Goal: Information Seeking & Learning: Check status

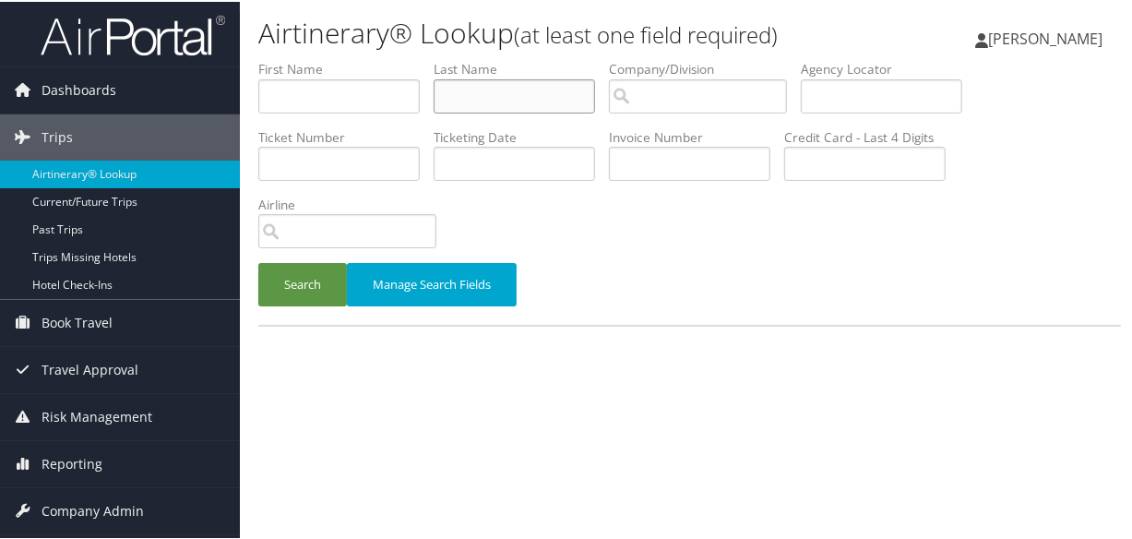
click at [479, 92] on input "text" at bounding box center [514, 94] width 161 height 34
type input "[PERSON_NAME]"
click at [258, 261] on button "Search" at bounding box center [302, 282] width 89 height 43
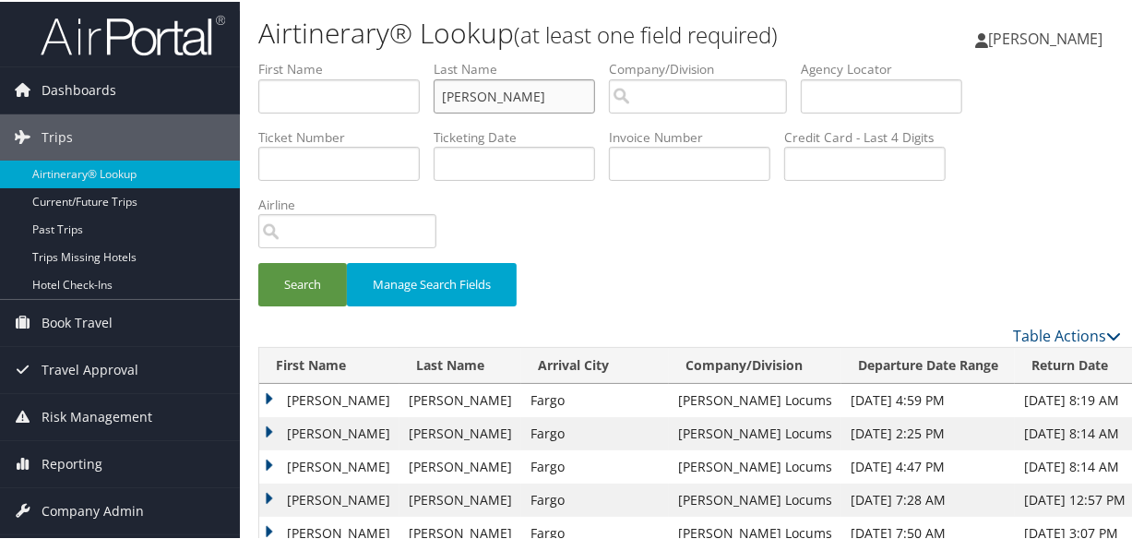
scroll to position [335, 0]
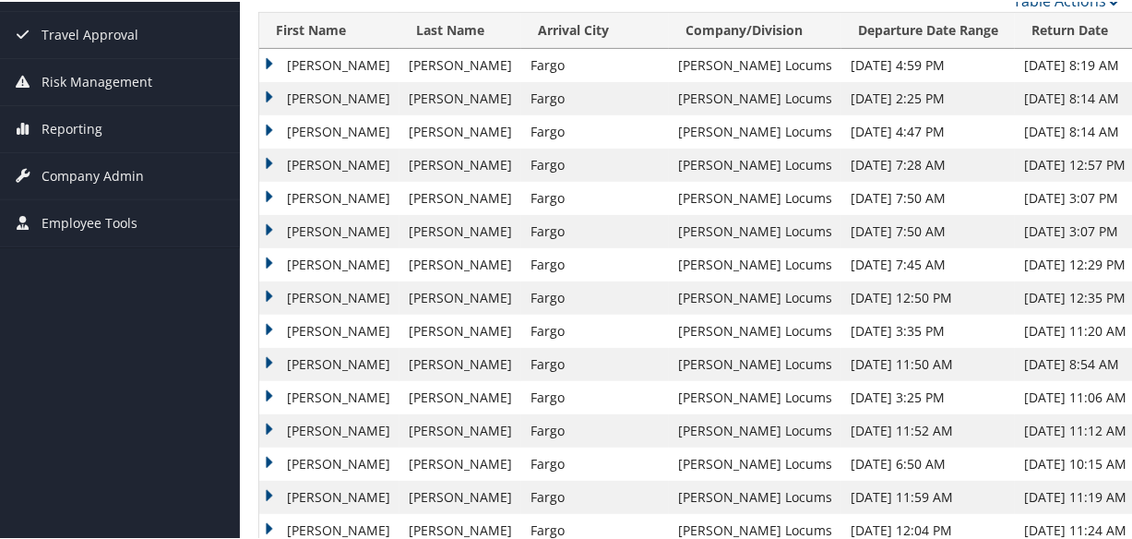
click at [266, 122] on td "Jennifer" at bounding box center [329, 129] width 140 height 33
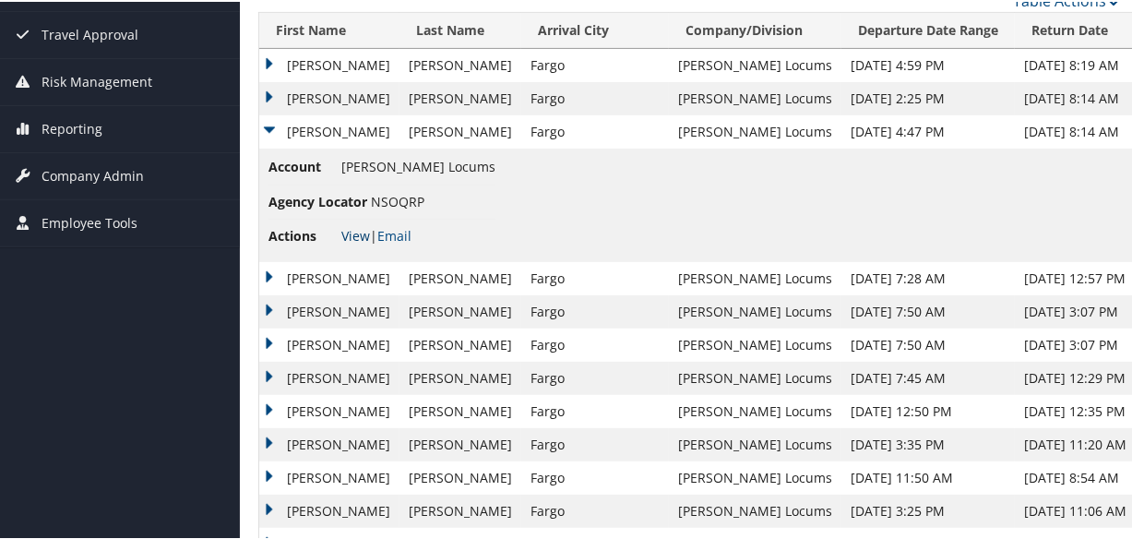
click at [352, 228] on link "View" at bounding box center [355, 234] width 29 height 18
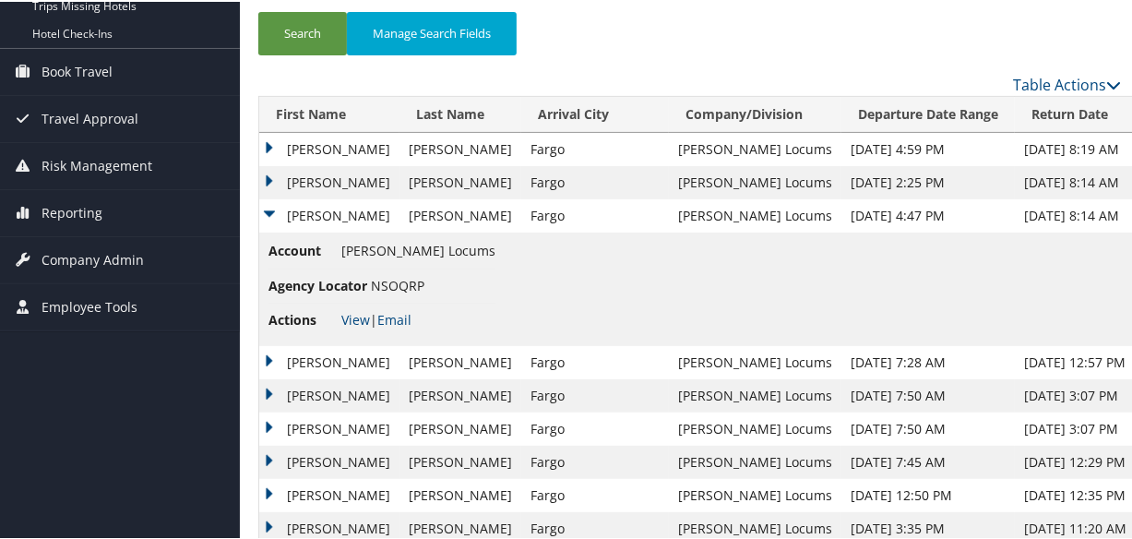
click at [266, 176] on td "Jennifer" at bounding box center [329, 180] width 140 height 33
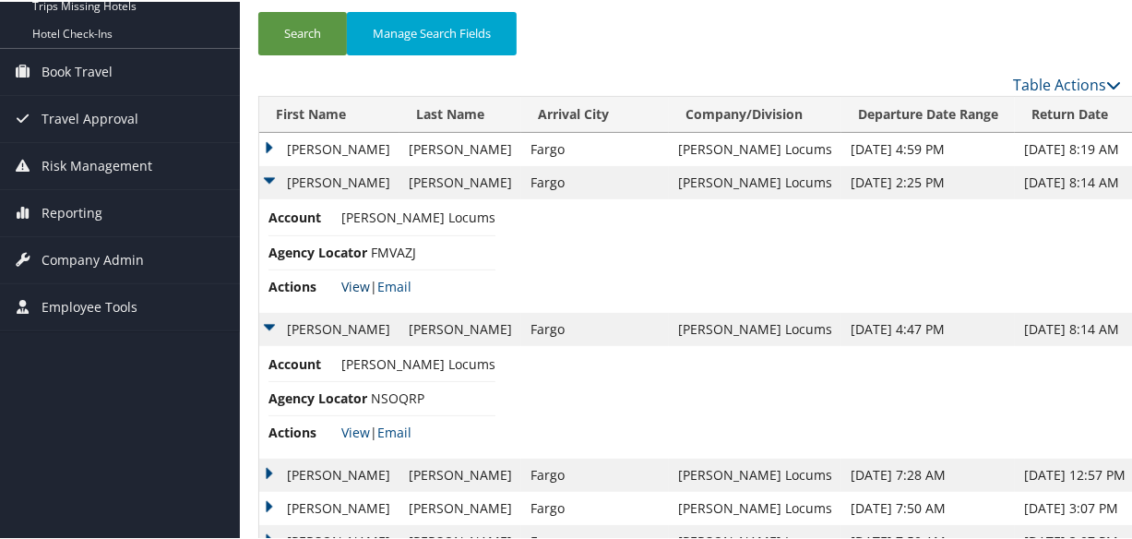
click at [355, 285] on link "View" at bounding box center [355, 285] width 29 height 18
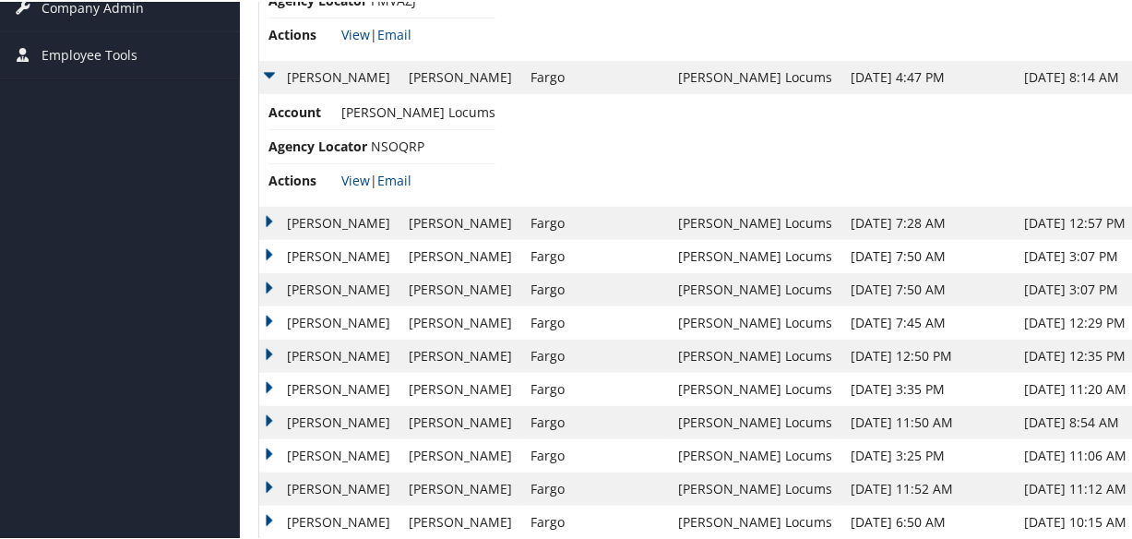
click at [268, 219] on td "Jennifer" at bounding box center [329, 221] width 140 height 33
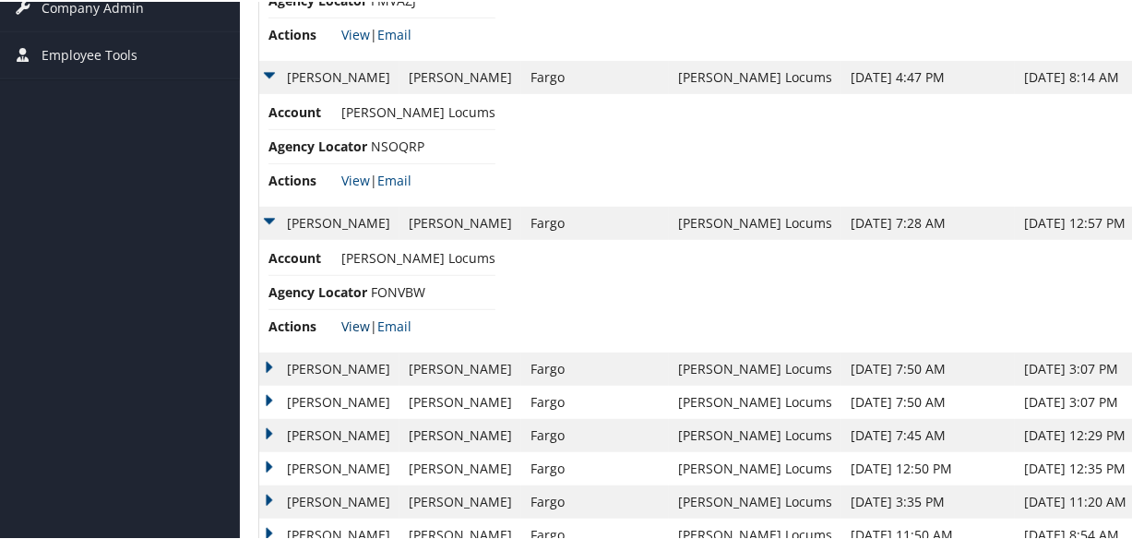
click at [350, 318] on link "View" at bounding box center [355, 325] width 29 height 18
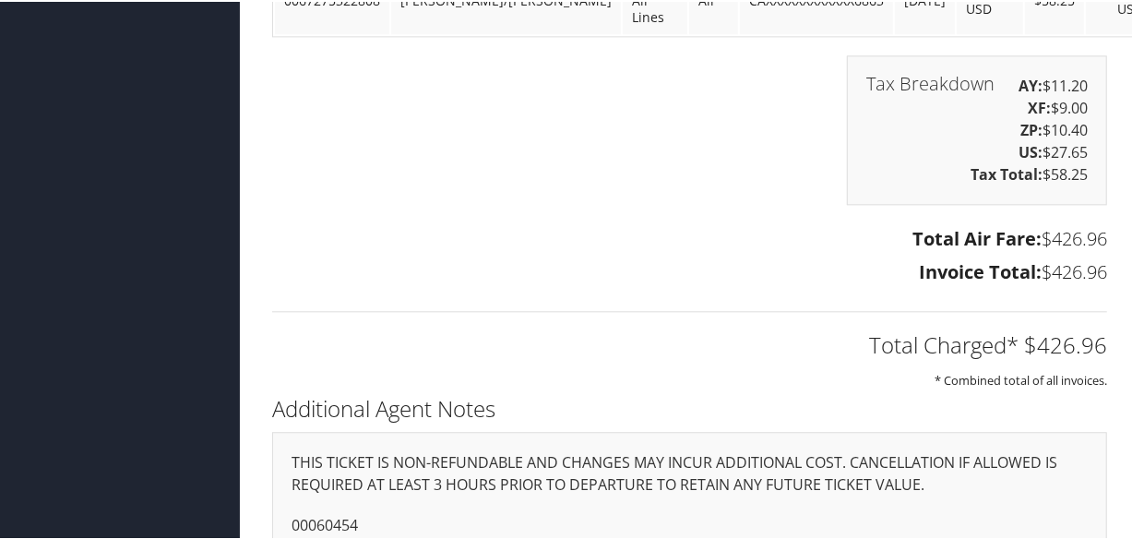
scroll to position [2614, 0]
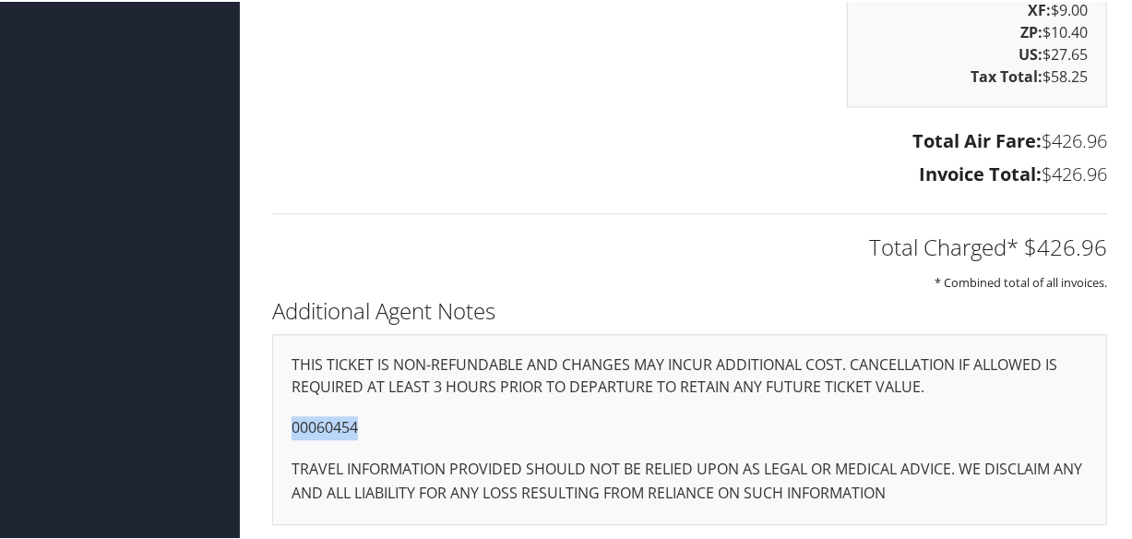
drag, startPoint x: 375, startPoint y: 434, endPoint x: 269, endPoint y: 419, distance: 107.1
click at [269, 419] on div "Additional Agent Notes THIS TICKET IS NON-REFUNDABLE AND CHANGES MAY INCUR ADDI…" at bounding box center [689, 416] width 863 height 251
copy p "00060454"
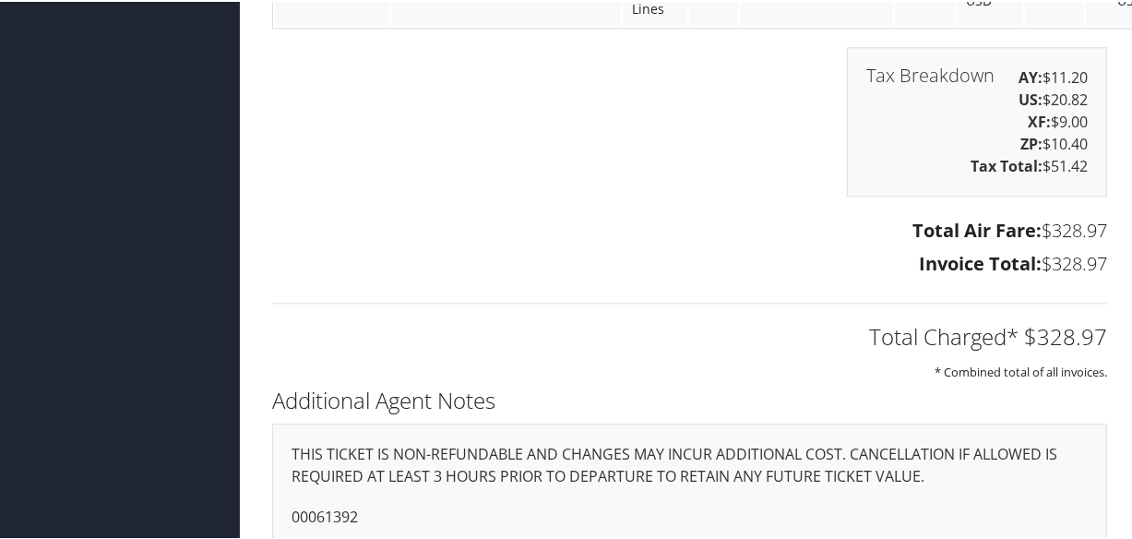
scroll to position [2605, 0]
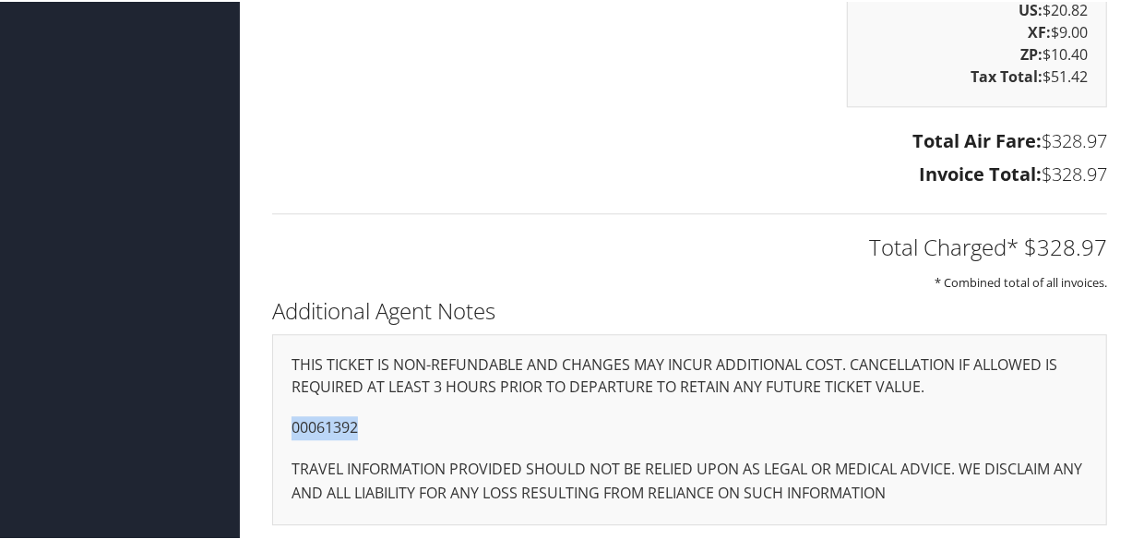
drag, startPoint x: 365, startPoint y: 425, endPoint x: 262, endPoint y: 417, distance: 103.7
click at [264, 418] on div "Additional Agent Notes THIS TICKET IS NON-REFUNDABLE AND CHANGES MAY INCUR ADDI…" at bounding box center [689, 416] width 863 height 251
copy p "00061392"
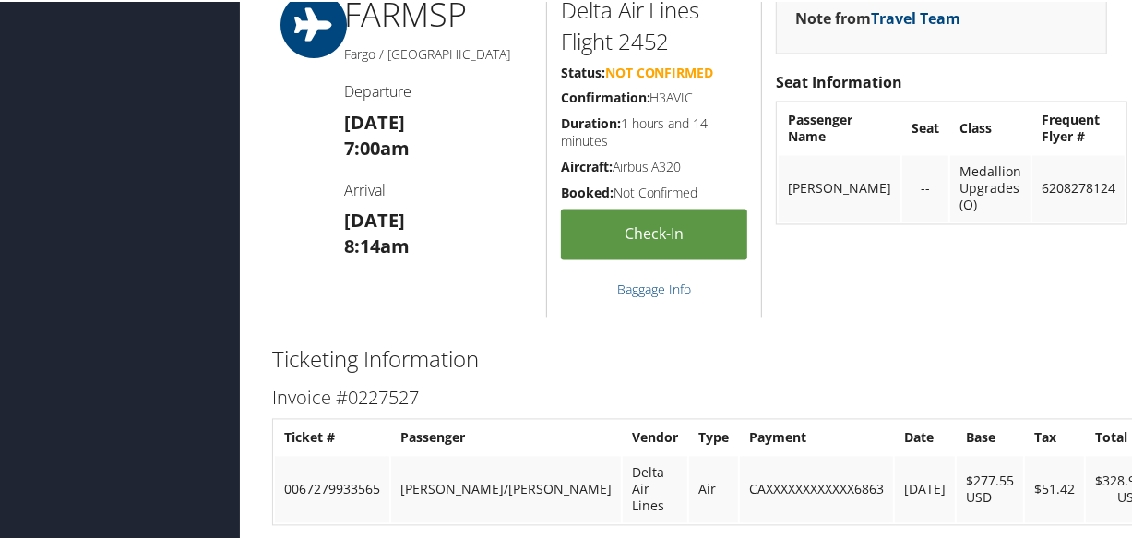
scroll to position [1431, 0]
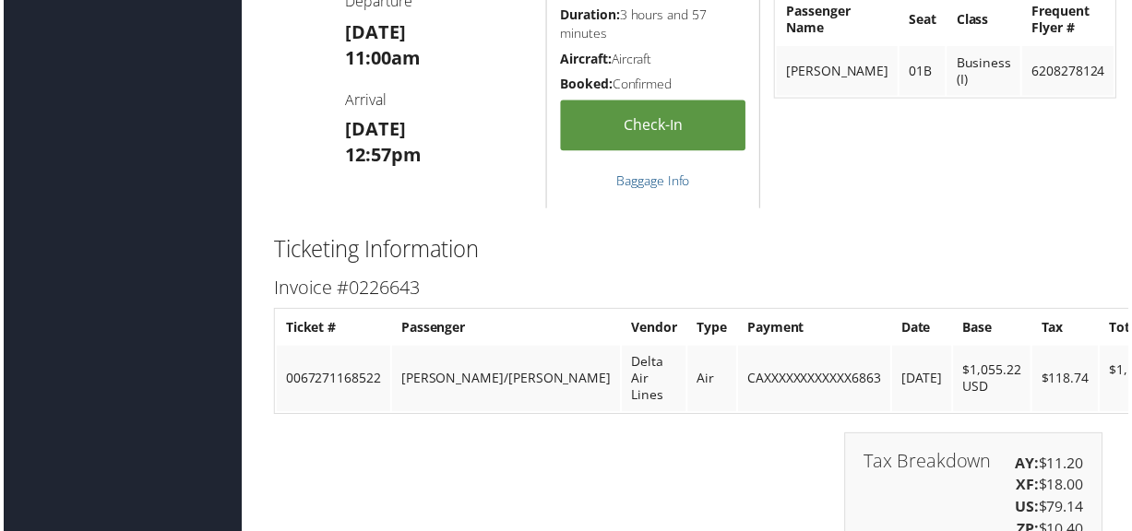
scroll to position [4031, 0]
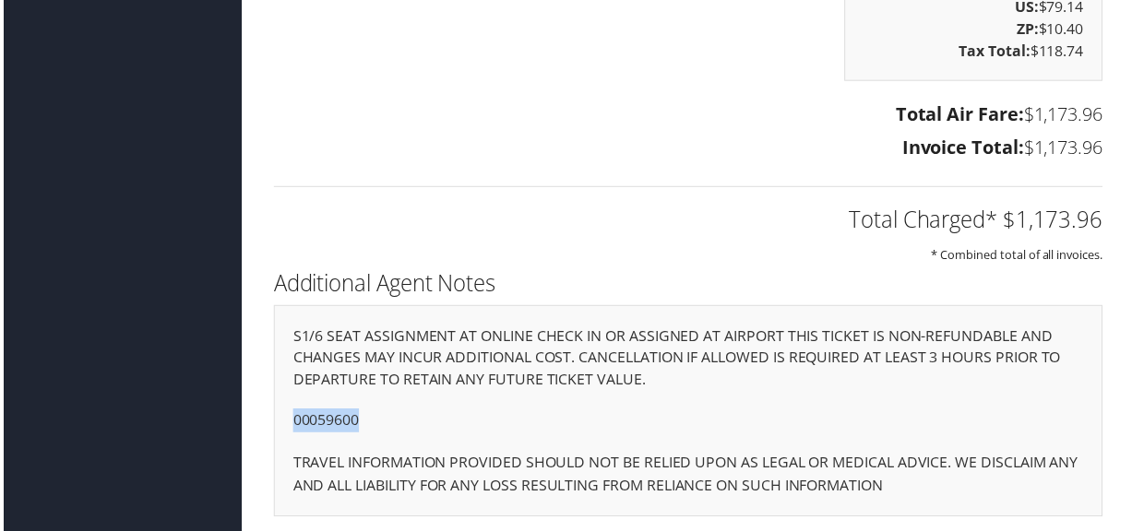
drag, startPoint x: 327, startPoint y: 409, endPoint x: 264, endPoint y: 404, distance: 62.9
click at [264, 404] on div "Additional Agent Notes S1/6 SEAT ASSIGNMENT AT ONLINE CHECK IN OR ASSIGNED AT A…" at bounding box center [689, 403] width 863 height 273
copy p "00059600"
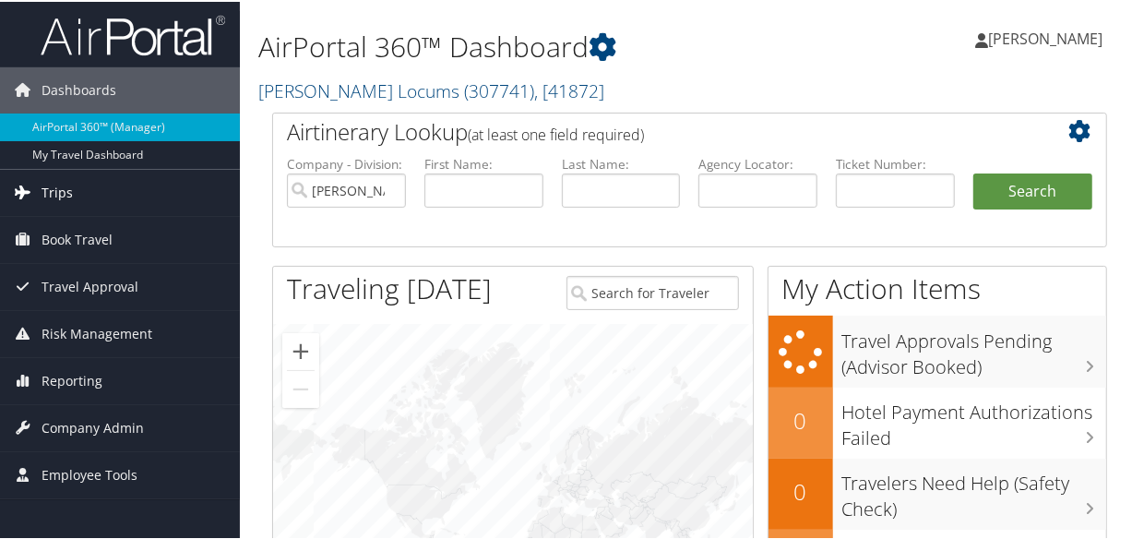
click at [77, 194] on link "Trips" at bounding box center [120, 191] width 240 height 46
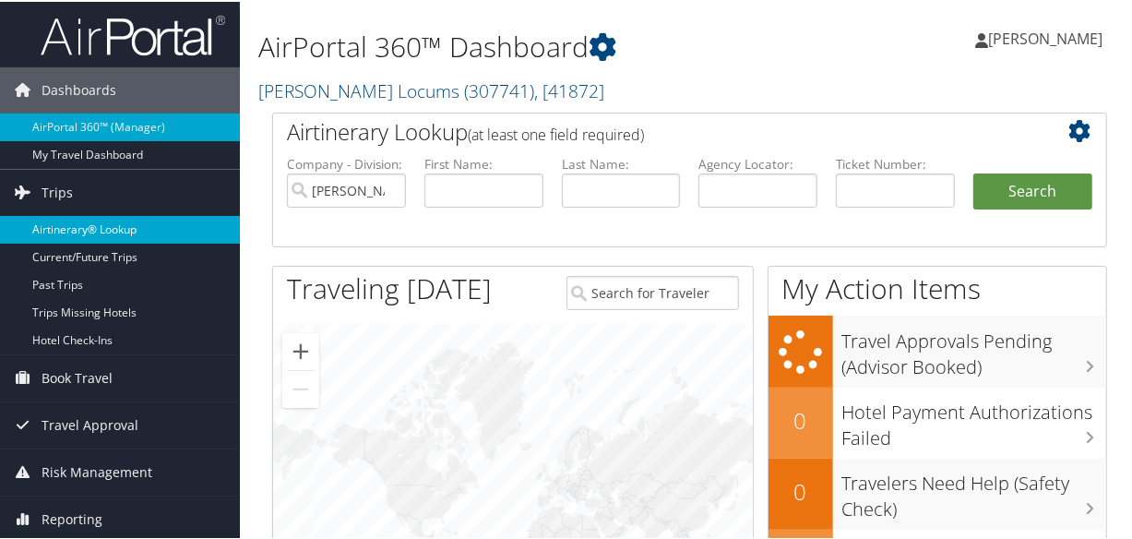
click at [116, 222] on link "Airtinerary® Lookup" at bounding box center [120, 228] width 240 height 28
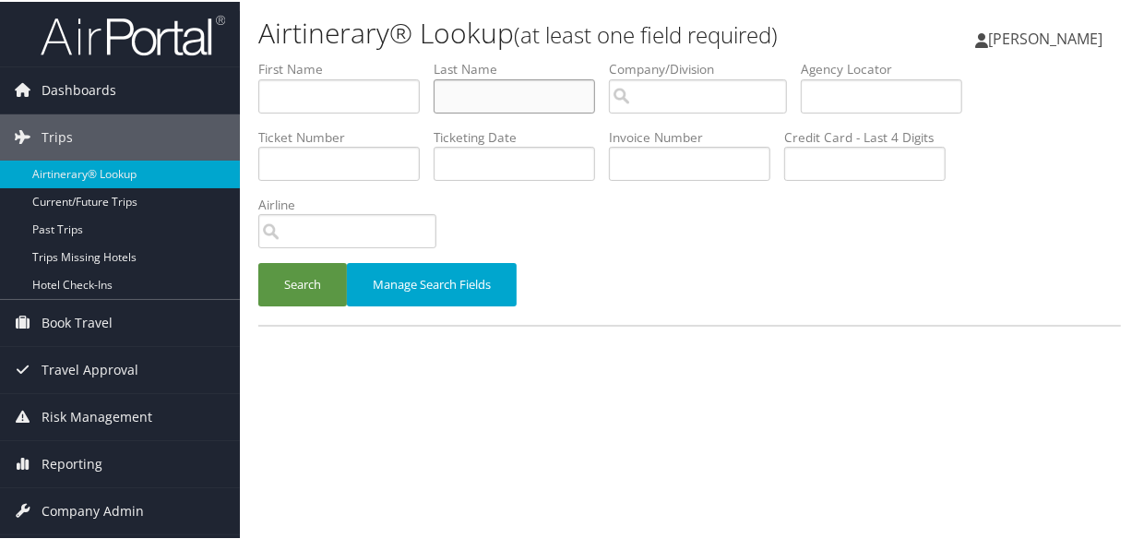
click at [553, 97] on input "text" at bounding box center [514, 94] width 161 height 34
type input "baldwin"
click at [258, 261] on button "Search" at bounding box center [302, 282] width 89 height 43
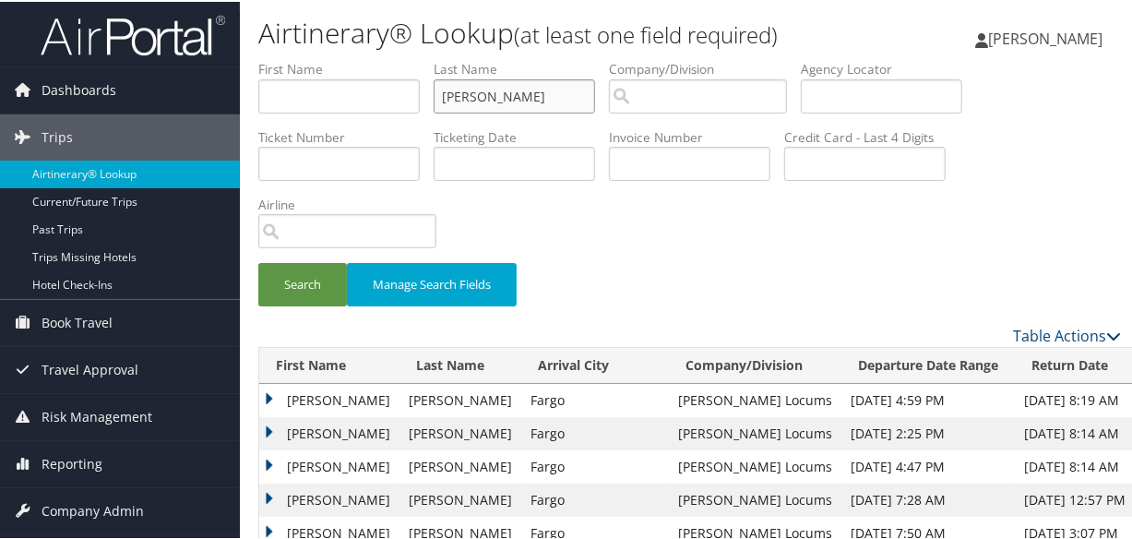
scroll to position [251, 0]
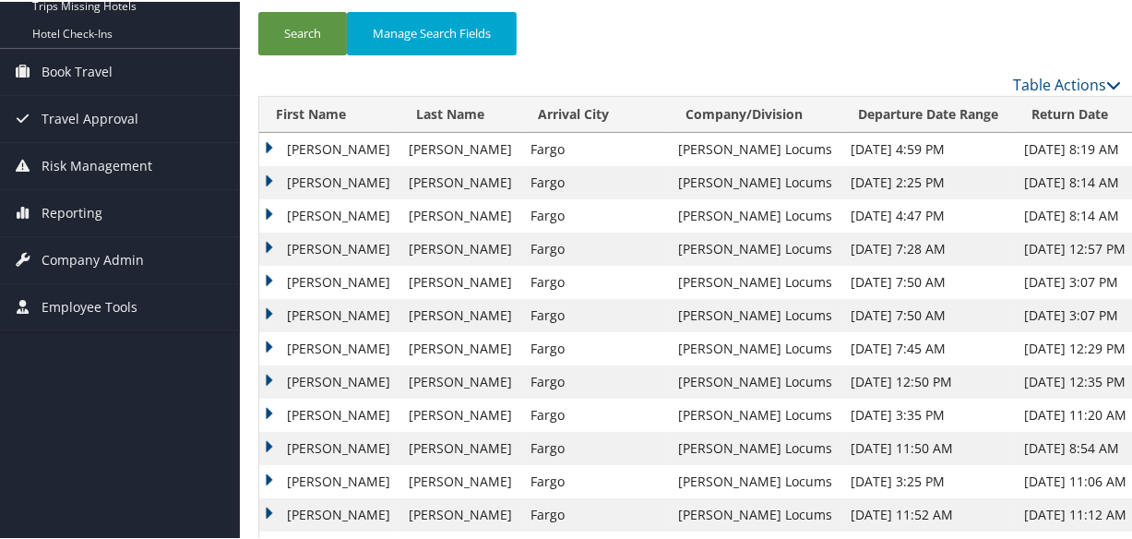
click at [267, 174] on td "Jennifer" at bounding box center [329, 180] width 140 height 33
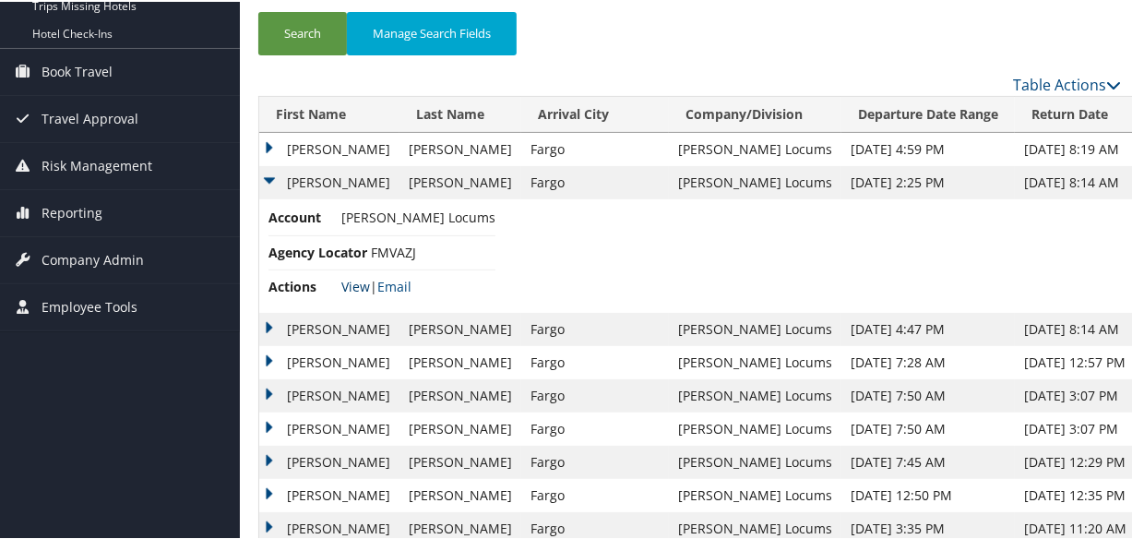
click at [351, 286] on link "View" at bounding box center [355, 285] width 29 height 18
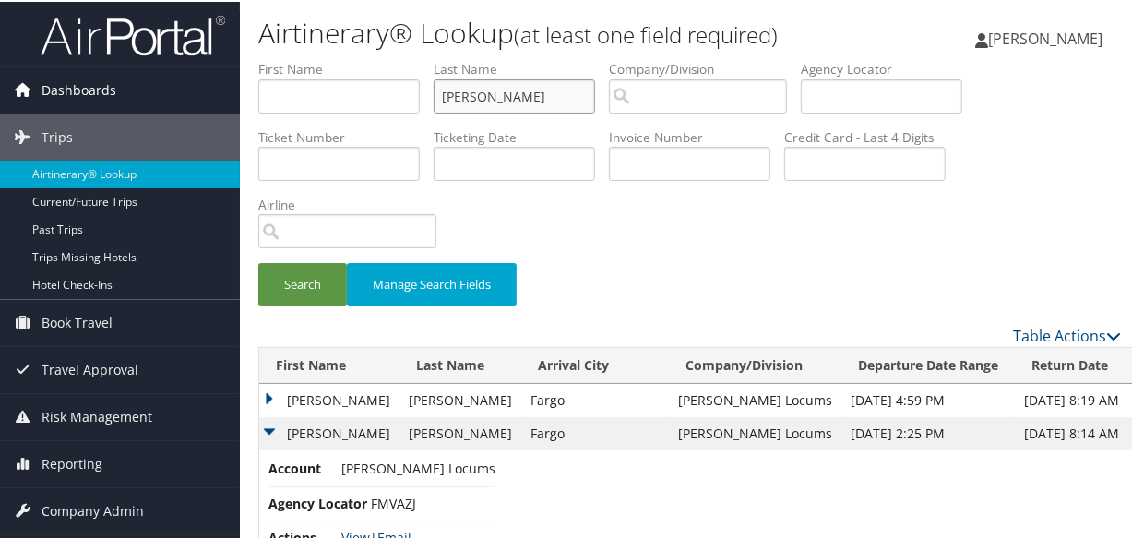
drag, startPoint x: 550, startPoint y: 92, endPoint x: 133, endPoint y: 98, distance: 417.0
type input "SILVA"
click at [258, 261] on button "Search" at bounding box center [302, 282] width 89 height 43
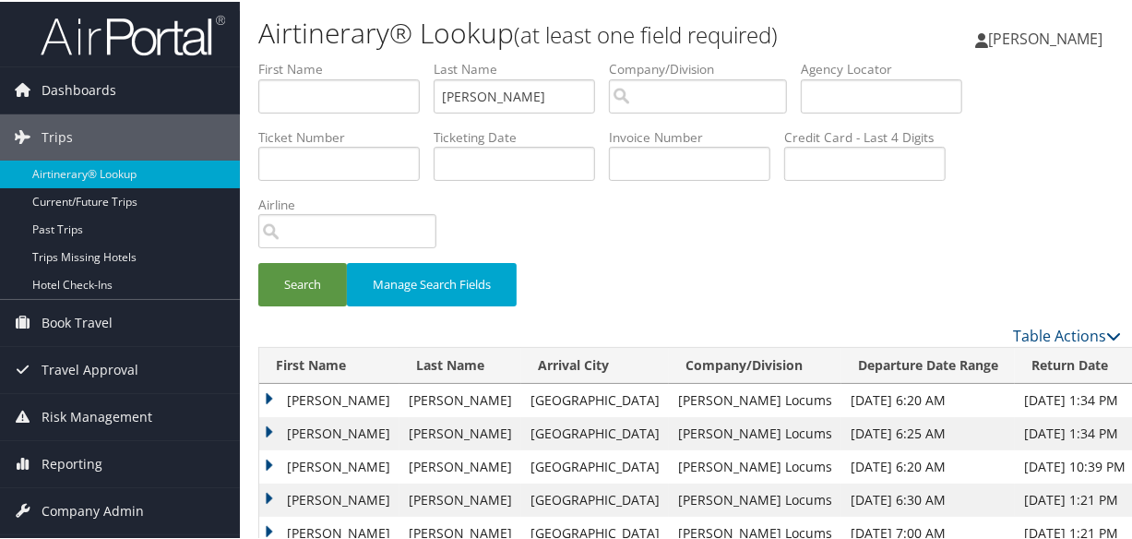
click at [271, 395] on td "Raymond" at bounding box center [329, 398] width 140 height 33
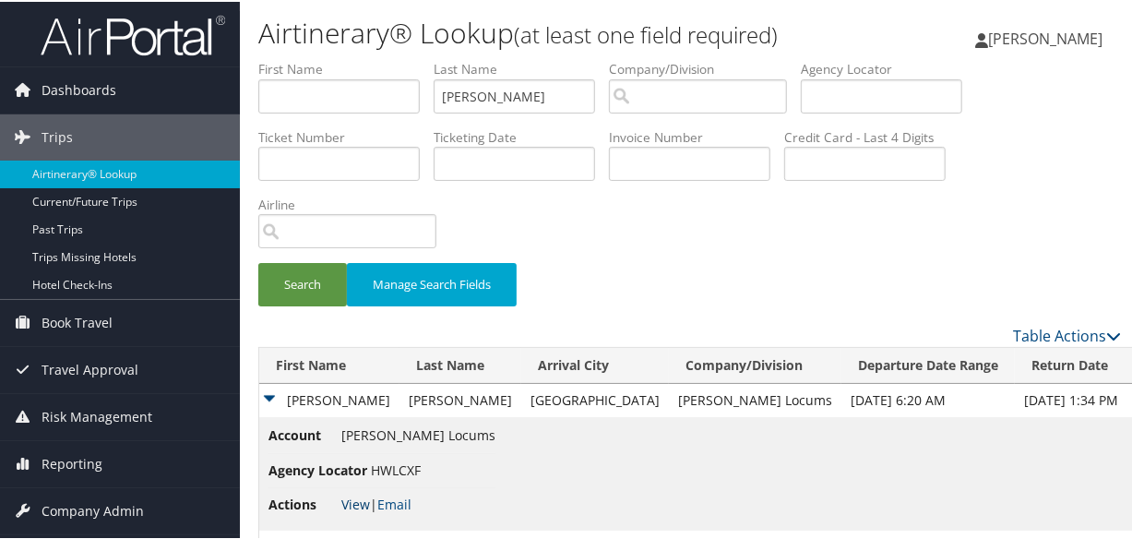
click at [366, 498] on link "View" at bounding box center [355, 503] width 29 height 18
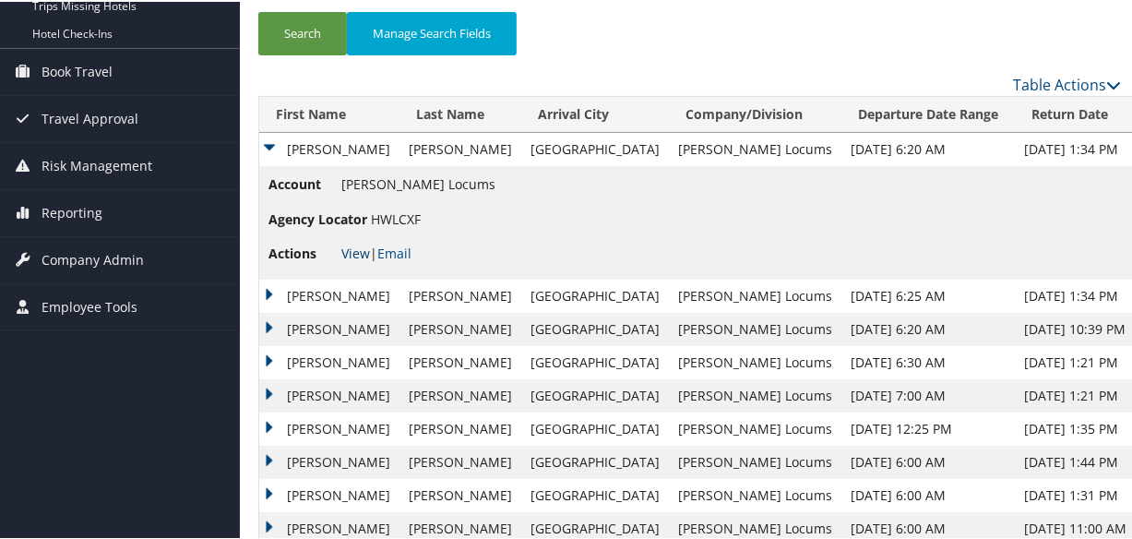
scroll to position [335, 0]
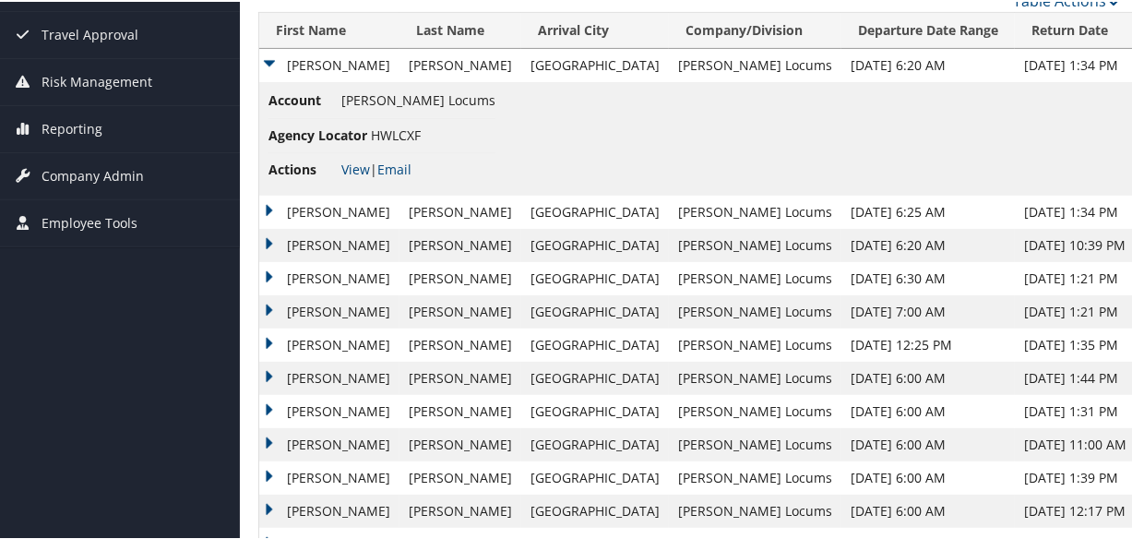
click at [268, 201] on td "Raymond" at bounding box center [329, 210] width 140 height 33
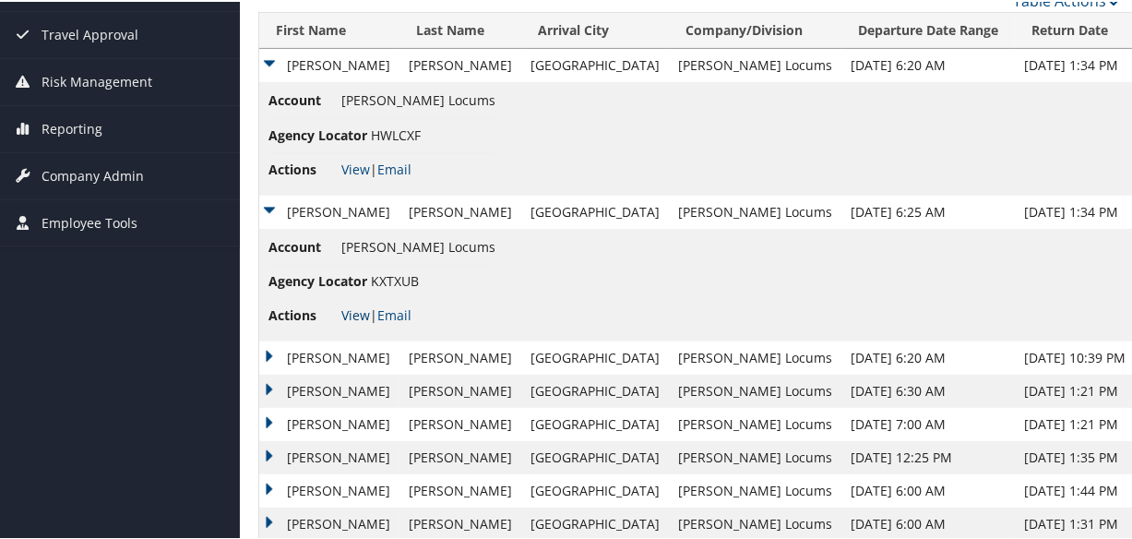
click at [355, 308] on link "View" at bounding box center [355, 313] width 29 height 18
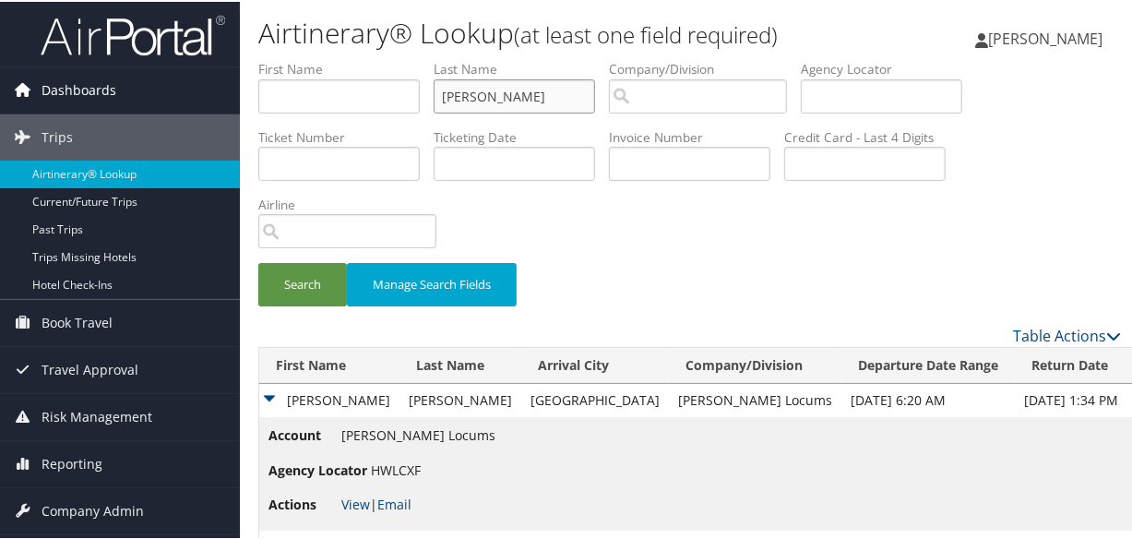
drag, startPoint x: 544, startPoint y: 92, endPoint x: 137, endPoint y: 78, distance: 407.1
type input "NORWOOD"
click at [258, 261] on button "Search" at bounding box center [302, 282] width 89 height 43
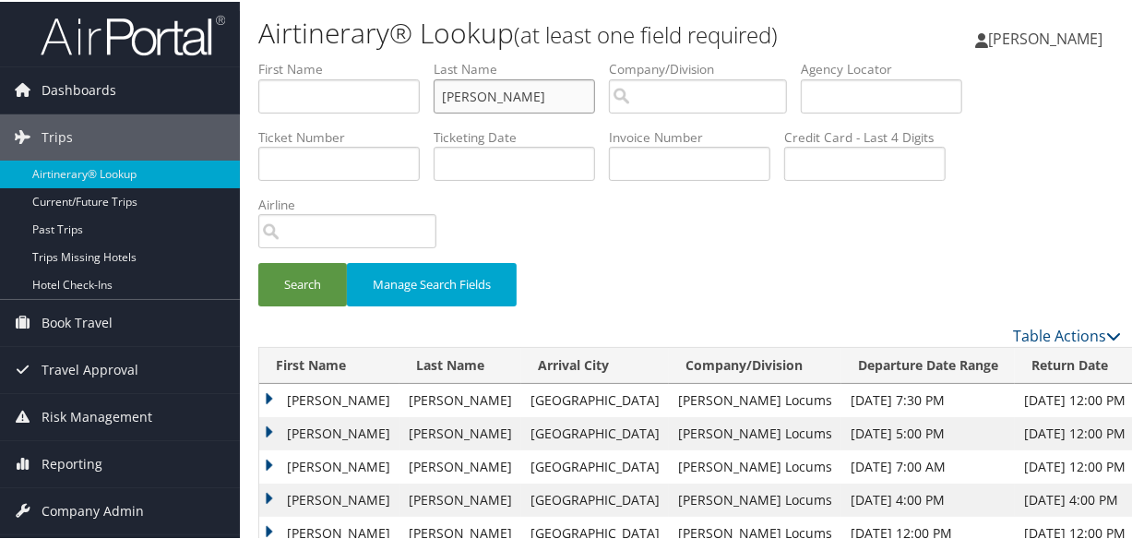
scroll to position [74, 0]
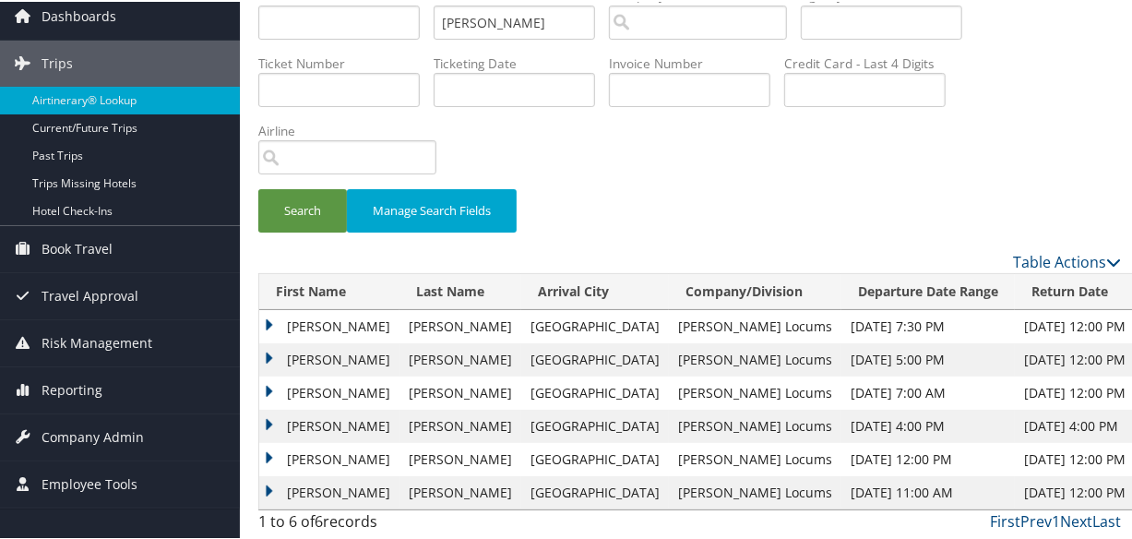
click at [268, 354] on td "Jennifer" at bounding box center [329, 357] width 140 height 33
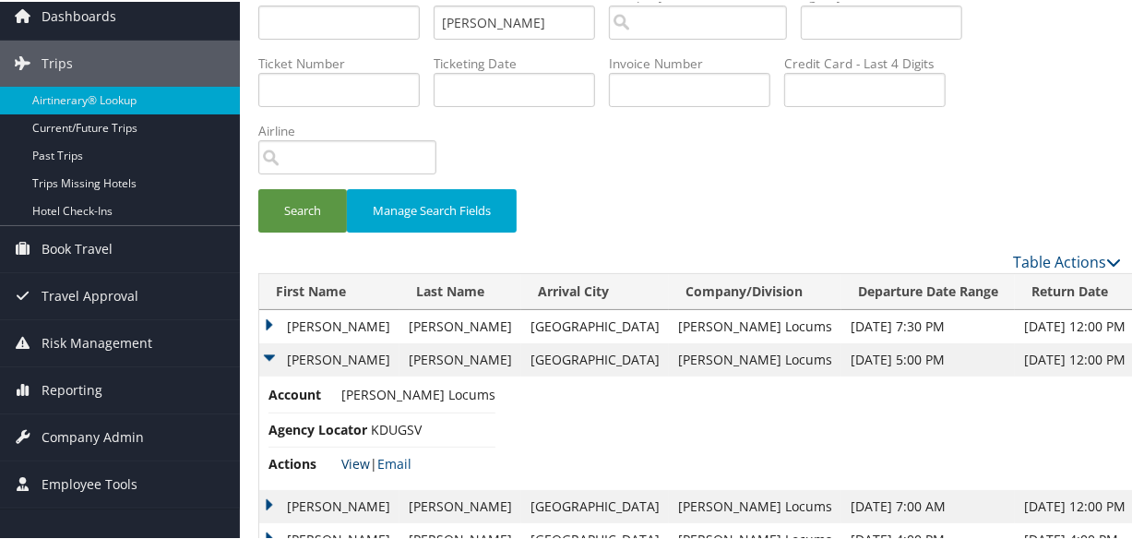
click at [352, 459] on link "View" at bounding box center [355, 462] width 29 height 18
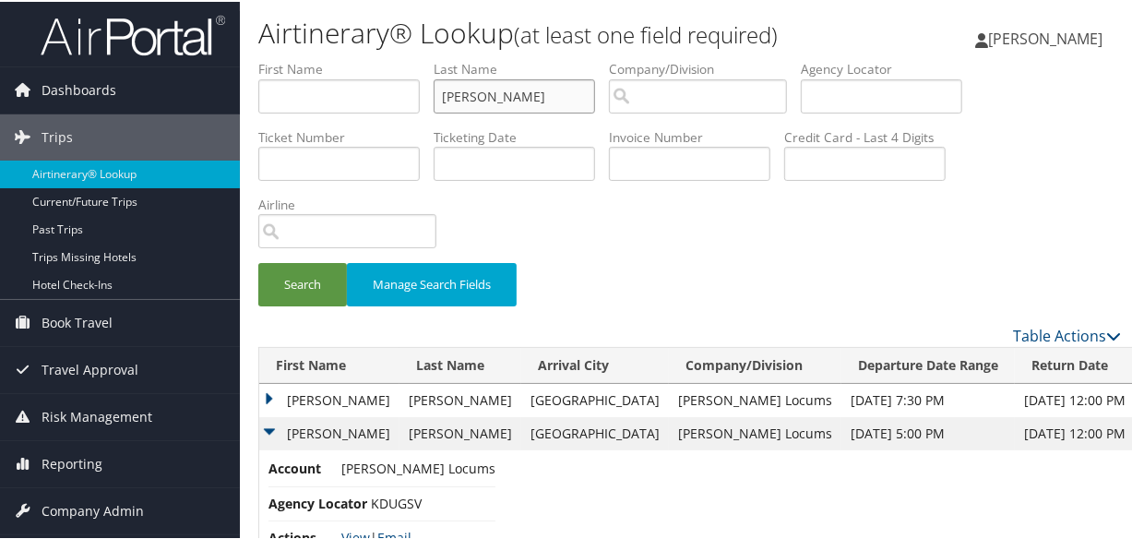
drag, startPoint x: 578, startPoint y: 98, endPoint x: 116, endPoint y: 56, distance: 464.0
click at [116, 56] on div "Dashboards AirPortal 360™ (Manager) My Travel Dashboard Trips Airtinerary® Look…" at bounding box center [569, 363] width 1139 height 727
click at [258, 261] on button "Search" at bounding box center [302, 282] width 89 height 43
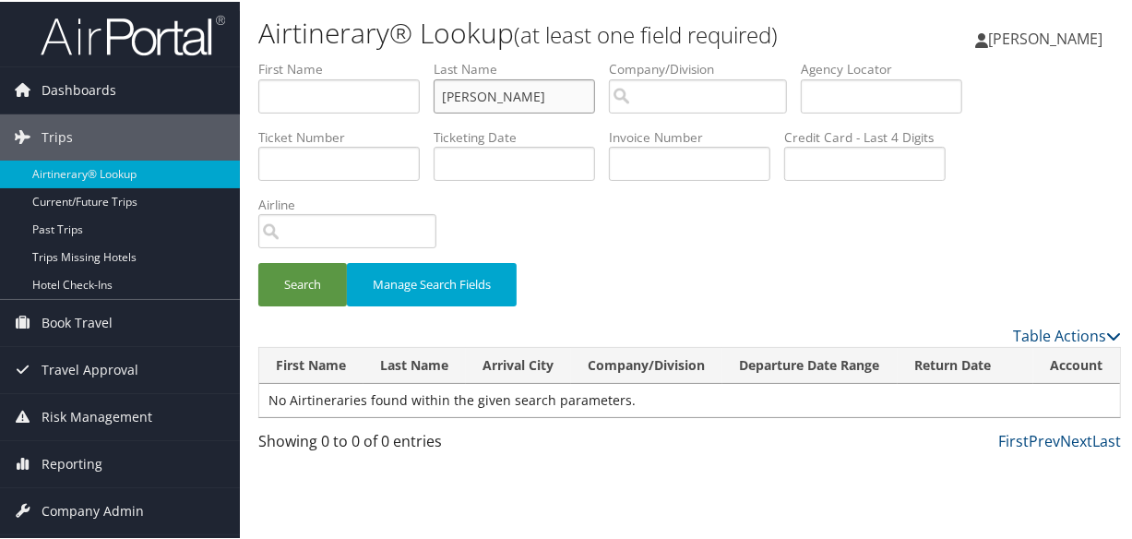
type input "RIFFEL"
click at [258, 261] on button "Search" at bounding box center [302, 282] width 89 height 43
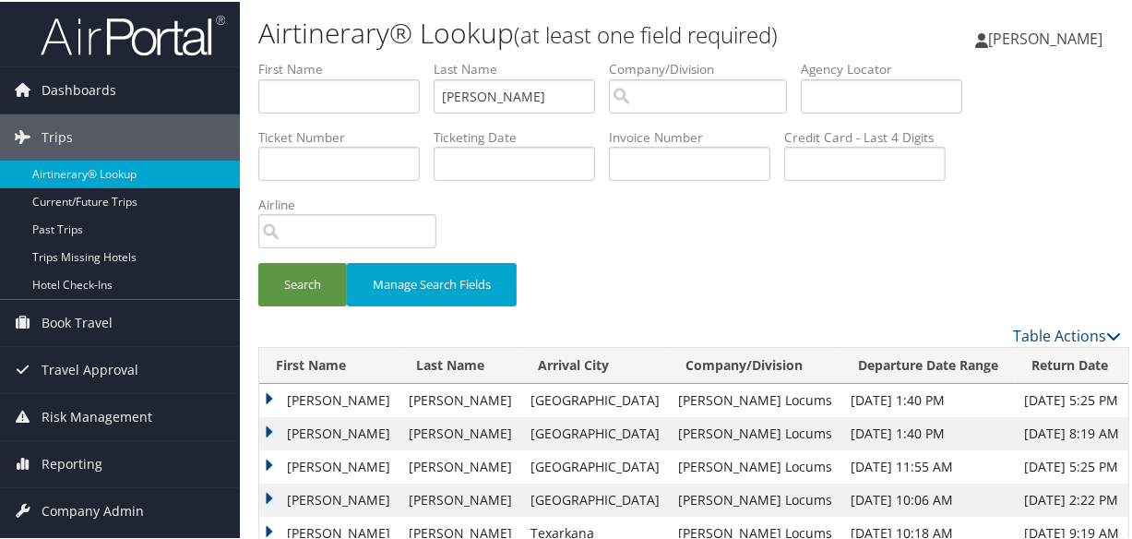
click at [264, 428] on td "Anthony" at bounding box center [329, 431] width 140 height 33
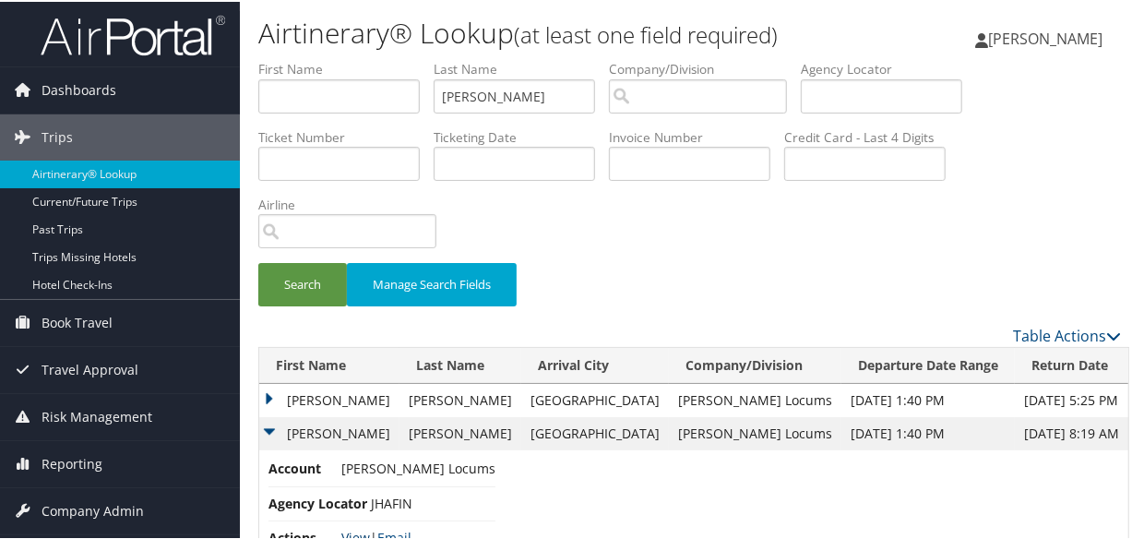
click at [351, 532] on link "View" at bounding box center [355, 536] width 29 height 18
drag, startPoint x: 531, startPoint y: 95, endPoint x: 338, endPoint y: 86, distance: 194.0
click at [338, 58] on ul "First Name Last Name RIFFEL Departure City Arrival City Company/Division Airpor…" at bounding box center [689, 58] width 863 height 0
type input "SCHWARTZ"
click at [258, 261] on button "Search" at bounding box center [302, 282] width 89 height 43
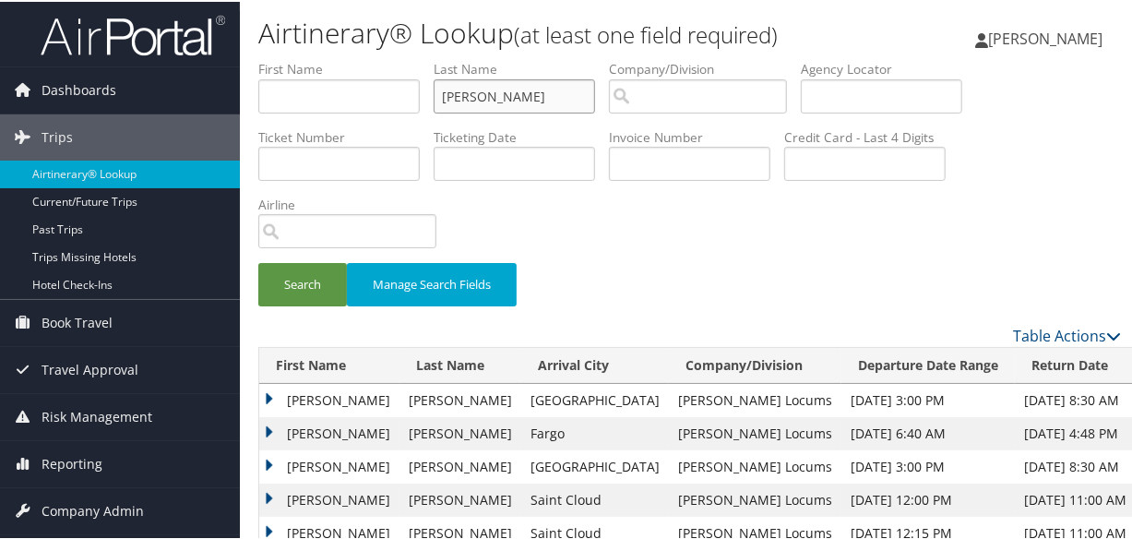
scroll to position [251, 0]
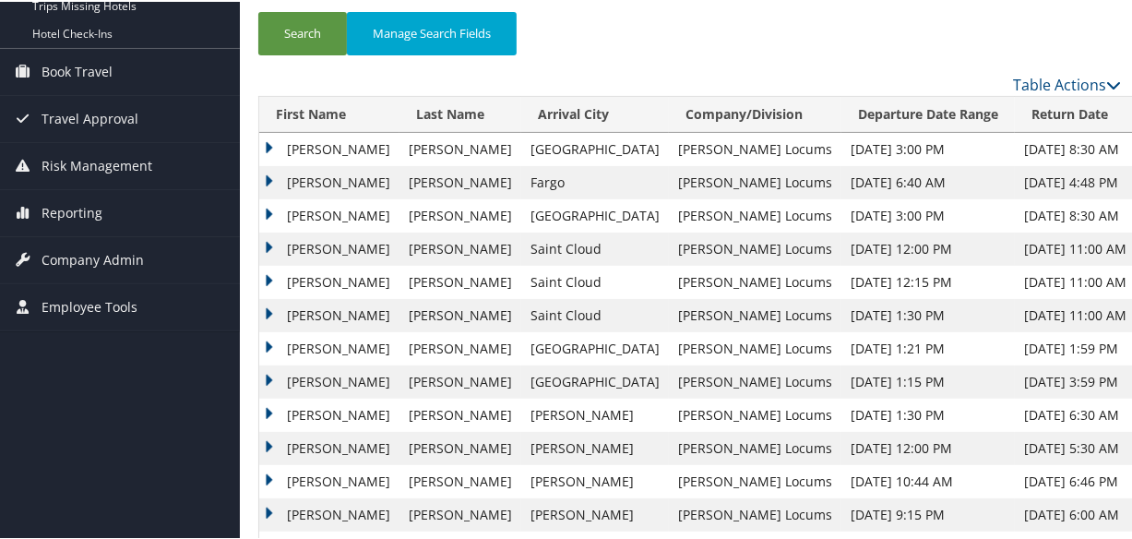
click at [271, 206] on td "Michael" at bounding box center [329, 213] width 140 height 33
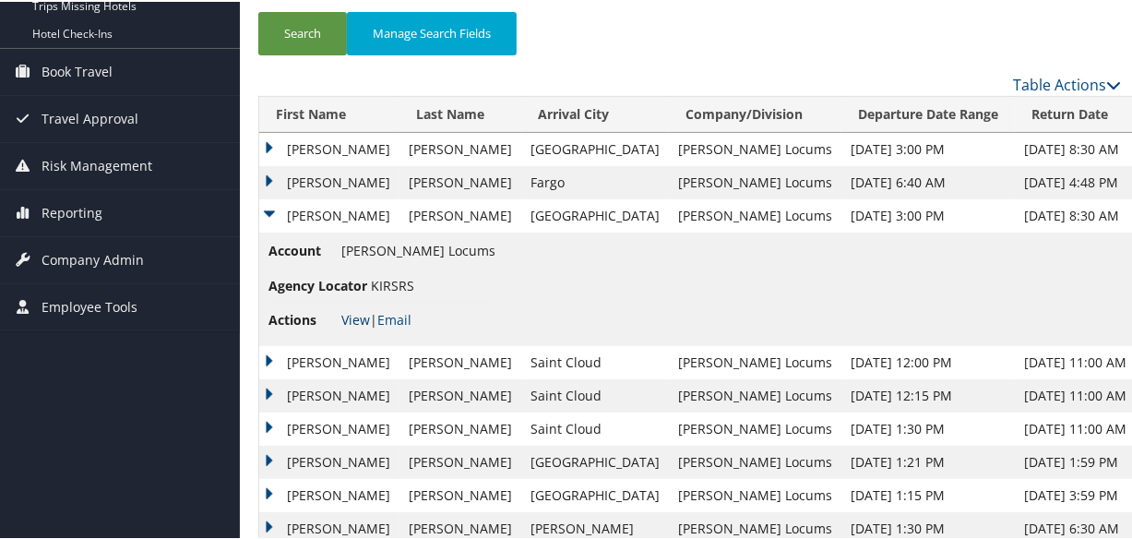
click at [346, 314] on link "View" at bounding box center [355, 318] width 29 height 18
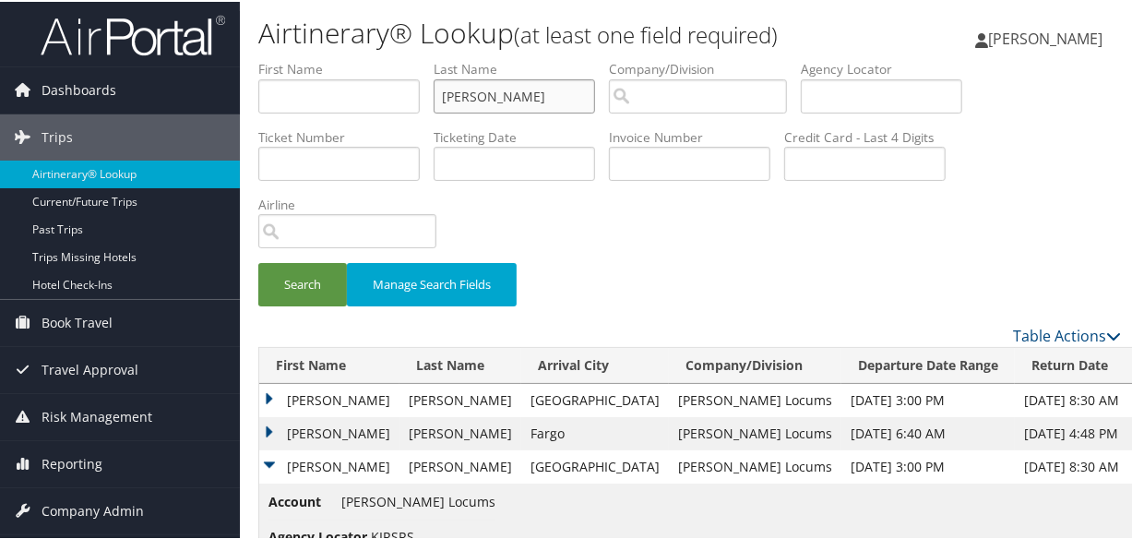
drag, startPoint x: 560, startPoint y: 99, endPoint x: 314, endPoint y: 91, distance: 246.4
click at [314, 58] on ul "First Name Last Name SCHWARTZ Departure City Arrival City Company/Division Airp…" at bounding box center [689, 58] width 863 height 0
type input "WANG"
click at [258, 261] on button "Search" at bounding box center [302, 282] width 89 height 43
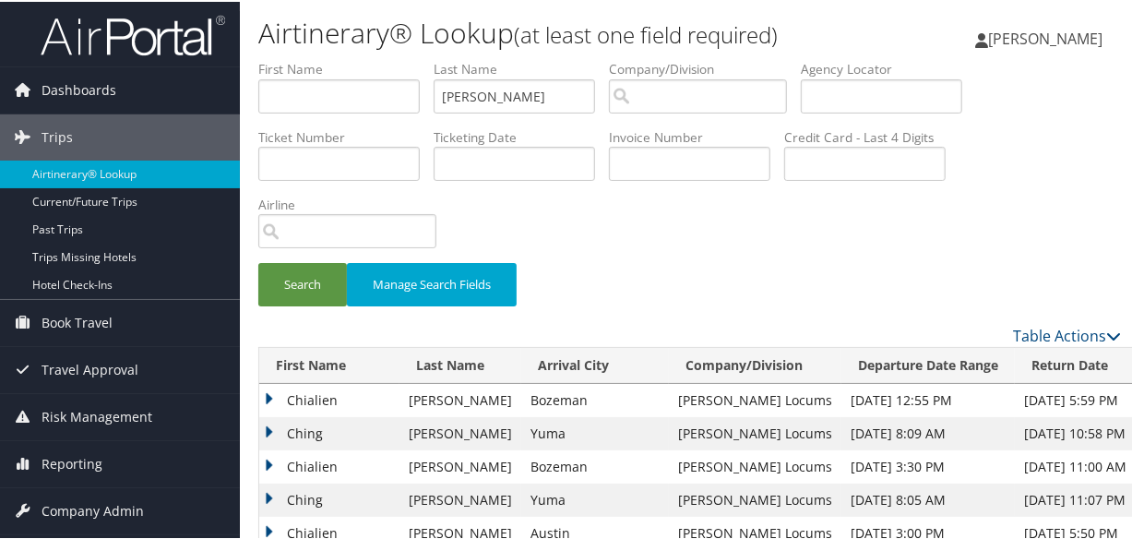
click at [264, 428] on td "Ching" at bounding box center [329, 431] width 140 height 33
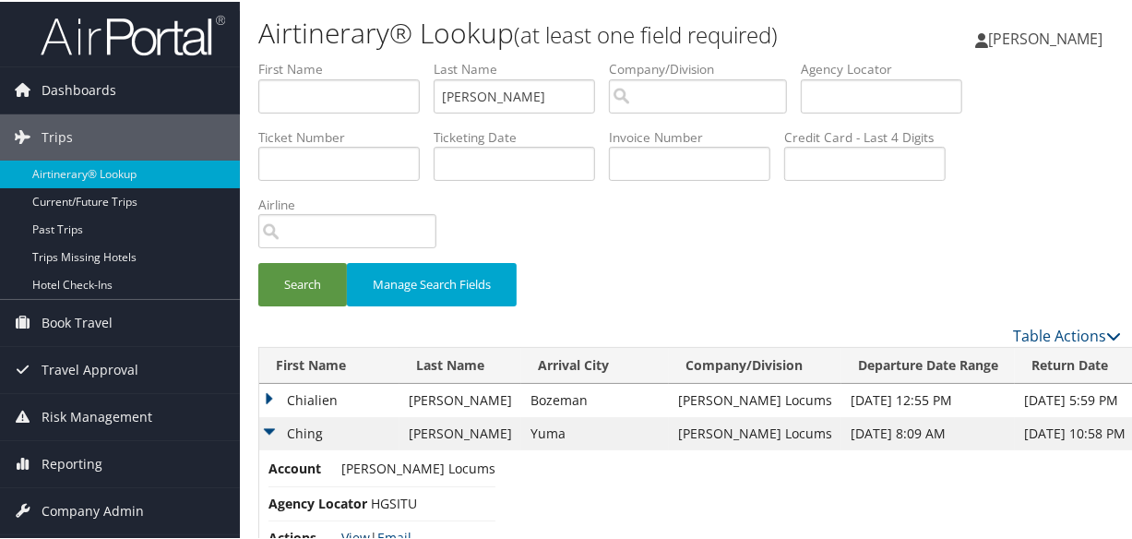
click at [345, 530] on link "View" at bounding box center [355, 536] width 29 height 18
drag, startPoint x: 549, startPoint y: 100, endPoint x: 396, endPoint y: 89, distance: 153.5
click at [396, 58] on ul "First Name Last Name WANG Departure City Arrival City Company/Division Airport/…" at bounding box center [689, 58] width 863 height 0
type input "WELCH"
click at [258, 261] on button "Search" at bounding box center [302, 282] width 89 height 43
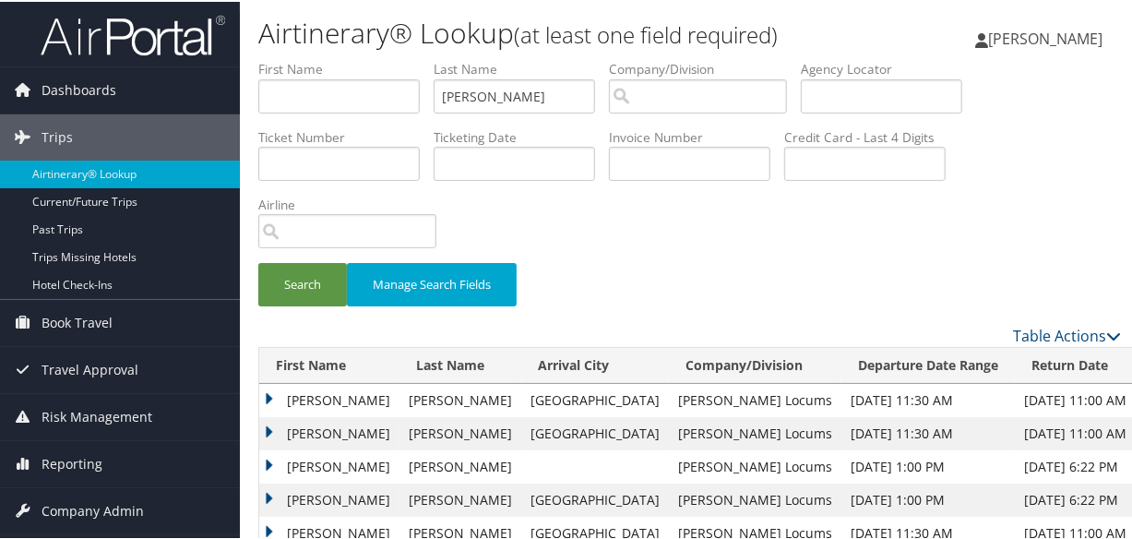
click at [269, 456] on td "Amy" at bounding box center [329, 464] width 140 height 33
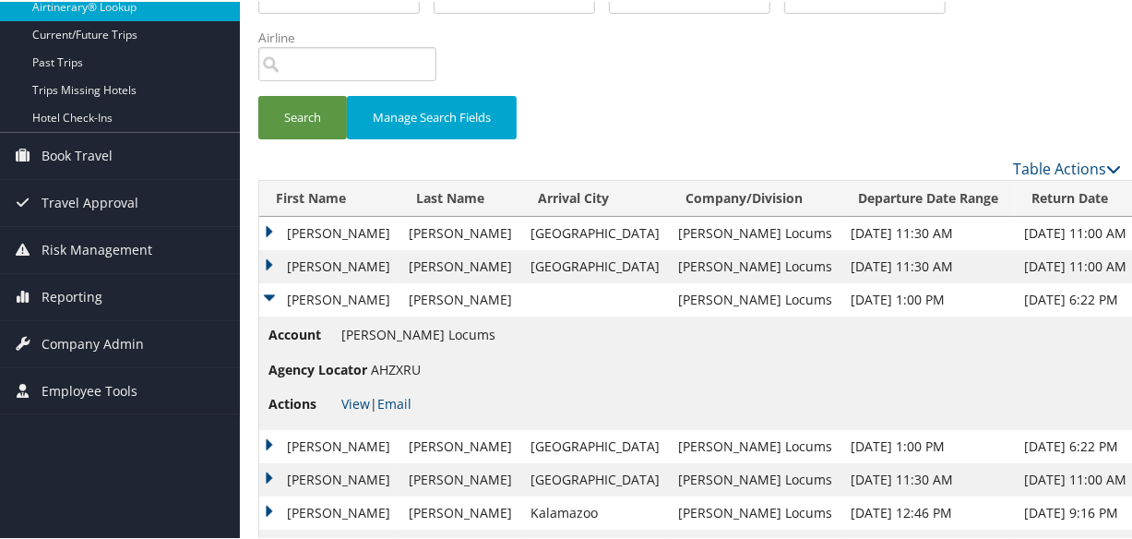
scroll to position [419, 0]
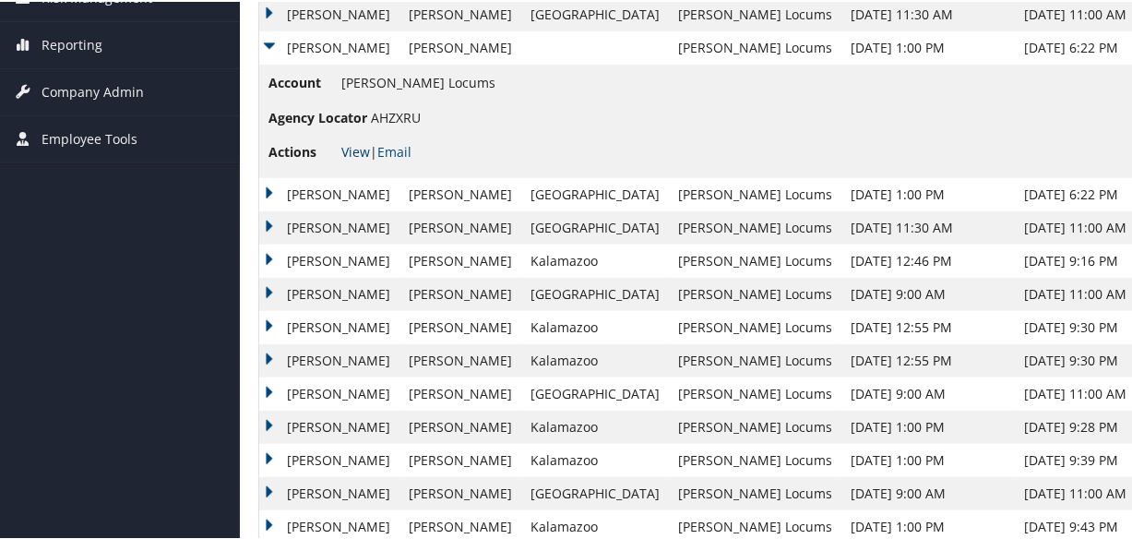
click at [358, 150] on link "View" at bounding box center [355, 150] width 29 height 18
click at [272, 185] on td "Amy" at bounding box center [329, 192] width 140 height 33
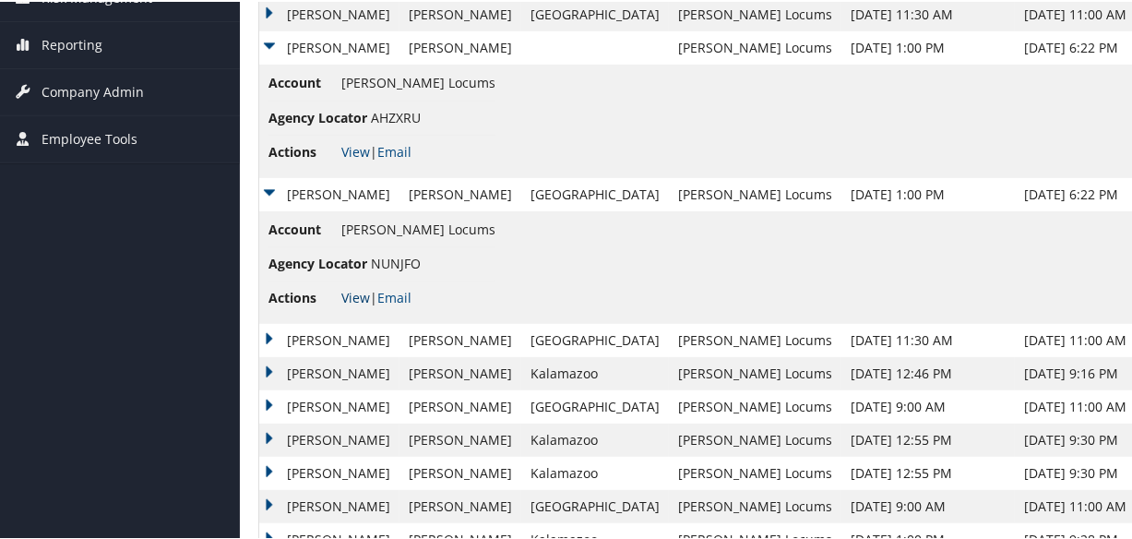
click at [357, 292] on link "View" at bounding box center [355, 296] width 29 height 18
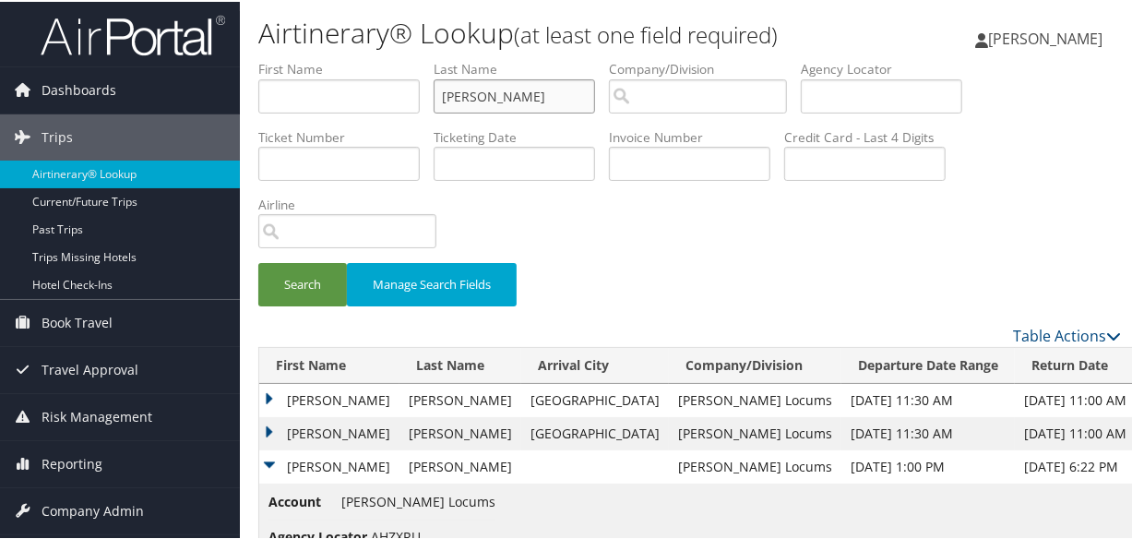
drag, startPoint x: 534, startPoint y: 95, endPoint x: 339, endPoint y: 96, distance: 195.6
click at [339, 58] on ul "First Name Last Name WELCH Departure City Arrival City Company/Division Airport…" at bounding box center [689, 58] width 863 height 0
type input "CARLSON"
click at [258, 261] on button "Search" at bounding box center [302, 282] width 89 height 43
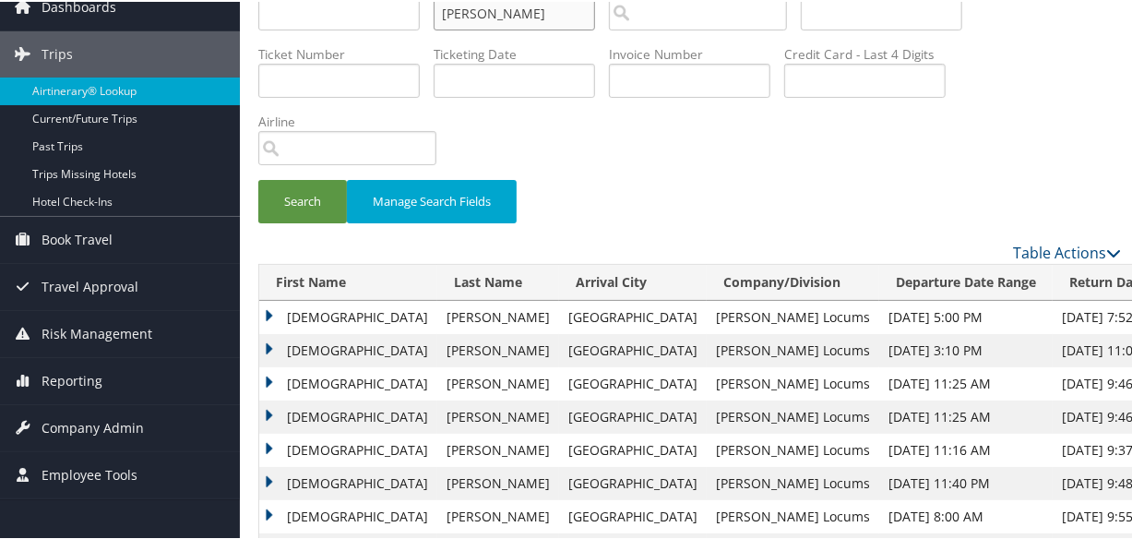
scroll to position [251, 0]
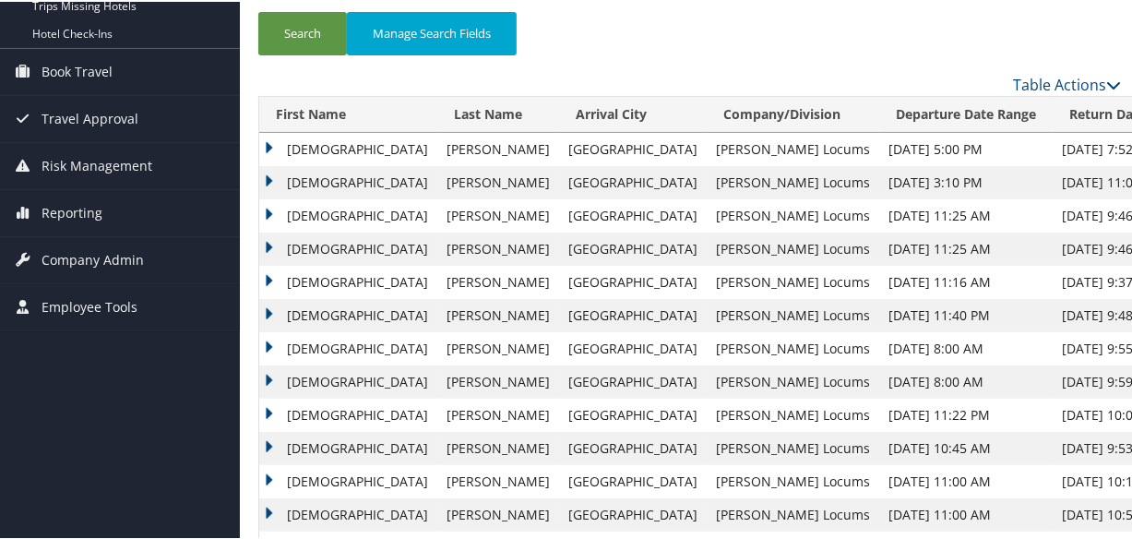
click at [267, 174] on td "Christian" at bounding box center [348, 180] width 178 height 33
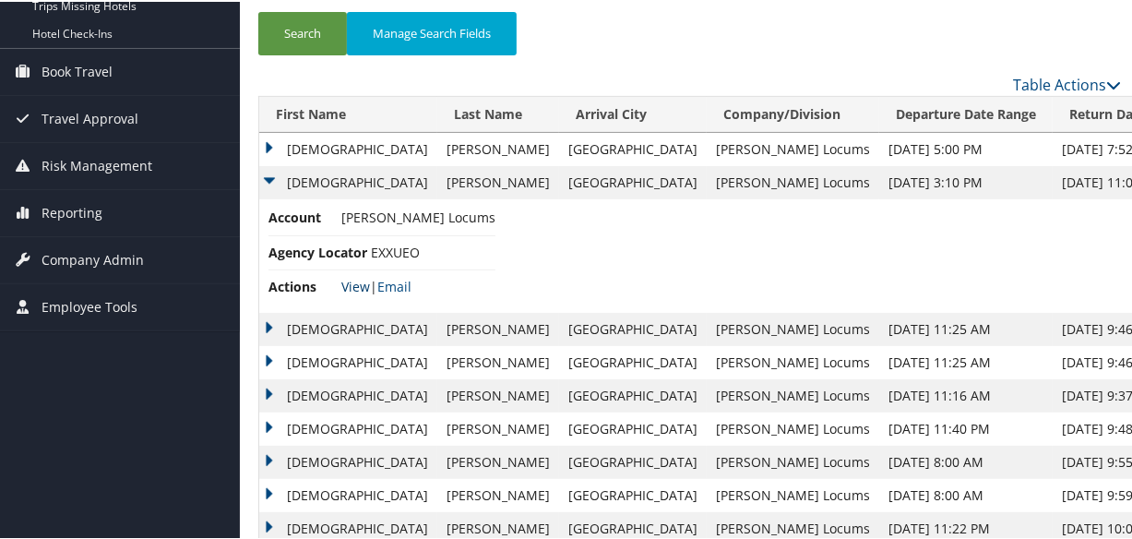
click at [351, 280] on link "View" at bounding box center [355, 285] width 29 height 18
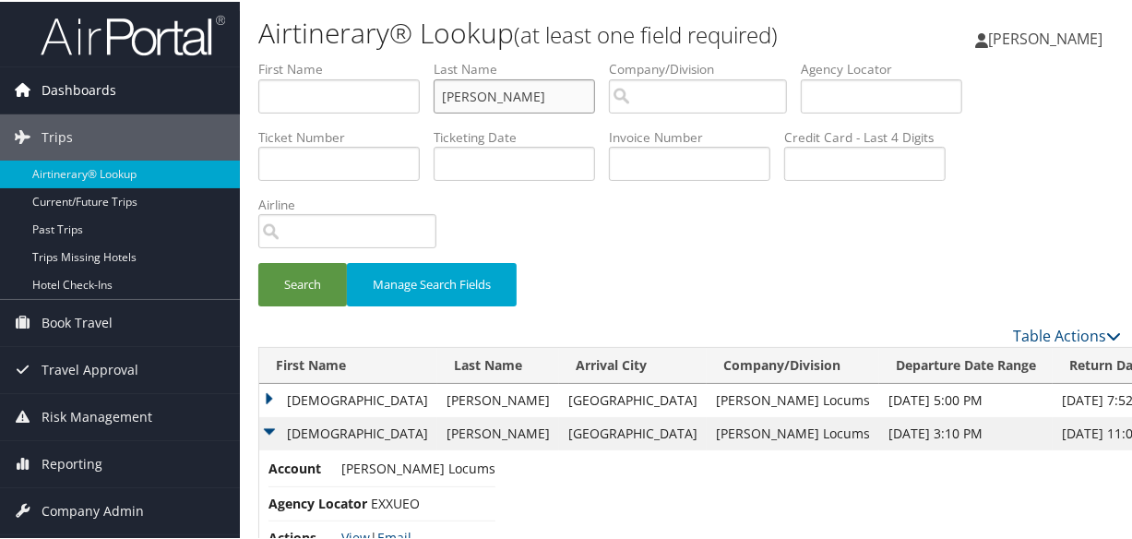
drag, startPoint x: 554, startPoint y: 100, endPoint x: 164, endPoint y: 72, distance: 390.3
type input "PAHLAJANI"
click at [258, 261] on button "Search" at bounding box center [302, 282] width 89 height 43
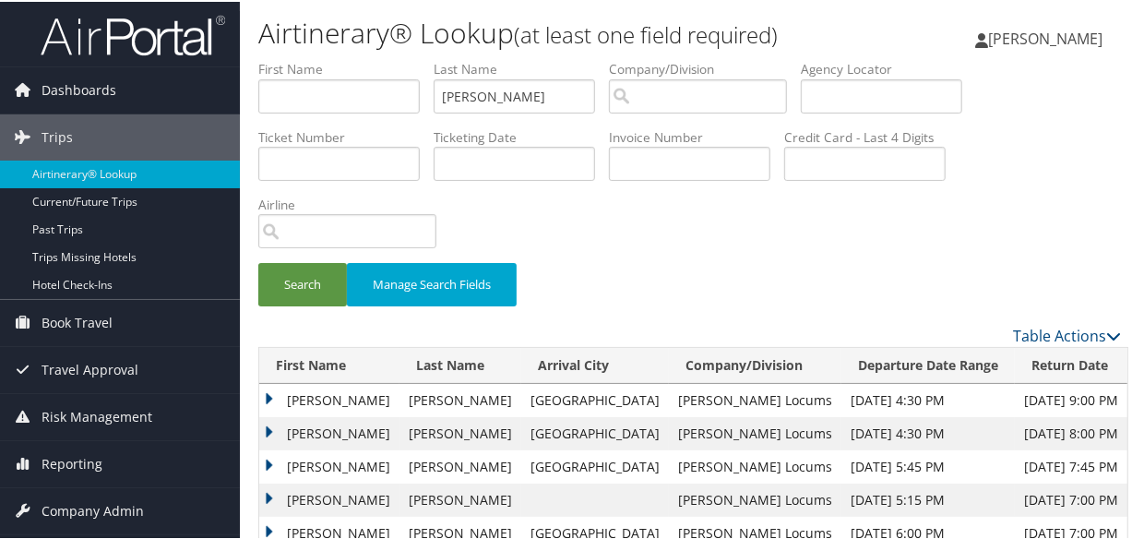
click at [268, 423] on td "Niraj" at bounding box center [329, 431] width 140 height 33
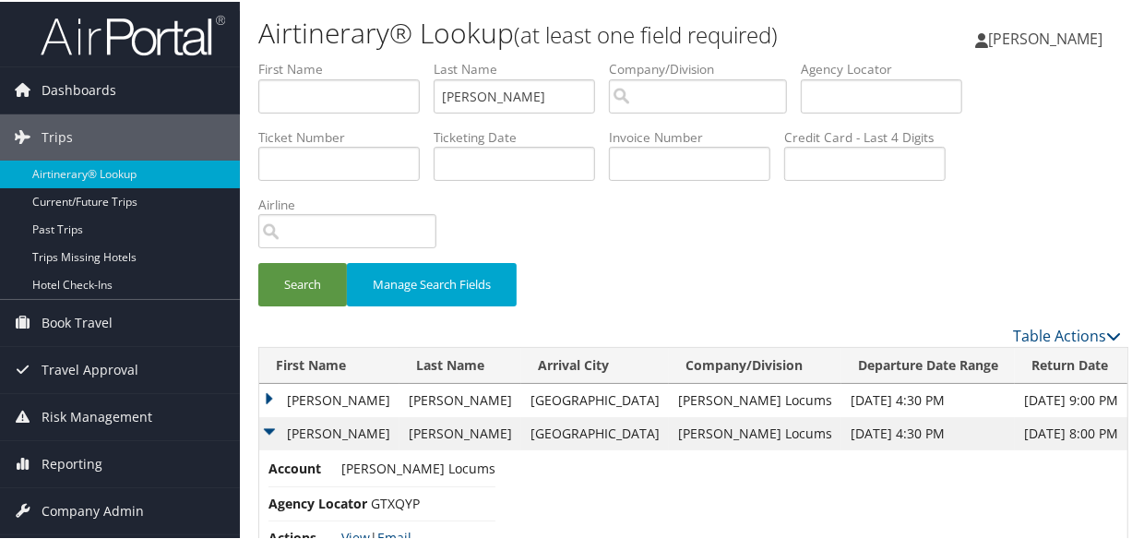
scroll to position [83, 0]
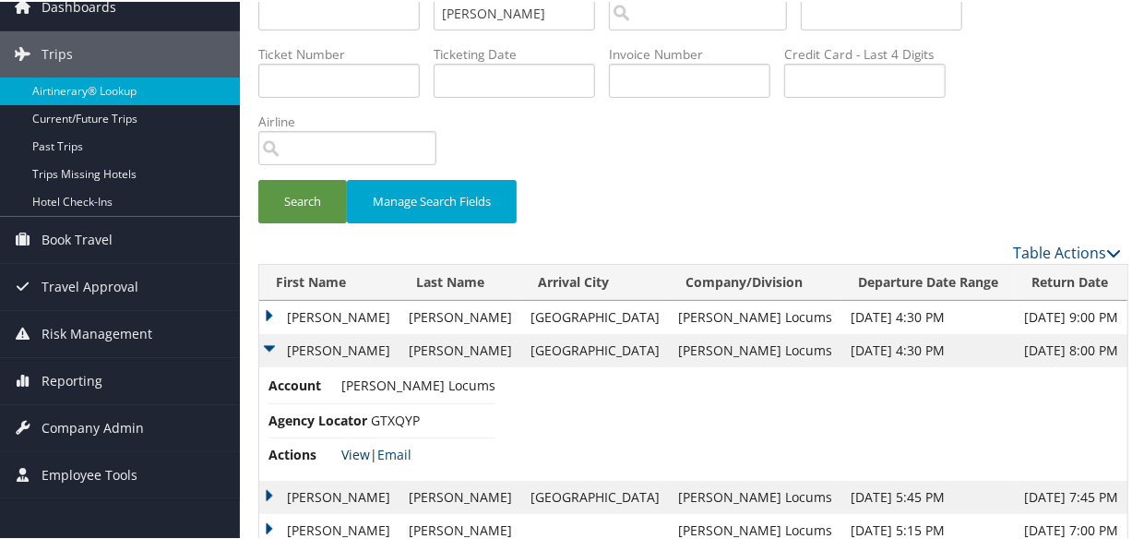
click at [353, 449] on link "View" at bounding box center [355, 453] width 29 height 18
drag, startPoint x: 530, startPoint y: 22, endPoint x: 407, endPoint y: 29, distance: 123.8
click at [258, 178] on button "Search" at bounding box center [302, 199] width 89 height 43
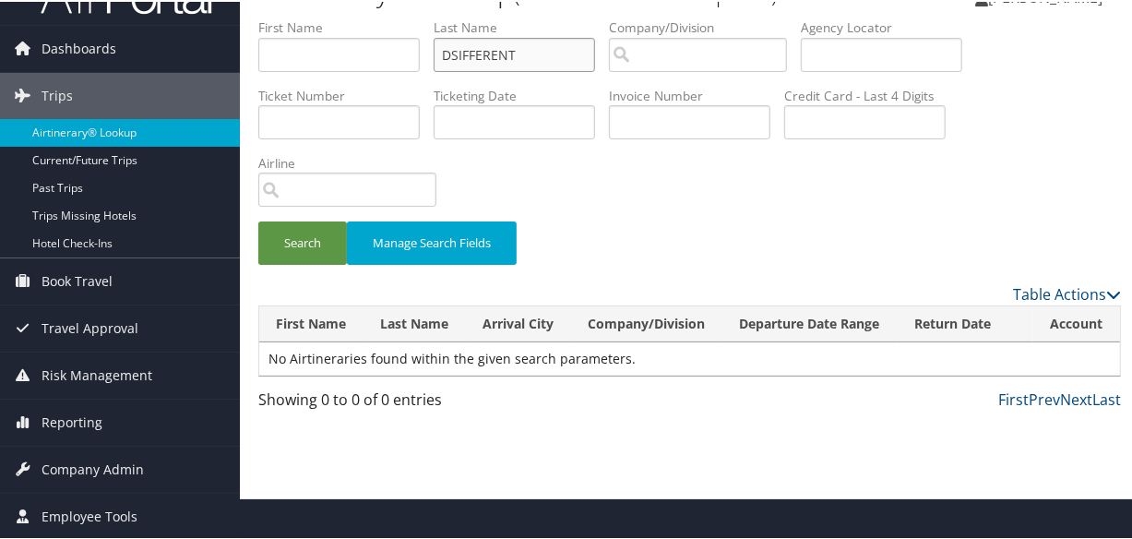
scroll to position [41, 0]
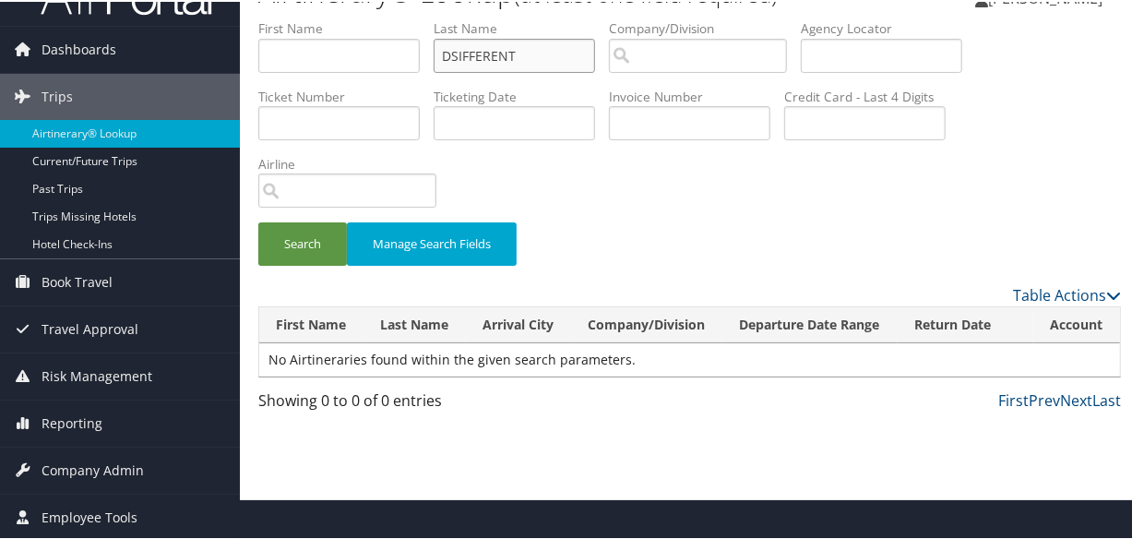
drag, startPoint x: 460, startPoint y: 51, endPoint x: 442, endPoint y: 175, distance: 125.9
click at [461, 55] on input "DSIFFERENT" at bounding box center [514, 54] width 161 height 34
type input "DIFFERENT"
click at [258, 220] on button "Search" at bounding box center [302, 241] width 89 height 43
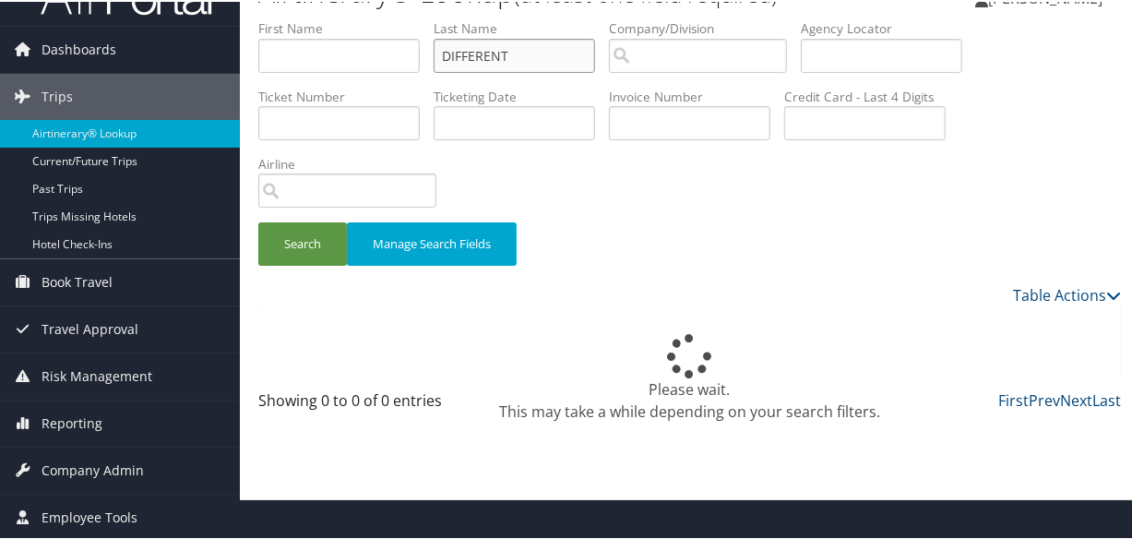
scroll to position [83, 0]
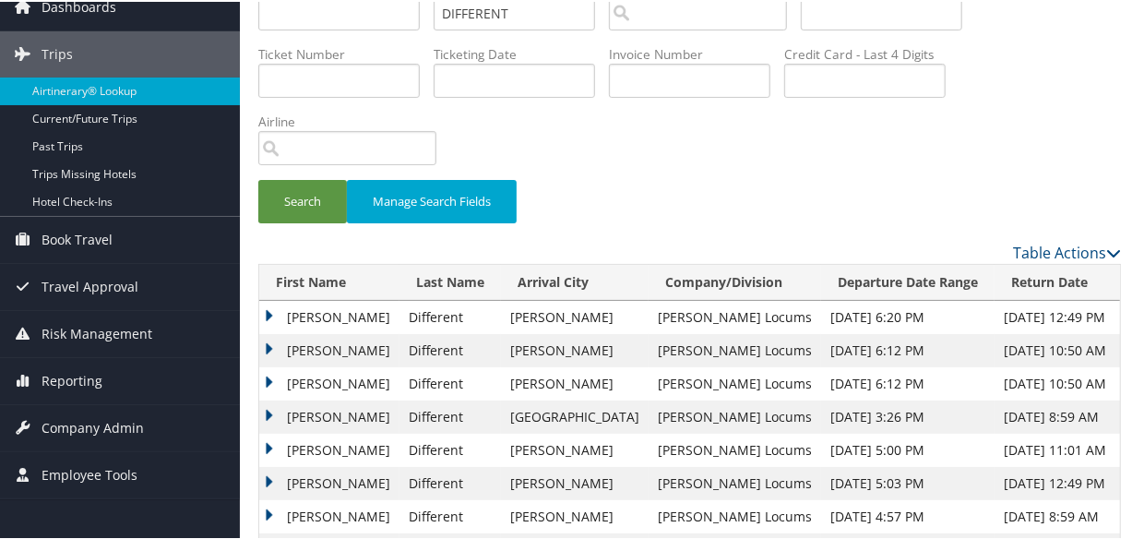
click at [268, 311] on td "Timothy" at bounding box center [329, 315] width 140 height 33
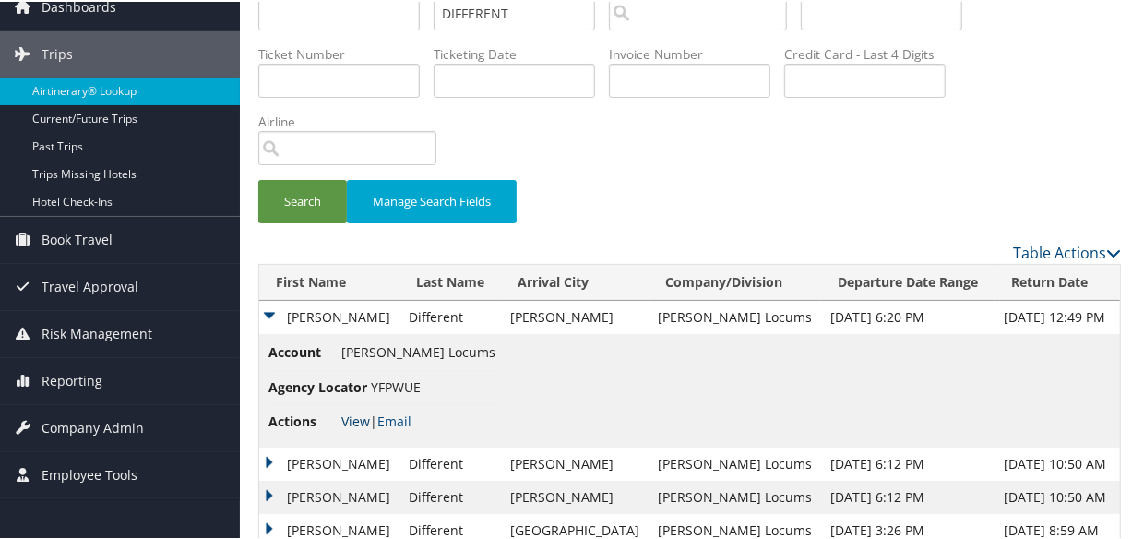
click at [353, 415] on link "View" at bounding box center [355, 420] width 29 height 18
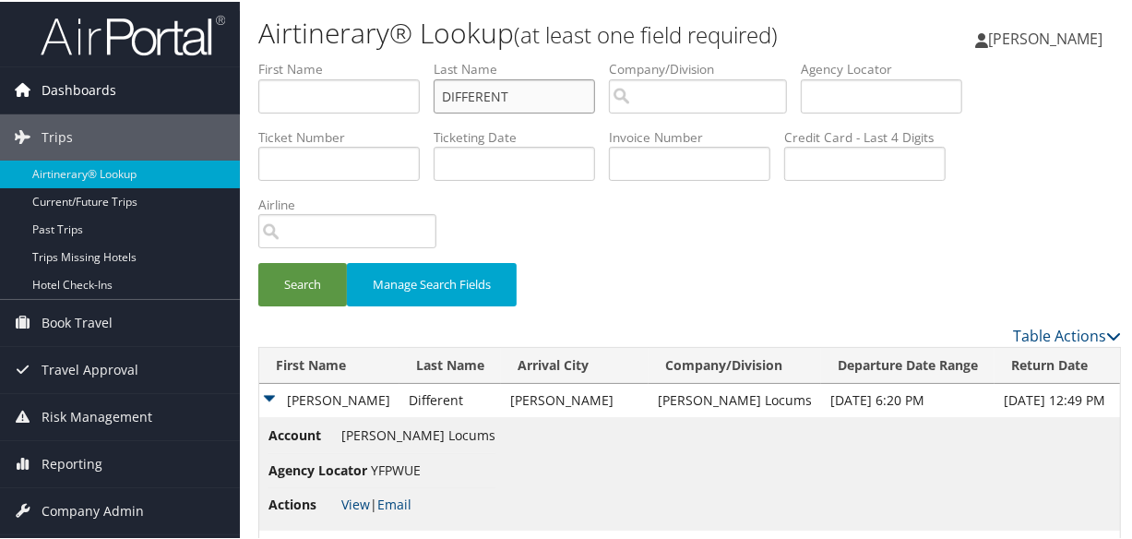
drag, startPoint x: 558, startPoint y: 96, endPoint x: 172, endPoint y: 102, distance: 386.6
click at [175, 102] on div "Dashboards AirPortal 360™ (Manager) My Travel Dashboard Trips Airtinerary® Look…" at bounding box center [569, 413] width 1139 height 827
click at [258, 261] on button "Search" at bounding box center [302, 282] width 89 height 43
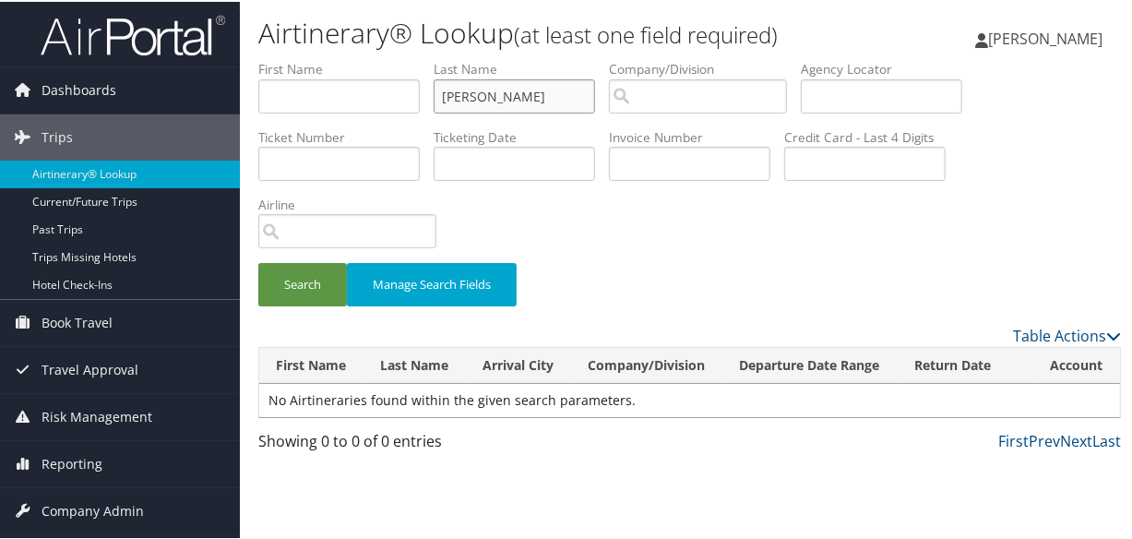
type input "pahlajani"
click at [258, 261] on button "Search" at bounding box center [302, 282] width 89 height 43
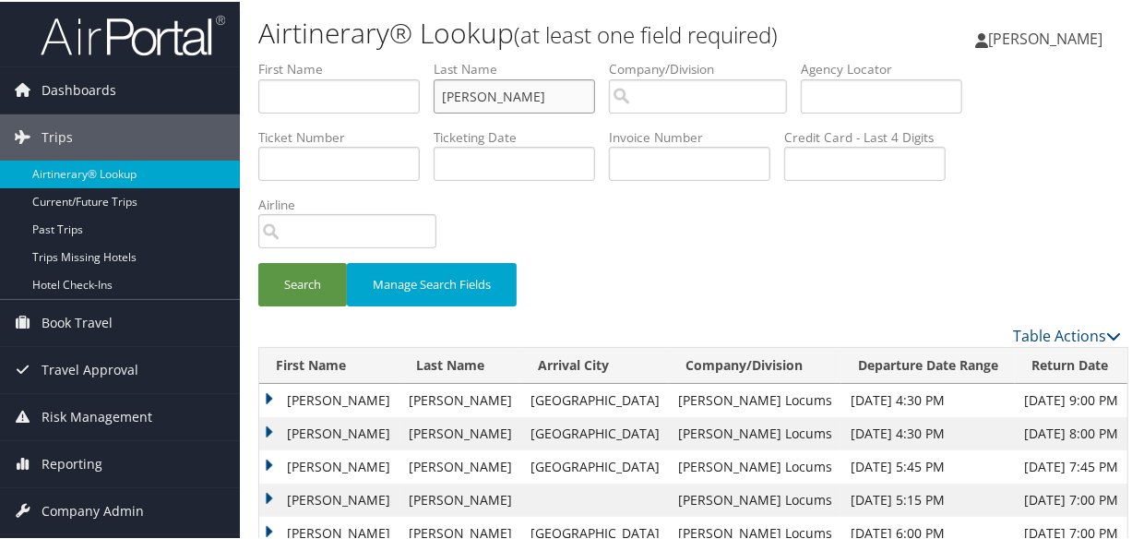
scroll to position [74, 0]
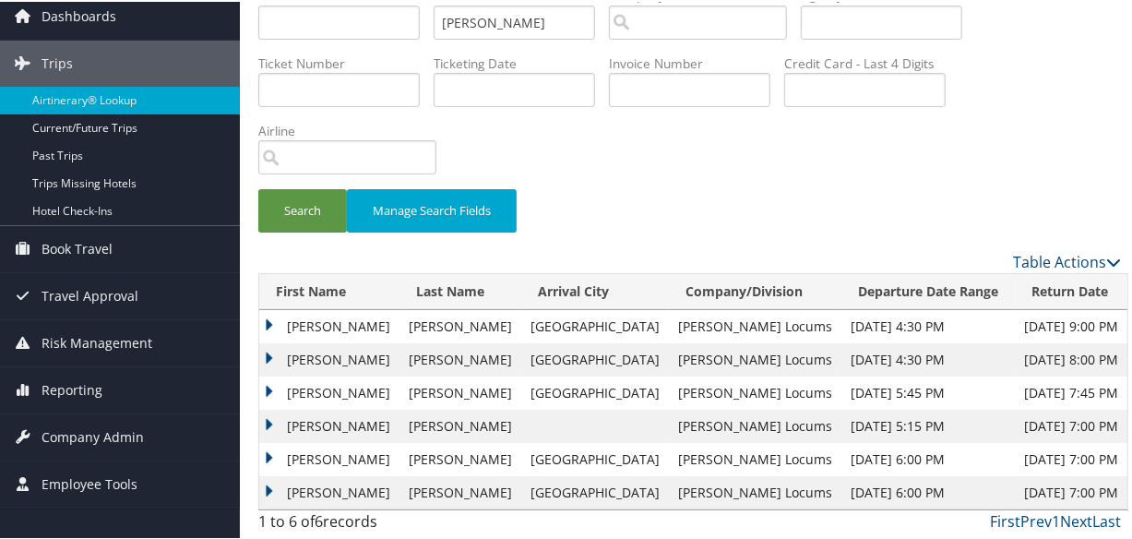
click at [268, 382] on td "Niraj" at bounding box center [329, 391] width 140 height 33
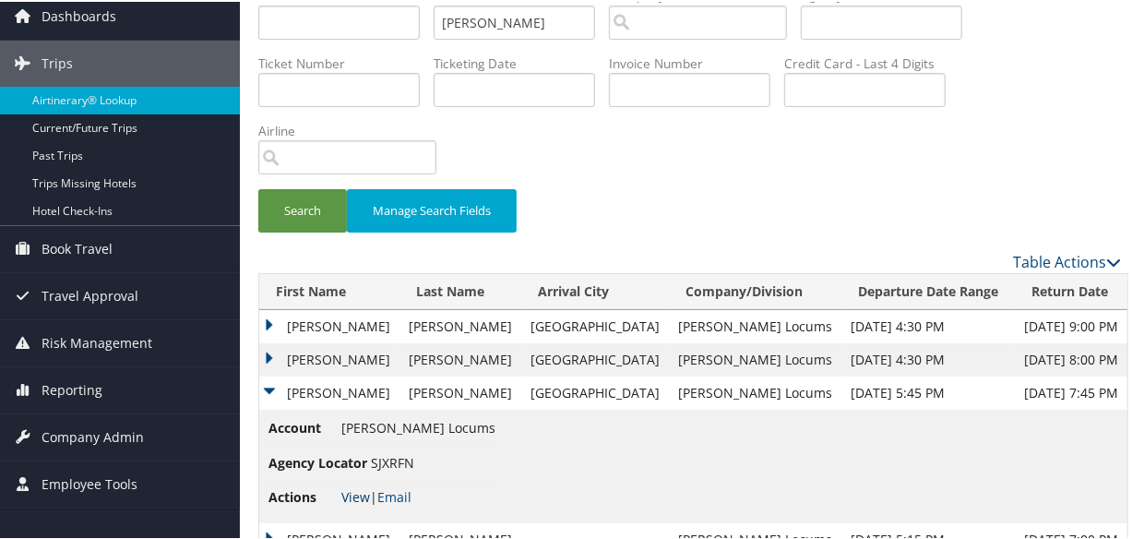
click at [352, 490] on link "View" at bounding box center [355, 495] width 29 height 18
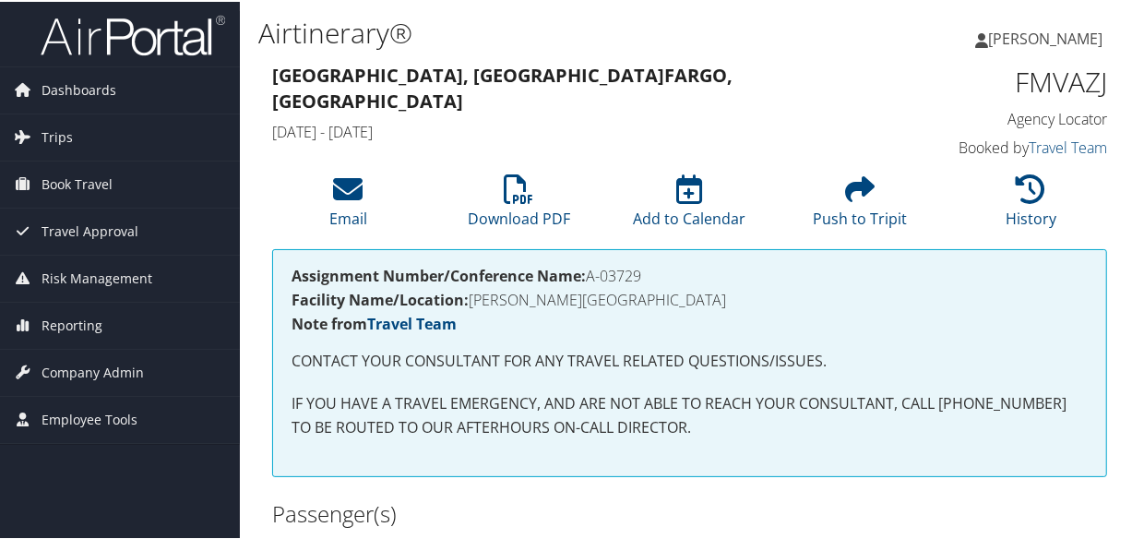
drag, startPoint x: 640, startPoint y: 278, endPoint x: 591, endPoint y: 277, distance: 48.9
click at [591, 277] on h4 "Assignment Number/Conference Name: A-03729" at bounding box center [690, 274] width 796 height 15
copy h4 "A-03729"
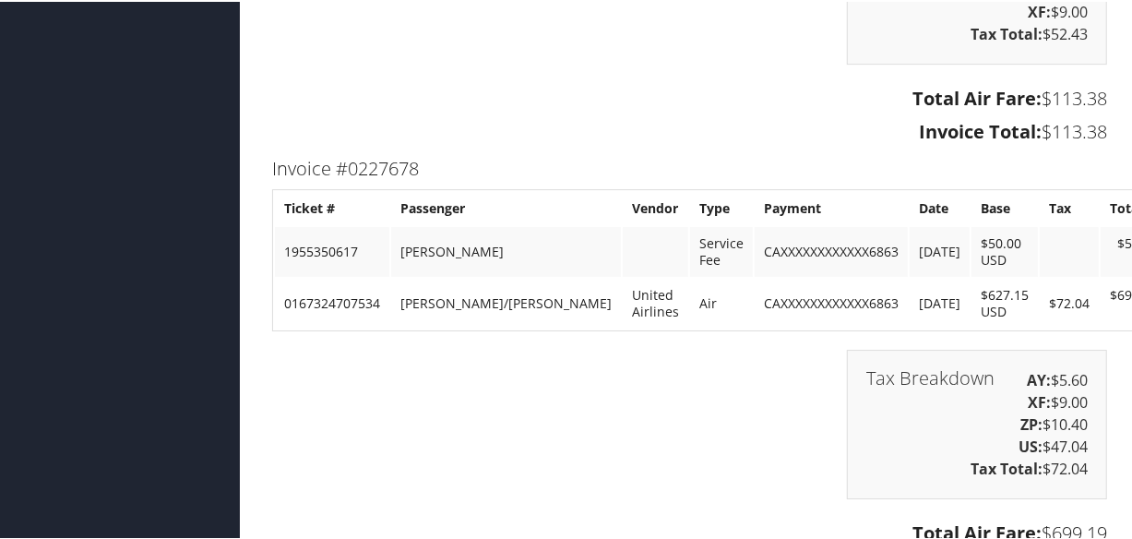
scroll to position [3857, 0]
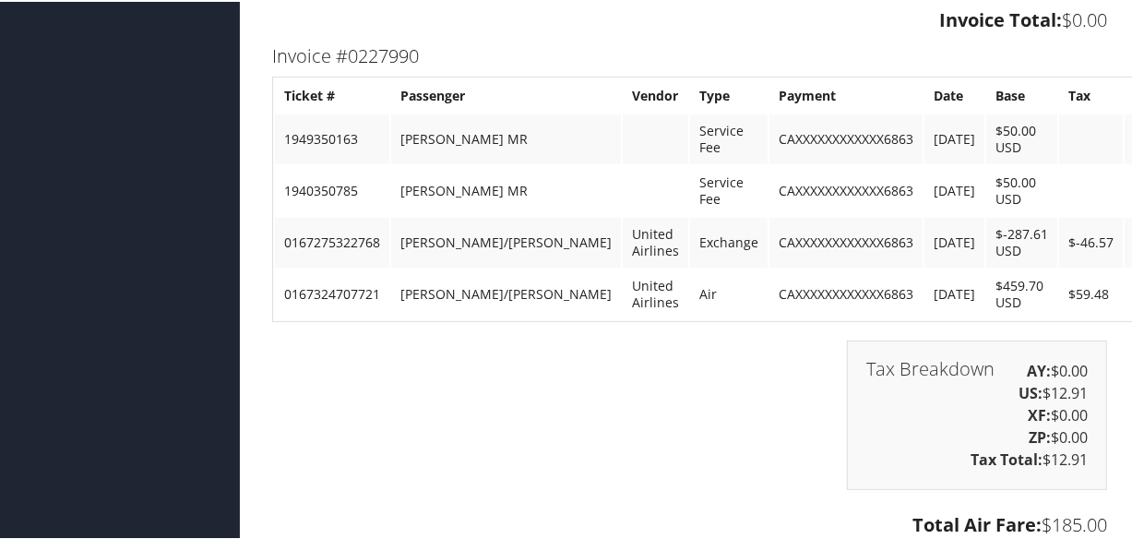
scroll to position [4696, 0]
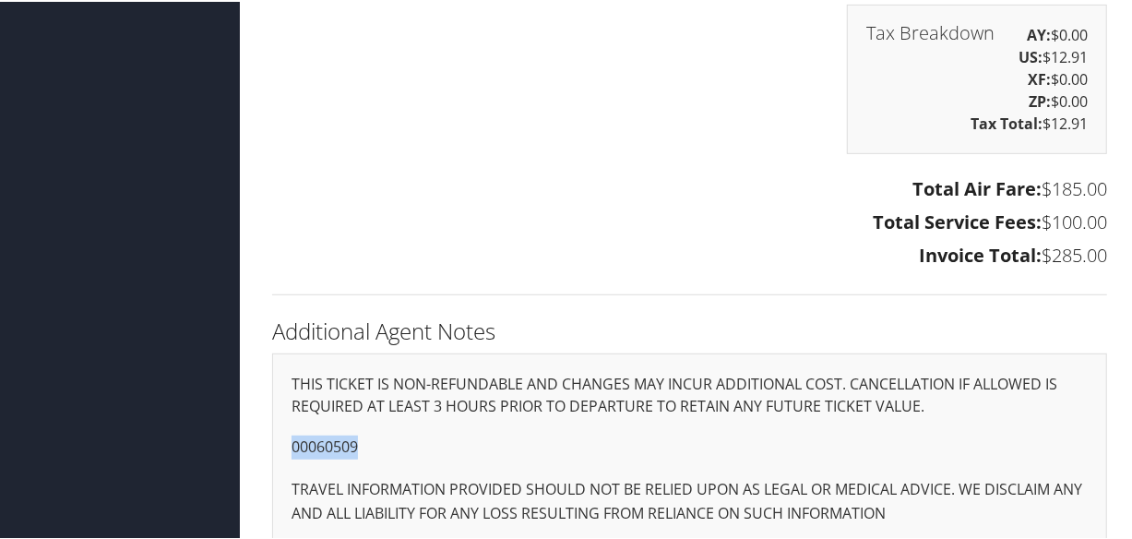
drag, startPoint x: 378, startPoint y: 423, endPoint x: 725, endPoint y: 456, distance: 348.4
click at [270, 423] on div "Additional Agent Notes THIS TICKET IS NON-REFUNDABLE AND CHANGES MAY INCUR ADDI…" at bounding box center [689, 436] width 863 height 251
copy p "00060509"
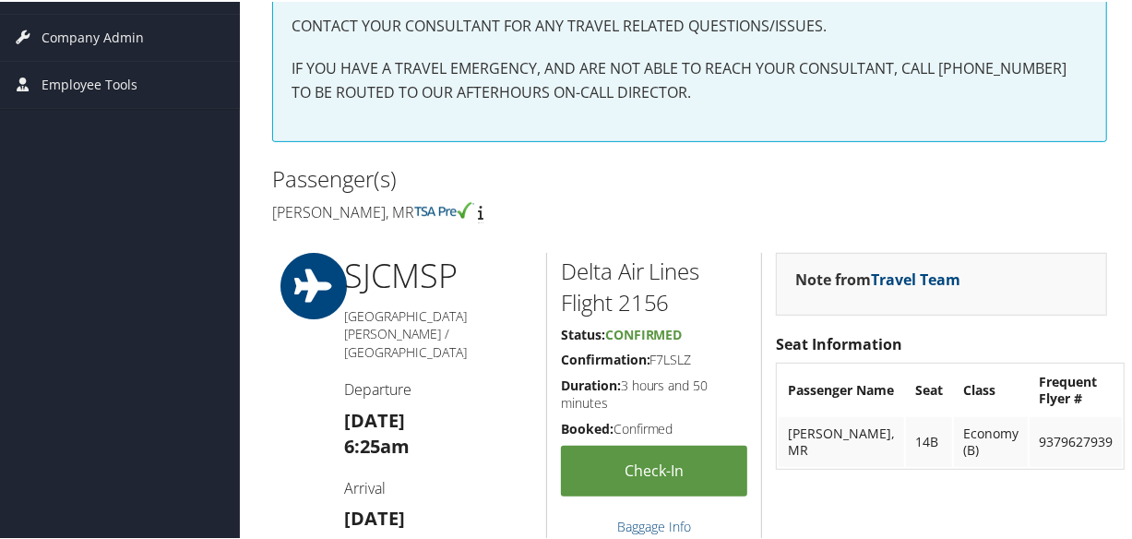
scroll to position [0, 0]
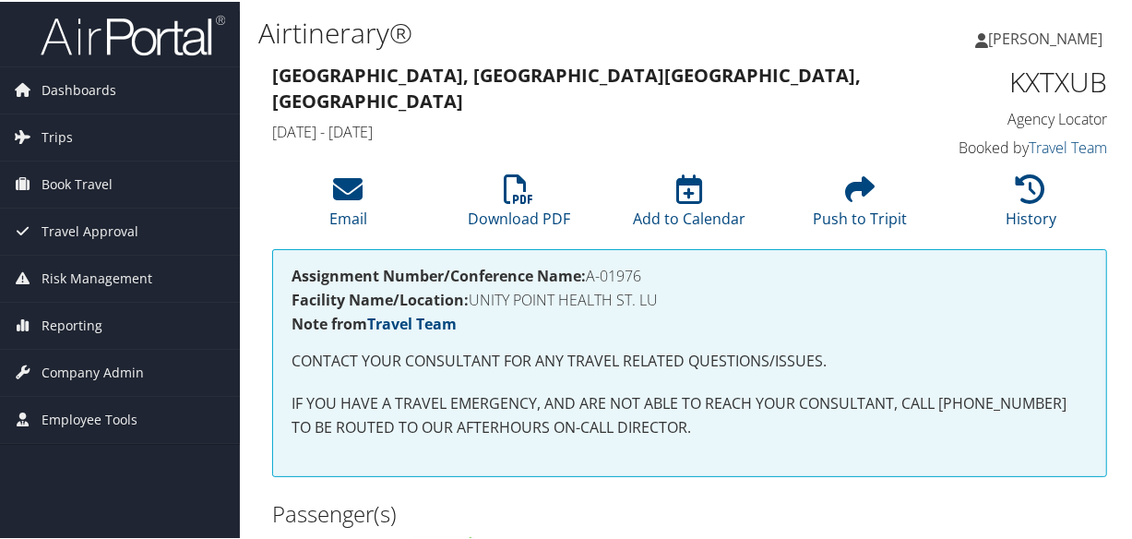
click at [517, 72] on strong "San Jose, CA Cedar Rapids, IA" at bounding box center [566, 86] width 589 height 51
click at [509, 199] on icon at bounding box center [520, 188] width 30 height 30
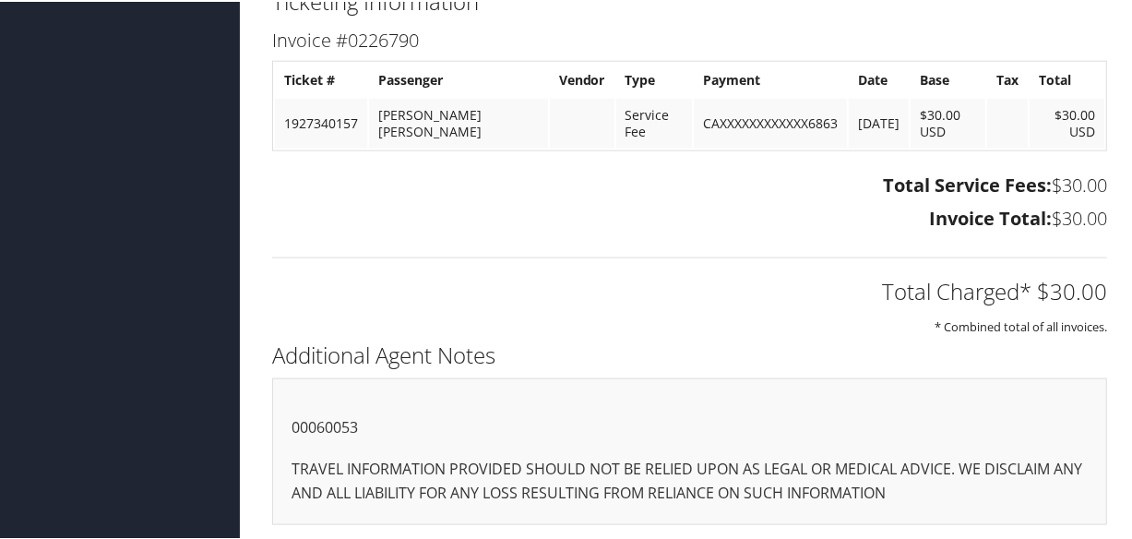
scroll to position [1221, 0]
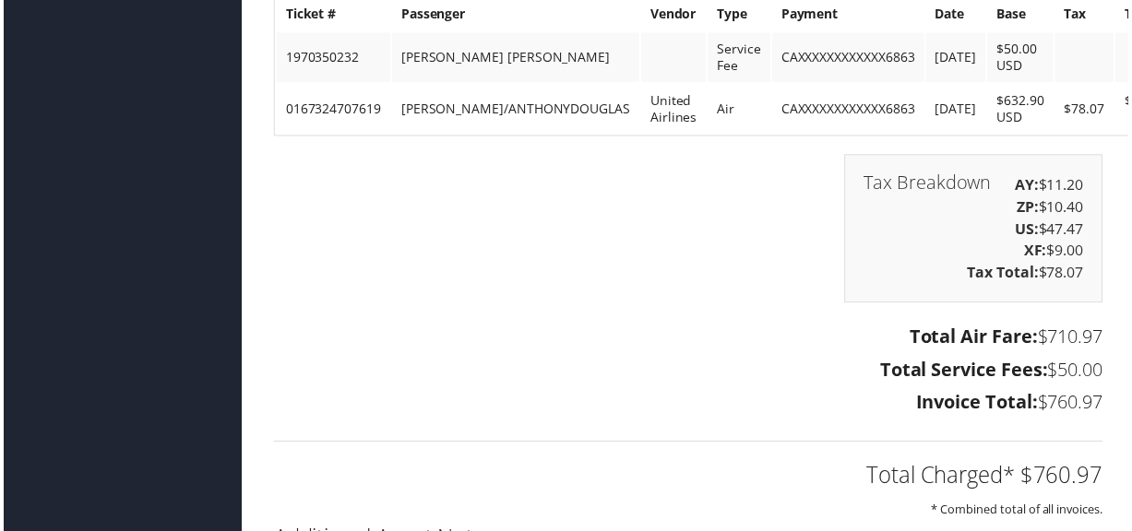
scroll to position [2756, 0]
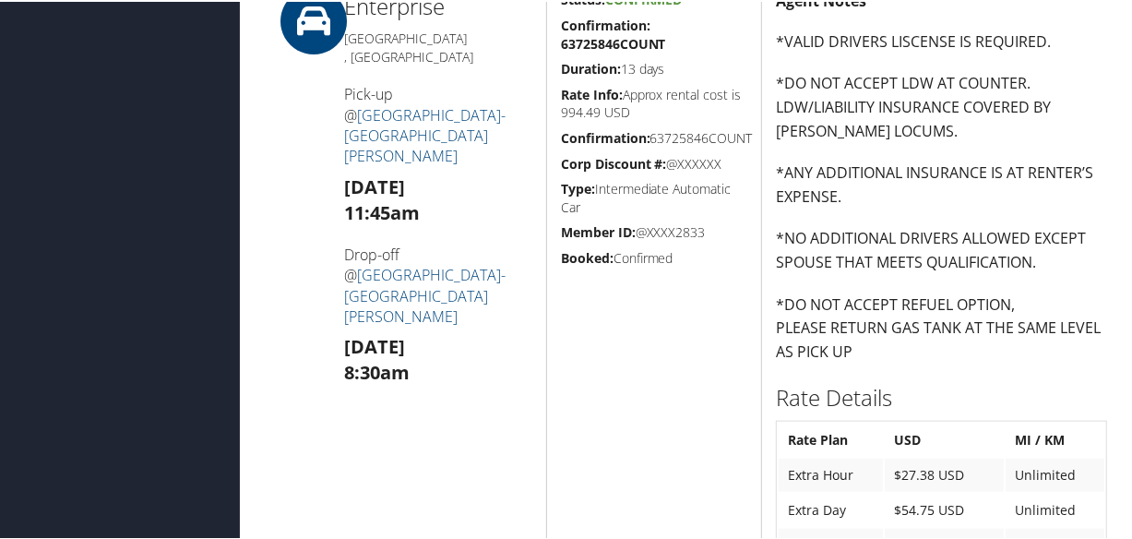
scroll to position [1710, 0]
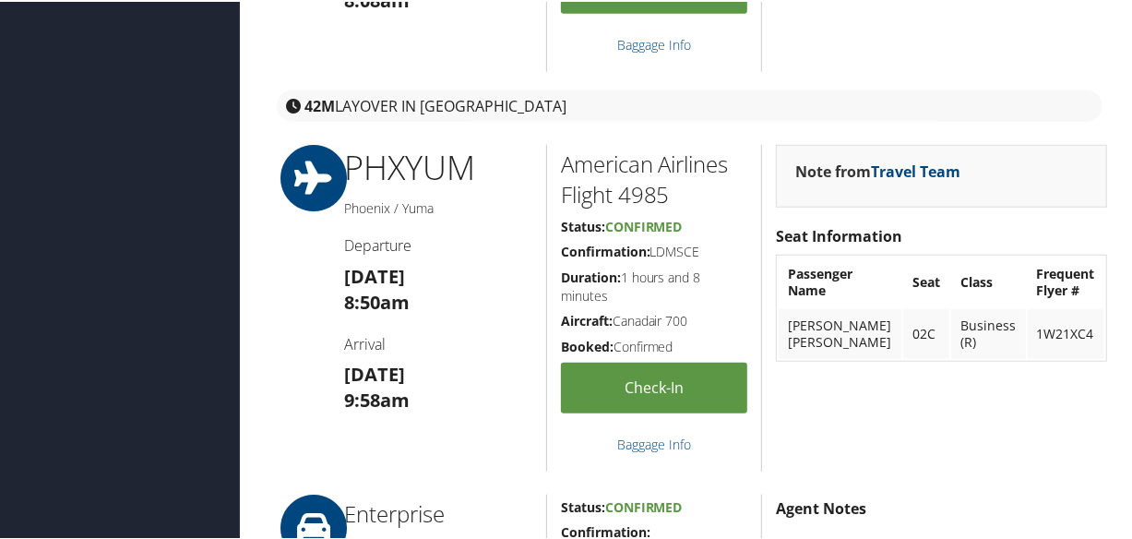
scroll to position [330, 0]
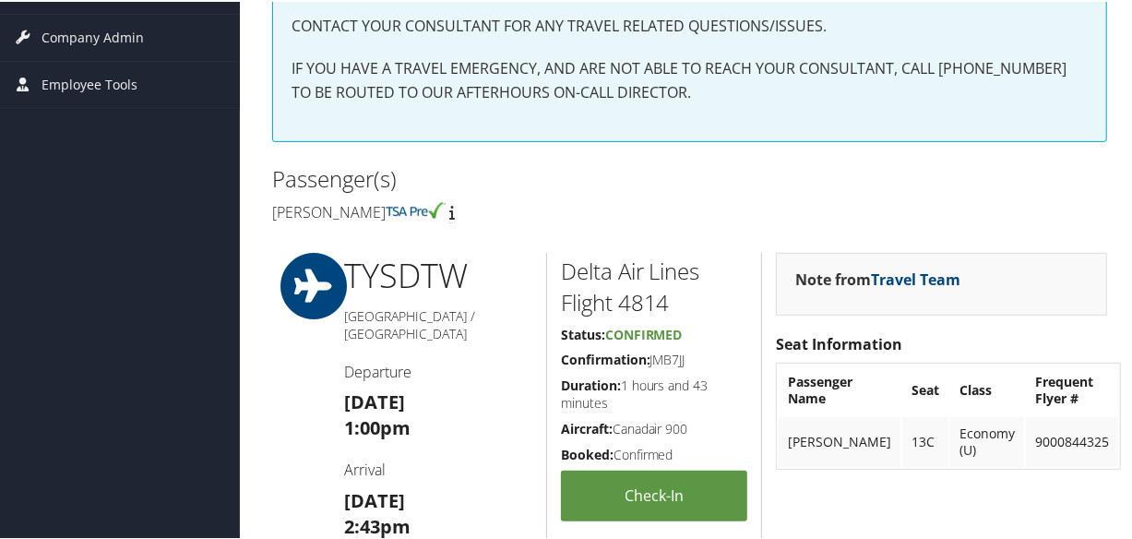
scroll to position [83, 0]
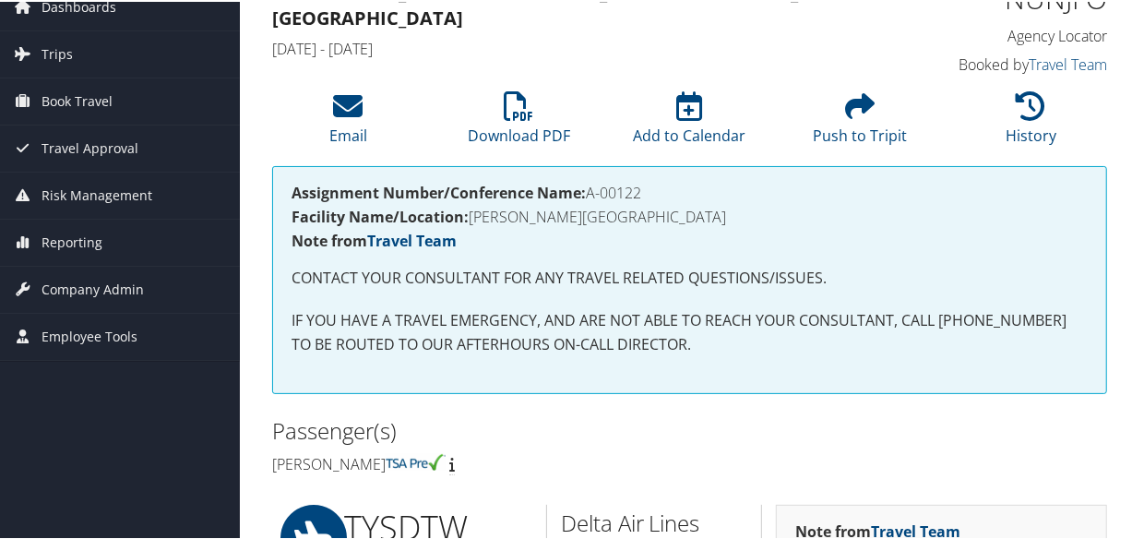
drag, startPoint x: 618, startPoint y: 190, endPoint x: 592, endPoint y: 189, distance: 25.8
click at [592, 189] on h4 "Assignment Number/Conference Name: A-00122" at bounding box center [690, 191] width 796 height 15
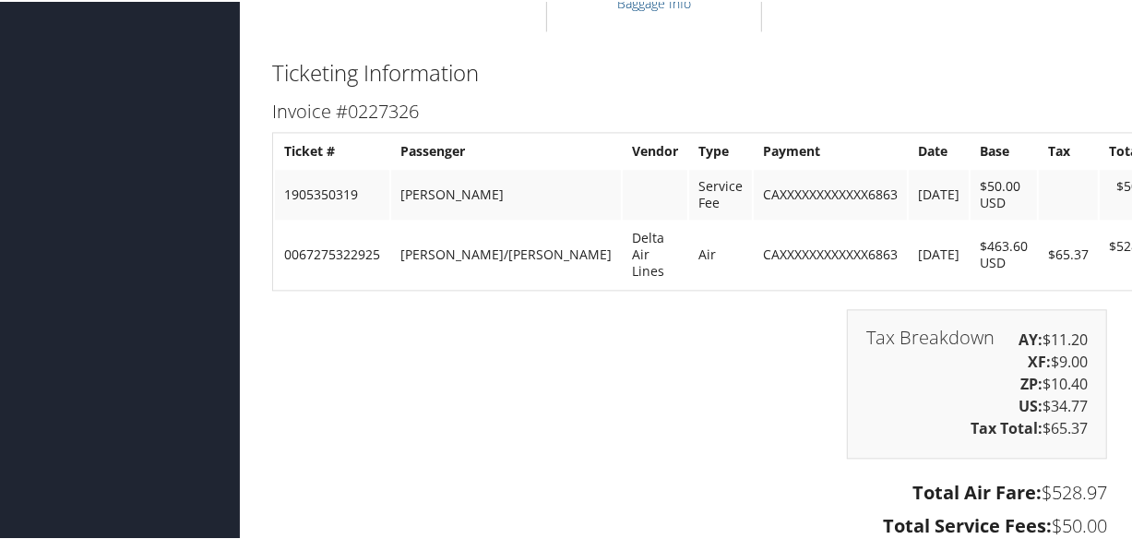
scroll to position [2632, 0]
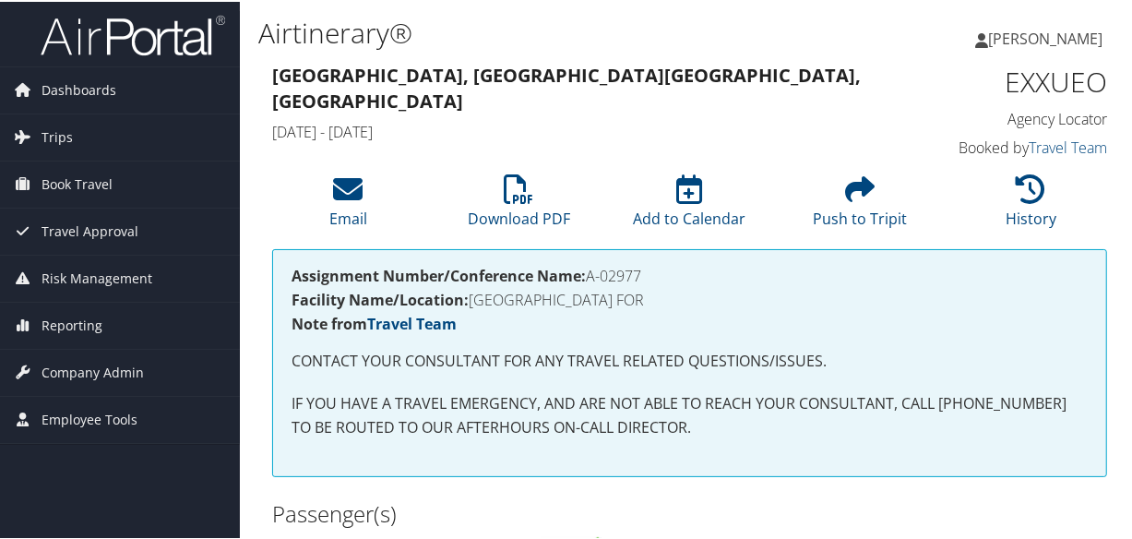
drag, startPoint x: 622, startPoint y: 268, endPoint x: 589, endPoint y: 268, distance: 32.3
click at [589, 268] on h4 "Assignment Number/Conference Name: A-02977" at bounding box center [690, 274] width 796 height 15
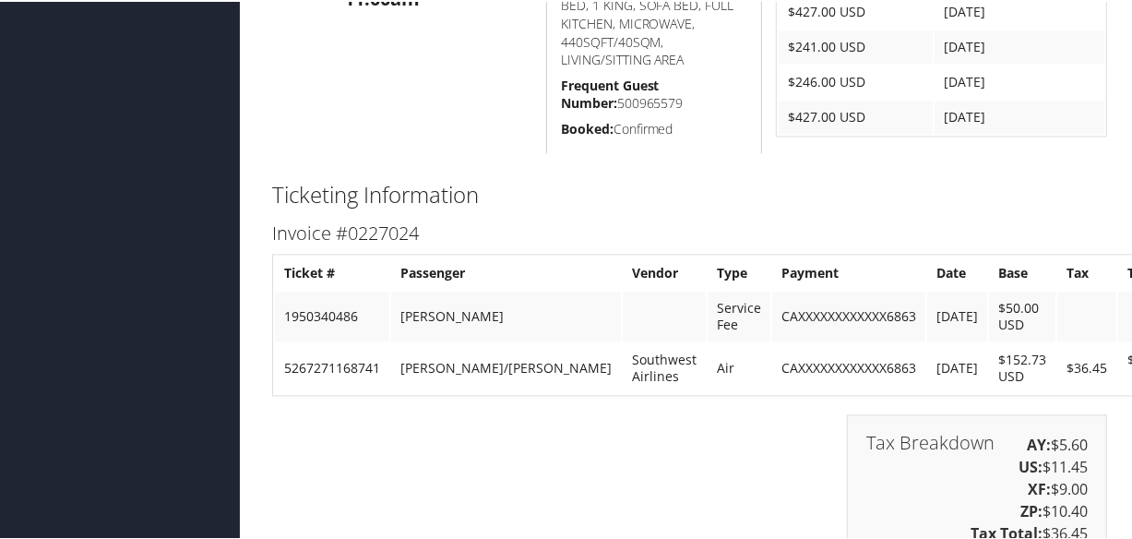
scroll to position [2765, 0]
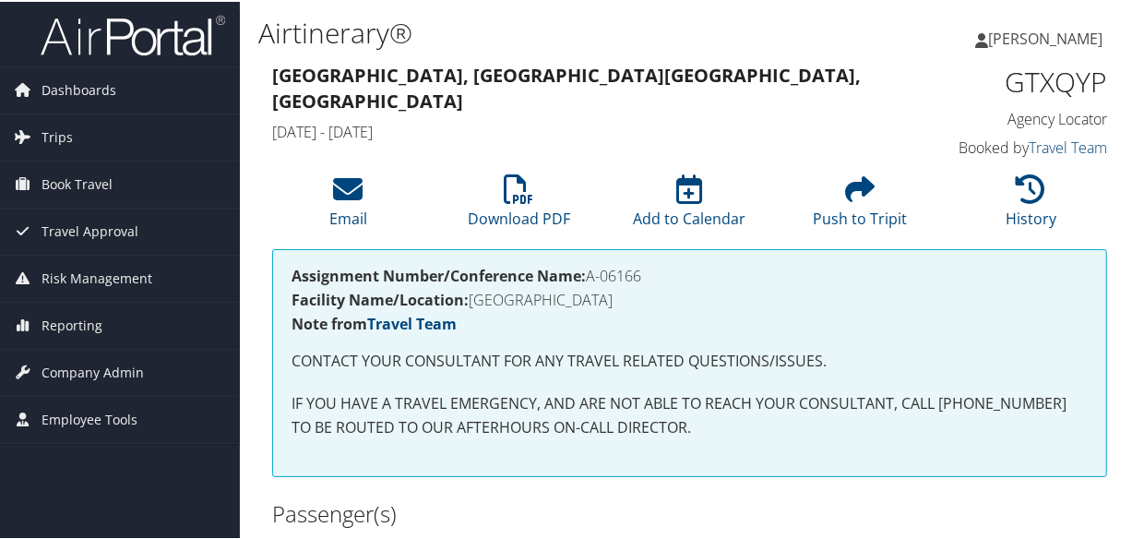
drag, startPoint x: 655, startPoint y: 275, endPoint x: 591, endPoint y: 271, distance: 63.8
click at [591, 271] on h4 "Assignment Number/Conference Name: A-06166" at bounding box center [690, 274] width 796 height 15
copy h4 "A-06166"
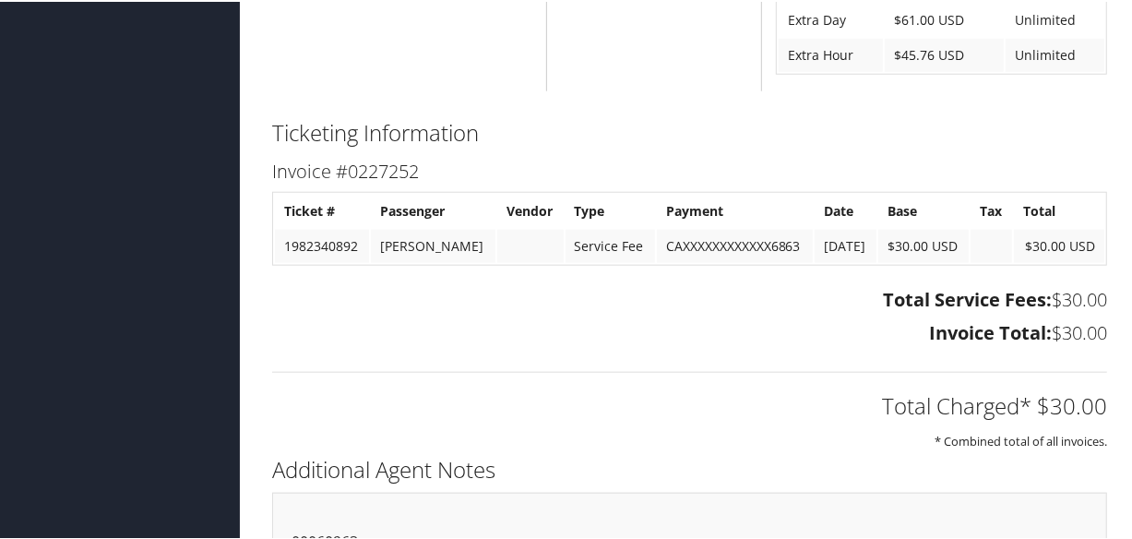
scroll to position [1221, 0]
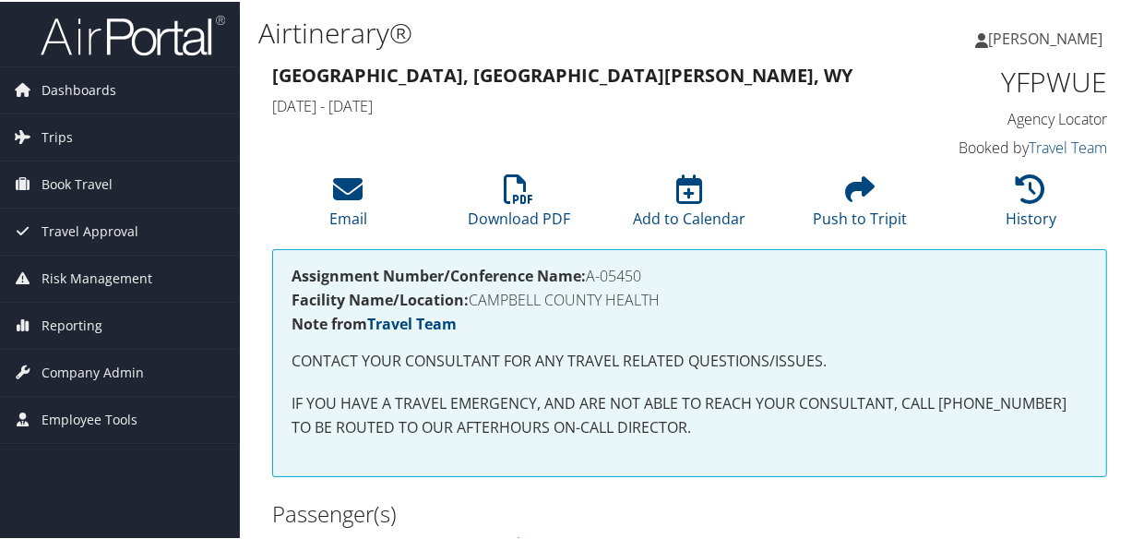
drag, startPoint x: 649, startPoint y: 275, endPoint x: 589, endPoint y: 274, distance: 60.0
click at [589, 274] on h4 "Assignment Number/Conference Name: A-05450" at bounding box center [690, 274] width 796 height 15
copy h4 "A-05450"
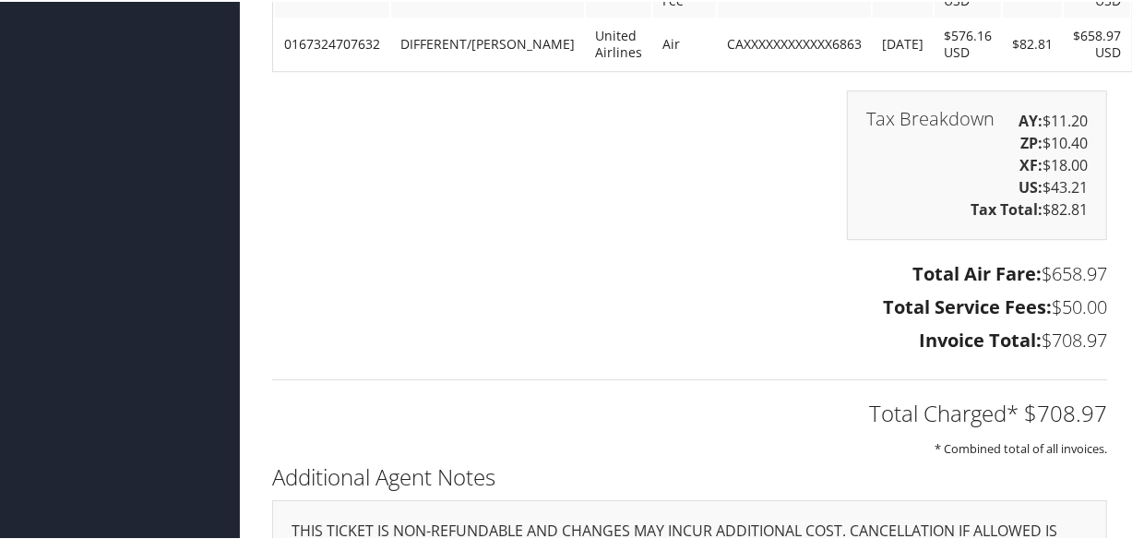
scroll to position [3436, 0]
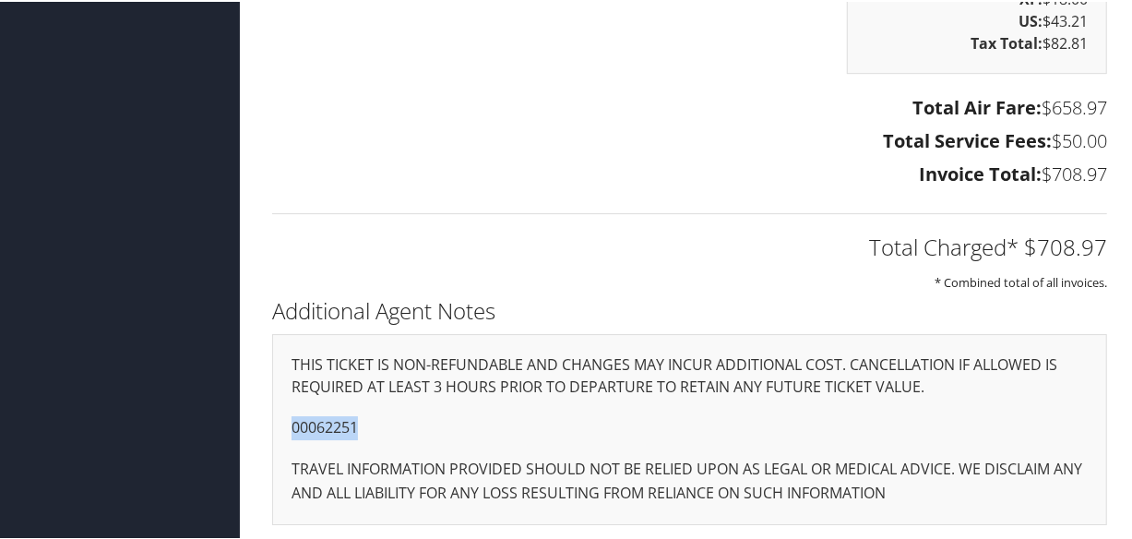
drag, startPoint x: 362, startPoint y: 423, endPoint x: 273, endPoint y: 419, distance: 88.7
click at [273, 419] on div "THIS TICKET IS NON-REFUNDABLE AND CHANGES MAY INCUR ADDITIONAL COST. CANCELLATI…" at bounding box center [689, 427] width 835 height 191
copy p "00062251"
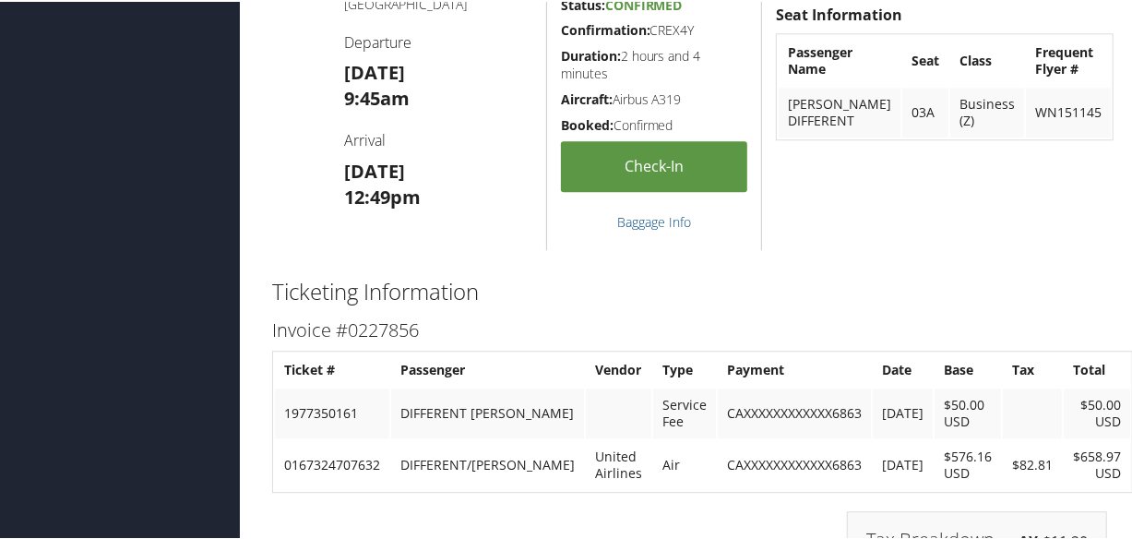
scroll to position [2346, 0]
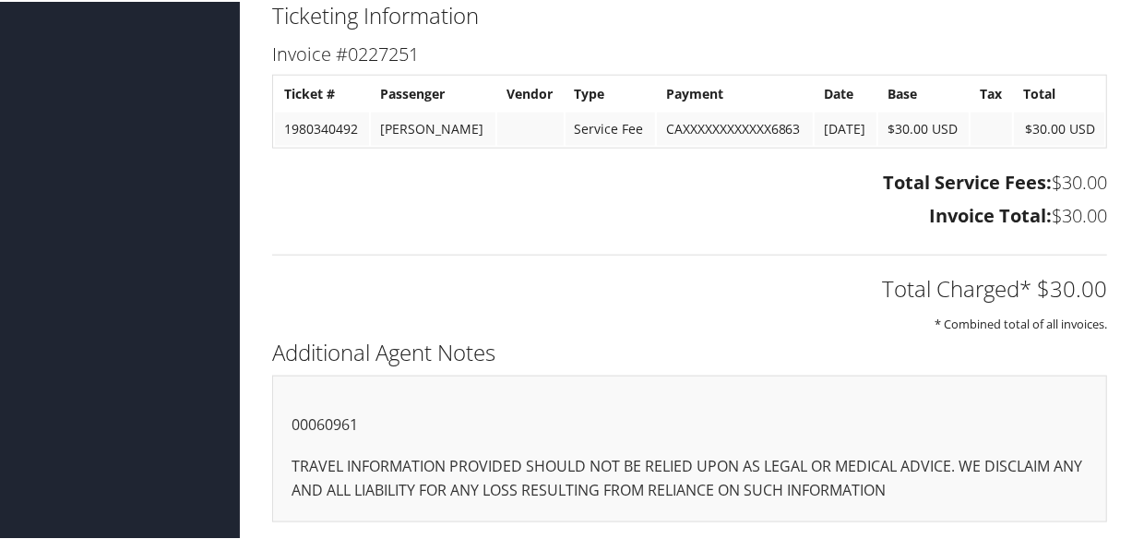
scroll to position [1221, 0]
drag, startPoint x: 368, startPoint y: 425, endPoint x: 258, endPoint y: 414, distance: 110.3
click at [258, 414] on div "Additional Agent Notes 00060961 TRAVEL INFORMATION PROVIDED SHOULD NOT BE RELIE…" at bounding box center [689, 435] width 863 height 207
copy p "00060961"
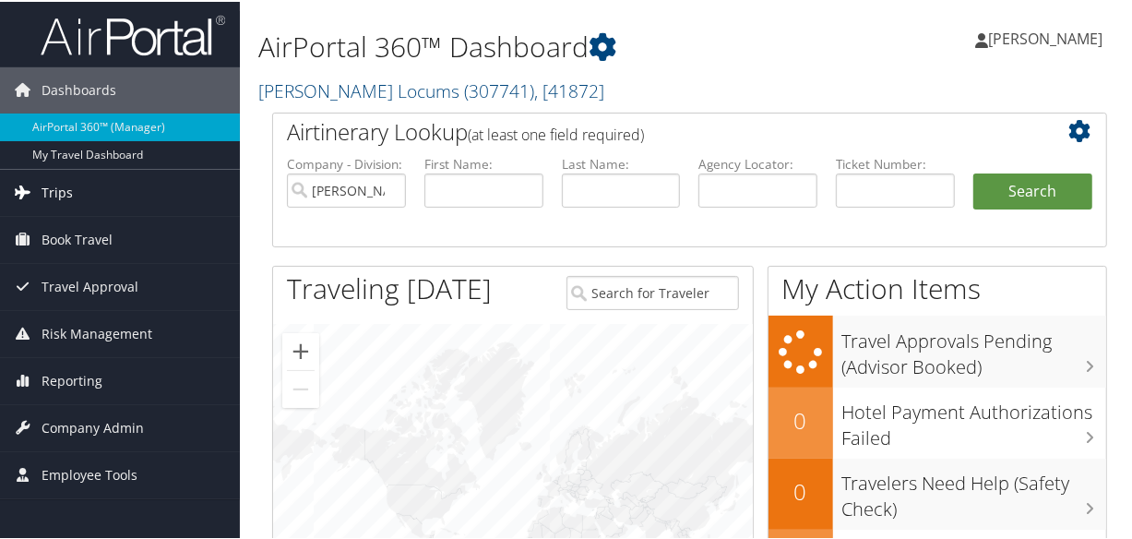
click at [73, 190] on link "Trips" at bounding box center [120, 191] width 240 height 46
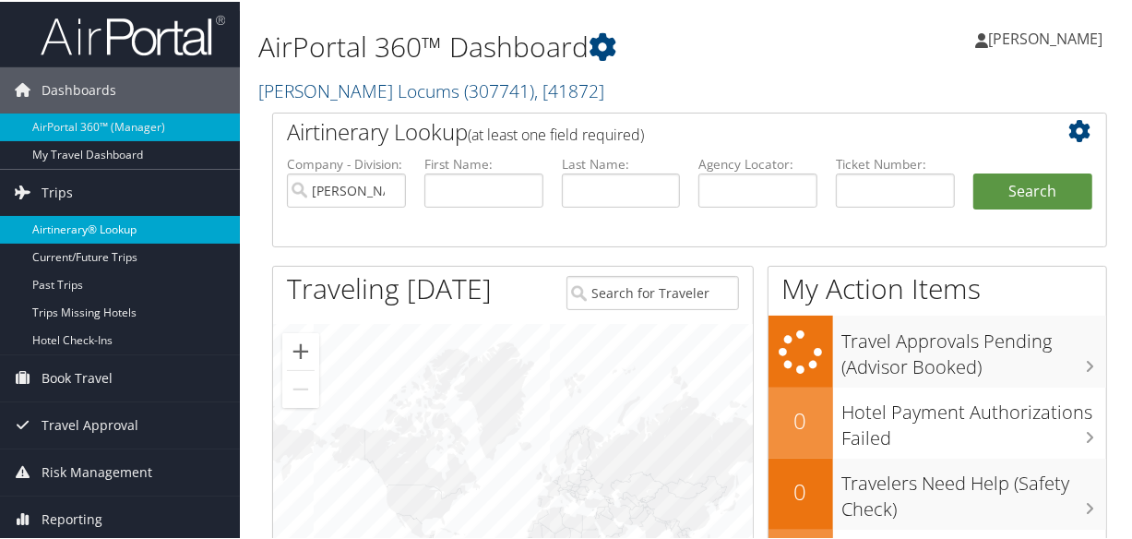
click at [98, 231] on link "Airtinerary® Lookup" at bounding box center [120, 228] width 240 height 28
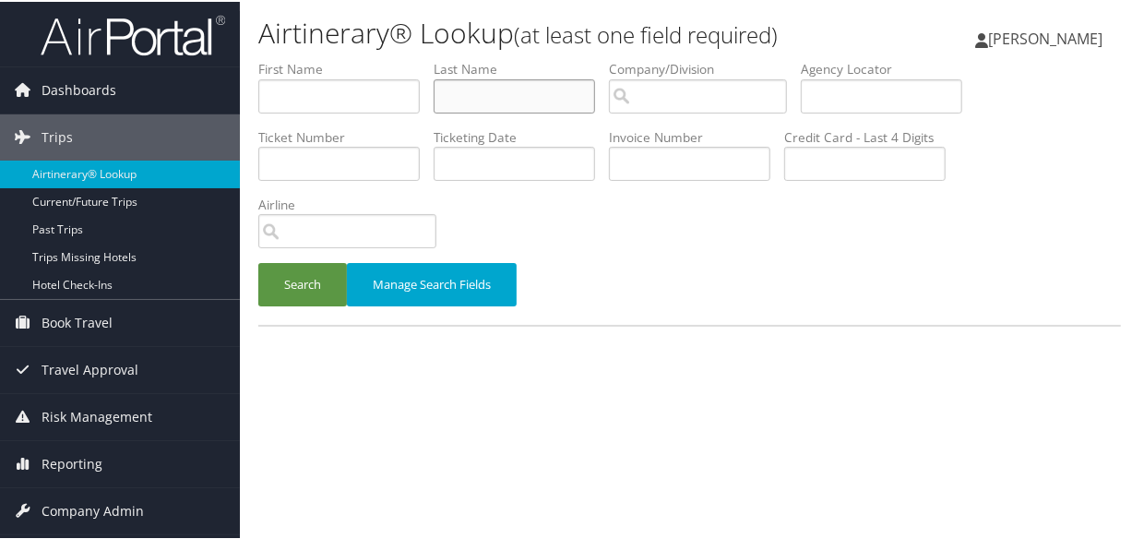
click at [549, 101] on input "text" at bounding box center [514, 94] width 161 height 34
type input "mckee"
click at [258, 261] on button "Search" at bounding box center [302, 282] width 89 height 43
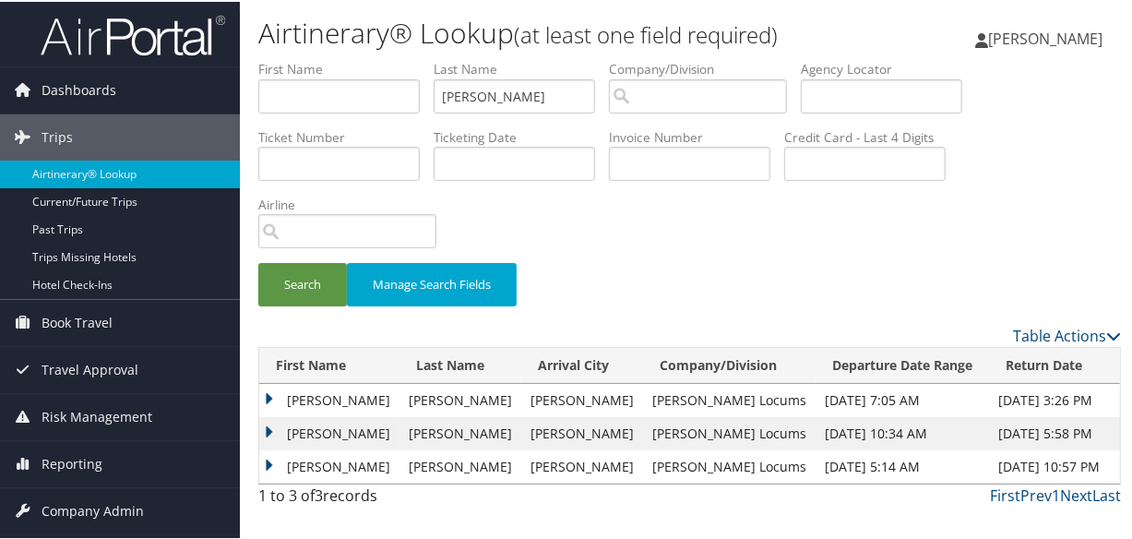
click at [268, 423] on td "John" at bounding box center [329, 431] width 140 height 33
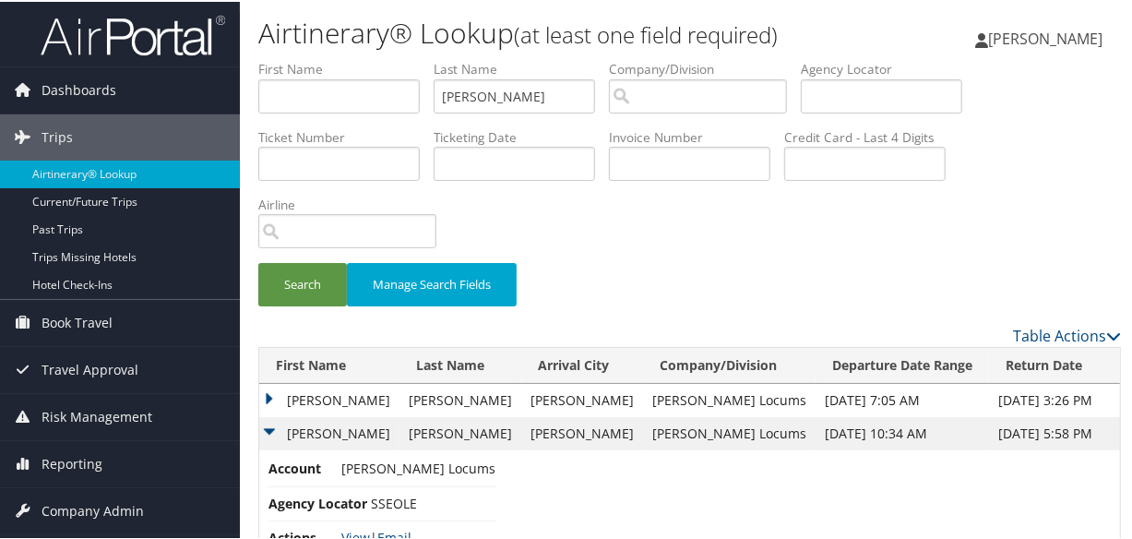
scroll to position [87, 0]
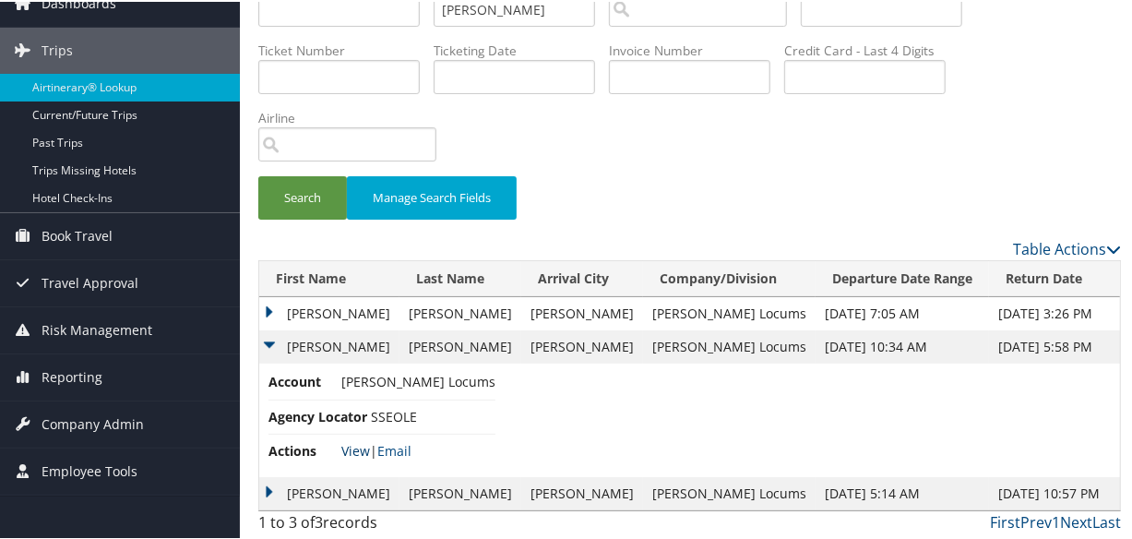
click at [349, 445] on link "View" at bounding box center [355, 449] width 29 height 18
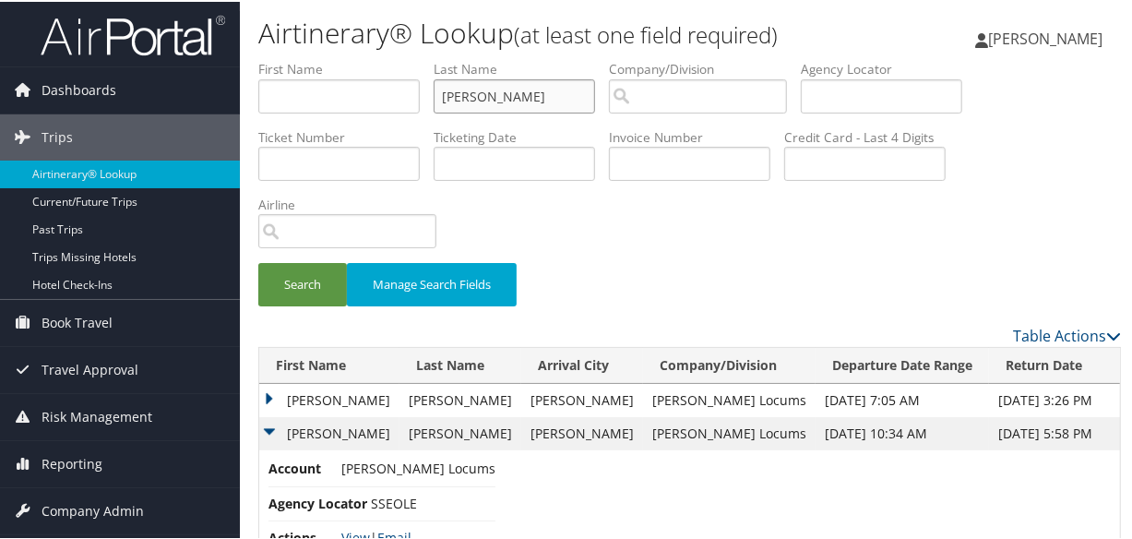
drag, startPoint x: 533, startPoint y: 89, endPoint x: 408, endPoint y: 99, distance: 125.9
click at [408, 58] on ul "First Name Last Name mckee Departure City Arrival City Company/Division Airport…" at bounding box center [689, 58] width 863 height 0
type input "ko"
click at [258, 261] on button "Search" at bounding box center [302, 282] width 89 height 43
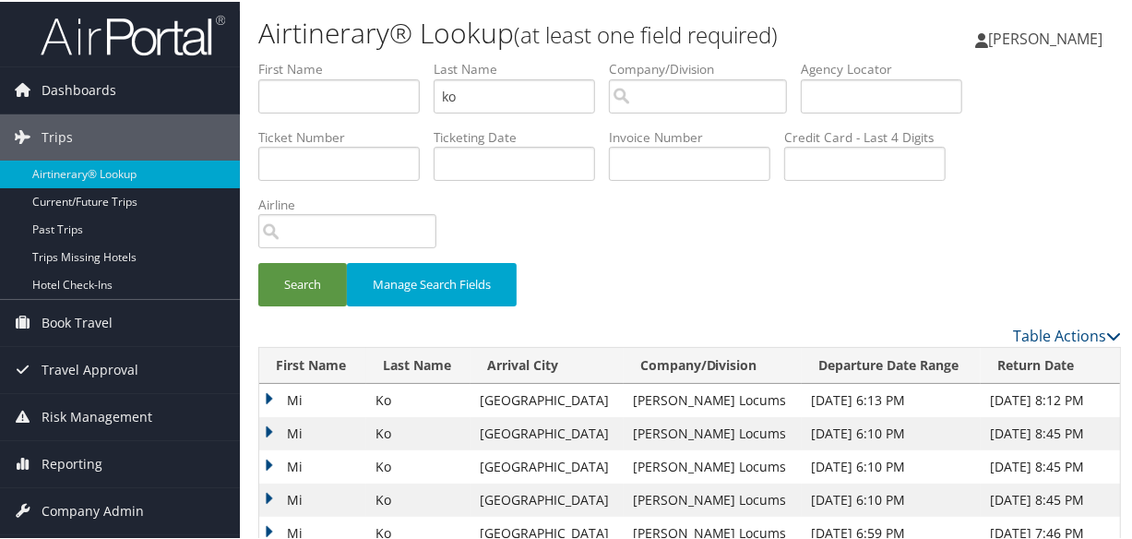
click at [268, 458] on td "Mi" at bounding box center [312, 464] width 107 height 33
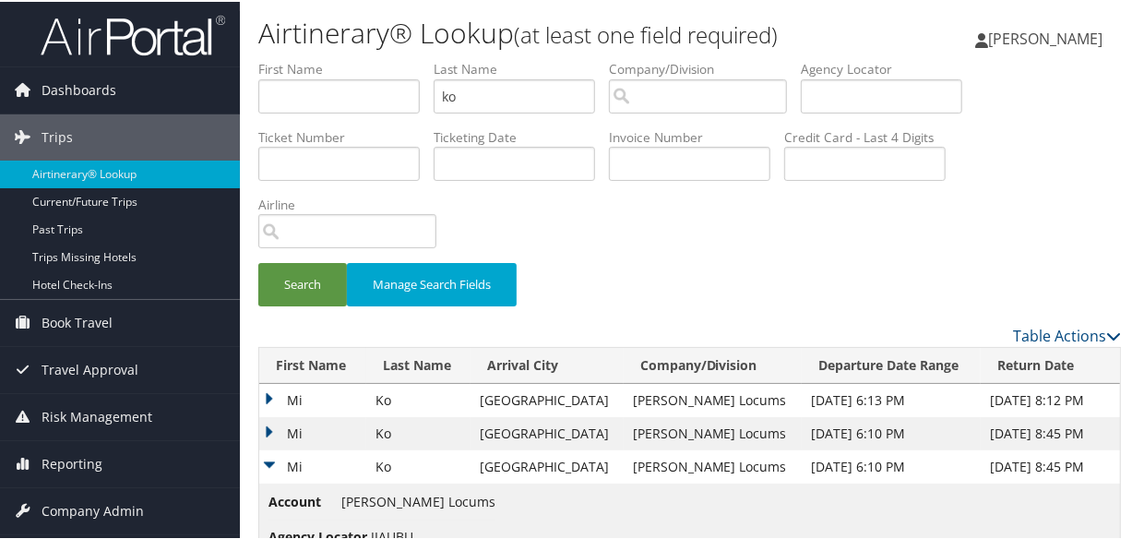
scroll to position [251, 0]
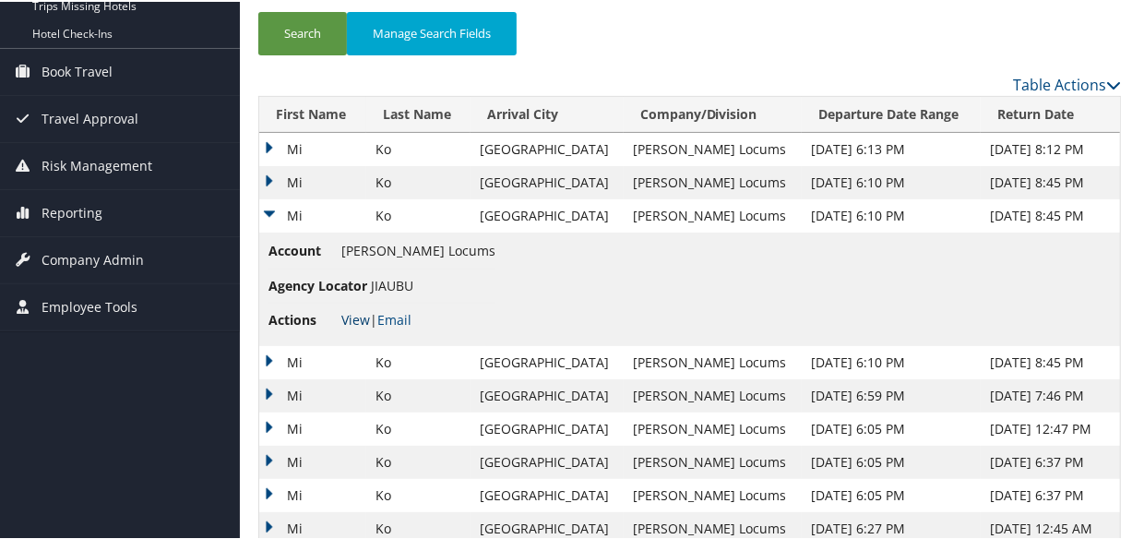
click at [351, 320] on link "View" at bounding box center [355, 318] width 29 height 18
click at [268, 350] on td "Mi" at bounding box center [312, 360] width 107 height 33
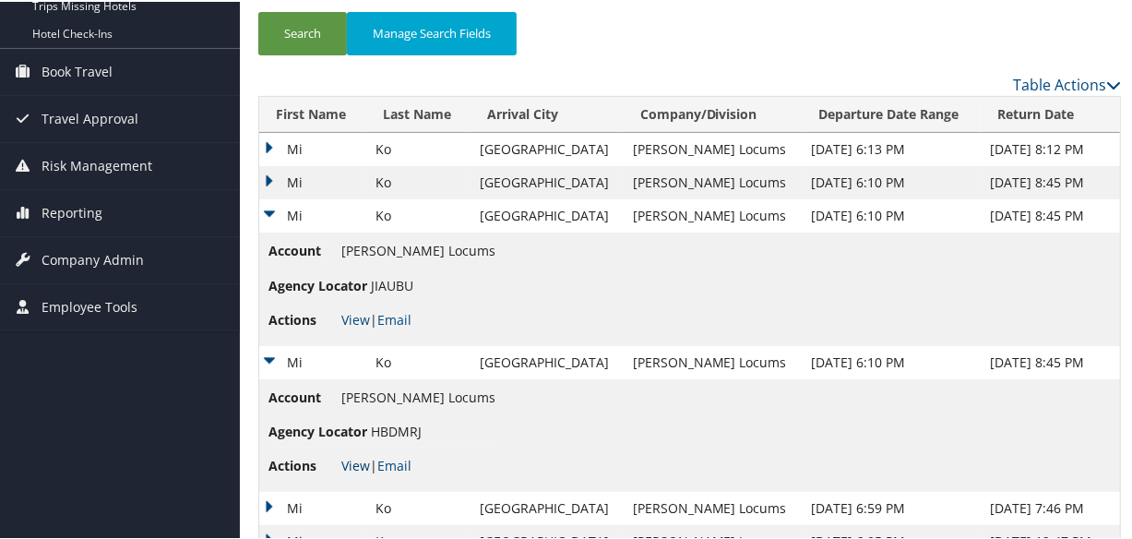
click at [358, 457] on link "View" at bounding box center [355, 464] width 29 height 18
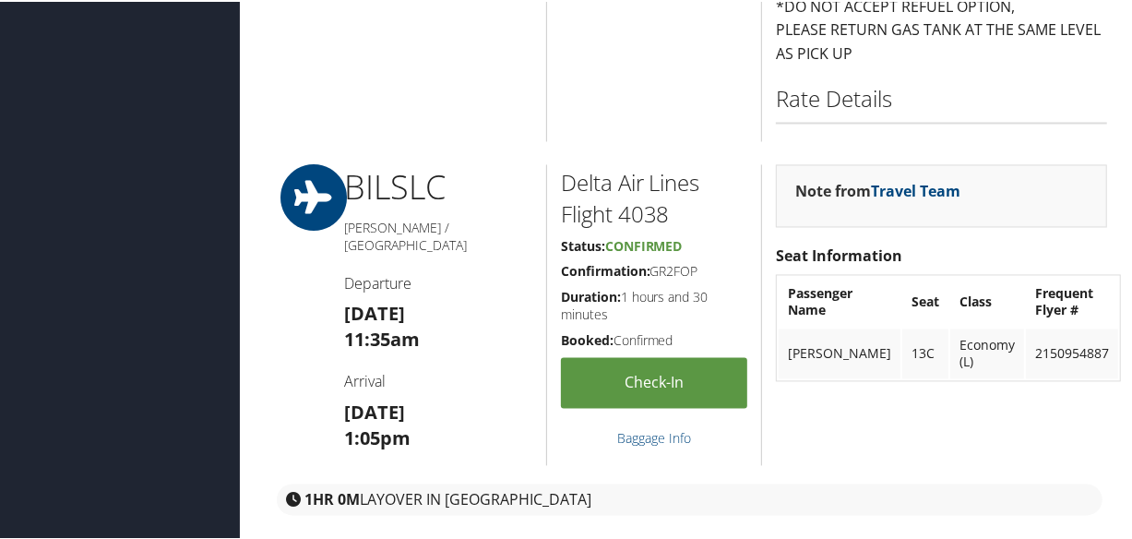
scroll to position [2432, 0]
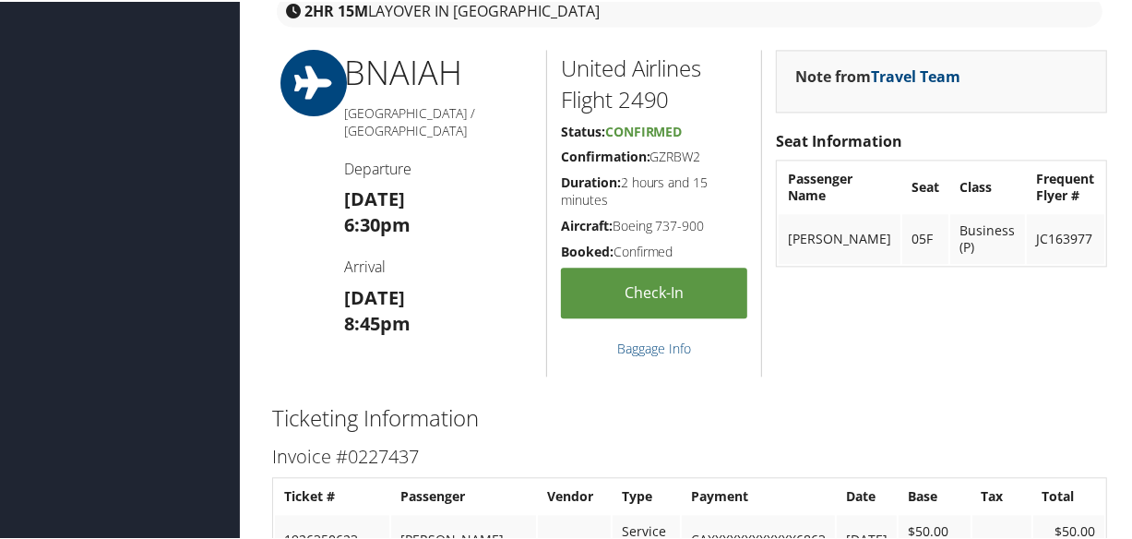
scroll to position [2781, 0]
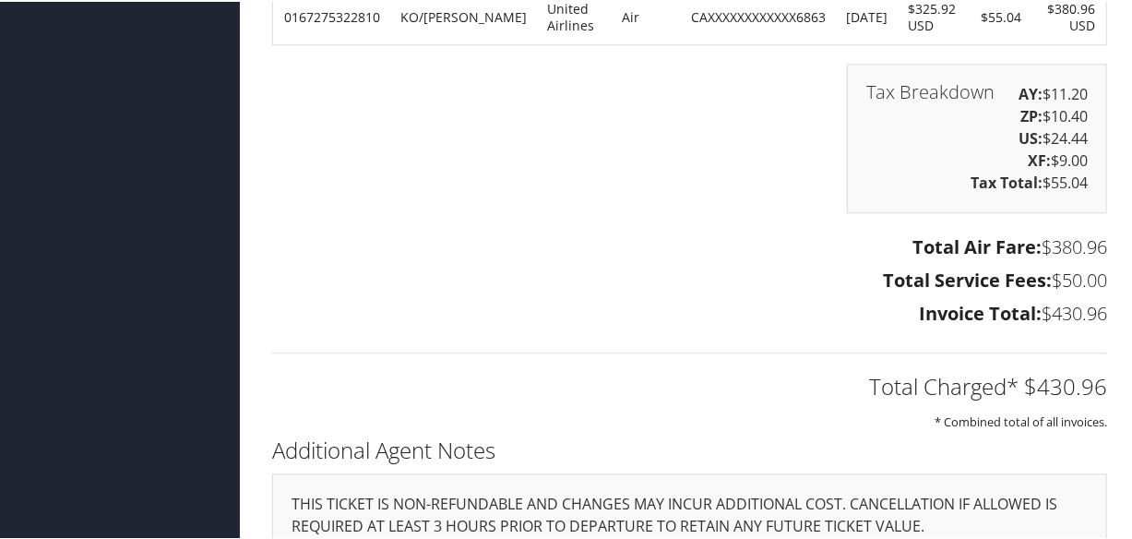
scroll to position [2663, 0]
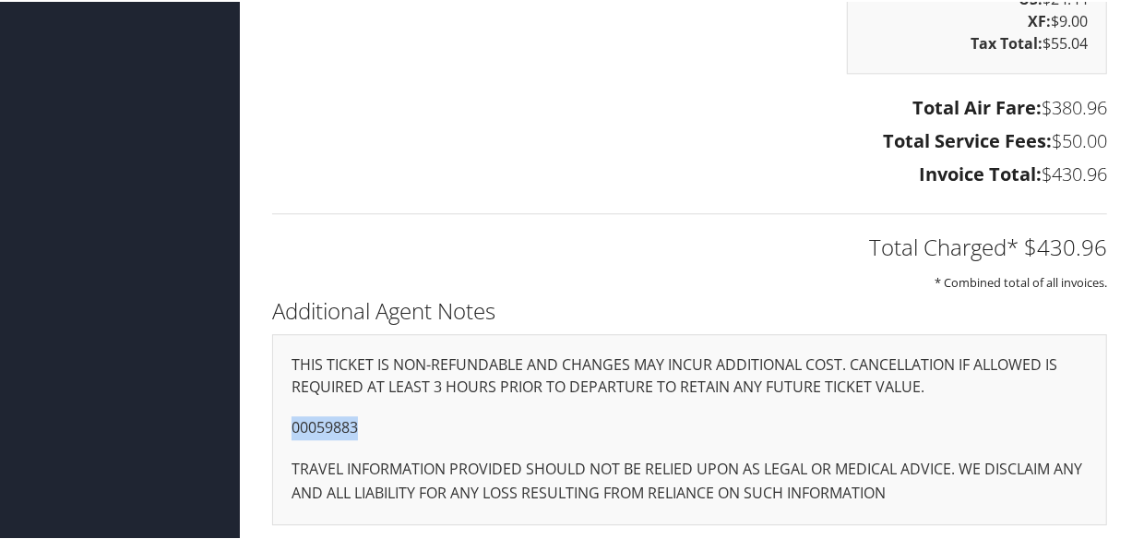
drag, startPoint x: 333, startPoint y: 422, endPoint x: 268, endPoint y: 422, distance: 65.5
click at [268, 422] on div "Additional Agent Notes THIS TICKET IS NON-REFUNDABLE AND CHANGES MAY INCUR ADDI…" at bounding box center [689, 416] width 863 height 251
copy p "00059883"
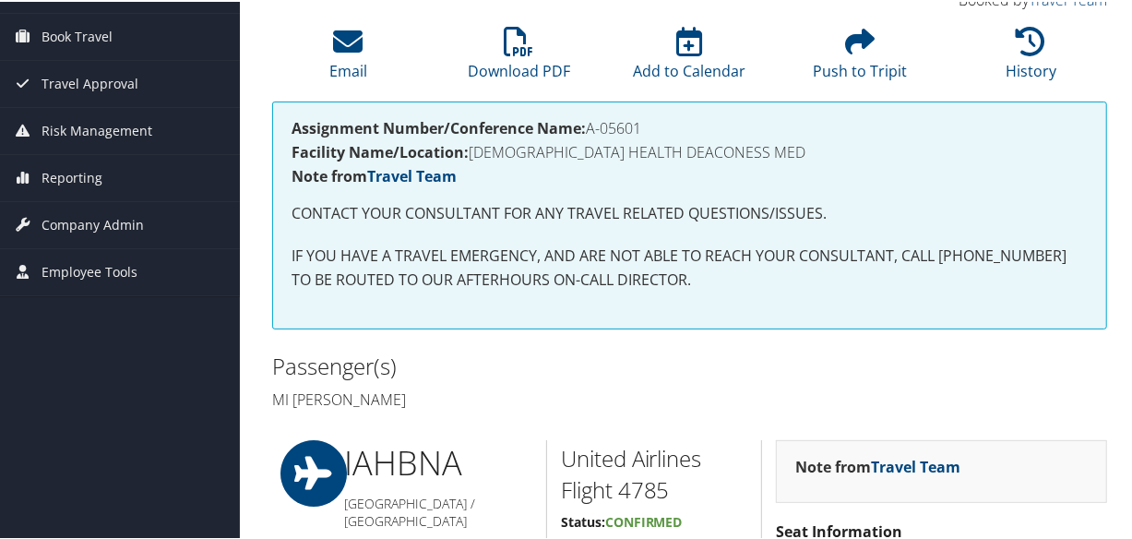
scroll to position [0, 0]
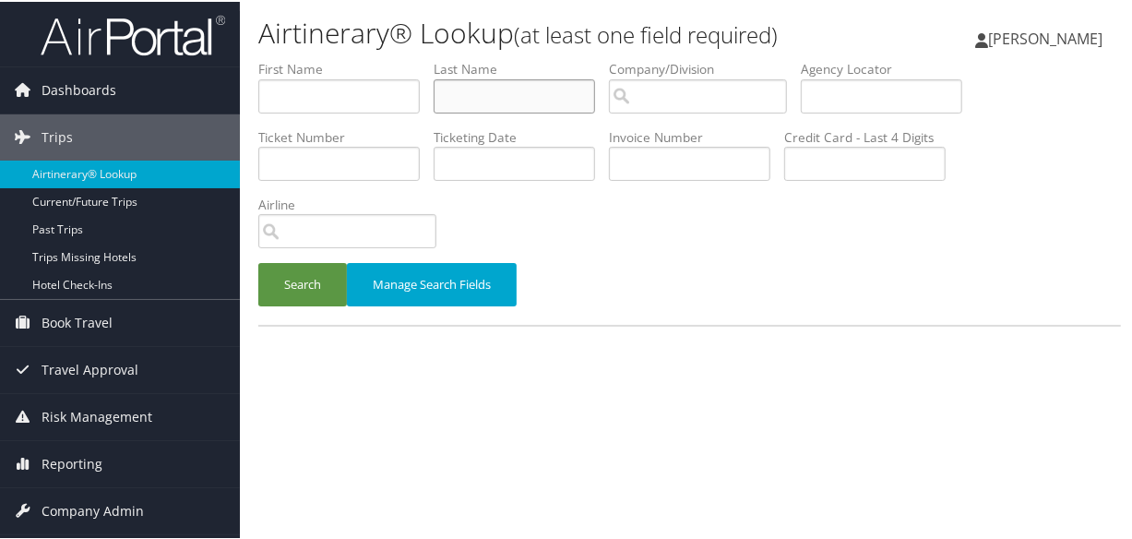
click at [579, 89] on input "text" at bounding box center [514, 94] width 161 height 34
type input "[PERSON_NAME]"
click at [258, 261] on button "Search" at bounding box center [302, 282] width 89 height 43
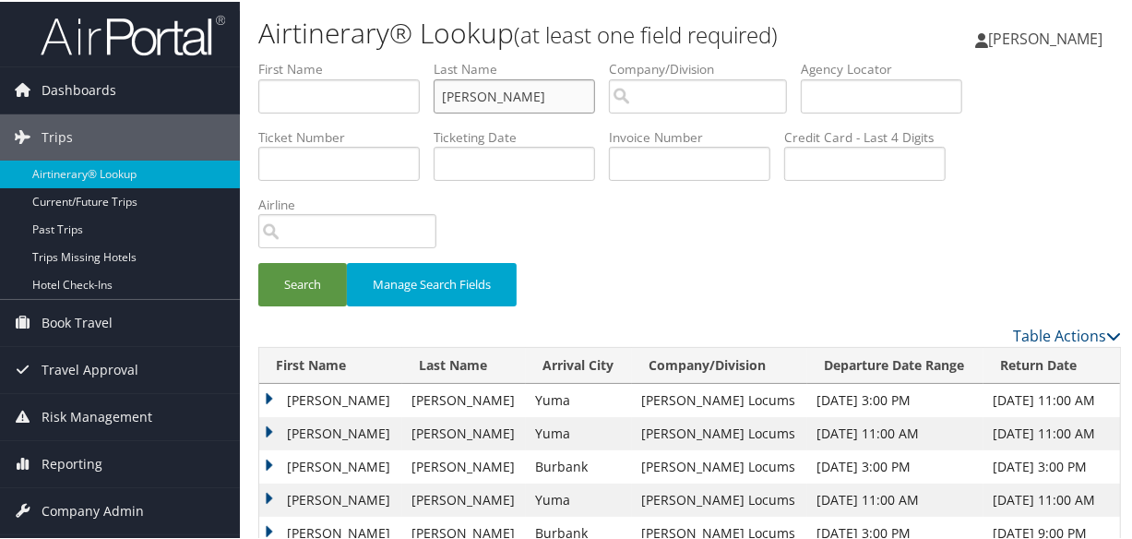
scroll to position [167, 0]
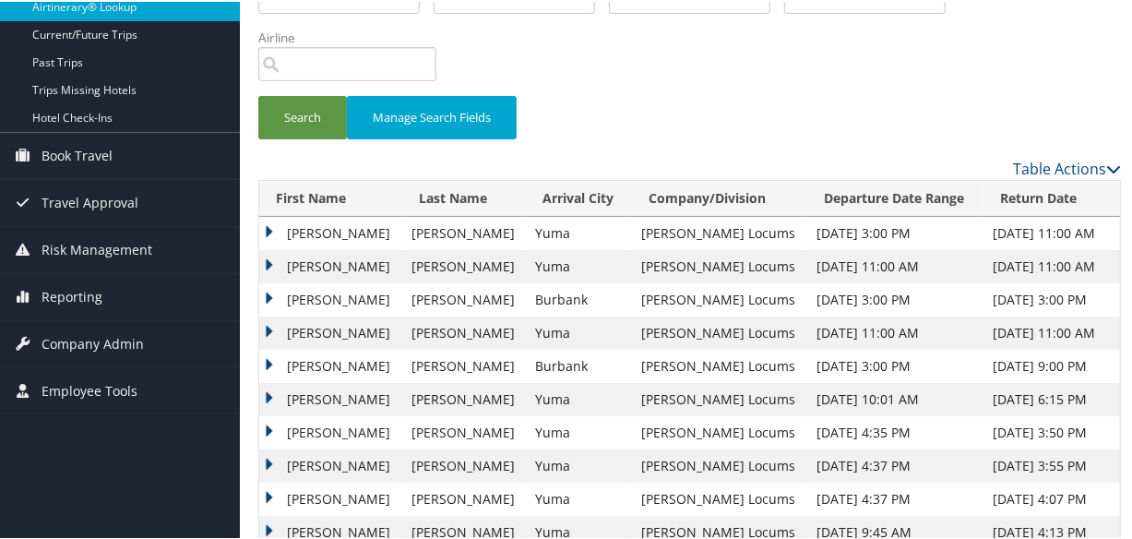
click at [270, 291] on td "[PERSON_NAME]" at bounding box center [330, 297] width 143 height 33
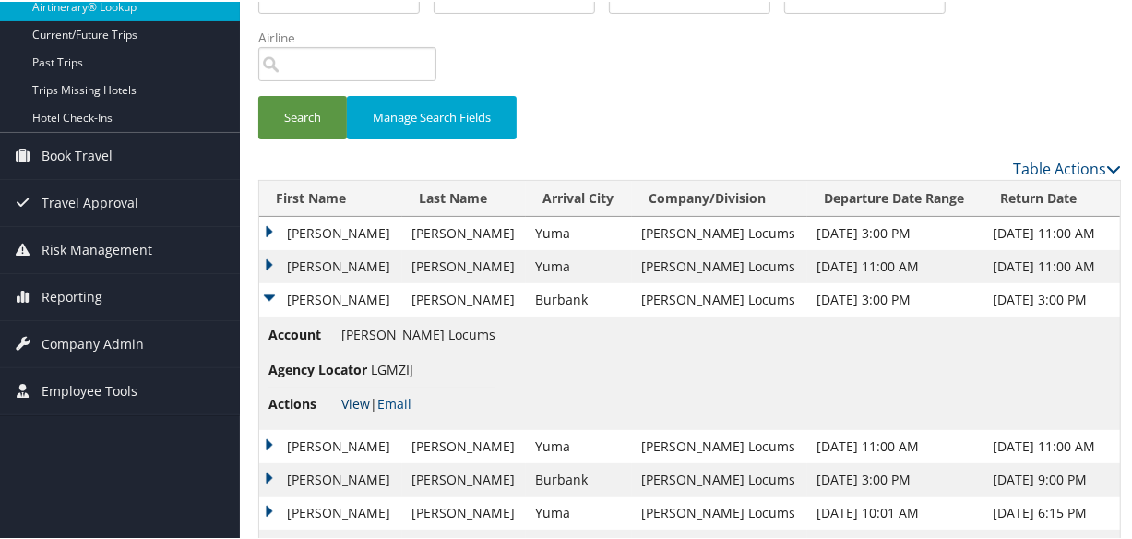
click at [353, 402] on link "View" at bounding box center [355, 402] width 29 height 18
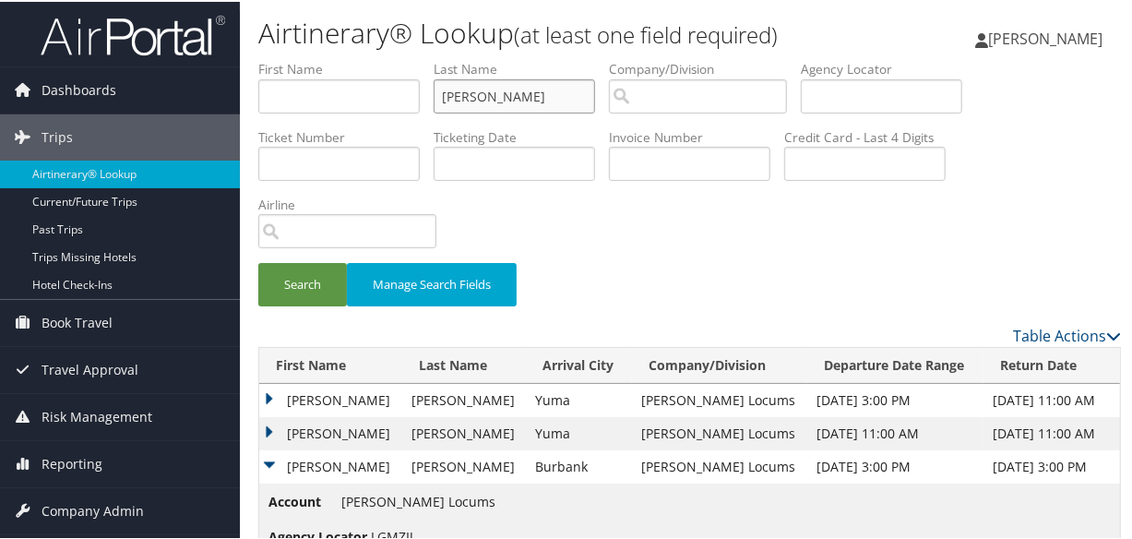
drag, startPoint x: 575, startPoint y: 100, endPoint x: 201, endPoint y: 54, distance: 376.3
click at [202, 54] on div "Dashboards AirPortal 360™ (Manager) My Travel Dashboard Trips Airtinerary® Look…" at bounding box center [569, 546] width 1139 height 1092
type input "downes"
click at [258, 261] on button "Search" at bounding box center [302, 282] width 89 height 43
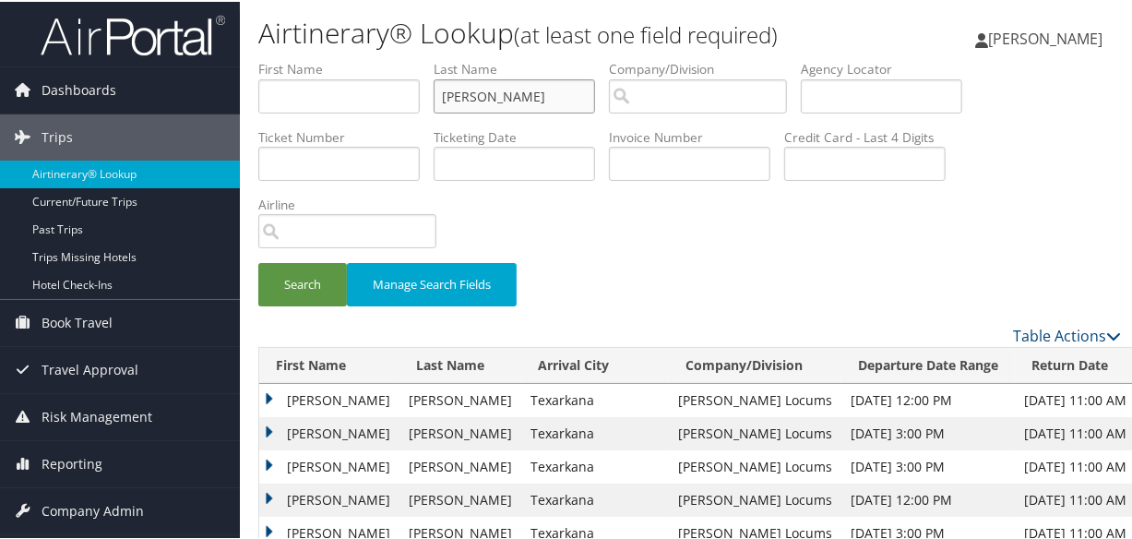
scroll to position [335, 0]
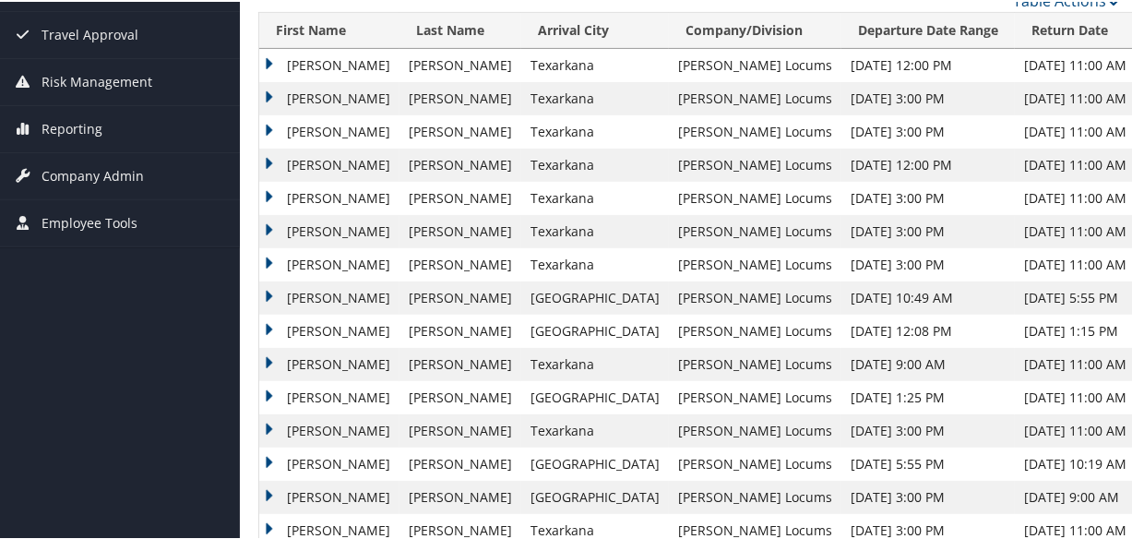
click at [268, 92] on td "Kim" at bounding box center [329, 96] width 140 height 33
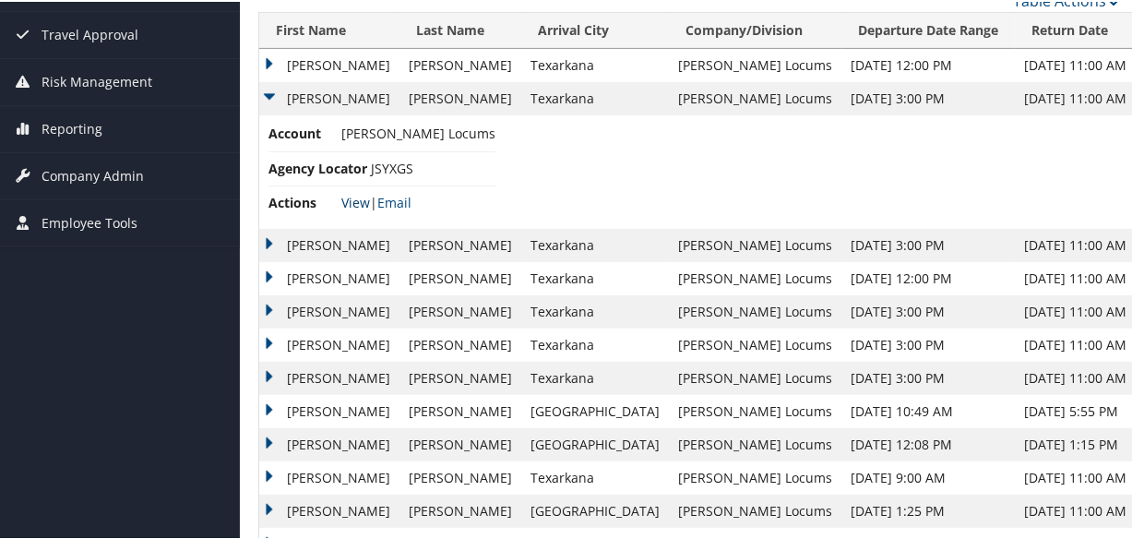
click at [363, 194] on link "View" at bounding box center [355, 201] width 29 height 18
click at [268, 239] on td "Kim" at bounding box center [329, 243] width 140 height 33
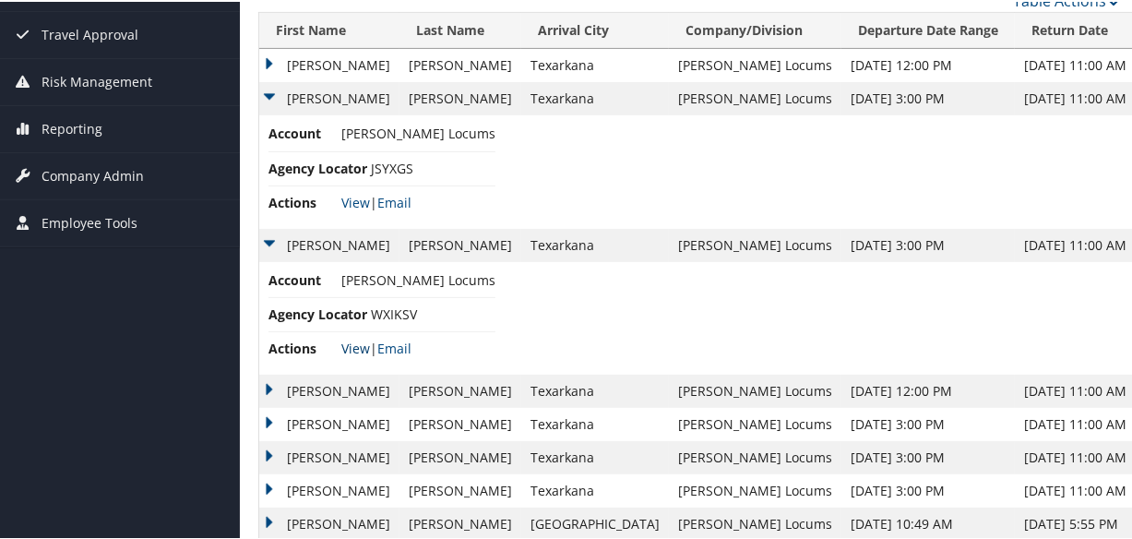
click at [351, 340] on link "View" at bounding box center [355, 347] width 29 height 18
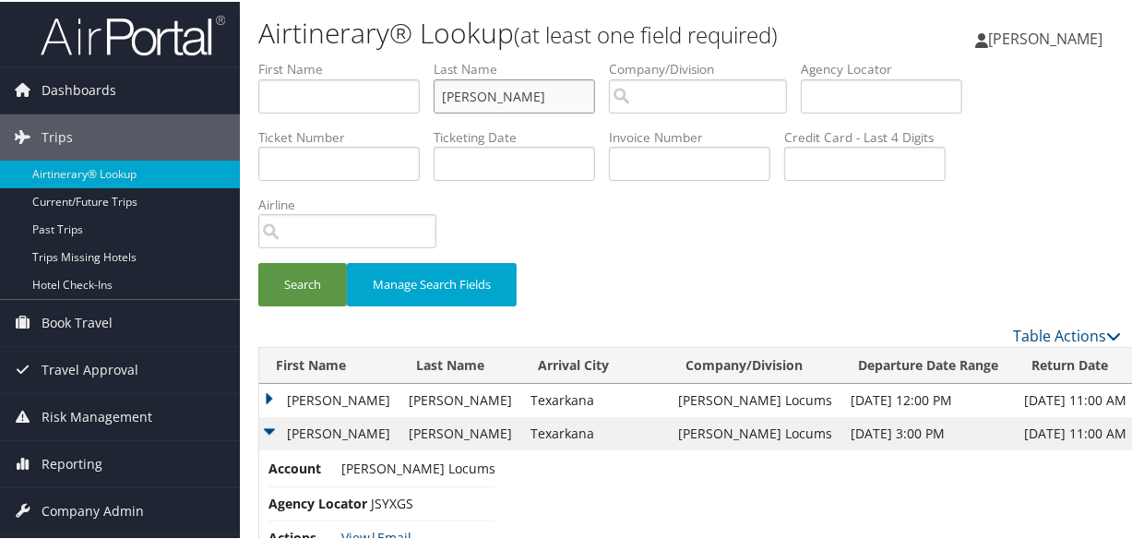
drag, startPoint x: 533, startPoint y: 93, endPoint x: 325, endPoint y: 101, distance: 208.6
click at [325, 58] on ul "First Name Last Name downes Departure City Arrival City Company/Division Airpor…" at bounding box center [689, 58] width 863 height 0
type input "different"
click at [258, 261] on button "Search" at bounding box center [302, 282] width 89 height 43
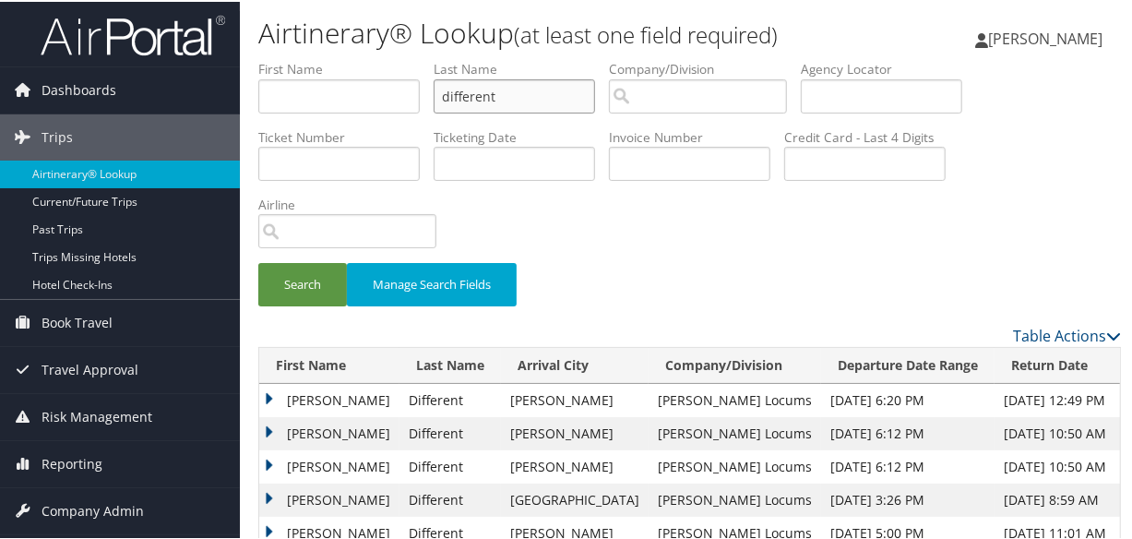
scroll to position [173, 0]
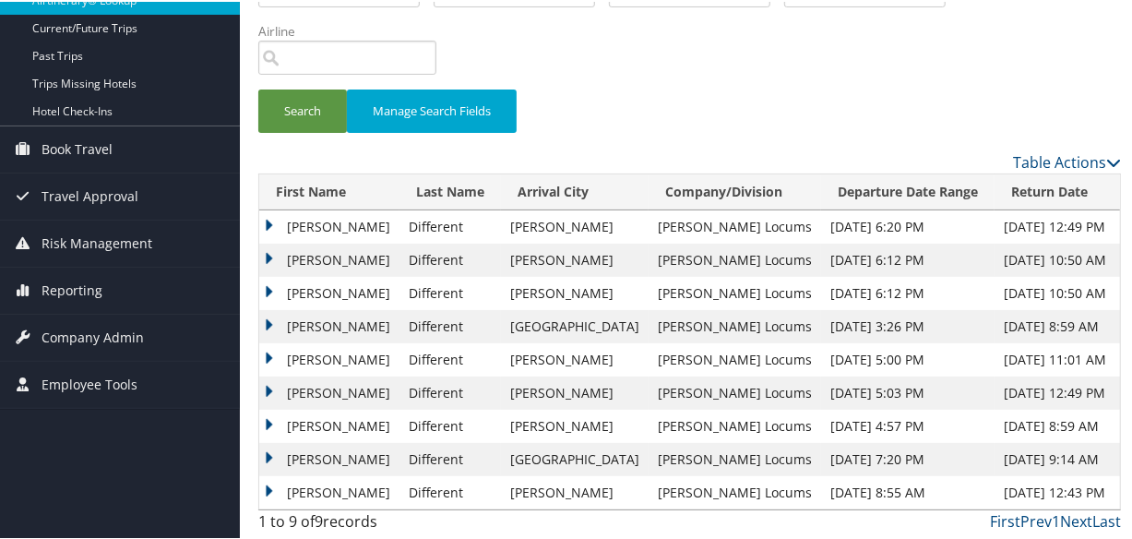
click at [262, 218] on td "Timothy" at bounding box center [329, 224] width 140 height 33
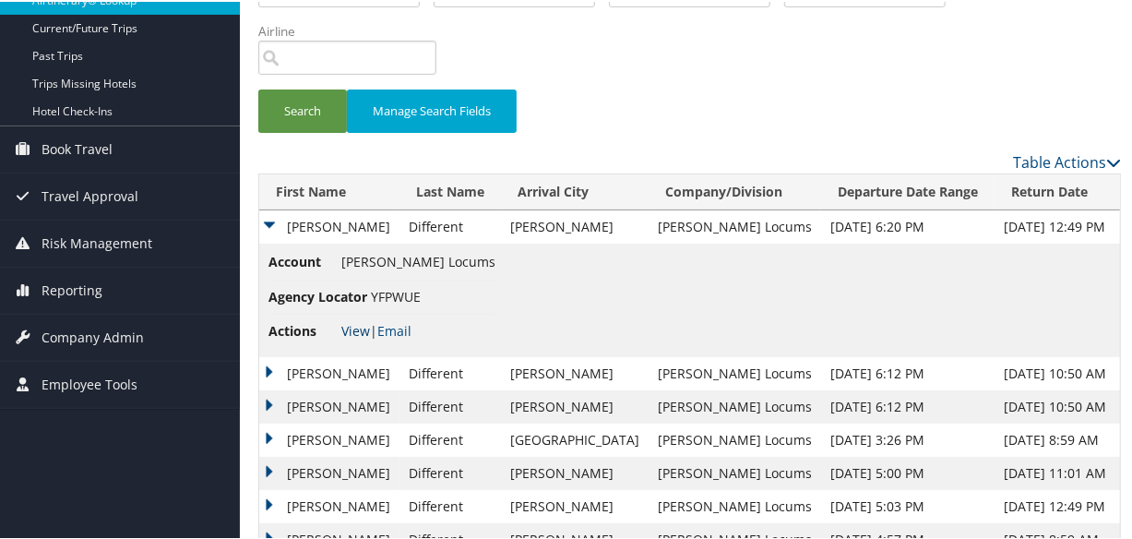
click at [353, 327] on link "View" at bounding box center [355, 329] width 29 height 18
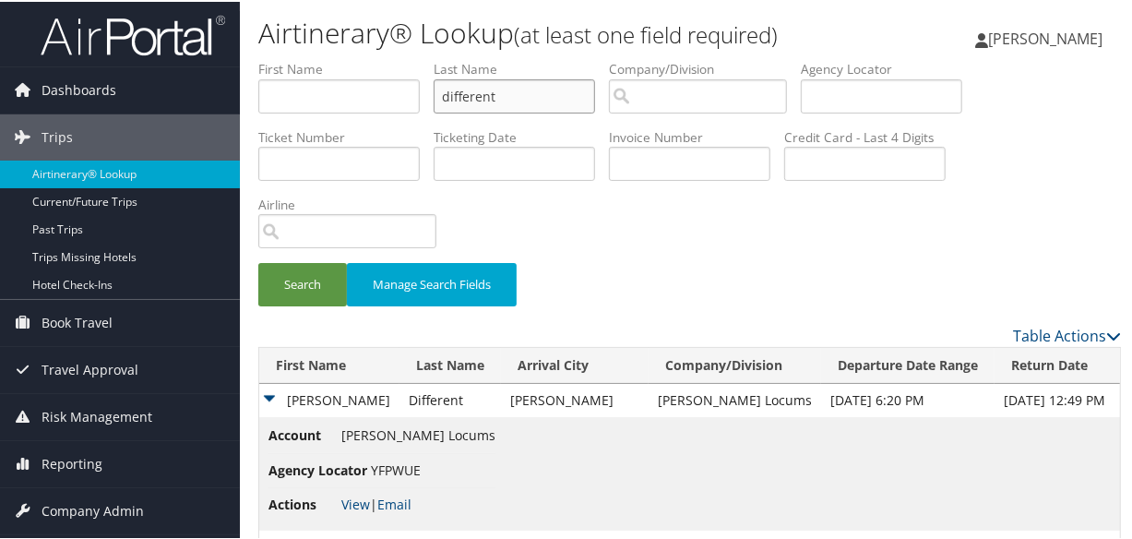
click at [554, 107] on input "different" at bounding box center [514, 94] width 161 height 34
drag, startPoint x: 560, startPoint y: 101, endPoint x: 304, endPoint y: 110, distance: 255.7
click at [304, 58] on ul "First Name Last Name different Departure City Arrival City Company/Division Air…" at bounding box center [689, 58] width 863 height 0
type input "riffel"
click at [258, 261] on button "Search" at bounding box center [302, 282] width 89 height 43
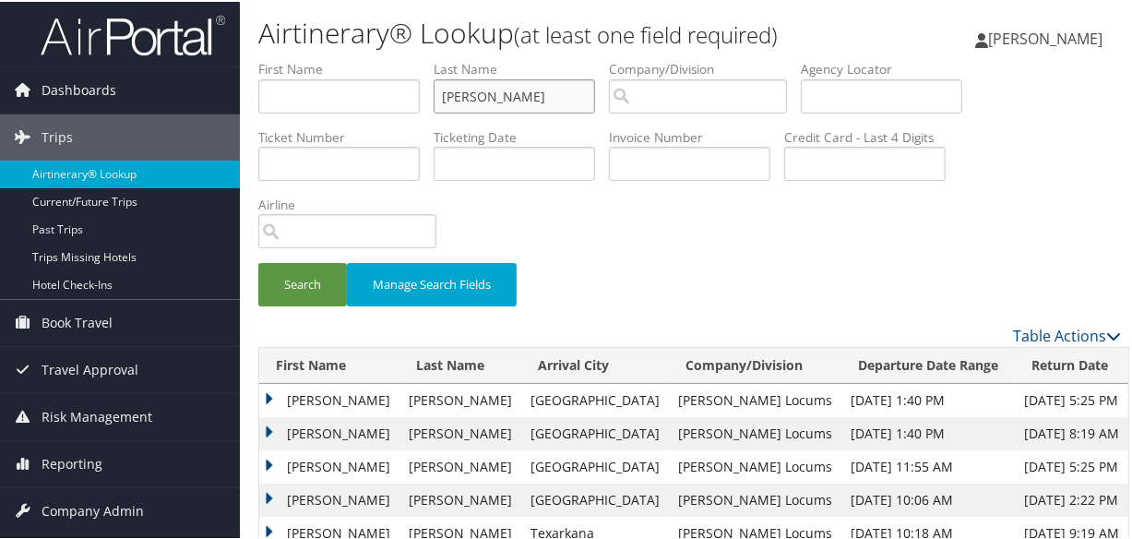
scroll to position [240, 0]
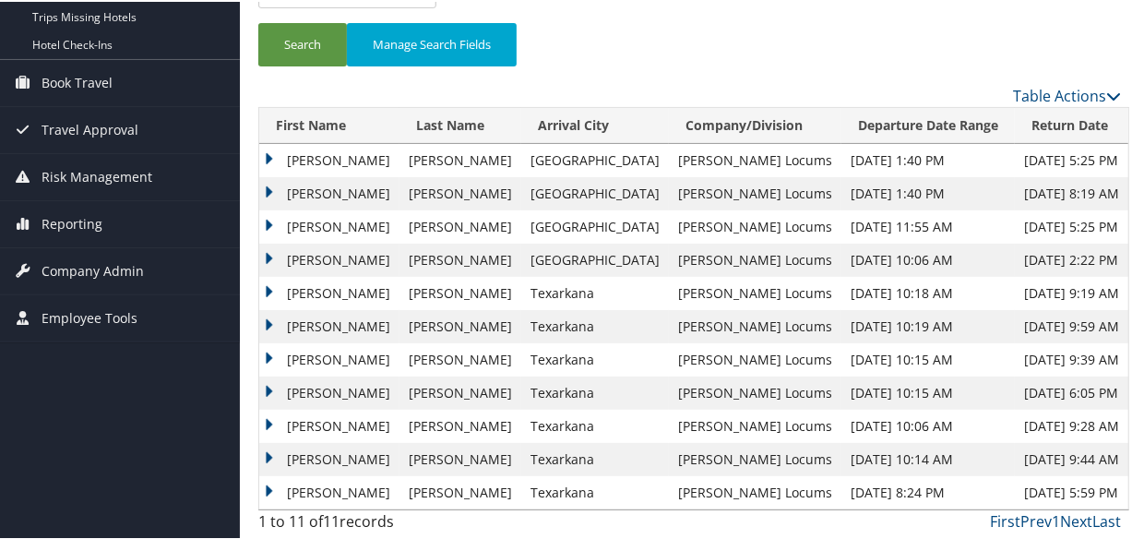
click at [265, 185] on td "Anthony" at bounding box center [329, 191] width 140 height 33
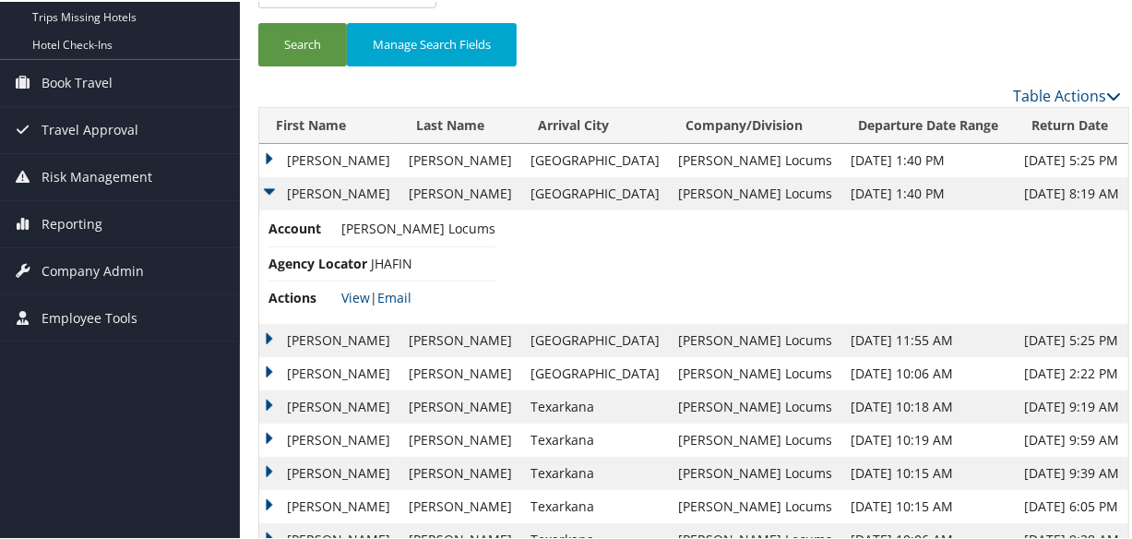
scroll to position [352, 0]
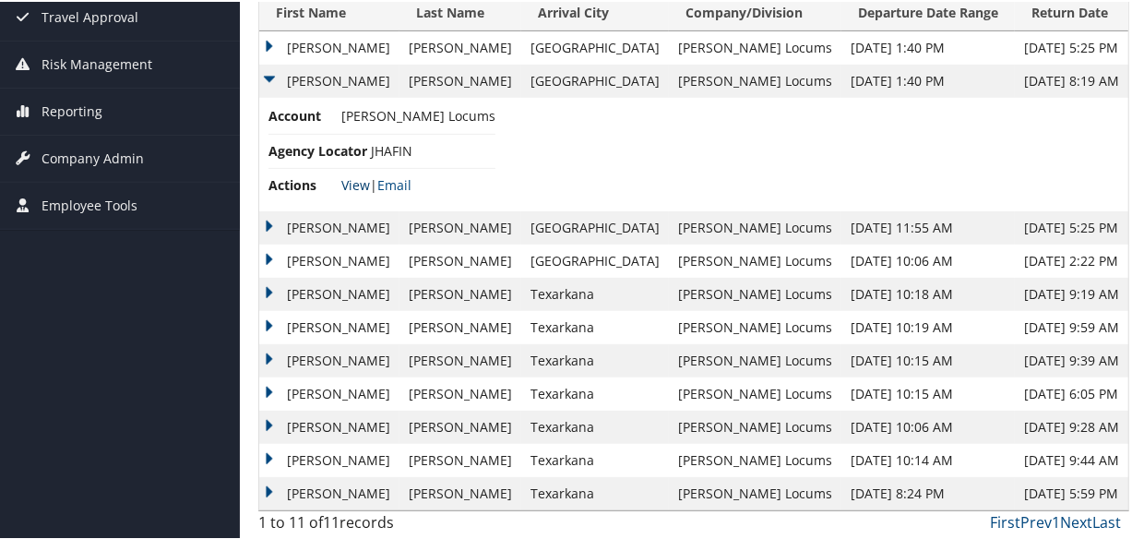
click at [359, 174] on link "View" at bounding box center [355, 183] width 29 height 18
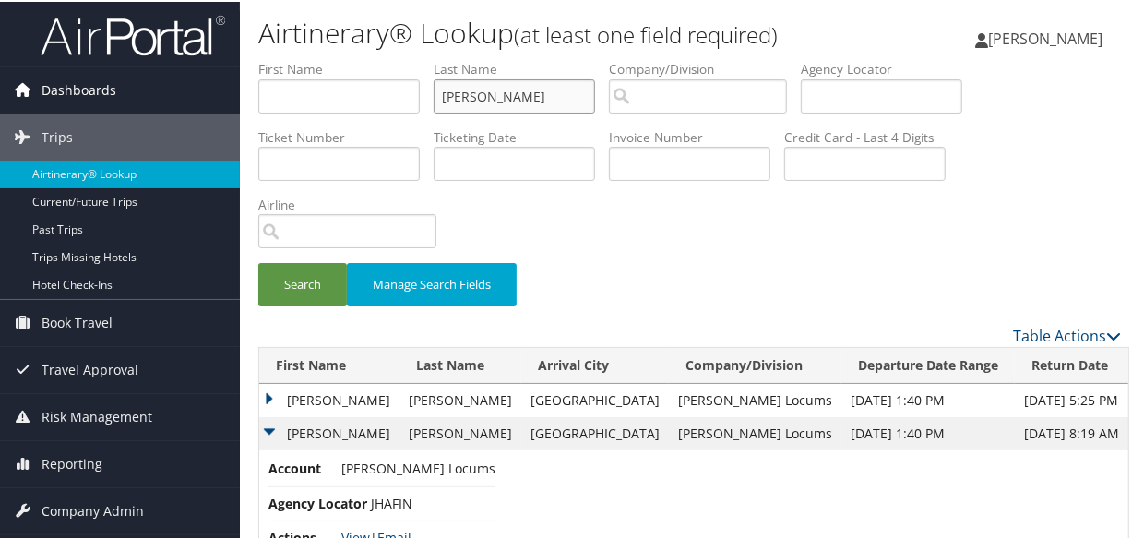
drag, startPoint x: 563, startPoint y: 88, endPoint x: 59, endPoint y: 82, distance: 503.7
click at [59, 82] on div "Dashboards AirPortal 360™ (Manager) My Travel Dashboard Trips Airtinerary® Look…" at bounding box center [569, 446] width 1139 height 893
type input "musleh"
click at [258, 261] on button "Search" at bounding box center [302, 282] width 89 height 43
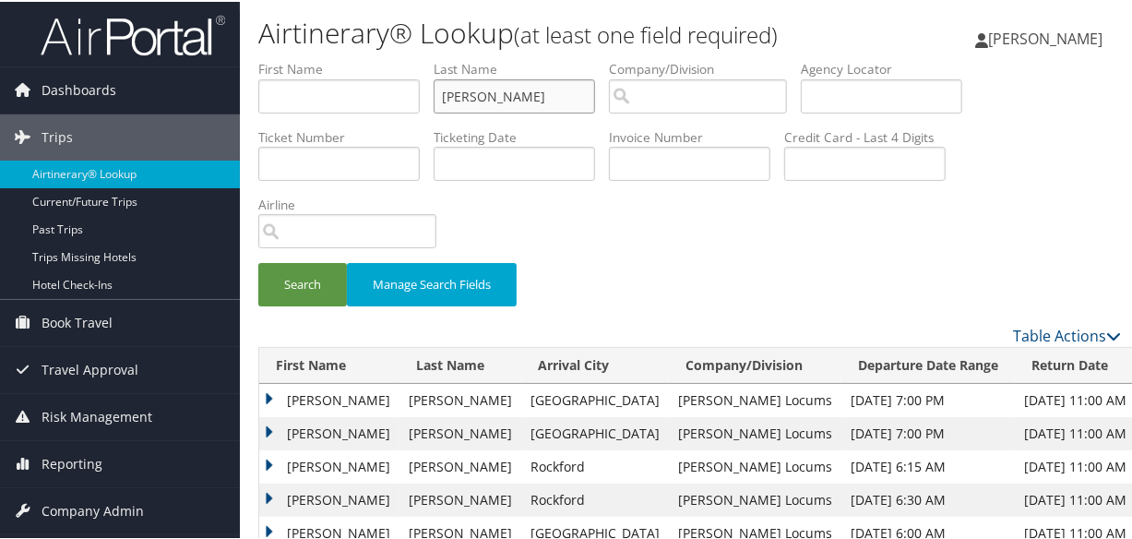
scroll to position [207, 0]
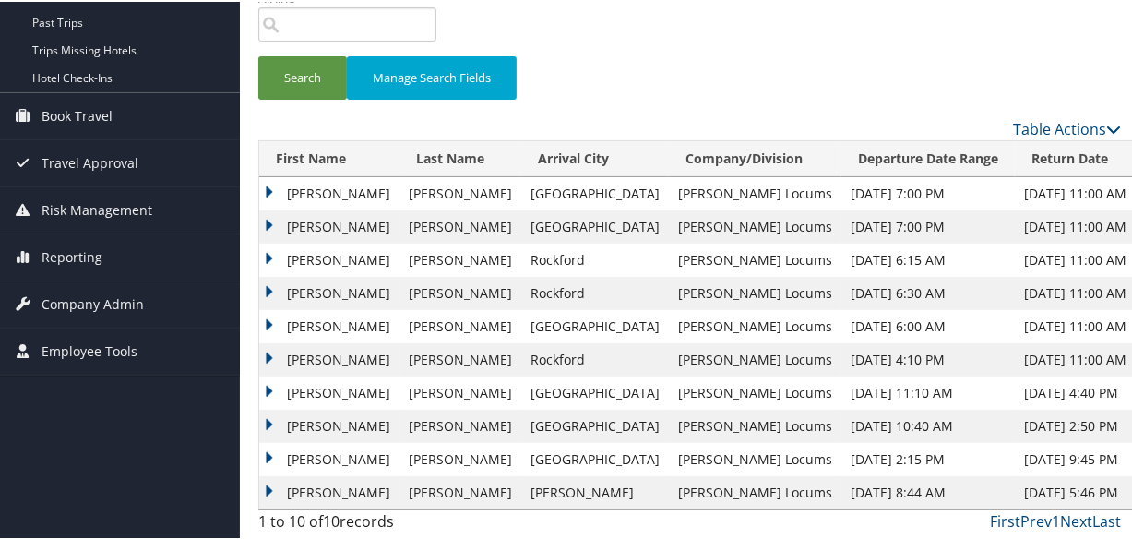
click at [274, 219] on td "Mustafa" at bounding box center [329, 224] width 140 height 33
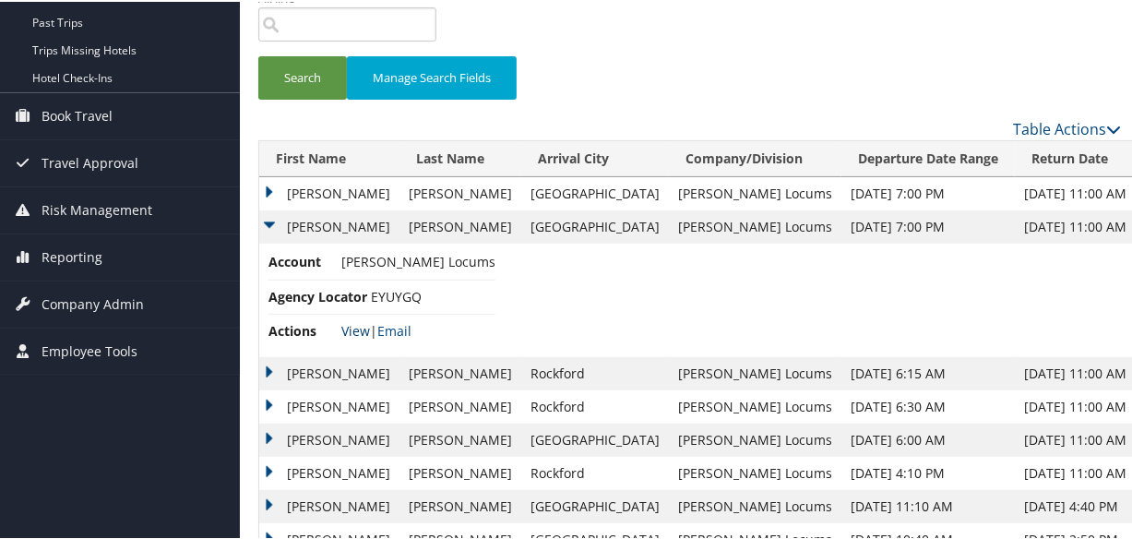
click at [354, 327] on link "View" at bounding box center [355, 329] width 29 height 18
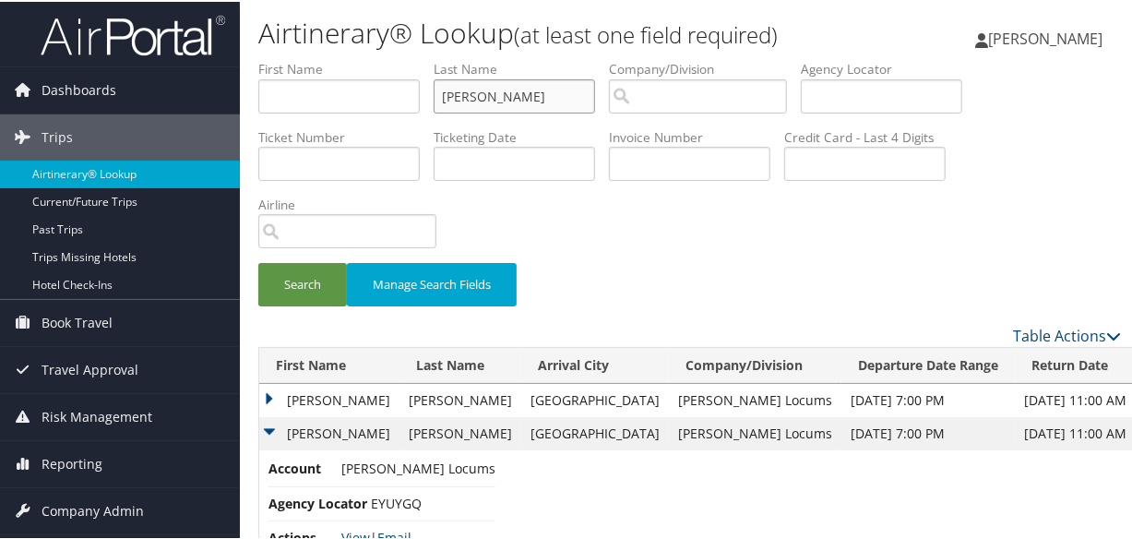
drag, startPoint x: 491, startPoint y: 86, endPoint x: 313, endPoint y: 83, distance: 178.1
click at [313, 58] on ul "First Name Last Name musleh Departure City Arrival City Company/Division Airpor…" at bounding box center [689, 58] width 863 height 0
type input "mekonnen"
click at [258, 261] on button "Search" at bounding box center [302, 282] width 89 height 43
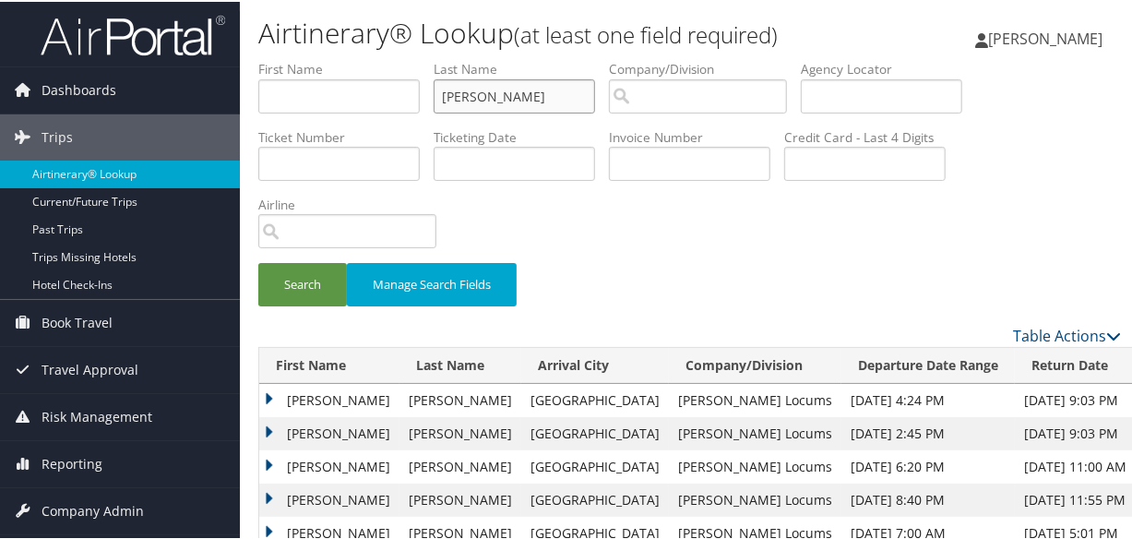
scroll to position [167, 0]
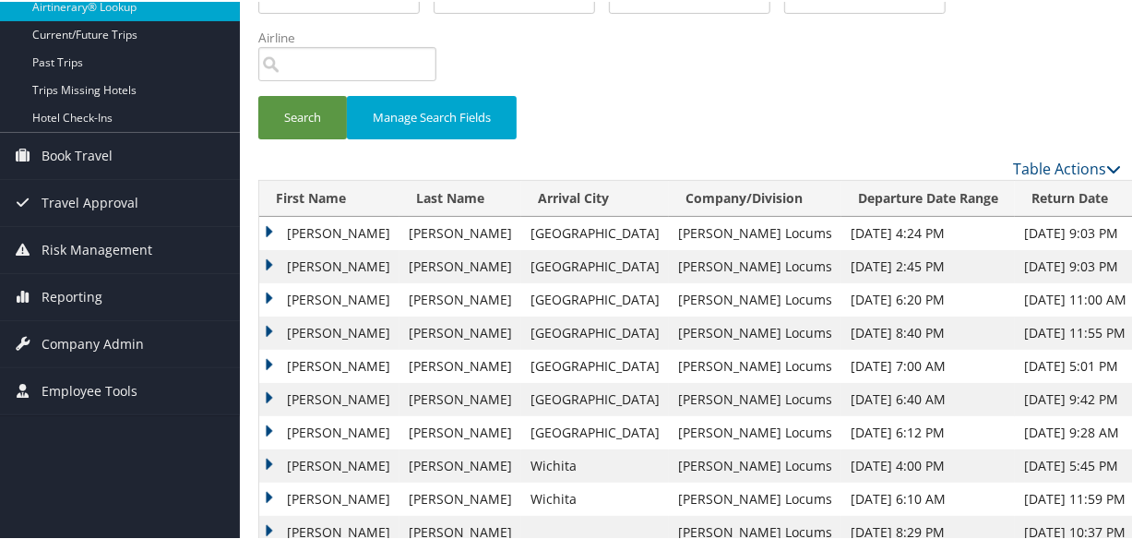
click at [272, 260] on td "Ermias" at bounding box center [329, 264] width 140 height 33
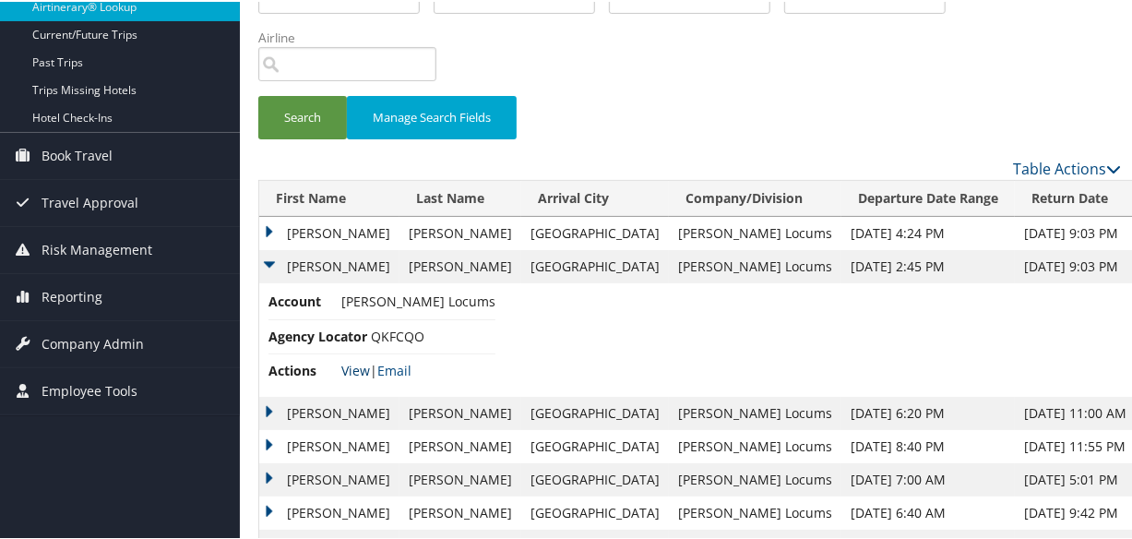
click at [360, 364] on link "View" at bounding box center [355, 369] width 29 height 18
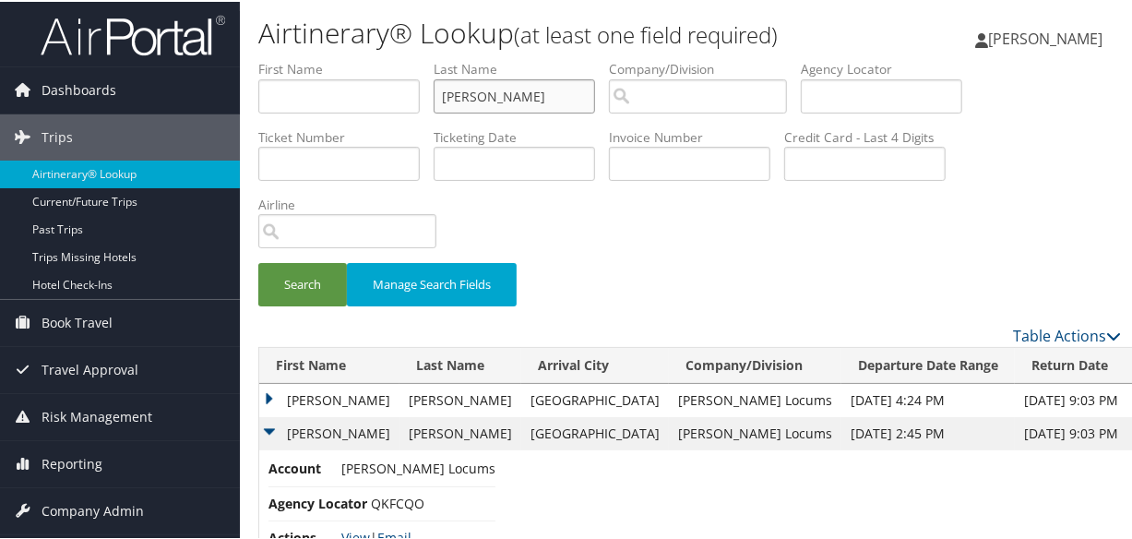
drag, startPoint x: 584, startPoint y: 101, endPoint x: 383, endPoint y: 90, distance: 201.4
click at [383, 58] on ul "First Name Last Name mekonnen Departure City Arrival City Company/Division Airp…" at bounding box center [689, 58] width 863 height 0
click at [258, 261] on button "Search" at bounding box center [302, 282] width 89 height 43
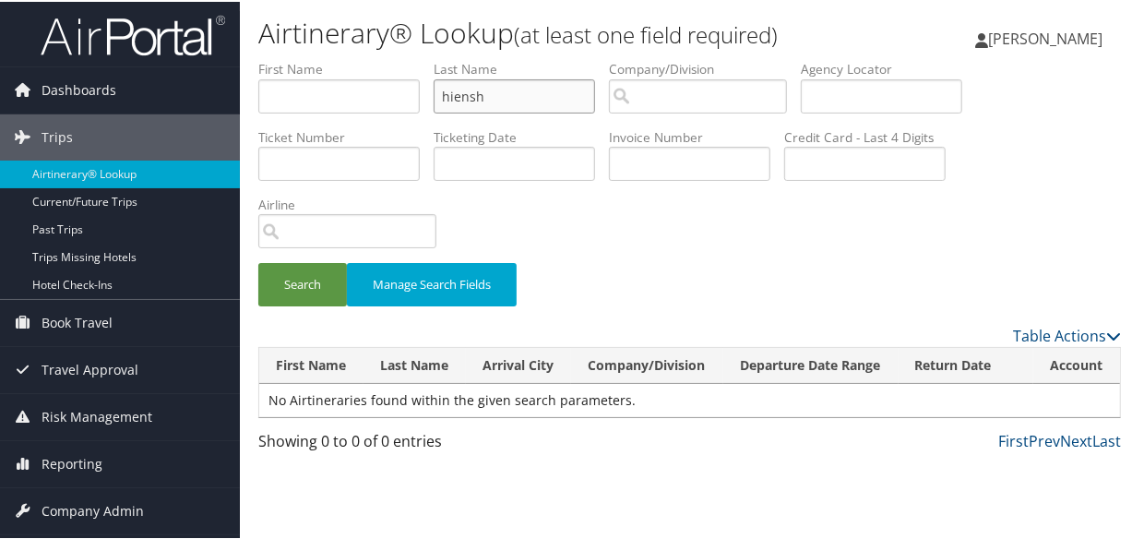
click at [258, 261] on button "Search" at bounding box center [302, 282] width 89 height 43
click at [931, 258] on div "Search Manage Search Fields" at bounding box center [689, 190] width 890 height 265
click at [530, 95] on input "hiensh" at bounding box center [514, 94] width 161 height 34
type input "hiensch"
click at [258, 261] on button "Search" at bounding box center [302, 282] width 89 height 43
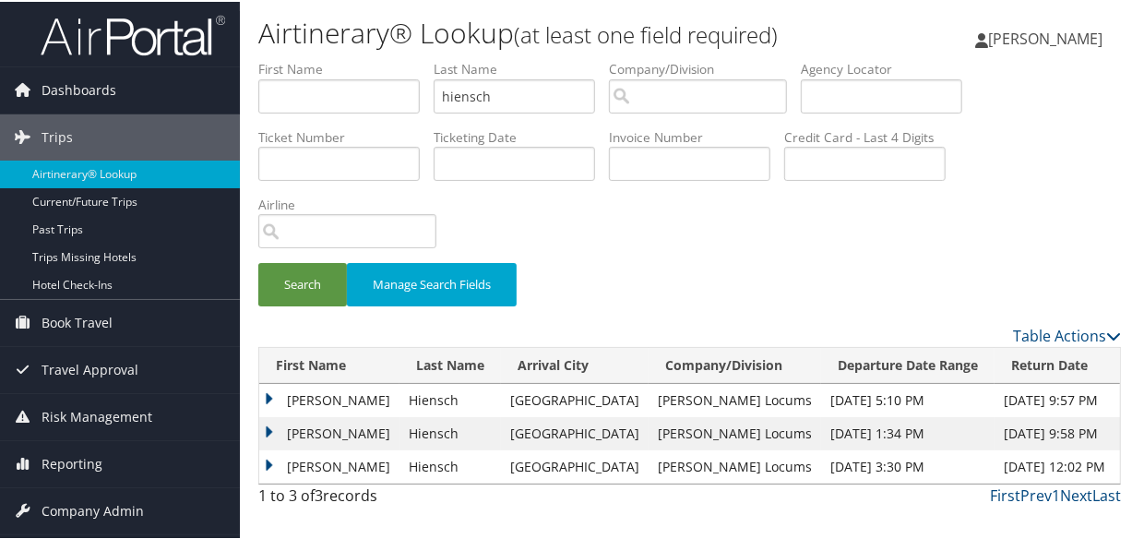
click at [272, 396] on td "Robert" at bounding box center [329, 398] width 140 height 33
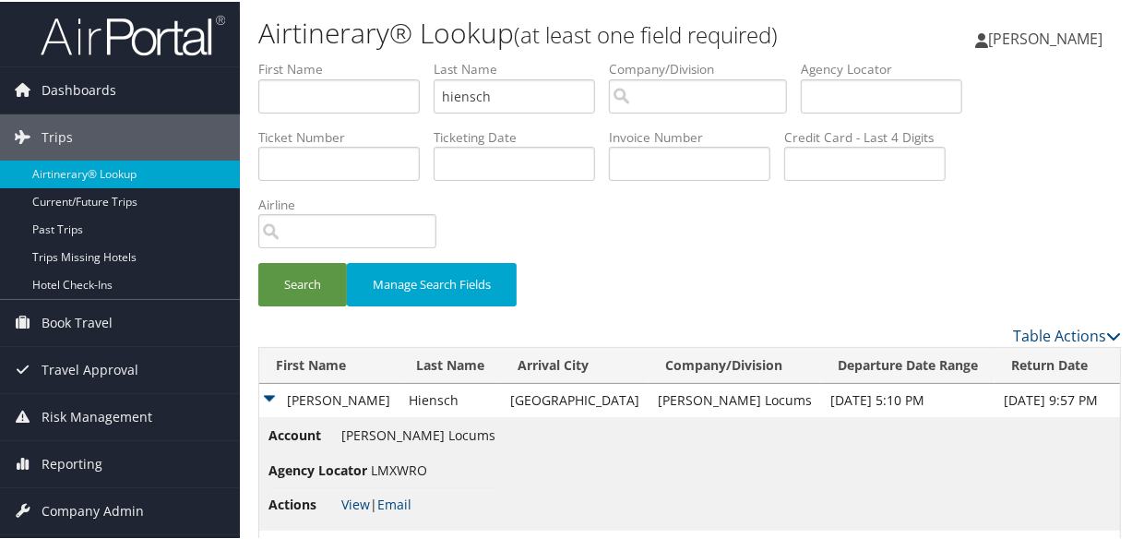
scroll to position [87, 0]
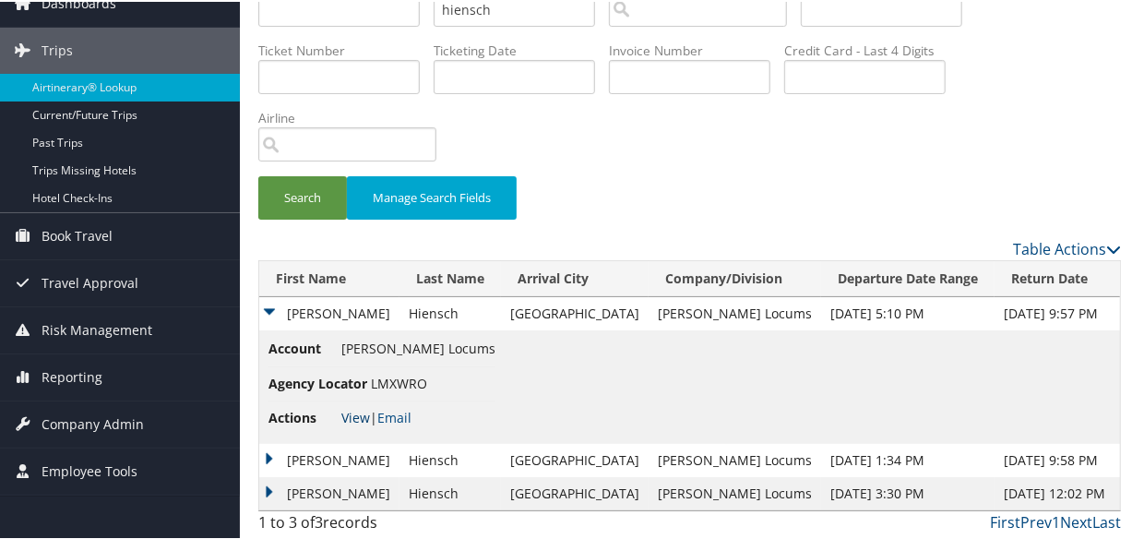
click at [358, 407] on link "View" at bounding box center [355, 416] width 29 height 18
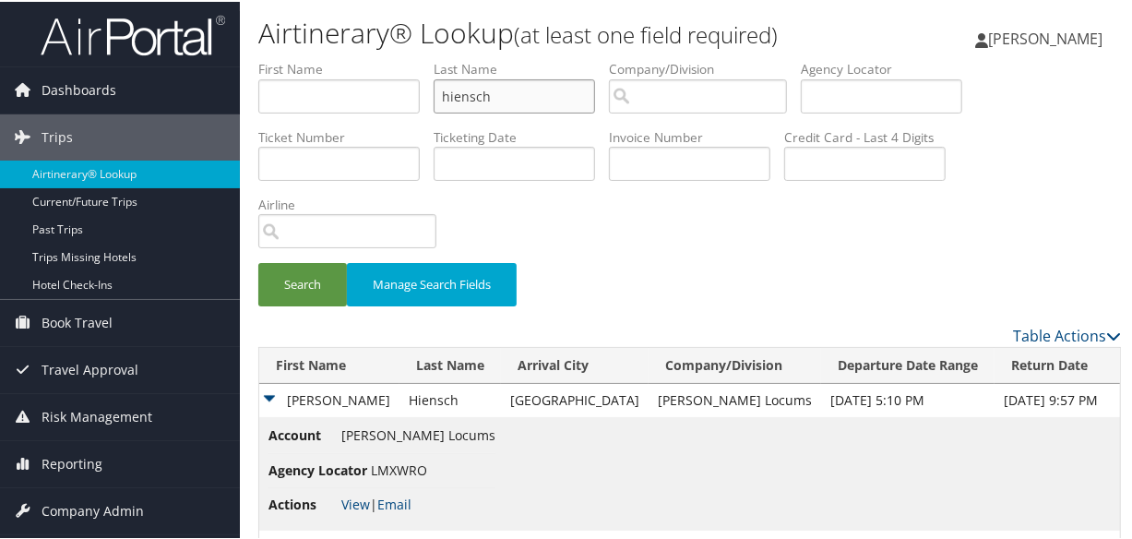
drag, startPoint x: 547, startPoint y: 87, endPoint x: 378, endPoint y: 89, distance: 168.8
click at [378, 58] on ul "First Name Last Name hiensch Departure City Arrival City Company/Division Airpo…" at bounding box center [689, 58] width 863 height 0
type input "schwartz"
click at [258, 261] on button "Search" at bounding box center [302, 282] width 89 height 43
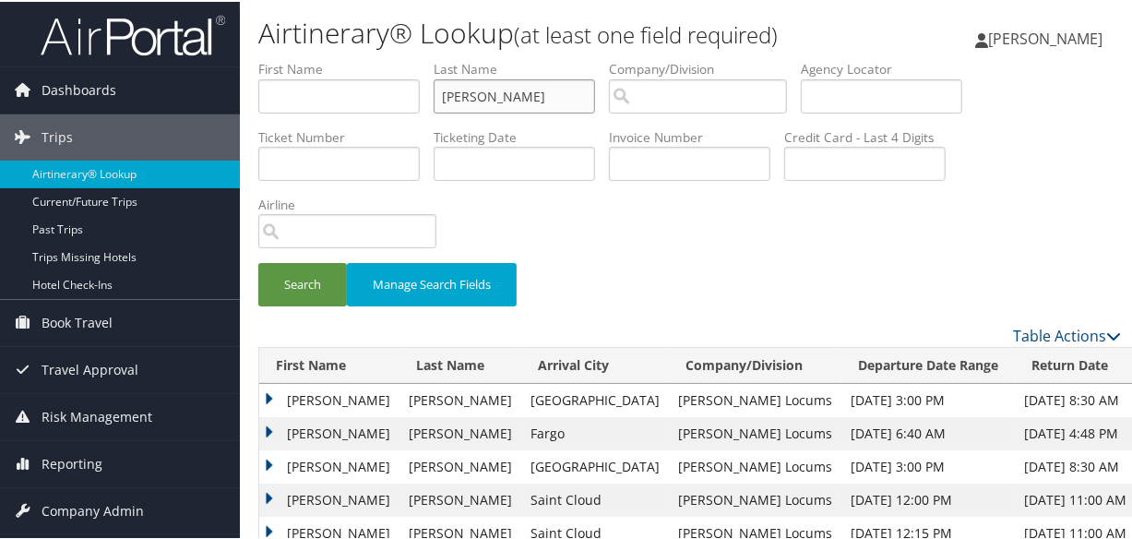
scroll to position [251, 0]
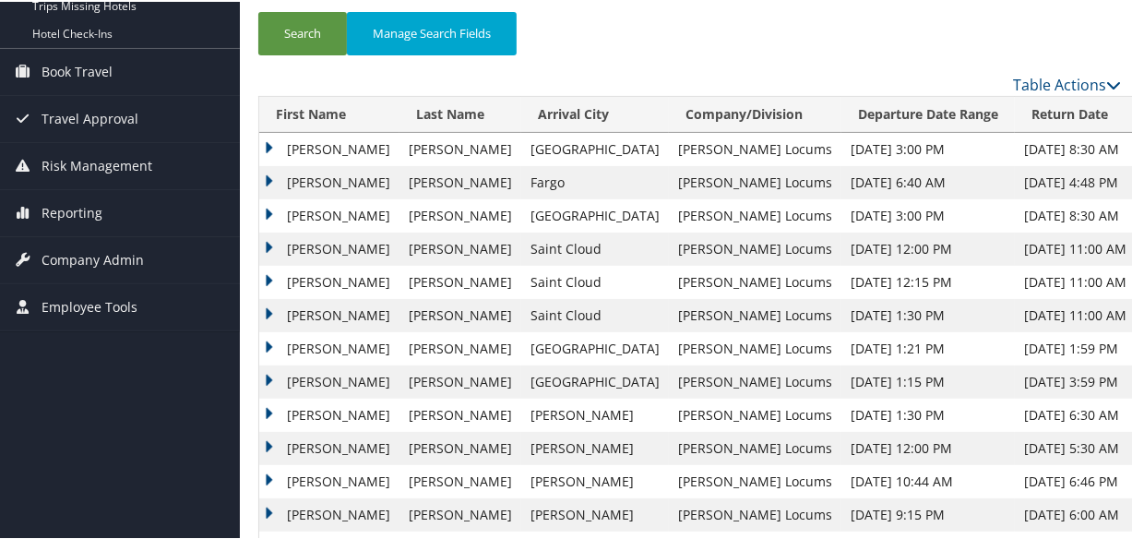
click at [264, 204] on td "Michael" at bounding box center [329, 213] width 140 height 33
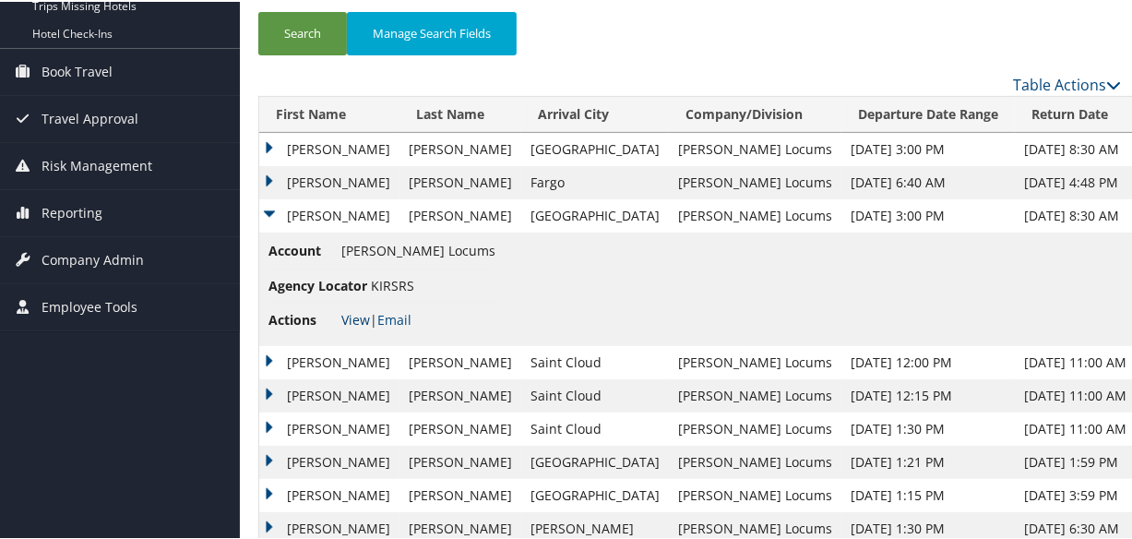
click at [345, 314] on link "View" at bounding box center [355, 318] width 29 height 18
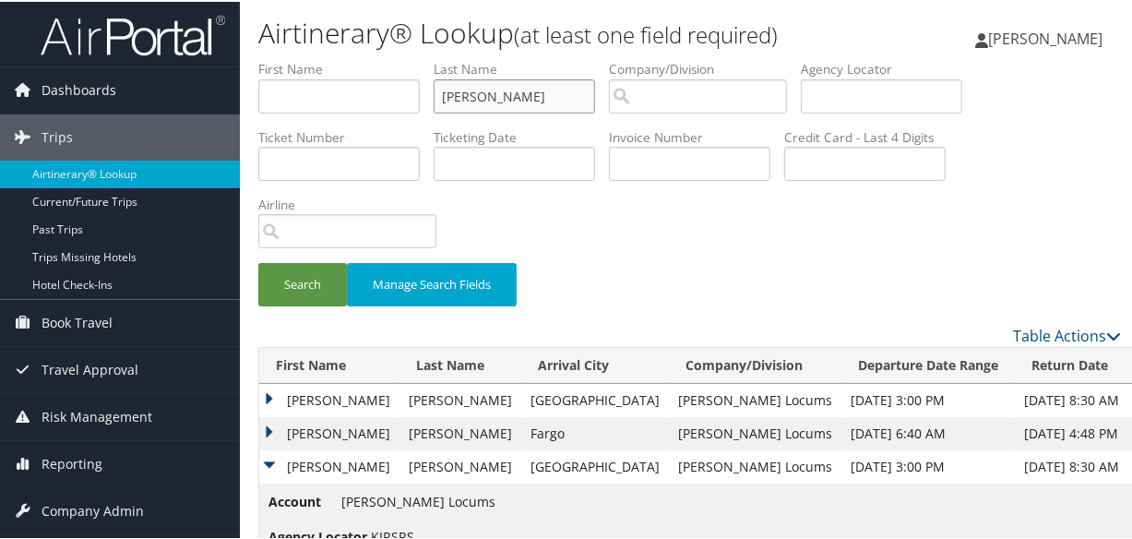
drag, startPoint x: 536, startPoint y: 98, endPoint x: 311, endPoint y: 97, distance: 225.1
click at [311, 58] on ul "First Name Last Name schwartz Departure City Arrival City Company/Division Airp…" at bounding box center [689, 58] width 863 height 0
type input "cook"
click at [258, 261] on button "Search" at bounding box center [302, 282] width 89 height 43
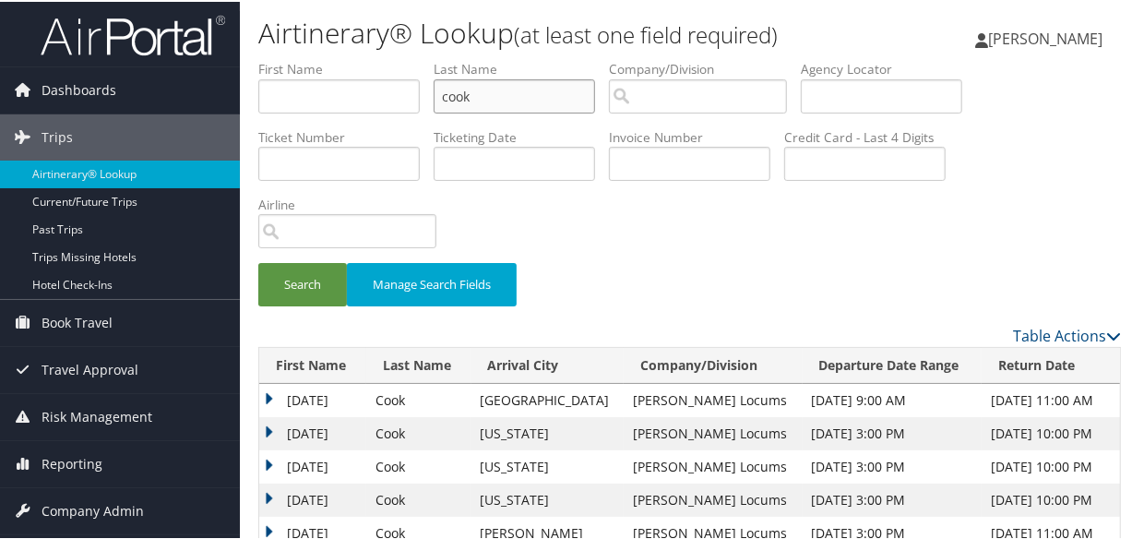
scroll to position [240, 0]
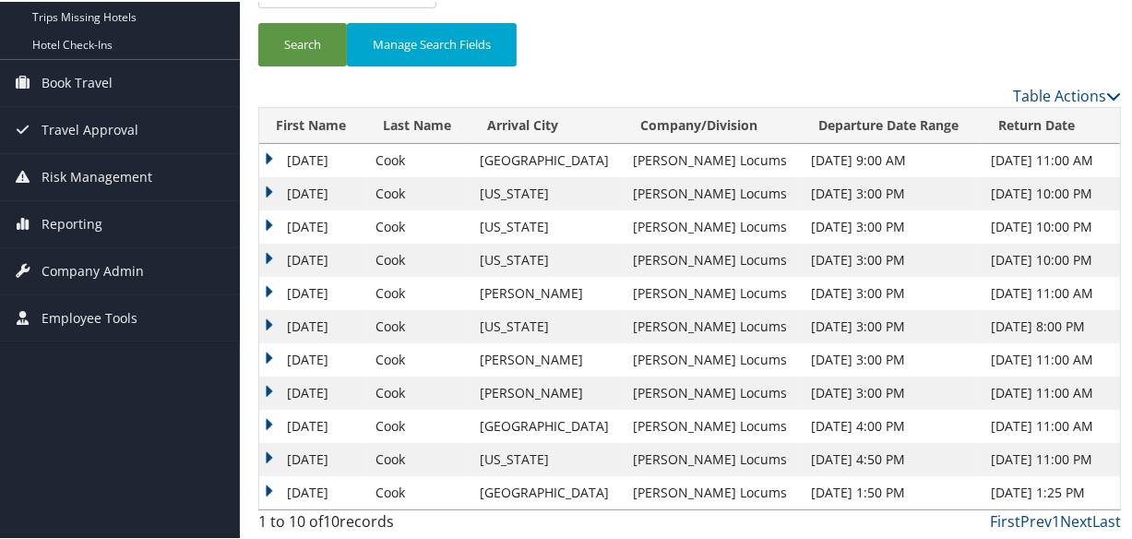
click at [266, 291] on td "[DATE]" at bounding box center [312, 291] width 107 height 33
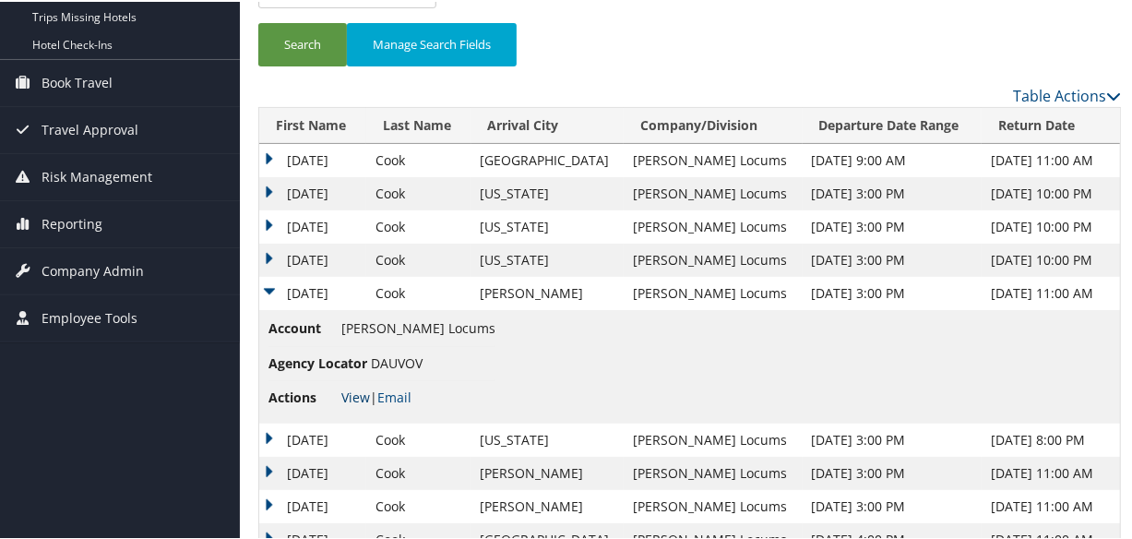
click at [354, 395] on link "View" at bounding box center [355, 396] width 29 height 18
click at [265, 252] on td "[DATE]" at bounding box center [312, 258] width 107 height 33
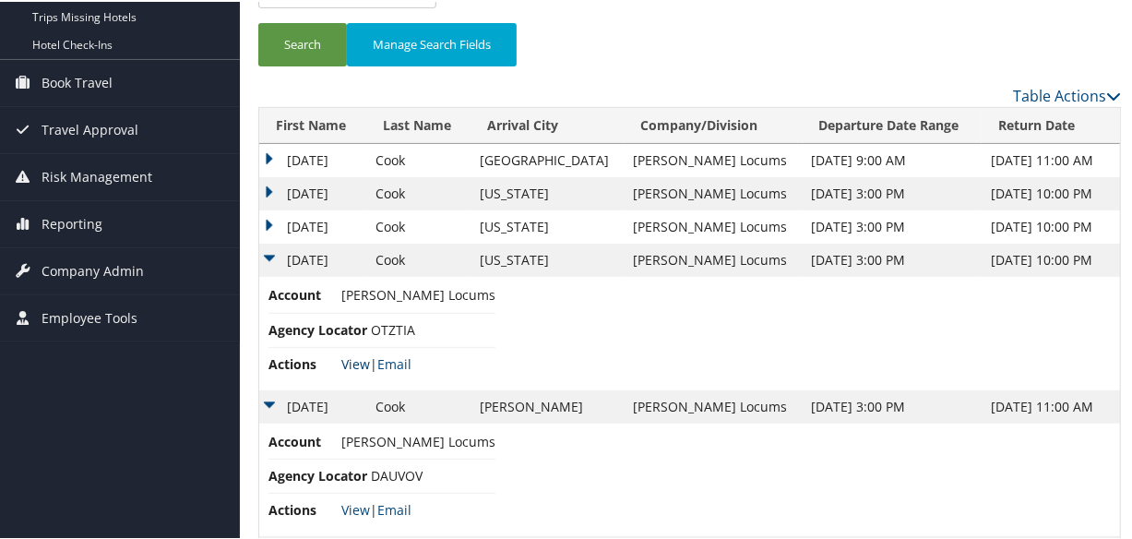
click at [350, 360] on link "View" at bounding box center [355, 362] width 29 height 18
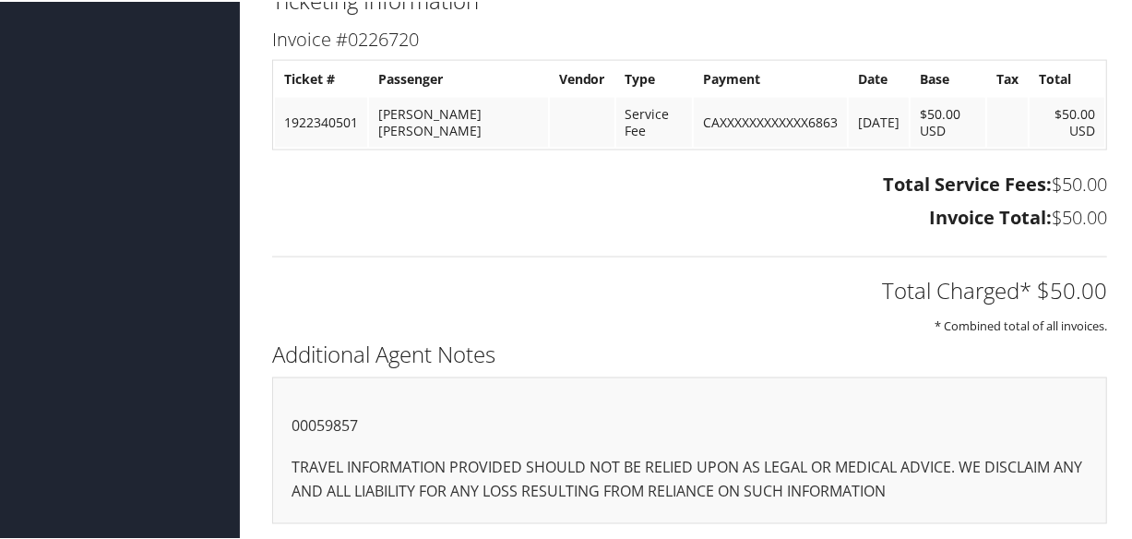
scroll to position [1650, 0]
drag, startPoint x: 369, startPoint y: 421, endPoint x: 265, endPoint y: 420, distance: 104.3
click at [265, 420] on div "Additional Agent Notes 00059857 TRAVEL INFORMATION PROVIDED SHOULD NOT BE RELIE…" at bounding box center [689, 437] width 863 height 207
copy p "00059857"
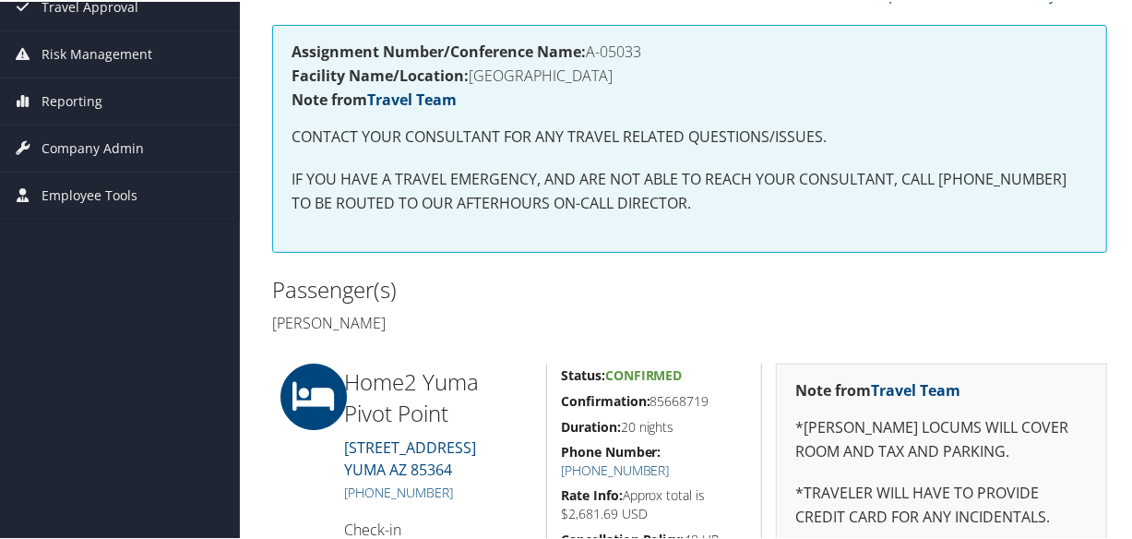
scroll to position [0, 0]
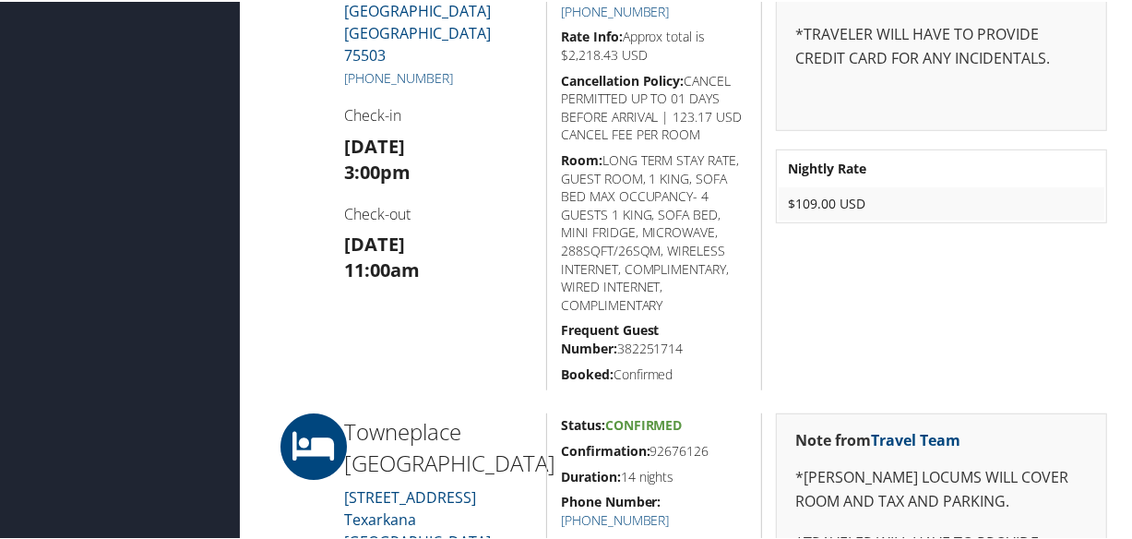
scroll to position [263, 0]
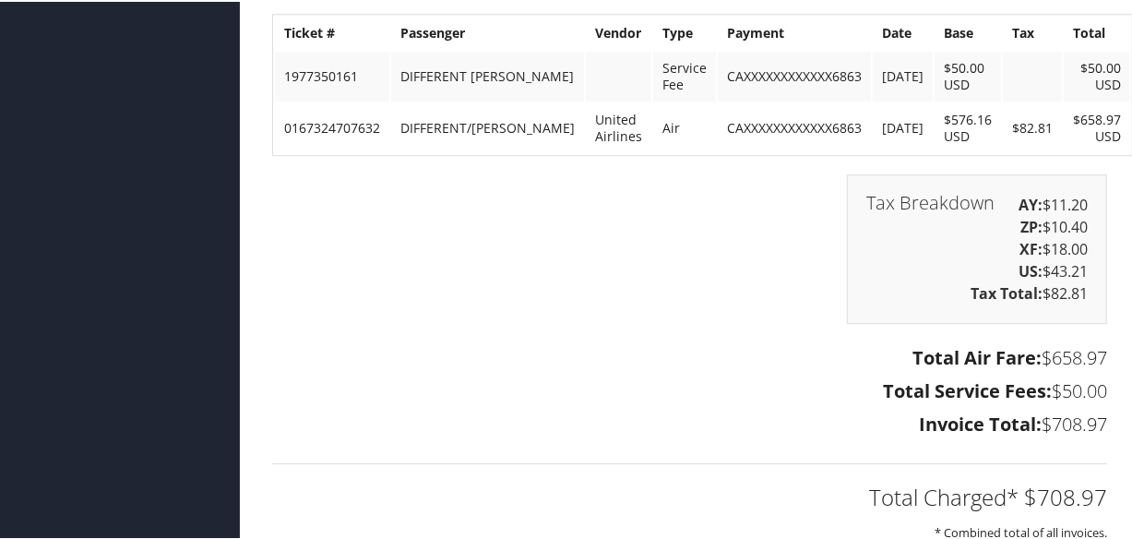
scroll to position [3436, 0]
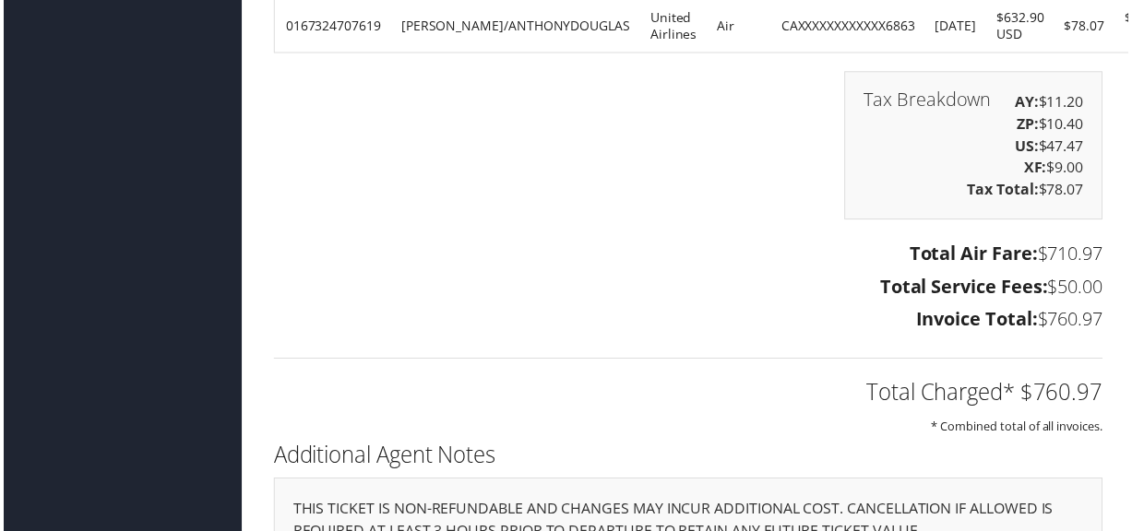
scroll to position [2756, 0]
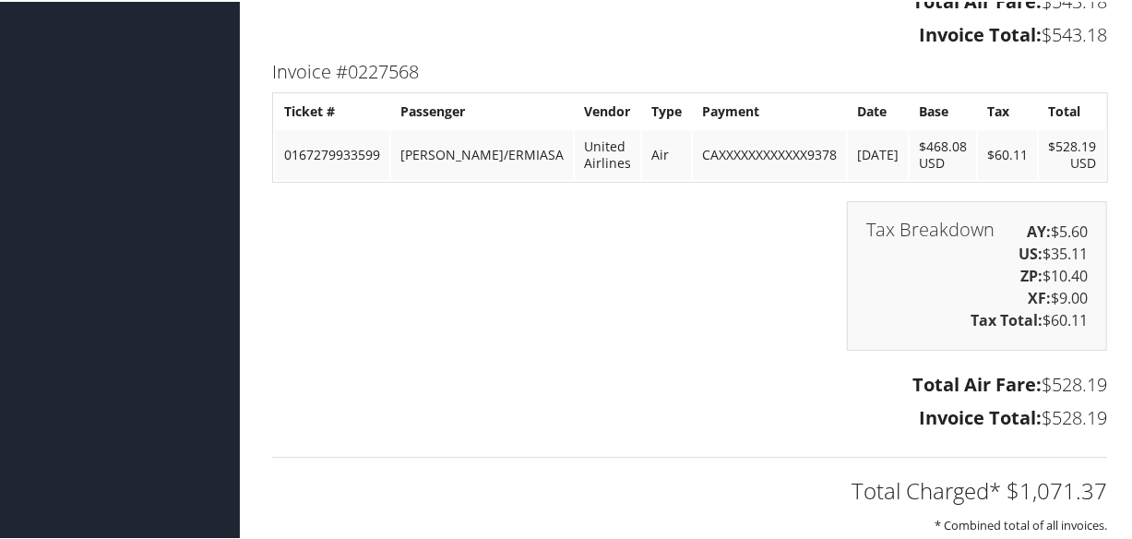
scroll to position [3758, 0]
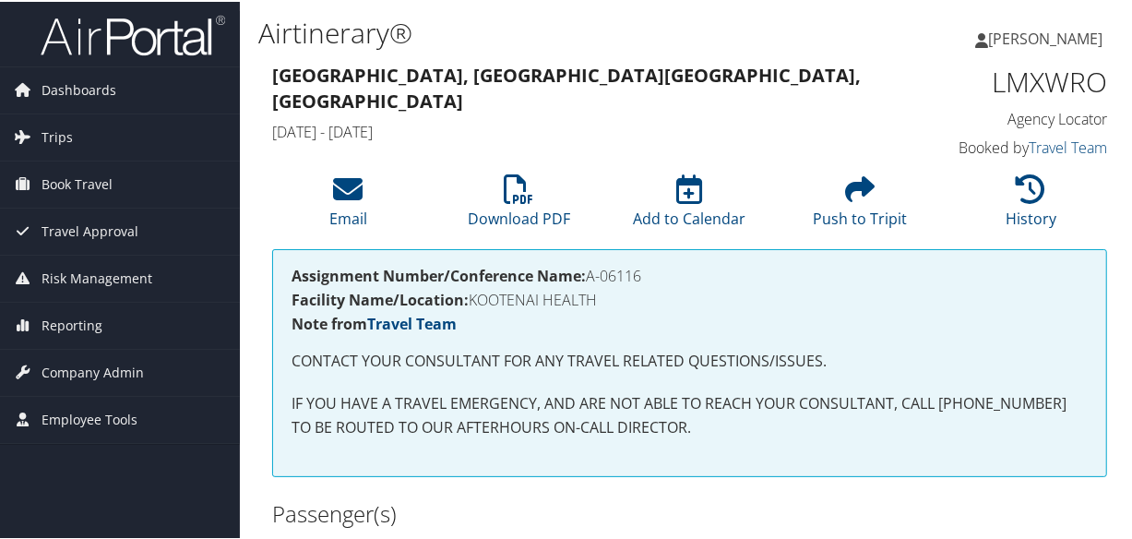
drag, startPoint x: 651, startPoint y: 277, endPoint x: 590, endPoint y: 279, distance: 60.9
click at [590, 279] on h4 "Assignment Number/Conference Name: A-06116" at bounding box center [690, 274] width 796 height 15
copy h4 "A-06116"
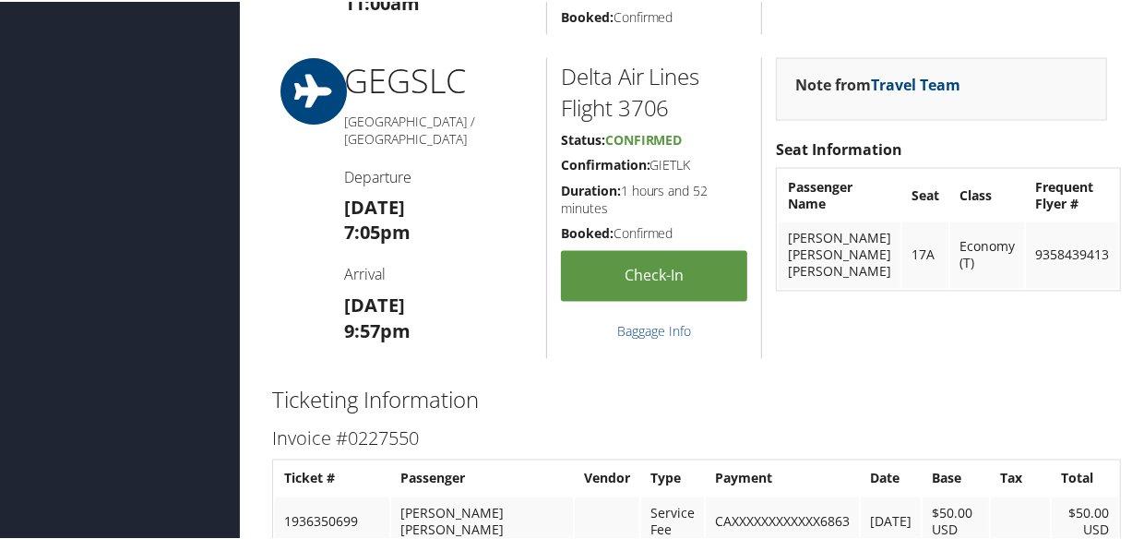
scroll to position [2557, 0]
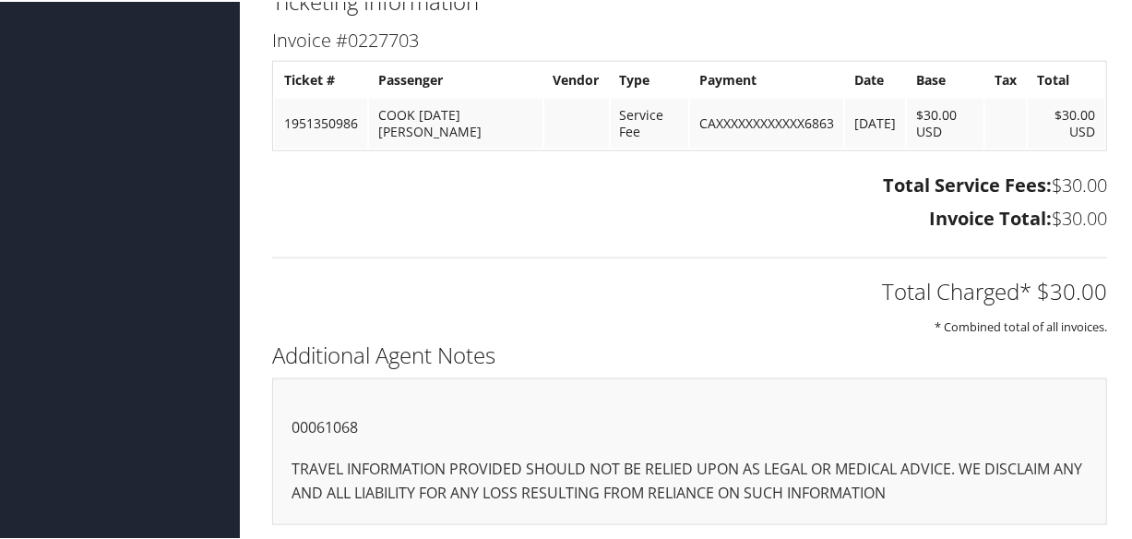
scroll to position [1172, 0]
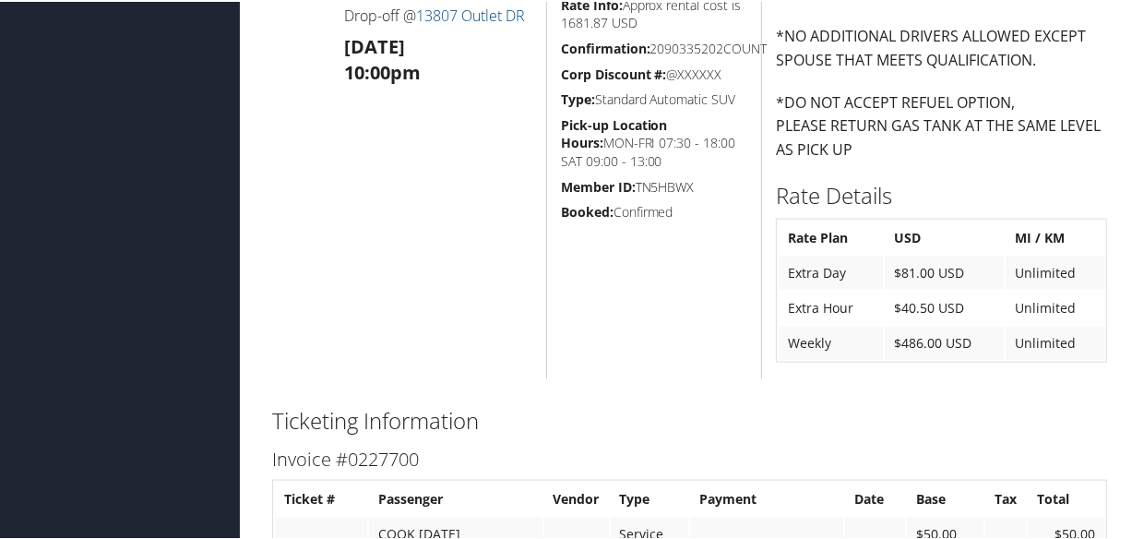
scroll to position [1077, 0]
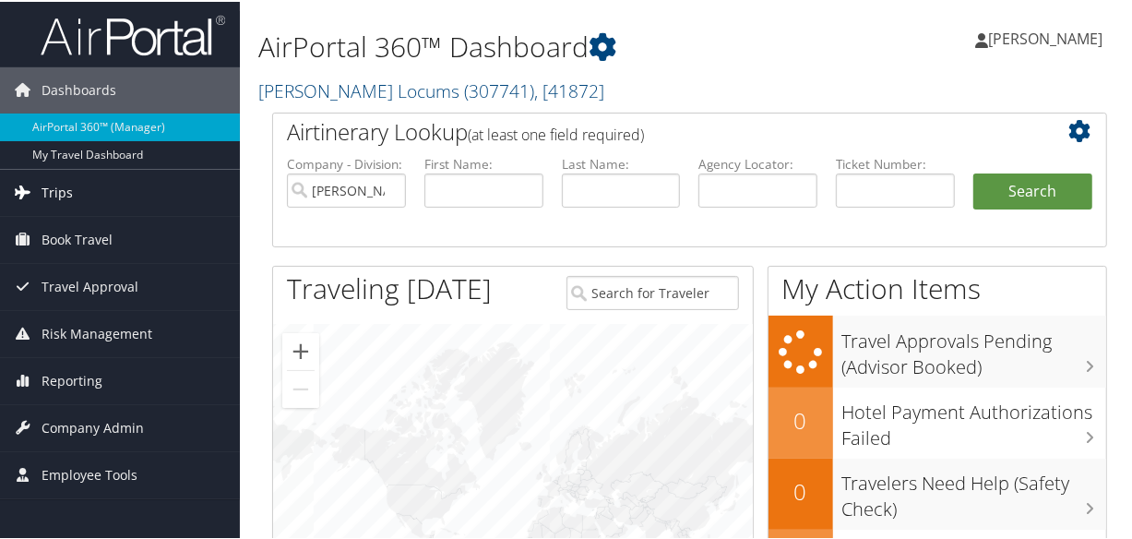
click at [45, 187] on span "Trips" at bounding box center [57, 191] width 31 height 46
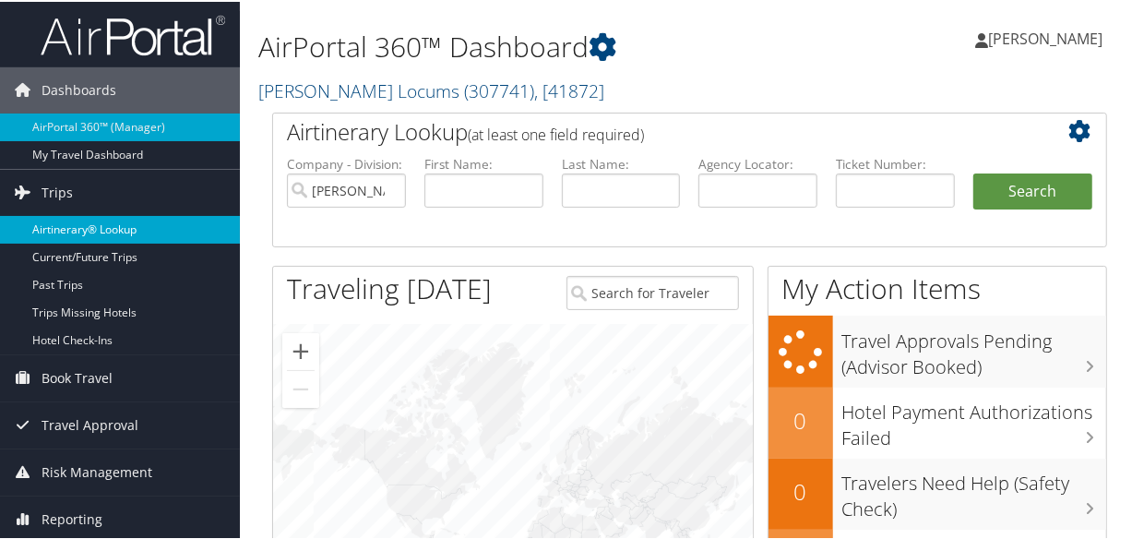
click at [101, 230] on link "Airtinerary® Lookup" at bounding box center [120, 228] width 240 height 28
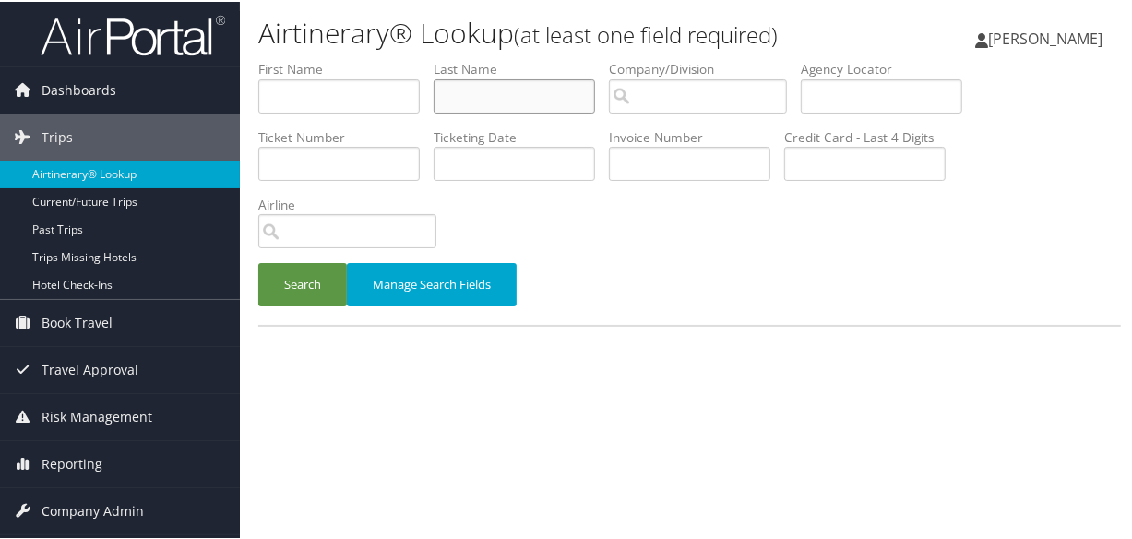
click at [502, 97] on input "text" at bounding box center [514, 94] width 161 height 34
click at [258, 261] on button "Search" at bounding box center [302, 282] width 89 height 43
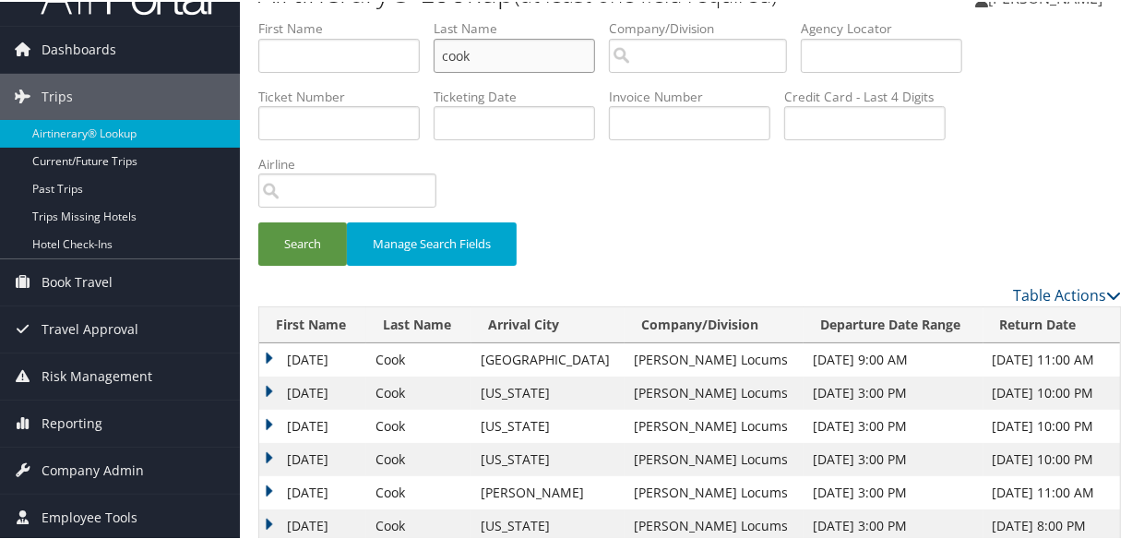
scroll to position [240, 0]
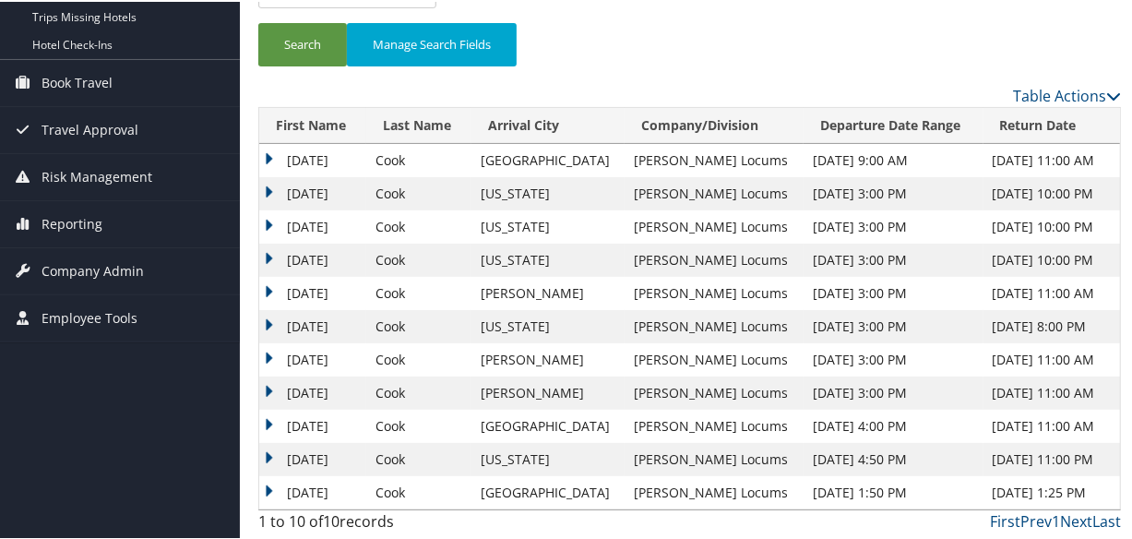
click at [265, 255] on td "Tuesday" at bounding box center [312, 258] width 107 height 33
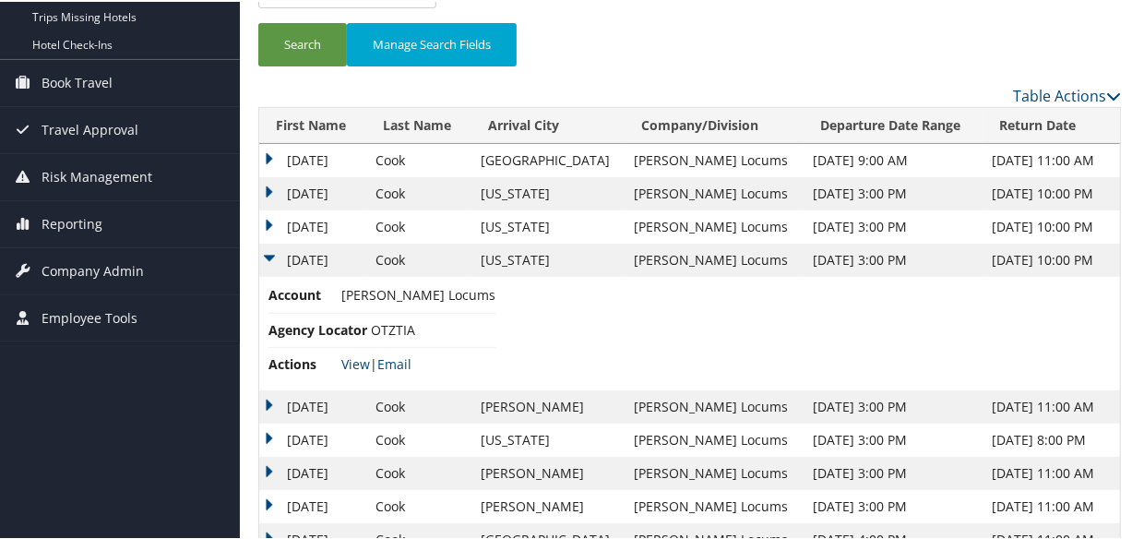
scroll to position [352, 0]
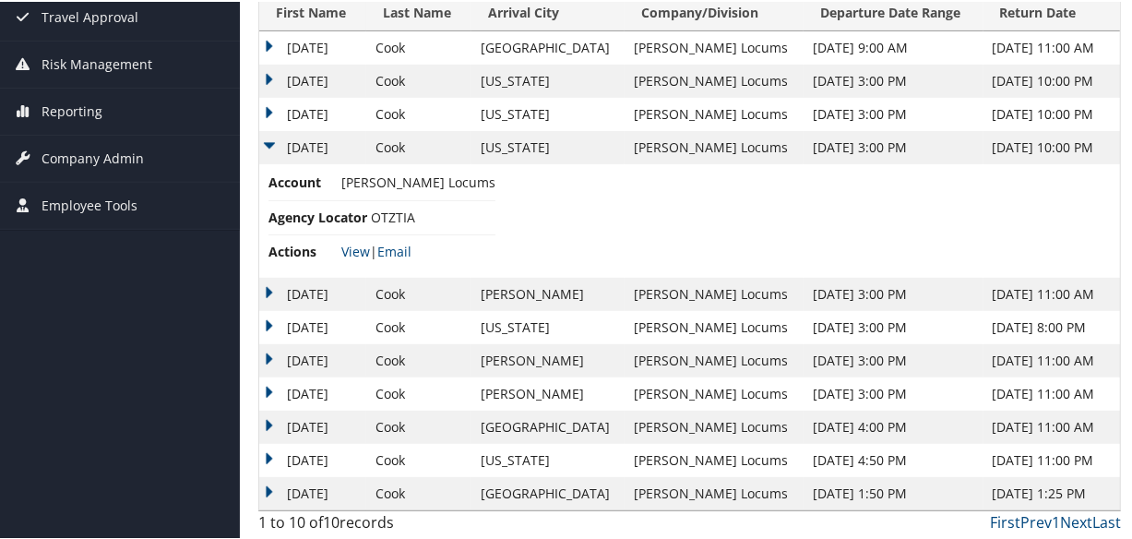
click at [263, 283] on td "Tuesday" at bounding box center [312, 292] width 107 height 33
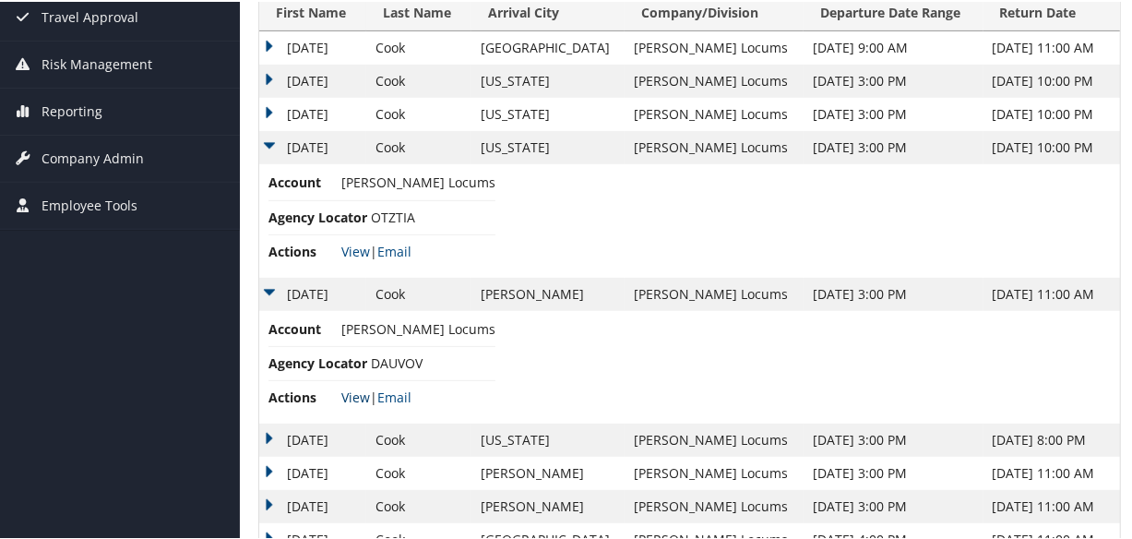
click at [349, 396] on link "View" at bounding box center [355, 396] width 29 height 18
click at [351, 245] on link "View" at bounding box center [355, 250] width 29 height 18
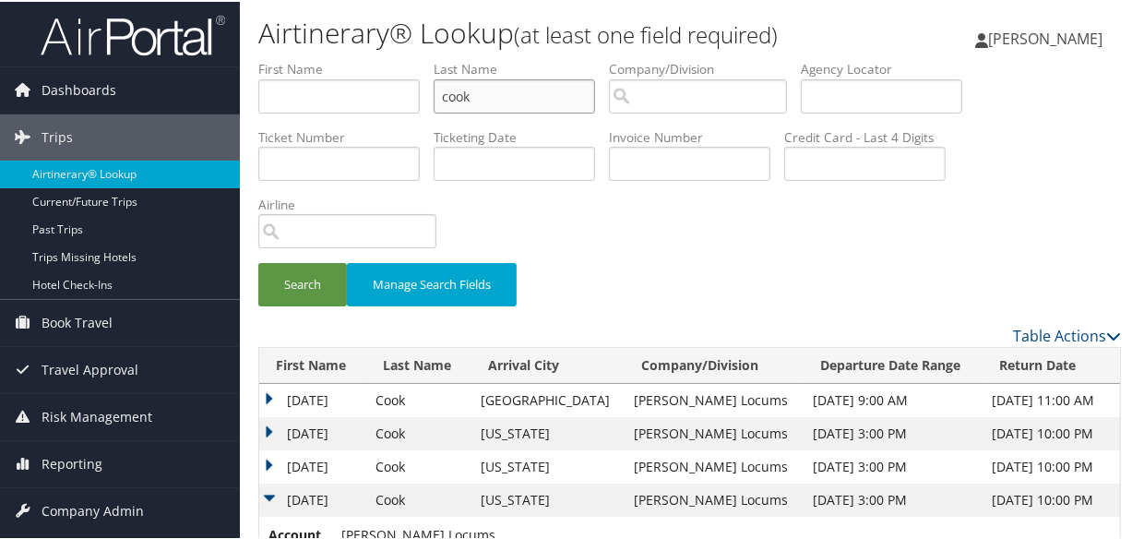
drag, startPoint x: 527, startPoint y: 86, endPoint x: 539, endPoint y: 85, distance: 12.0
click at [536, 85] on input "cook" at bounding box center [514, 94] width 161 height 34
type input "c"
type input "thong"
click at [258, 261] on button "Search" at bounding box center [302, 282] width 89 height 43
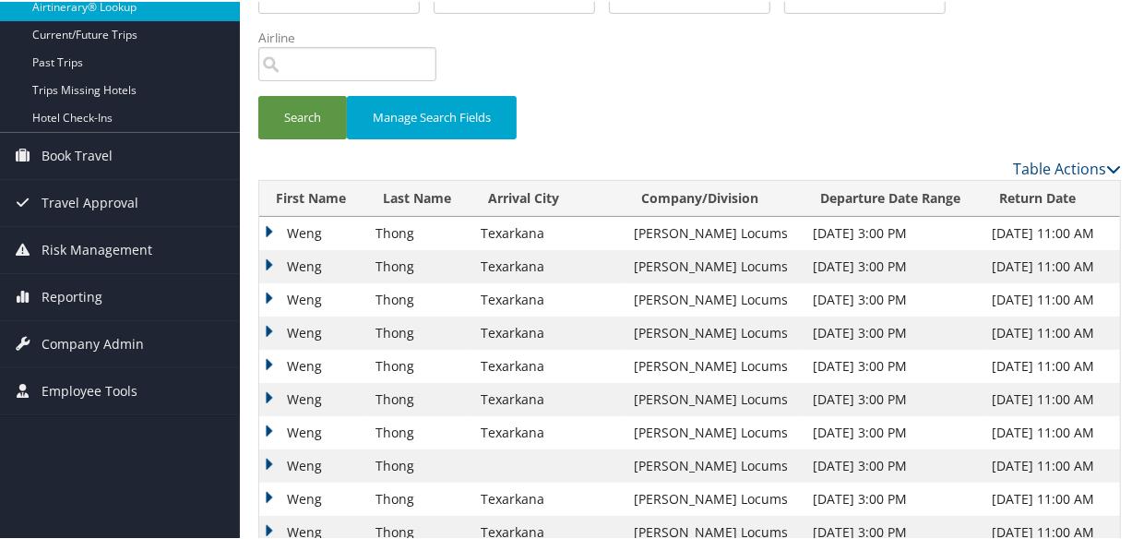
scroll to position [335, 0]
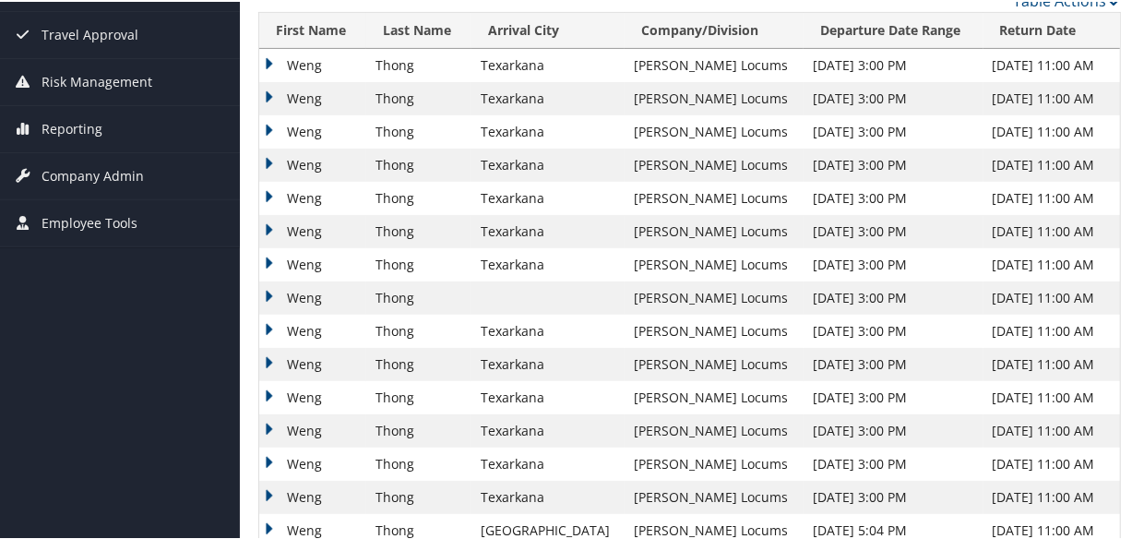
click at [260, 261] on td "Weng" at bounding box center [312, 262] width 107 height 33
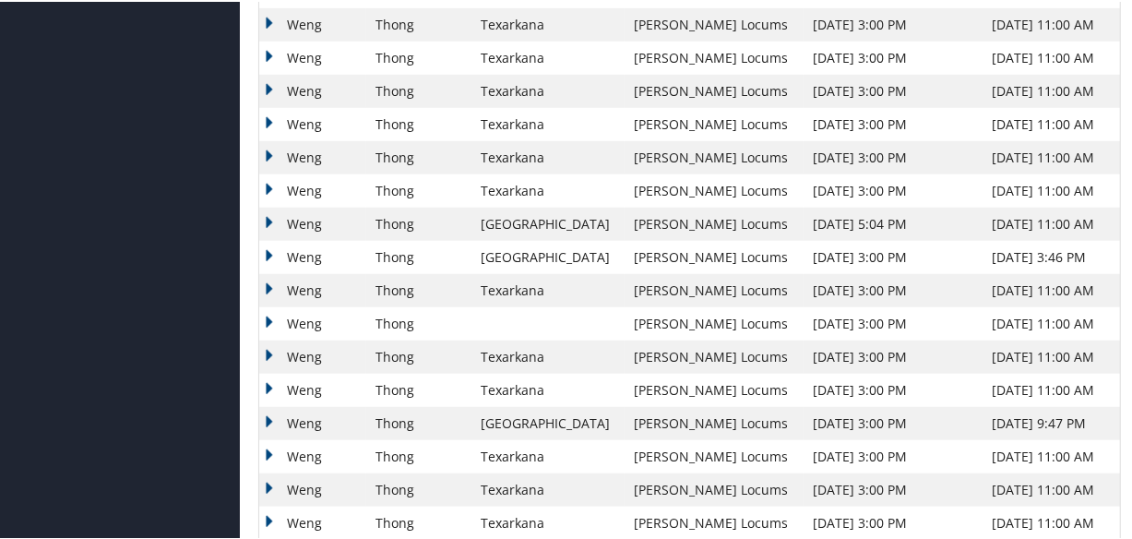
scroll to position [419, 0]
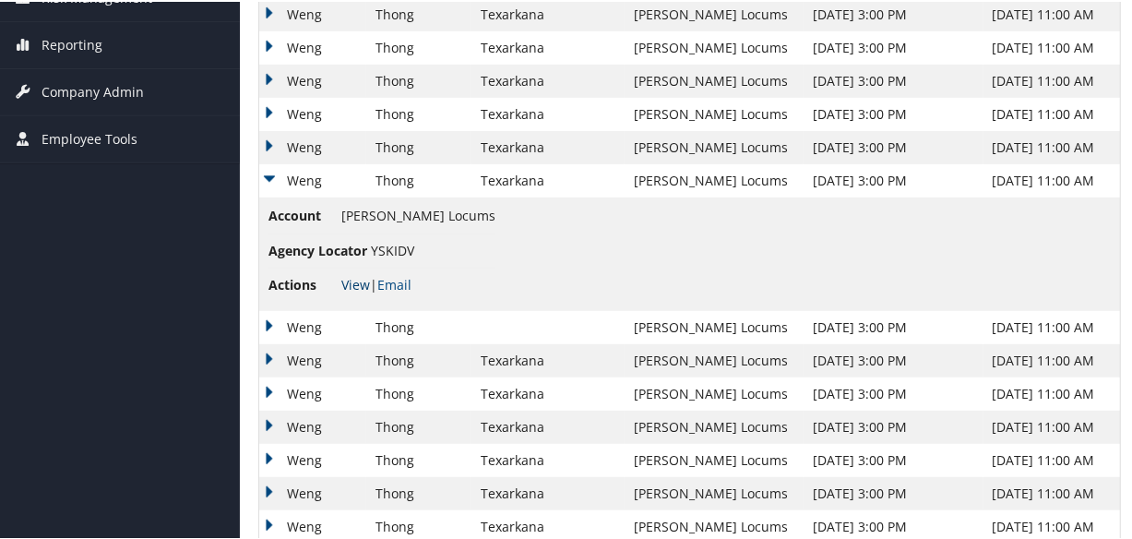
click at [362, 280] on link "View" at bounding box center [355, 283] width 29 height 18
click at [268, 139] on td "Weng" at bounding box center [312, 145] width 107 height 33
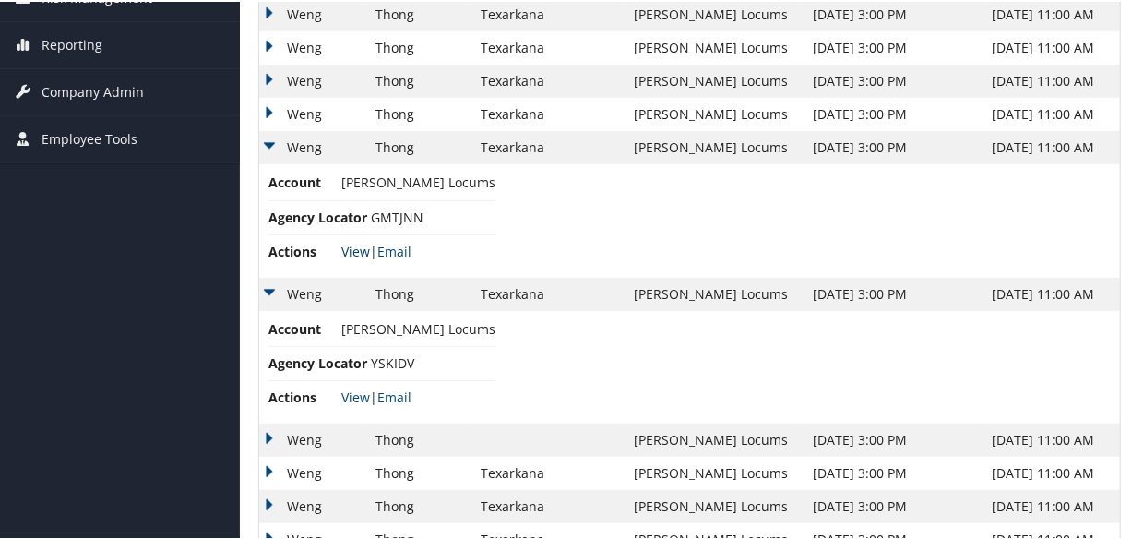
click at [352, 249] on link "View" at bounding box center [355, 250] width 29 height 18
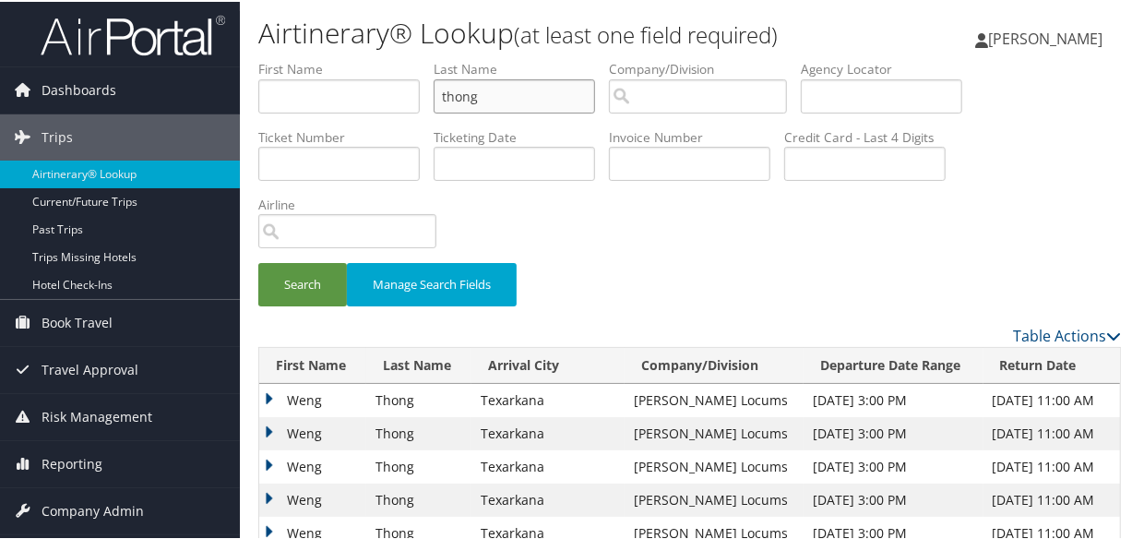
drag, startPoint x: 529, startPoint y: 107, endPoint x: 412, endPoint y: 101, distance: 116.4
click at [412, 58] on ul "First Name Last Name thong Departure City Arrival City Company/Division Airport…" at bounding box center [689, 58] width 863 height 0
type input "suleiman"
click at [258, 261] on button "Search" at bounding box center [302, 282] width 89 height 43
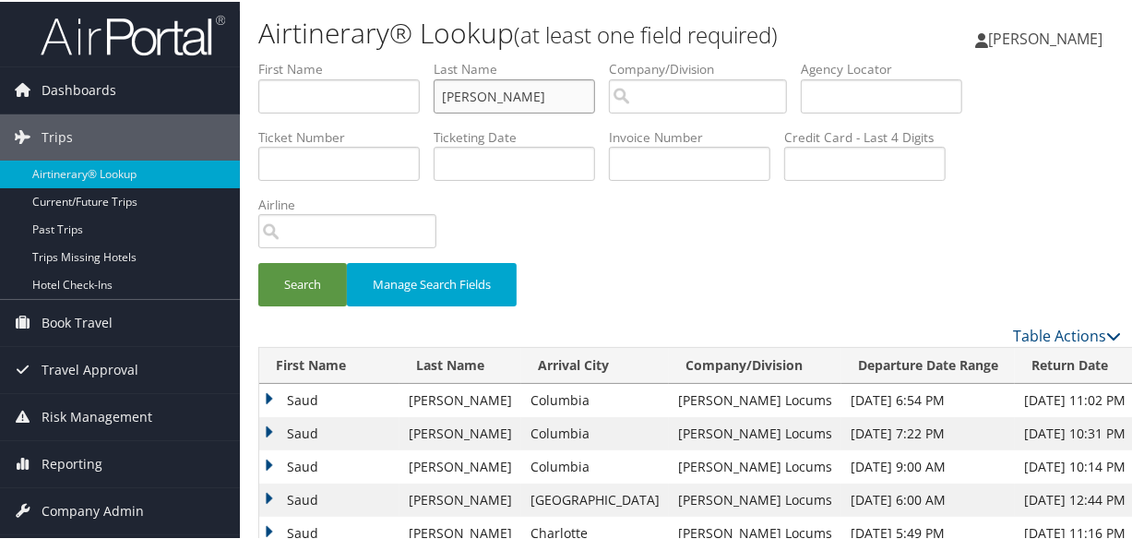
scroll to position [335, 0]
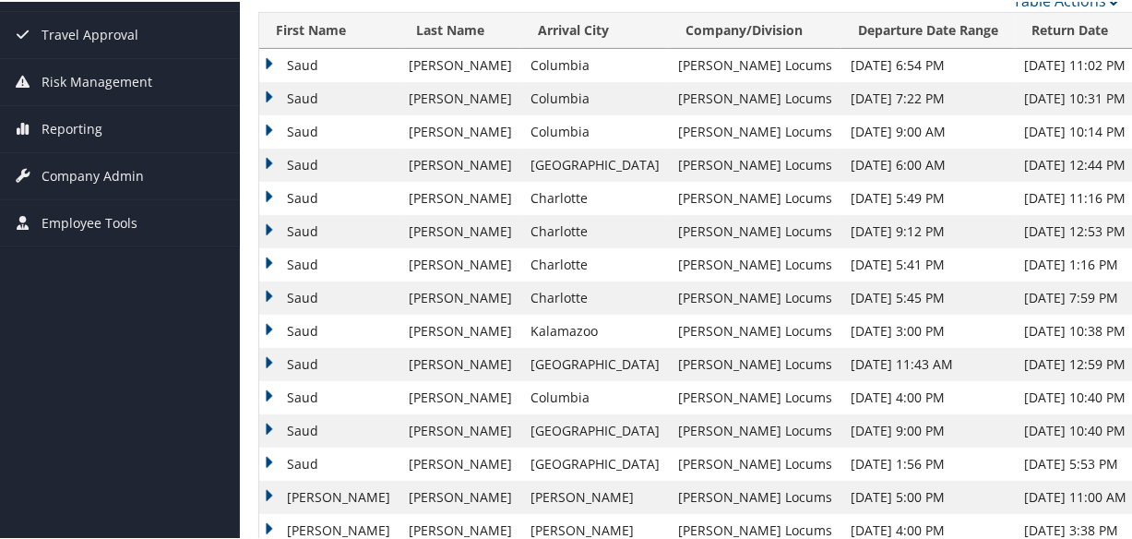
click at [268, 54] on td "Saud" at bounding box center [329, 63] width 140 height 33
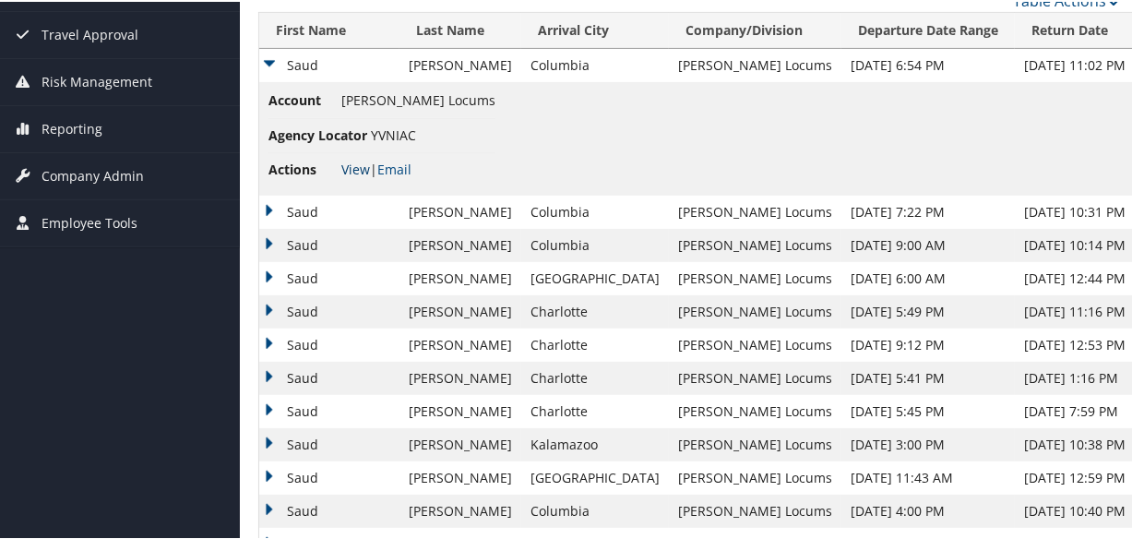
click at [352, 166] on link "View" at bounding box center [355, 168] width 29 height 18
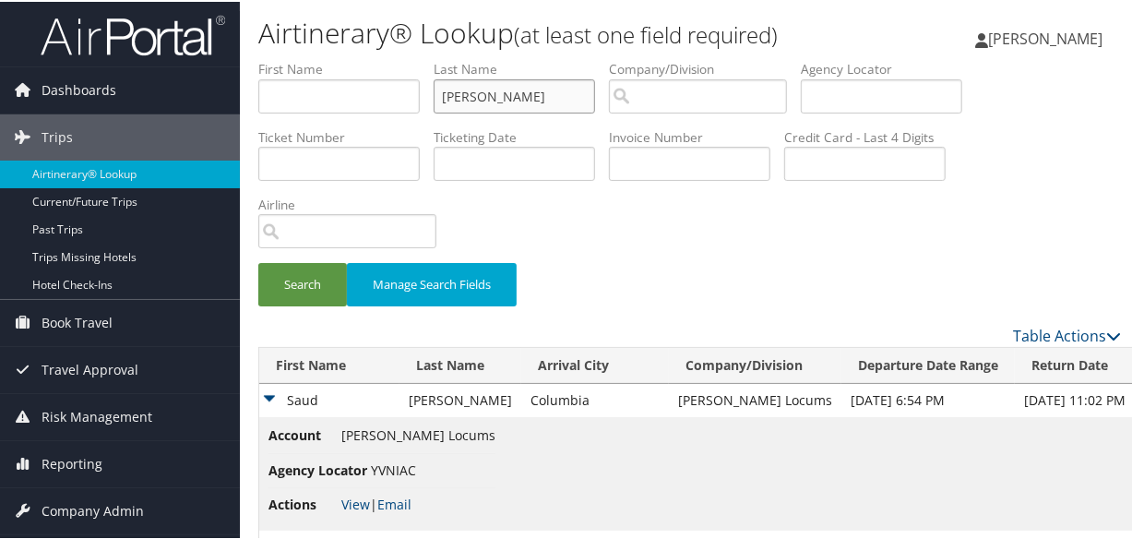
drag, startPoint x: 528, startPoint y: 99, endPoint x: 297, endPoint y: 131, distance: 232.9
click at [297, 58] on ul "First Name Last Name suleiman Departure City Arrival City Company/Division Airp…" at bounding box center [689, 58] width 863 height 0
type input "thong"
click at [258, 261] on button "Search" at bounding box center [302, 282] width 89 height 43
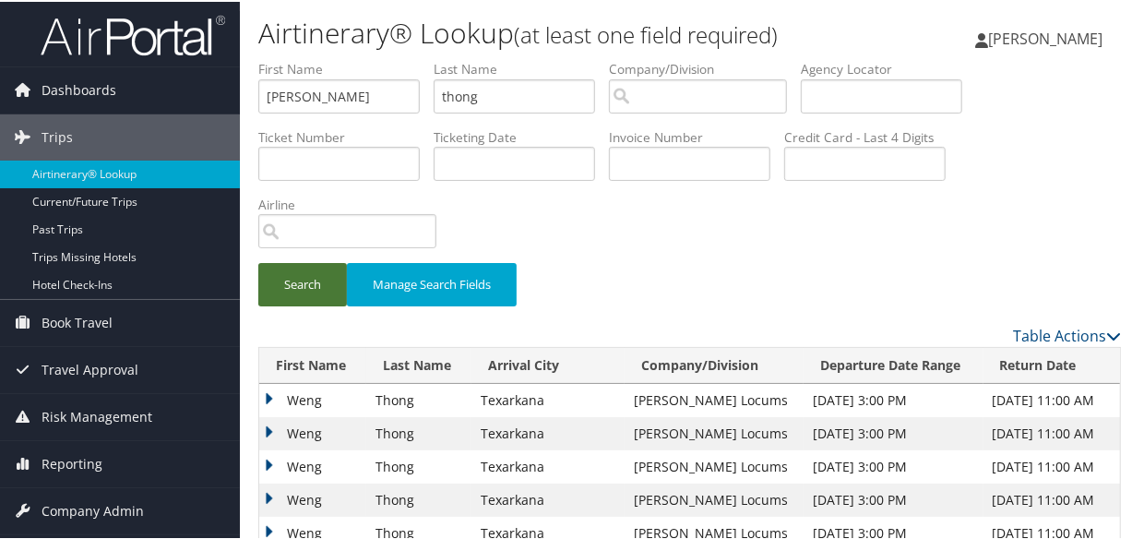
click at [318, 285] on button "Search" at bounding box center [302, 282] width 89 height 43
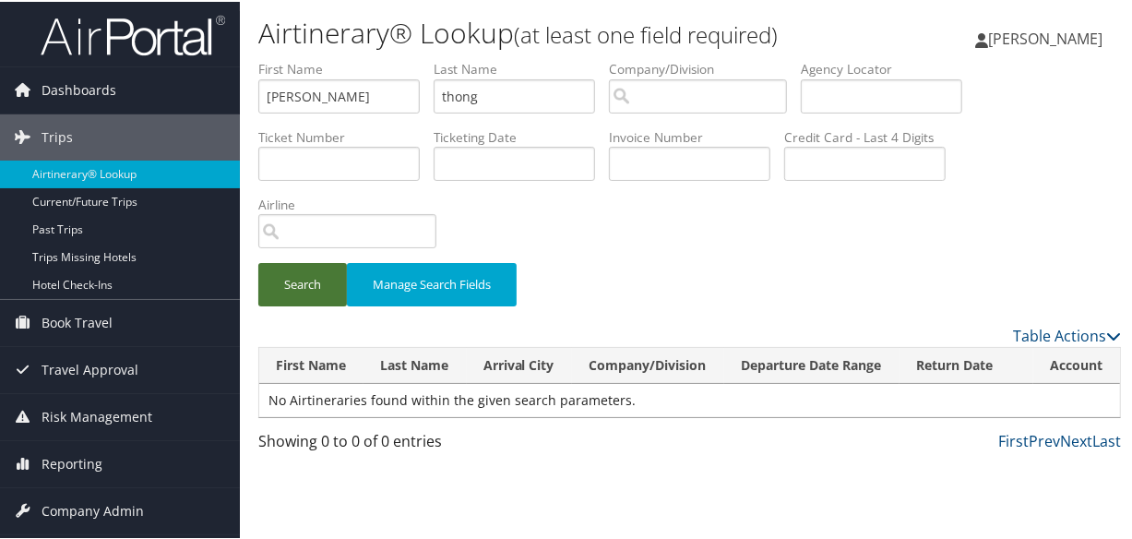
scroll to position [41, 0]
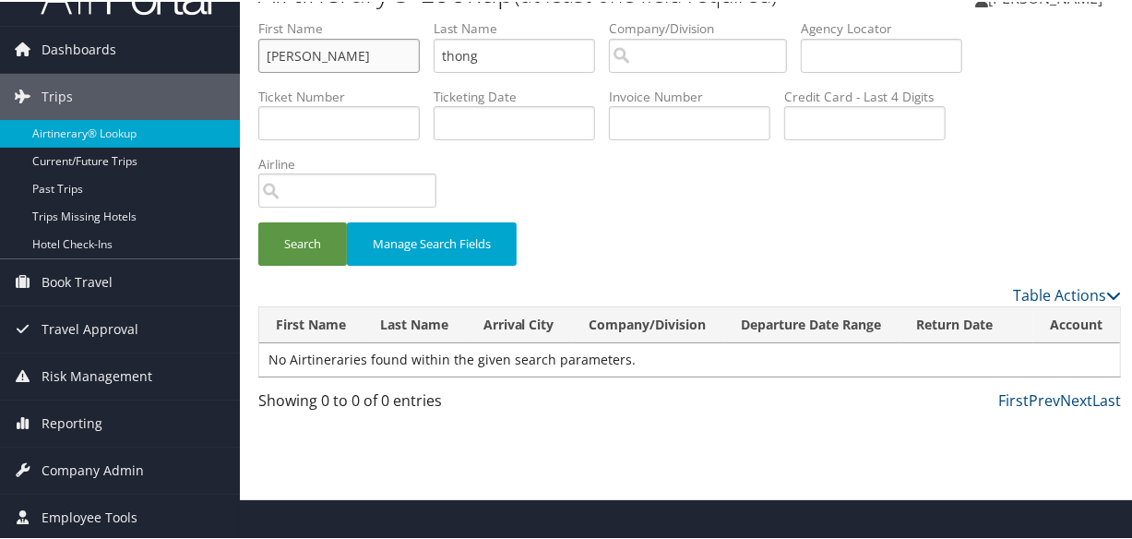
click at [353, 51] on input "weng yu" at bounding box center [338, 54] width 161 height 34
type input "w"
click at [258, 220] on button "Search" at bounding box center [302, 241] width 89 height 43
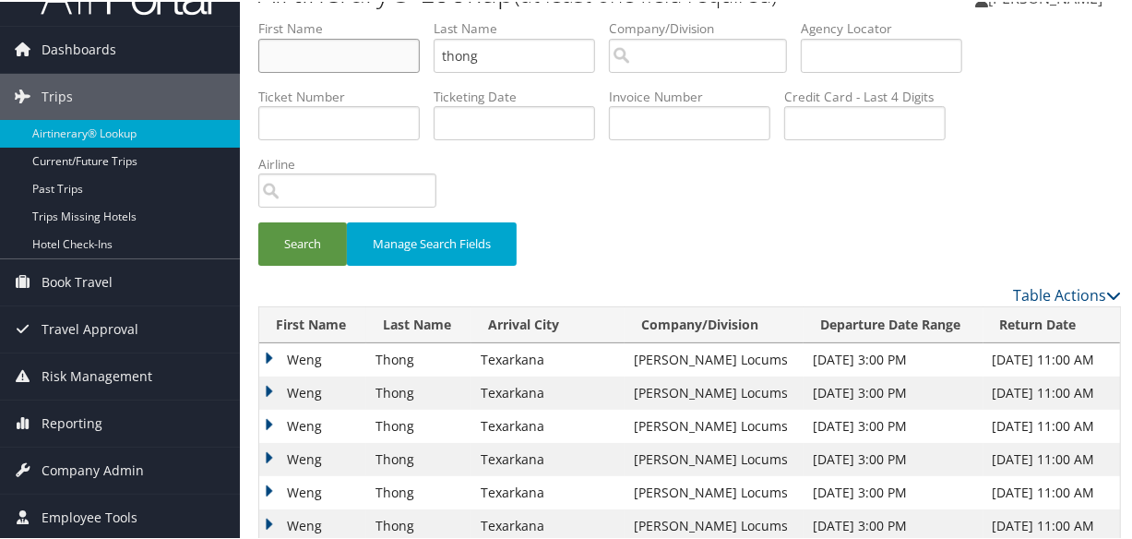
scroll to position [292, 0]
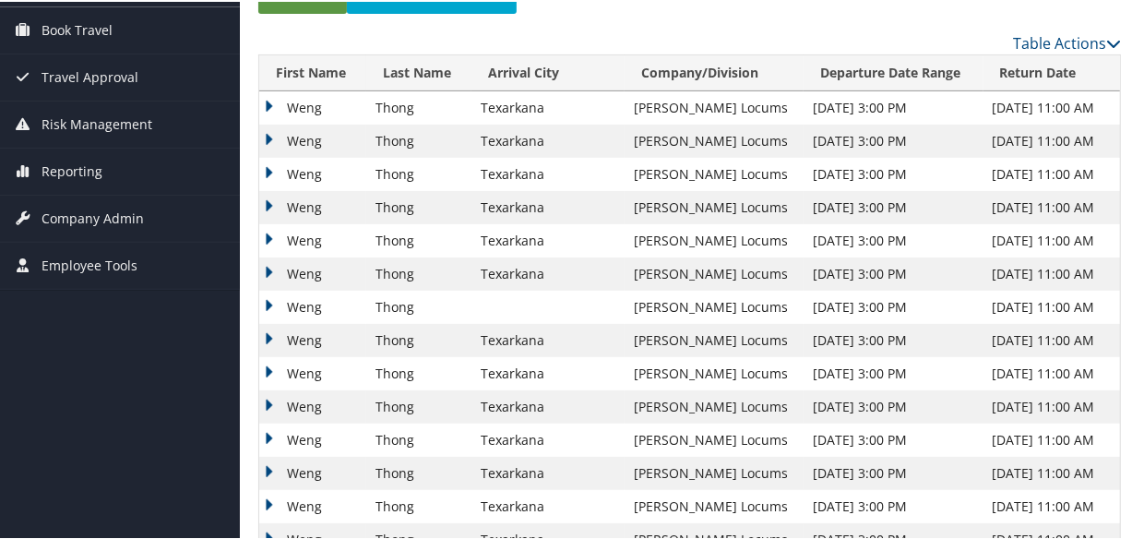
click at [274, 335] on td "Weng" at bounding box center [312, 338] width 107 height 33
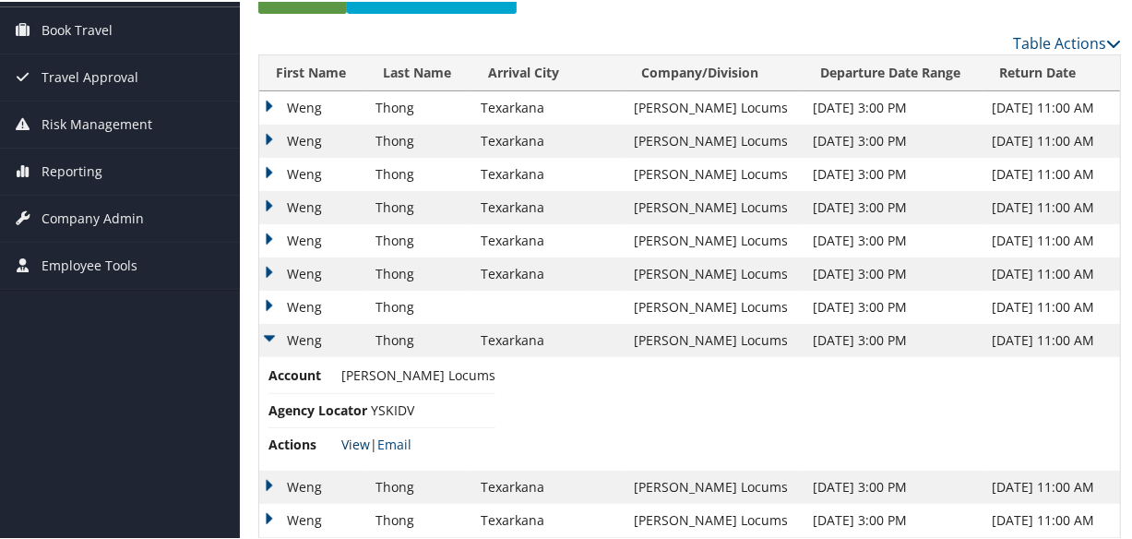
click at [351, 438] on link "View" at bounding box center [355, 443] width 29 height 18
click at [259, 298] on td "Weng" at bounding box center [312, 305] width 107 height 33
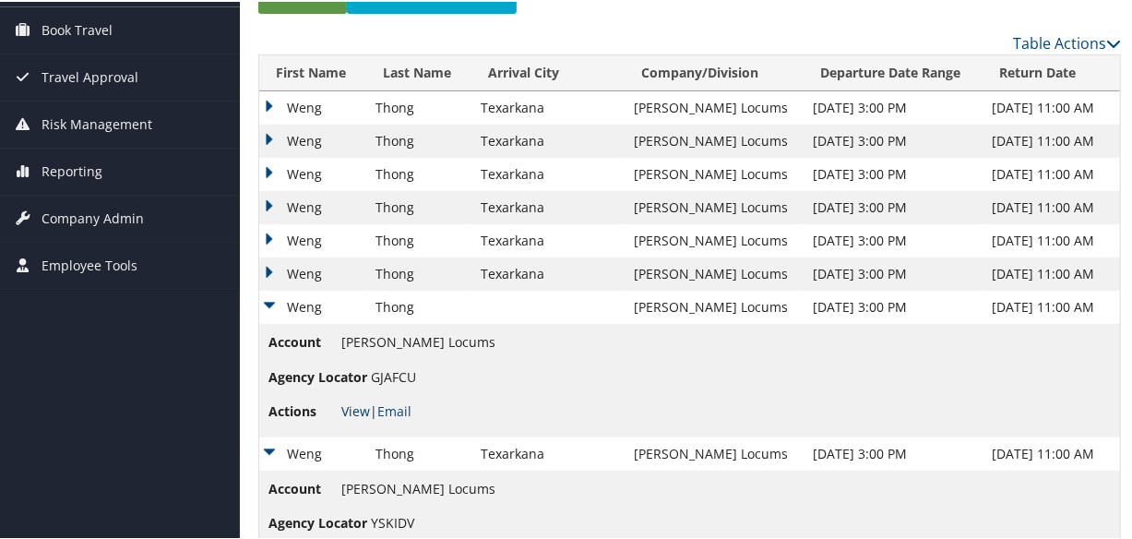
click at [346, 402] on link "View" at bounding box center [355, 409] width 29 height 18
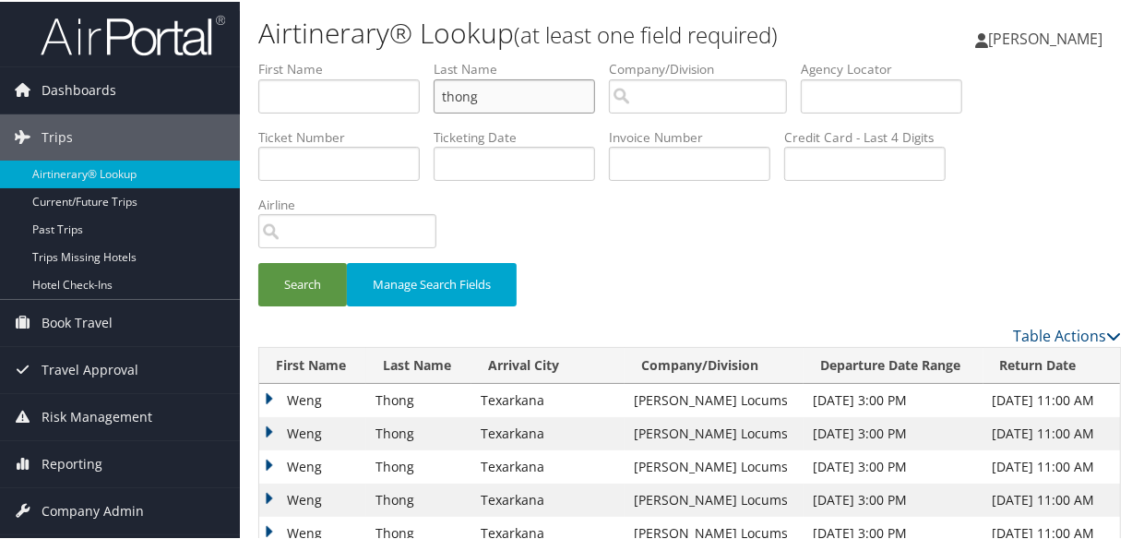
click at [568, 99] on input "thong" at bounding box center [514, 94] width 161 height 34
type input "t"
type input "cook"
click at [258, 261] on button "Search" at bounding box center [302, 282] width 89 height 43
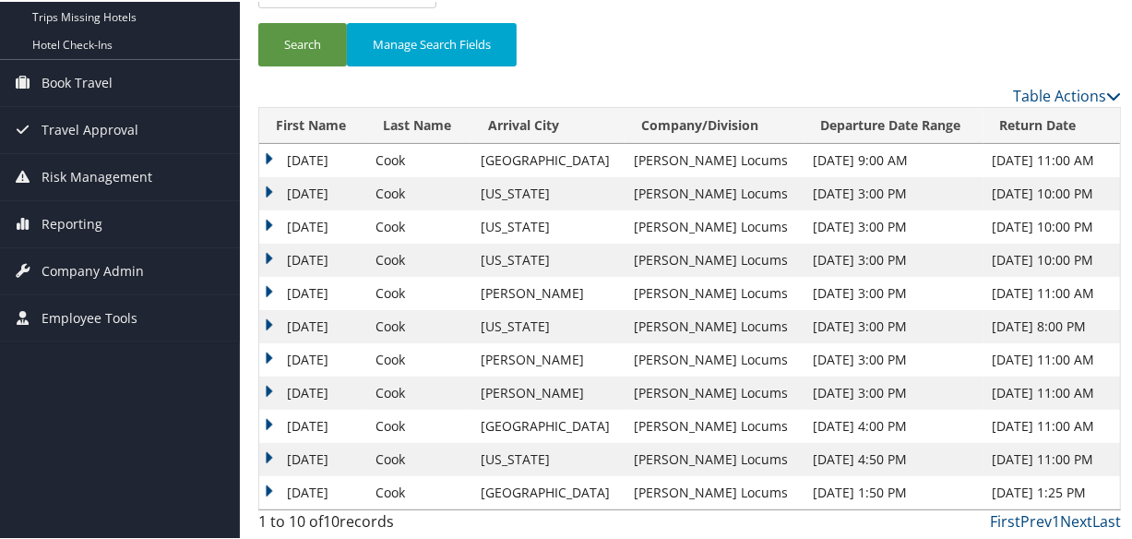
click at [262, 283] on td "Tuesday" at bounding box center [312, 291] width 107 height 33
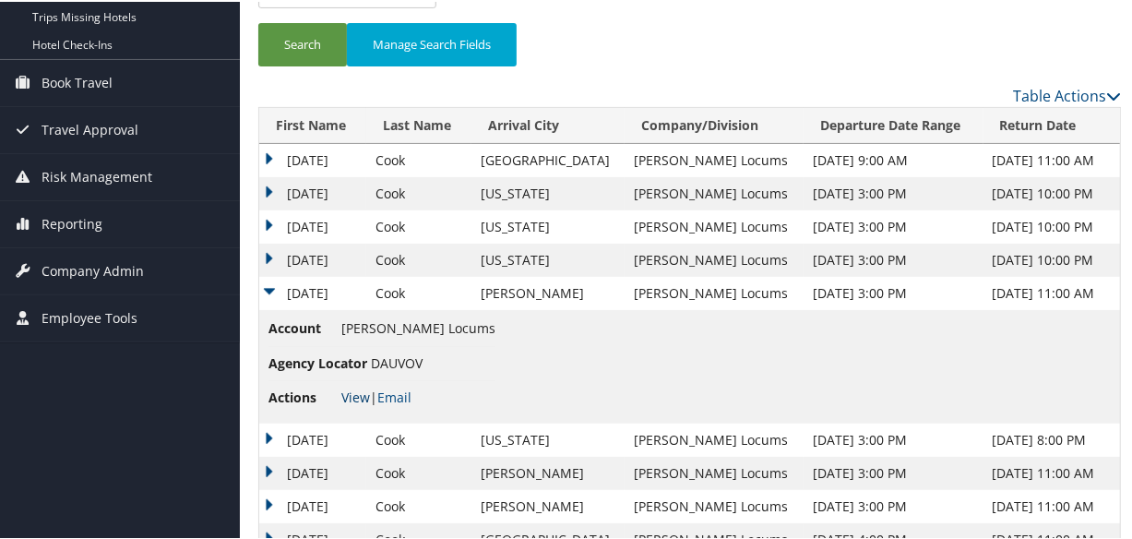
click at [347, 399] on link "View" at bounding box center [355, 396] width 29 height 18
click at [268, 255] on td "Tuesday" at bounding box center [312, 258] width 107 height 33
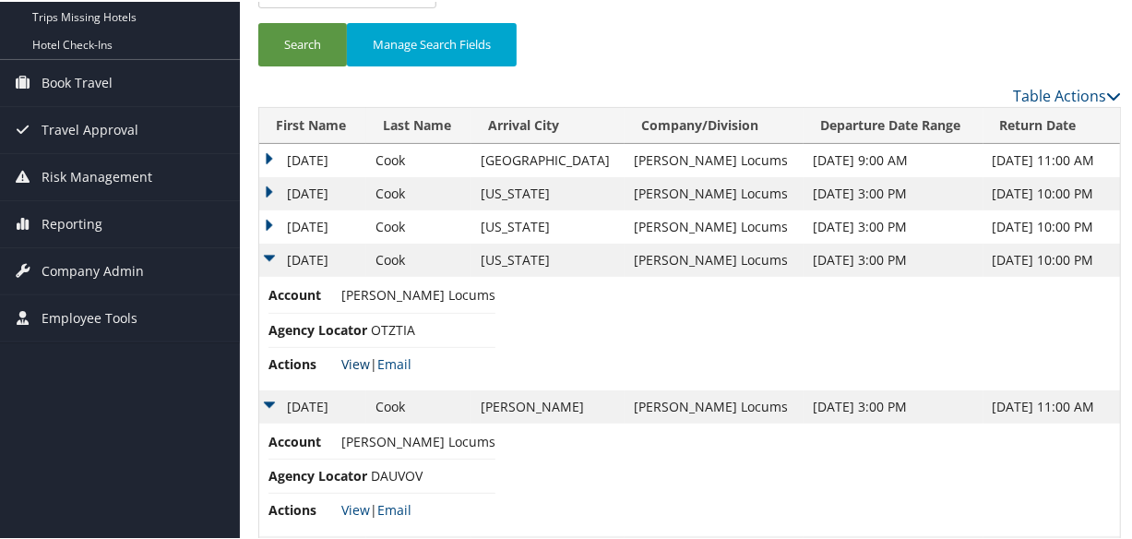
click at [360, 361] on link "View" at bounding box center [355, 362] width 29 height 18
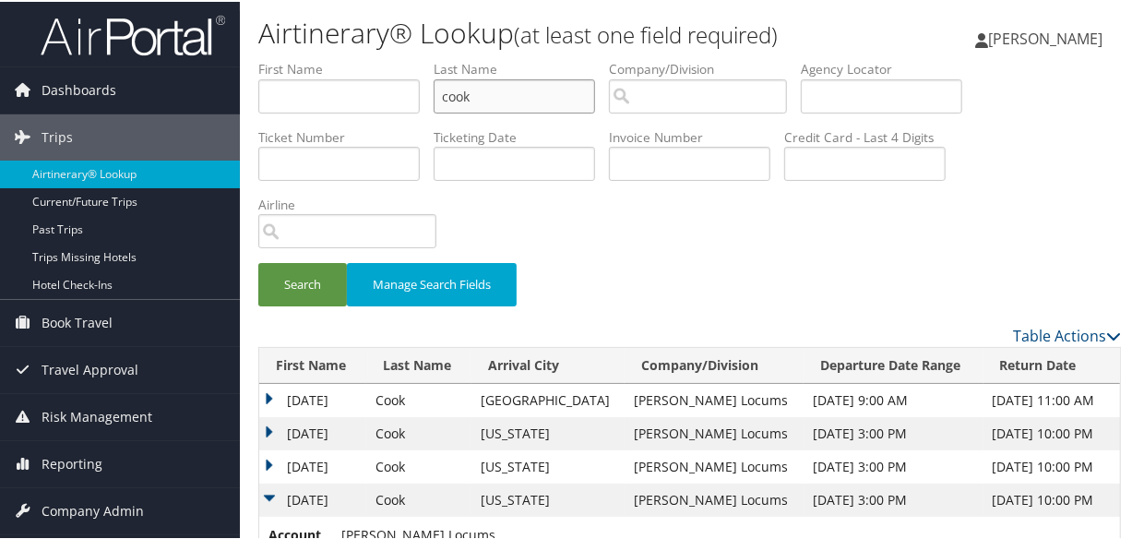
drag, startPoint x: 546, startPoint y: 92, endPoint x: 412, endPoint y: 92, distance: 133.8
click at [412, 58] on ul "First Name Last Name cook Departure City Arrival City Company/Division Airport/…" at bounding box center [689, 58] width 863 height 0
paste input "THONG"
click at [258, 261] on button "Search" at bounding box center [302, 282] width 89 height 43
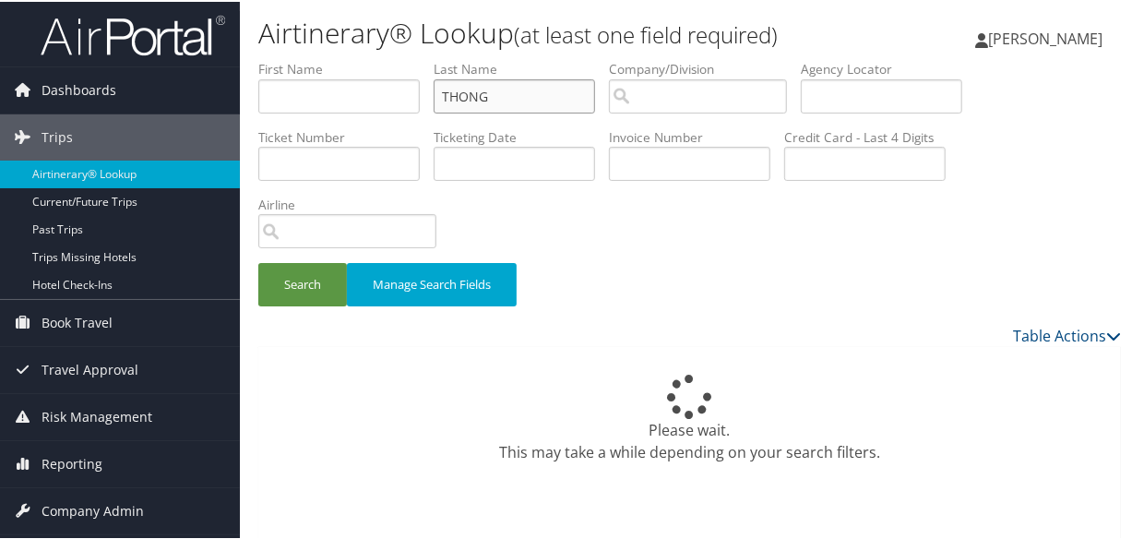
type input "thong"
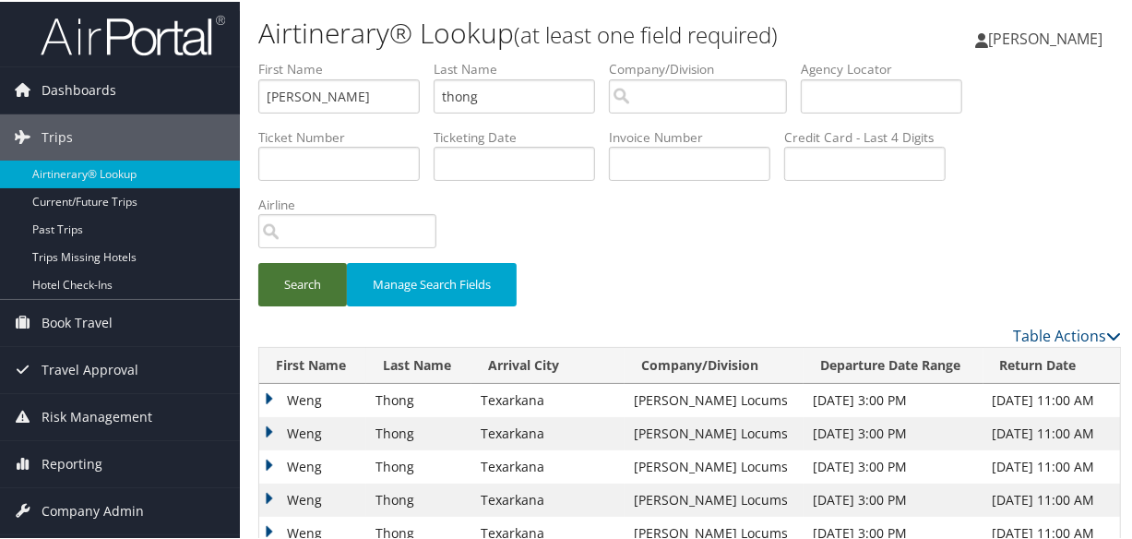
click at [296, 282] on button "Search" at bounding box center [302, 282] width 89 height 43
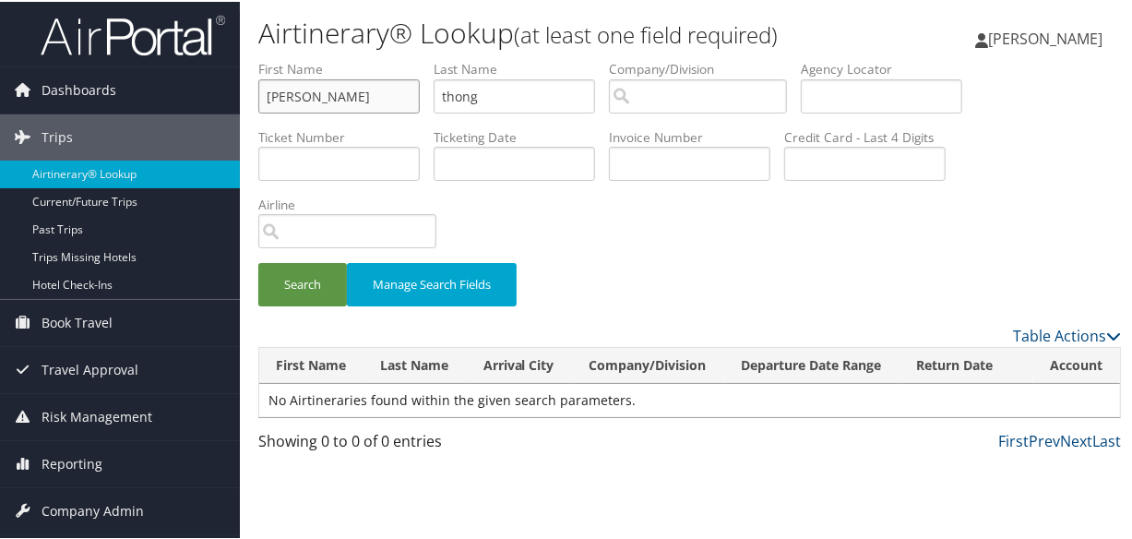
click at [337, 90] on input "weng yu" at bounding box center [338, 94] width 161 height 34
type input "w"
click at [258, 261] on button "Search" at bounding box center [302, 282] width 89 height 43
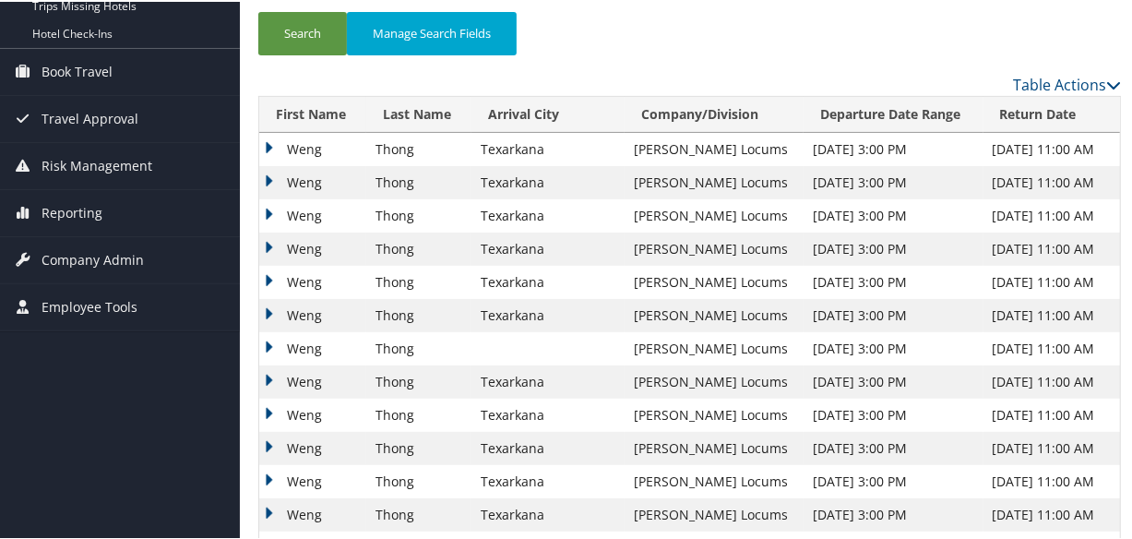
scroll to position [335, 0]
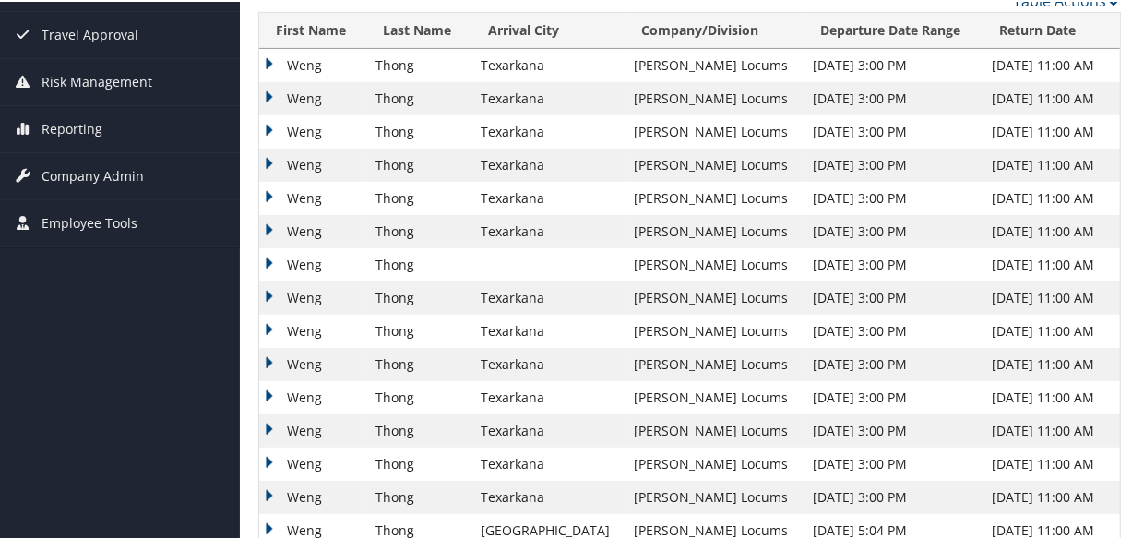
click at [264, 289] on td "Weng" at bounding box center [312, 296] width 107 height 33
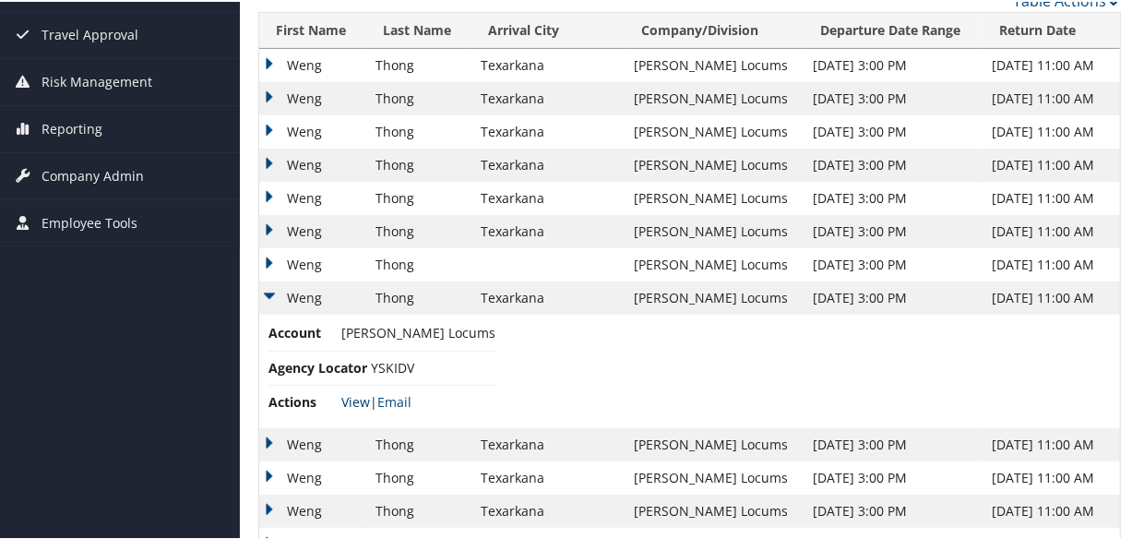
click at [353, 391] on link "View" at bounding box center [355, 400] width 29 height 18
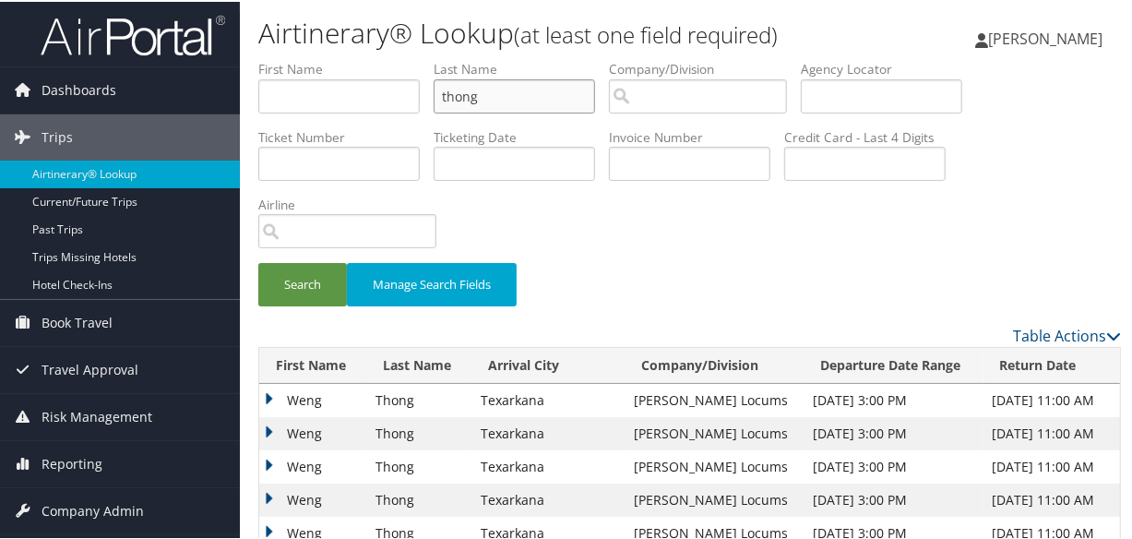
click at [555, 93] on input "thong" at bounding box center [514, 94] width 161 height 34
type input "t"
type input "SCHWARTZ"
click at [258, 261] on button "Search" at bounding box center [302, 282] width 89 height 43
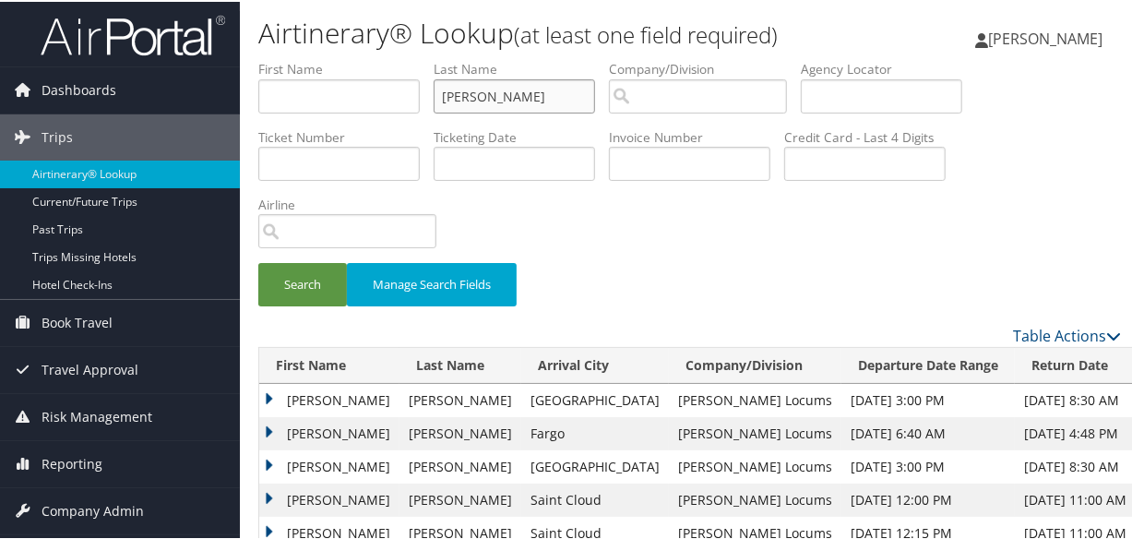
scroll to position [251, 0]
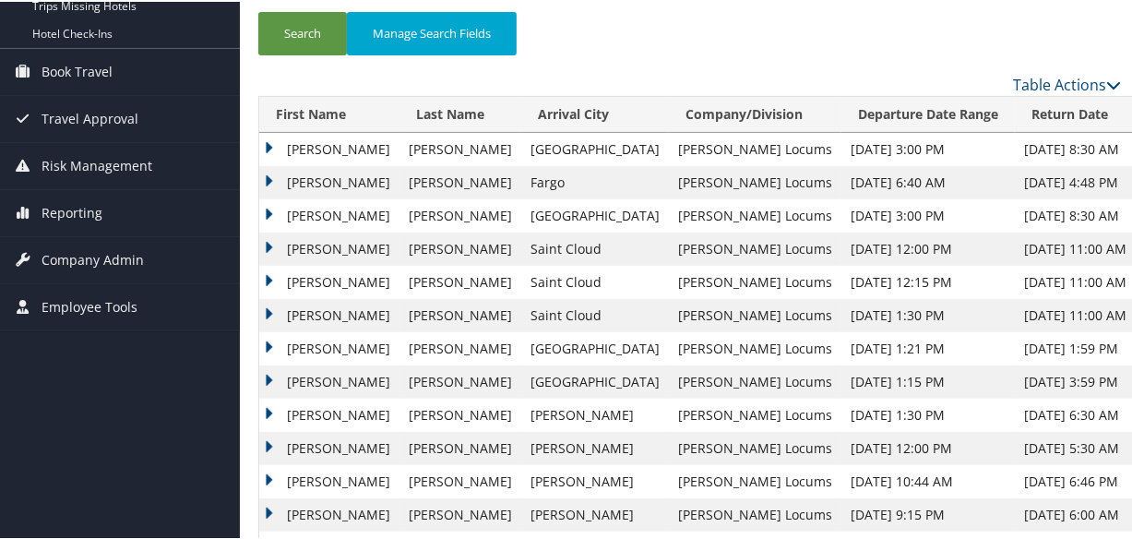
click at [267, 208] on td "Michael" at bounding box center [329, 213] width 140 height 33
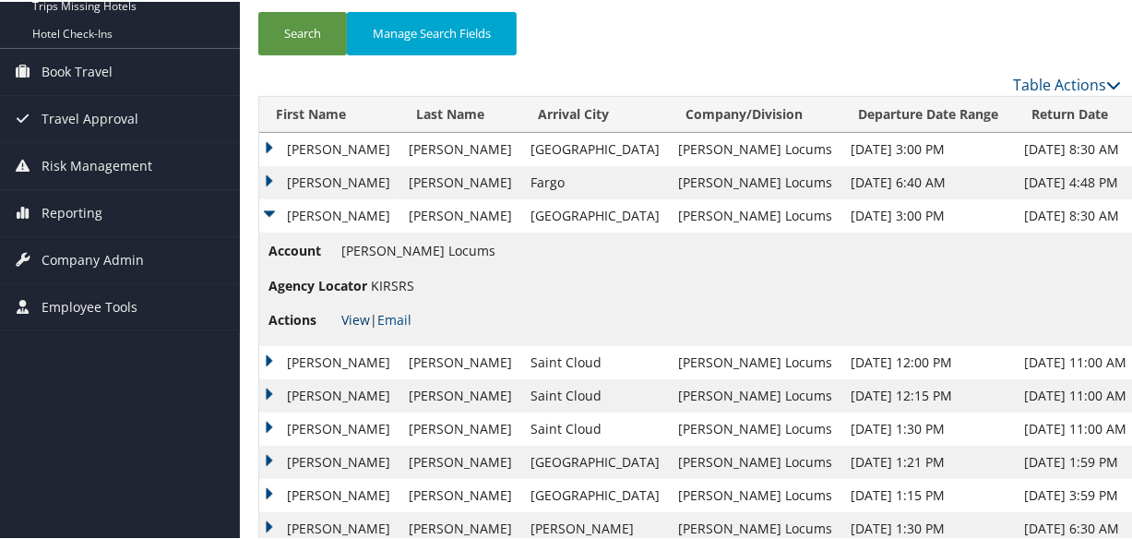
click at [344, 314] on link "View" at bounding box center [355, 318] width 29 height 18
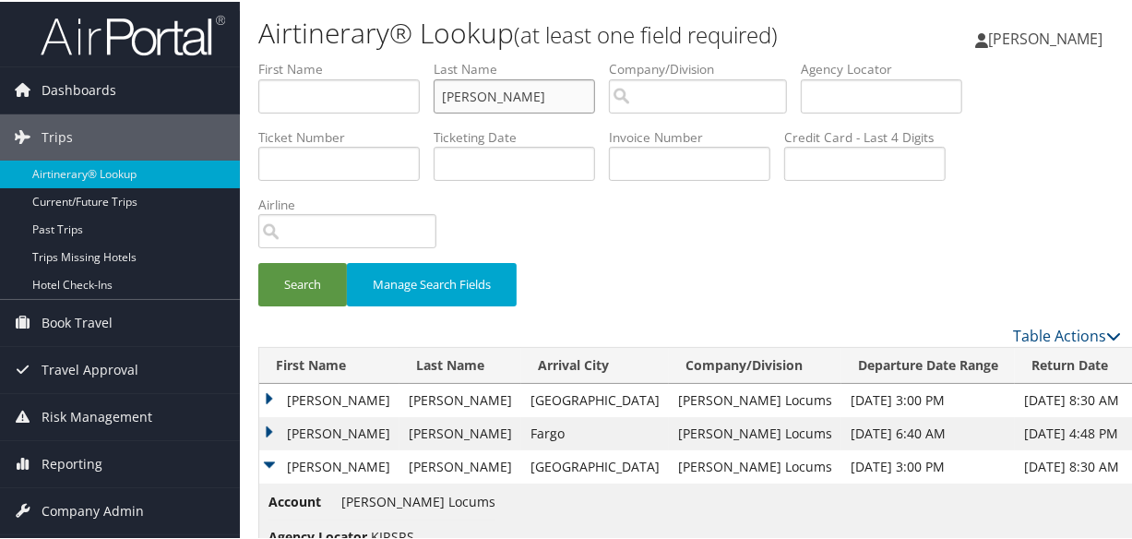
drag, startPoint x: 418, startPoint y: 82, endPoint x: 319, endPoint y: 96, distance: 99.7
click at [319, 58] on ul "First Name Last Name SCHWARTZ Departure City Arrival City Company/Division Airp…" at bounding box center [689, 58] width 863 height 0
paste input "RUSAKOW"
type input "RUSAKOW"
click at [258, 261] on button "Search" at bounding box center [302, 282] width 89 height 43
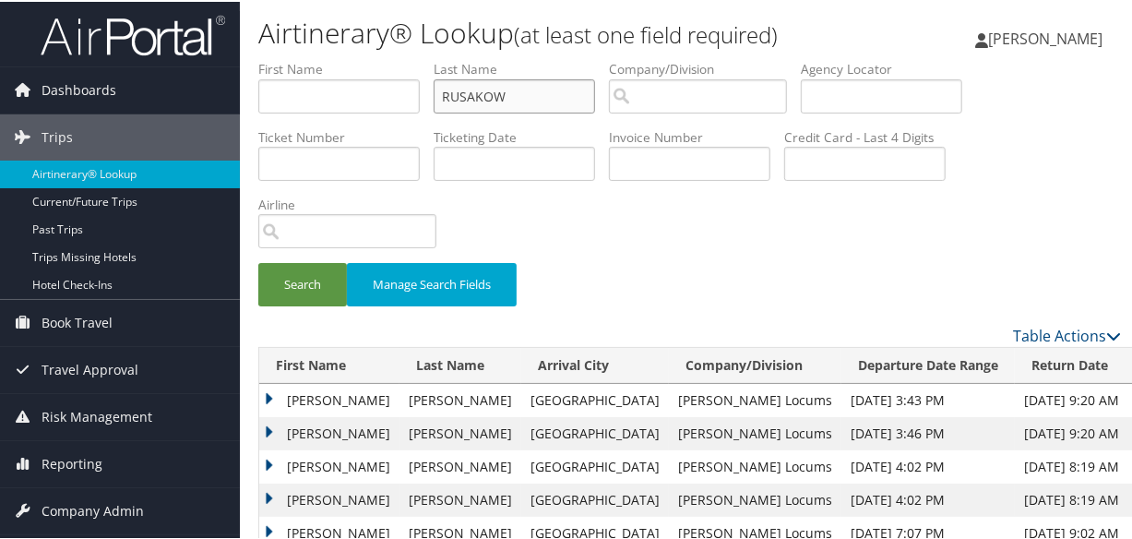
drag, startPoint x: 563, startPoint y: 100, endPoint x: 421, endPoint y: 95, distance: 142.1
click at [421, 58] on ul "First Name Last Name RUSAKOW Departure City Arrival City Company/Division Airpo…" at bounding box center [689, 58] width 863 height 0
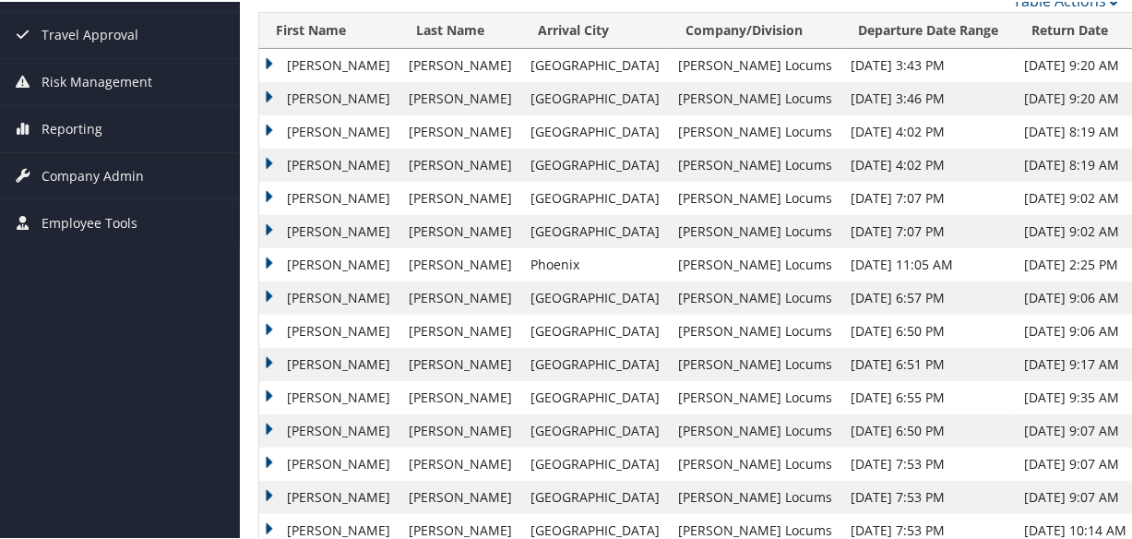
click at [268, 94] on td "Lee" at bounding box center [329, 96] width 140 height 33
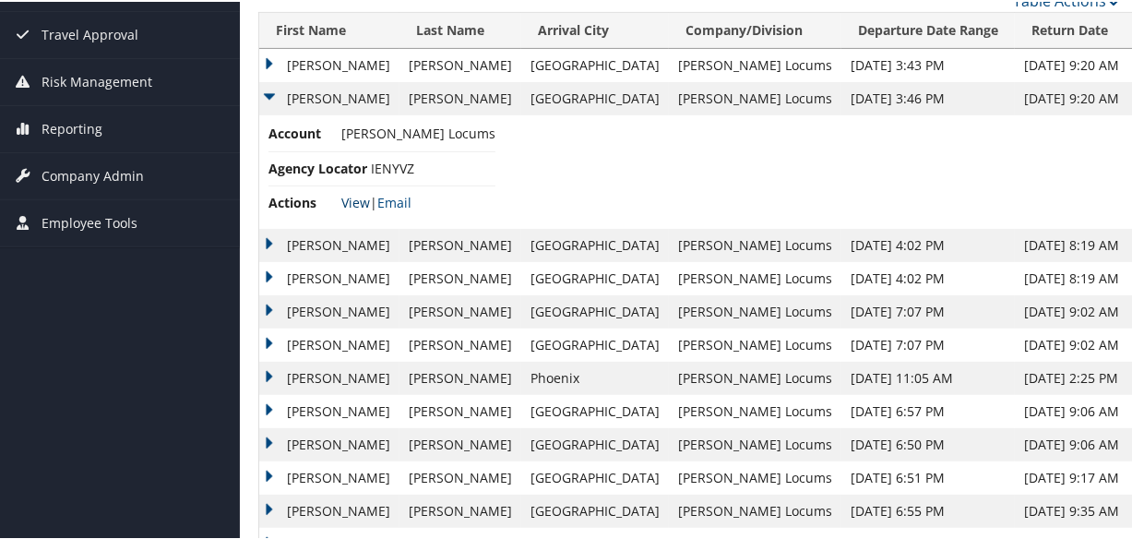
click at [341, 193] on link "View" at bounding box center [355, 201] width 29 height 18
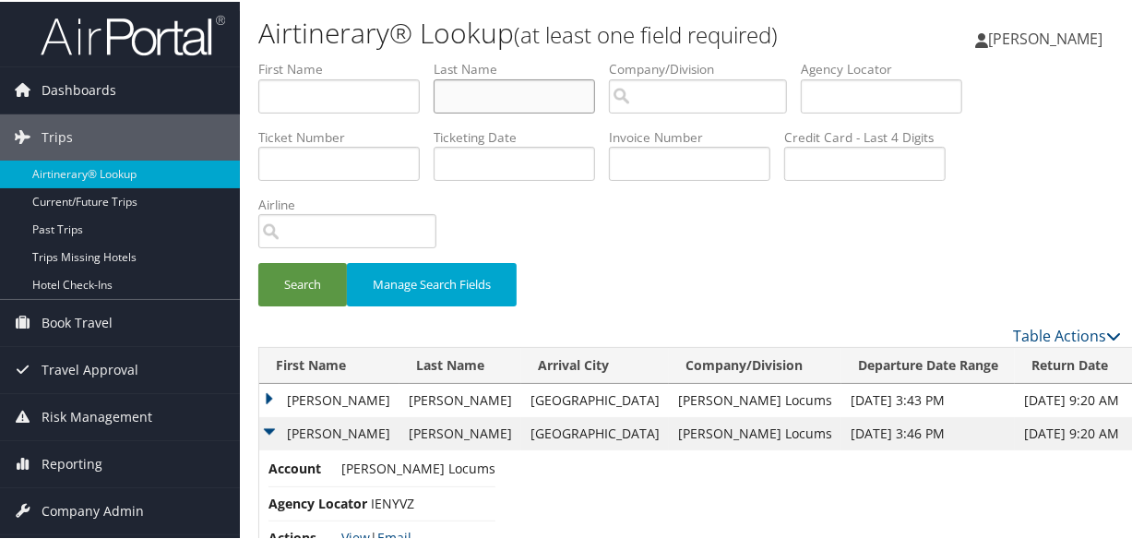
click at [535, 91] on input "text" at bounding box center [514, 94] width 161 height 34
paste input "RIFFEL"
click at [258, 261] on button "Search" at bounding box center [302, 282] width 89 height 43
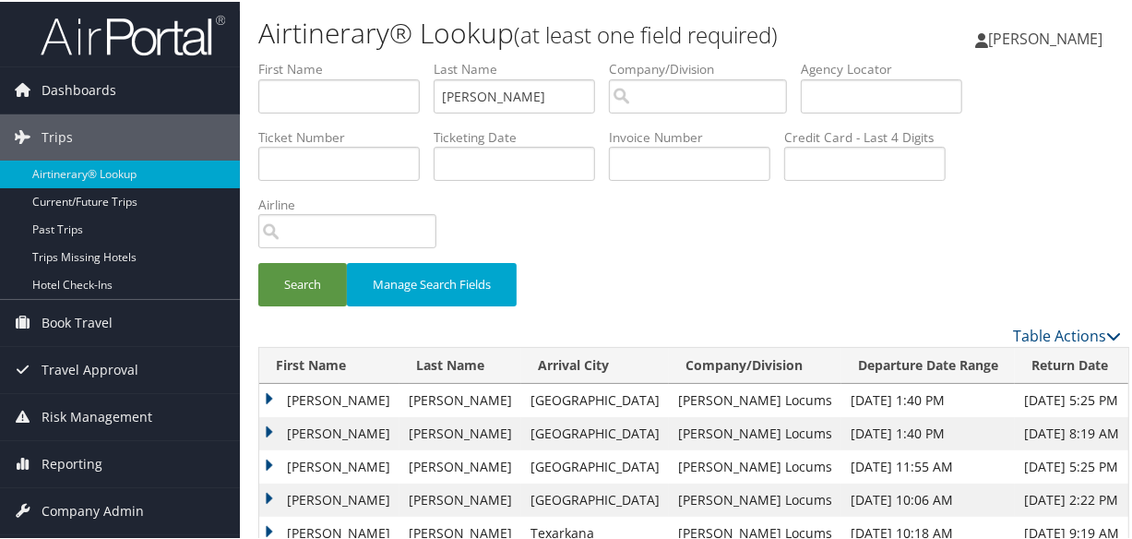
click at [264, 427] on td "Anthony" at bounding box center [329, 431] width 140 height 33
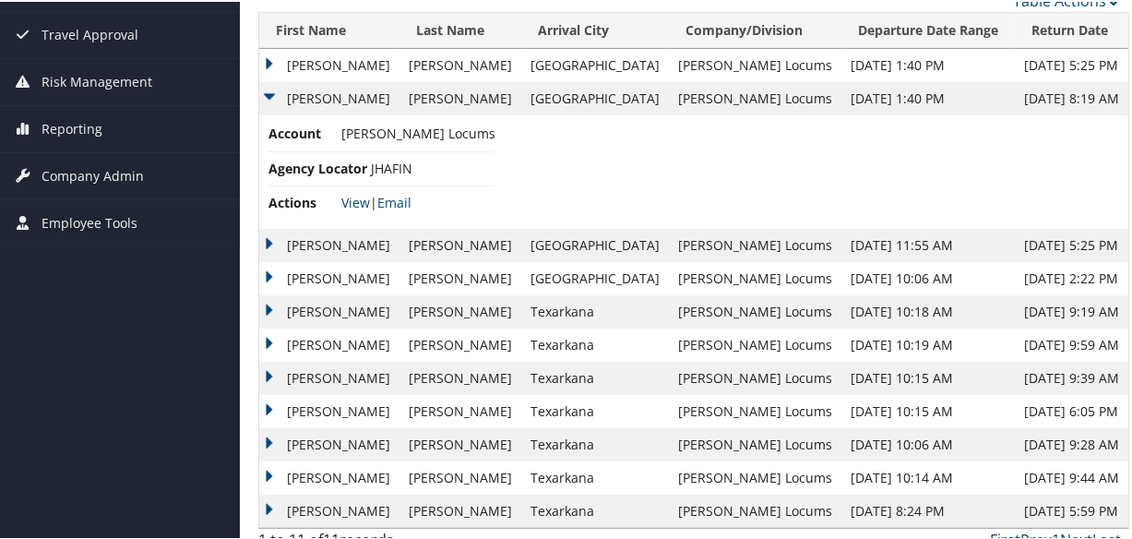
scroll to position [352, 0]
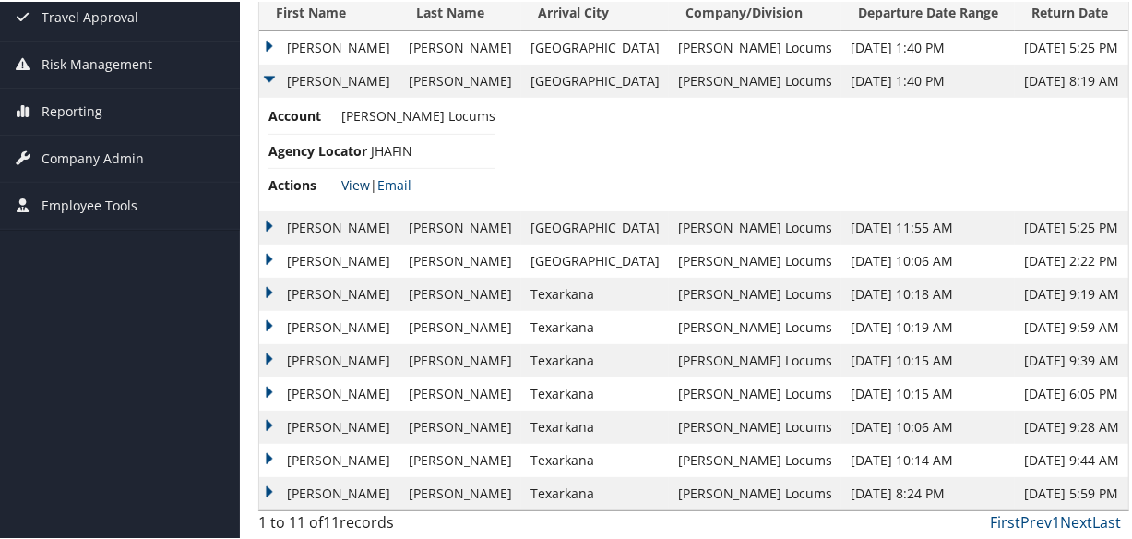
click at [354, 182] on link "View" at bounding box center [355, 183] width 29 height 18
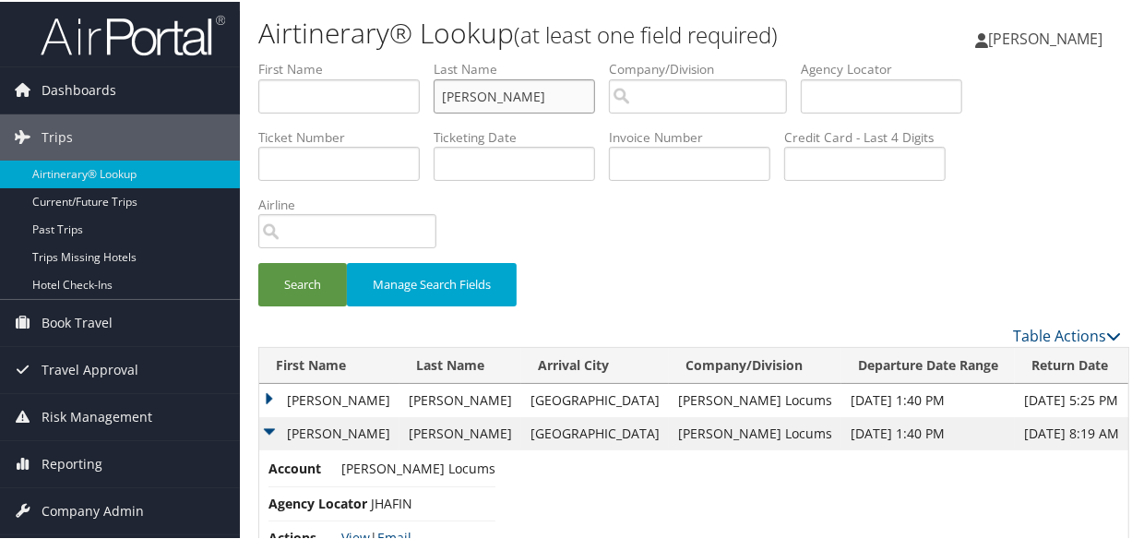
drag, startPoint x: 268, startPoint y: 100, endPoint x: 240, endPoint y: 101, distance: 27.7
click at [240, 101] on div "Airtinerary® Lookup (at least one field required) Cheryka Saintine Cheryka Sain…" at bounding box center [689, 446] width 899 height 893
click at [258, 261] on button "Search" at bounding box center [302, 282] width 89 height 43
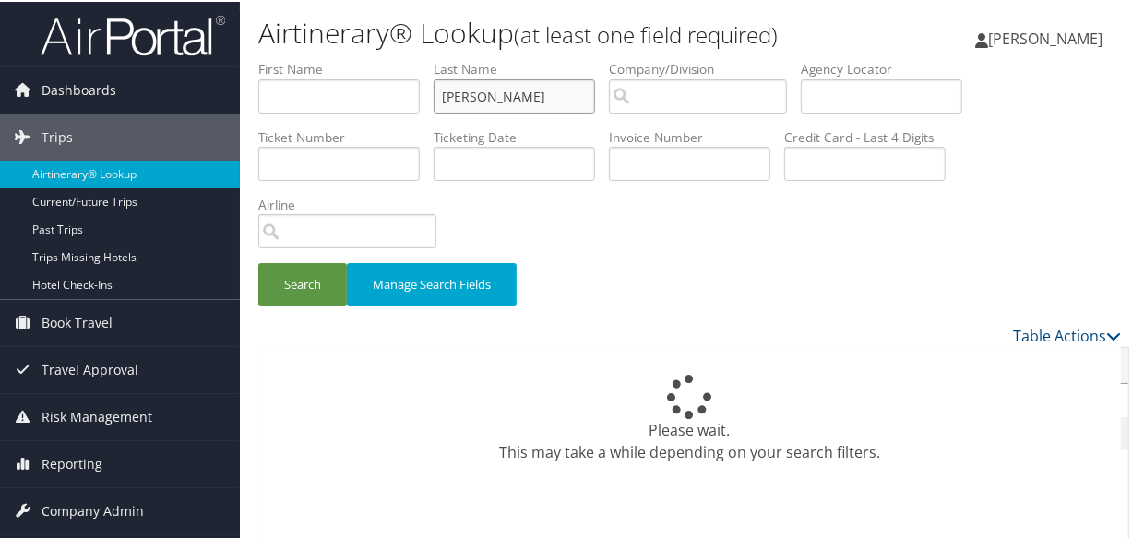
paste input "ANGINWALA"
type input "RANGINWALA"
click at [258, 261] on button "Search" at bounding box center [302, 282] width 89 height 43
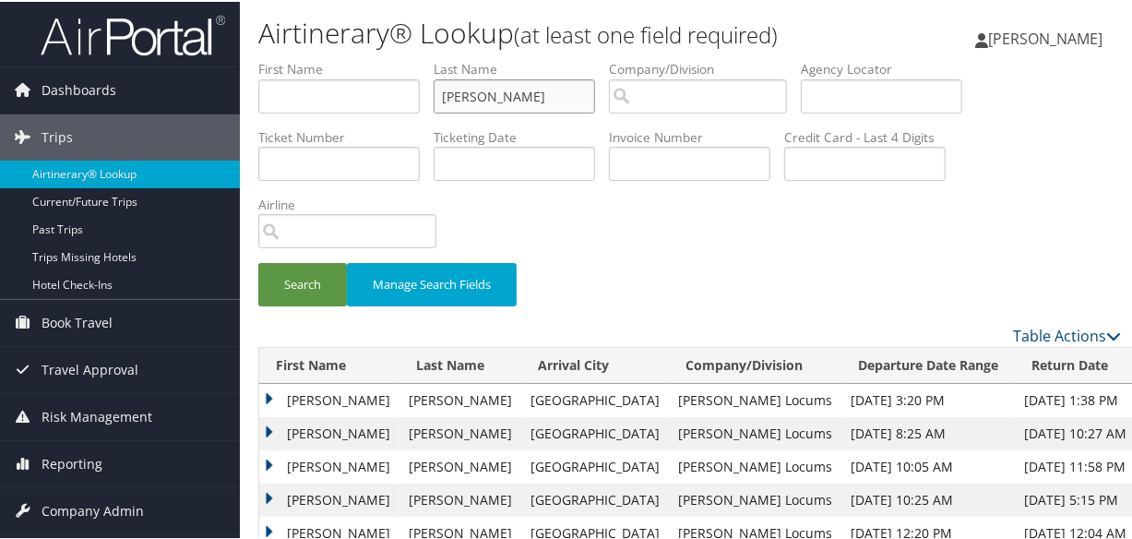
scroll to position [74, 0]
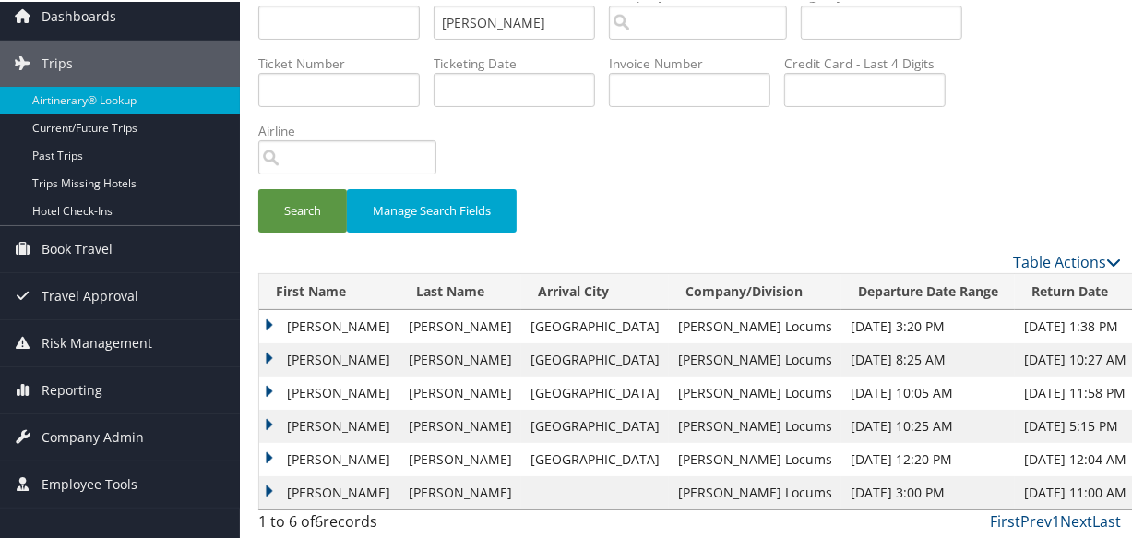
drag, startPoint x: 270, startPoint y: 321, endPoint x: 284, endPoint y: 328, distance: 15.7
click at [270, 321] on td "Mohammad" at bounding box center [329, 324] width 140 height 33
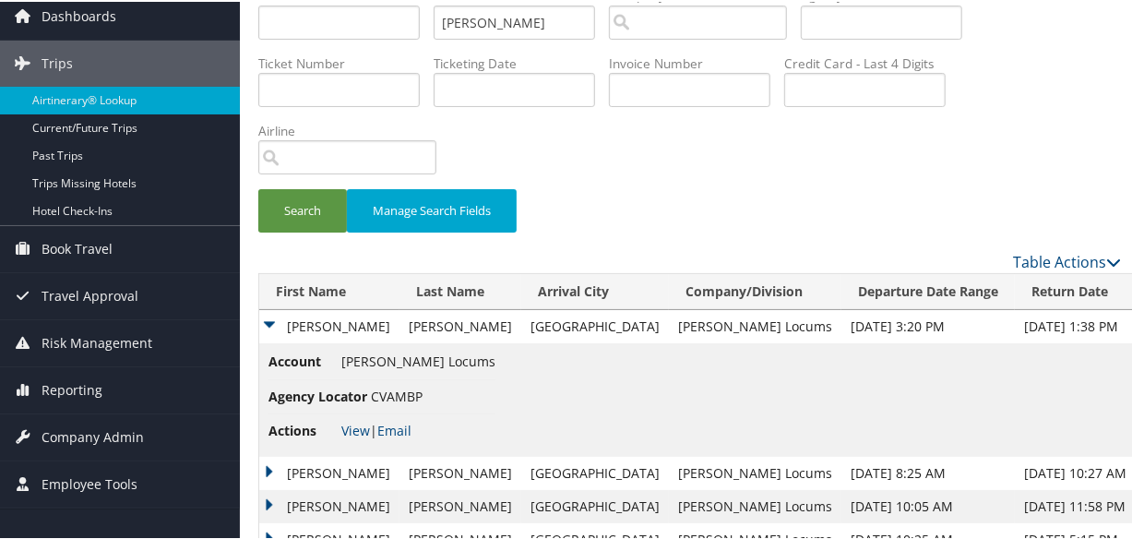
scroll to position [0, 0]
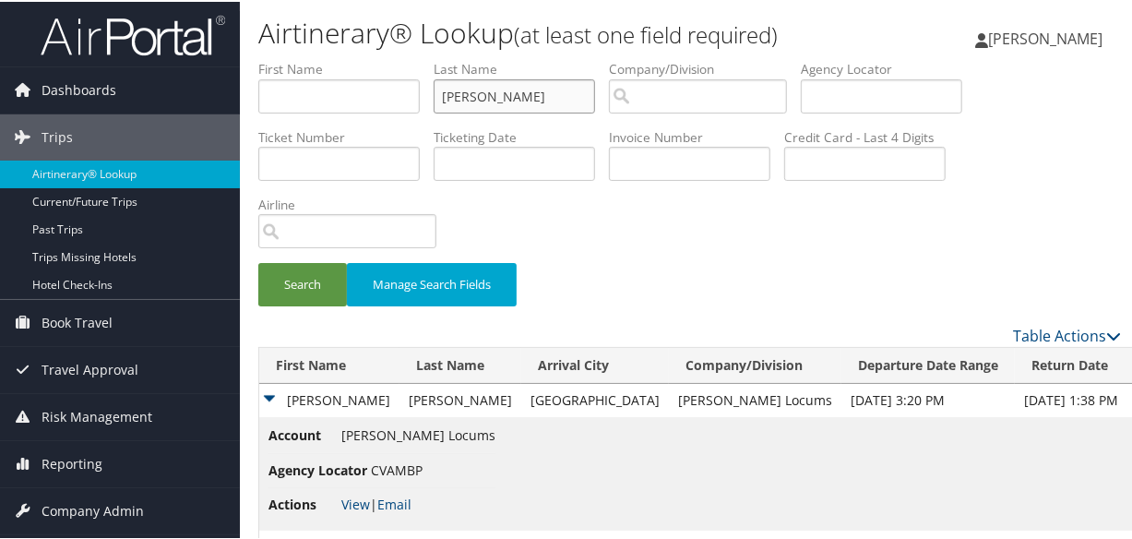
drag, startPoint x: 547, startPoint y: 89, endPoint x: 269, endPoint y: 68, distance: 278.4
click at [269, 58] on ul "First Name Last Name RANGINWALA Departure City Arrival City Company/Division Ai…" at bounding box center [689, 58] width 863 height 0
click at [258, 261] on button "Search" at bounding box center [302, 282] width 89 height 43
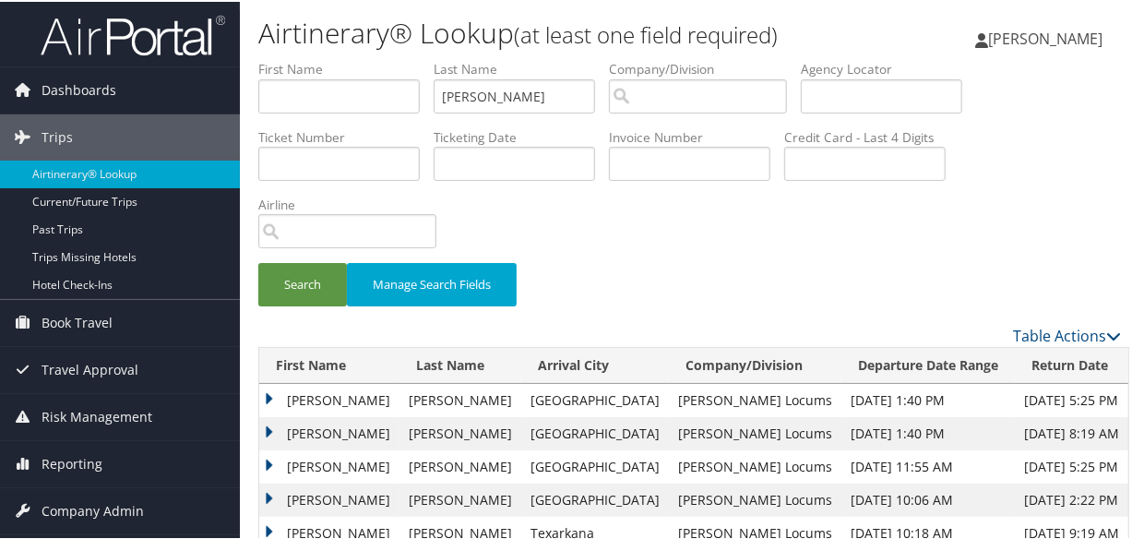
click at [268, 431] on td "Anthony" at bounding box center [329, 431] width 140 height 33
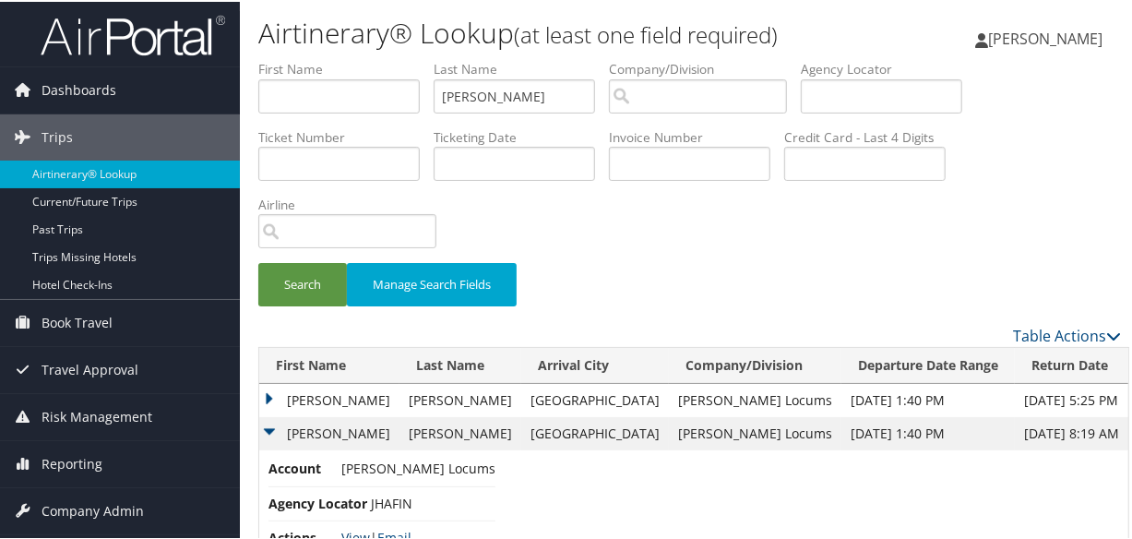
click at [358, 532] on link "View" at bounding box center [355, 536] width 29 height 18
click at [525, 92] on input "riffel" at bounding box center [514, 94] width 161 height 34
paste input "RANGINWALA"
click at [258, 261] on button "Search" at bounding box center [302, 282] width 89 height 43
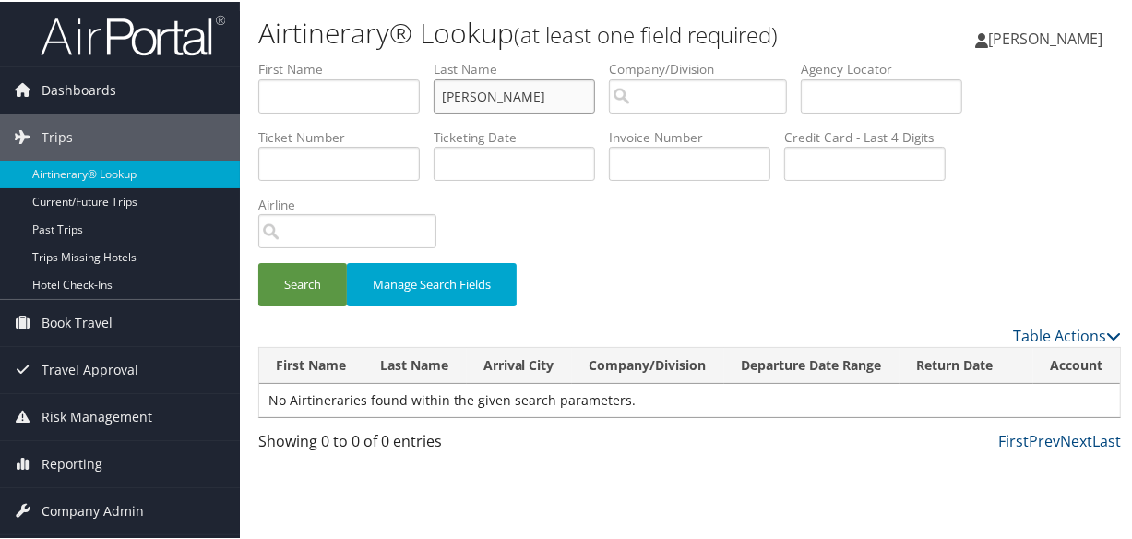
type input "RANGINWALA"
click at [258, 261] on button "Search" at bounding box center [302, 282] width 89 height 43
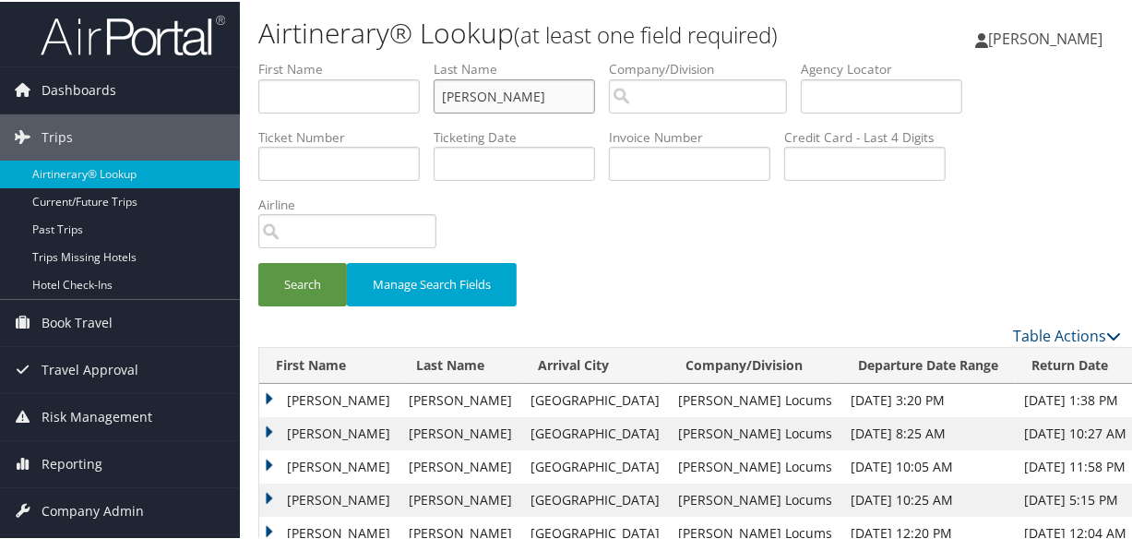
scroll to position [74, 0]
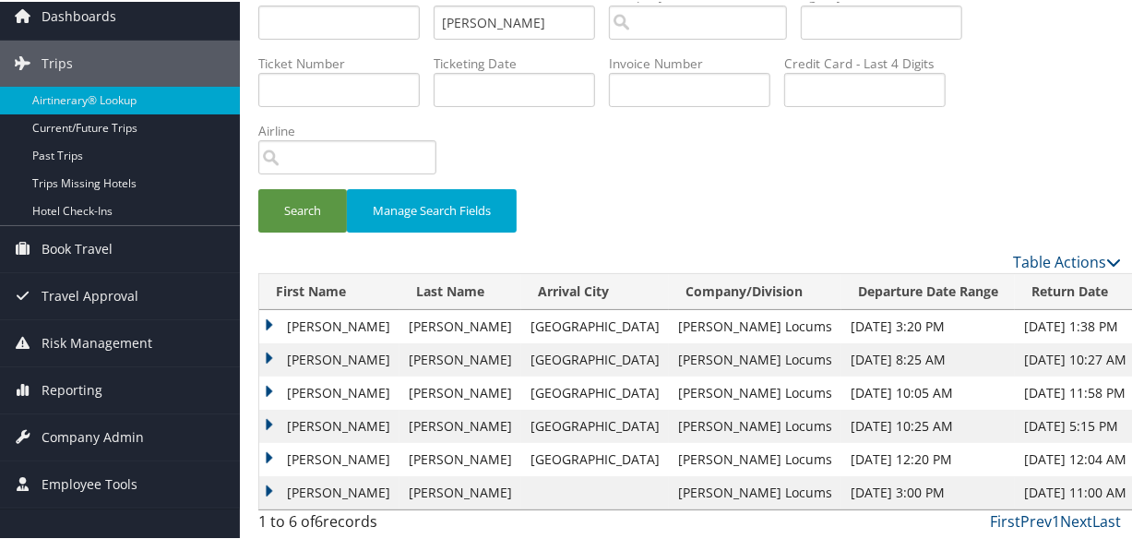
click at [265, 316] on td "Mohammad" at bounding box center [329, 324] width 140 height 33
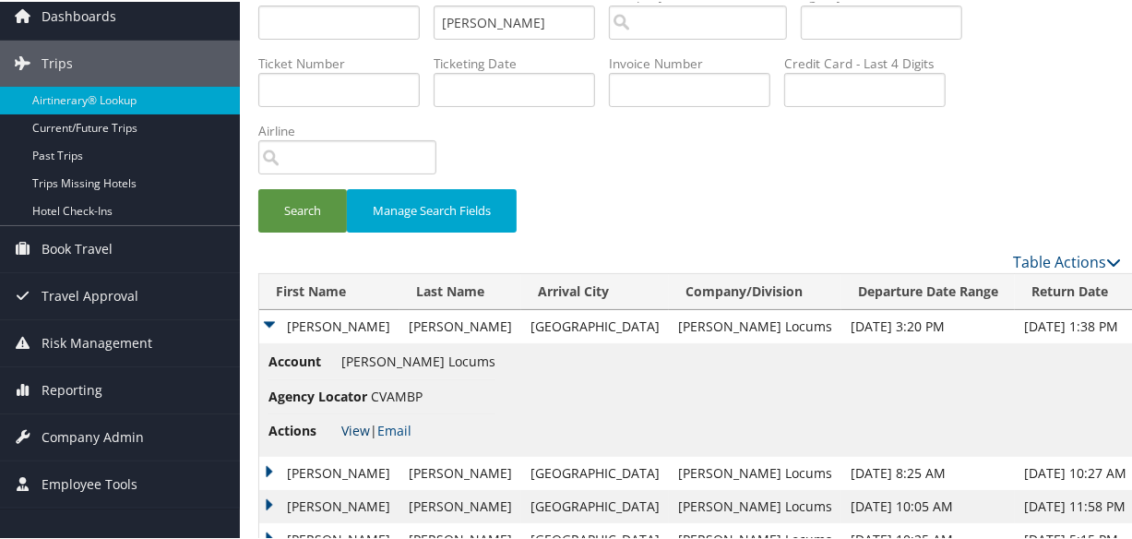
click at [353, 424] on link "View" at bounding box center [355, 429] width 29 height 18
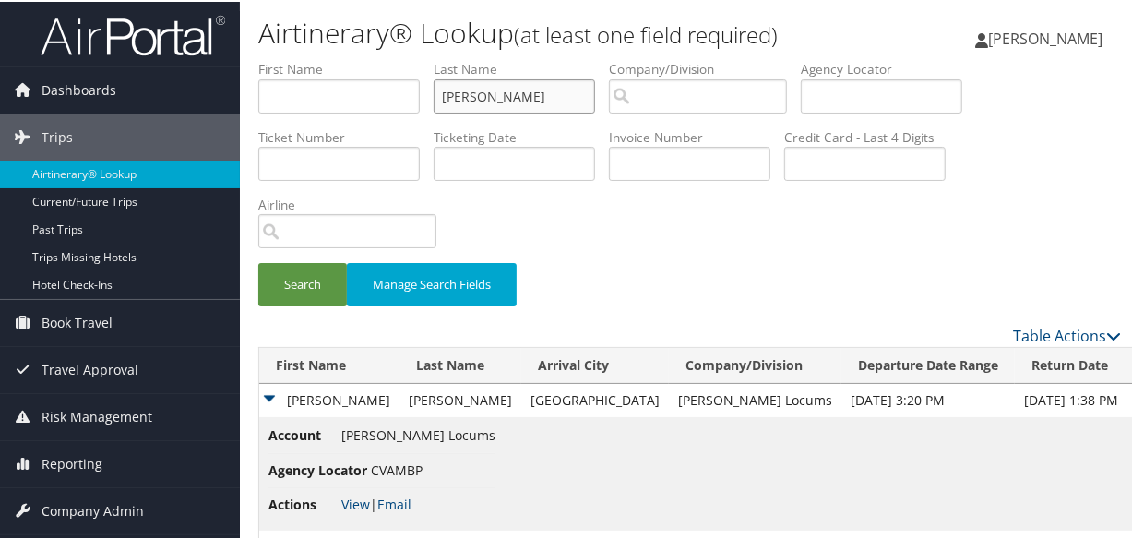
drag, startPoint x: 569, startPoint y: 93, endPoint x: 298, endPoint y: 89, distance: 271.3
click at [298, 58] on ul "First Name Last Name RANGINWALA Departure City Arrival City Company/Division Ai…" at bounding box center [689, 58] width 863 height 0
paste input "PATWARDHAN"
click at [258, 261] on button "Search" at bounding box center [302, 282] width 89 height 43
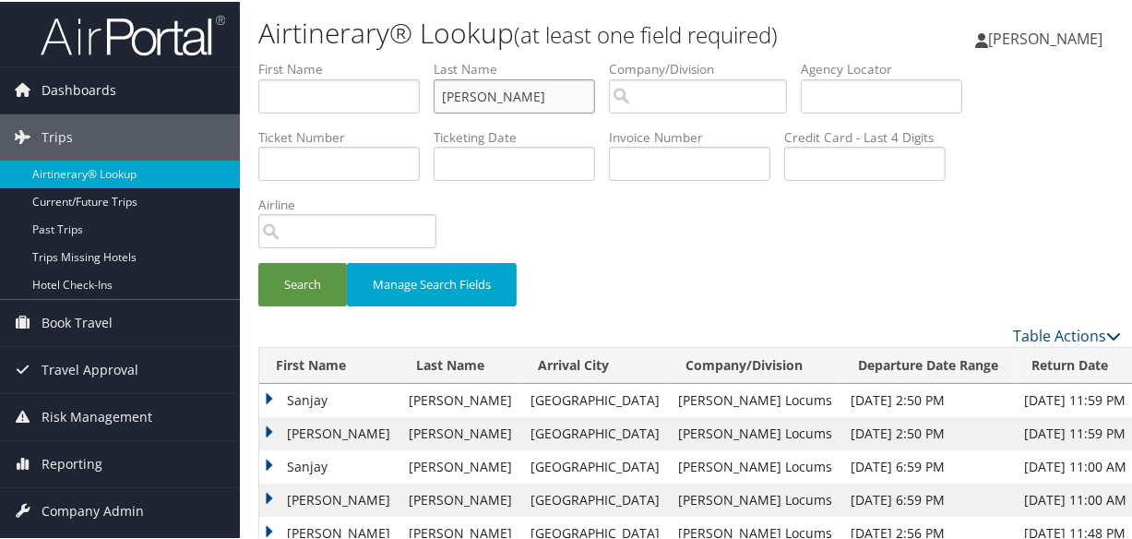
scroll to position [107, 0]
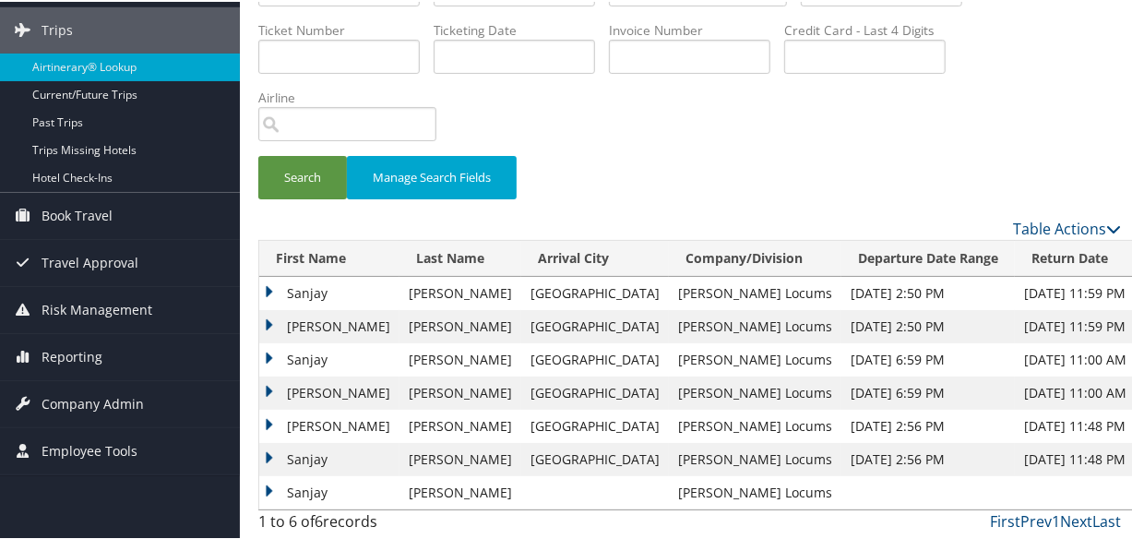
click at [260, 450] on td "Sanjay" at bounding box center [329, 457] width 140 height 33
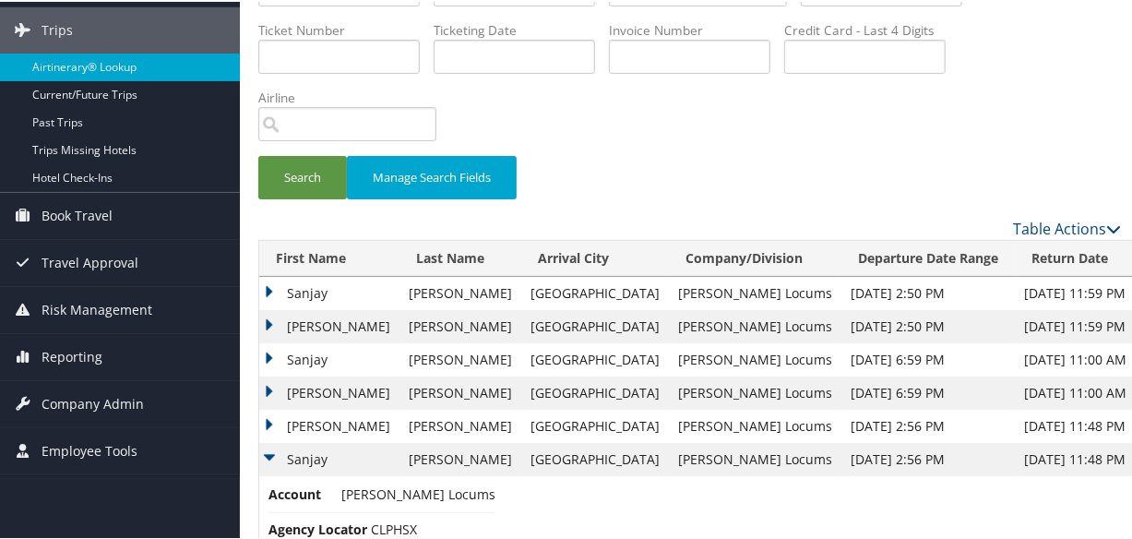
scroll to position [220, 0]
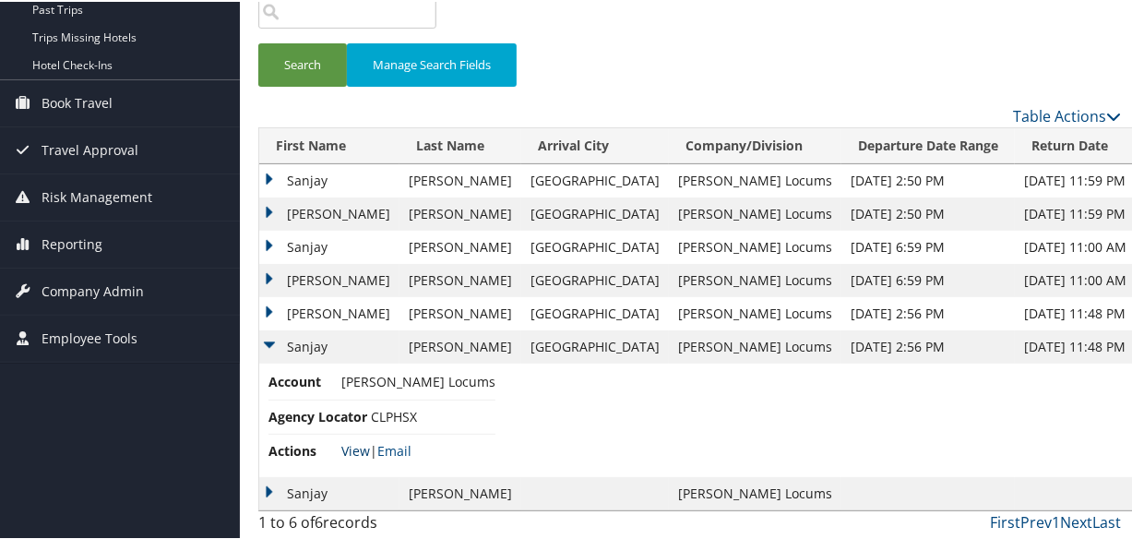
click at [354, 448] on link "View" at bounding box center [355, 449] width 29 height 18
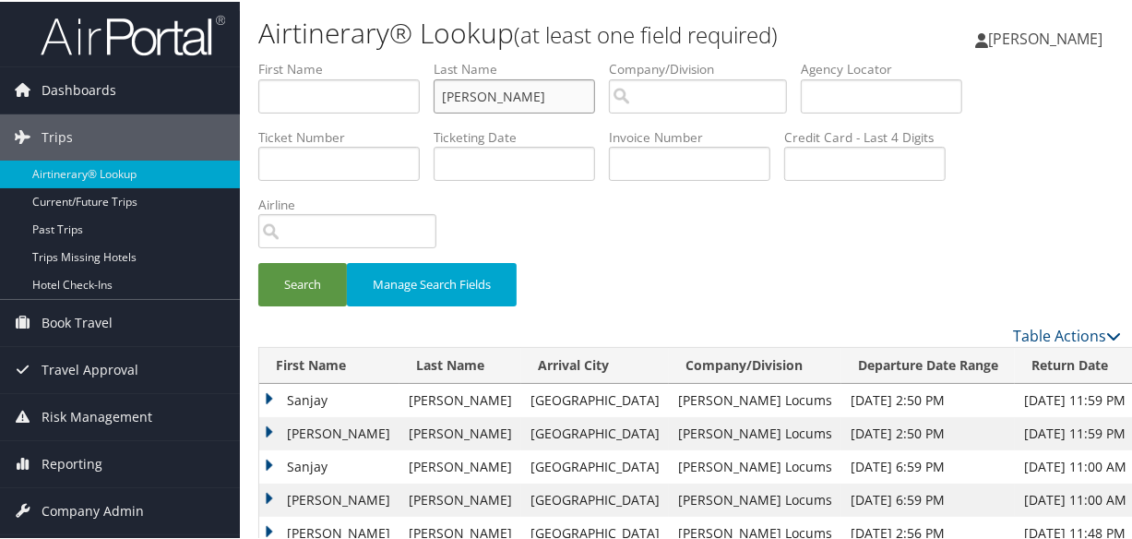
drag, startPoint x: 524, startPoint y: 90, endPoint x: 333, endPoint y: 89, distance: 191.0
click at [333, 58] on ul "First Name Last Name PATWARDHAN Departure City Arrival City Company/Division Ai…" at bounding box center [689, 58] width 863 height 0
type input "musleh"
click at [258, 261] on button "Search" at bounding box center [302, 282] width 89 height 43
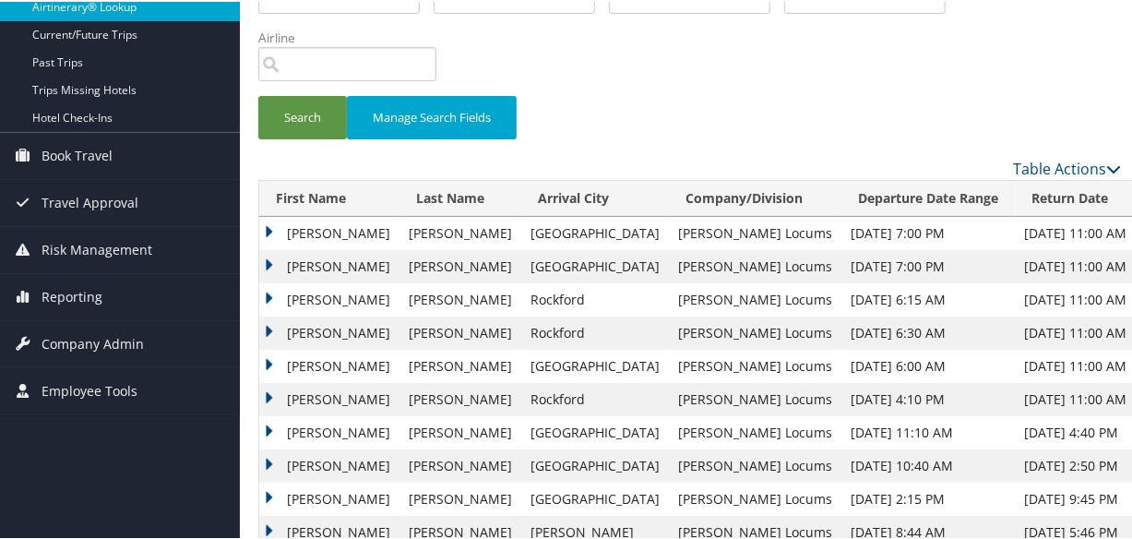
scroll to position [207, 0]
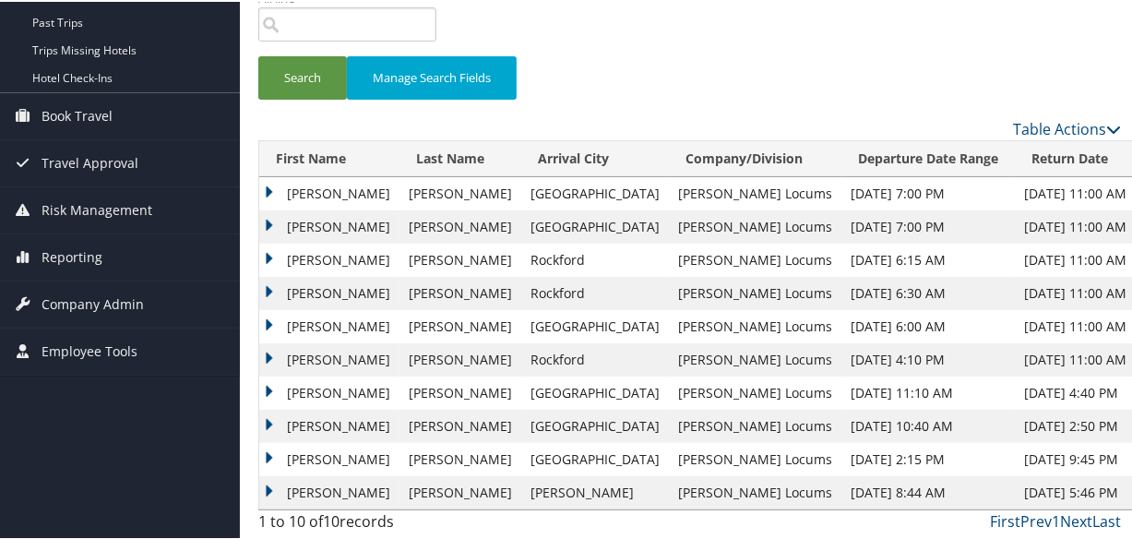
click at [268, 220] on td "Mustafa" at bounding box center [329, 224] width 140 height 33
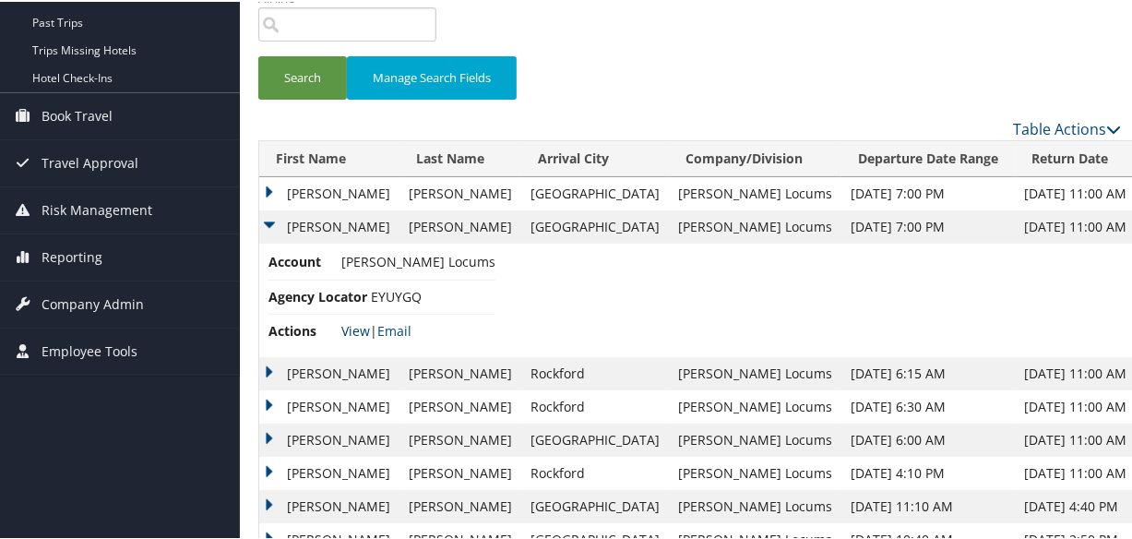
click at [347, 325] on link "View" at bounding box center [355, 329] width 29 height 18
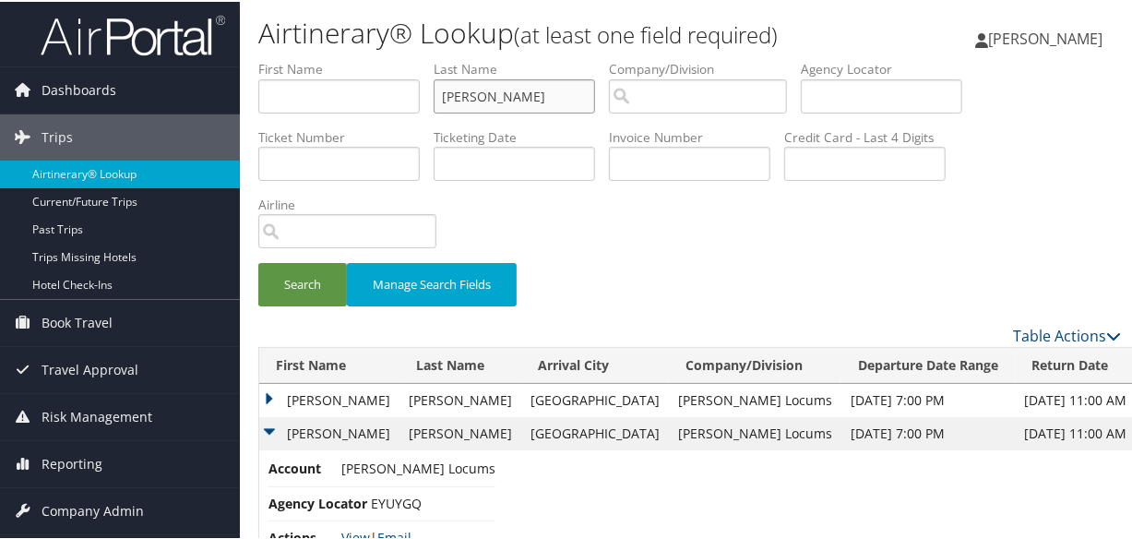
drag, startPoint x: 524, startPoint y: 96, endPoint x: 322, endPoint y: 98, distance: 202.0
click at [322, 58] on ul "First Name Last Name musleh Departure City Arrival City Company/Division Airpor…" at bounding box center [689, 58] width 863 height 0
paste input "MEKONNEN"
type input "MEKONNEN"
click at [258, 261] on button "Search" at bounding box center [302, 282] width 89 height 43
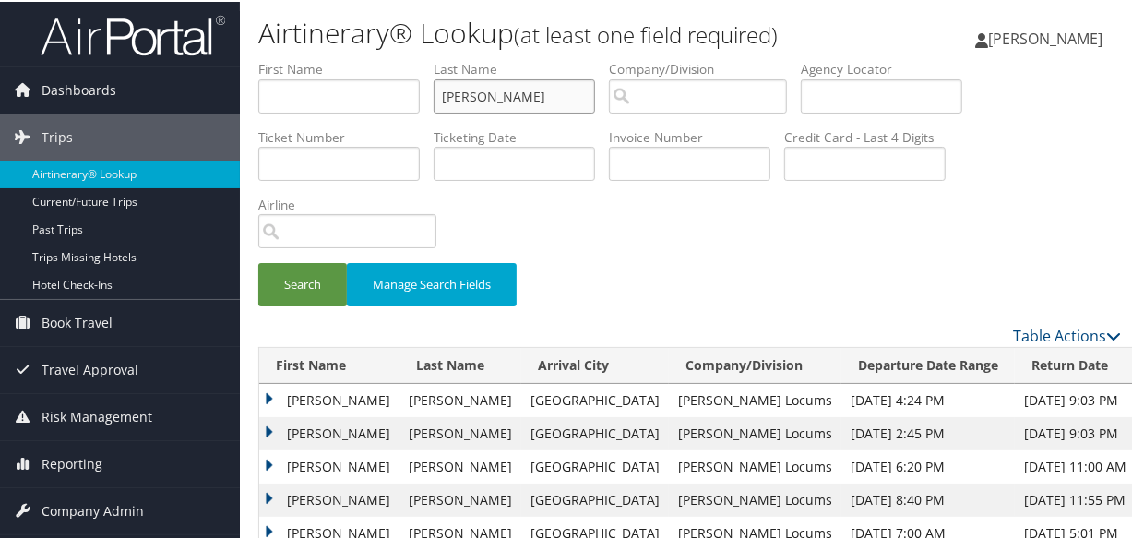
drag, startPoint x: 548, startPoint y: 96, endPoint x: 352, endPoint y: 76, distance: 196.6
click at [353, 58] on ul "First Name Last Name MEKONNEN Departure City Arrival City Company/Division Airp…" at bounding box center [689, 58] width 863 height 0
type input "RANGINWALA"
click at [258, 261] on button "Search" at bounding box center [302, 282] width 89 height 43
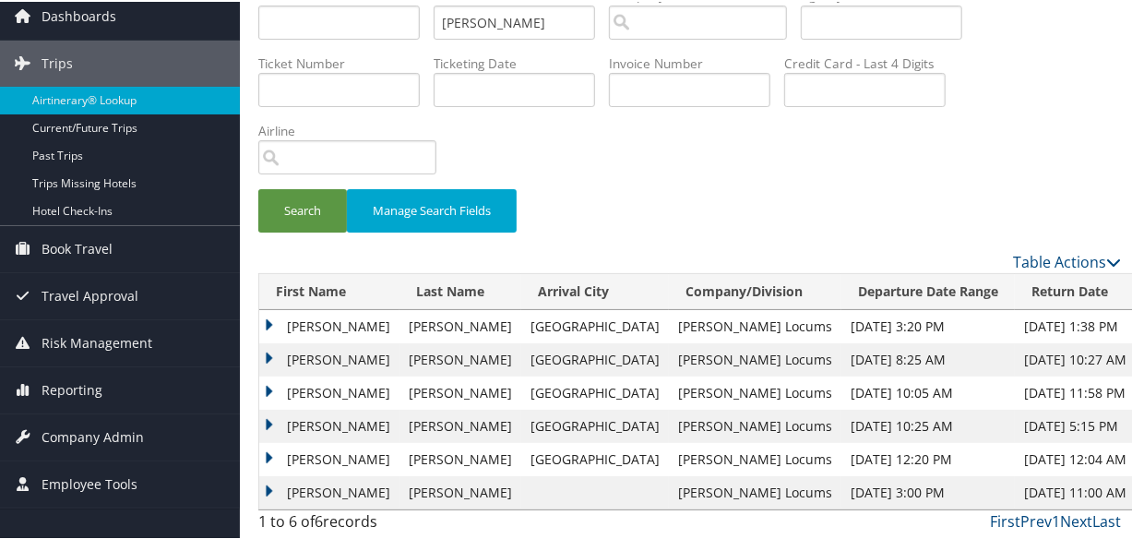
drag, startPoint x: 270, startPoint y: 323, endPoint x: 325, endPoint y: 336, distance: 55.9
click at [270, 323] on td "Mohammad" at bounding box center [329, 324] width 140 height 33
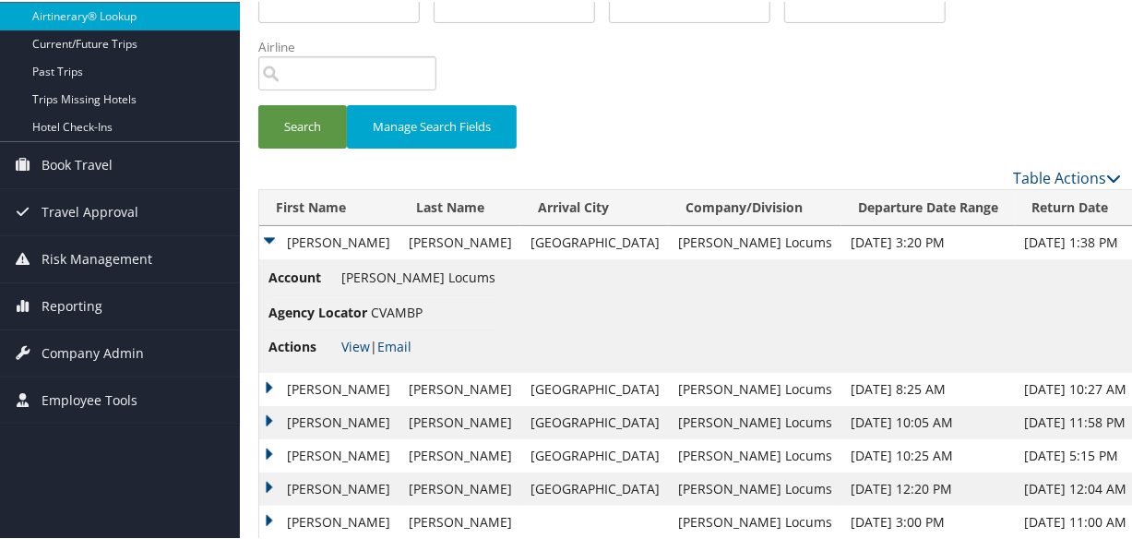
scroll to position [186, 0]
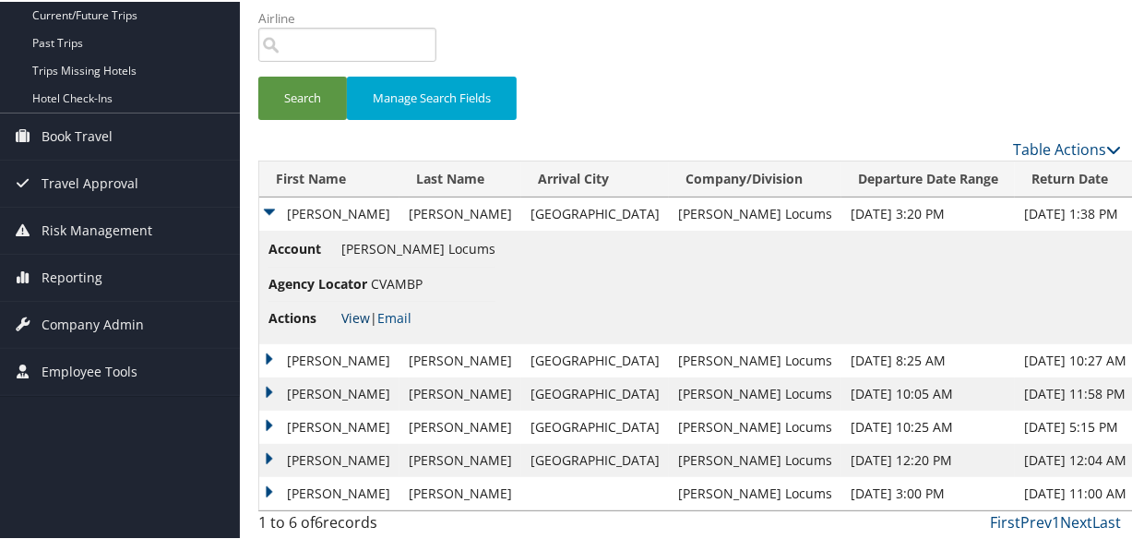
click at [353, 309] on link "View" at bounding box center [355, 316] width 29 height 18
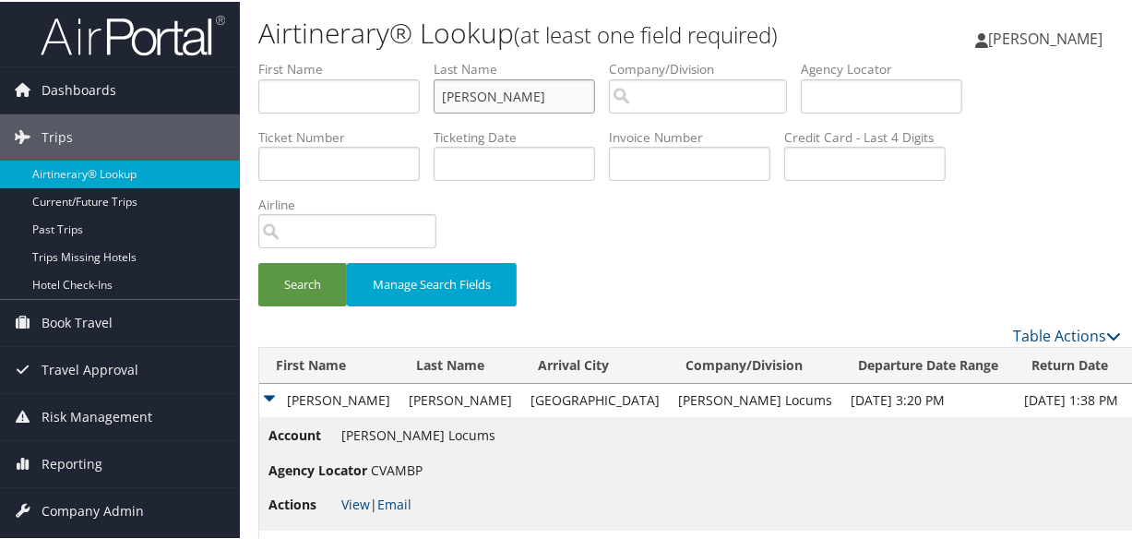
drag, startPoint x: 554, startPoint y: 93, endPoint x: 295, endPoint y: 96, distance: 258.3
click at [295, 58] on ul "First Name Last Name RANGINWALA Departure City Arrival City Company/Division Ai…" at bounding box center [689, 58] width 863 height 0
paste input "MEKONNEN"
type input "MEKONNEN"
click at [258, 261] on button "Search" at bounding box center [302, 282] width 89 height 43
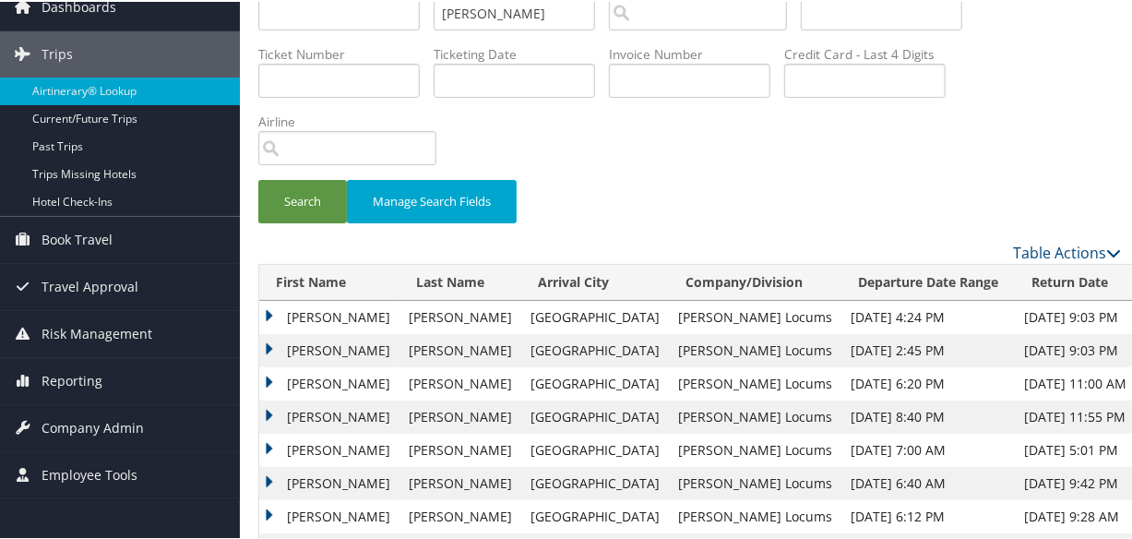
scroll to position [167, 0]
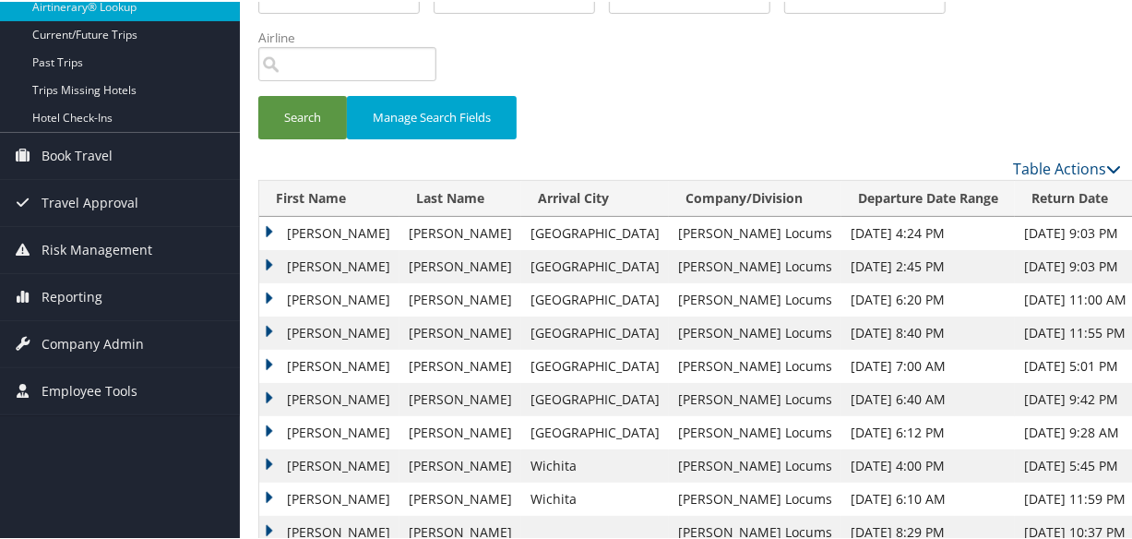
click at [262, 261] on td "Ermias" at bounding box center [329, 264] width 140 height 33
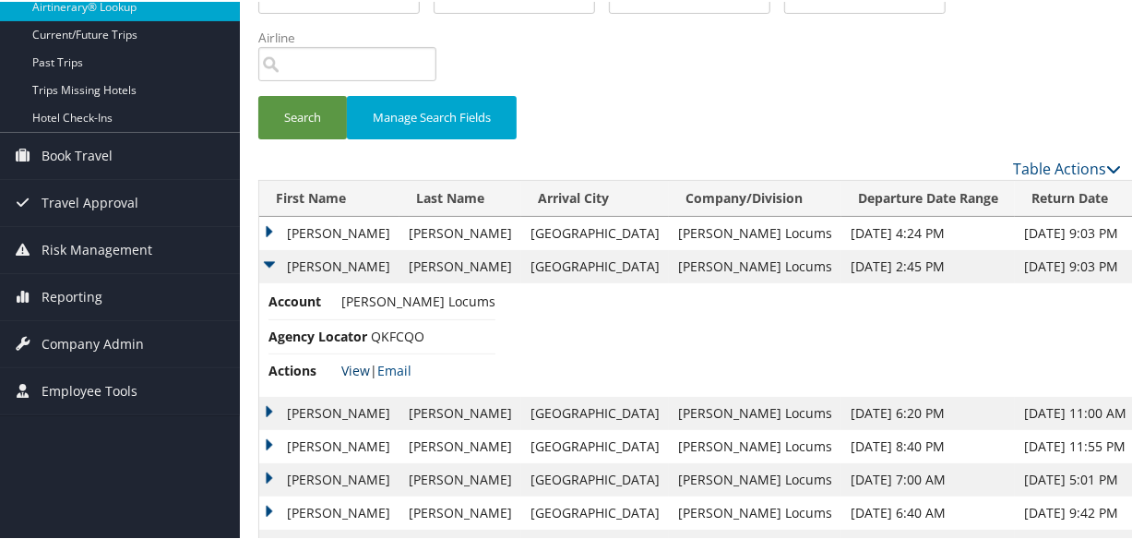
click at [345, 364] on link "View" at bounding box center [355, 369] width 29 height 18
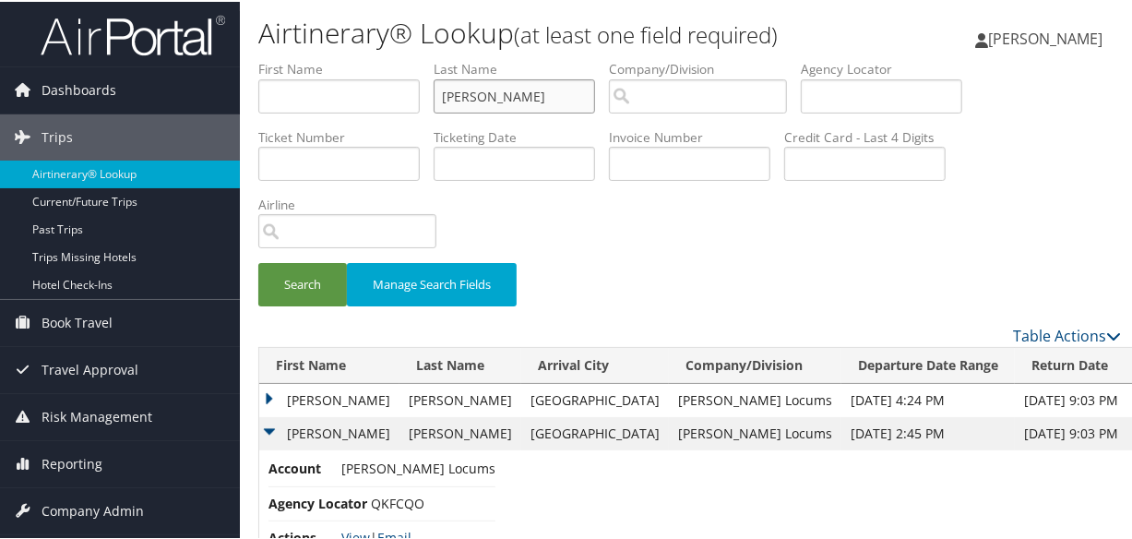
drag, startPoint x: 552, startPoint y: 98, endPoint x: 403, endPoint y: 89, distance: 148.8
click at [403, 58] on ul "First Name Last Name MEKONNEN Departure City Arrival City Company/Division Airp…" at bounding box center [689, 58] width 863 height 0
paste input "KOCAB"
type input "KOCAB"
click at [258, 261] on button "Search" at bounding box center [302, 282] width 89 height 43
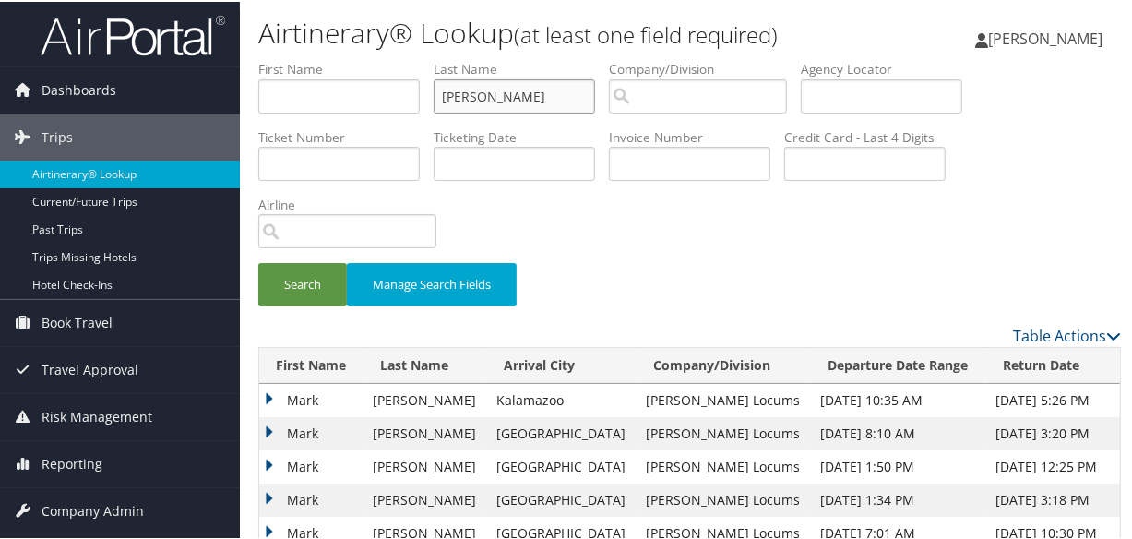
scroll to position [167, 0]
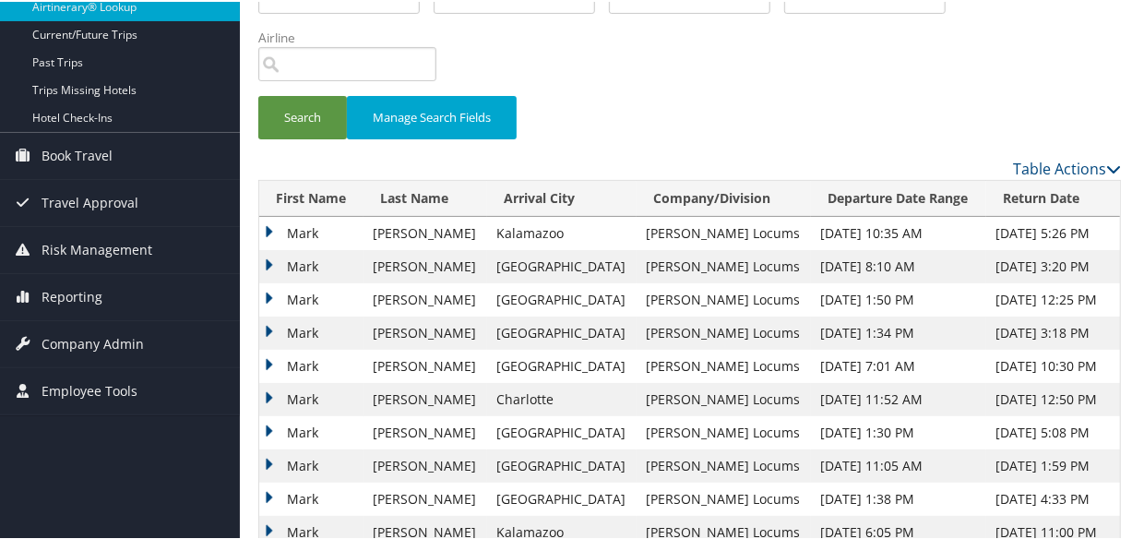
click at [267, 259] on td "Mark" at bounding box center [311, 264] width 104 height 33
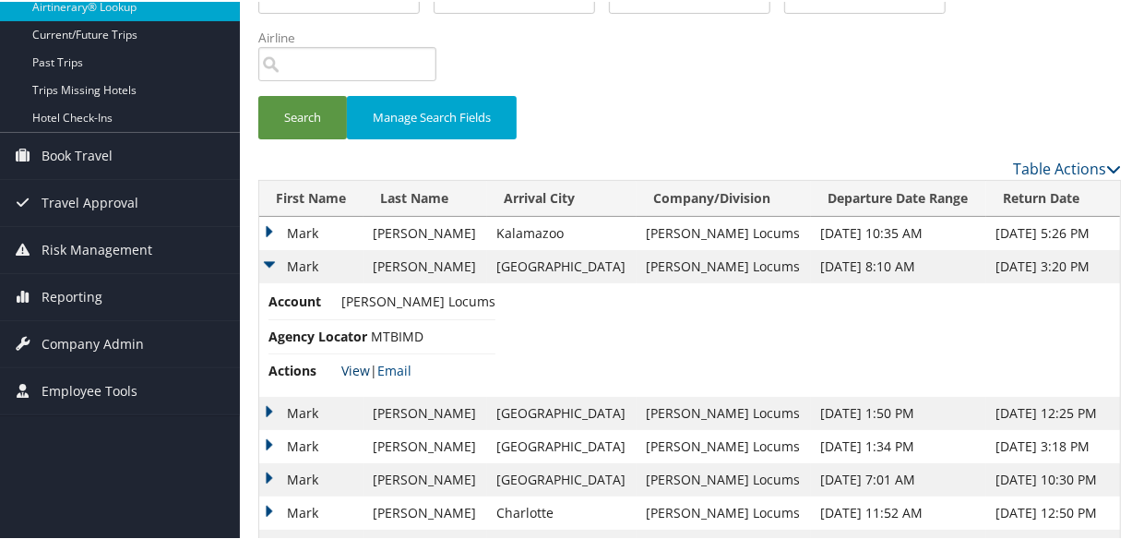
click at [354, 360] on link "View" at bounding box center [355, 369] width 29 height 18
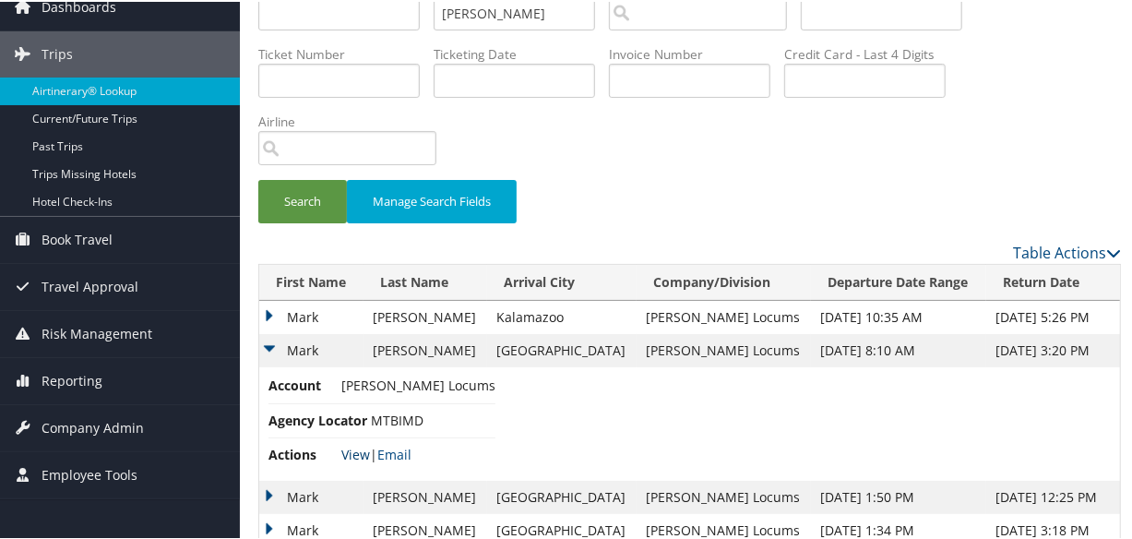
scroll to position [0, 0]
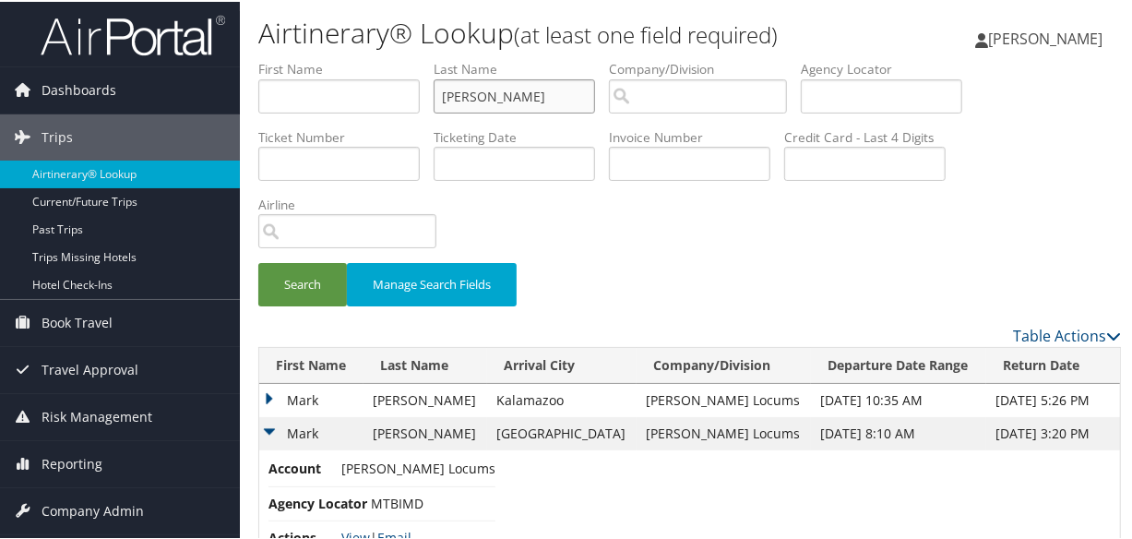
drag, startPoint x: 530, startPoint y: 89, endPoint x: 390, endPoint y: 95, distance: 139.4
click at [390, 58] on ul "First Name Last Name KOCAB Departure City Arrival City Company/Division Airport…" at bounding box center [689, 58] width 863 height 0
paste input "KIRWIN"
type input "KIRWIN"
click at [258, 261] on button "Search" at bounding box center [302, 282] width 89 height 43
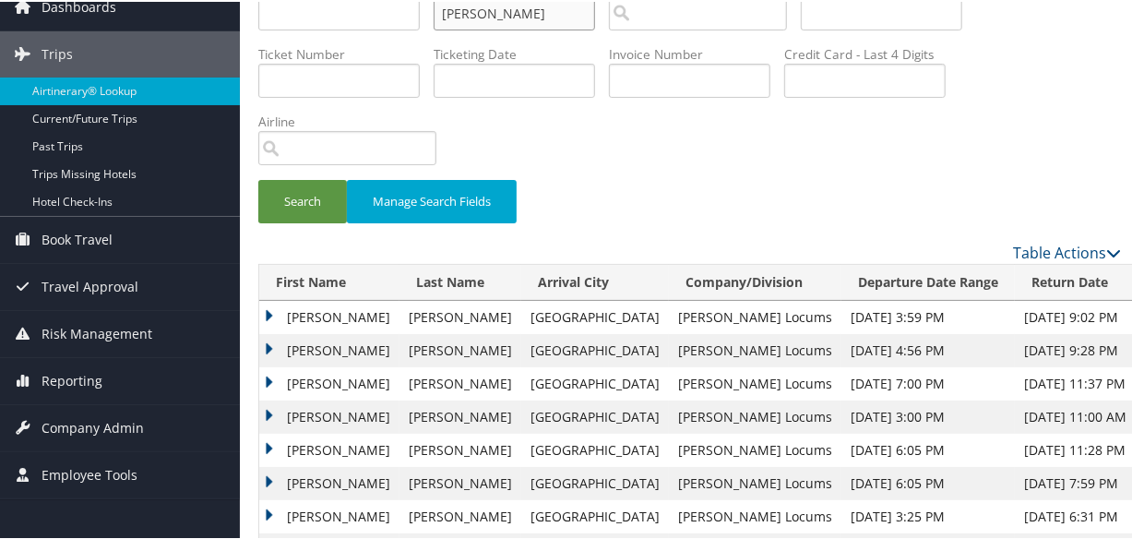
scroll to position [207, 0]
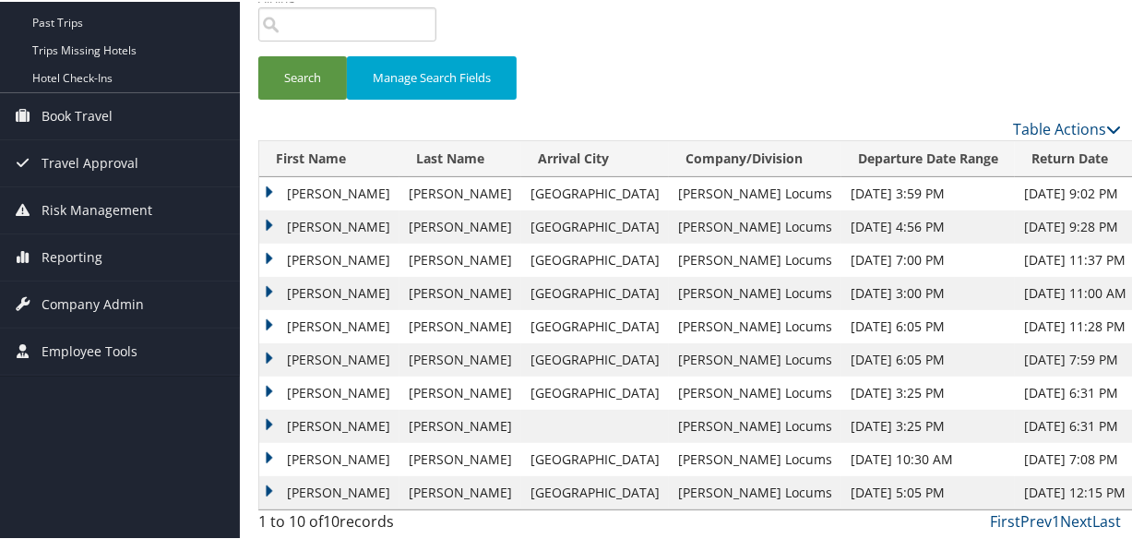
click at [266, 183] on td "Michael" at bounding box center [329, 191] width 140 height 33
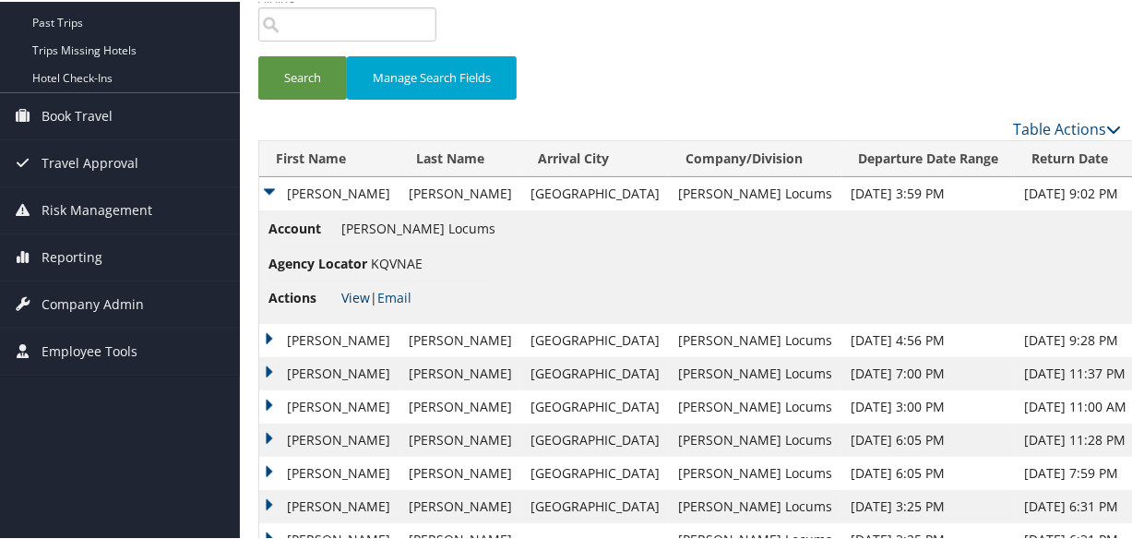
click at [356, 294] on link "View" at bounding box center [355, 296] width 29 height 18
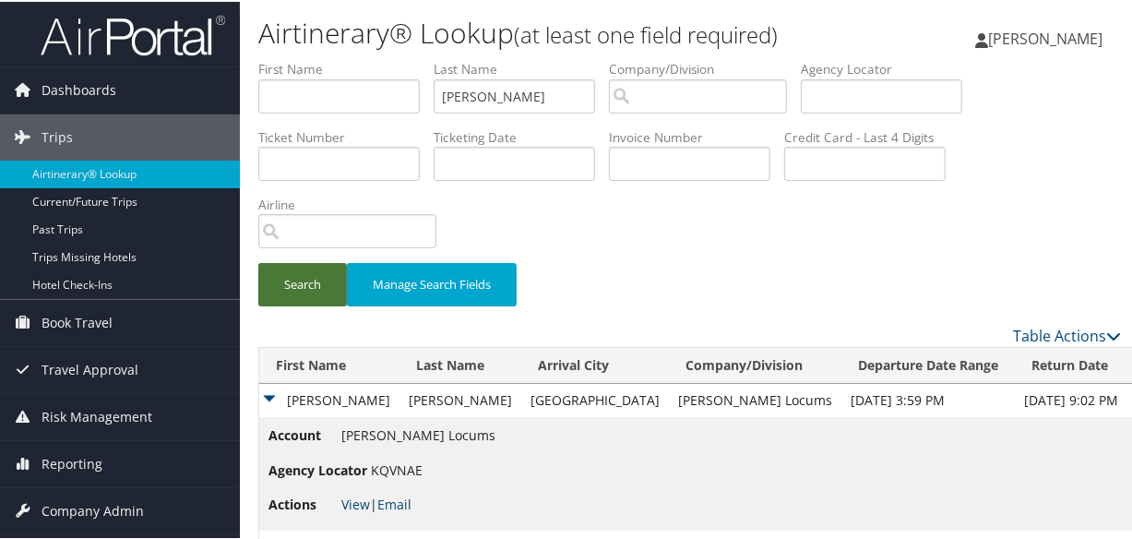
click at [290, 270] on button "Search" at bounding box center [302, 282] width 89 height 43
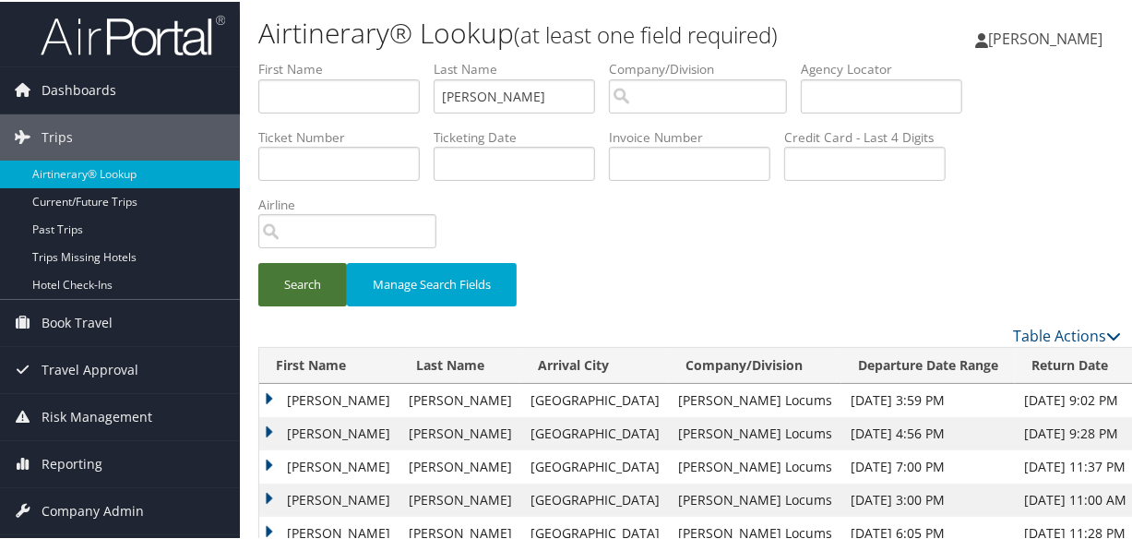
scroll to position [207, 0]
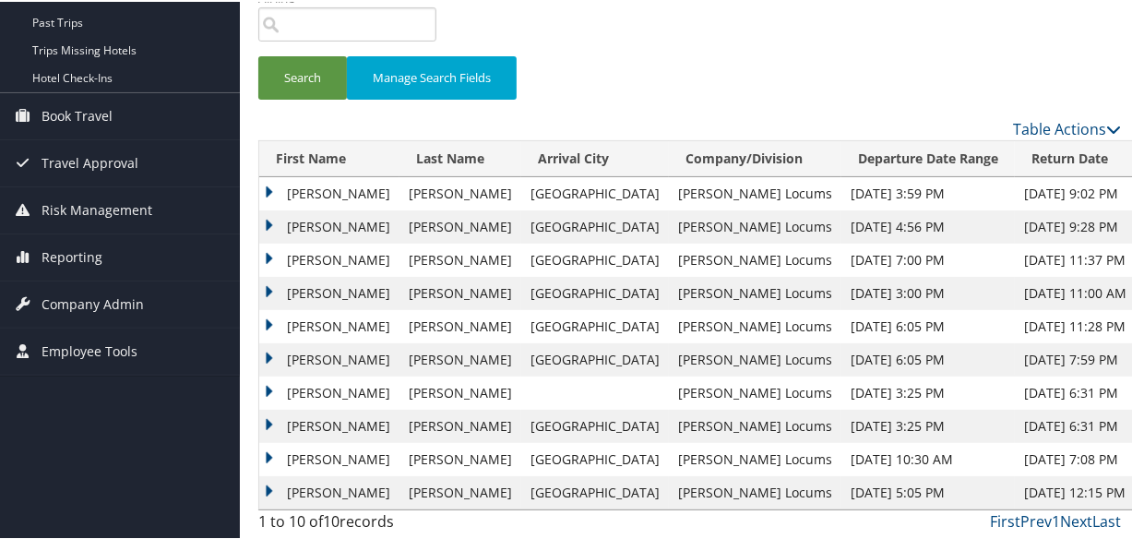
click at [268, 190] on td "Michael" at bounding box center [329, 191] width 140 height 33
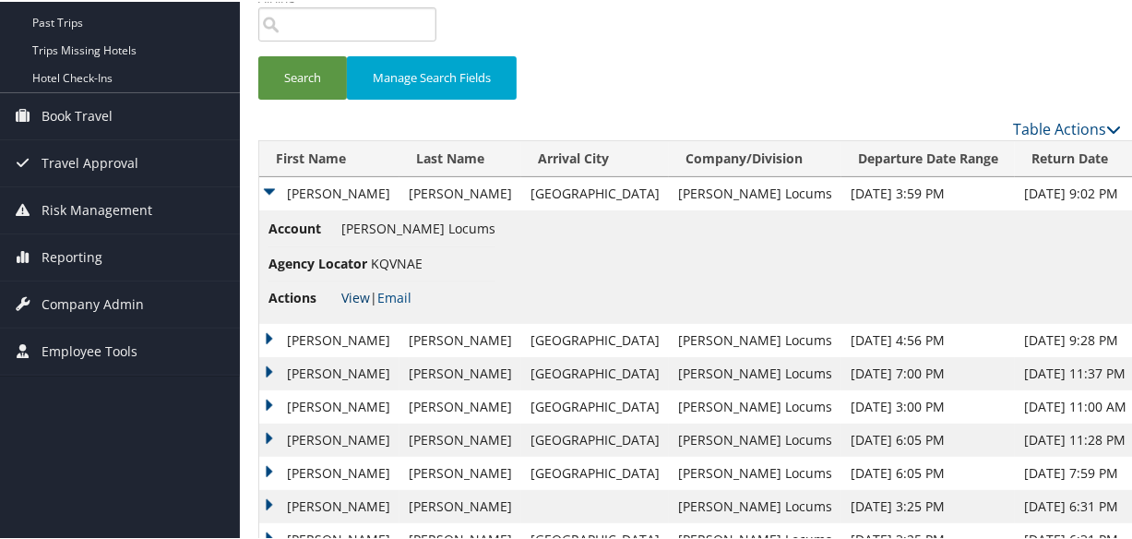
click at [348, 296] on link "View" at bounding box center [355, 296] width 29 height 18
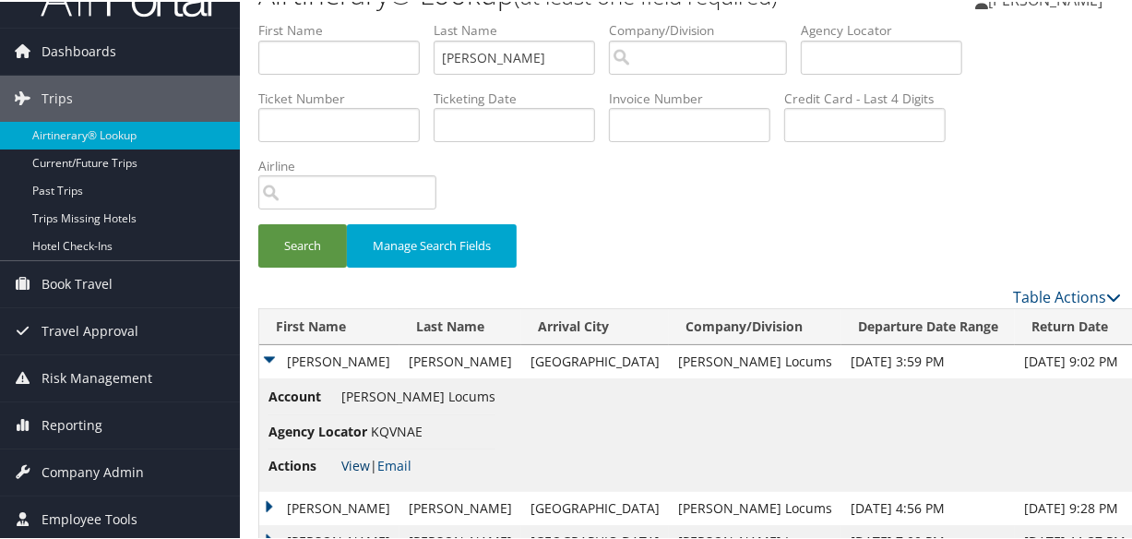
scroll to position [0, 0]
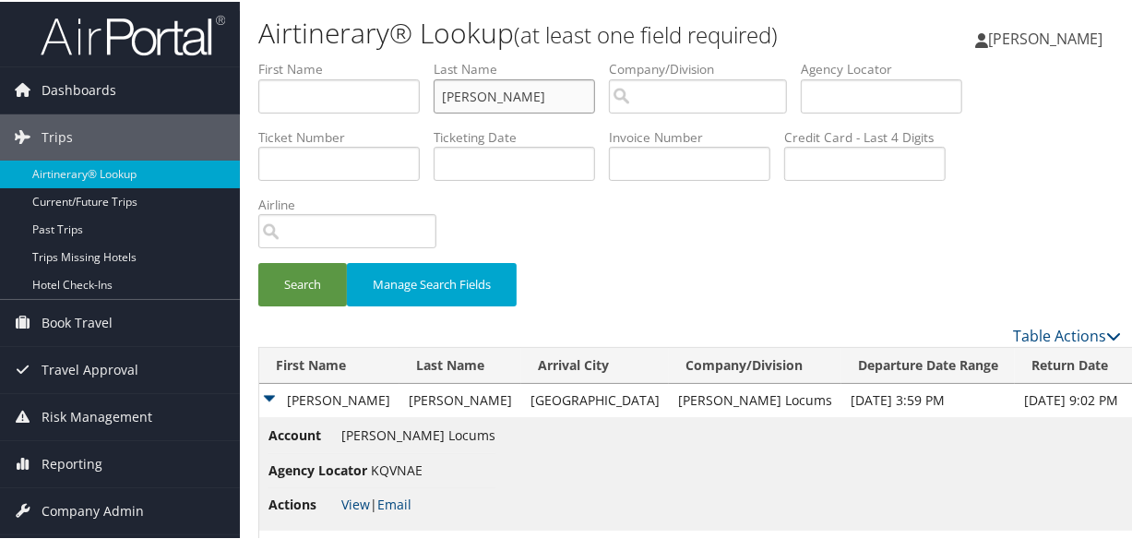
drag, startPoint x: 517, startPoint y: 94, endPoint x: 392, endPoint y: 94, distance: 124.5
click at [392, 58] on ul "First Name Last Name KIRWIN Departure City Arrival City Company/Division Airpor…" at bounding box center [689, 58] width 863 height 0
paste input "KELLEDY"
type input "KELLEDY"
click at [258, 261] on button "Search" at bounding box center [302, 282] width 89 height 43
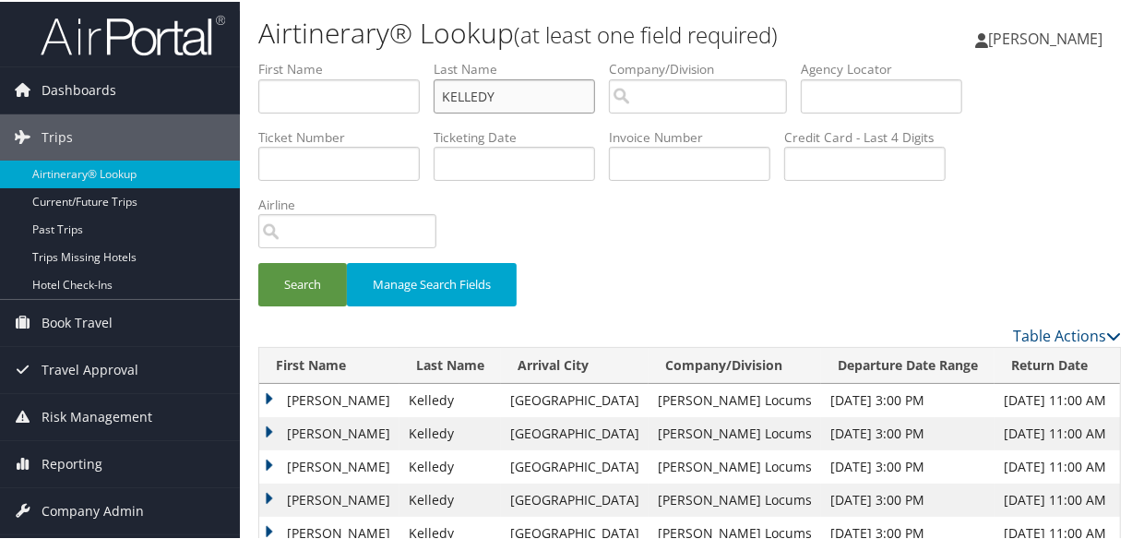
scroll to position [140, 0]
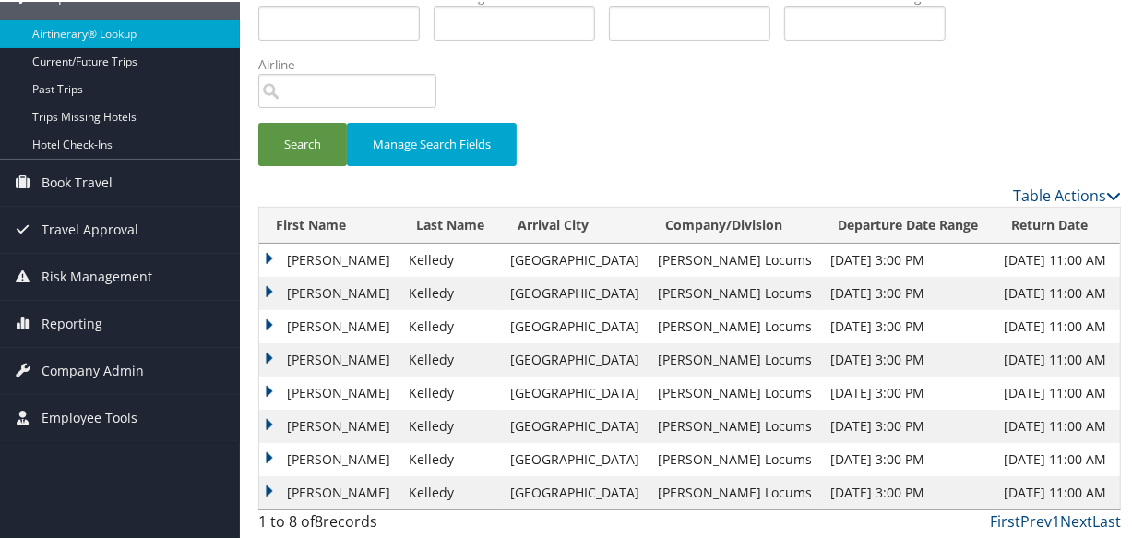
click at [268, 356] on td "Patrick" at bounding box center [329, 357] width 140 height 33
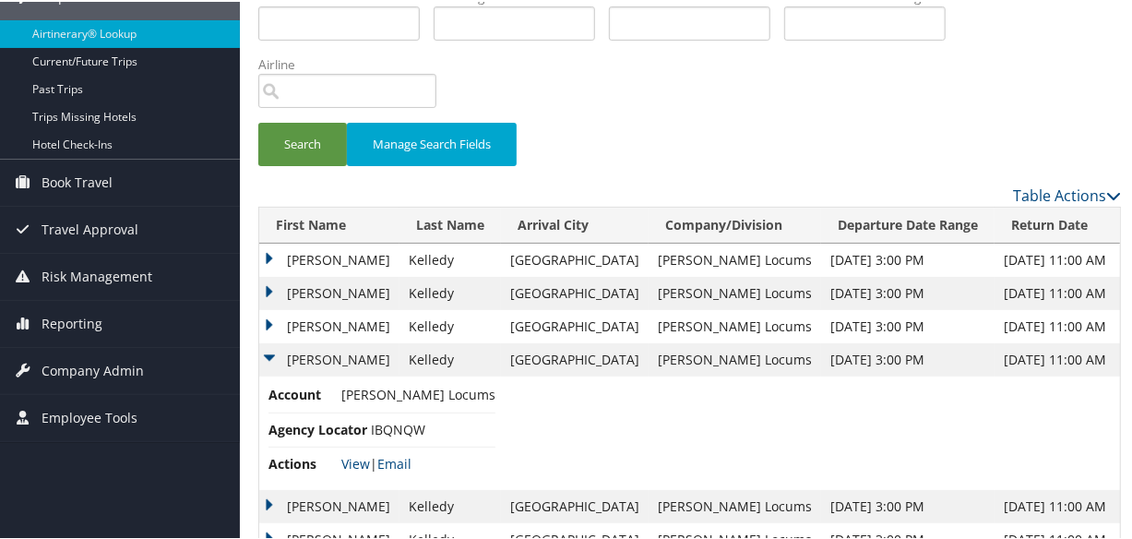
scroll to position [253, 0]
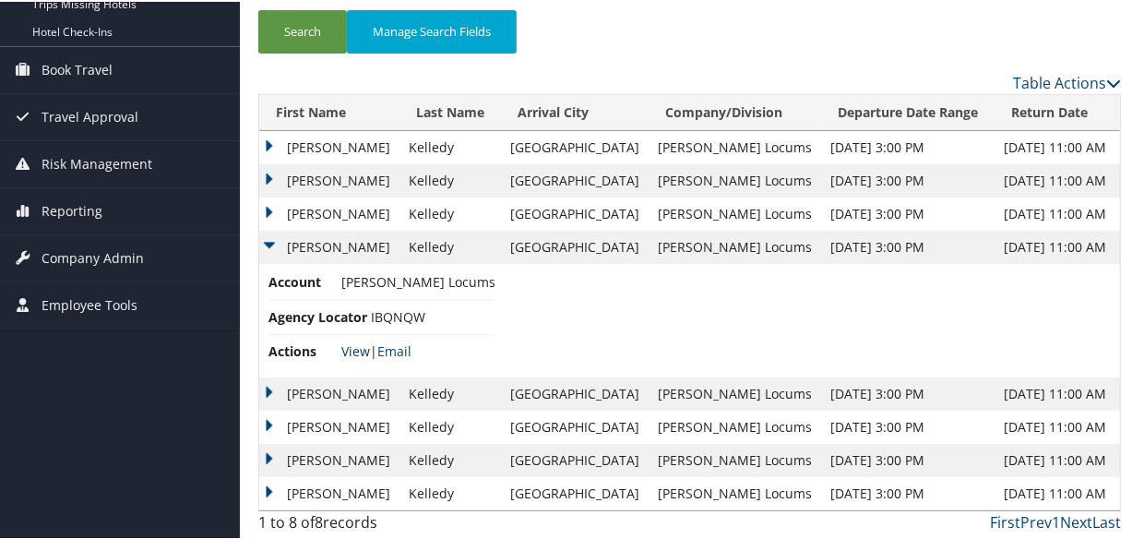
click at [363, 345] on link "View" at bounding box center [355, 349] width 29 height 18
click at [264, 387] on td "Patrick" at bounding box center [329, 391] width 140 height 33
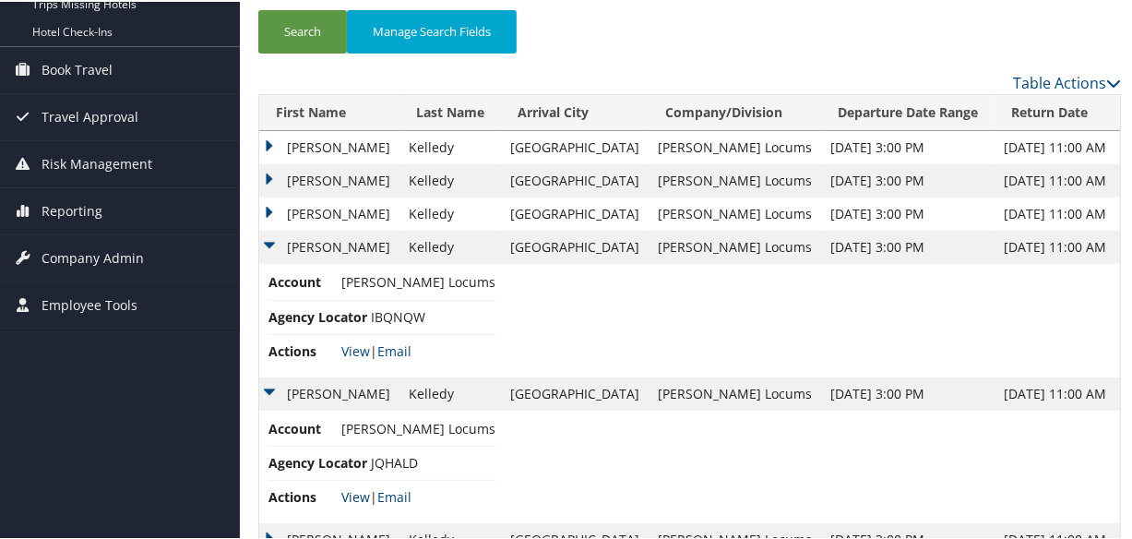
click at [361, 489] on link "View" at bounding box center [355, 495] width 29 height 18
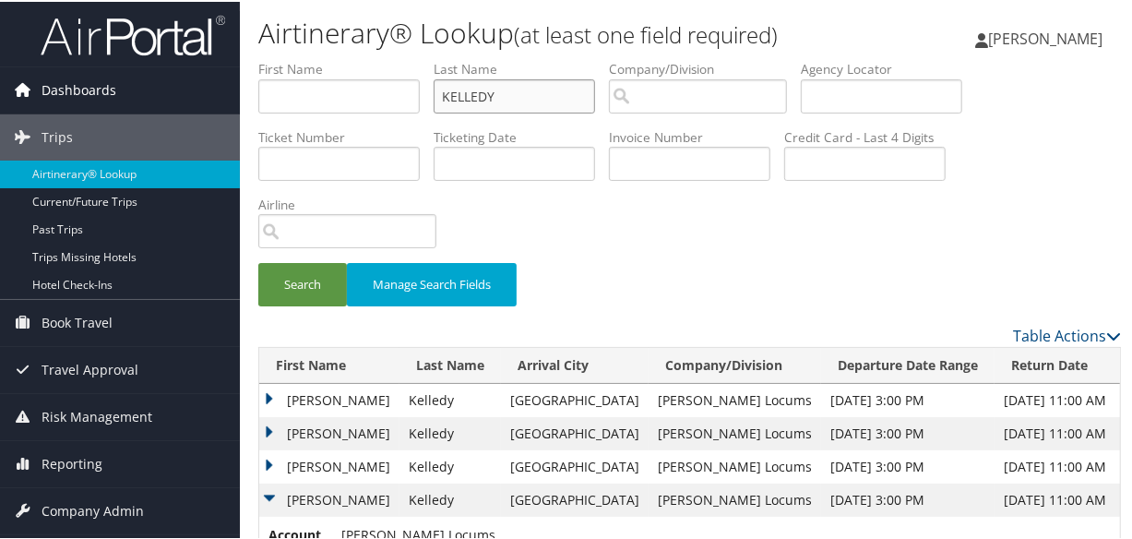
drag, startPoint x: 526, startPoint y: 99, endPoint x: 191, endPoint y: 101, distance: 334.9
click at [193, 101] on div "Dashboards AirPortal 360™ (Manager) My Travel Dashboard Trips Airtinerary® Look…" at bounding box center [569, 453] width 1139 height 906
type input "FLAHERTY"
click at [258, 261] on button "Search" at bounding box center [302, 282] width 89 height 43
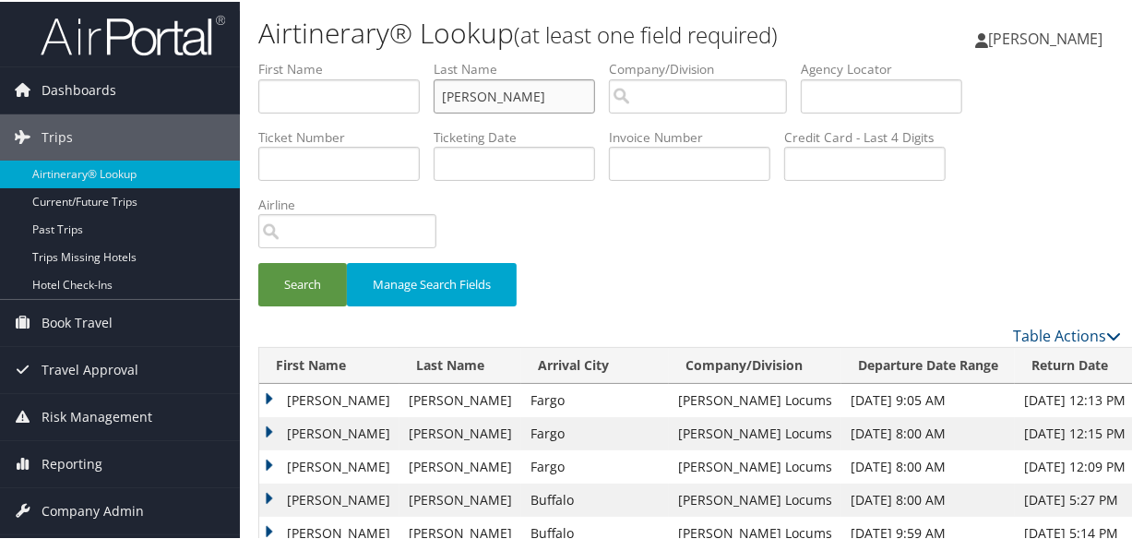
scroll to position [251, 0]
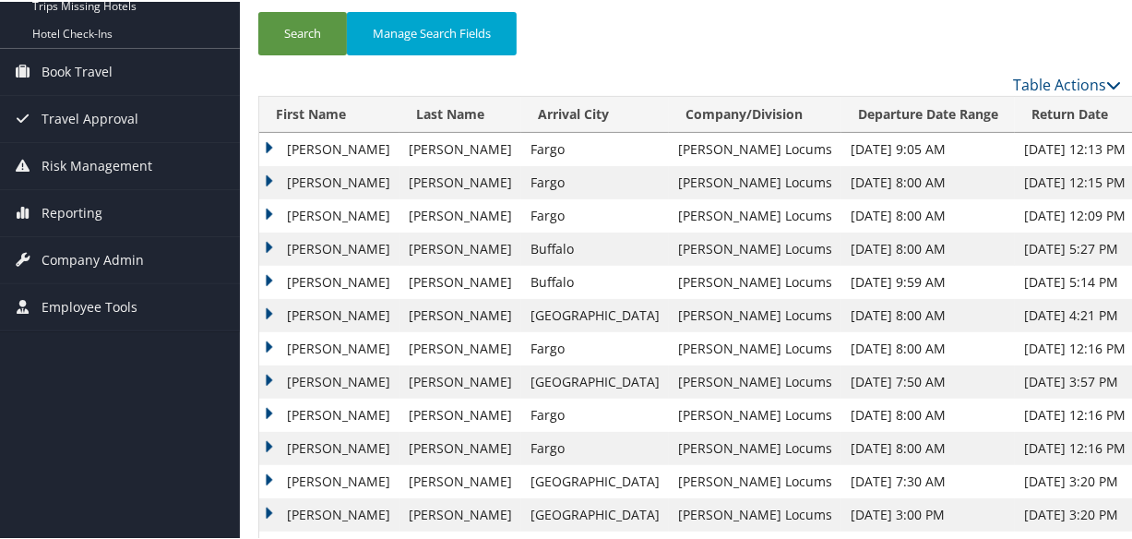
click at [269, 205] on td "Michael" at bounding box center [329, 213] width 140 height 33
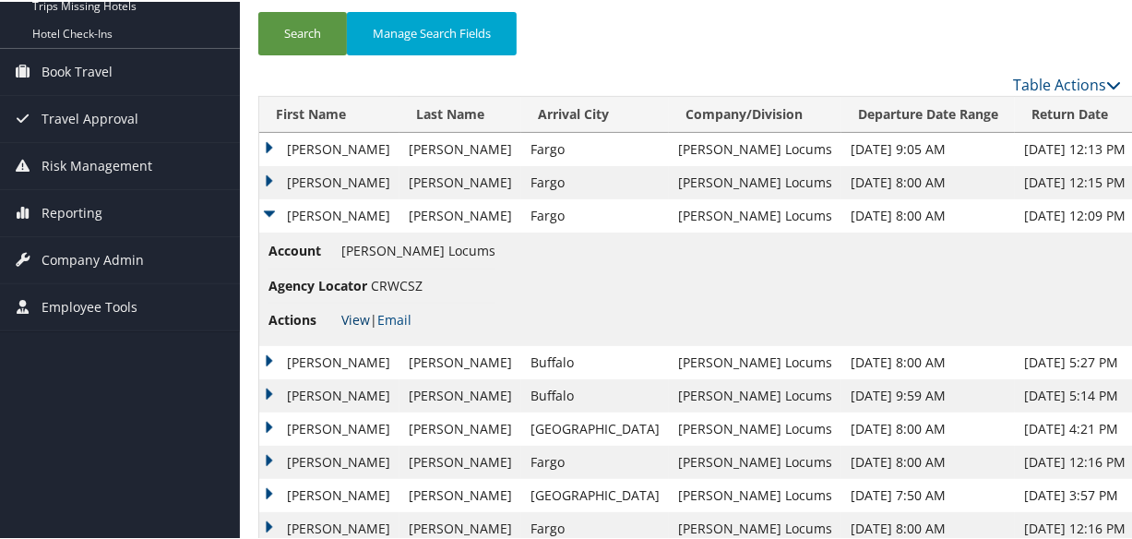
click at [350, 317] on link "View" at bounding box center [355, 318] width 29 height 18
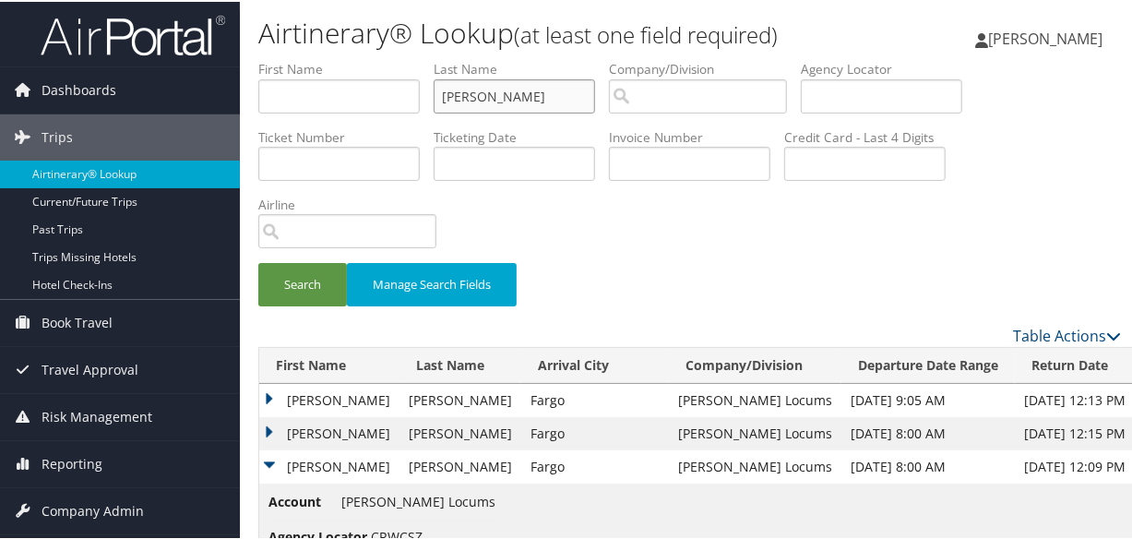
drag, startPoint x: 561, startPoint y: 91, endPoint x: 312, endPoint y: 61, distance: 250.9
click at [314, 58] on ul "First Name Last Name FLAHERTY Departure City Arrival City Company/Division Airp…" at bounding box center [689, 58] width 863 height 0
type input "KELLEDY"
click at [258, 261] on button "Search" at bounding box center [302, 282] width 89 height 43
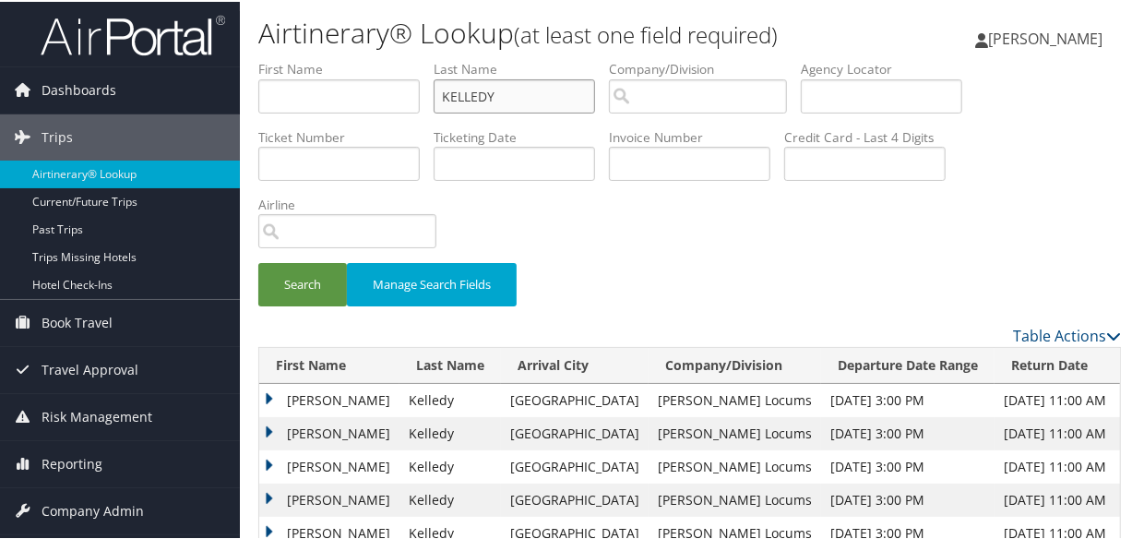
scroll to position [140, 0]
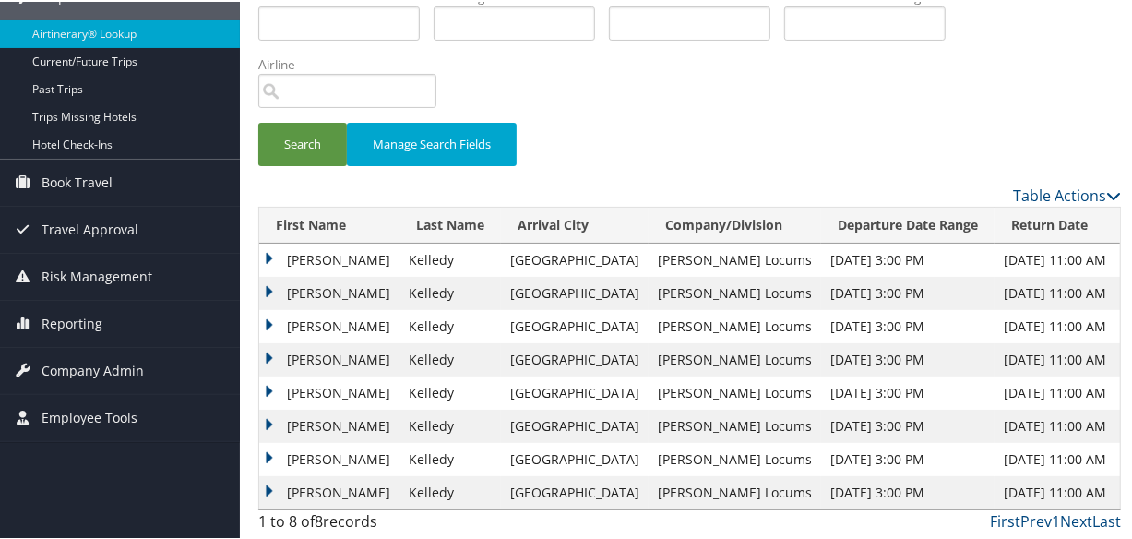
click at [270, 386] on td "Patrick" at bounding box center [329, 391] width 140 height 33
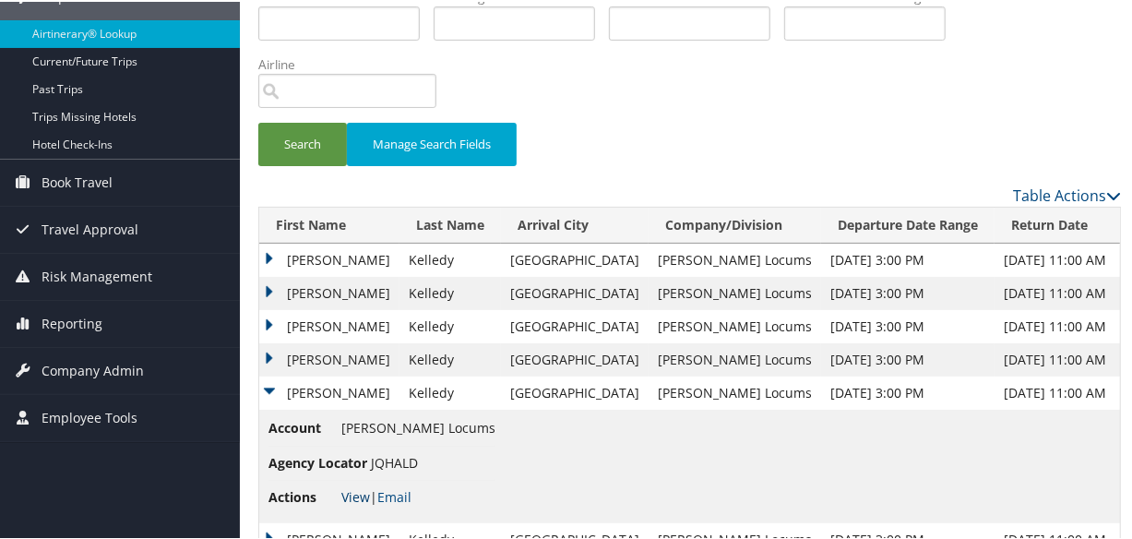
click at [348, 494] on link "View" at bounding box center [355, 495] width 29 height 18
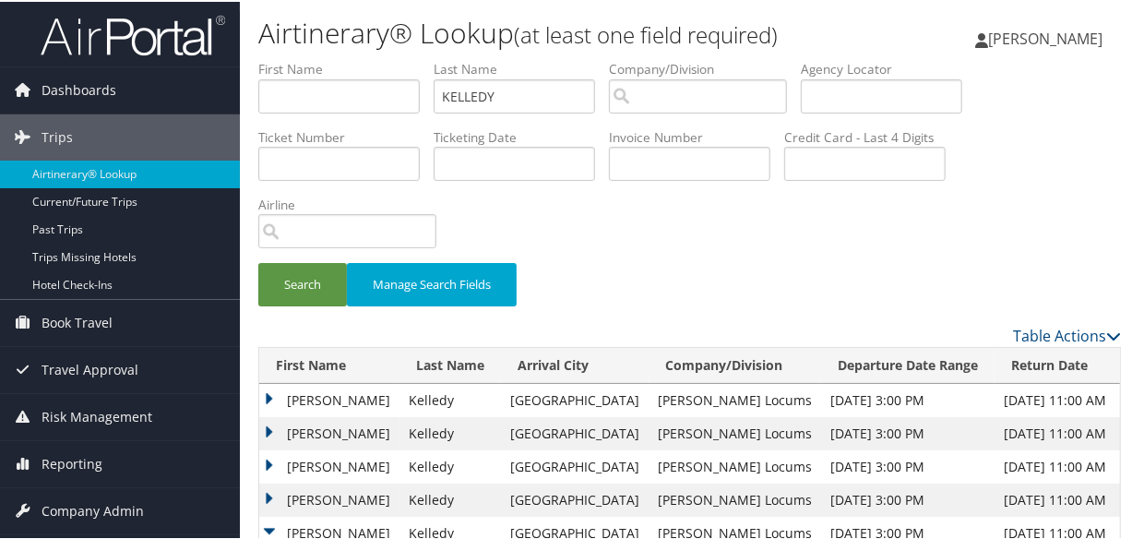
scroll to position [253, 0]
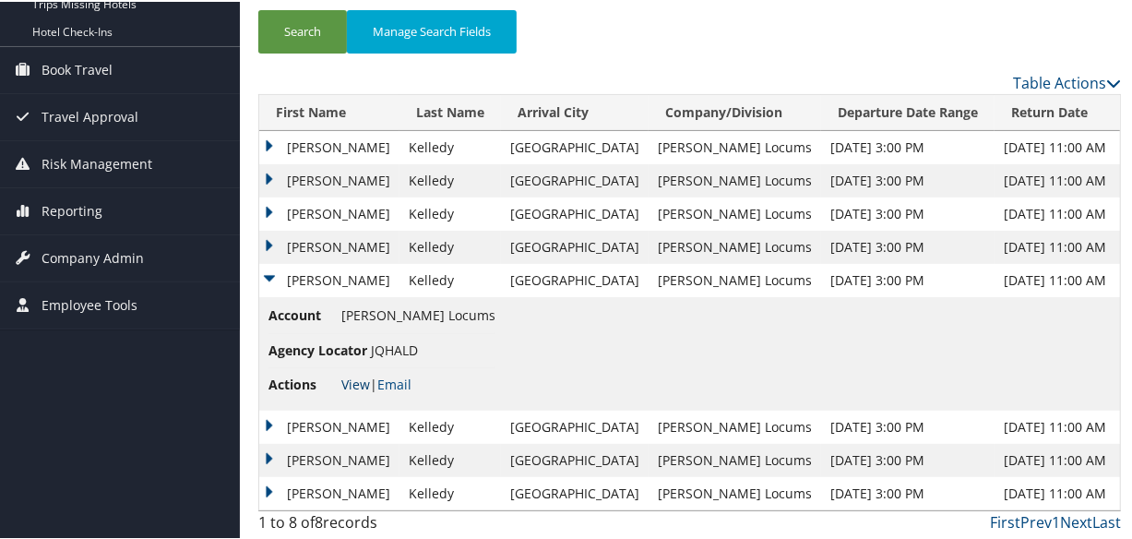
click at [351, 380] on link "View" at bounding box center [355, 383] width 29 height 18
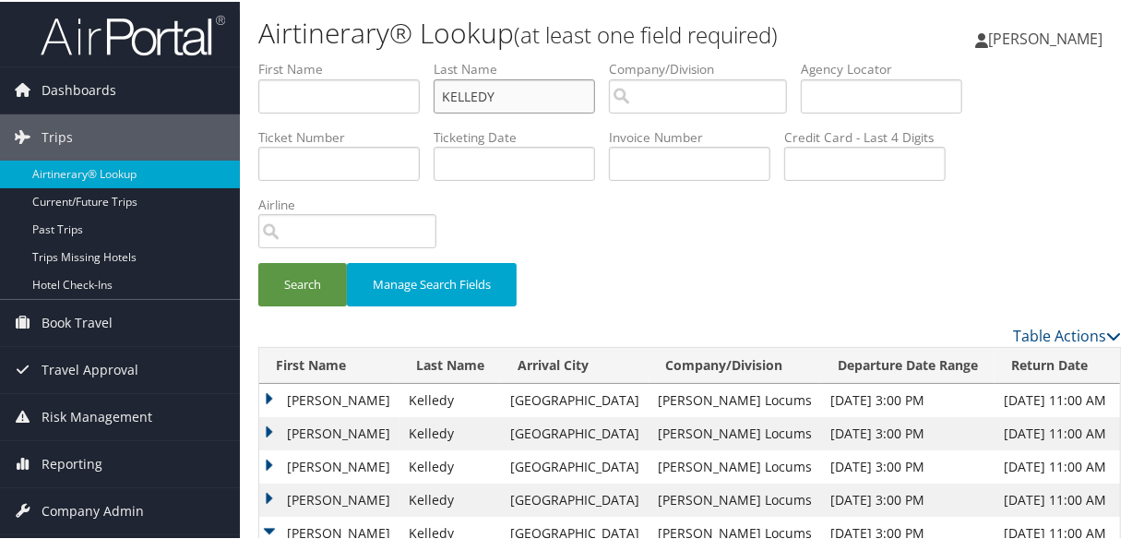
drag, startPoint x: 554, startPoint y: 95, endPoint x: 416, endPoint y: 89, distance: 138.5
click at [416, 58] on ul "First Name Last Name KELLEDY Departure City Arrival City Company/Division Airpo…" at bounding box center [689, 58] width 863 height 0
click at [258, 261] on button "Search" at bounding box center [302, 282] width 89 height 43
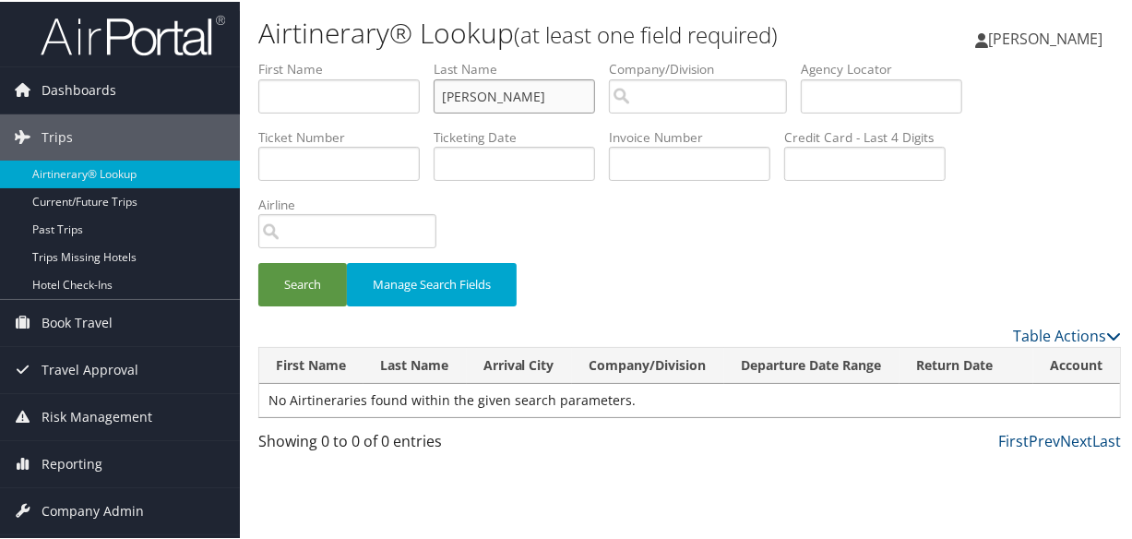
click at [258, 261] on button "Search" at bounding box center [302, 282] width 89 height 43
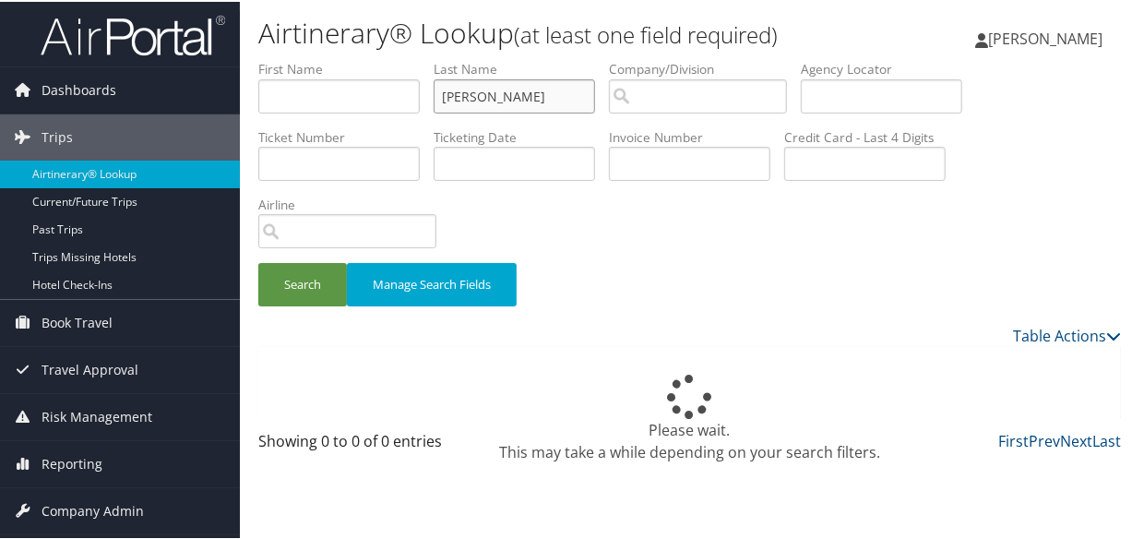
click at [482, 95] on input "kim" at bounding box center [514, 94] width 161 height 34
type input "k"
type input "downes"
click at [258, 261] on button "Search" at bounding box center [302, 282] width 89 height 43
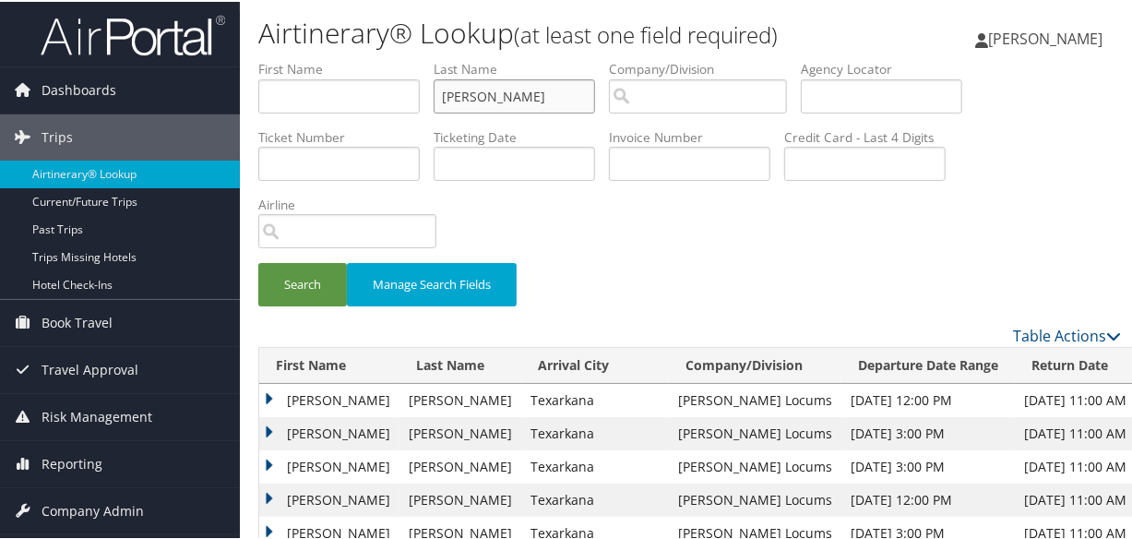
scroll to position [83, 0]
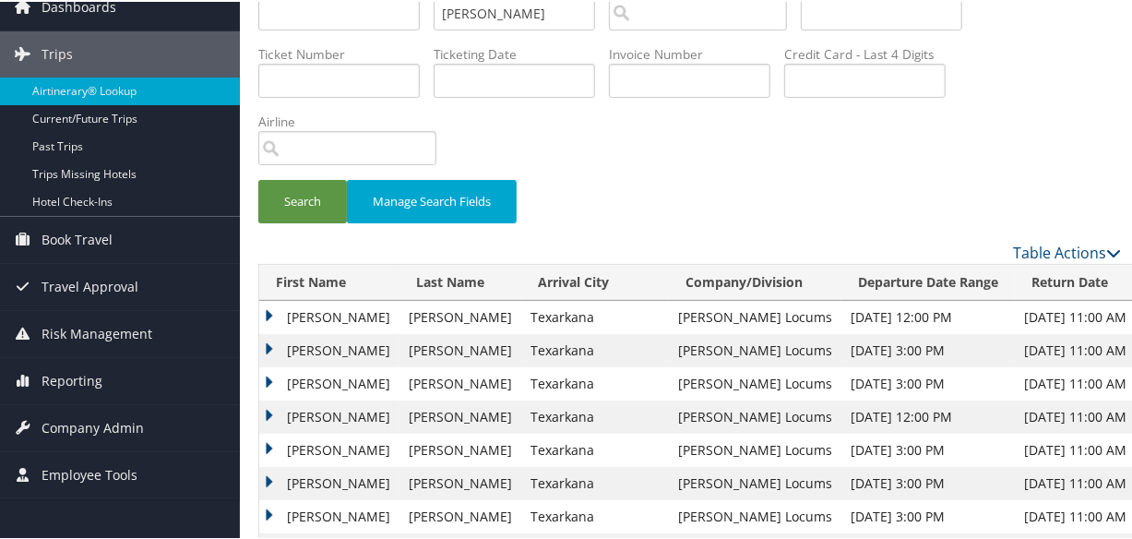
click at [272, 375] on td "Kim" at bounding box center [329, 381] width 140 height 33
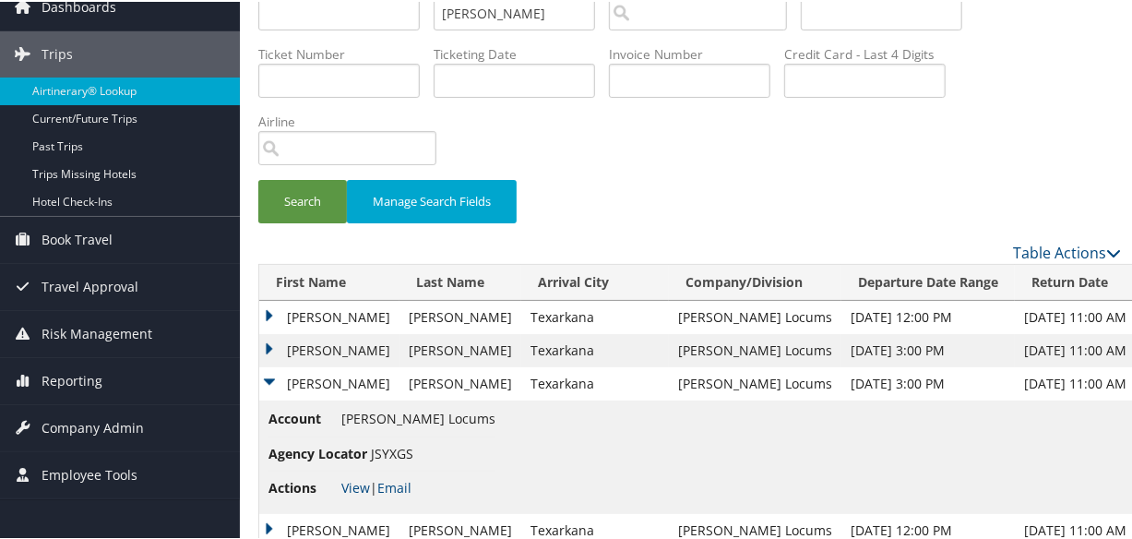
scroll to position [419, 0]
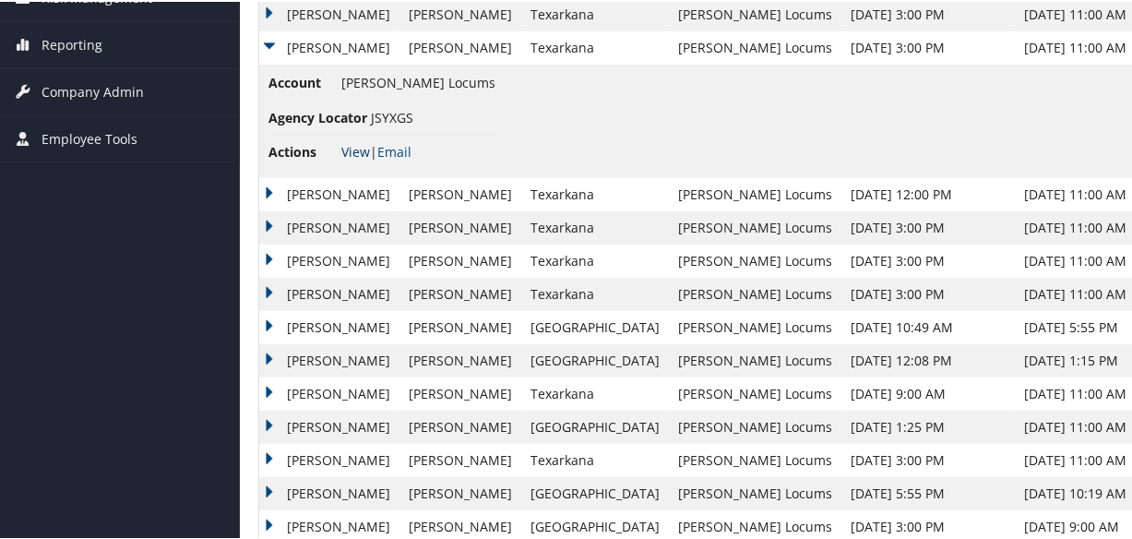
click at [355, 148] on link "View" at bounding box center [355, 150] width 29 height 18
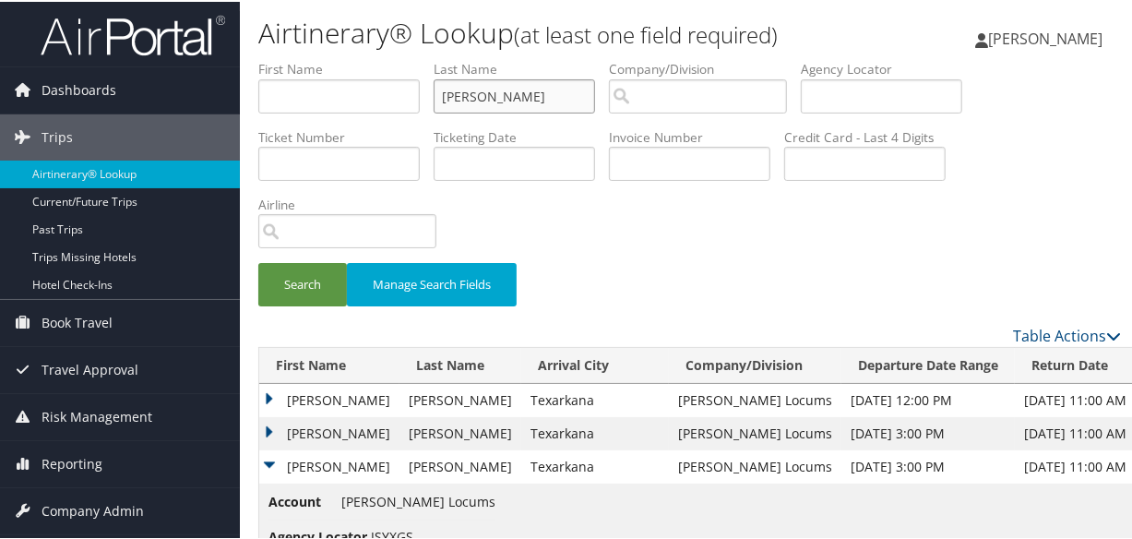
click at [540, 99] on input "downes" at bounding box center [514, 94] width 161 height 34
click at [258, 261] on button "Search" at bounding box center [302, 282] width 89 height 43
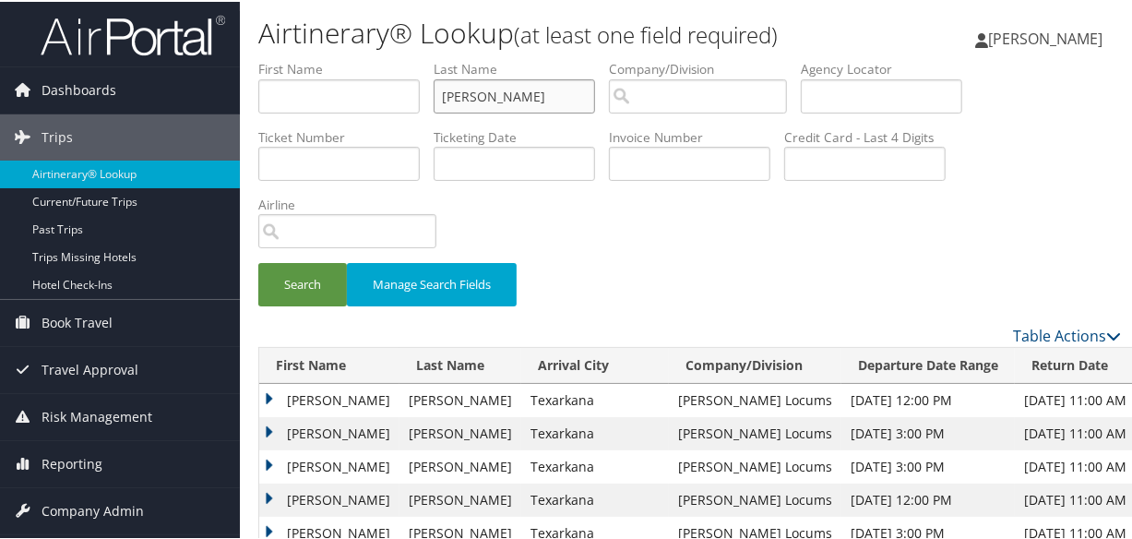
drag, startPoint x: 530, startPoint y: 98, endPoint x: 414, endPoint y: 97, distance: 116.2
click at [414, 58] on ul "First Name Last Name downes Departure City Arrival City Company/Division Airpor…" at bounding box center [689, 58] width 863 height 0
paste input "DIFFERENT"
type input "DIFFERENT"
click at [258, 261] on button "Search" at bounding box center [302, 282] width 89 height 43
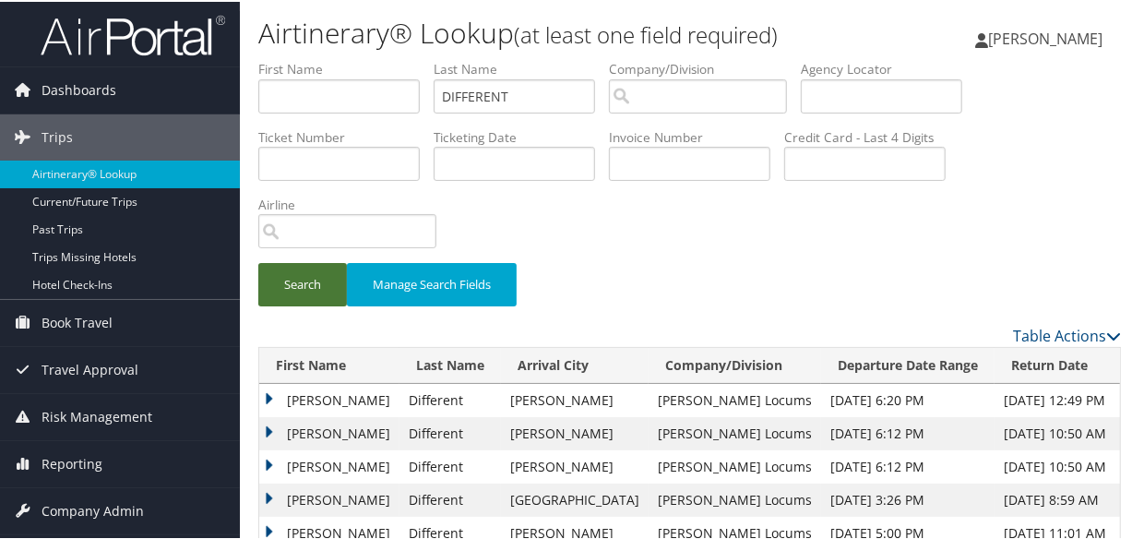
click at [304, 277] on button "Search" at bounding box center [302, 282] width 89 height 43
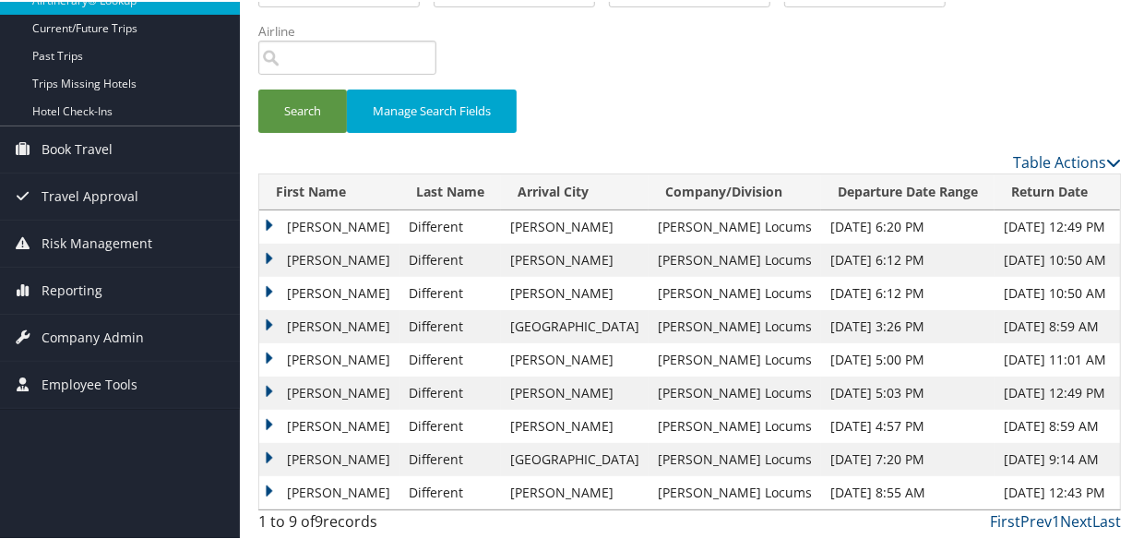
click at [265, 214] on td "Timothy" at bounding box center [329, 224] width 140 height 33
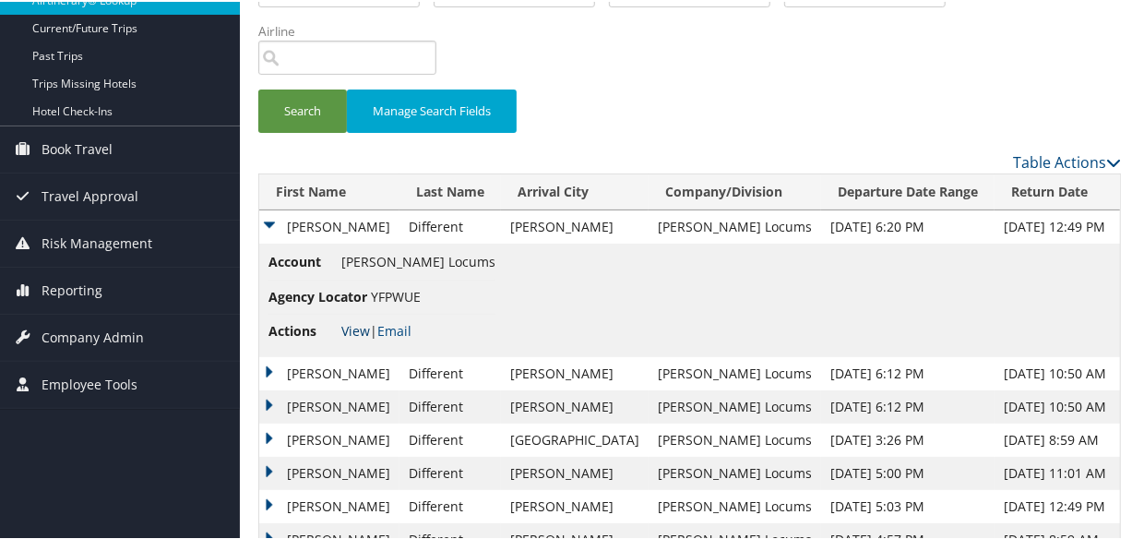
click at [359, 325] on link "View" at bounding box center [355, 329] width 29 height 18
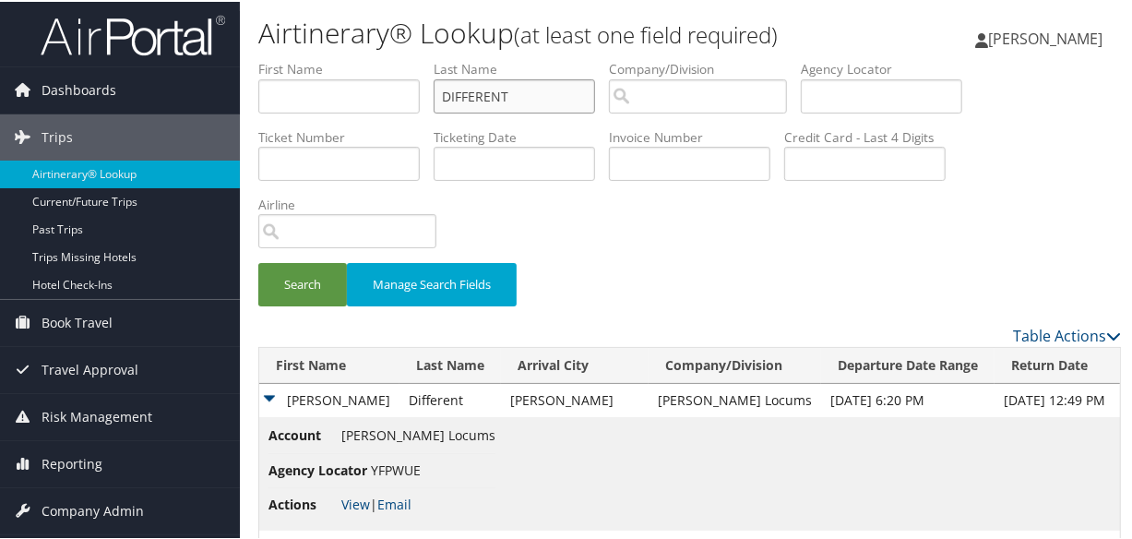
drag, startPoint x: 527, startPoint y: 92, endPoint x: 343, endPoint y: 91, distance: 183.6
click at [343, 58] on ul "First Name Last Name DIFFERENT Departure City Arrival City Company/Division Air…" at bounding box center [689, 58] width 863 height 0
paste input "CULLEN"
type input "CULLEN"
click at [258, 261] on button "Search" at bounding box center [302, 282] width 89 height 43
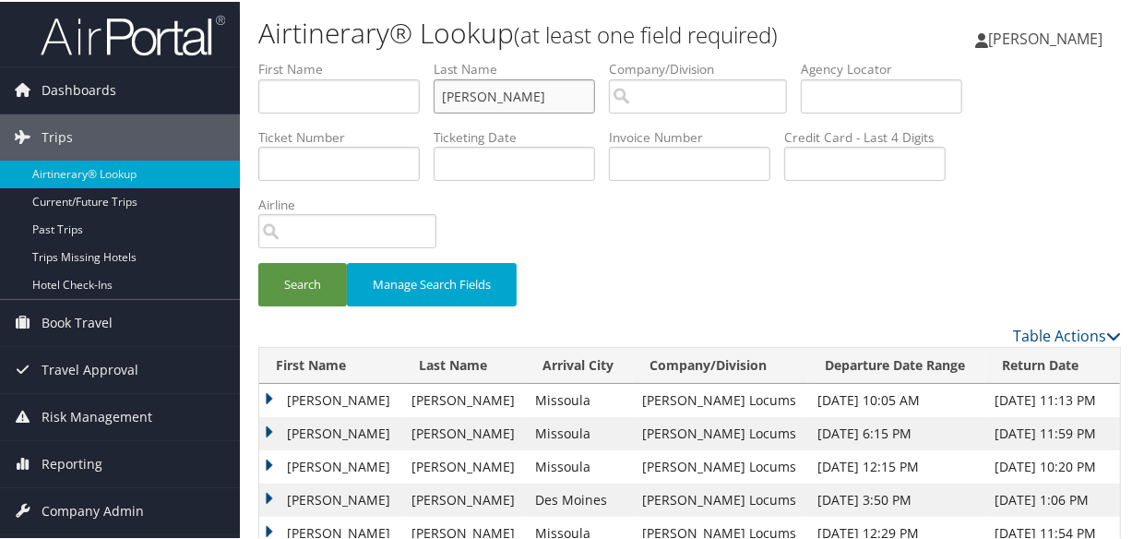
scroll to position [107, 0]
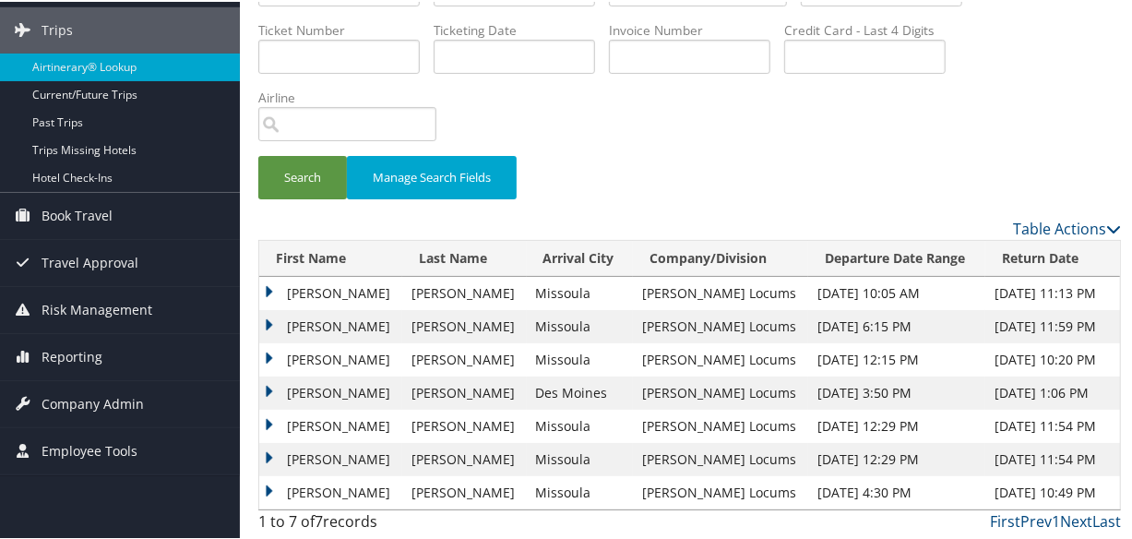
click at [267, 283] on td "Marc" at bounding box center [330, 291] width 143 height 33
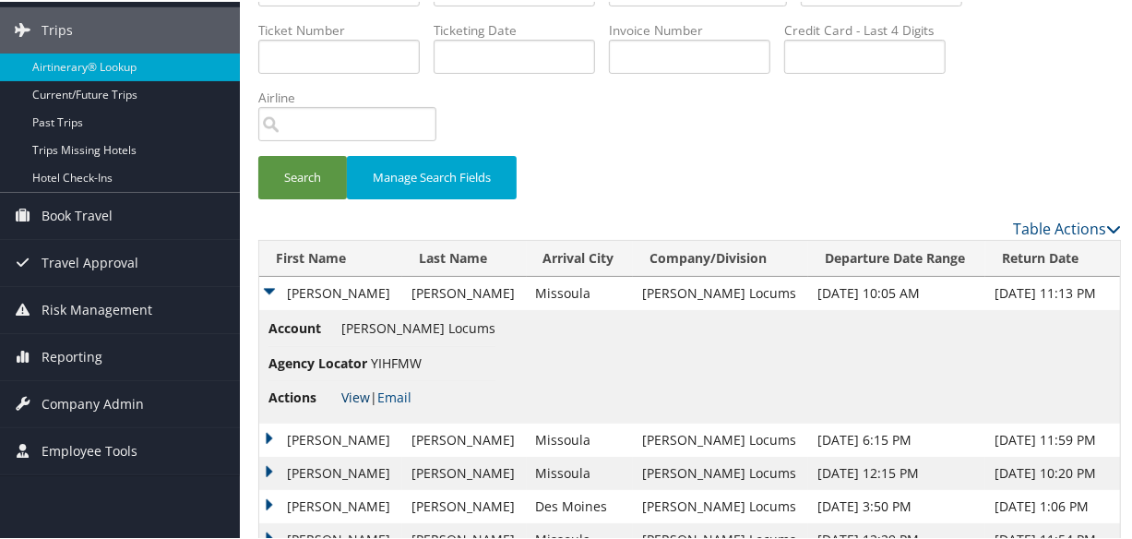
click at [360, 393] on link "View" at bounding box center [355, 396] width 29 height 18
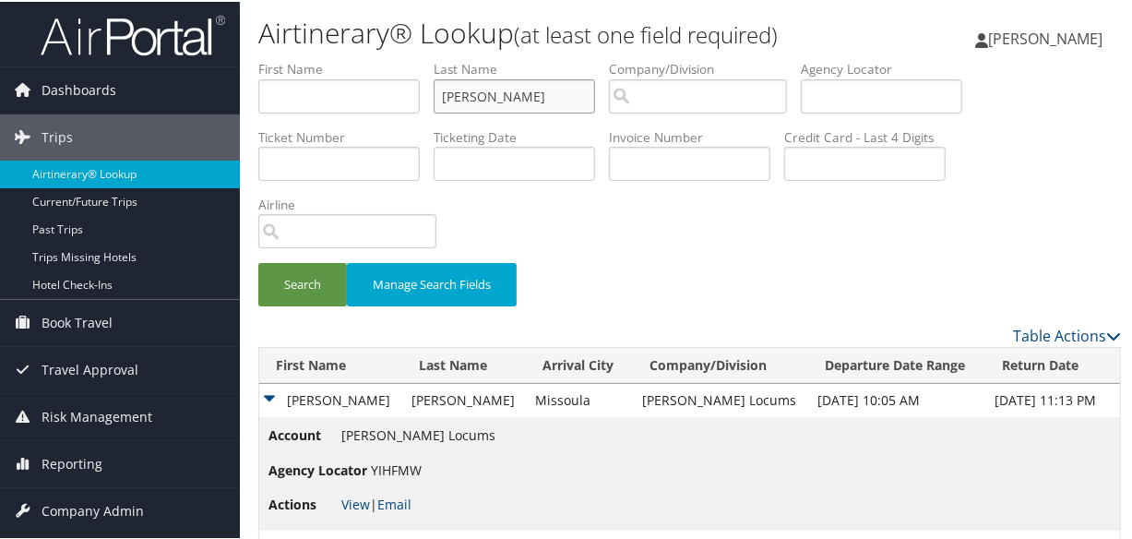
drag, startPoint x: 506, startPoint y: 94, endPoint x: 360, endPoint y: 103, distance: 147.0
click at [360, 58] on ul "First Name Last Name CULLEN Departure City Arrival City Company/Division Airpor…" at bounding box center [689, 58] width 863 height 0
paste input "CARLSON"
click at [258, 261] on button "Search" at bounding box center [302, 282] width 89 height 43
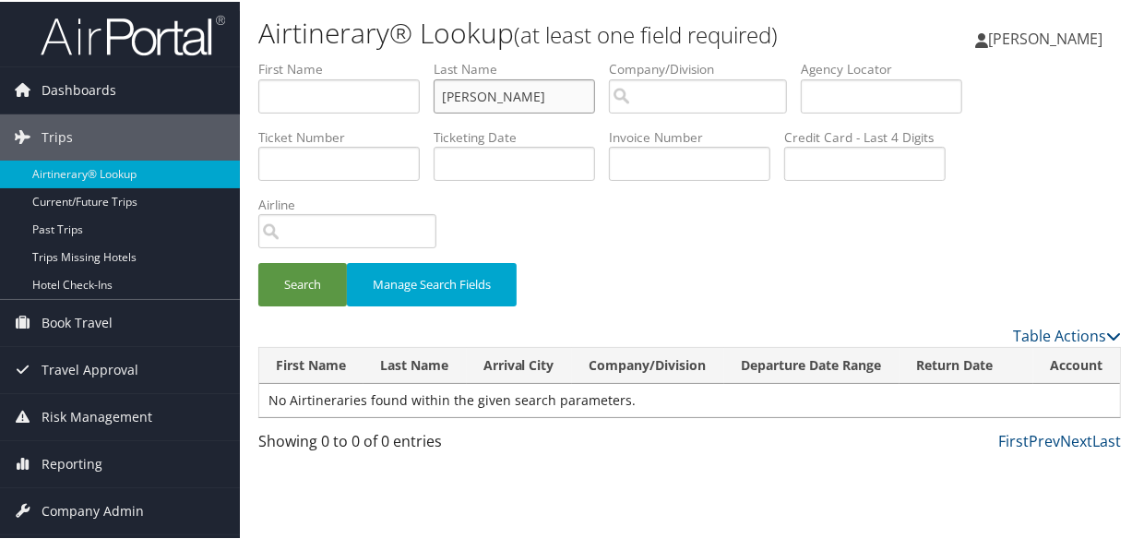
click at [449, 90] on input "CARLSON" at bounding box center [514, 94] width 161 height 34
type input "CARLSON"
click at [258, 261] on button "Search" at bounding box center [302, 282] width 89 height 43
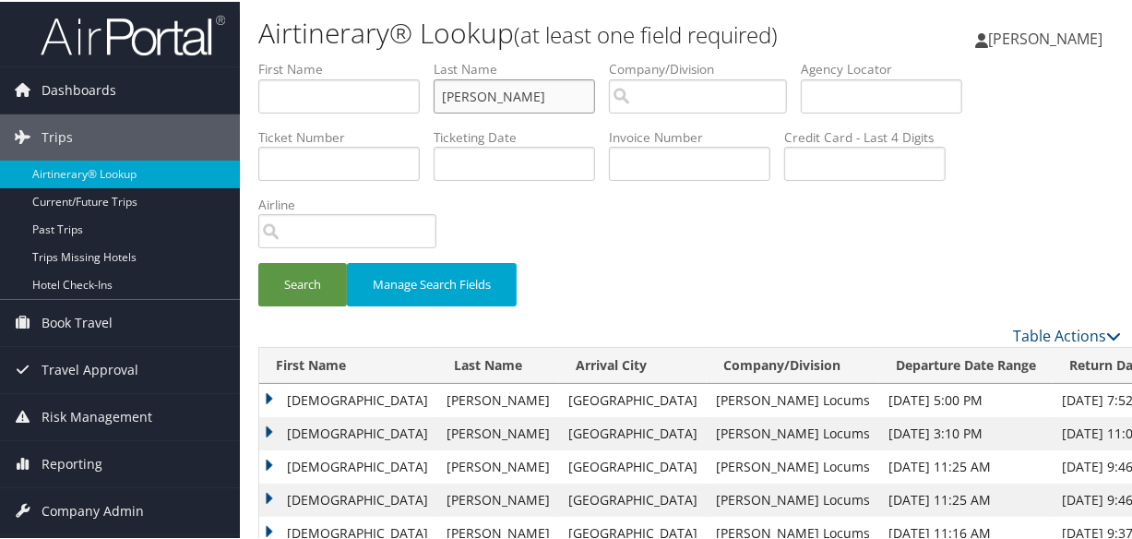
scroll to position [251, 0]
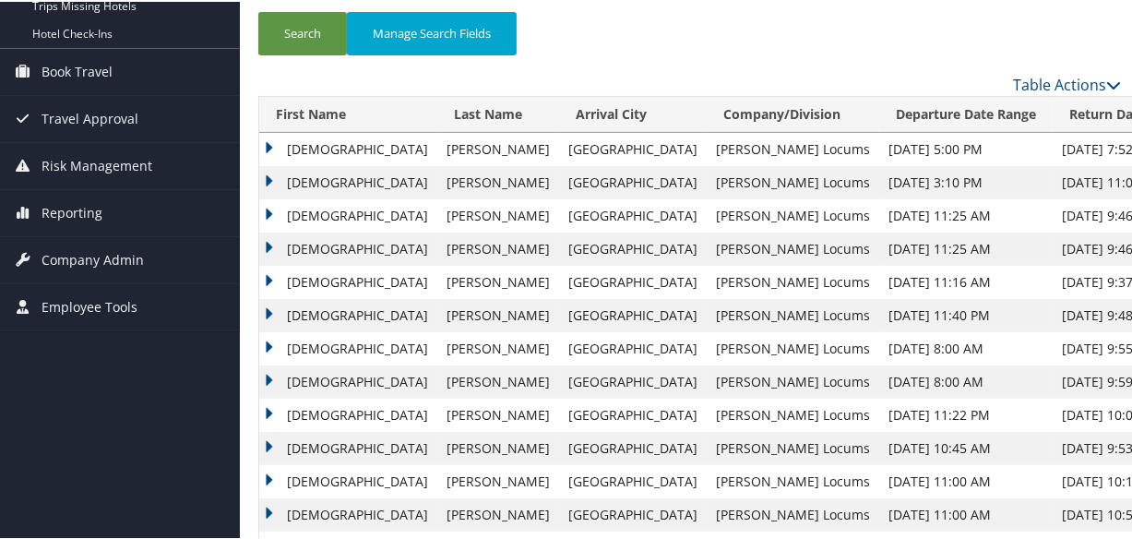
click at [262, 137] on td "Christian" at bounding box center [348, 147] width 178 height 33
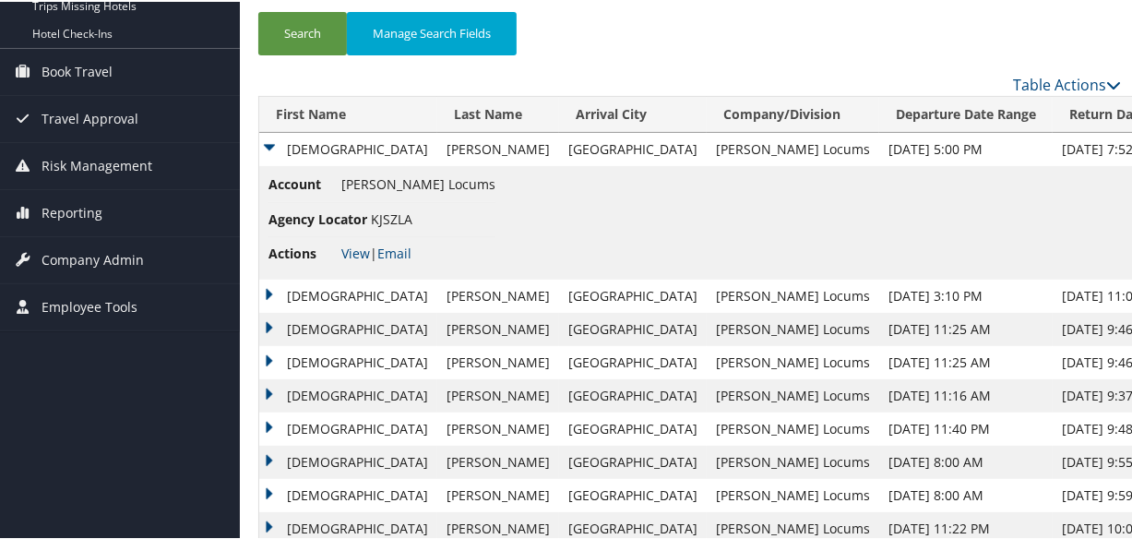
drag, startPoint x: 268, startPoint y: 288, endPoint x: 277, endPoint y: 292, distance: 9.9
click at [268, 288] on td "Christian" at bounding box center [348, 294] width 178 height 33
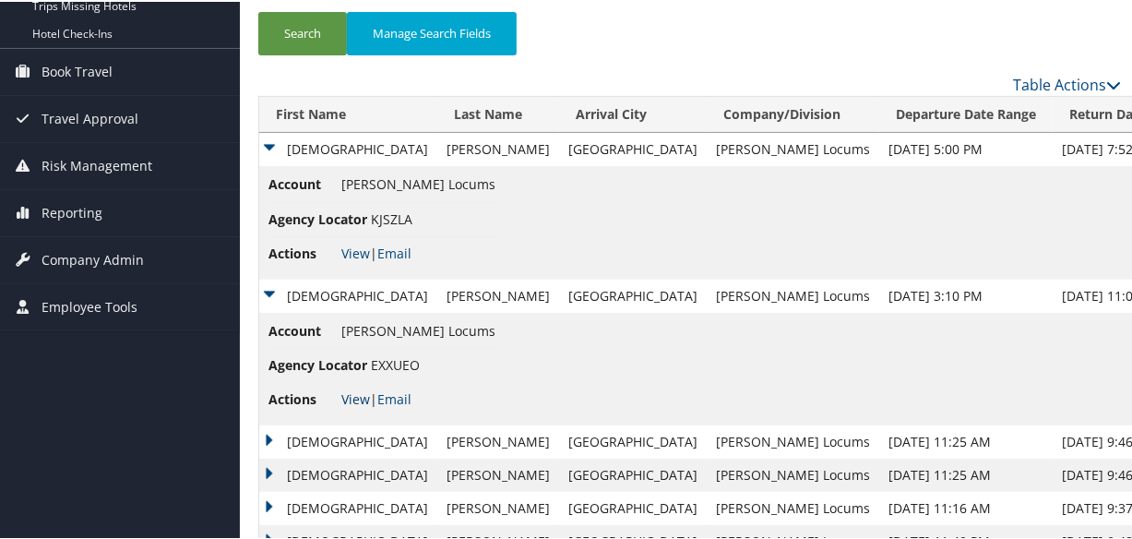
click at [351, 396] on link "View" at bounding box center [355, 397] width 29 height 18
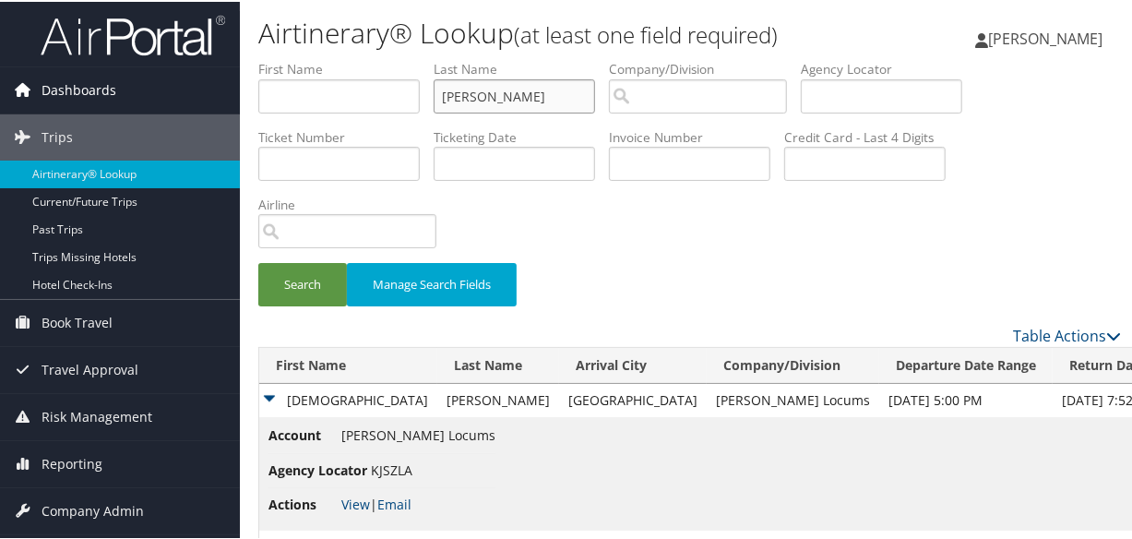
drag, startPoint x: 553, startPoint y: 100, endPoint x: 215, endPoint y: 90, distance: 337.8
paste input "BOCHENT"
type input "BOCHENT"
click at [258, 261] on button "Search" at bounding box center [302, 282] width 89 height 43
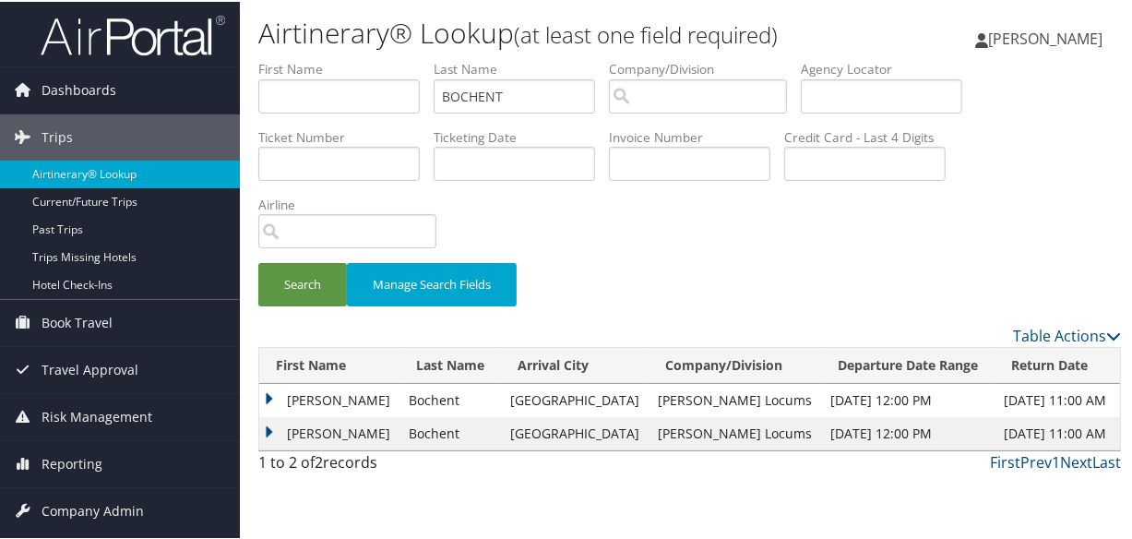
click at [270, 393] on td "Raphael" at bounding box center [329, 398] width 140 height 33
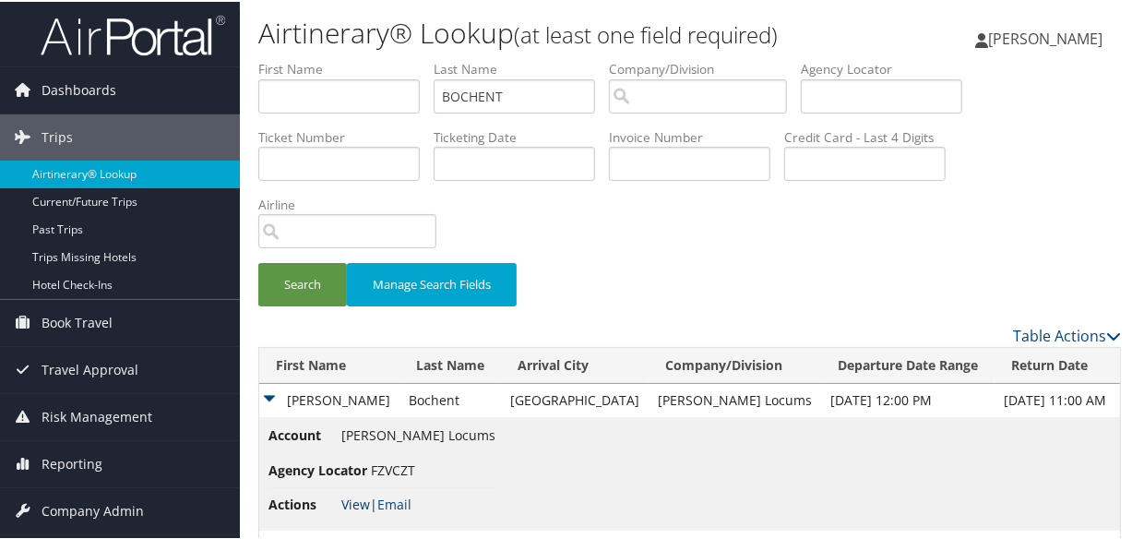
click at [351, 499] on link "View" at bounding box center [355, 503] width 29 height 18
drag, startPoint x: 548, startPoint y: 102, endPoint x: 356, endPoint y: 83, distance: 192.9
click at [357, 58] on ul "First Name Last Name BOCHENT Departure City Arrival City Company/Division Airpo…" at bounding box center [689, 58] width 863 height 0
type input "RUFFIN"
click at [258, 261] on button "Search" at bounding box center [302, 282] width 89 height 43
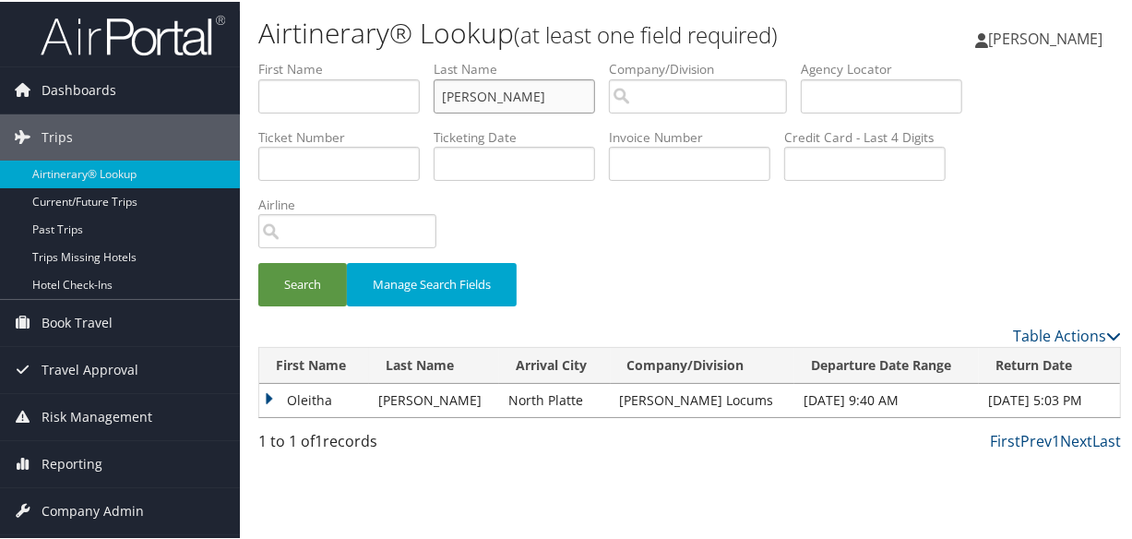
click at [539, 101] on input "RUFFIN" at bounding box center [514, 94] width 161 height 34
click at [268, 393] on td "Oleitha" at bounding box center [314, 398] width 110 height 33
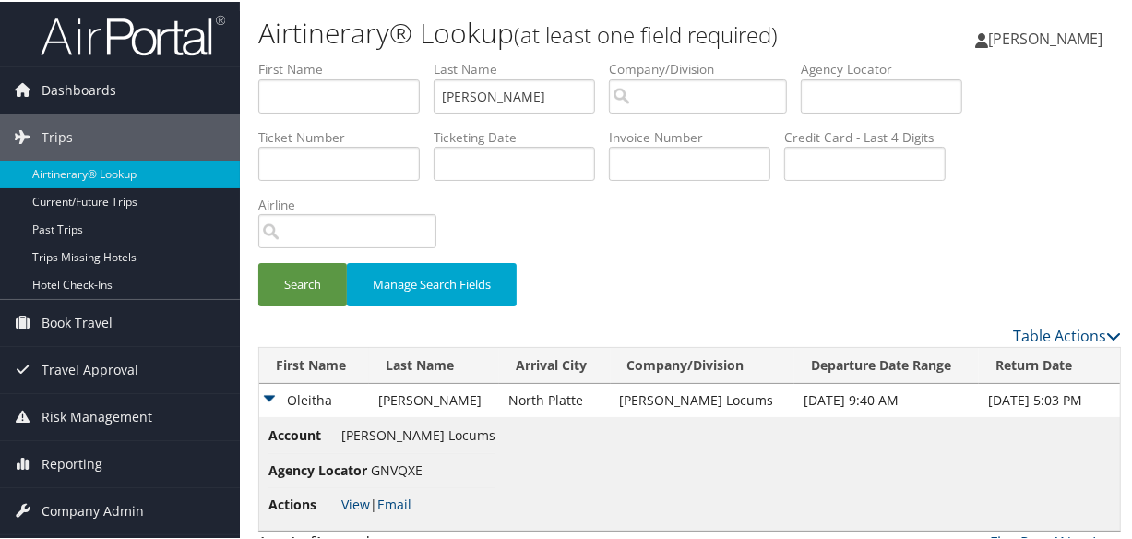
scroll to position [41, 0]
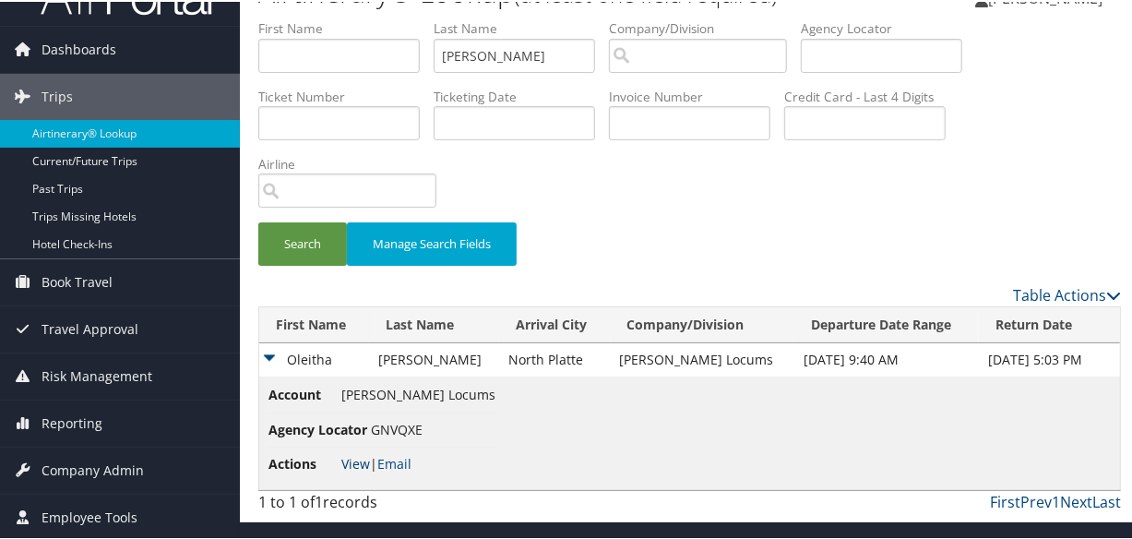
click at [346, 455] on link "View" at bounding box center [355, 462] width 29 height 18
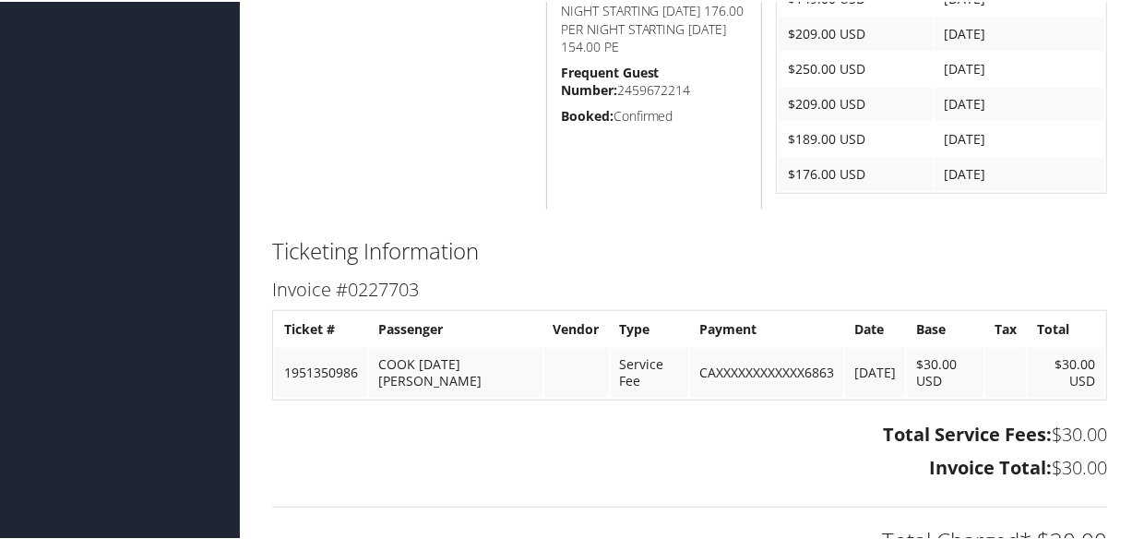
scroll to position [1172, 0]
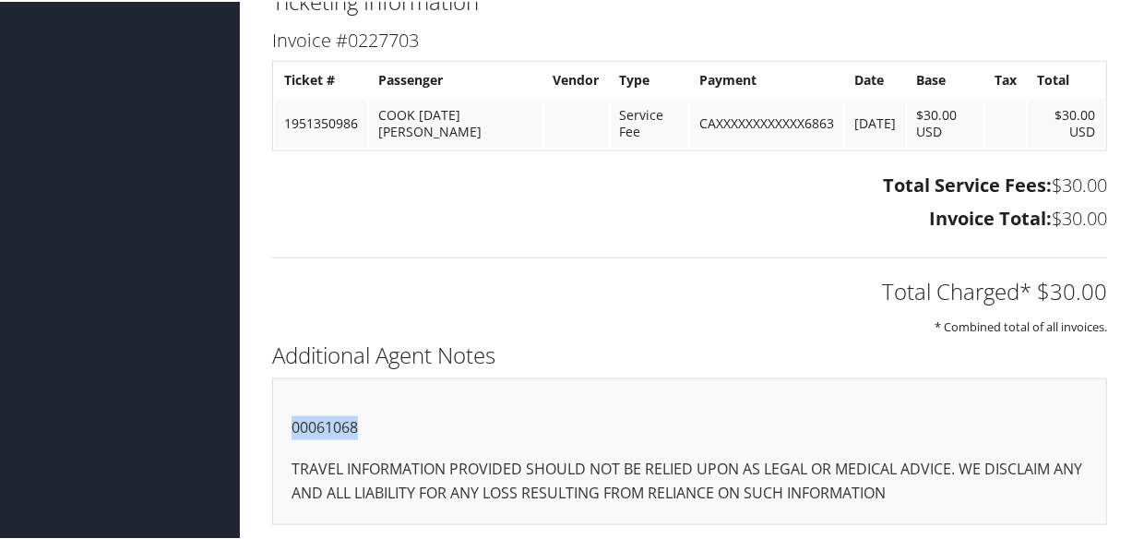
drag, startPoint x: 364, startPoint y: 423, endPoint x: 260, endPoint y: 415, distance: 104.5
click at [260, 415] on div "Additional Agent Notes 00061068 TRAVEL INFORMATION PROVIDED SHOULD NOT BE RELIE…" at bounding box center [689, 438] width 863 height 207
copy p "00061068"
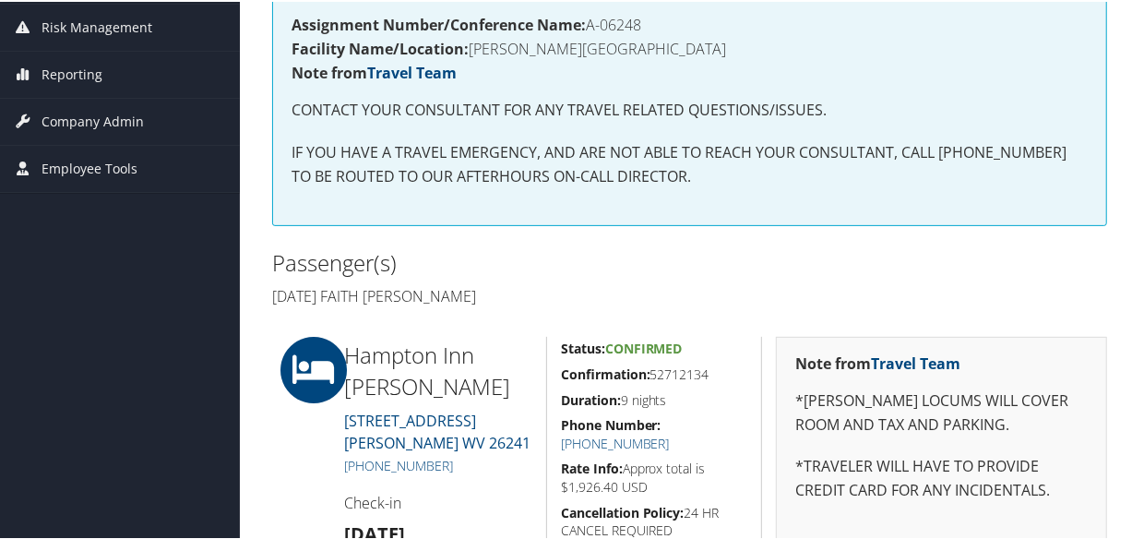
scroll to position [419, 0]
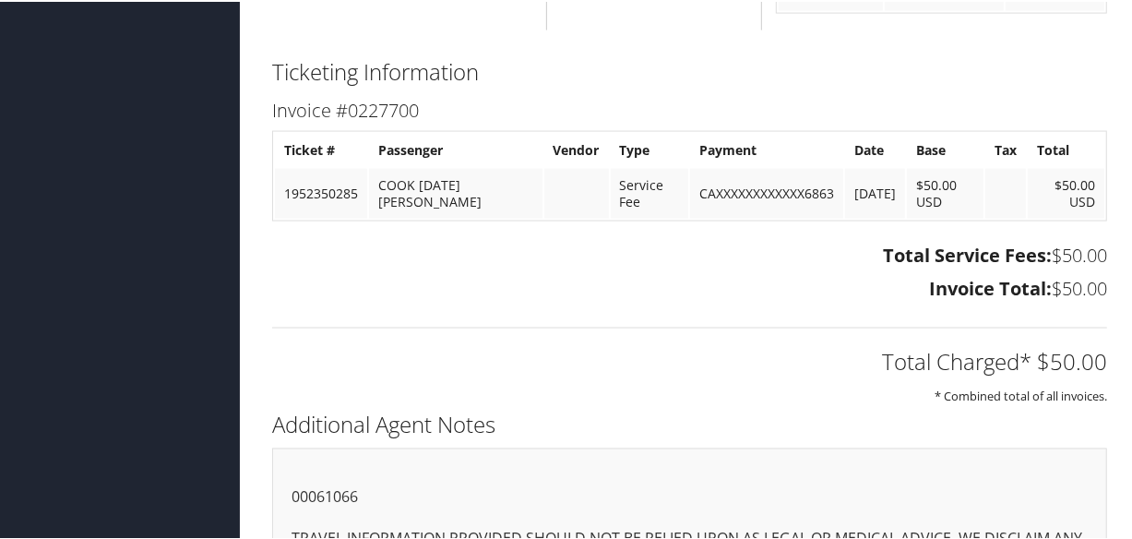
scroll to position [1747, 0]
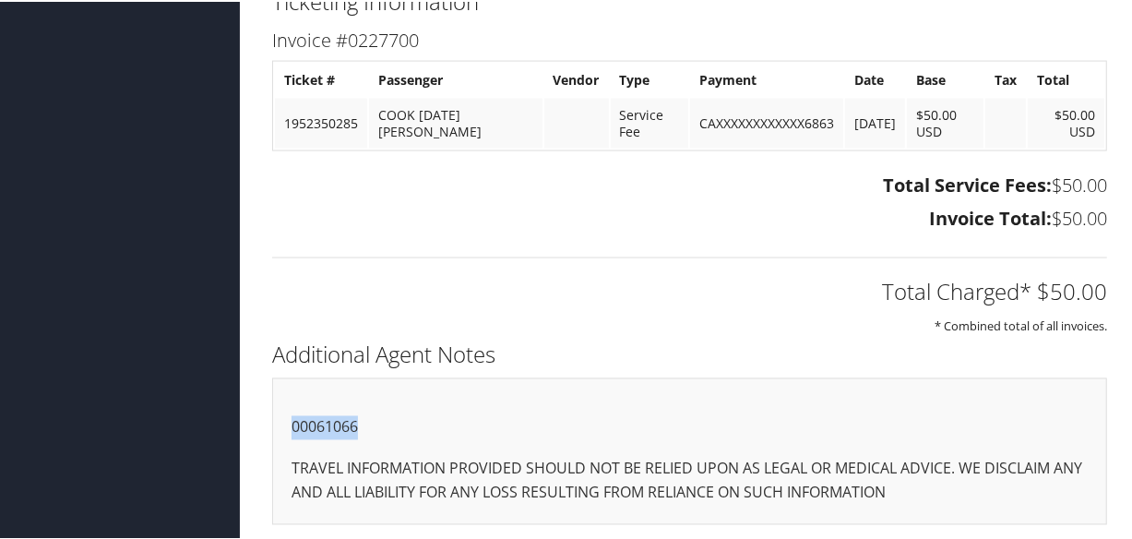
drag, startPoint x: 375, startPoint y: 414, endPoint x: 268, endPoint y: 415, distance: 107.0
click at [268, 415] on div "Additional Agent Notes 00061066 TRAVEL INFORMATION PROVIDED SHOULD NOT BE RELIE…" at bounding box center [689, 438] width 863 height 207
copy p "00061066"
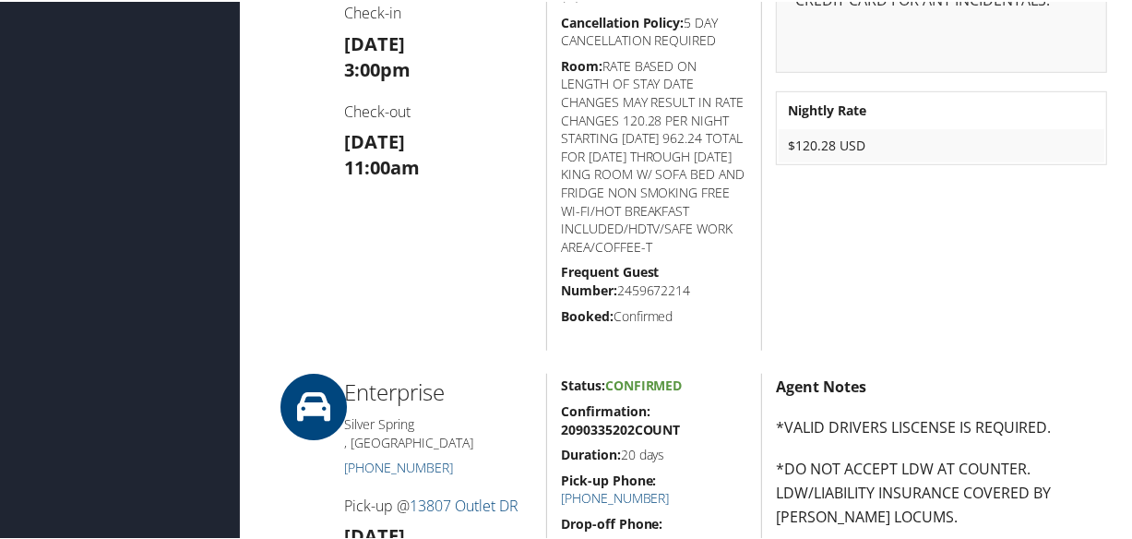
scroll to position [322, 0]
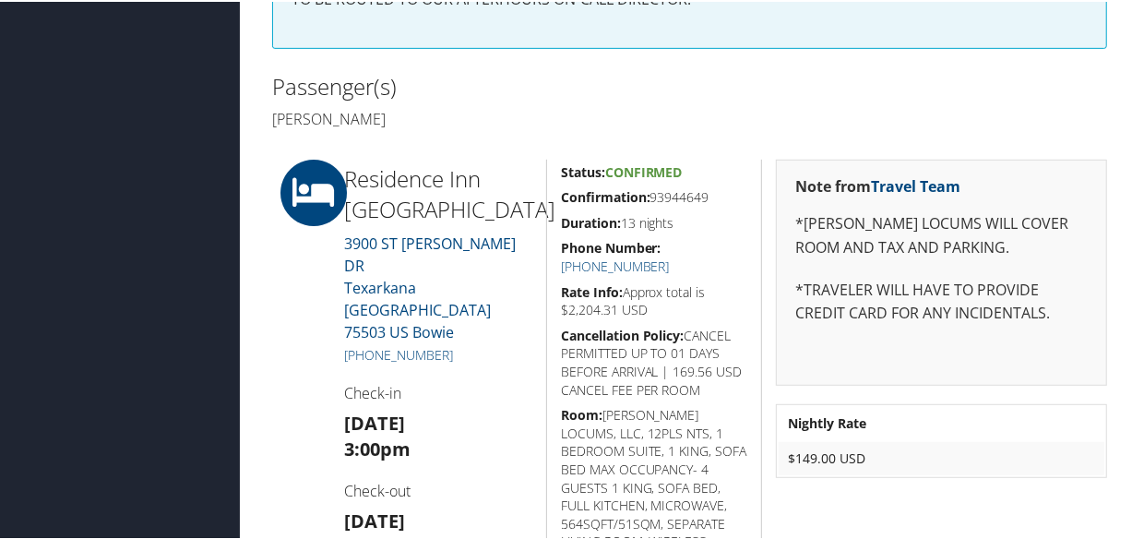
scroll to position [83, 0]
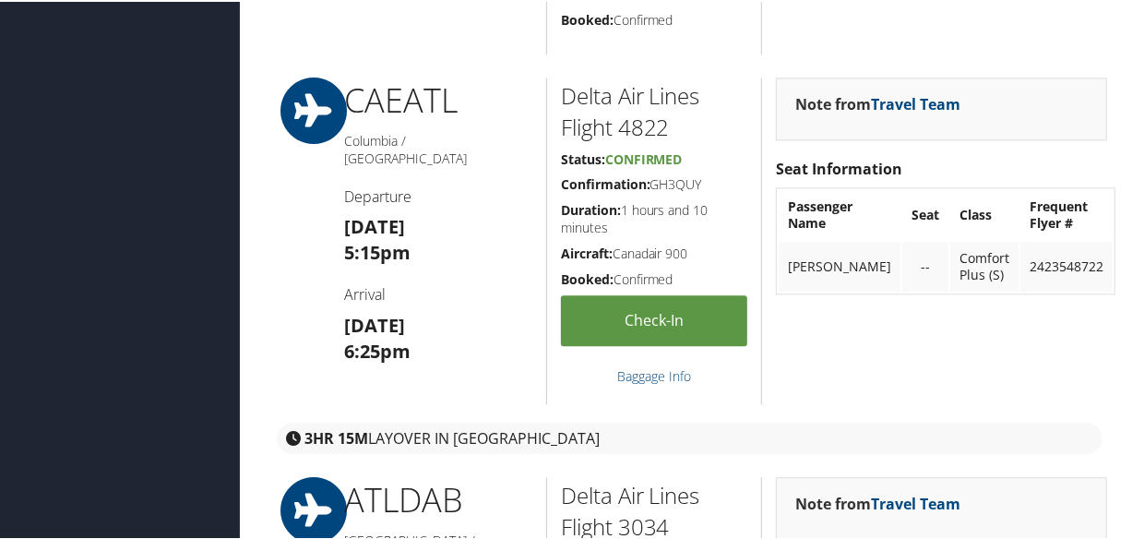
scroll to position [2768, 0]
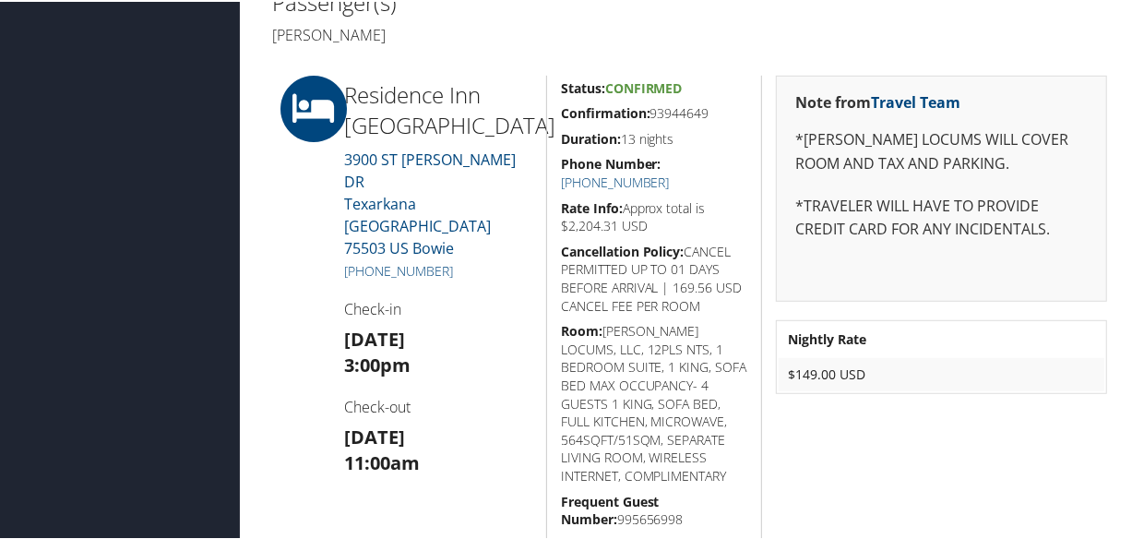
scroll to position [503, 0]
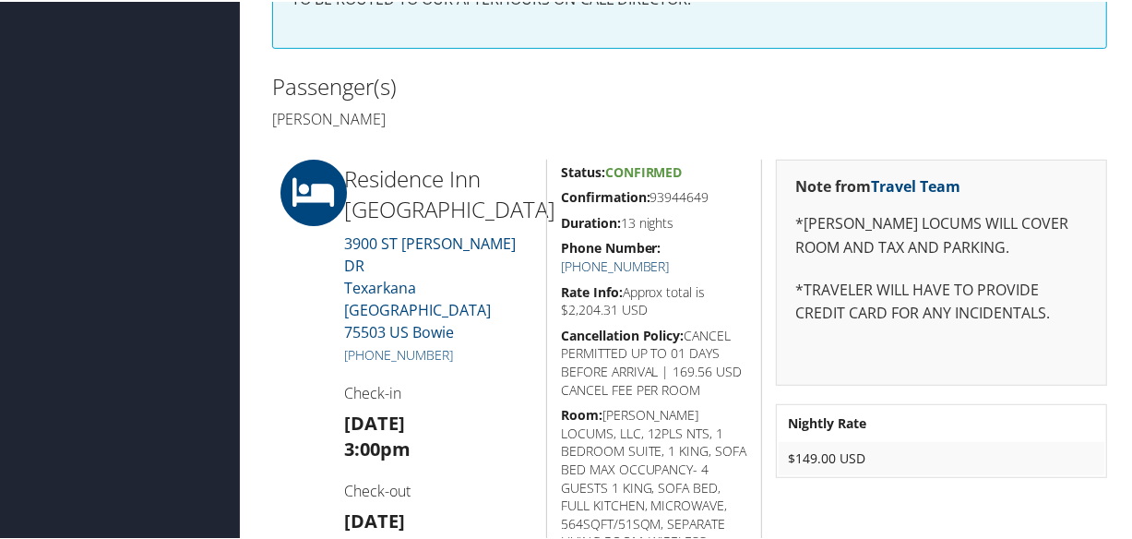
click at [670, 256] on link "[PHONE_NUMBER]" at bounding box center [615, 265] width 109 height 18
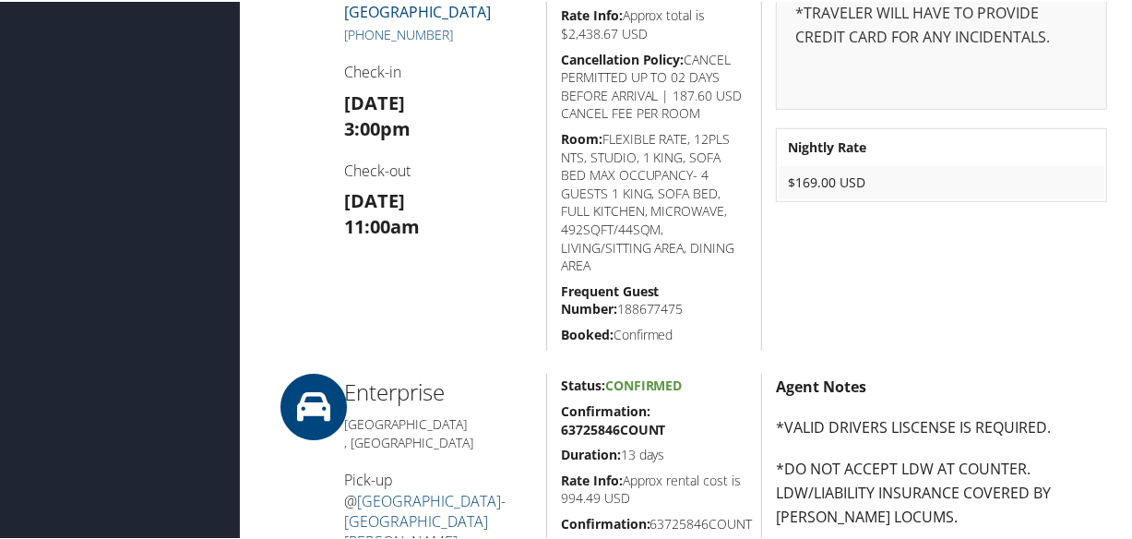
scroll to position [369, 0]
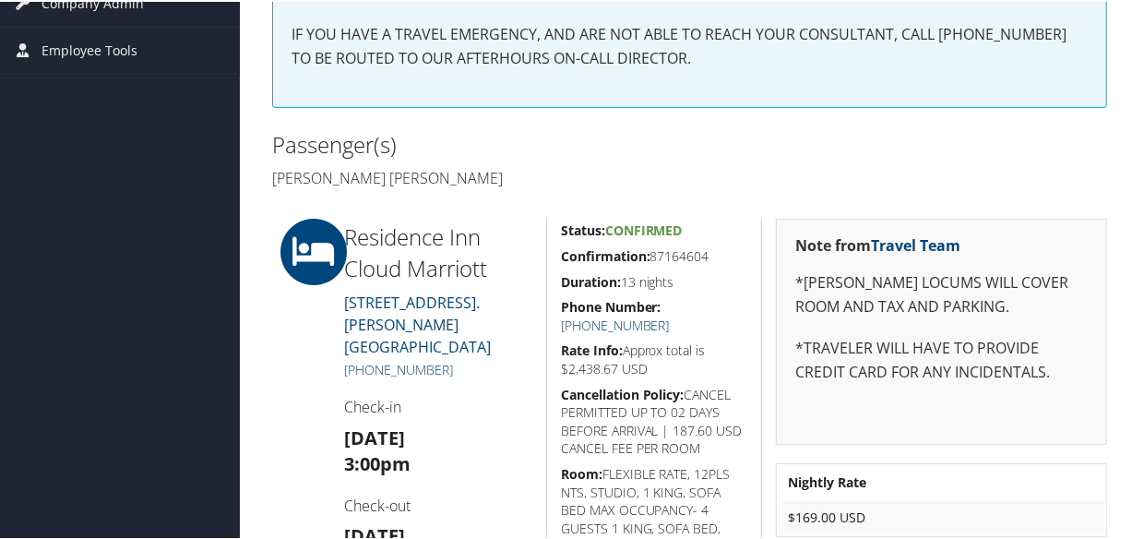
click at [670, 315] on link "[PHONE_NUMBER]" at bounding box center [615, 324] width 109 height 18
click at [655, 161] on div "Passenger(s) [PERSON_NAME] [PERSON_NAME]" at bounding box center [474, 159] width 432 height 69
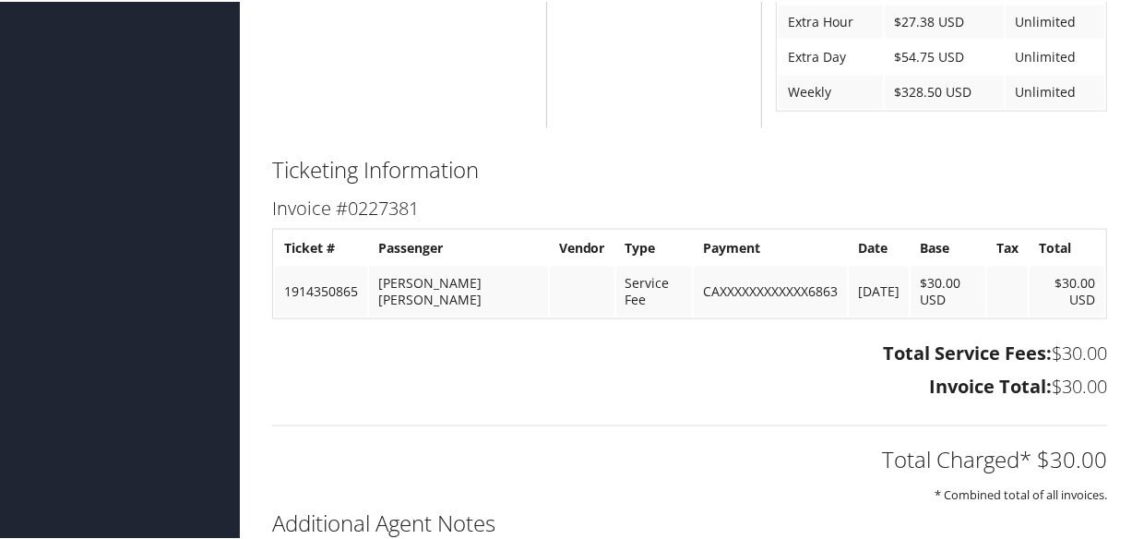
scroll to position [1710, 0]
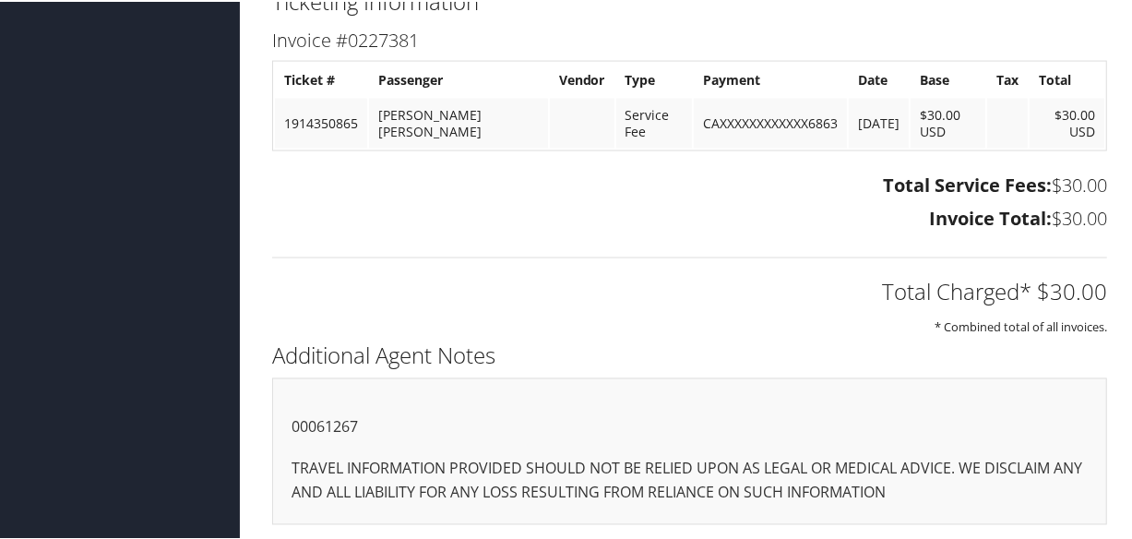
click at [568, 260] on div "Total Charged* $30.00 * Combined total of all invoices." at bounding box center [689, 286] width 863 height 98
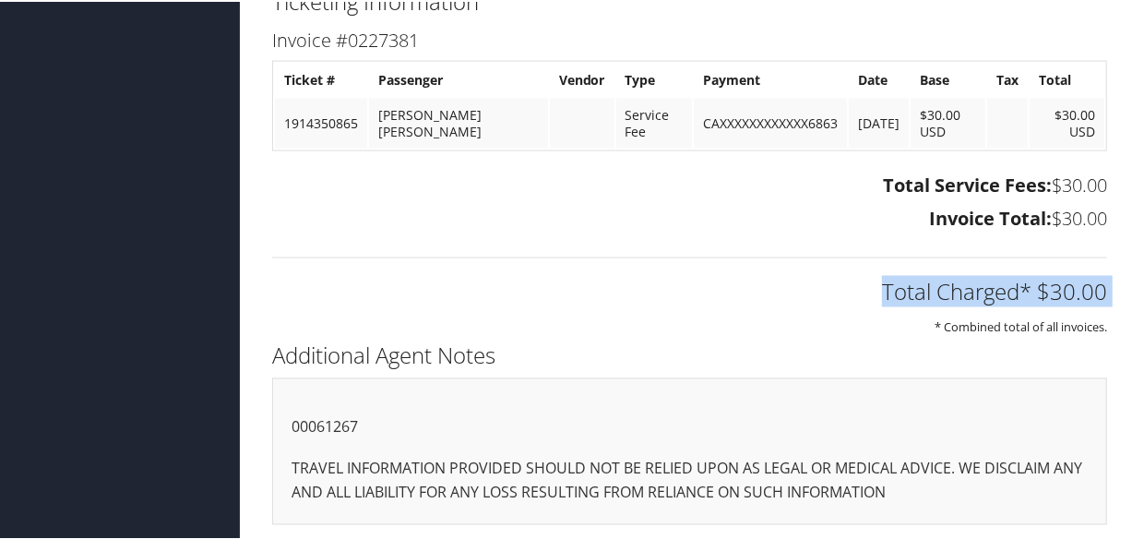
click at [568, 260] on div "Total Charged* $30.00 * Combined total of all invoices." at bounding box center [689, 286] width 863 height 98
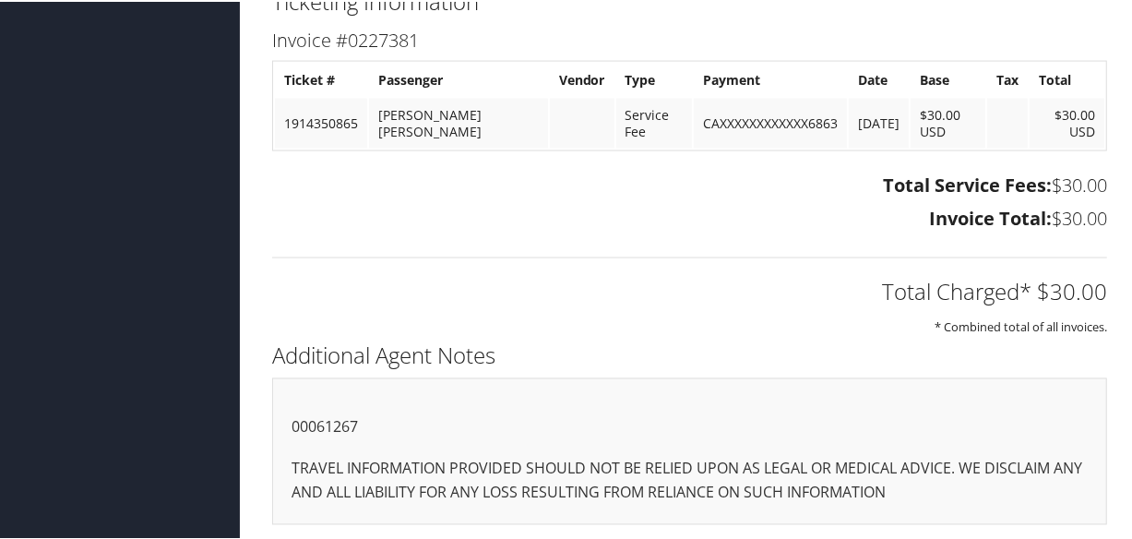
drag, startPoint x: 568, startPoint y: 260, endPoint x: 482, endPoint y: 195, distance: 108.7
click at [482, 195] on div "Total Service Fees: $30.00 Invoice Total: $30.00" at bounding box center [689, 202] width 863 height 69
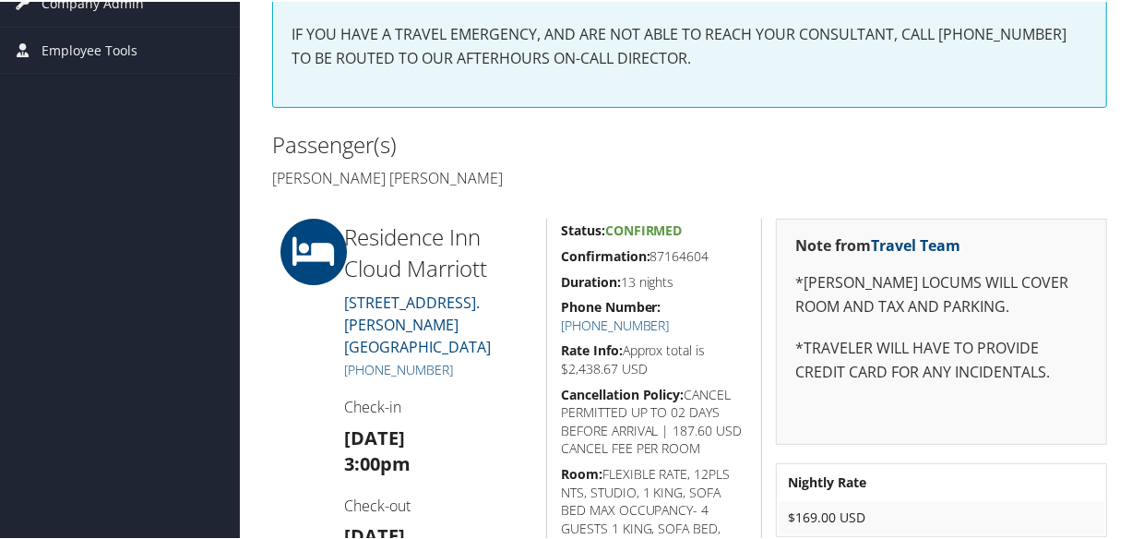
scroll to position [452, 0]
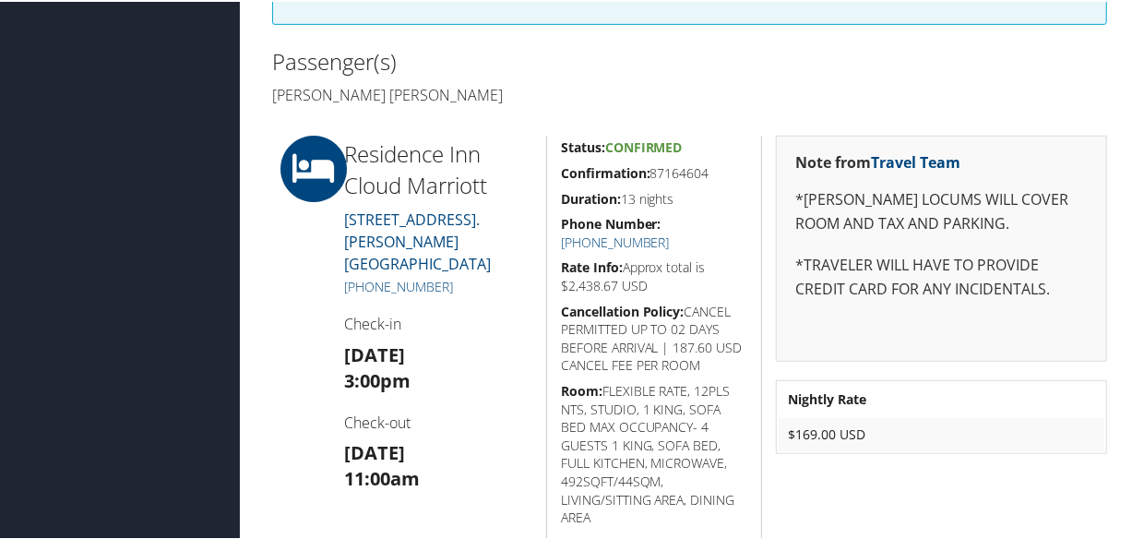
click at [559, 72] on h2 "Passenger(s)" at bounding box center [474, 59] width 404 height 31
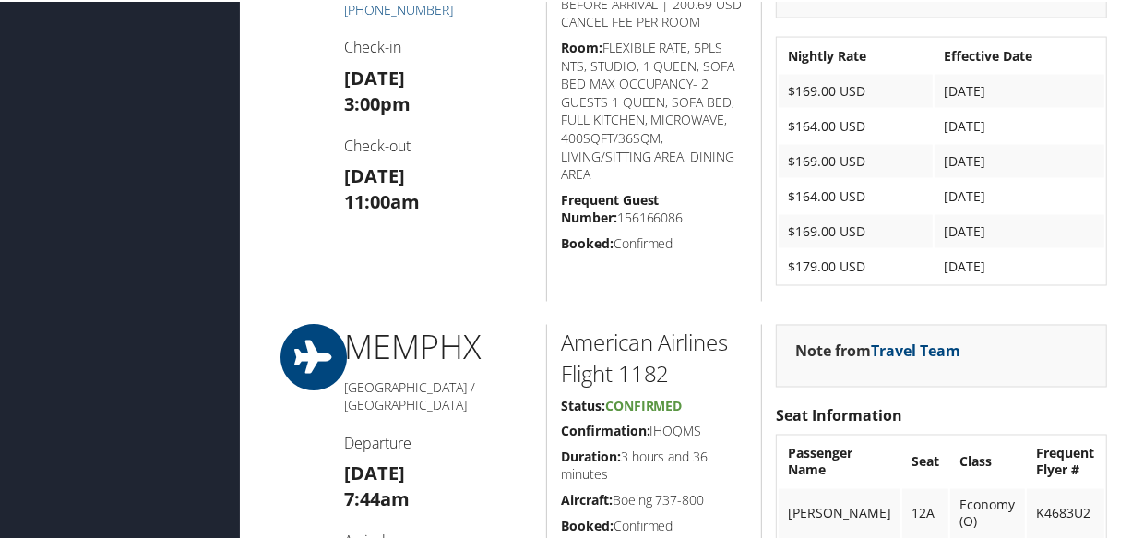
scroll to position [1509, 0]
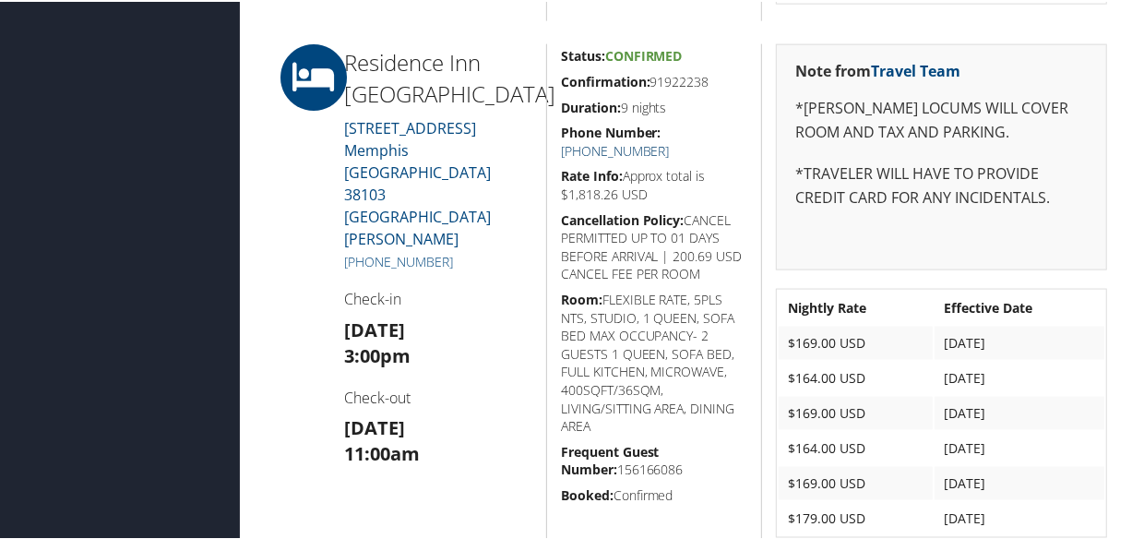
click at [670, 140] on link "[PHONE_NUMBER]" at bounding box center [615, 149] width 109 height 18
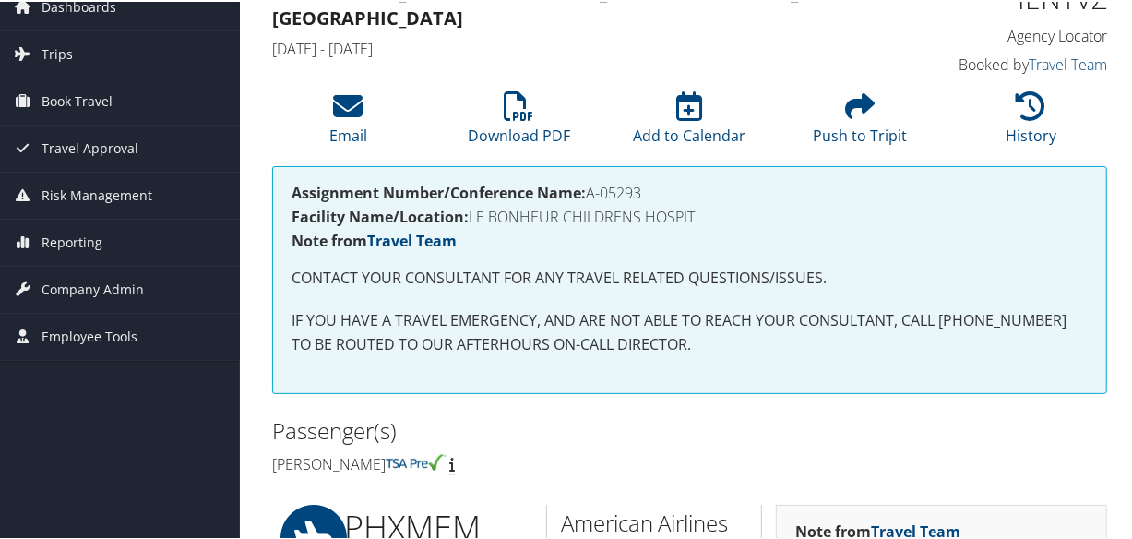
scroll to position [0, 0]
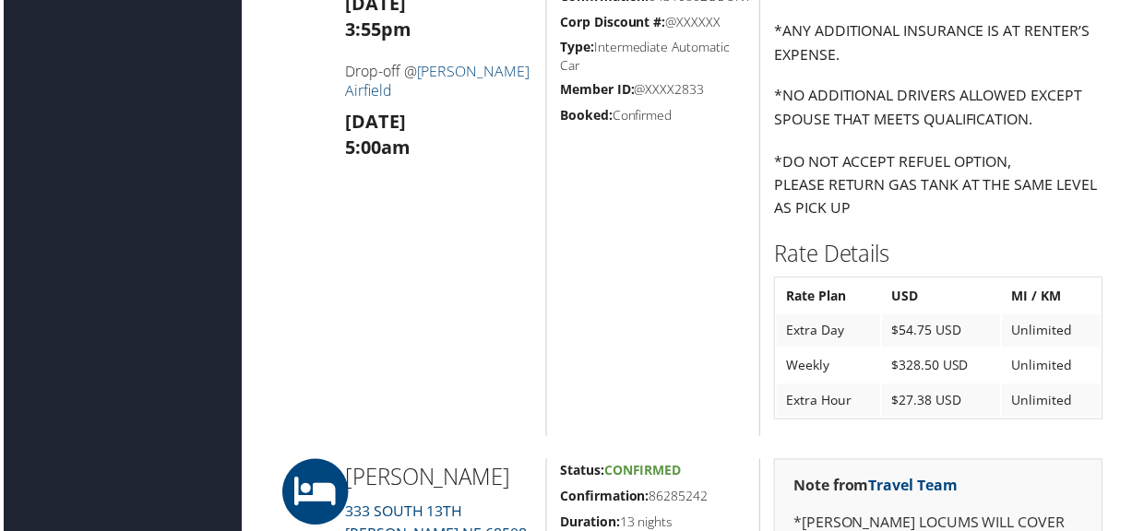
scroll to position [1425, 0]
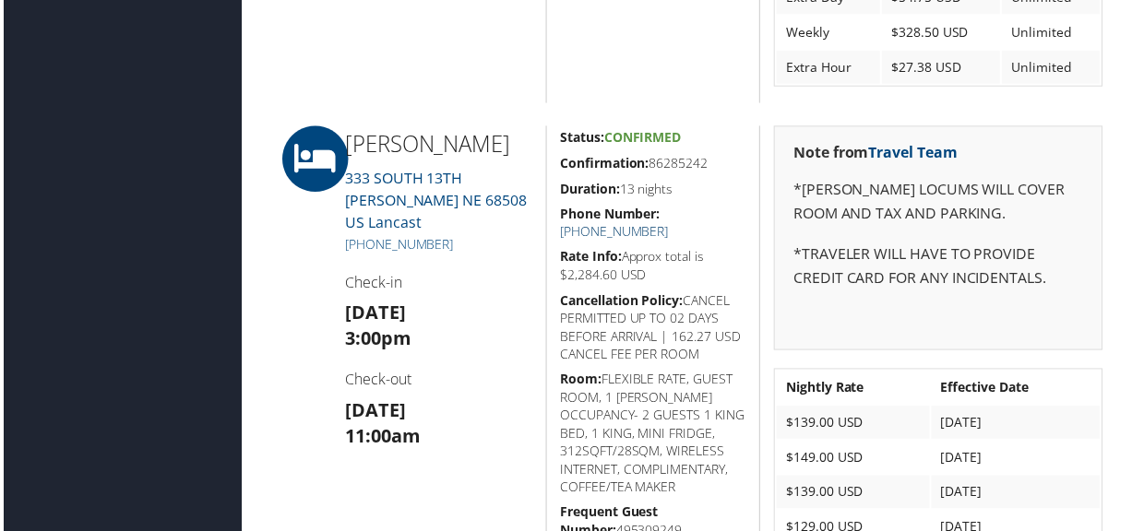
click at [670, 224] on link "[PHONE_NUMBER]" at bounding box center [615, 233] width 109 height 18
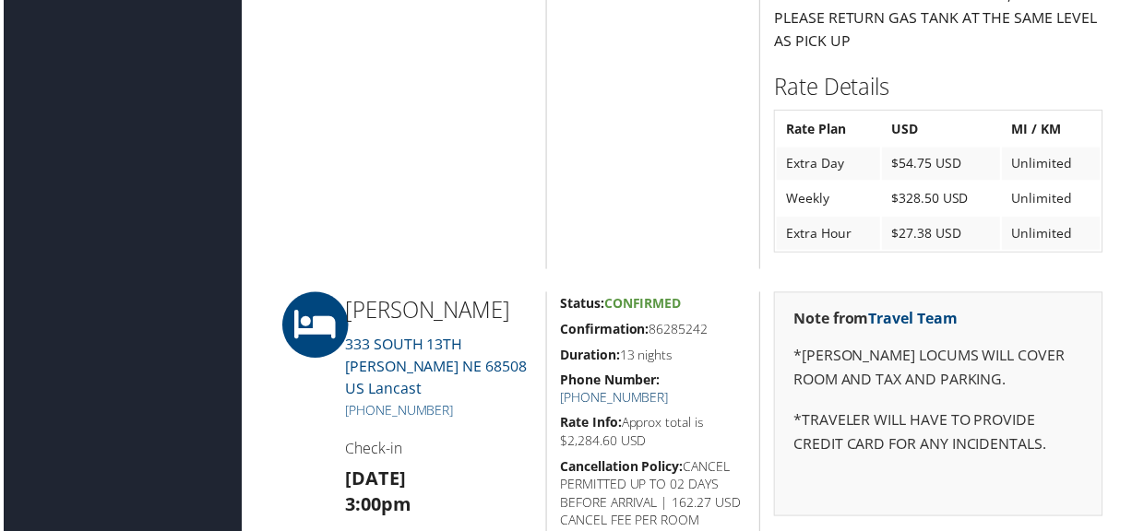
scroll to position [1593, 0]
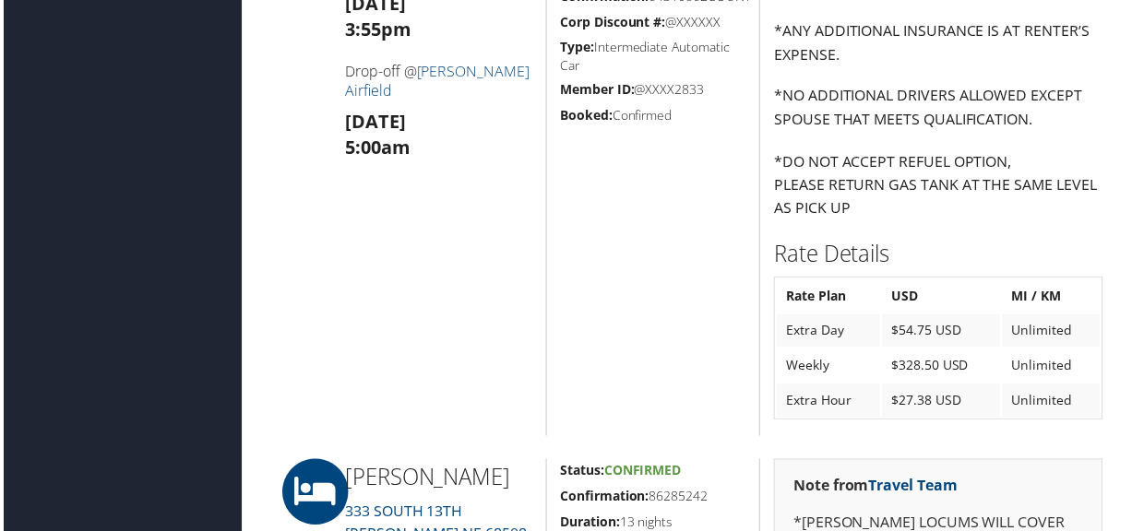
scroll to position [1509, 0]
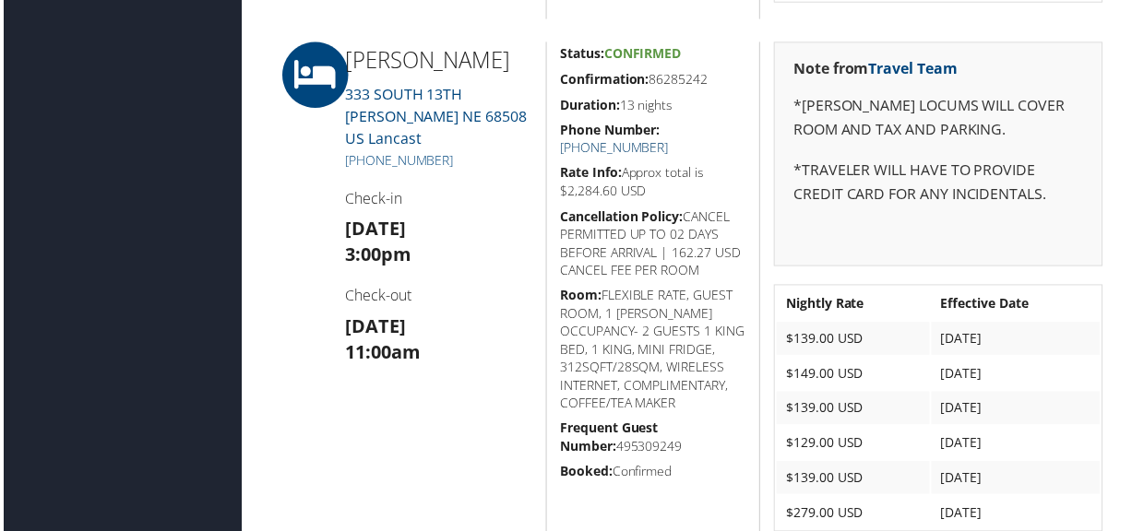
click at [670, 140] on link "[PHONE_NUMBER]" at bounding box center [615, 149] width 109 height 18
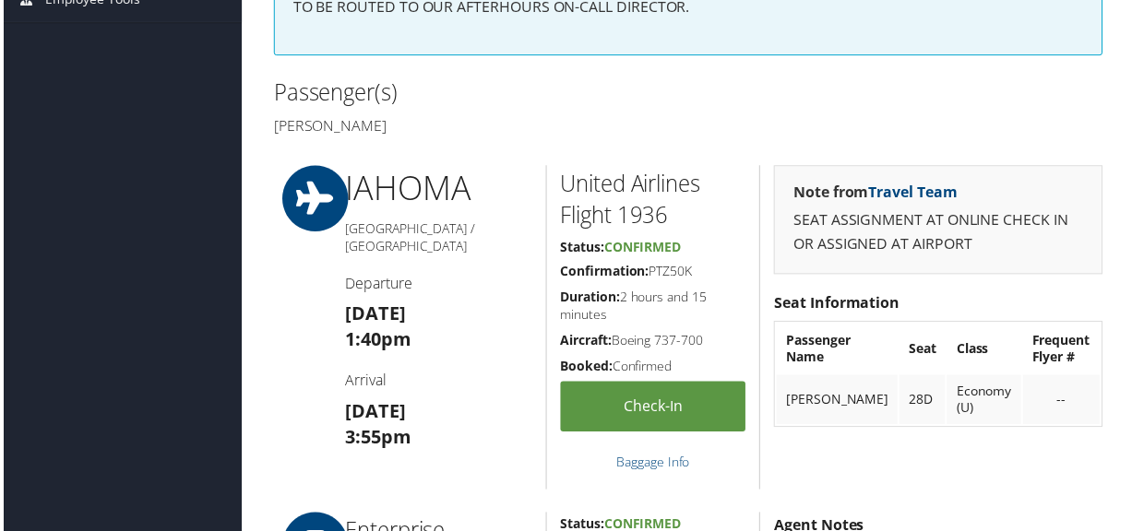
scroll to position [167, 0]
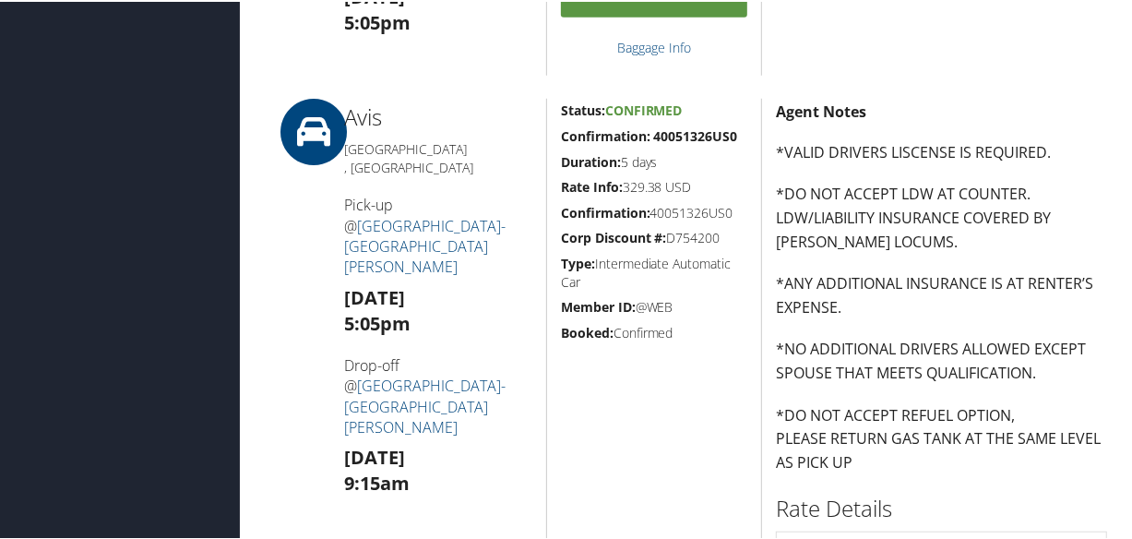
scroll to position [1341, 0]
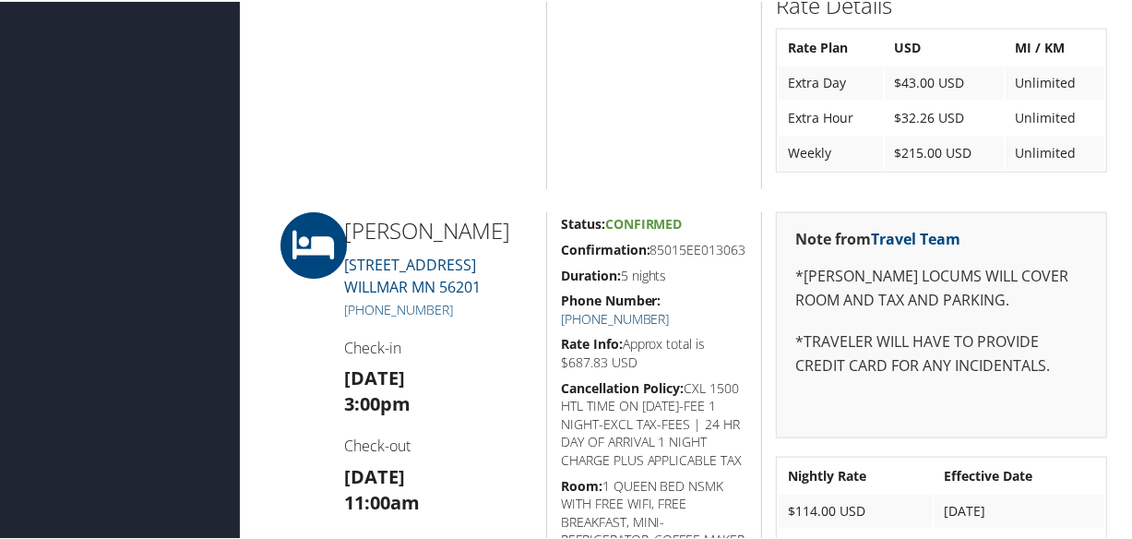
click at [670, 308] on link "(320) 231-1962" at bounding box center [615, 317] width 109 height 18
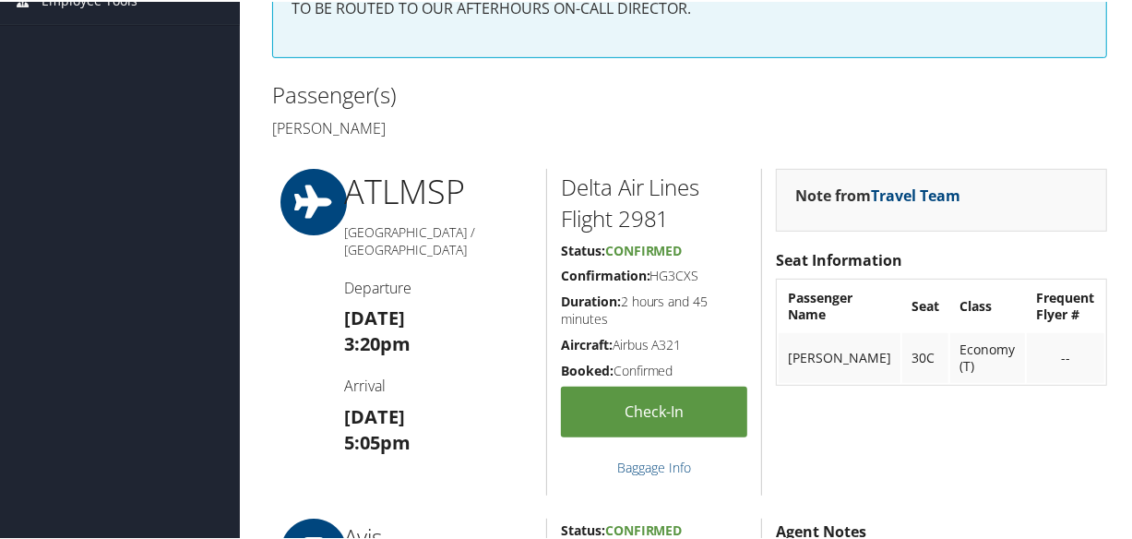
scroll to position [0, 0]
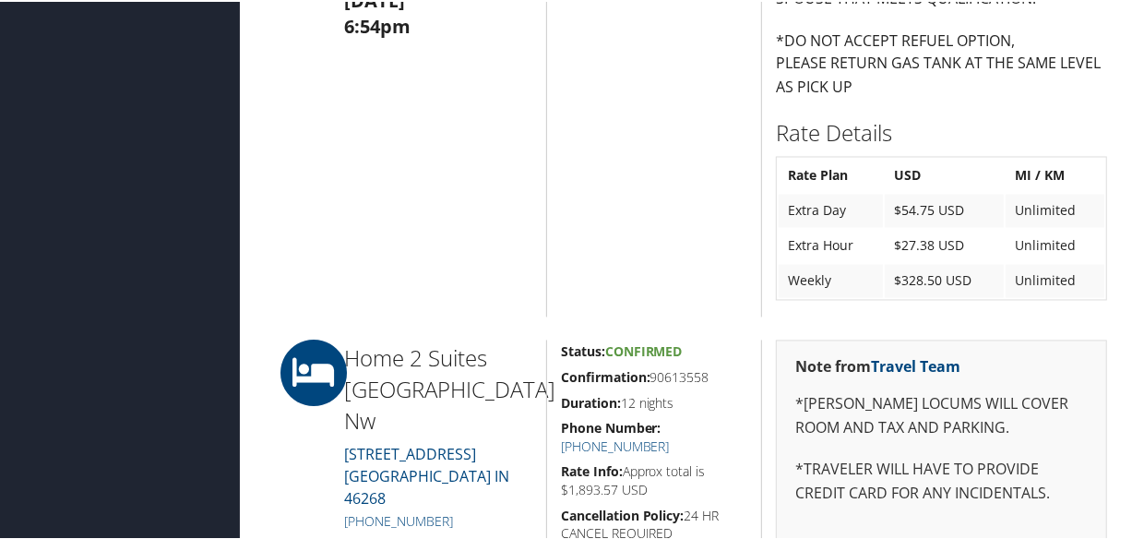
scroll to position [2348, 0]
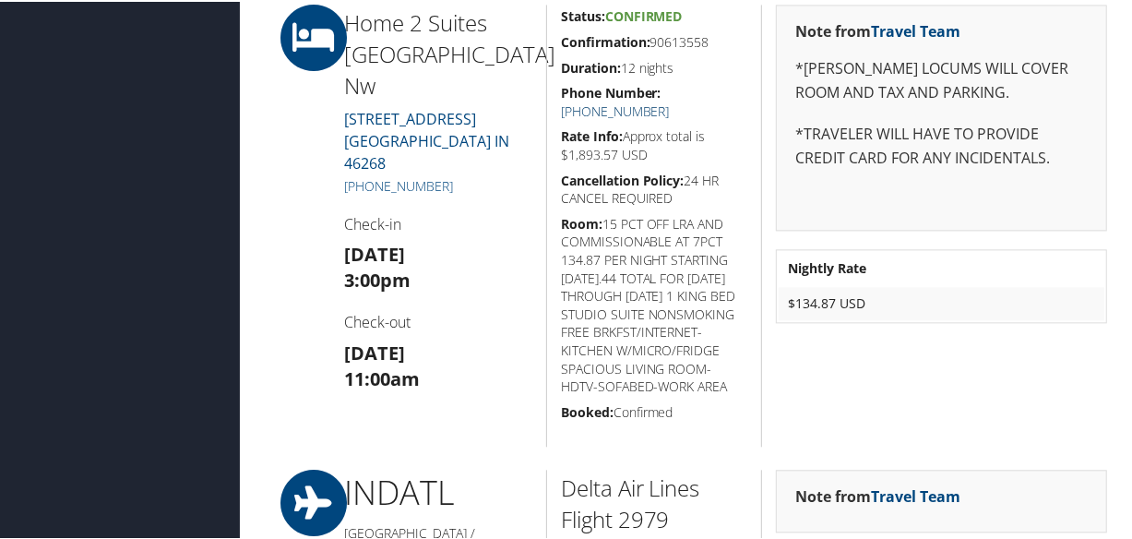
click at [670, 101] on link "[PHONE_NUMBER]" at bounding box center [615, 110] width 109 height 18
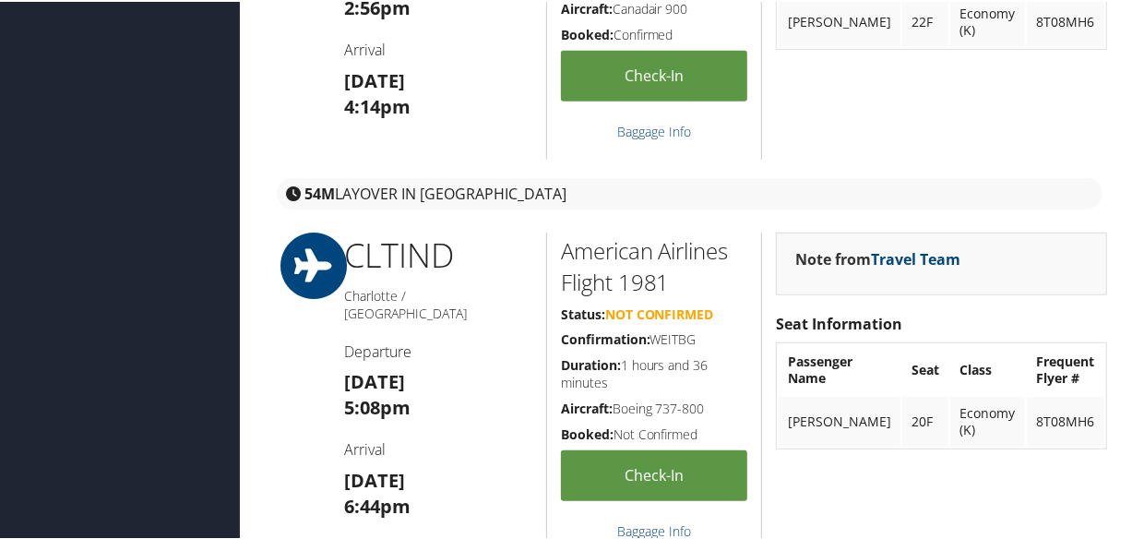
scroll to position [419, 0]
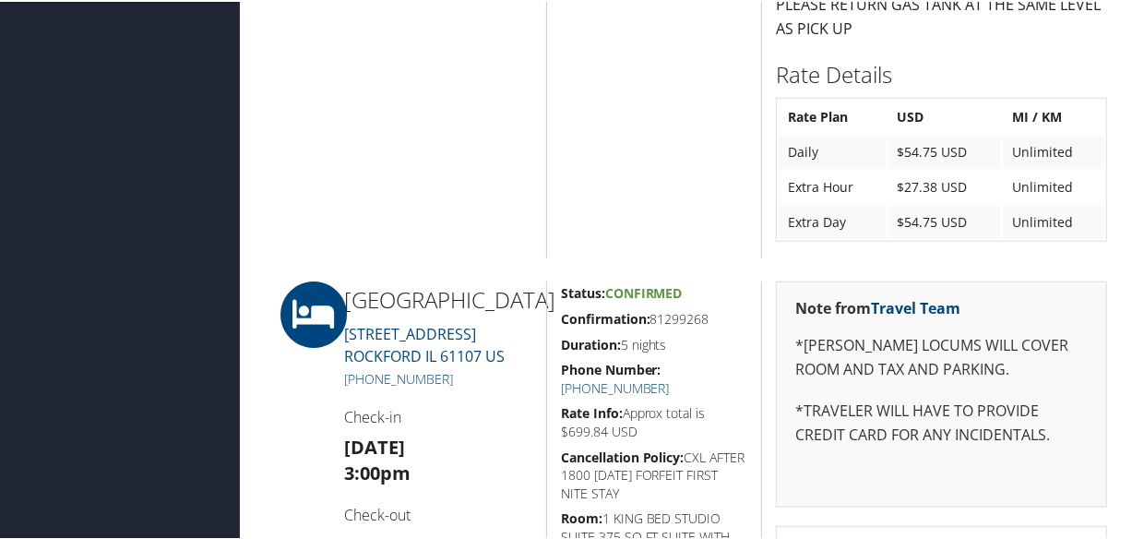
scroll to position [1006, 0]
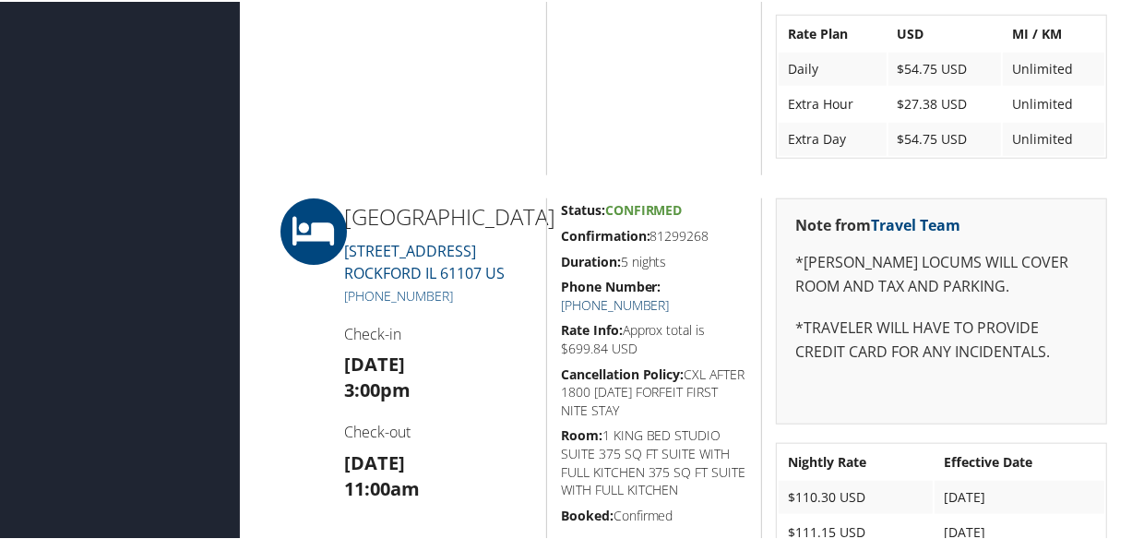
click at [670, 294] on link "[PHONE_NUMBER]" at bounding box center [615, 303] width 109 height 18
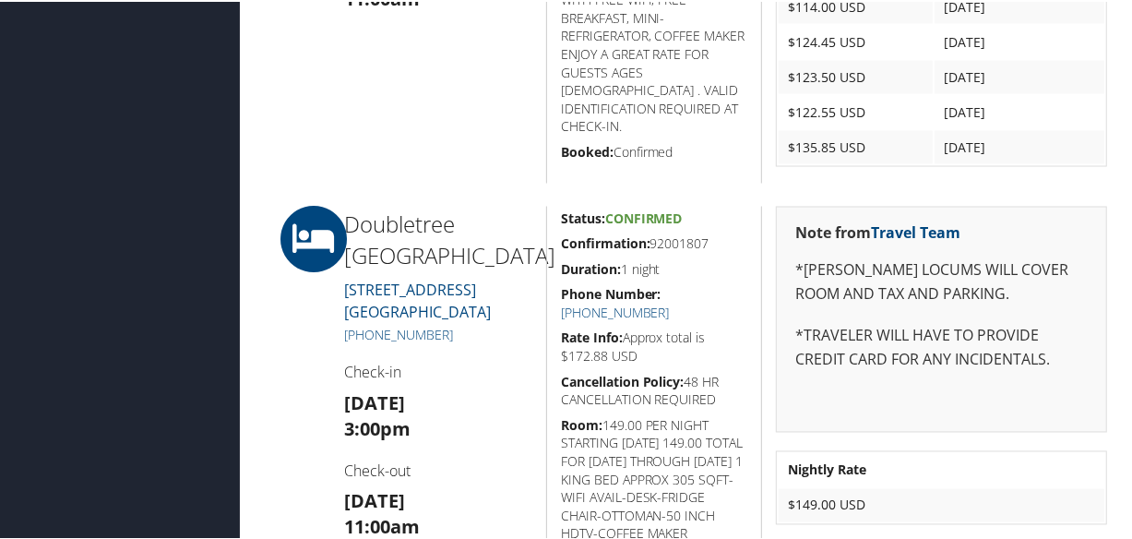
scroll to position [2096, 0]
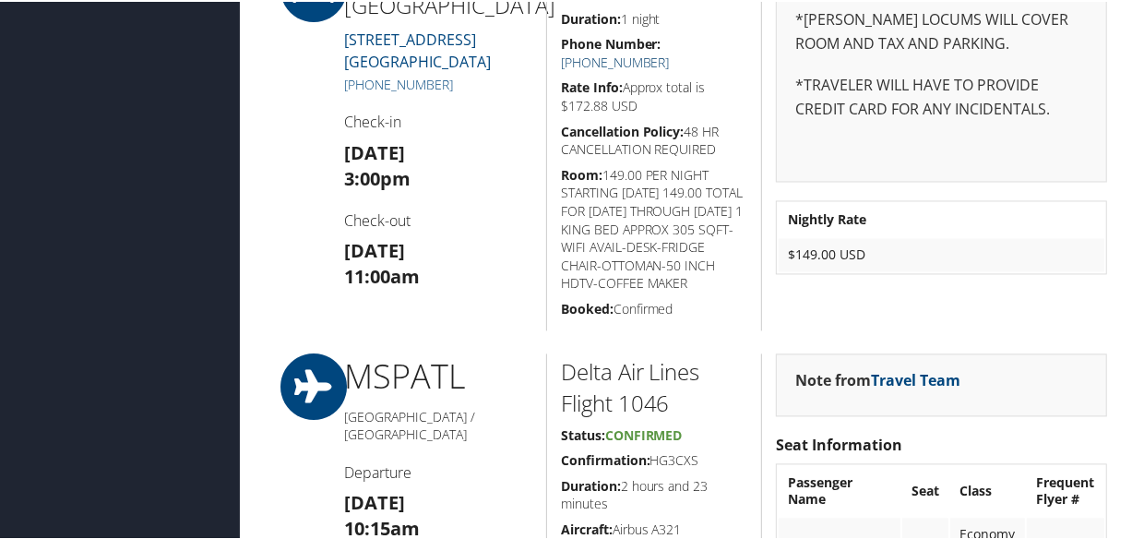
click at [670, 52] on link "+1 (952) 854-7441" at bounding box center [615, 61] width 109 height 18
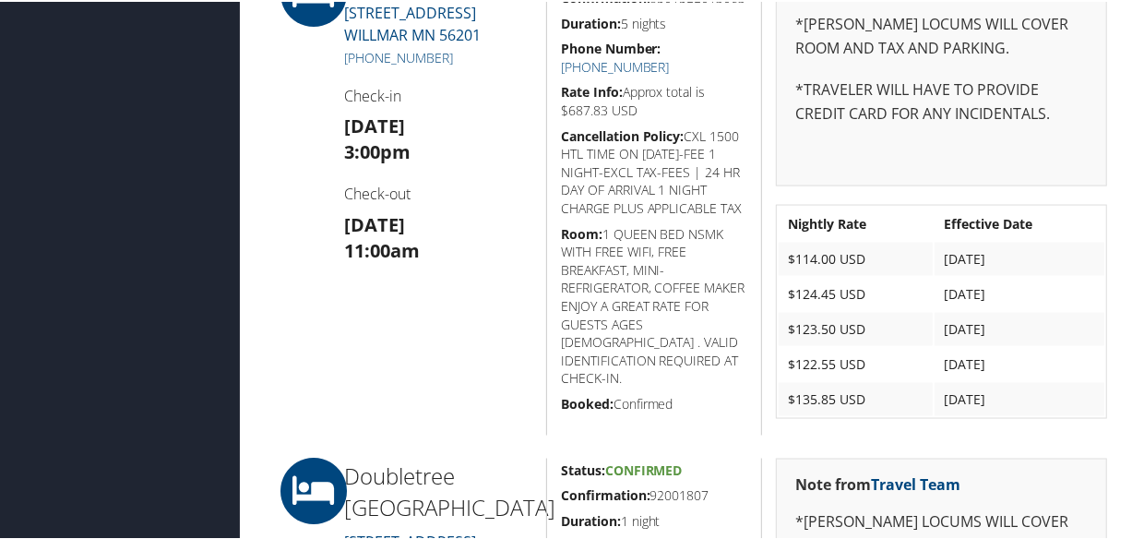
scroll to position [1341, 0]
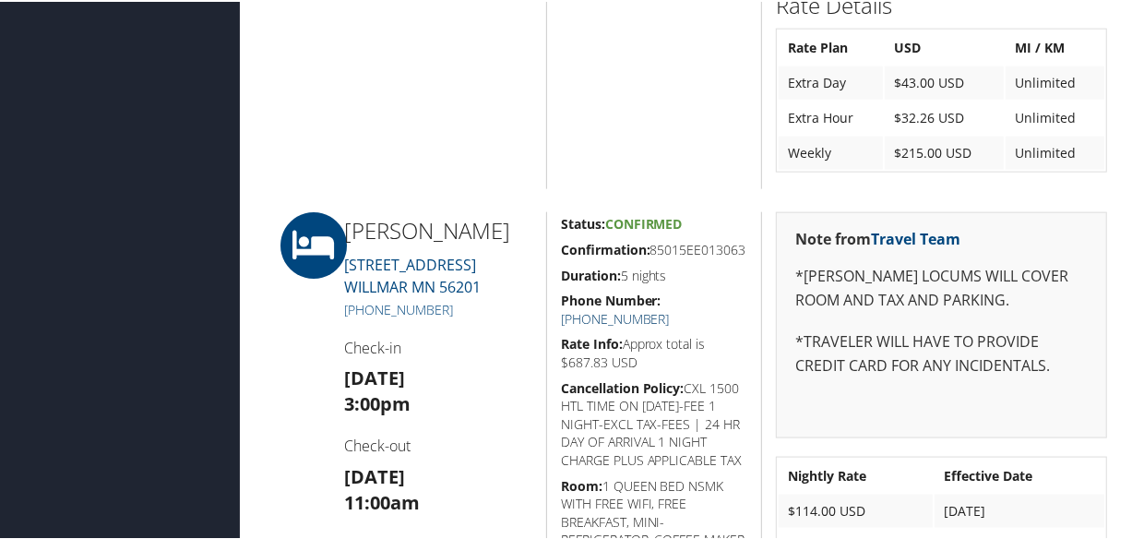
click at [670, 316] on link "(320) 231-1962" at bounding box center [615, 317] width 109 height 18
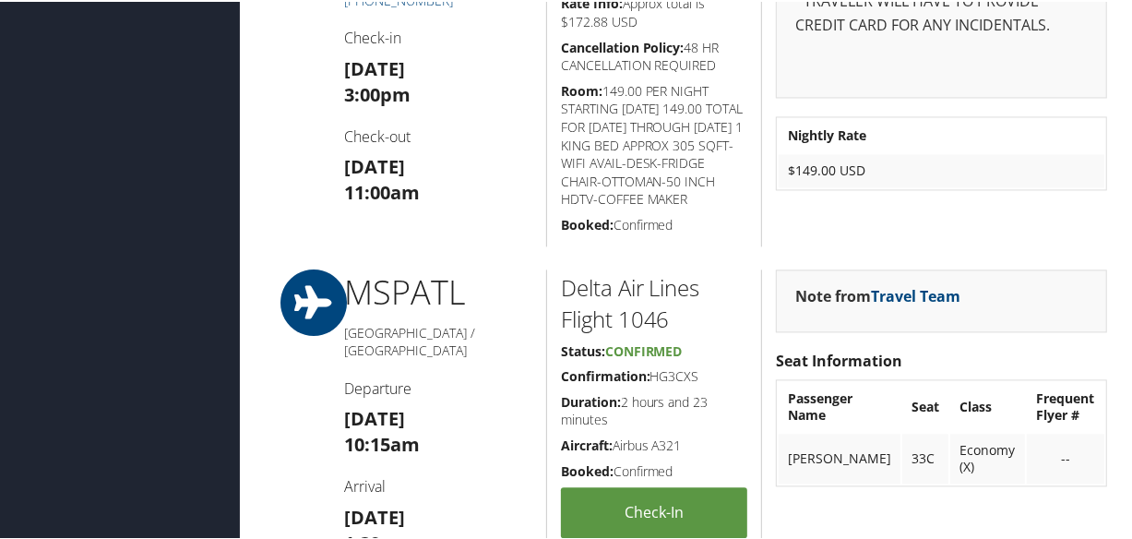
scroll to position [1928, 0]
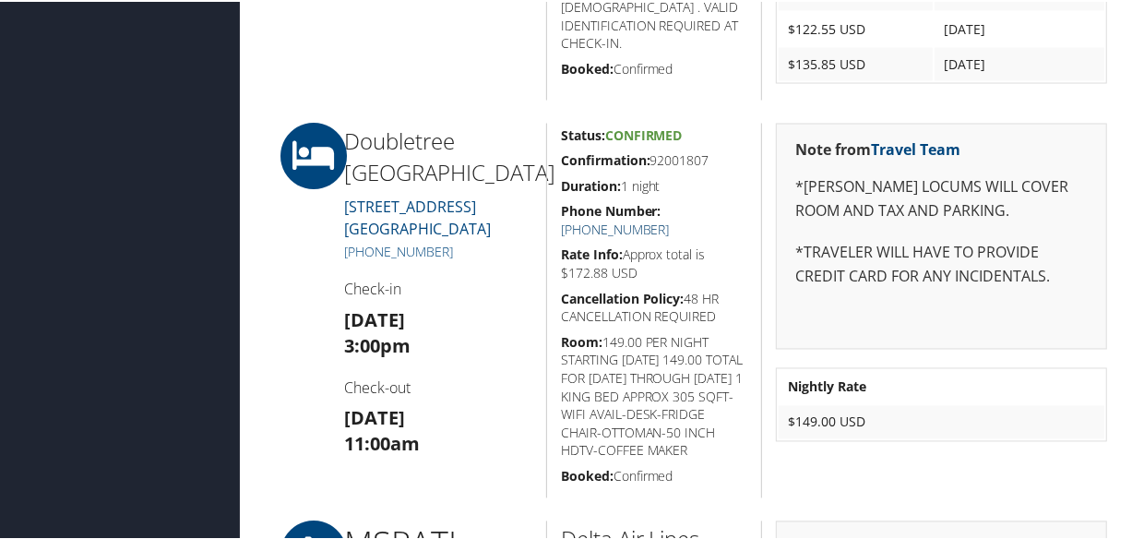
click at [670, 220] on link "+1 (952) 854-7441" at bounding box center [615, 229] width 109 height 18
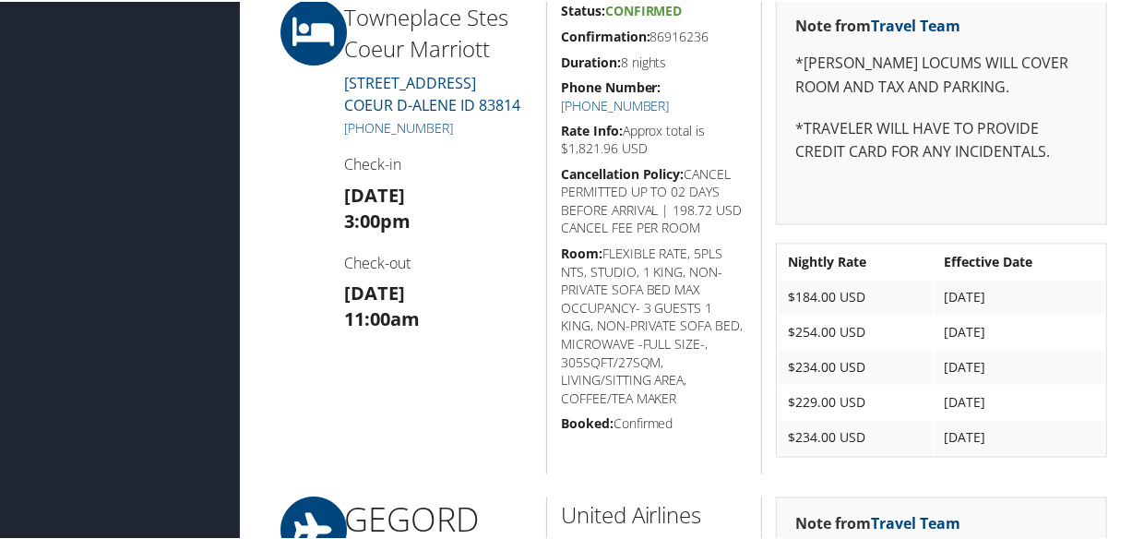
scroll to position [1761, 0]
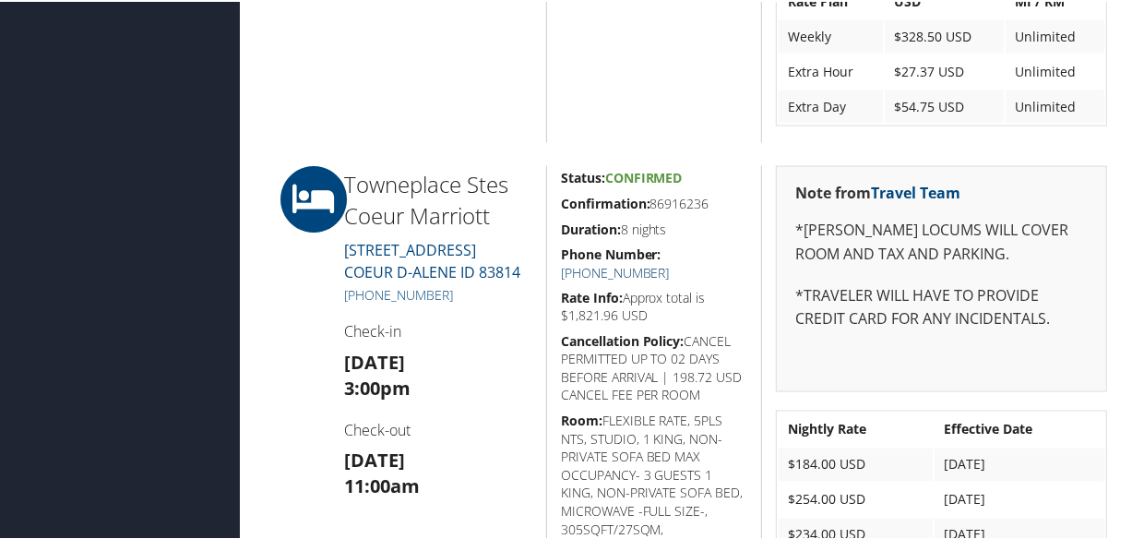
click at [670, 262] on link "[PHONE_NUMBER]" at bounding box center [615, 271] width 109 height 18
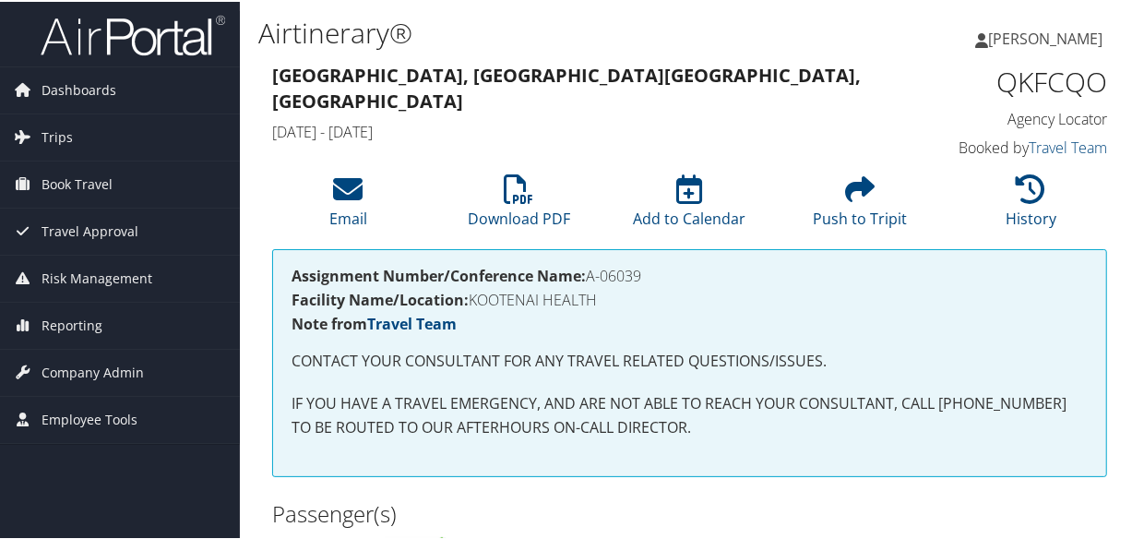
scroll to position [335, 0]
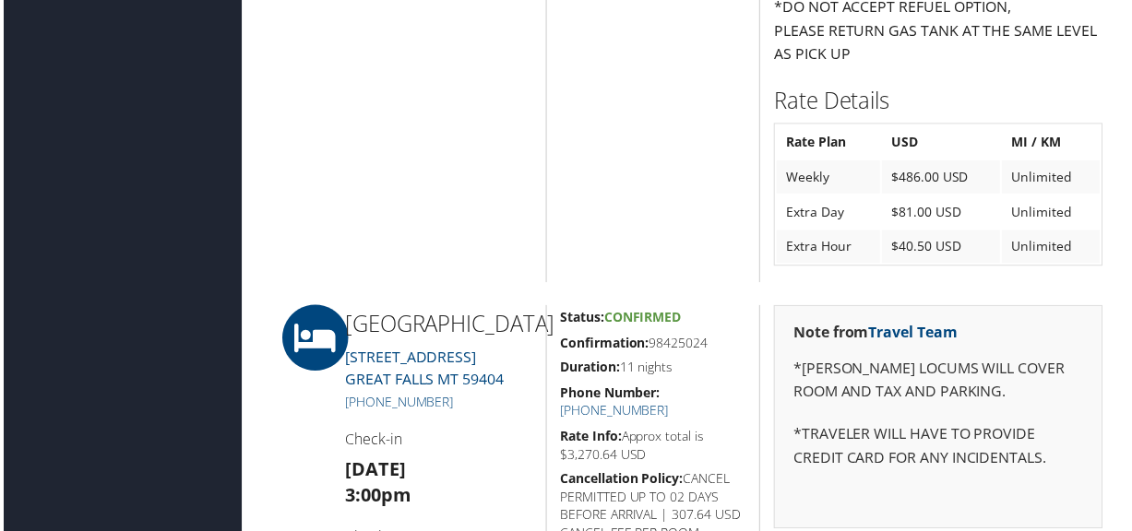
scroll to position [1845, 0]
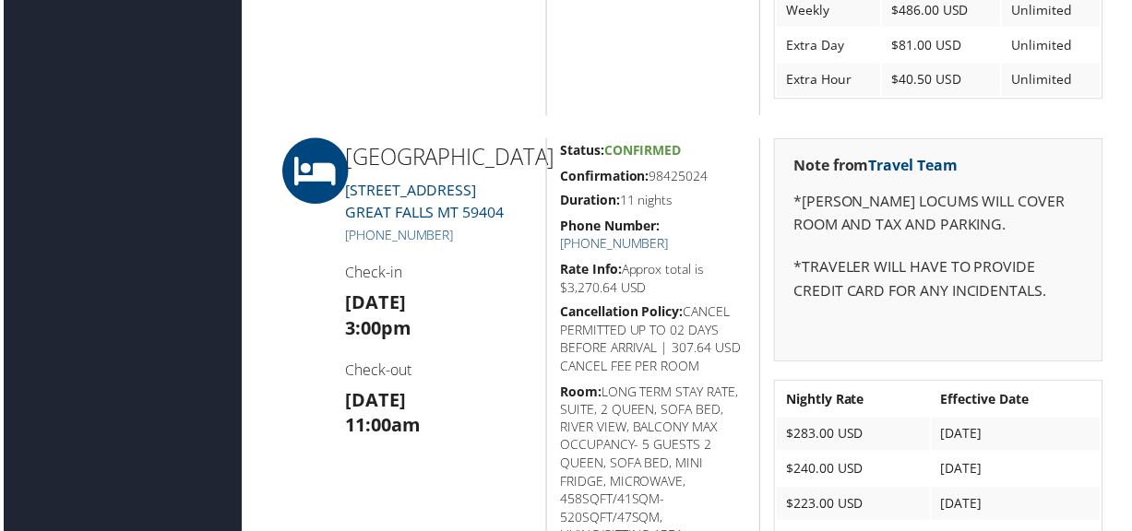
click at [670, 236] on link "[PHONE_NUMBER]" at bounding box center [615, 245] width 109 height 18
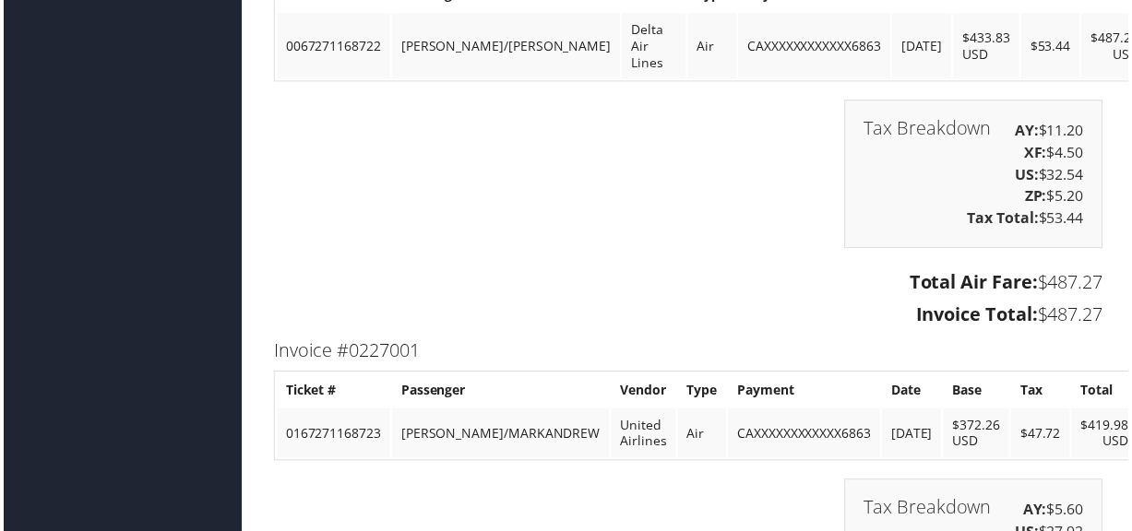
scroll to position [3941, 0]
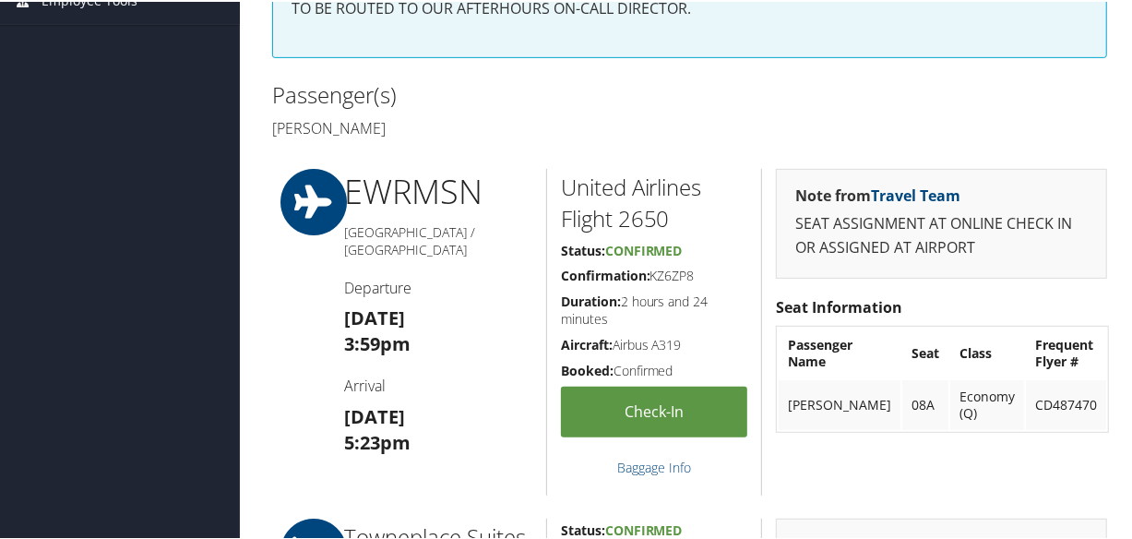
scroll to position [923, 0]
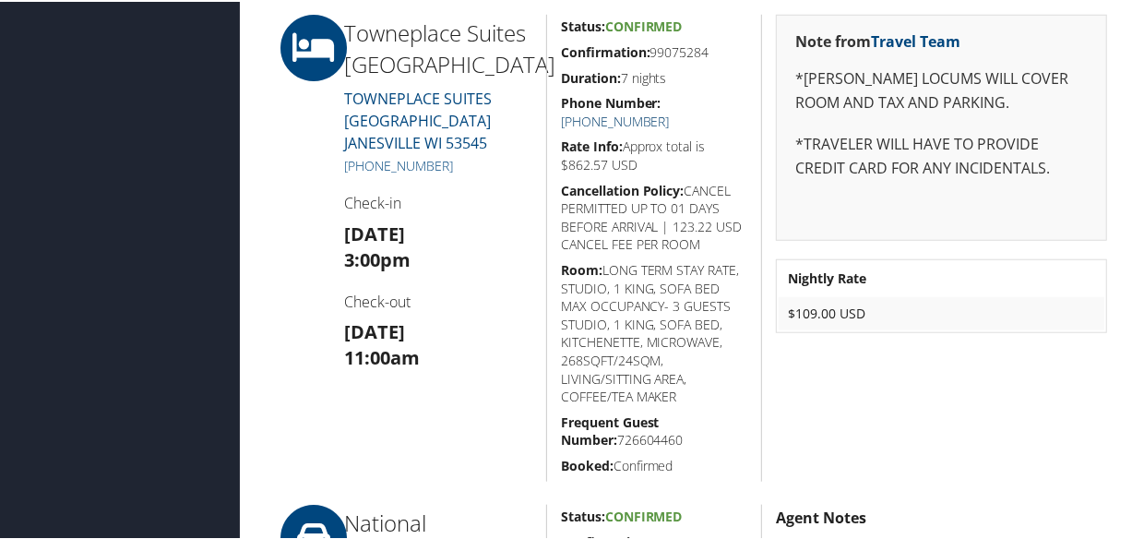
click at [670, 111] on link "[PHONE_NUMBER]" at bounding box center [615, 120] width 109 height 18
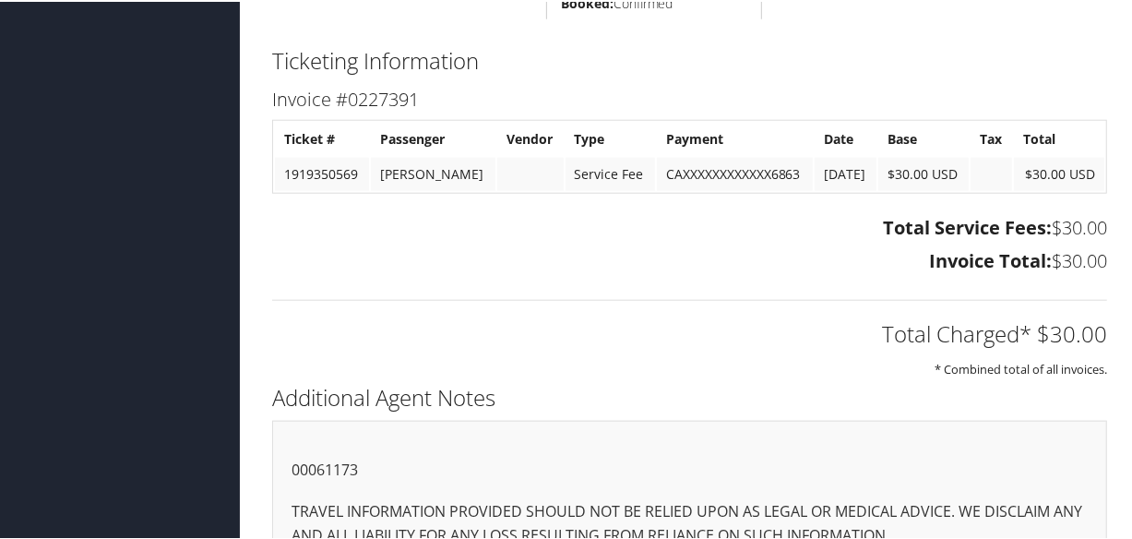
scroll to position [1149, 0]
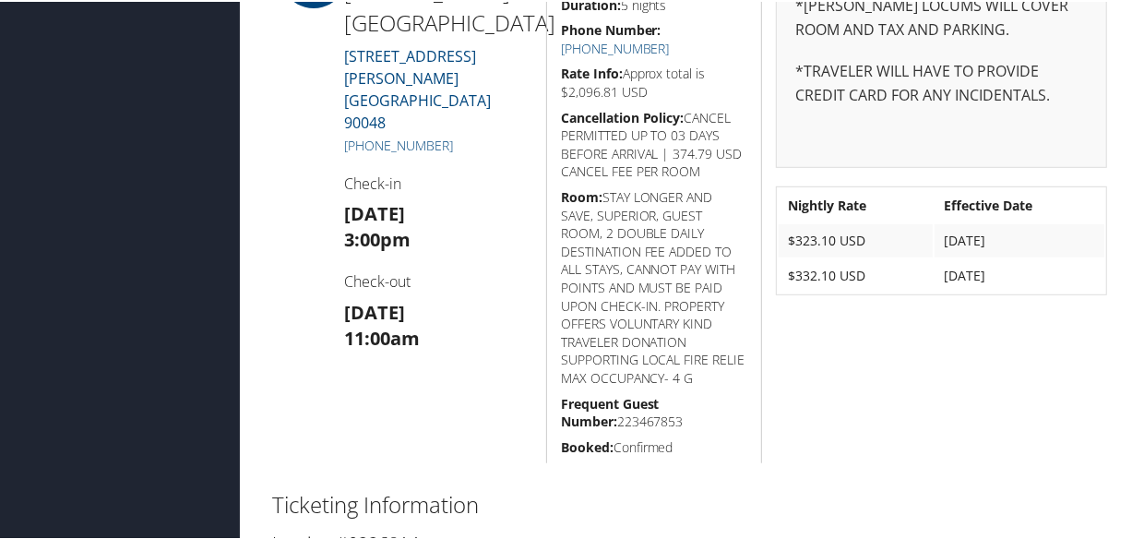
scroll to position [394, 0]
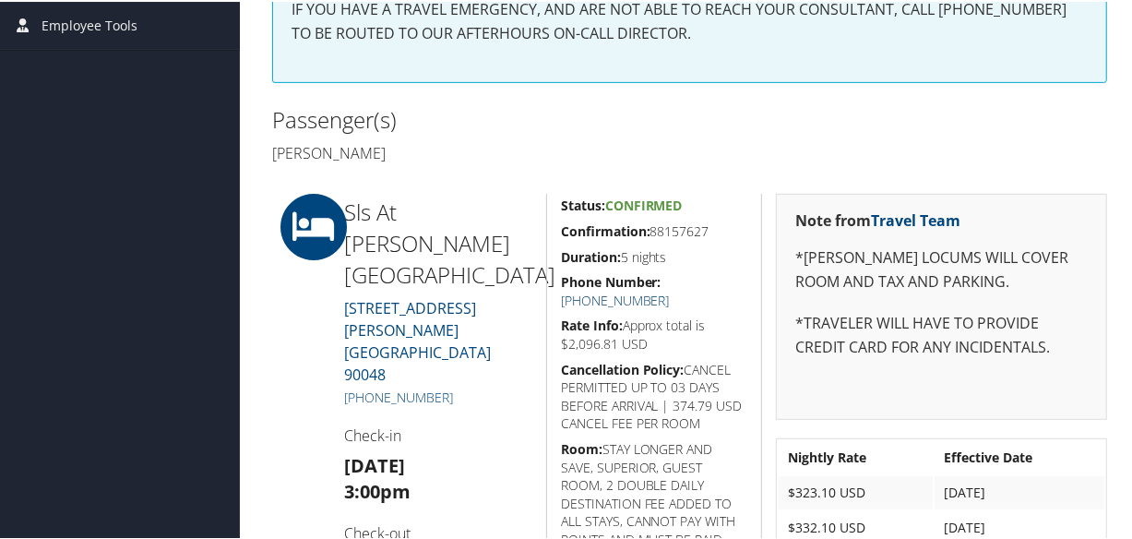
click at [670, 290] on link "+1 (310) 247-0400" at bounding box center [615, 299] width 109 height 18
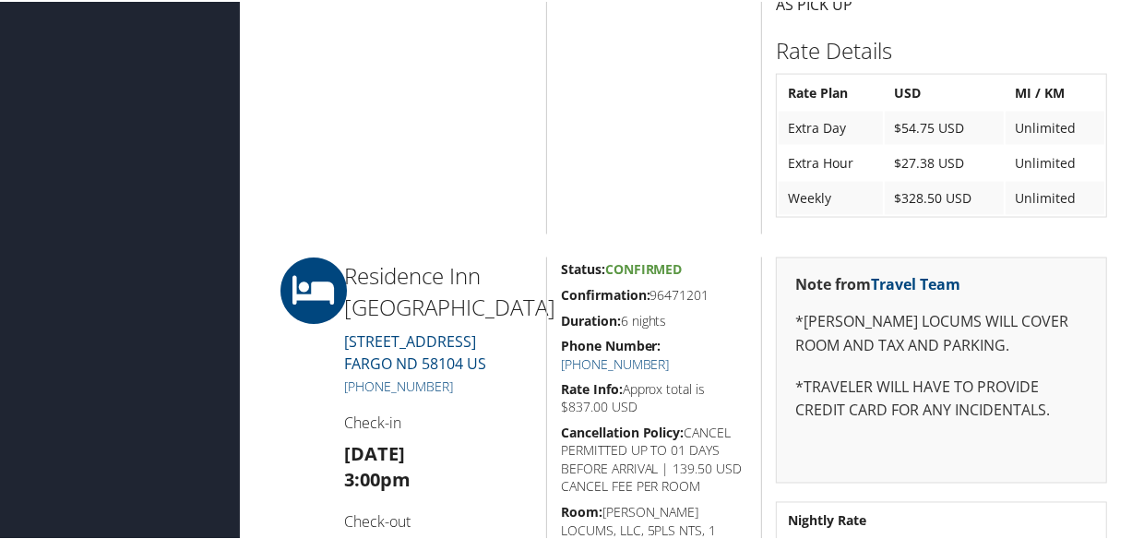
scroll to position [1928, 0]
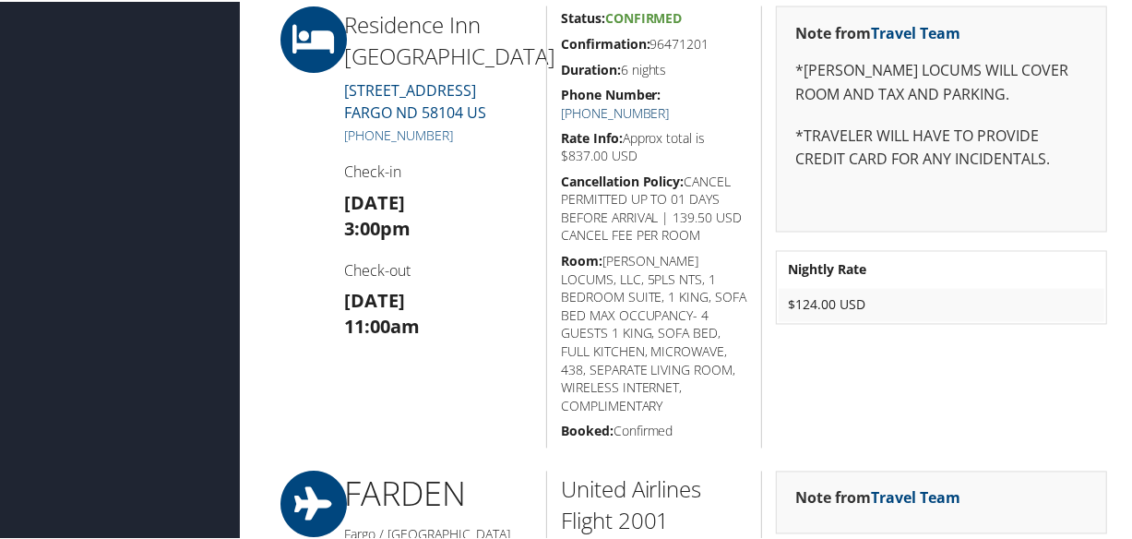
click at [670, 102] on link "[PHONE_NUMBER]" at bounding box center [615, 111] width 109 height 18
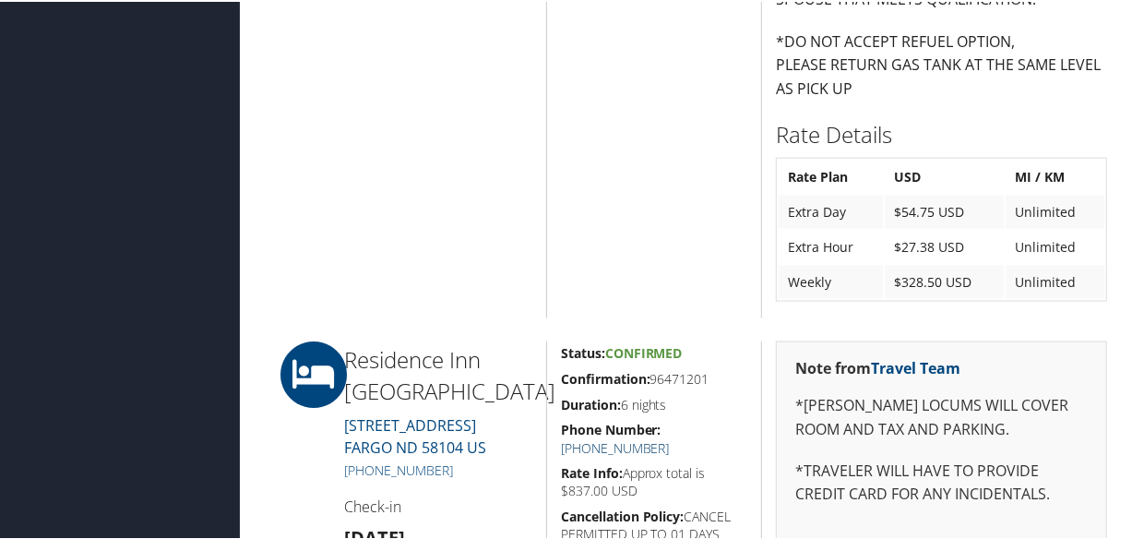
scroll to position [1845, 0]
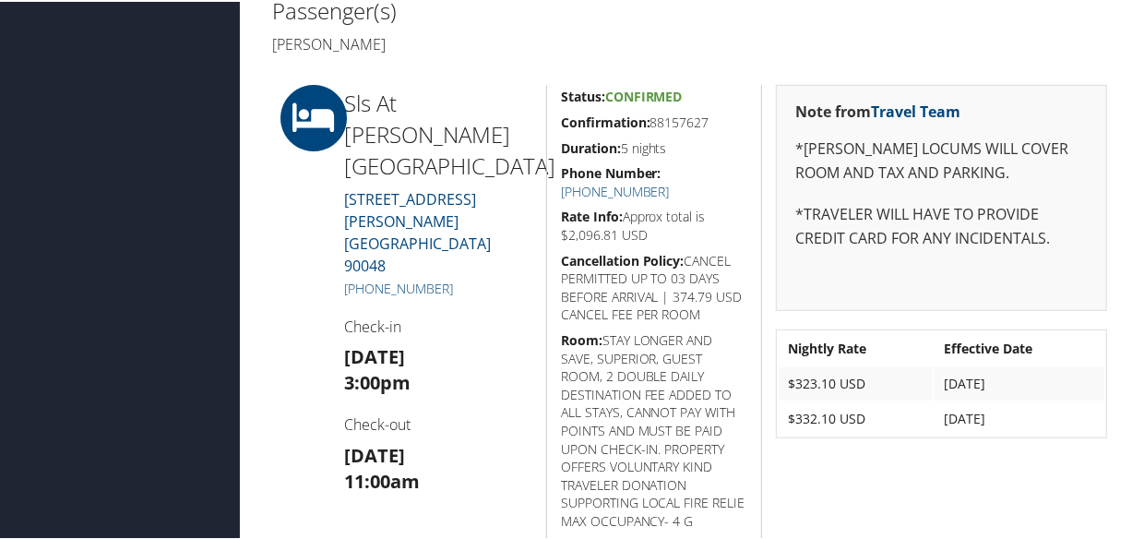
scroll to position [503, 0]
click at [670, 181] on link "[PHONE_NUMBER]" at bounding box center [615, 190] width 109 height 18
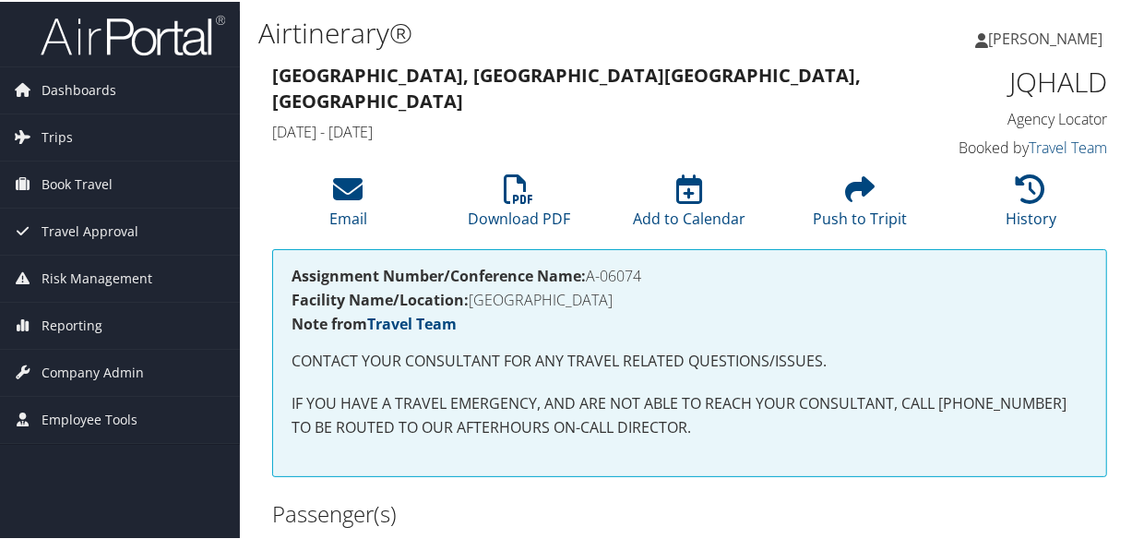
scroll to position [419, 0]
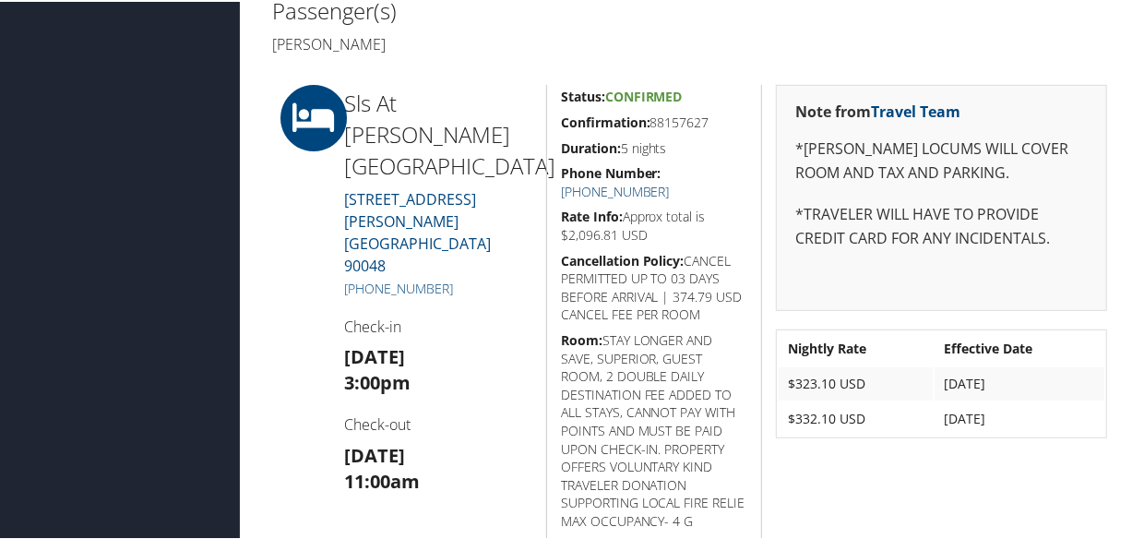
click at [670, 181] on link "[PHONE_NUMBER]" at bounding box center [615, 190] width 109 height 18
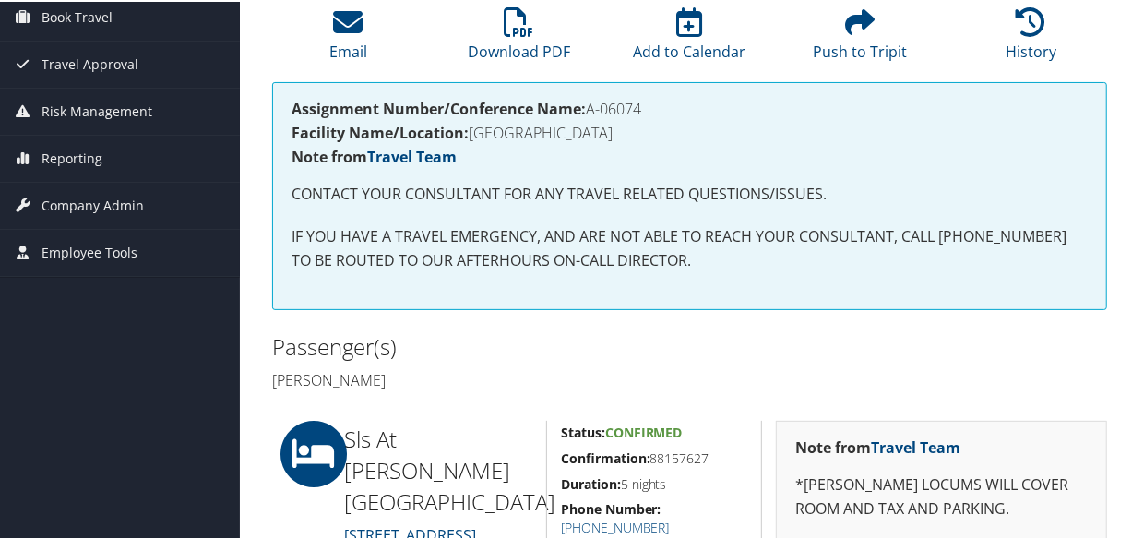
scroll to position [335, 0]
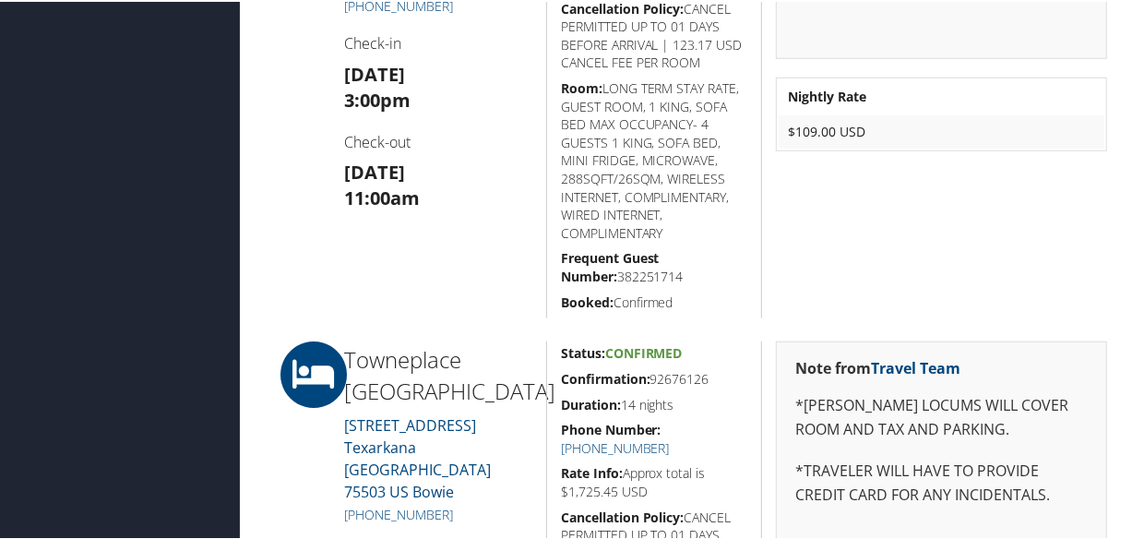
scroll to position [1006, 0]
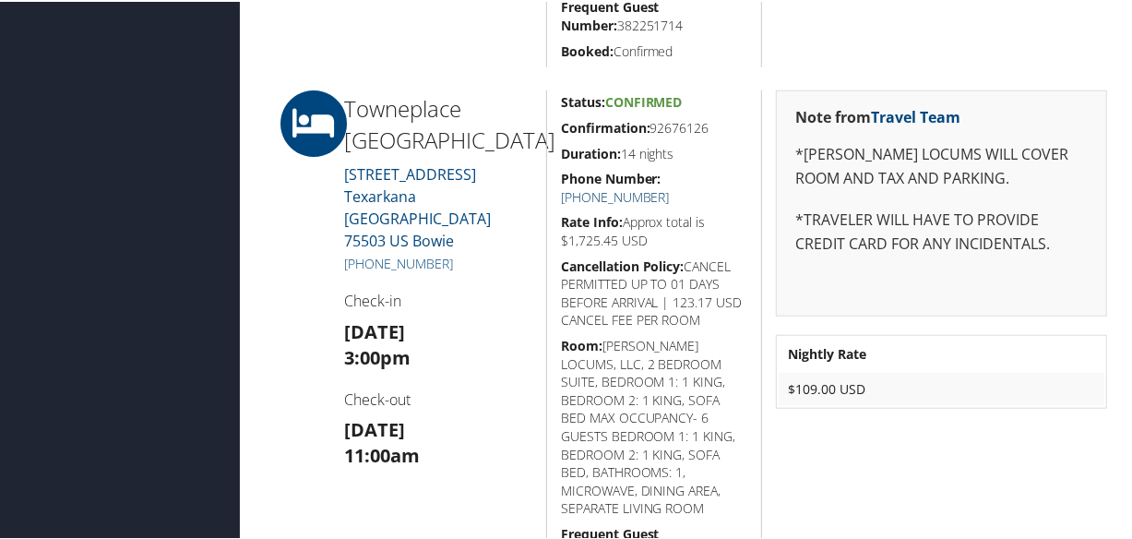
click at [670, 186] on link "+1 (903) 334-8800" at bounding box center [615, 195] width 109 height 18
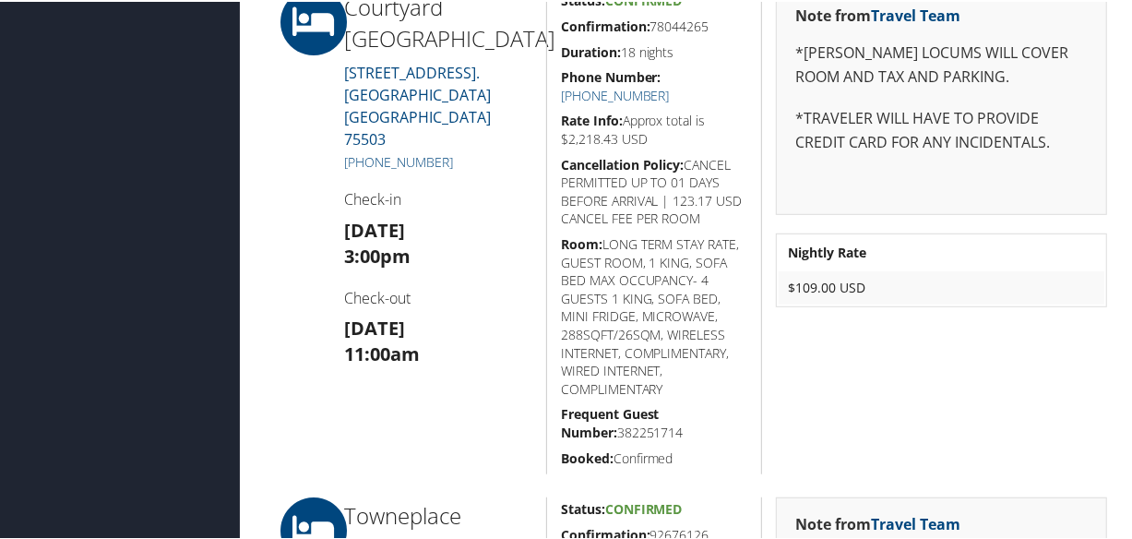
scroll to position [1102, 0]
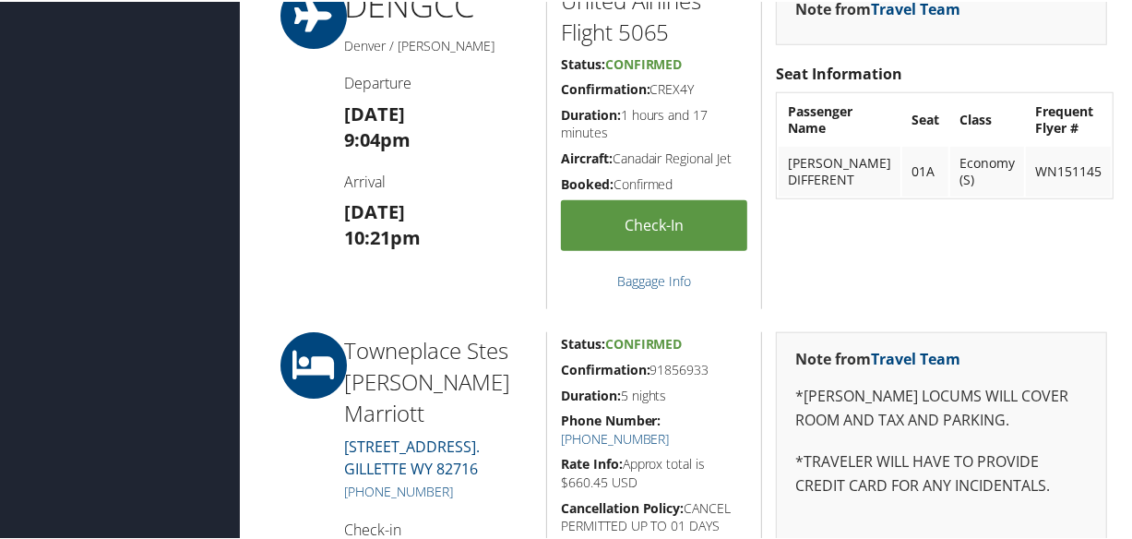
scroll to position [1256, 0]
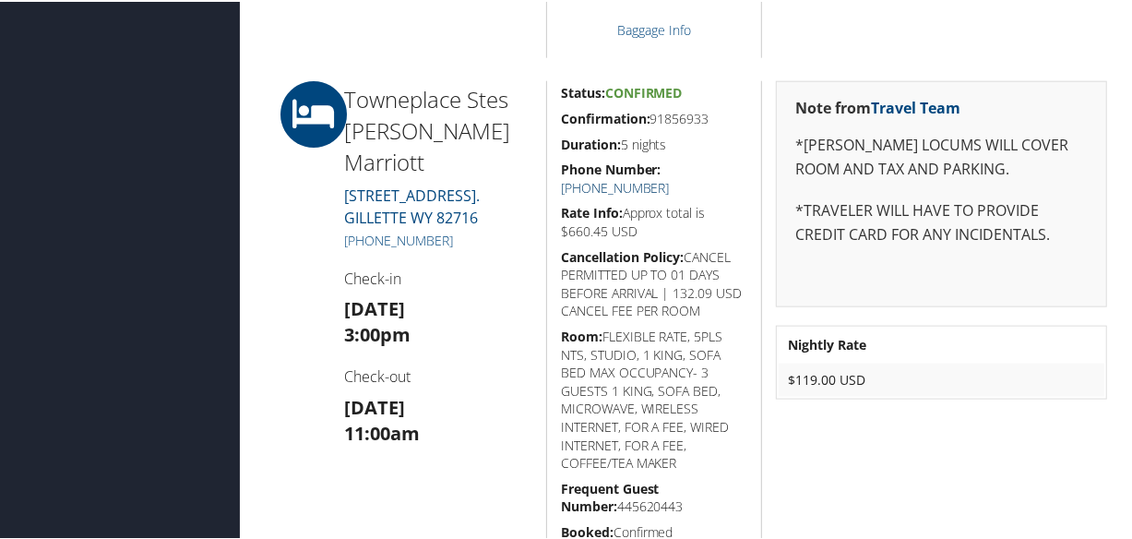
drag, startPoint x: 731, startPoint y: 162, endPoint x: 734, endPoint y: 174, distance: 12.5
click at [670, 177] on link "[PHONE_NUMBER]" at bounding box center [615, 186] width 109 height 18
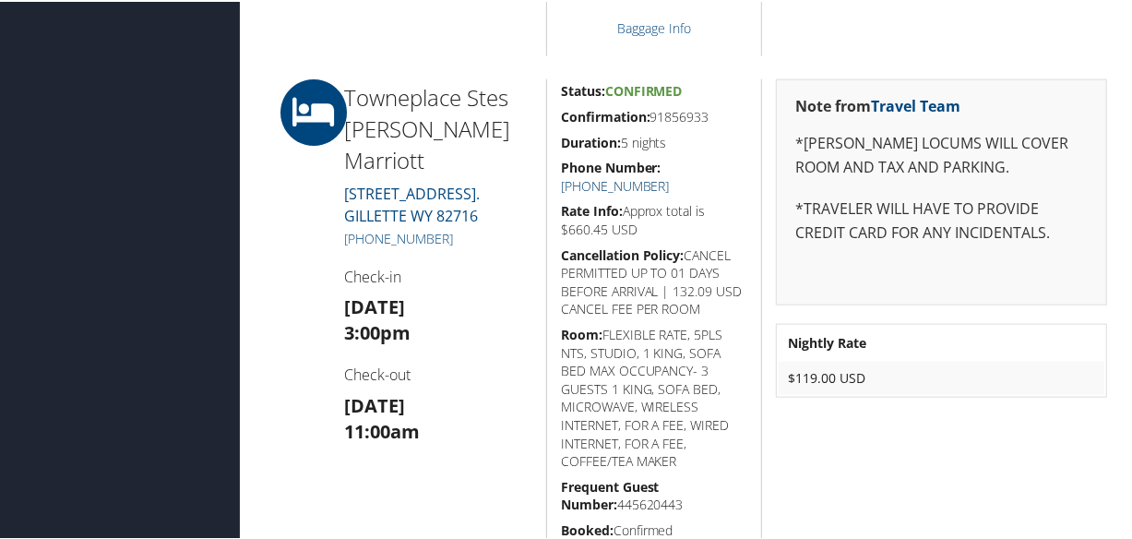
scroll to position [1341, 0]
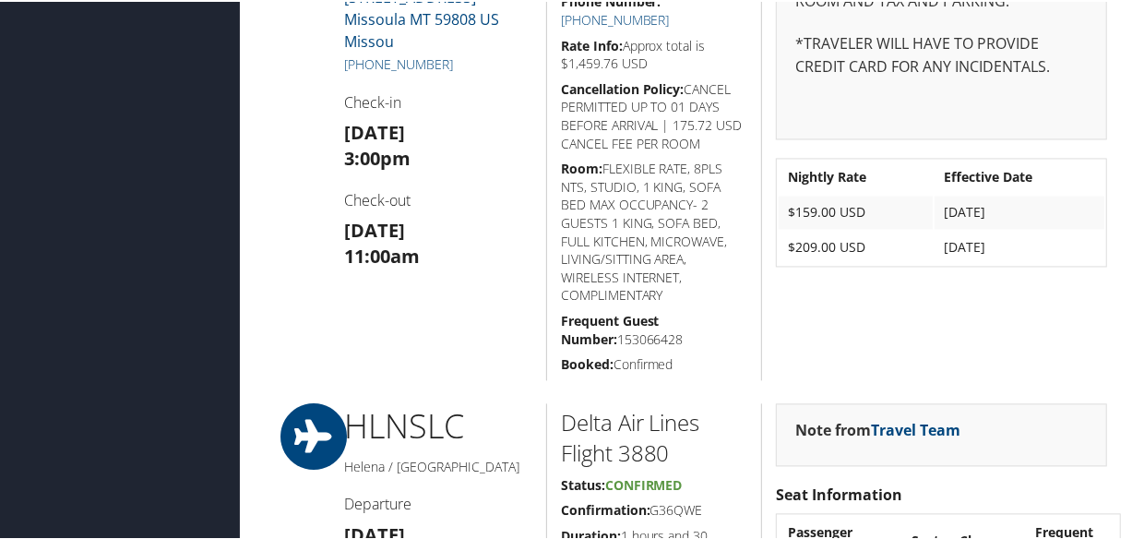
scroll to position [1930, 0]
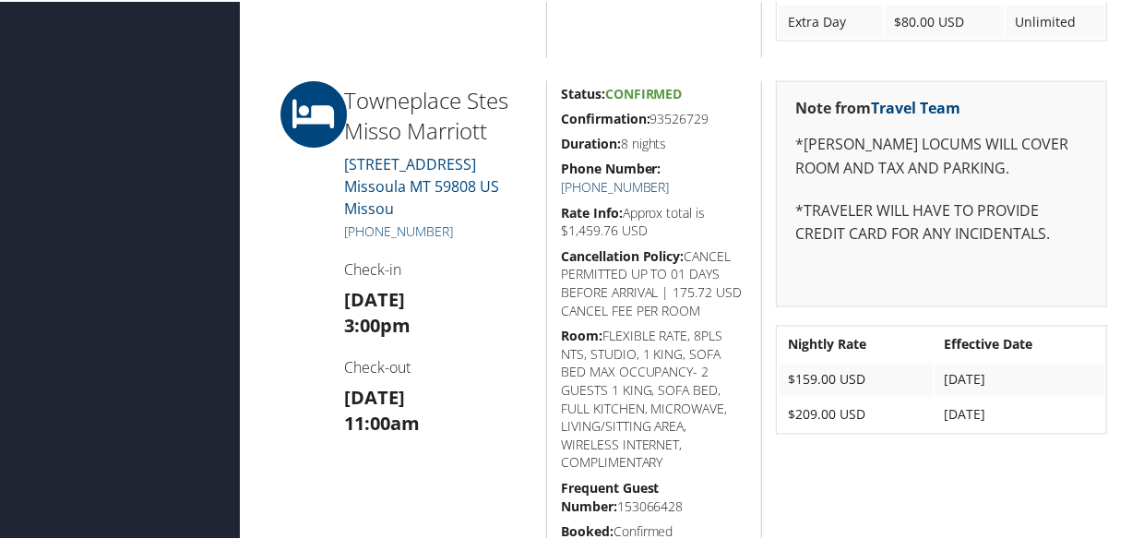
click at [670, 177] on link "[PHONE_NUMBER]" at bounding box center [615, 186] width 109 height 18
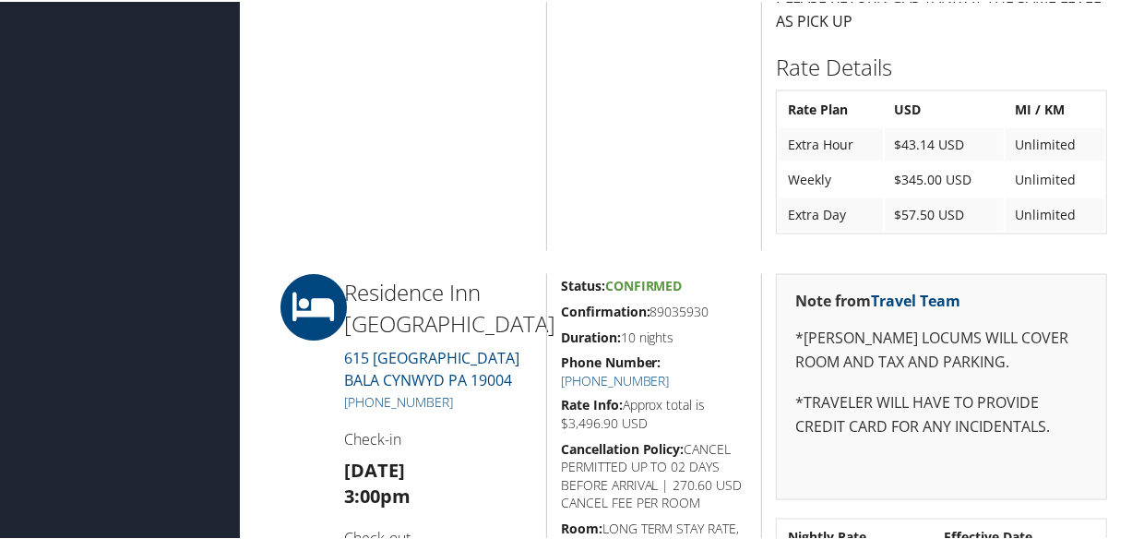
scroll to position [2014, 0]
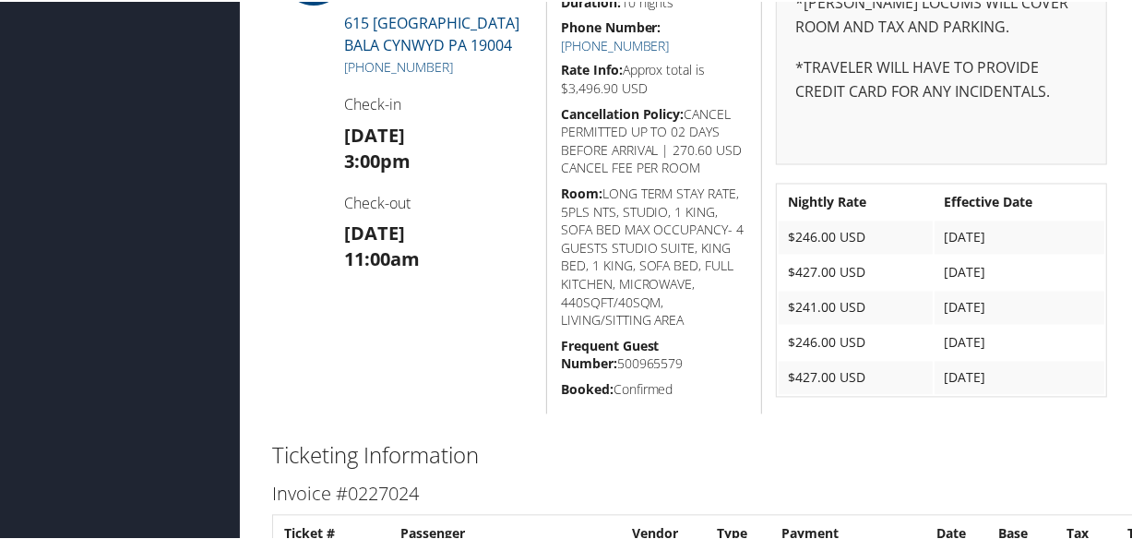
click at [771, 460] on h2 "Ticketing Information" at bounding box center [689, 453] width 835 height 31
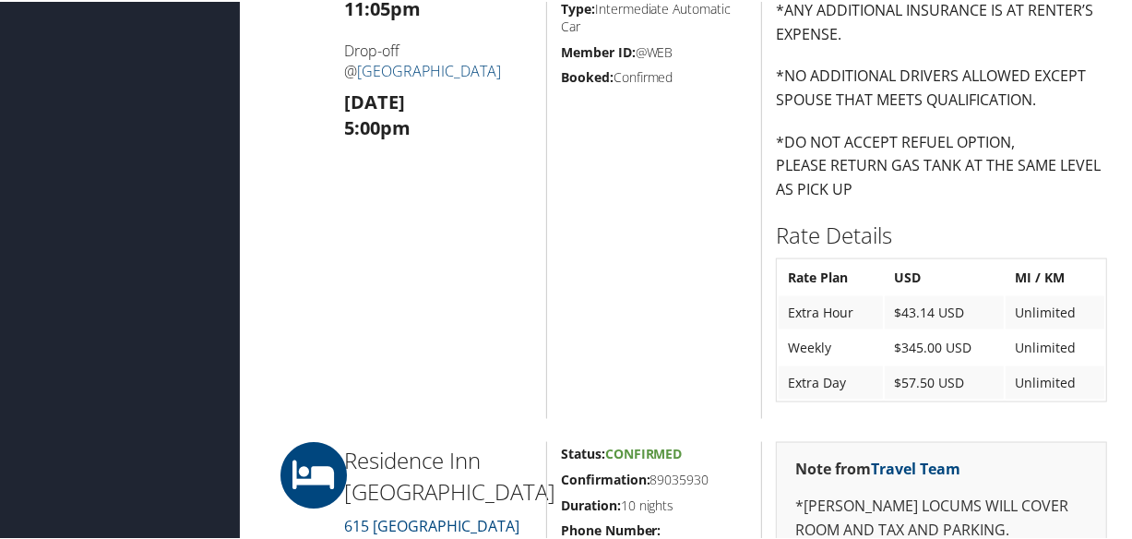
scroll to position [1343, 0]
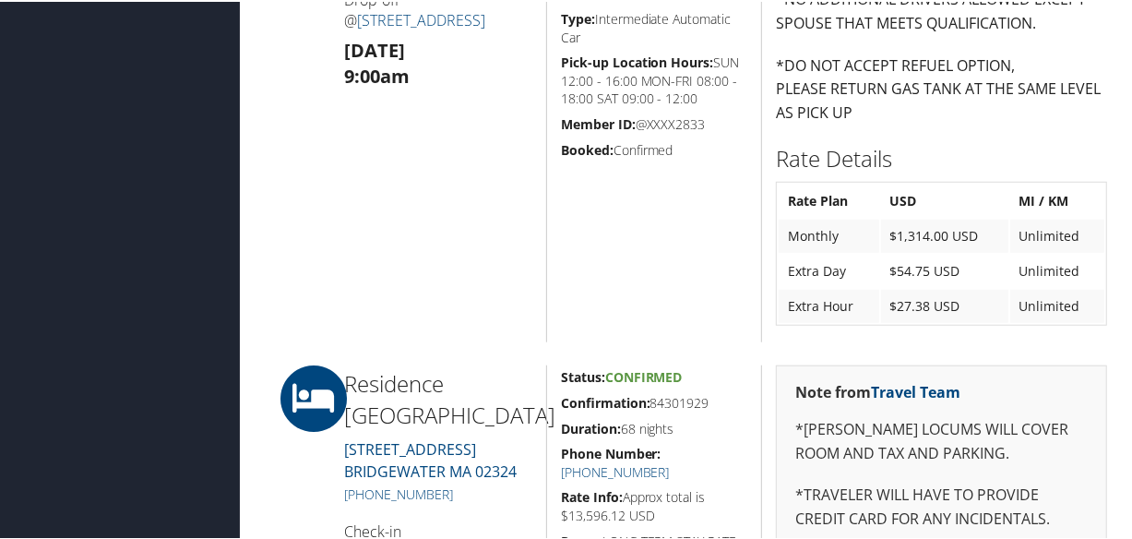
scroll to position [1173, 0]
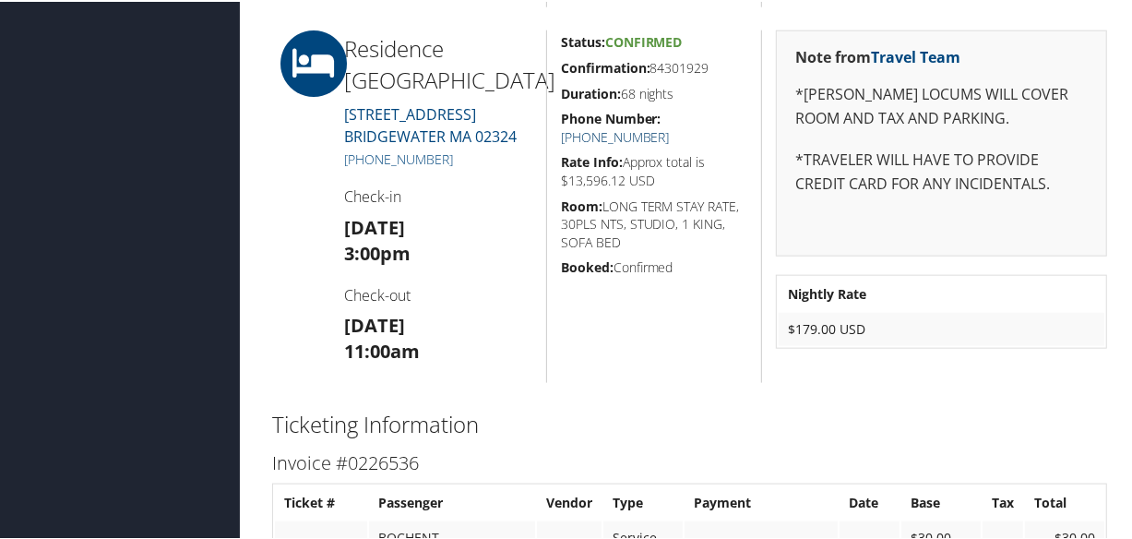
click at [670, 126] on link "+1 (508) 697-1412" at bounding box center [615, 135] width 109 height 18
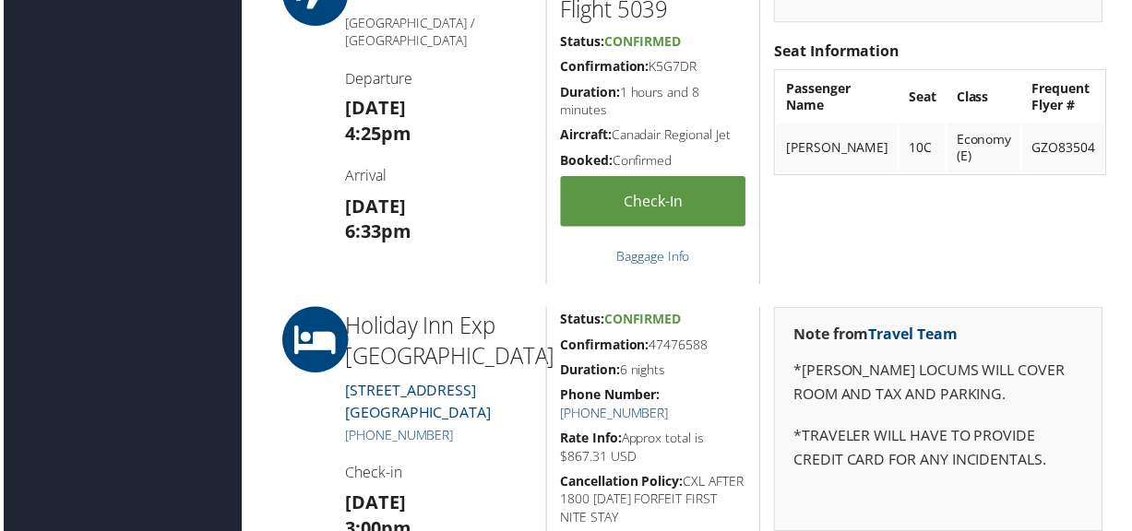
scroll to position [1677, 0]
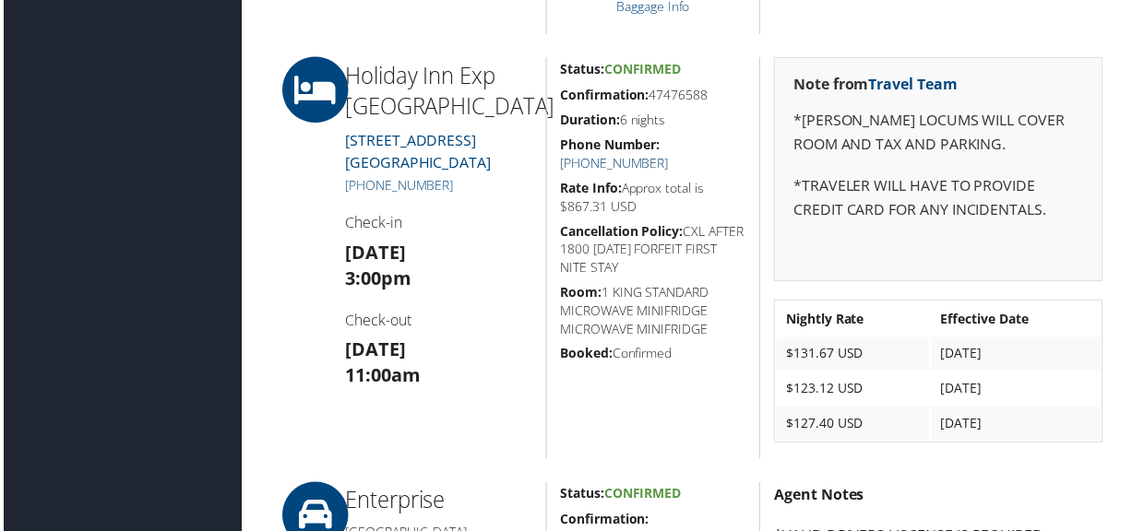
click at [670, 155] on link "[PHONE_NUMBER]" at bounding box center [615, 164] width 109 height 18
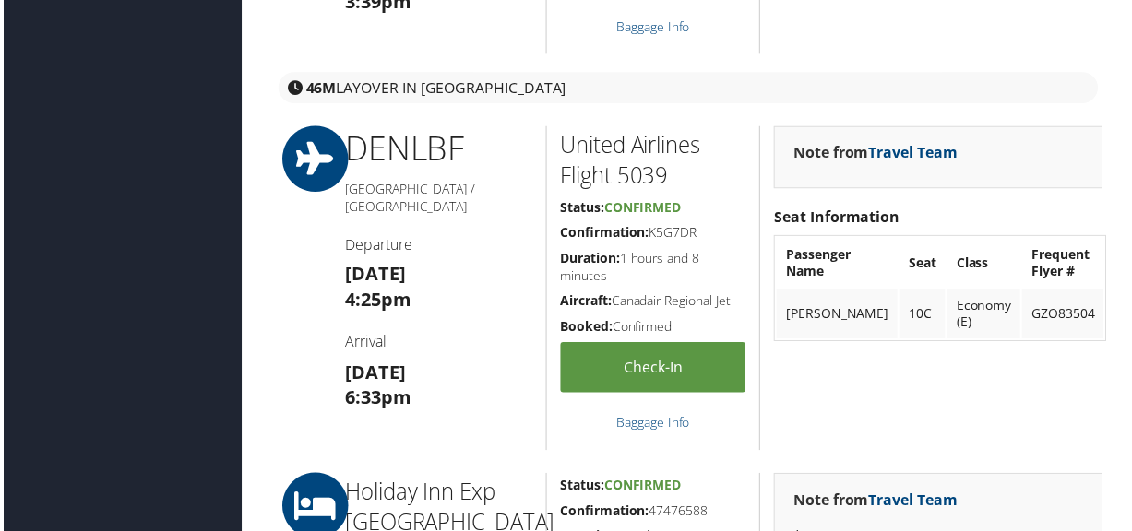
scroll to position [1509, 0]
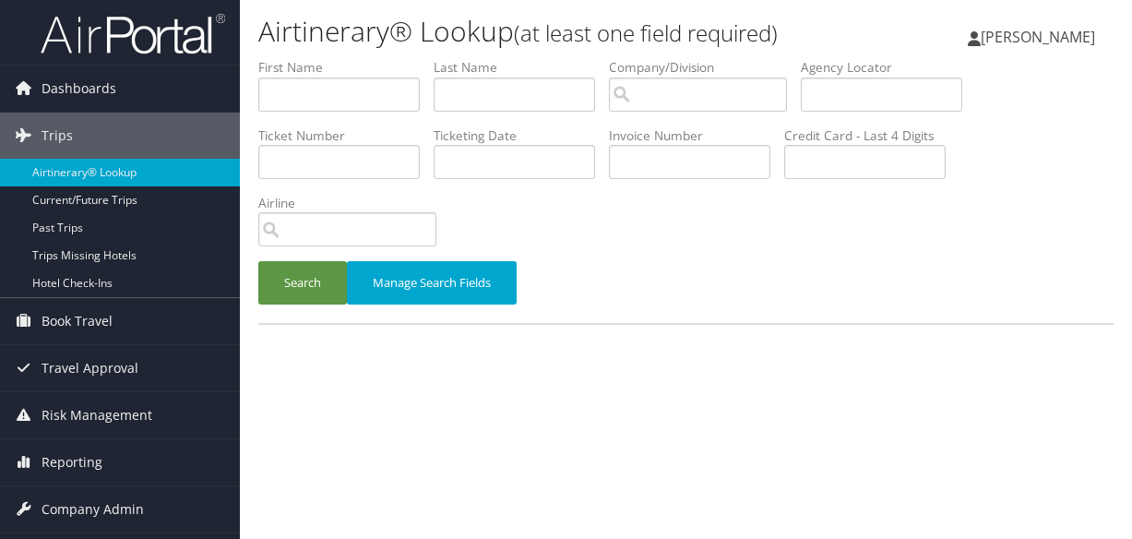
click at [589, 90] on input "text" at bounding box center [514, 94] width 161 height 34
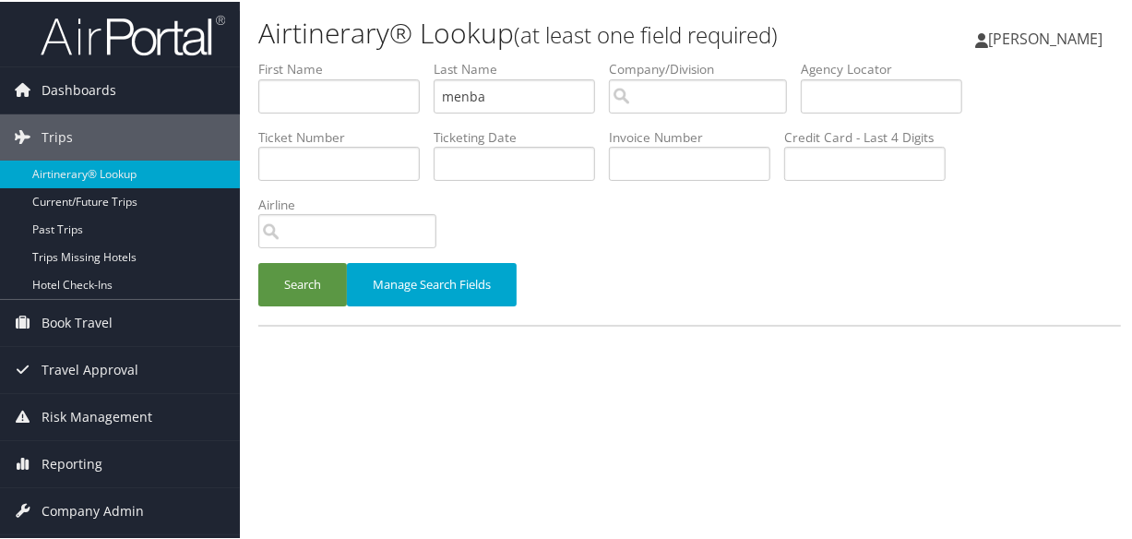
click at [258, 261] on button "Search" at bounding box center [302, 282] width 89 height 43
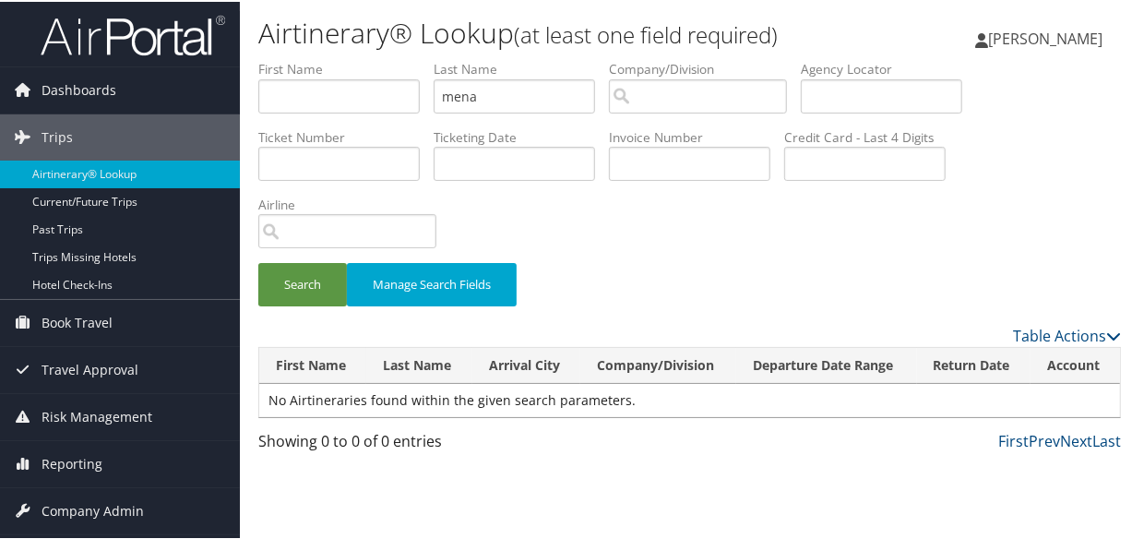
type input "mena"
click at [258, 261] on button "Search" at bounding box center [302, 282] width 89 height 43
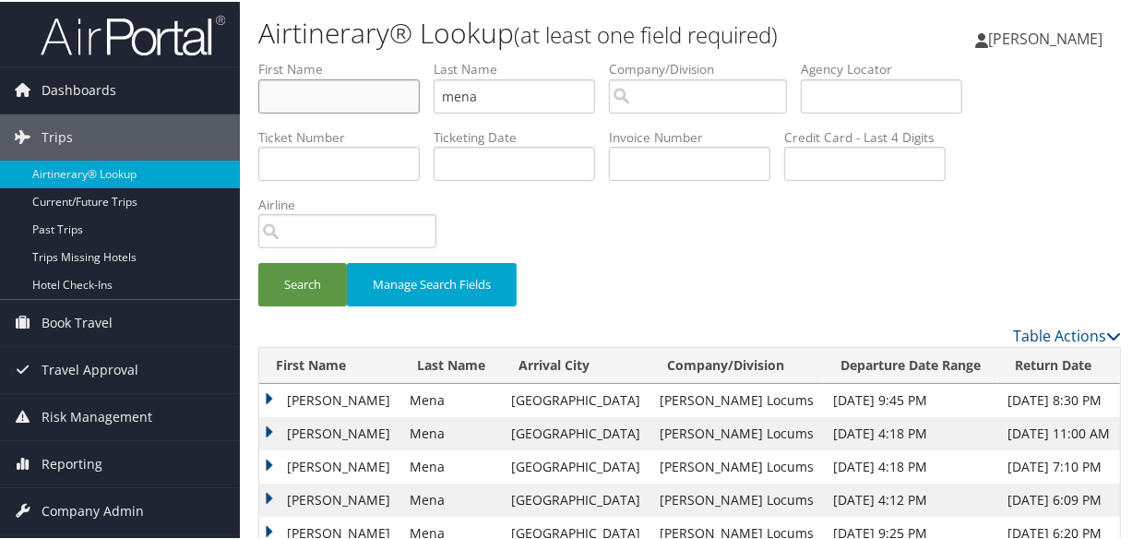
type input "[PERSON_NAME]"
click at [280, 271] on button "Search" at bounding box center [302, 282] width 89 height 43
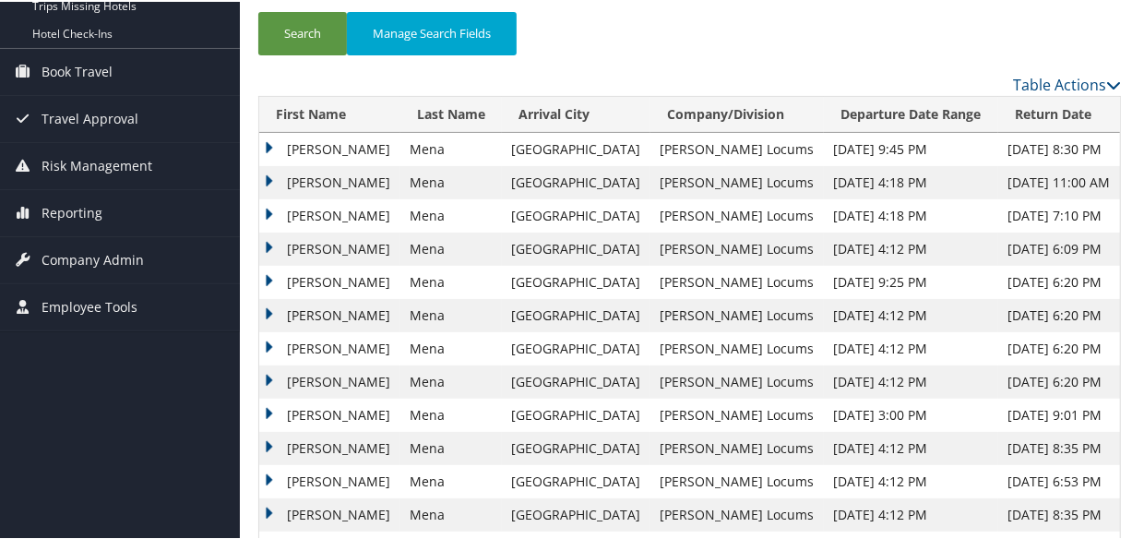
scroll to position [335, 0]
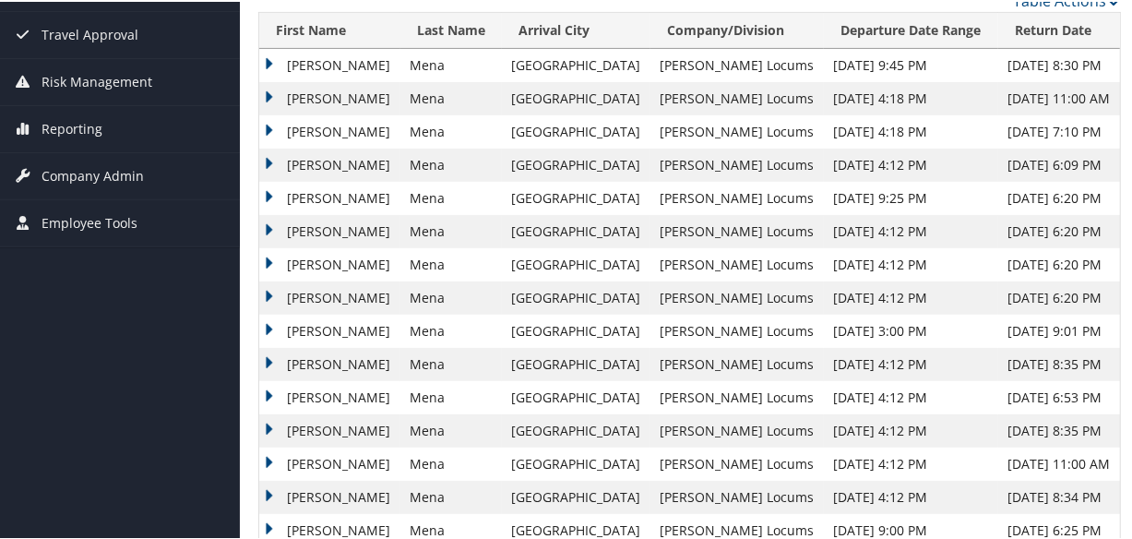
click at [268, 330] on td "Jorge" at bounding box center [329, 329] width 141 height 33
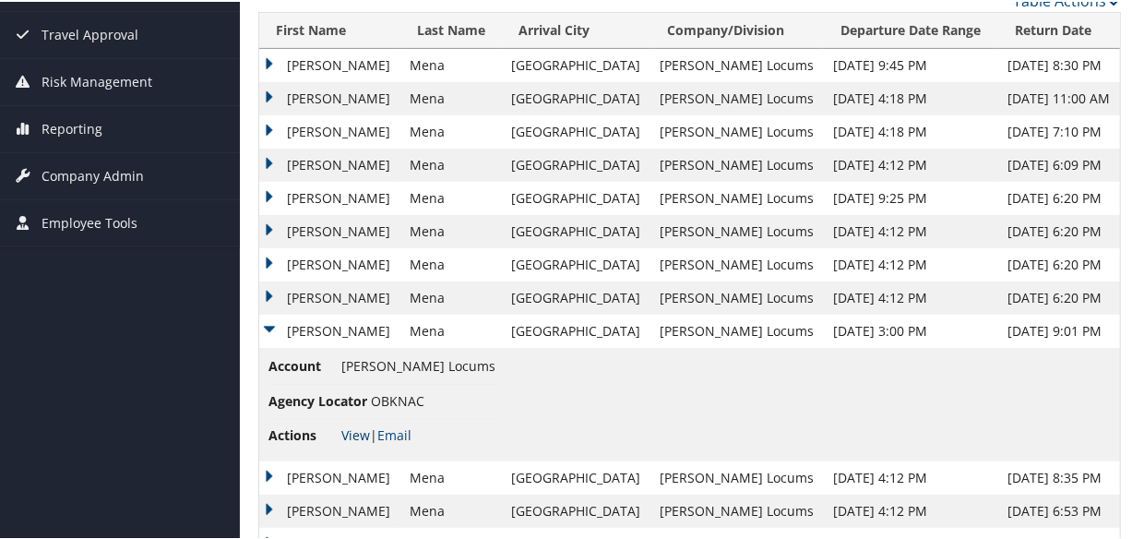
click at [347, 427] on link "View" at bounding box center [355, 433] width 29 height 18
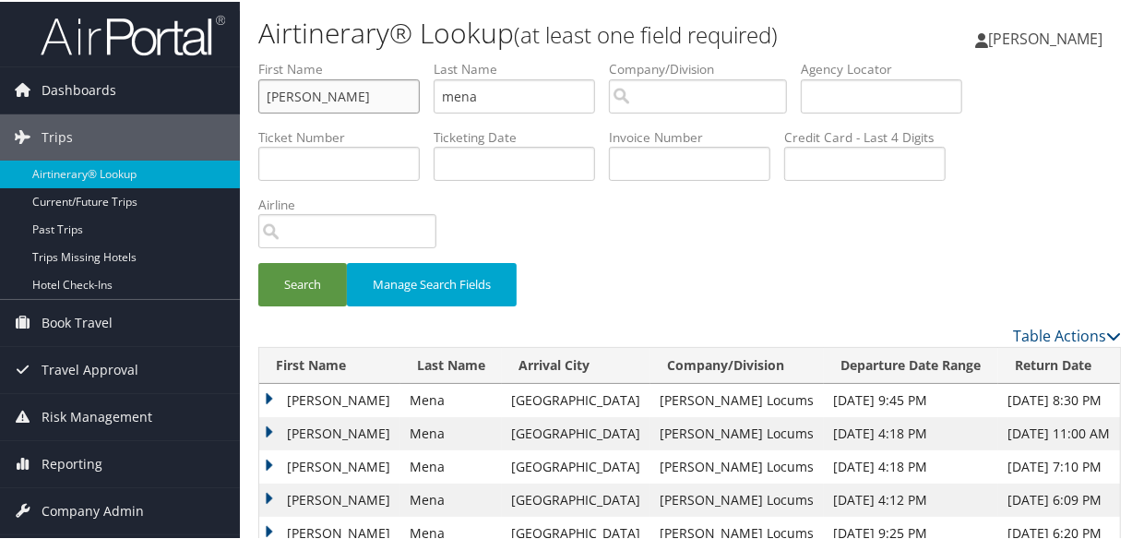
drag, startPoint x: 338, startPoint y: 101, endPoint x: -185, endPoint y: 94, distance: 523.1
click at [0, 94] on html "Menu Dashboards ► AirPortal 360™ (Manager) My Travel Dashboard Trips ► Airtiner…" at bounding box center [569, 269] width 1139 height 539
drag, startPoint x: 545, startPoint y: 96, endPoint x: 405, endPoint y: 101, distance: 140.3
click at [405, 58] on ul "First Name Last Name mena Departure City Arrival City Company/Division Airport/…" at bounding box center [689, 58] width 863 height 0
click at [258, 261] on button "Search" at bounding box center [302, 282] width 89 height 43
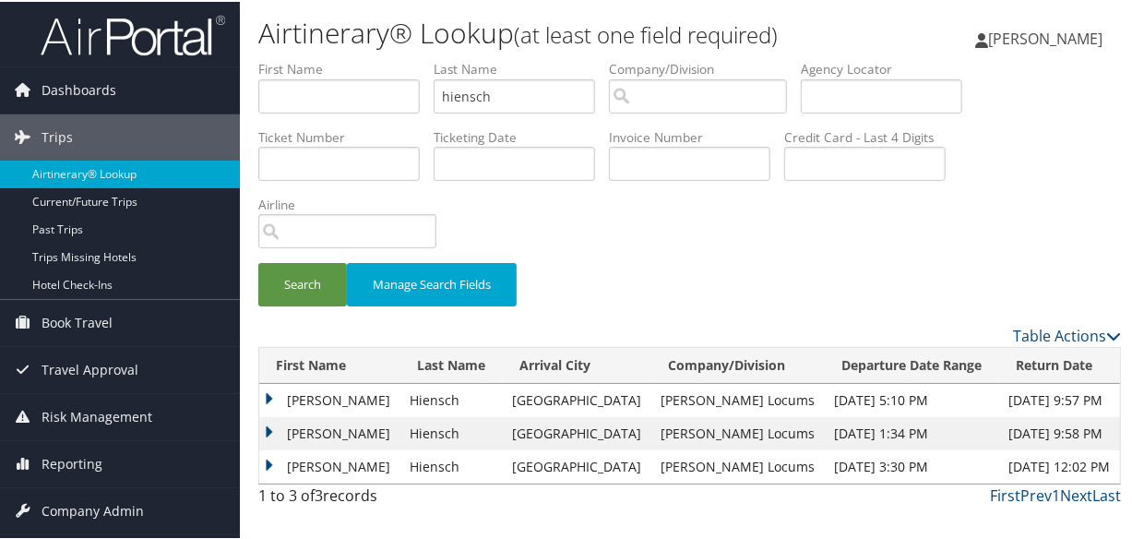
click at [265, 388] on td "Robert" at bounding box center [329, 398] width 141 height 33
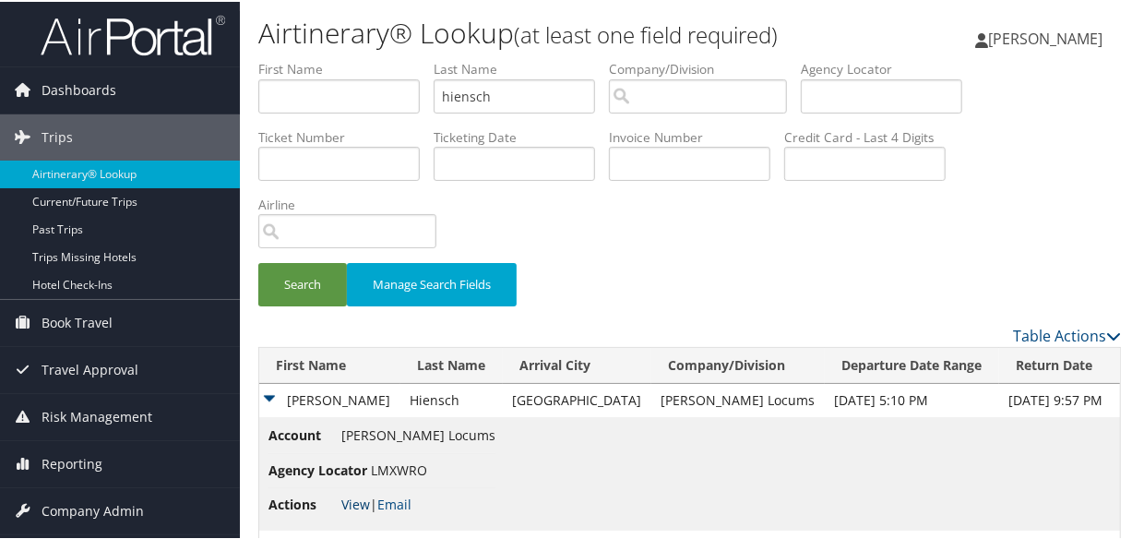
click at [352, 502] on link "View" at bounding box center [355, 503] width 29 height 18
click at [551, 92] on input "hiensch" at bounding box center [514, 94] width 161 height 34
type input "h"
paste input "SCHWARTZ"
type input "SCHWARTZ"
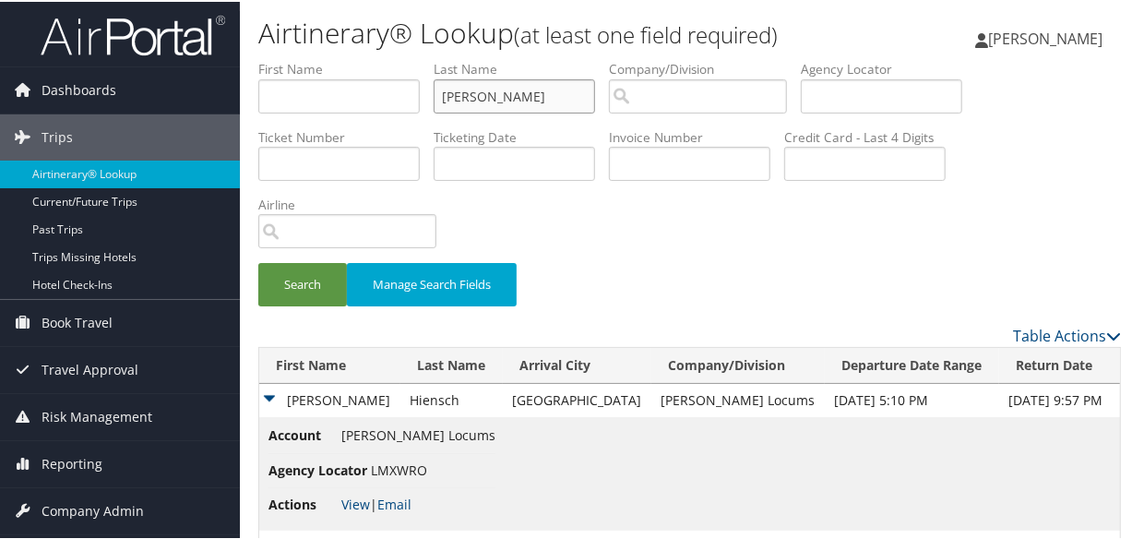
click at [258, 261] on button "Search" at bounding box center [302, 282] width 89 height 43
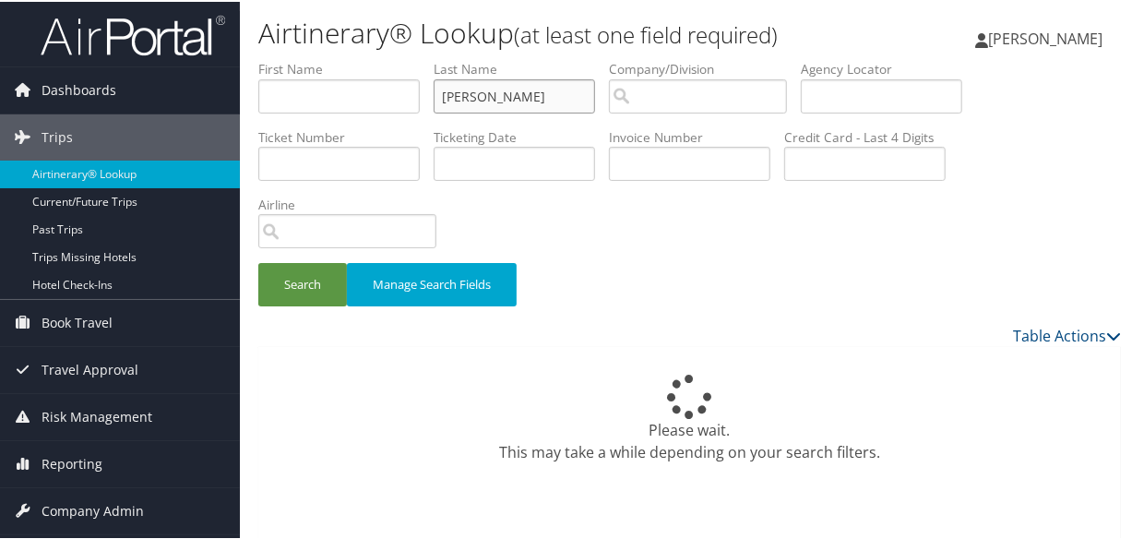
click at [445, 93] on input "SCHWARTZ" at bounding box center [514, 94] width 161 height 34
click at [258, 261] on button "Search" at bounding box center [302, 282] width 89 height 43
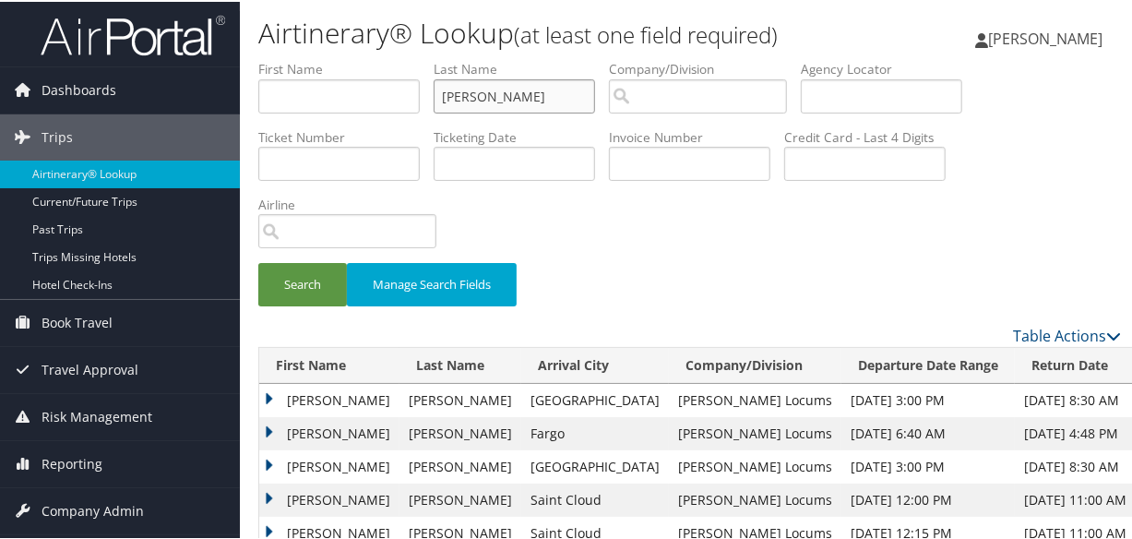
scroll to position [167, 0]
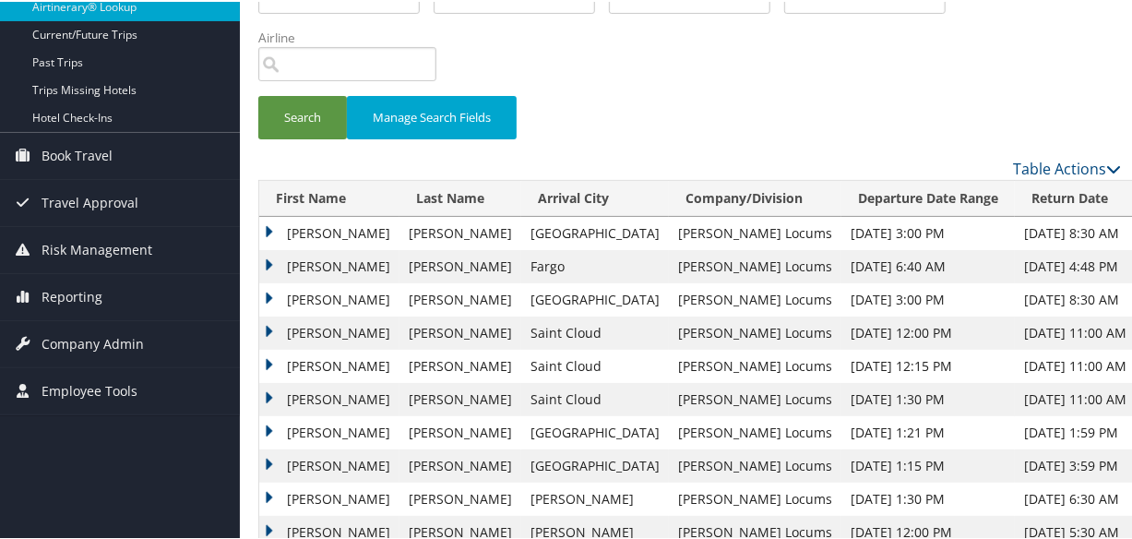
click at [268, 295] on td "Michael" at bounding box center [329, 297] width 140 height 33
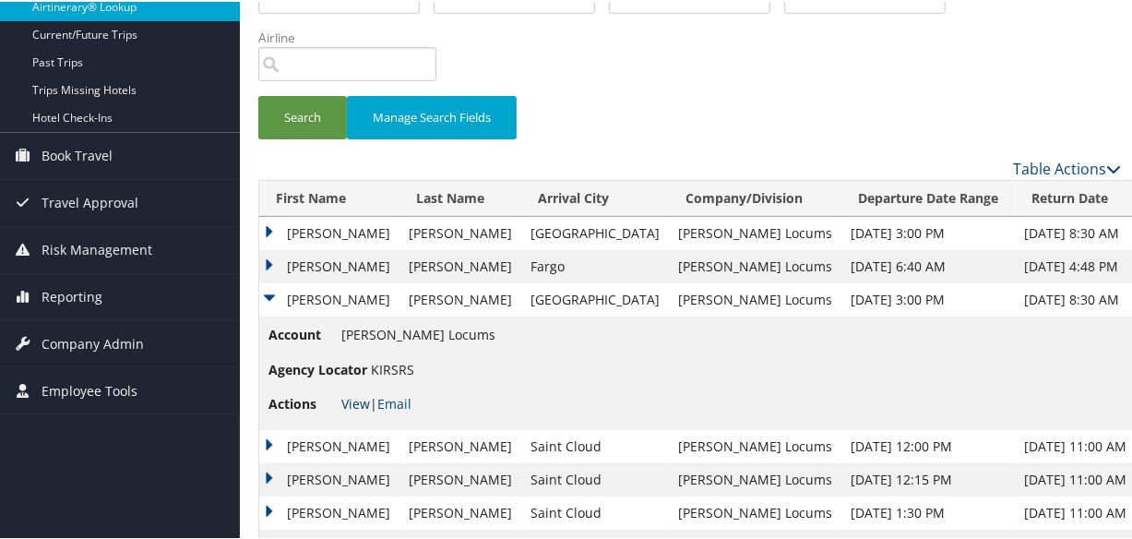
click at [360, 399] on link "View" at bounding box center [355, 402] width 29 height 18
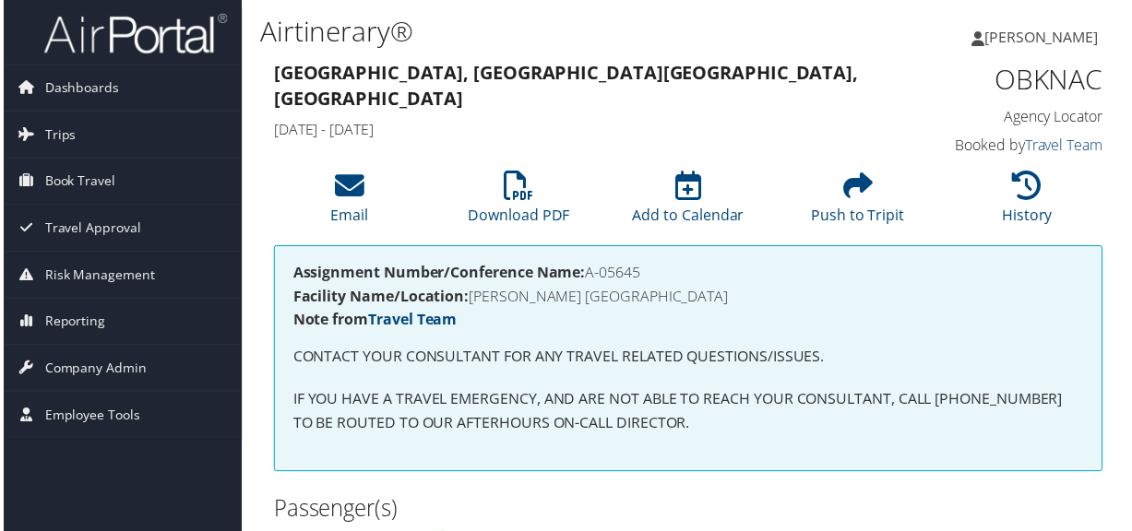
scroll to position [503, 0]
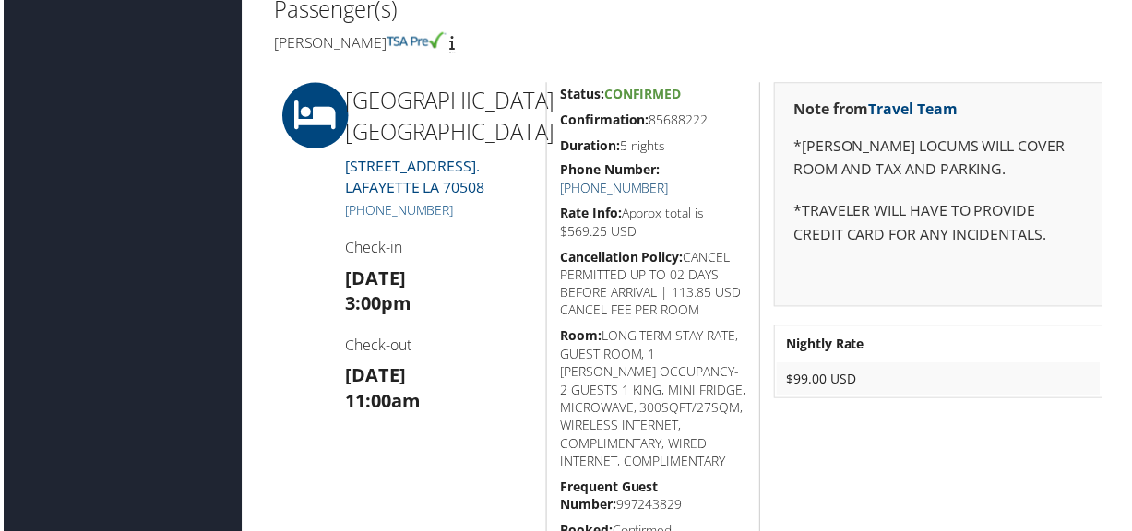
click at [670, 181] on link "[PHONE_NUMBER]" at bounding box center [615, 190] width 109 height 18
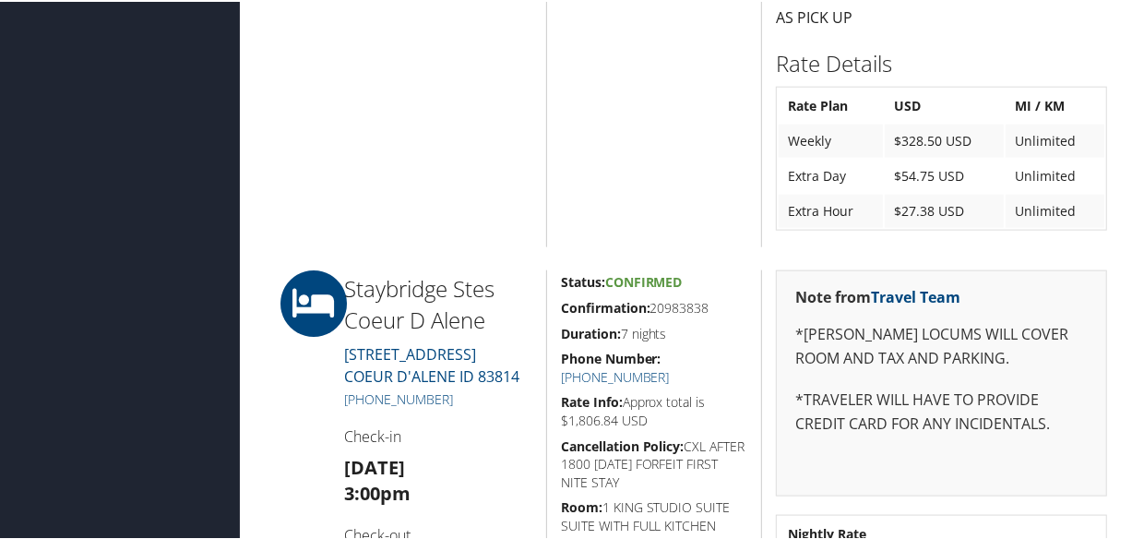
scroll to position [1341, 0]
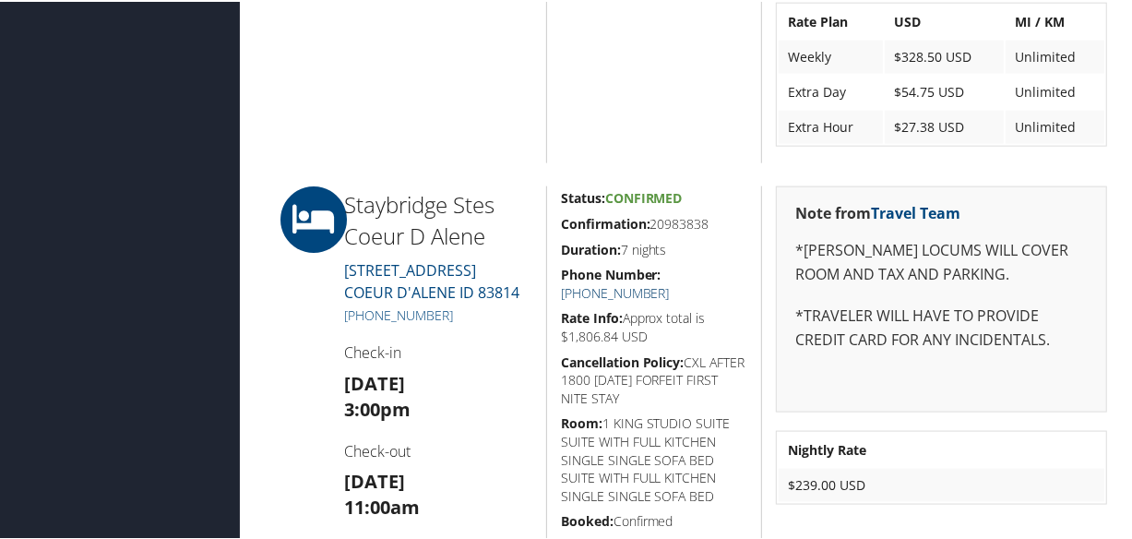
click at [670, 282] on link "[PHONE_NUMBER]" at bounding box center [615, 291] width 109 height 18
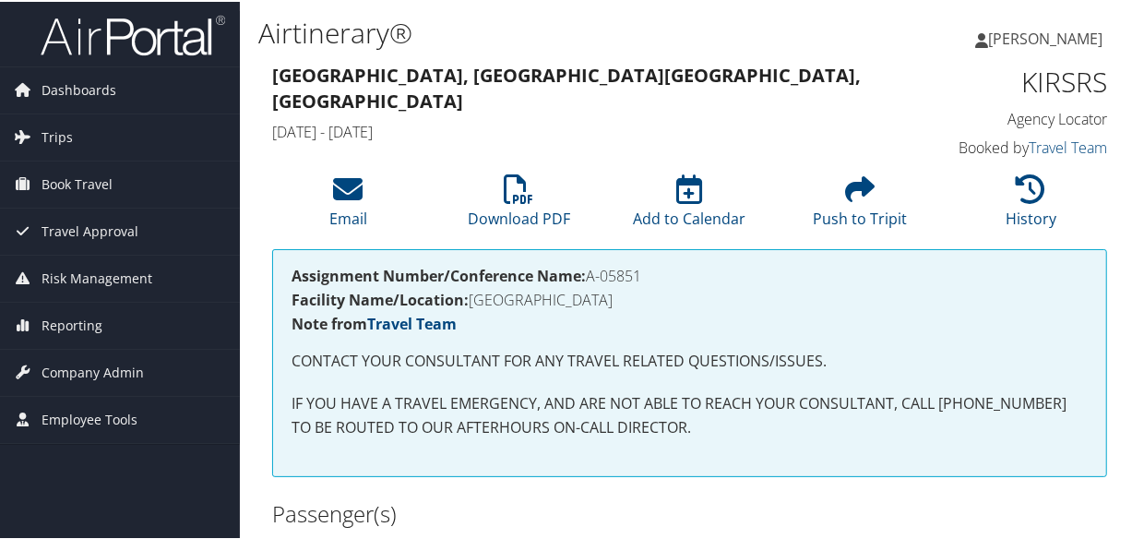
scroll to position [335, 0]
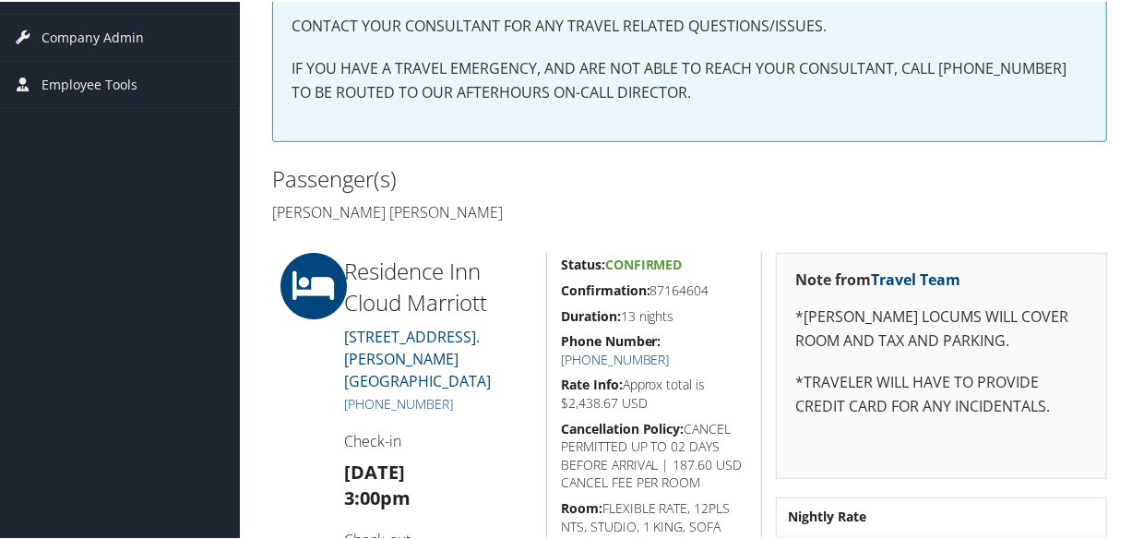
click at [670, 349] on link "[PHONE_NUMBER]" at bounding box center [615, 358] width 109 height 18
click at [630, 171] on h2 "Passenger(s)" at bounding box center [474, 176] width 404 height 31
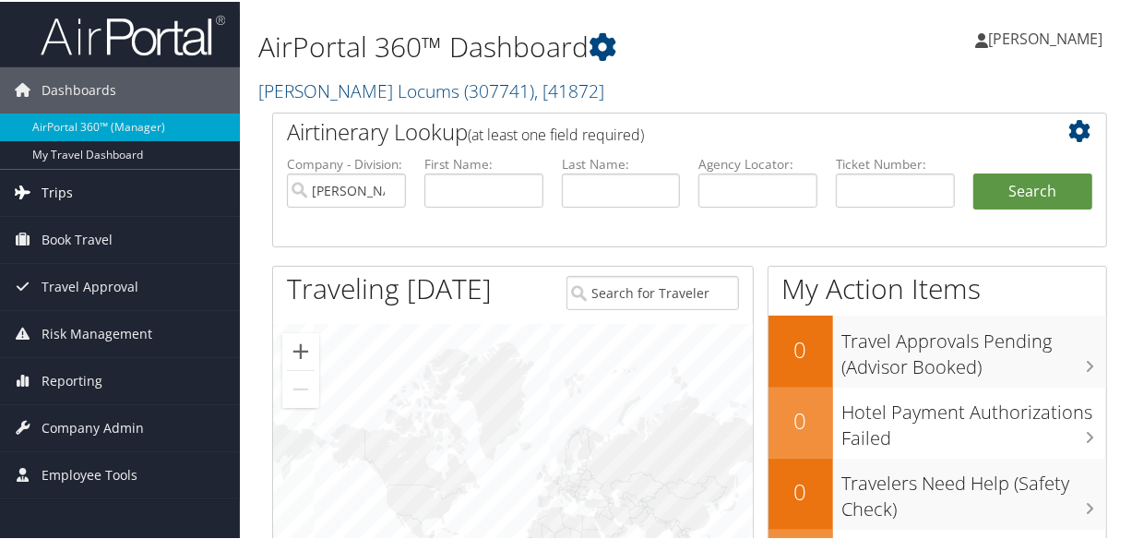
click at [71, 185] on link "Trips" at bounding box center [120, 191] width 240 height 46
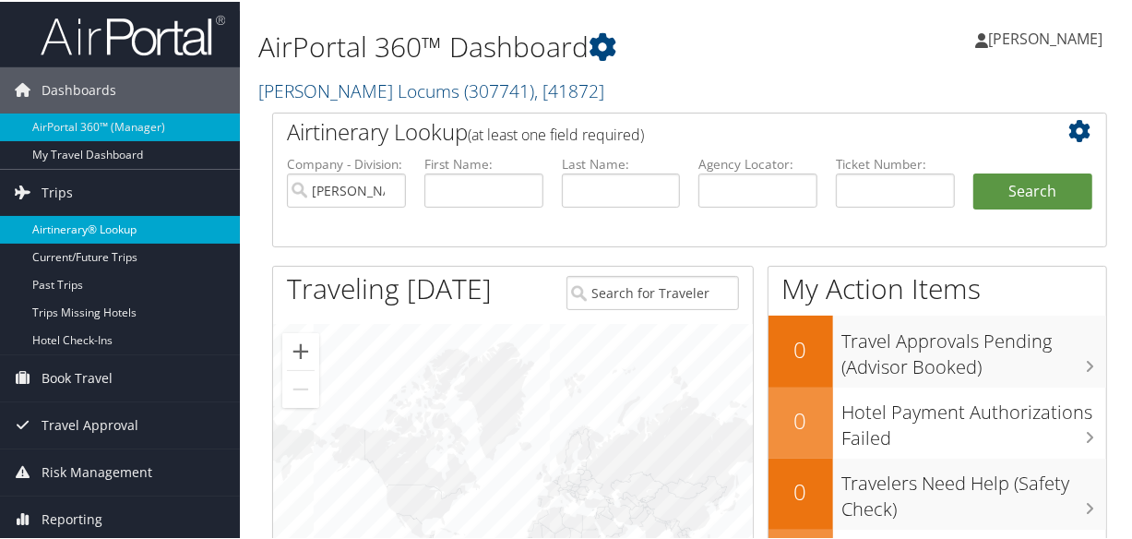
click at [110, 224] on link "Airtinerary® Lookup" at bounding box center [120, 228] width 240 height 28
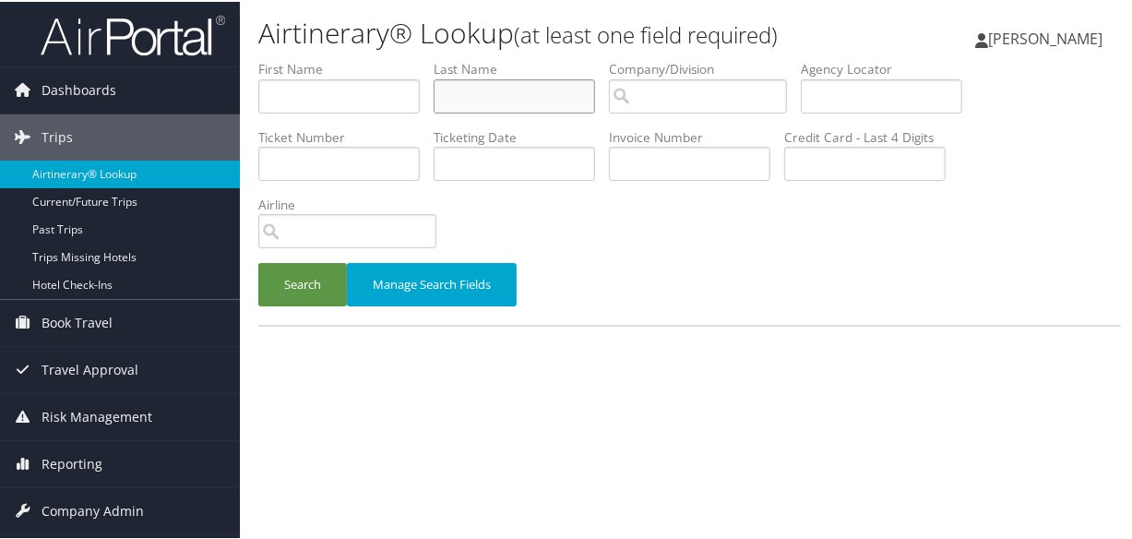
click at [555, 89] on input "text" at bounding box center [514, 94] width 161 height 34
type input "[PERSON_NAME]"
click at [258, 261] on button "Search" at bounding box center [302, 282] width 89 height 43
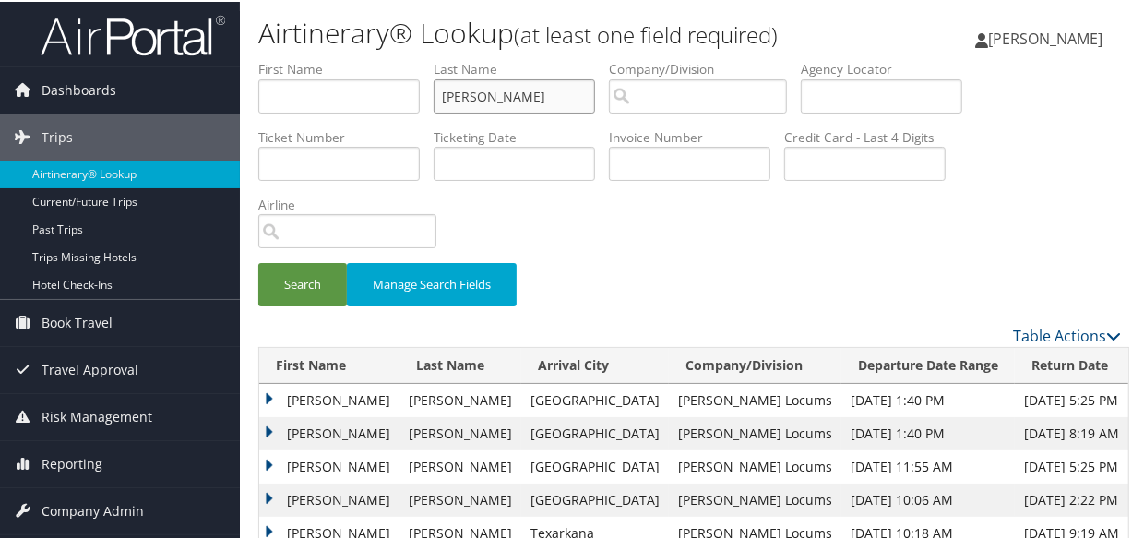
scroll to position [240, 0]
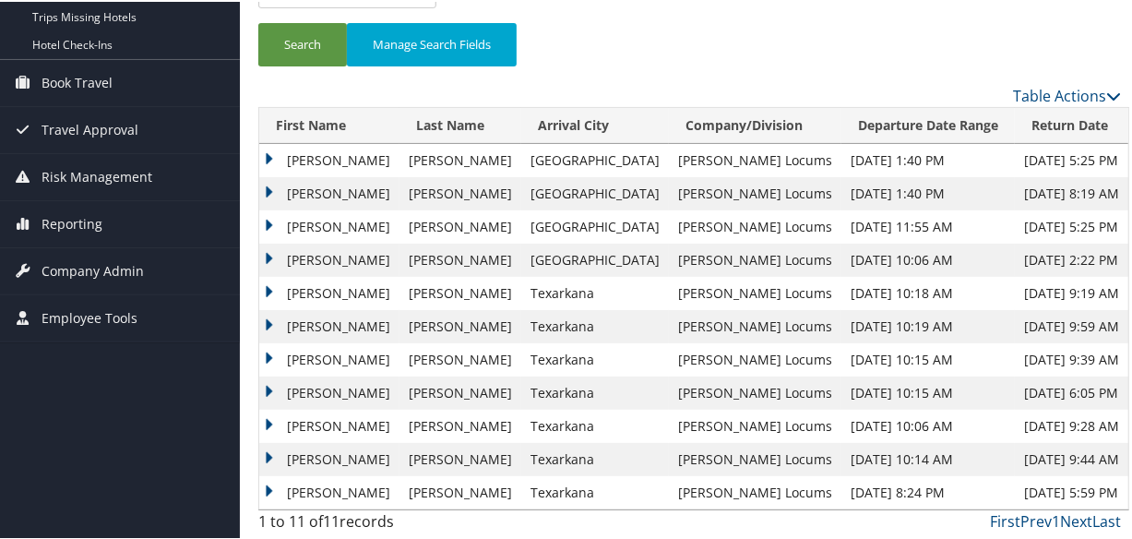
click at [267, 186] on td "[PERSON_NAME]" at bounding box center [329, 191] width 140 height 33
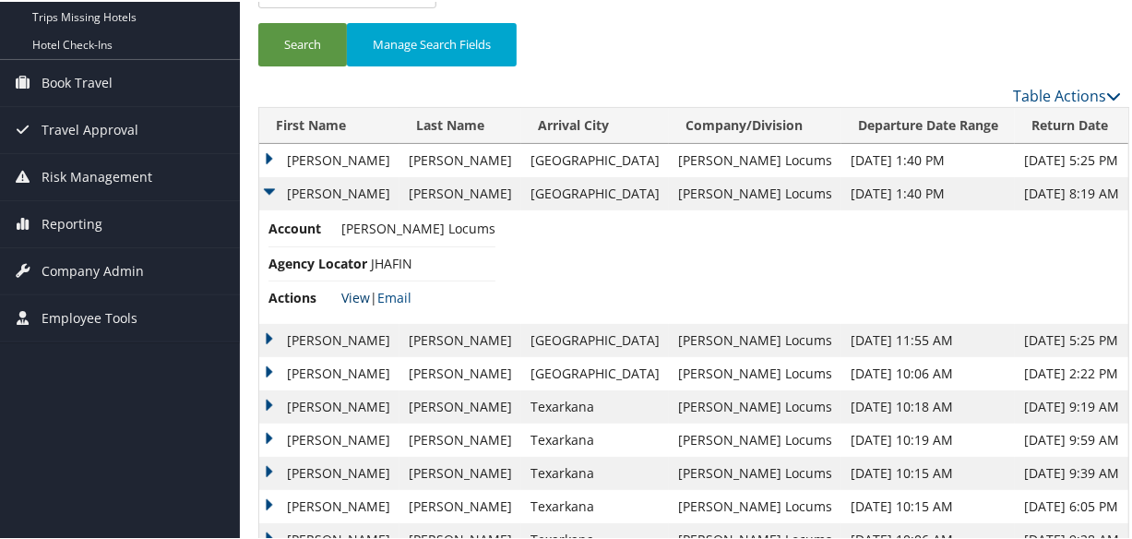
click at [353, 287] on link "View" at bounding box center [355, 296] width 29 height 18
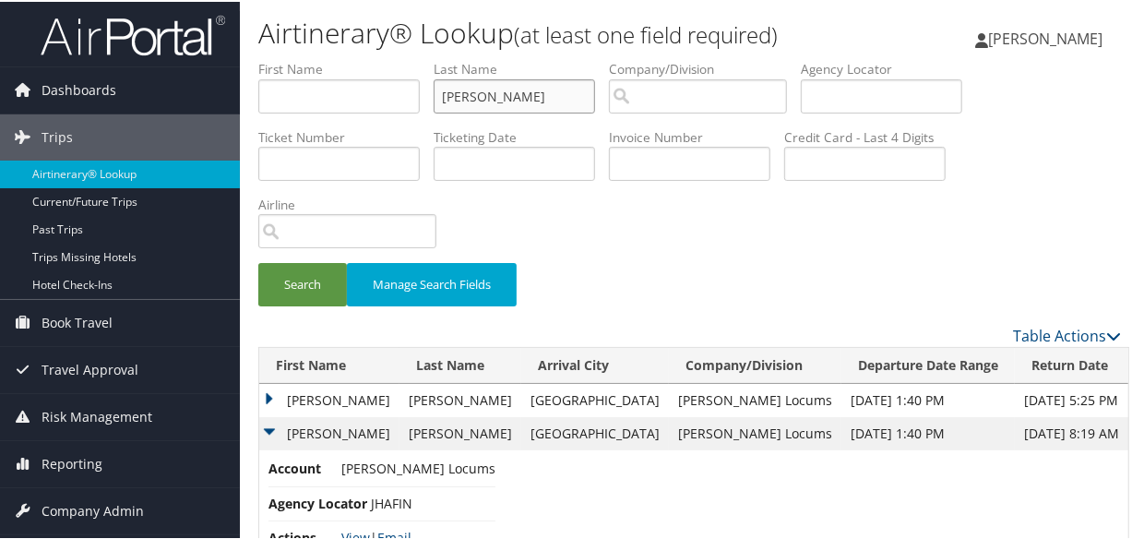
drag, startPoint x: 540, startPoint y: 92, endPoint x: 383, endPoint y: 95, distance: 156.9
click at [384, 58] on ul "First Name Last Name [PERSON_NAME] Departure City Arrival City Company/Division…" at bounding box center [689, 58] width 863 height 0
paste input "[PERSON_NAME]"
type input "[PERSON_NAME]"
click at [258, 261] on button "Search" at bounding box center [302, 282] width 89 height 43
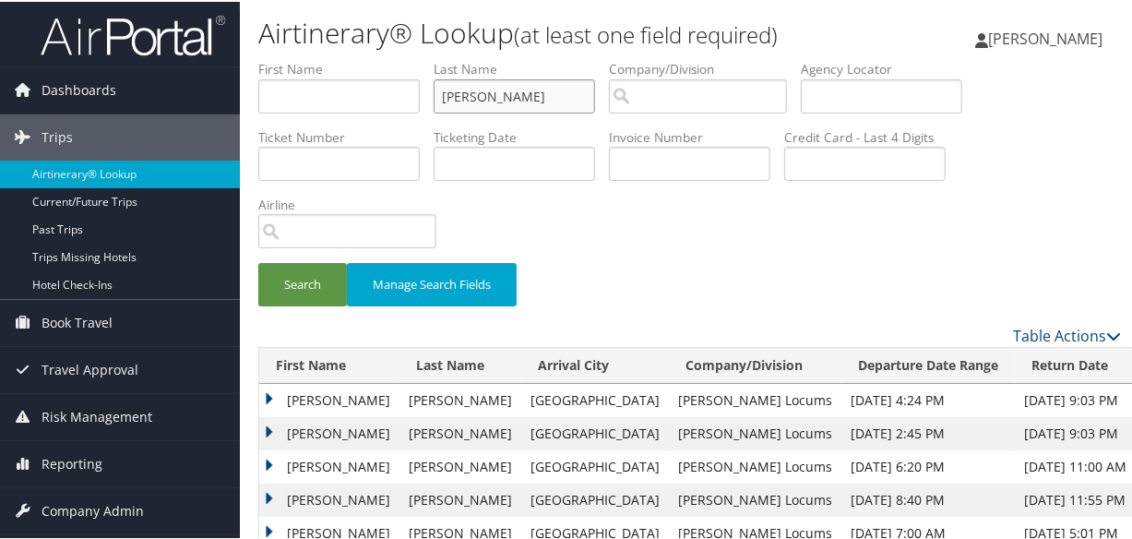
click at [442, 94] on input "[PERSON_NAME]" at bounding box center [514, 94] width 161 height 34
click at [258, 261] on button "Search" at bounding box center [302, 282] width 89 height 43
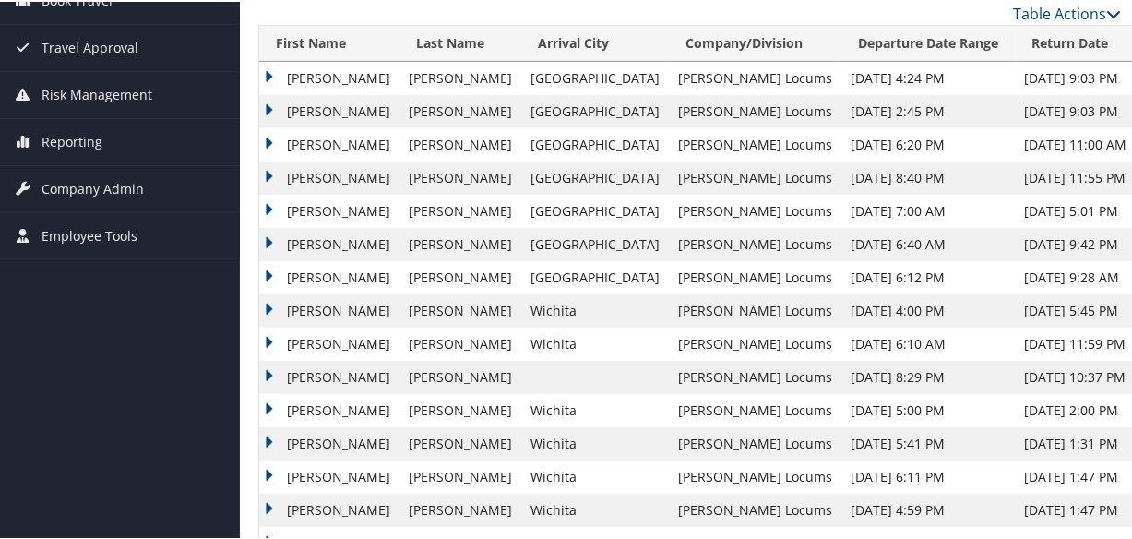
scroll to position [154, 0]
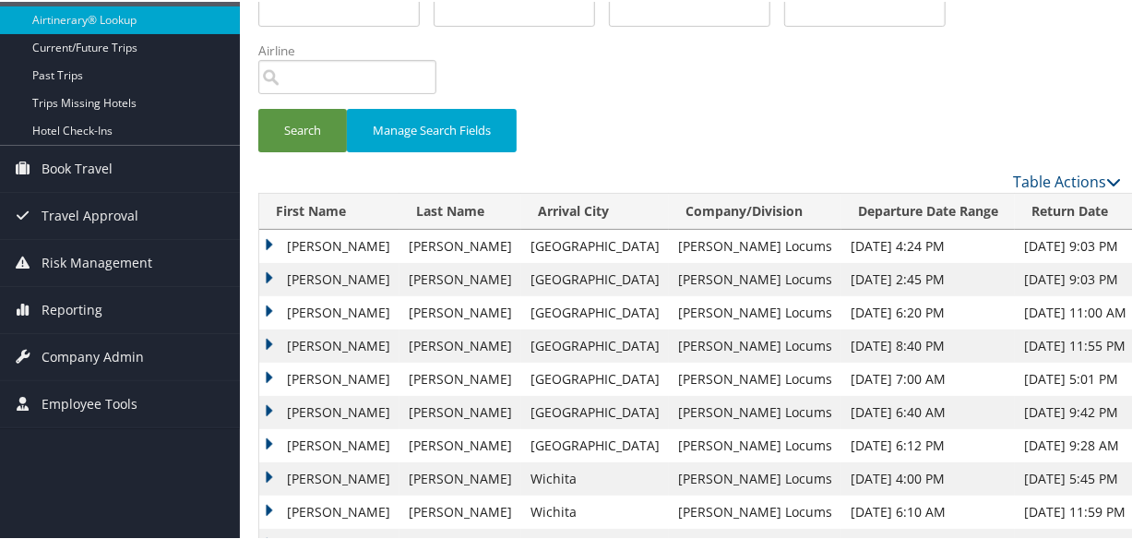
click at [268, 277] on td "[PERSON_NAME]" at bounding box center [329, 277] width 140 height 33
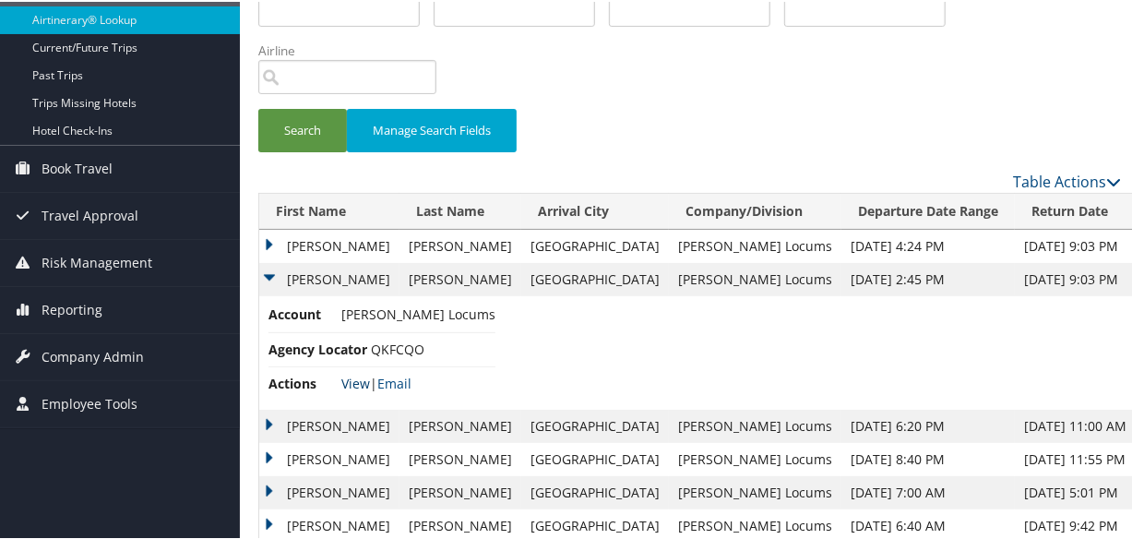
click at [353, 380] on link "View" at bounding box center [355, 382] width 29 height 18
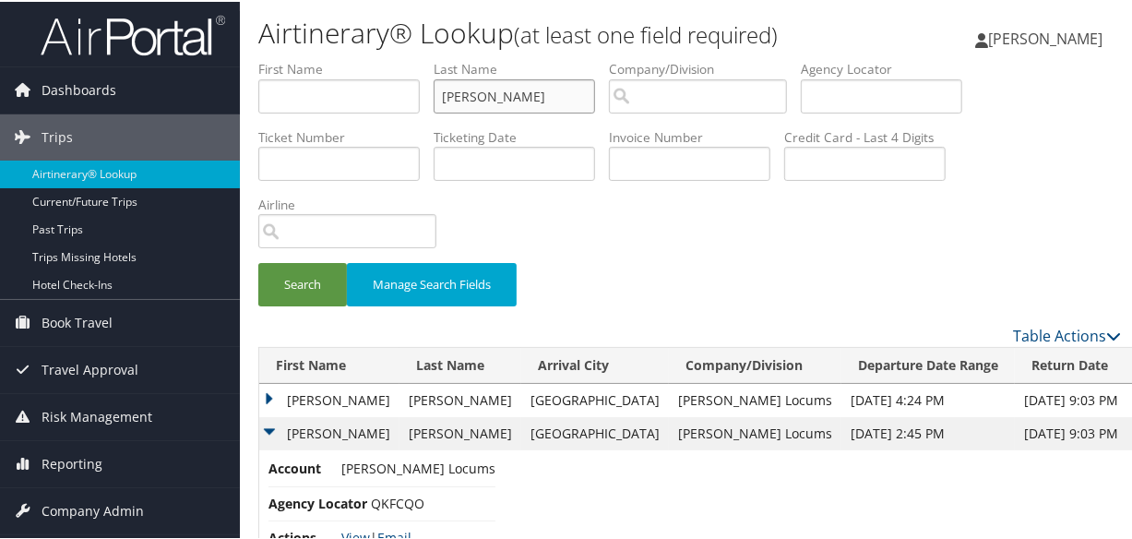
drag, startPoint x: 557, startPoint y: 88, endPoint x: 357, endPoint y: 93, distance: 200.3
click at [359, 58] on ul "First Name Last Name [PERSON_NAME] Departure City Arrival City Company/Division…" at bounding box center [689, 58] width 863 height 0
click at [524, 92] on input "text" at bounding box center [514, 94] width 161 height 34
paste input "CHWARTZ"
click at [448, 96] on input "CHWARTZ" at bounding box center [514, 94] width 161 height 34
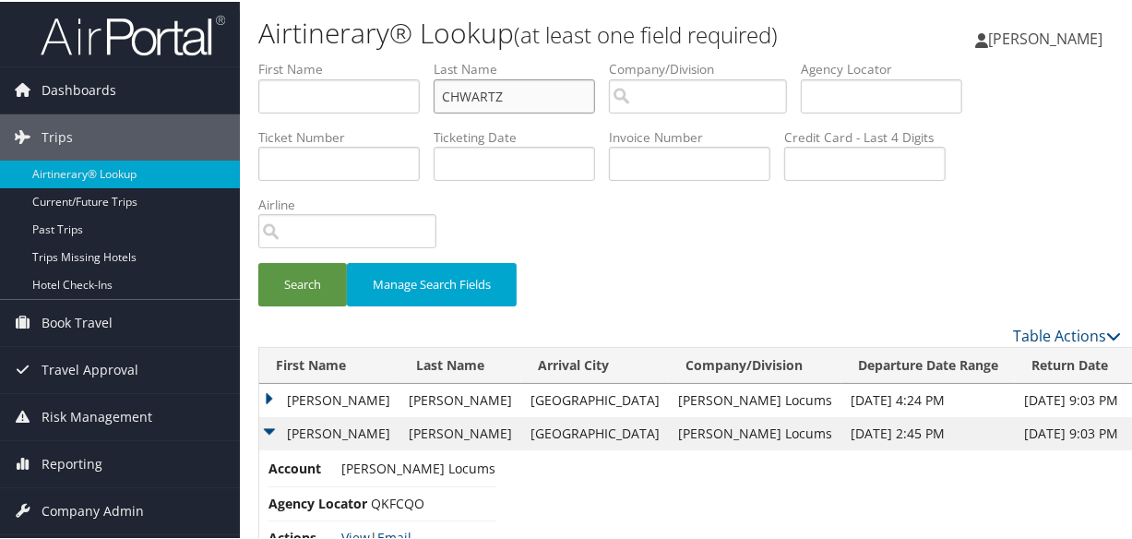
drag, startPoint x: 528, startPoint y: 96, endPoint x: 362, endPoint y: 87, distance: 166.3
click at [362, 58] on ul "First Name Last Name CHWARTZ Departure City Arrival City Company/Division Airpo…" at bounding box center [689, 58] width 863 height 0
type input "="
click at [520, 92] on input "text" at bounding box center [514, 94] width 161 height 34
paste input "[PERSON_NAME]"
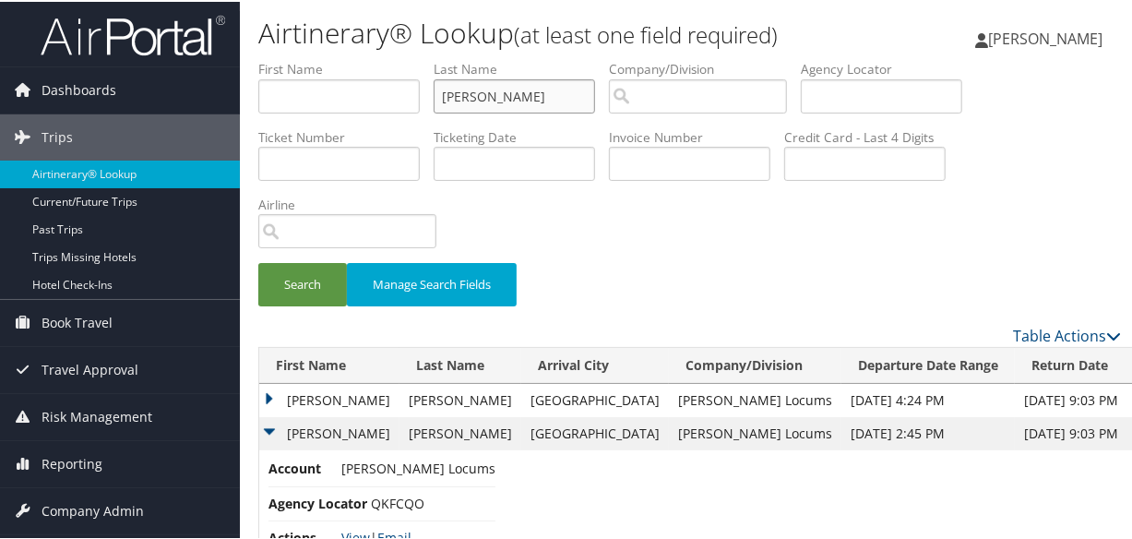
type input "[PERSON_NAME]"
click at [258, 261] on button "Search" at bounding box center [302, 282] width 89 height 43
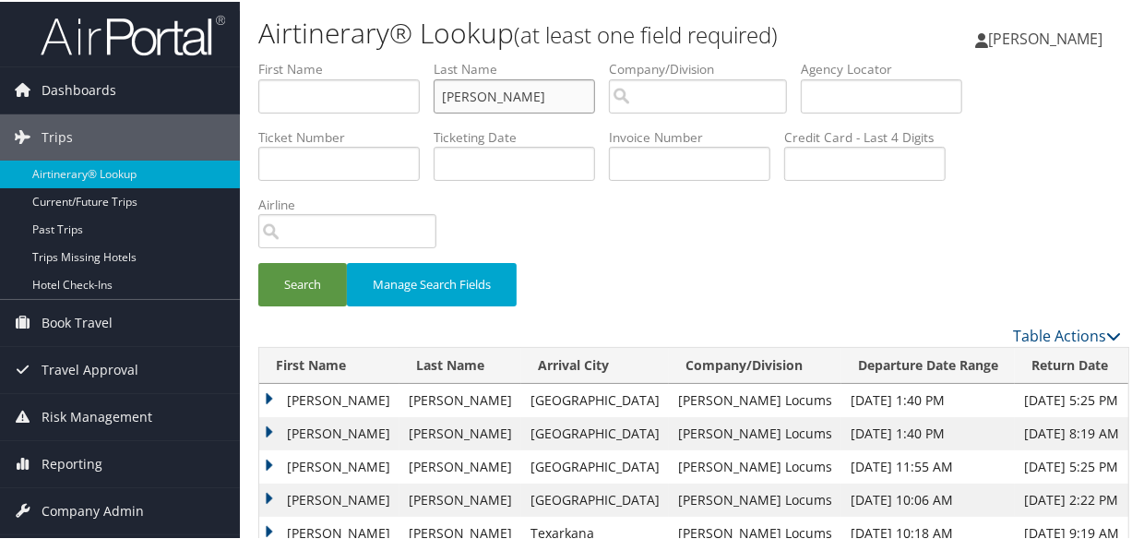
click at [442, 94] on input "[PERSON_NAME]" at bounding box center [514, 94] width 161 height 34
click at [258, 261] on button "Search" at bounding box center [302, 282] width 89 height 43
click at [270, 425] on td "[PERSON_NAME]" at bounding box center [329, 431] width 140 height 33
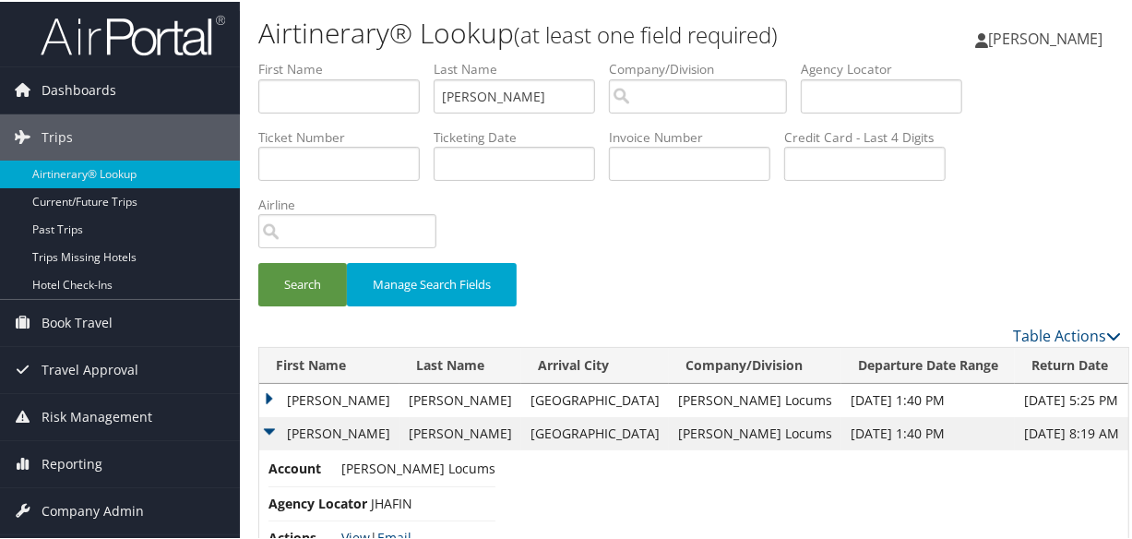
click at [357, 530] on link "View" at bounding box center [355, 536] width 29 height 18
drag, startPoint x: 505, startPoint y: 92, endPoint x: 381, endPoint y: 78, distance: 124.4
click at [381, 58] on ul "First Name Last Name [PERSON_NAME] Departure City Arrival City Company/Division…" at bounding box center [689, 58] width 863 height 0
paste input "RNOLD"
click at [258, 261] on button "Search" at bounding box center [302, 282] width 89 height 43
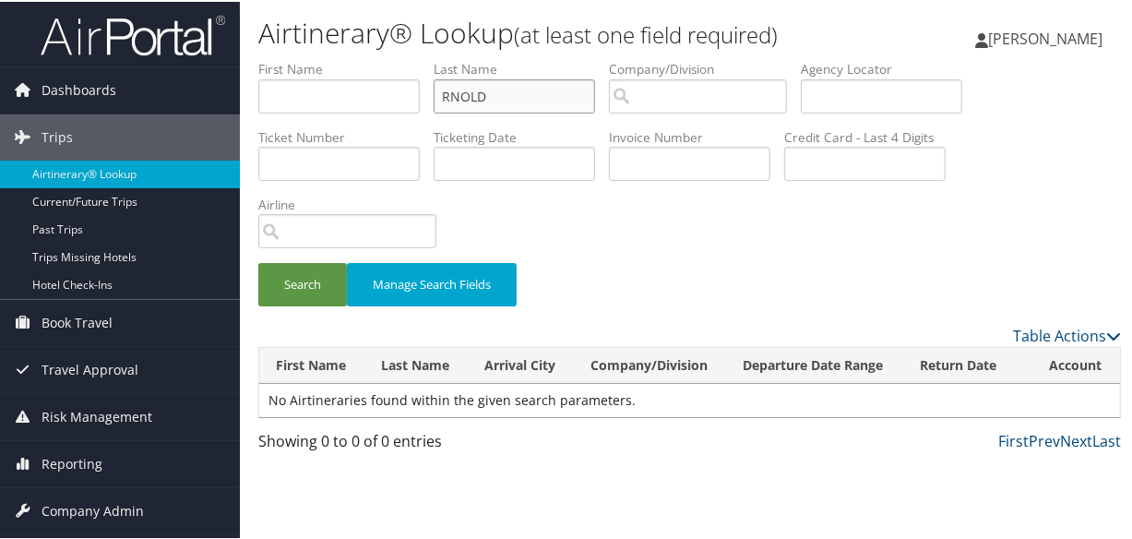
click at [455, 93] on input "RNOLD" at bounding box center [514, 94] width 161 height 34
type input "[PERSON_NAME]"
click at [258, 261] on button "Search" at bounding box center [302, 282] width 89 height 43
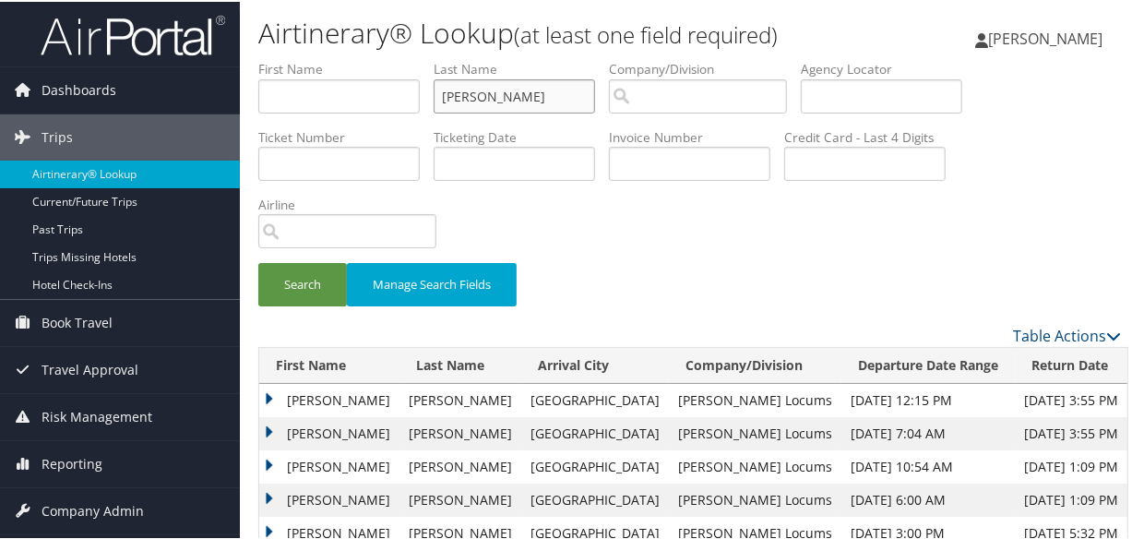
scroll to position [107, 0]
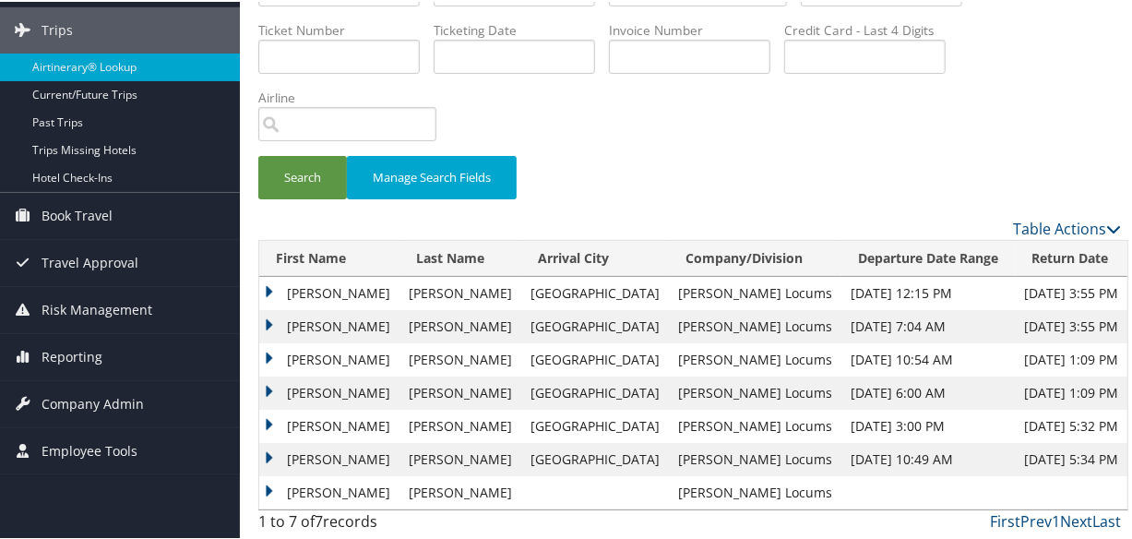
click at [268, 319] on td "[PERSON_NAME]" at bounding box center [329, 324] width 140 height 33
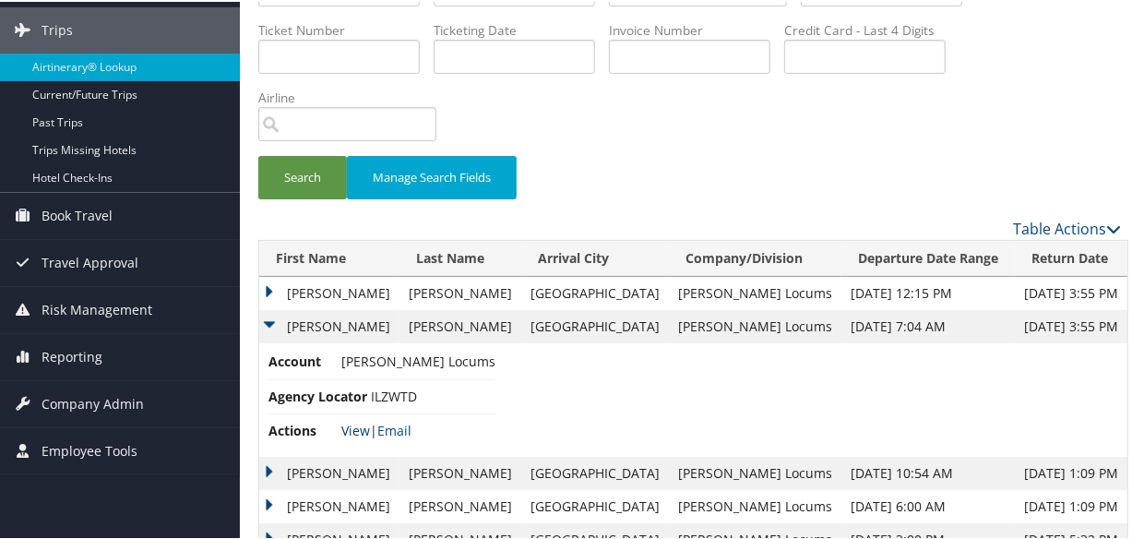
click at [350, 430] on link "View" at bounding box center [355, 429] width 29 height 18
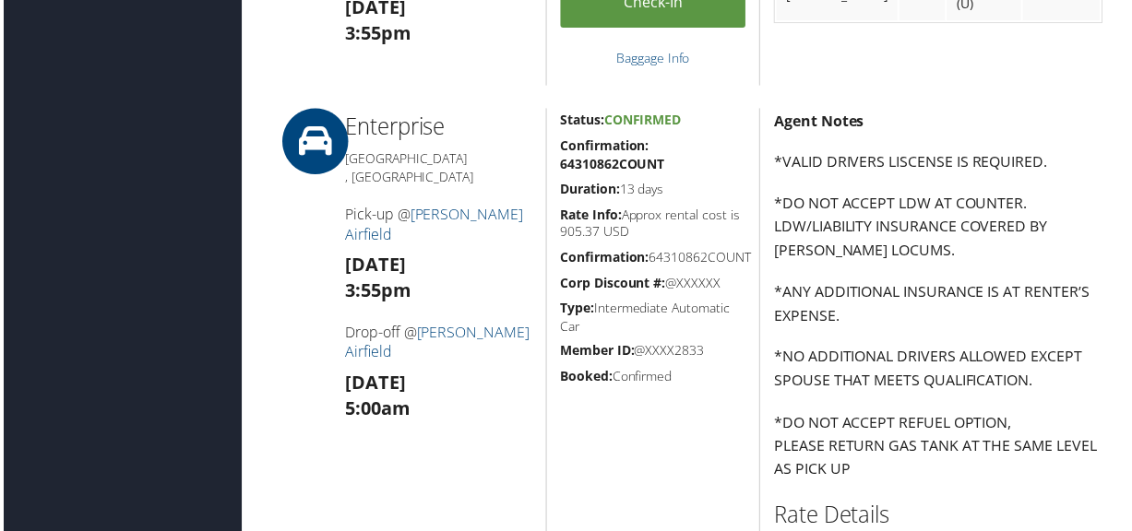
scroll to position [659, 0]
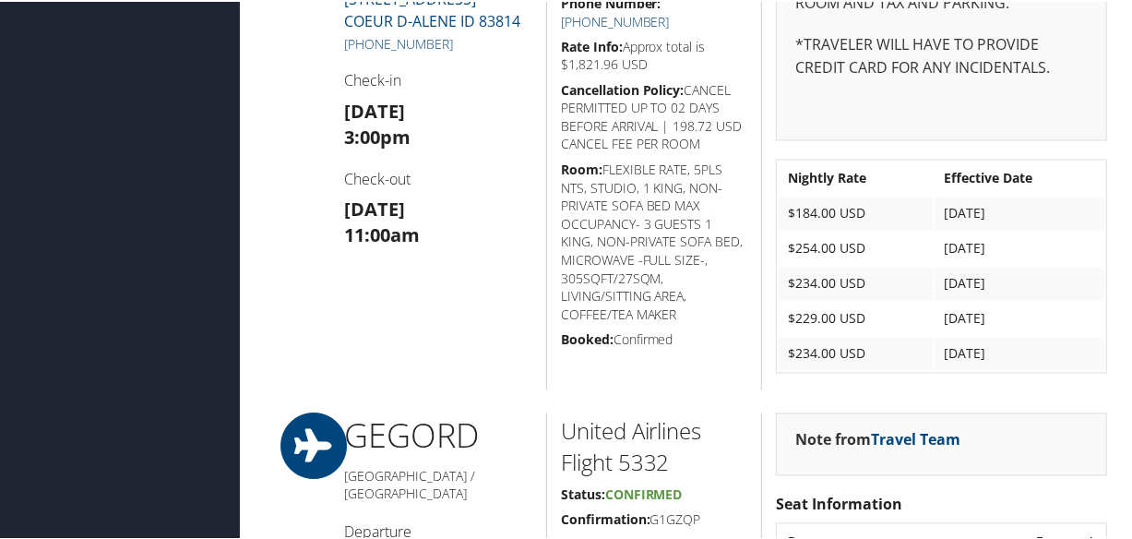
scroll to position [1845, 0]
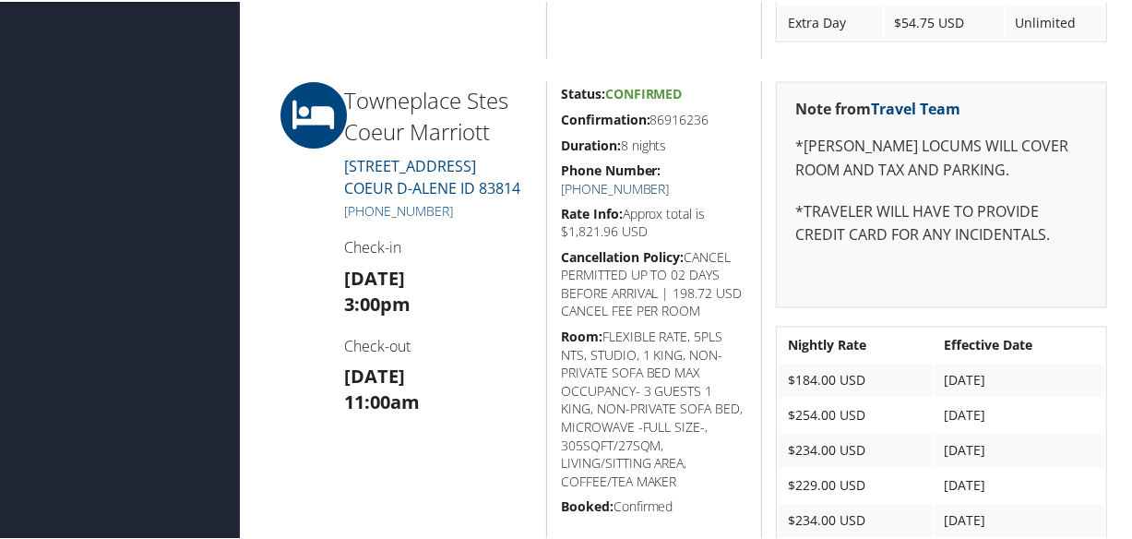
click at [670, 178] on link "[PHONE_NUMBER]" at bounding box center [615, 187] width 109 height 18
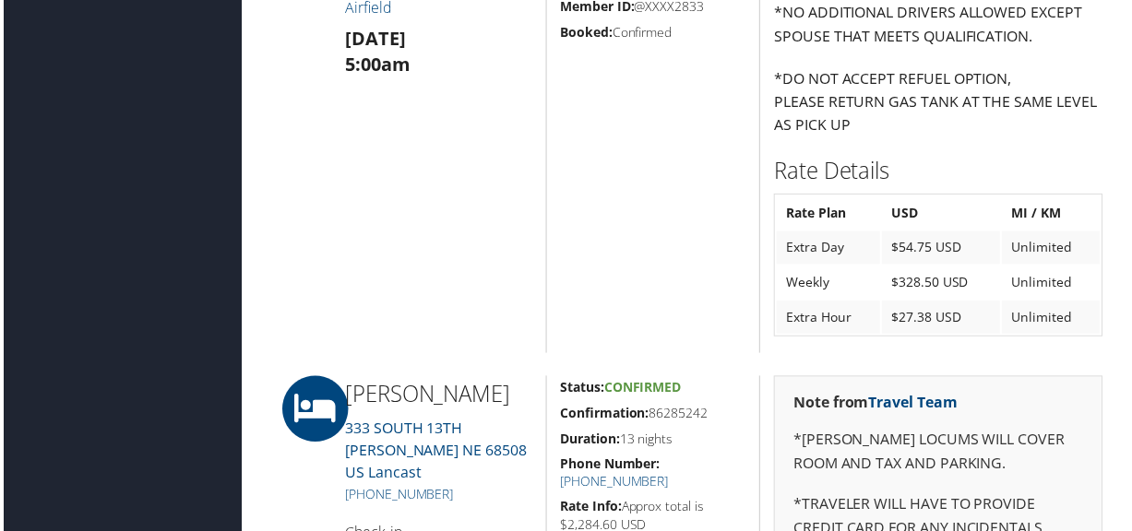
scroll to position [1425, 0]
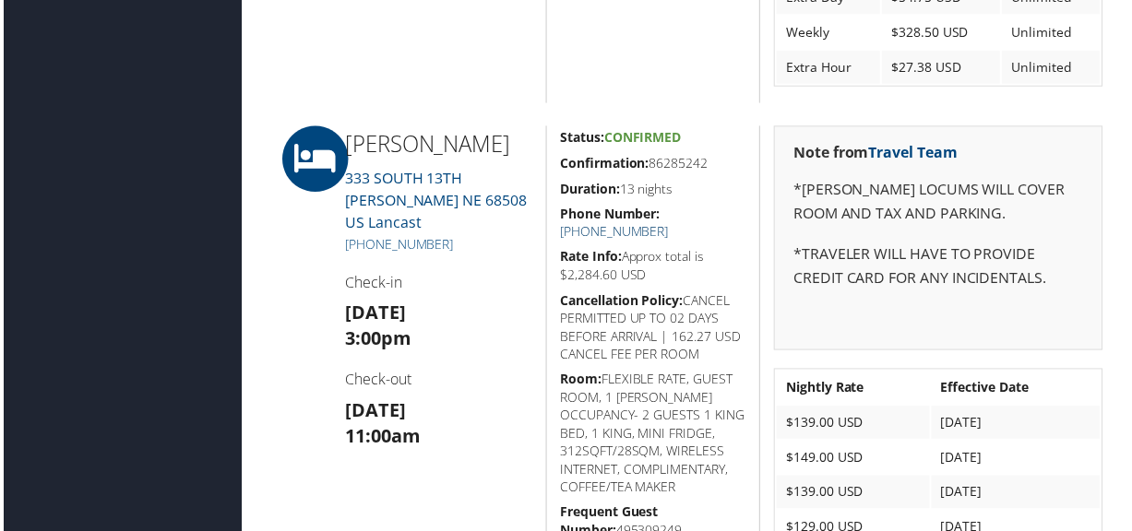
click at [670, 224] on link "+1 (402) 474-7474" at bounding box center [615, 233] width 109 height 18
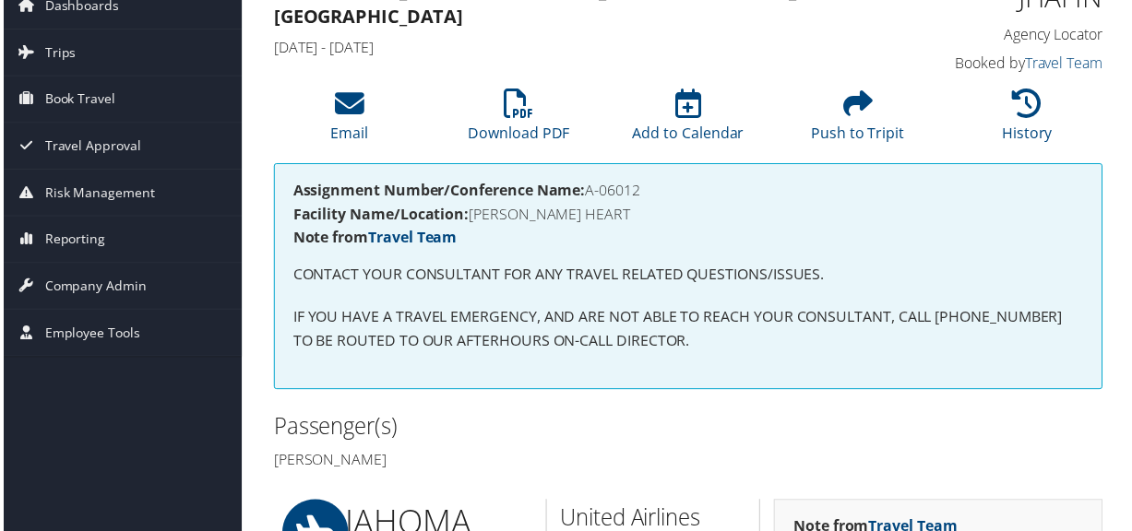
scroll to position [0, 0]
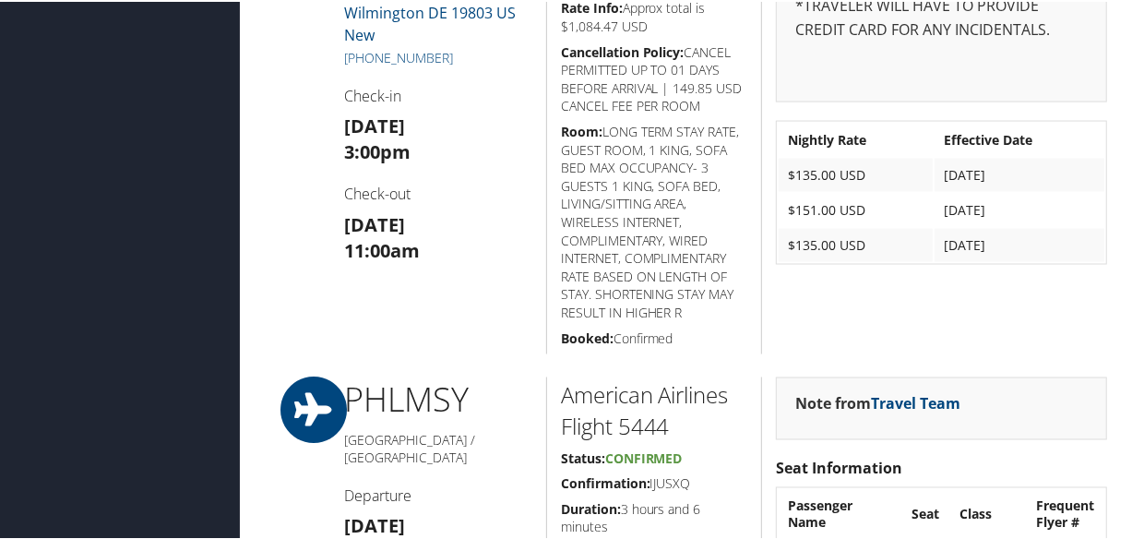
scroll to position [1509, 0]
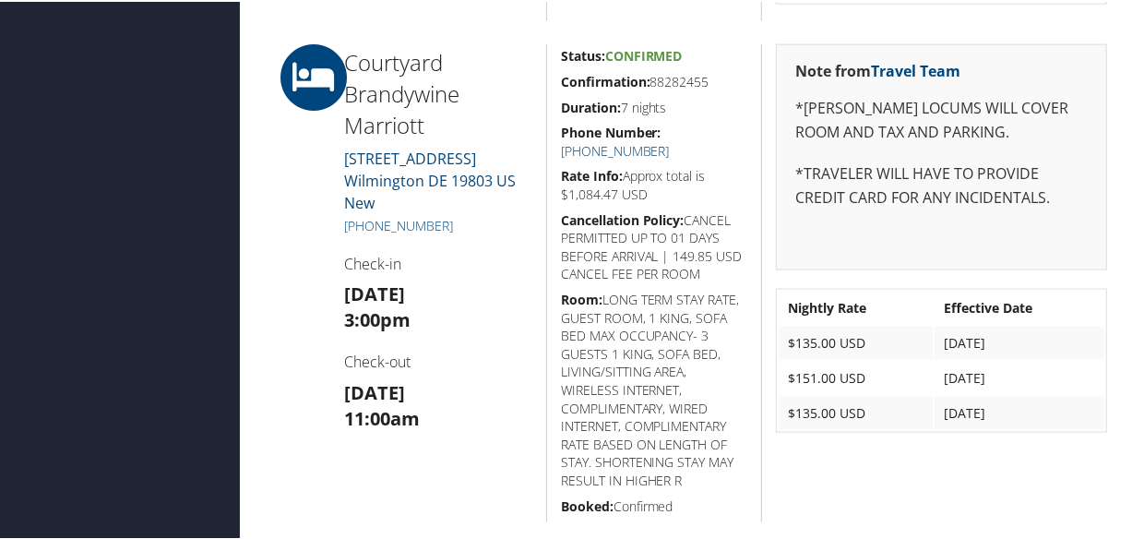
click at [670, 140] on link "[PHONE_NUMBER]" at bounding box center [615, 149] width 109 height 18
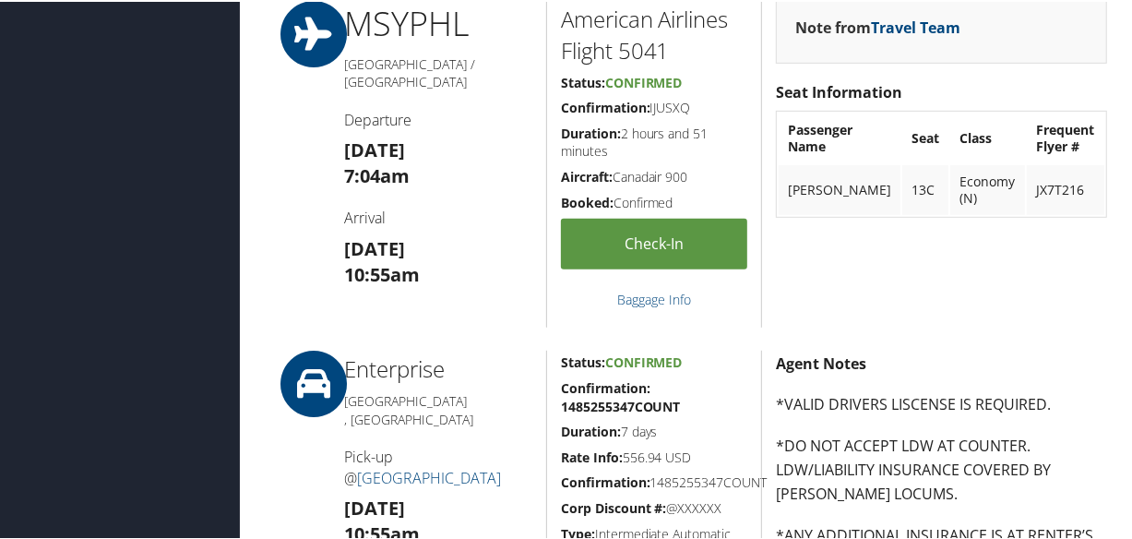
scroll to position [251, 0]
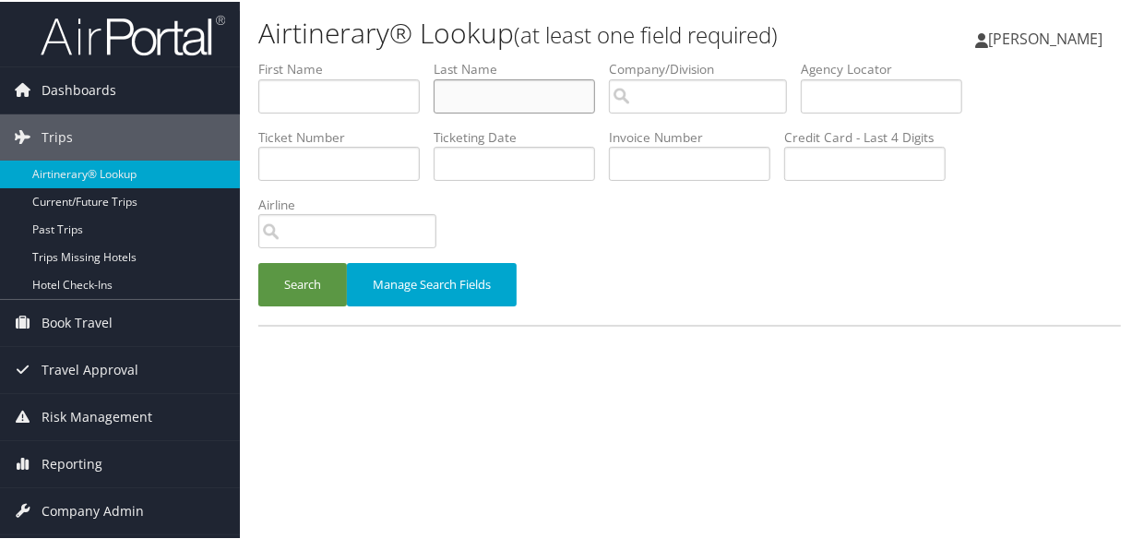
click at [494, 92] on input "text" at bounding box center [514, 94] width 161 height 34
type input "[PERSON_NAME]"
click at [258, 261] on button "Search" at bounding box center [302, 282] width 89 height 43
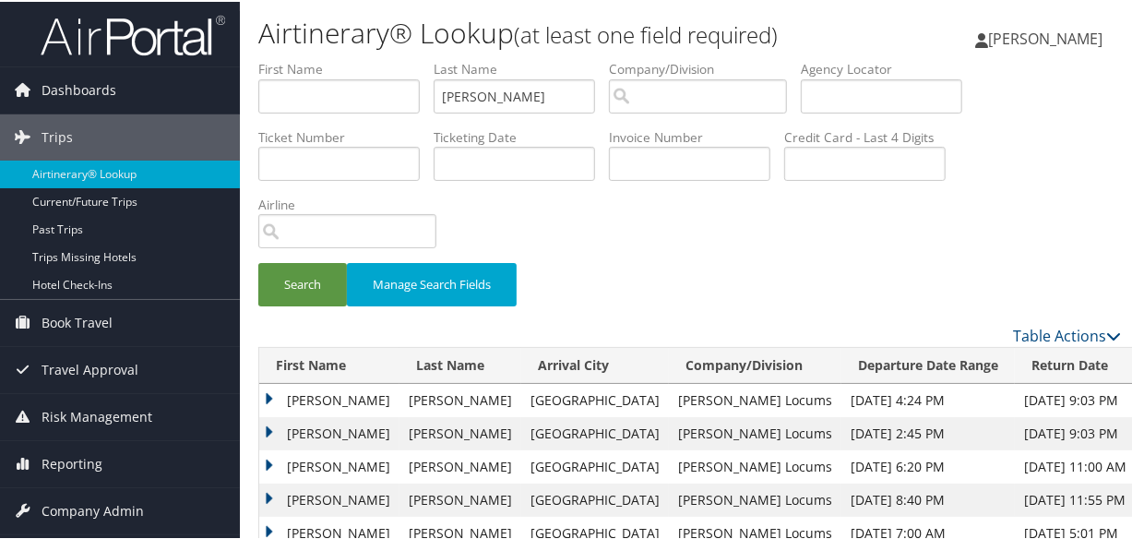
click at [260, 426] on td "[PERSON_NAME]" at bounding box center [329, 431] width 140 height 33
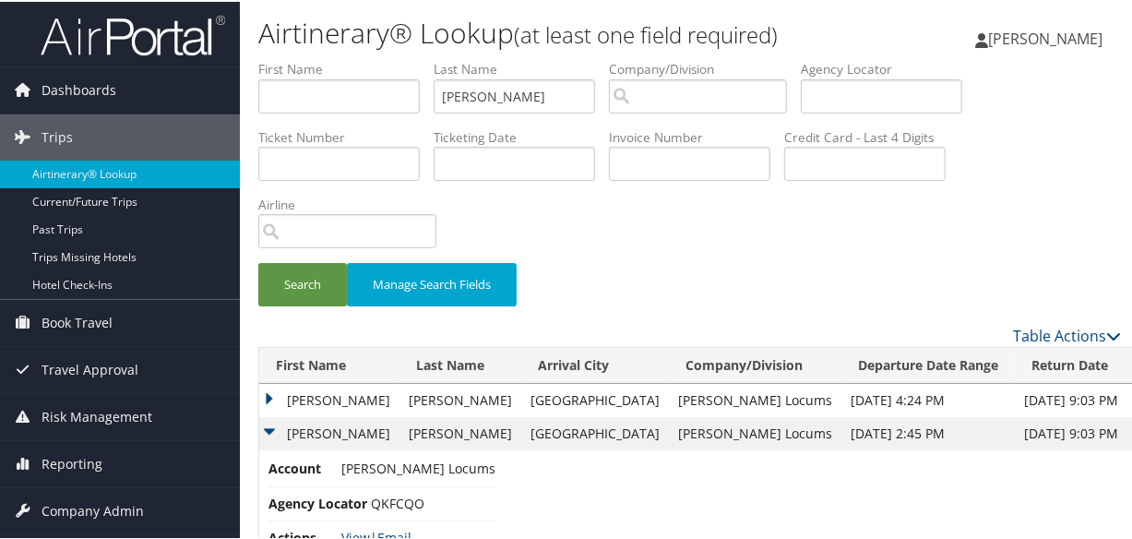
click at [359, 529] on link "View" at bounding box center [355, 536] width 29 height 18
drag, startPoint x: 414, startPoint y: 85, endPoint x: 245, endPoint y: 85, distance: 168.8
click at [258, 85] on form "First Name Last Name [PERSON_NAME] Departure City Arrival City Company/Division…" at bounding box center [689, 190] width 863 height 265
paste input "[PERSON_NAME]"
type input "[PERSON_NAME]"
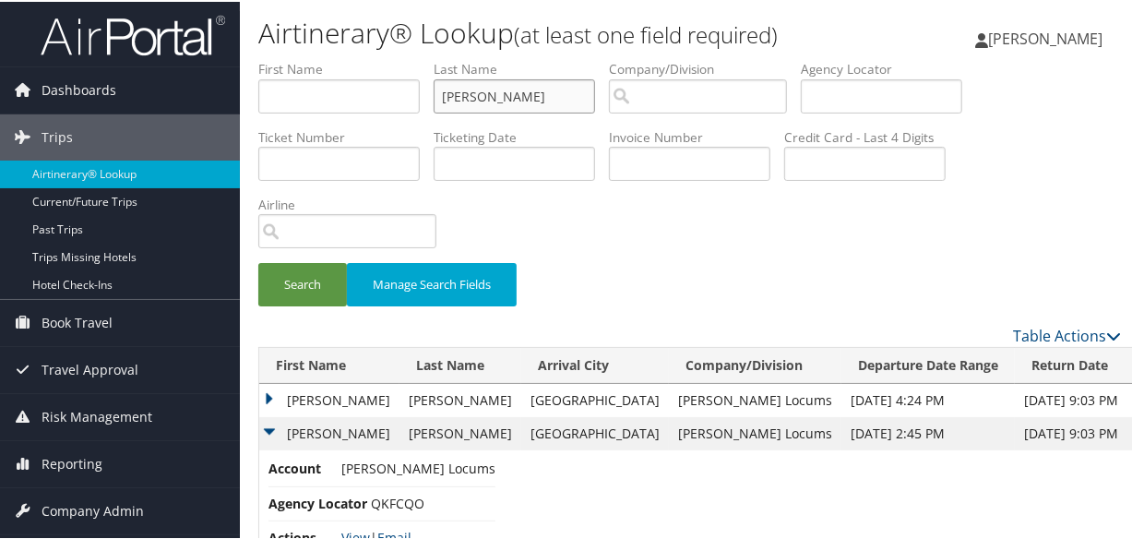
click at [258, 261] on button "Search" at bounding box center [302, 282] width 89 height 43
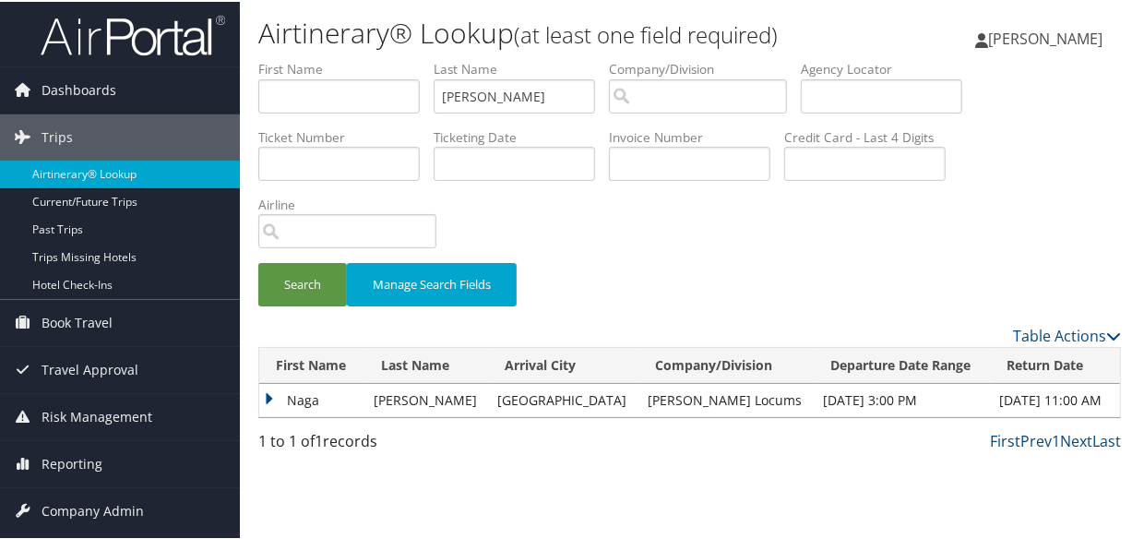
click at [267, 395] on td "Naga" at bounding box center [311, 398] width 105 height 33
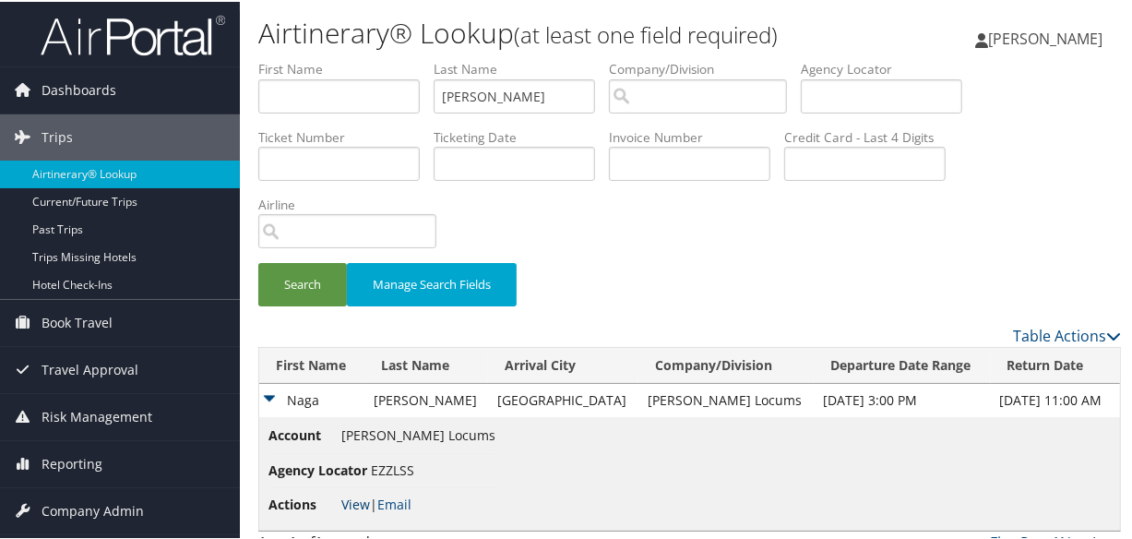
click at [355, 498] on link "View" at bounding box center [355, 503] width 29 height 18
click at [301, 282] on button "Search" at bounding box center [302, 282] width 89 height 43
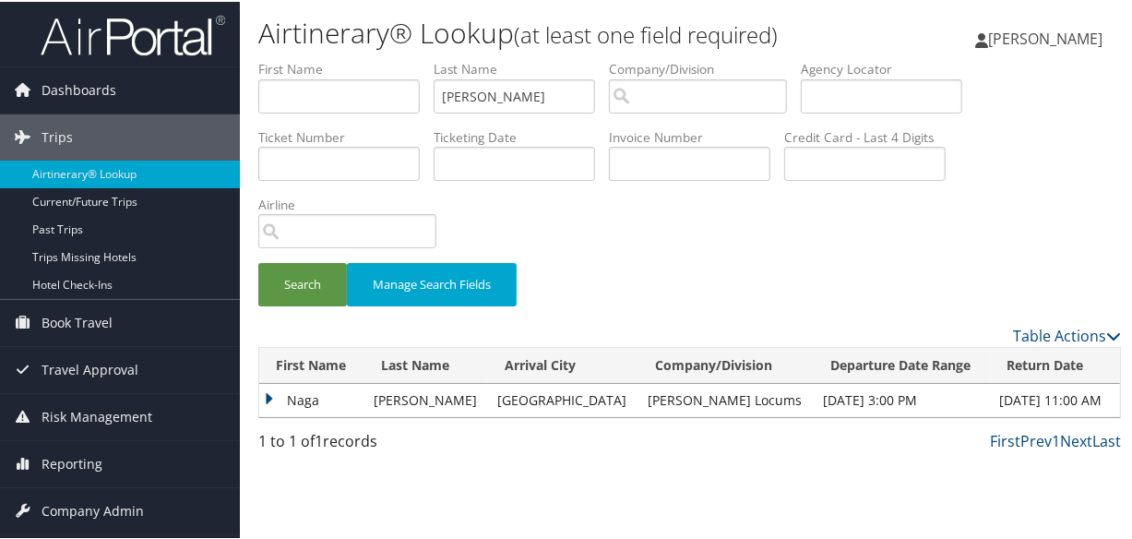
click at [274, 399] on td "Naga" at bounding box center [311, 398] width 105 height 33
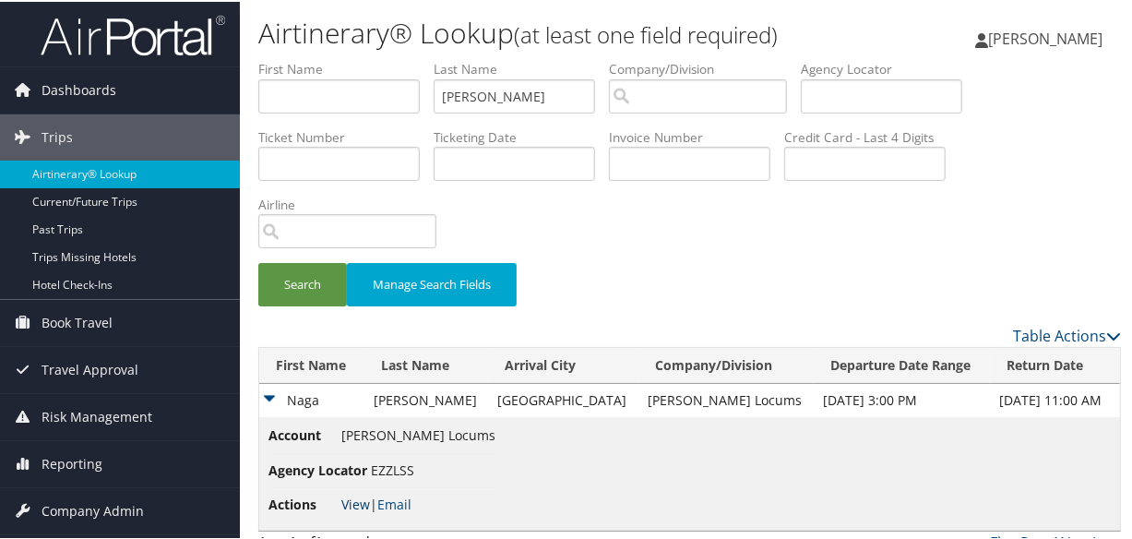
click at [348, 500] on link "View" at bounding box center [355, 503] width 29 height 18
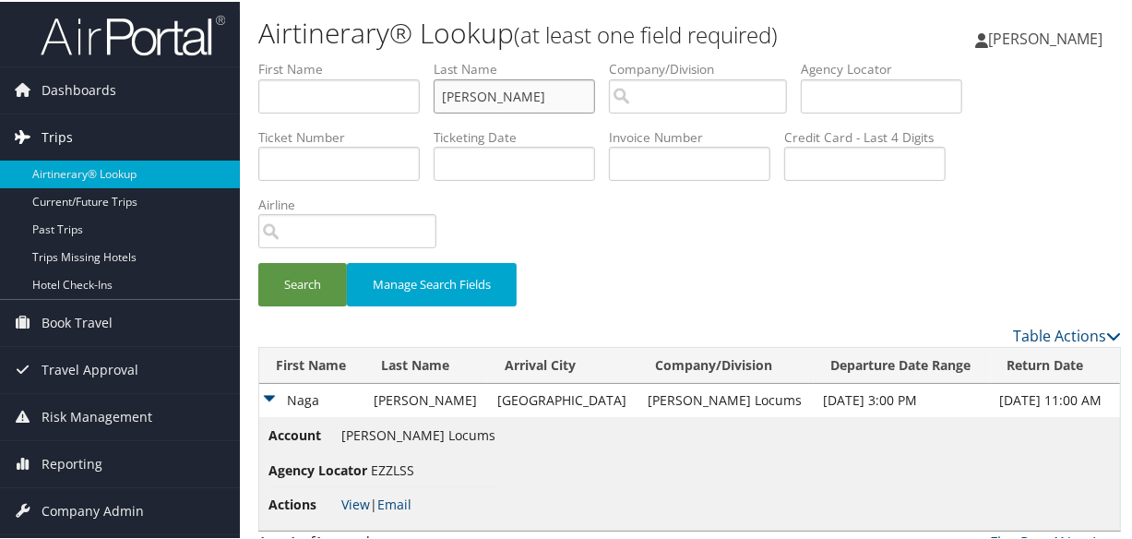
drag, startPoint x: 560, startPoint y: 96, endPoint x: 238, endPoint y: 120, distance: 322.9
click at [239, 120] on div "Dashboards AirPortal 360™ (Manager) My Travel Dashboard Trips Airtinerary® Look…" at bounding box center [569, 280] width 1139 height 561
paste input "MENA"
type input "MENA"
click at [258, 261] on button "Search" at bounding box center [302, 282] width 89 height 43
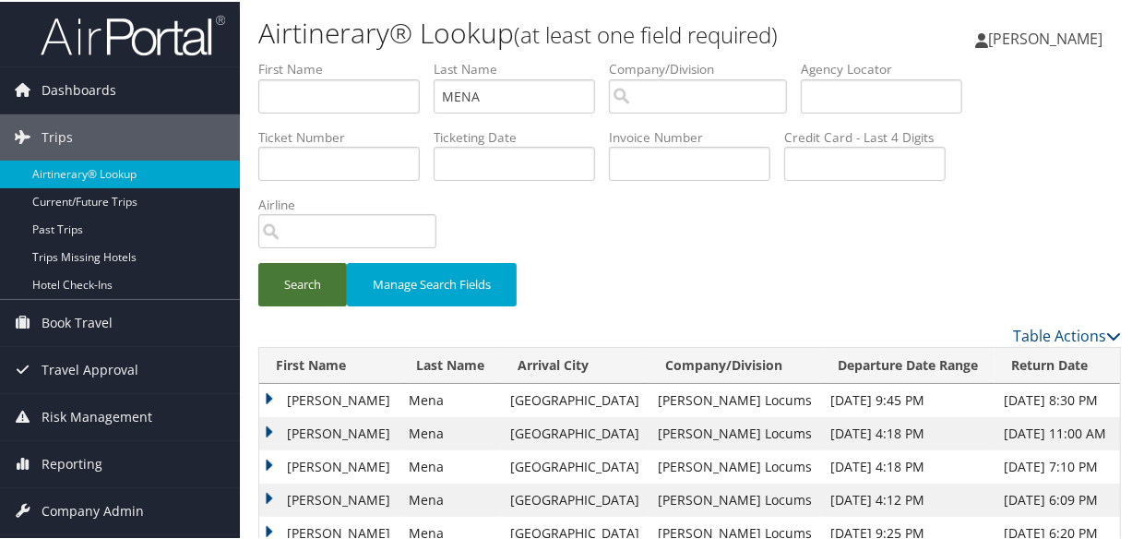
click at [292, 283] on button "Search" at bounding box center [302, 282] width 89 height 43
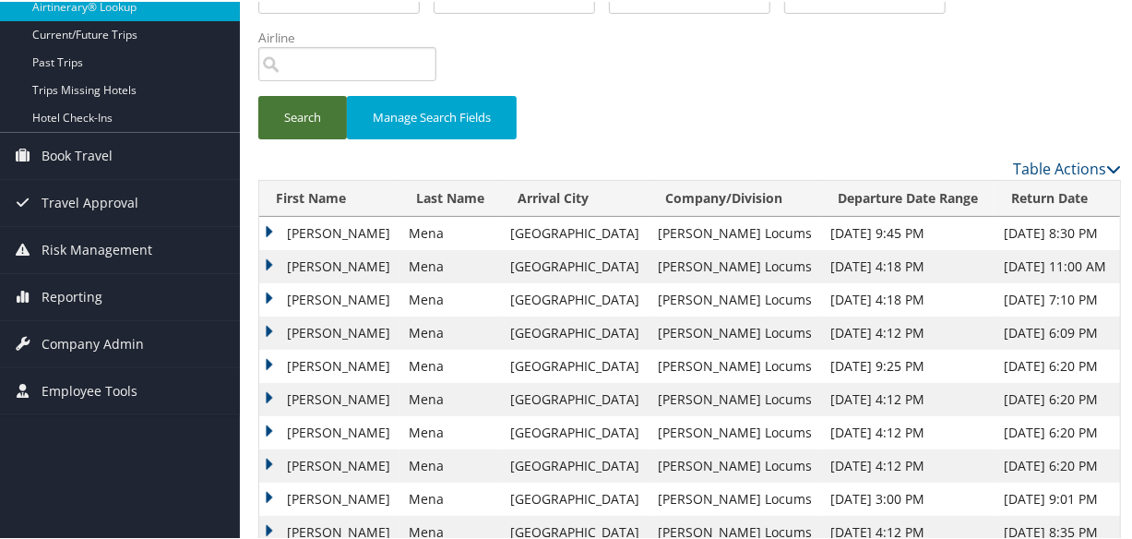
scroll to position [335, 0]
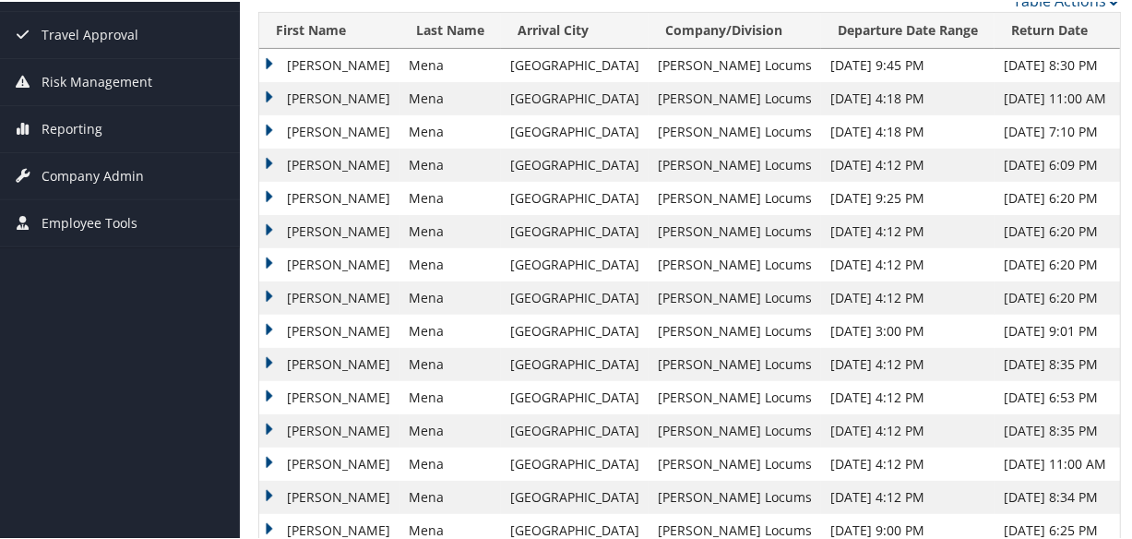
click at [272, 320] on td "[PERSON_NAME]" at bounding box center [329, 329] width 140 height 33
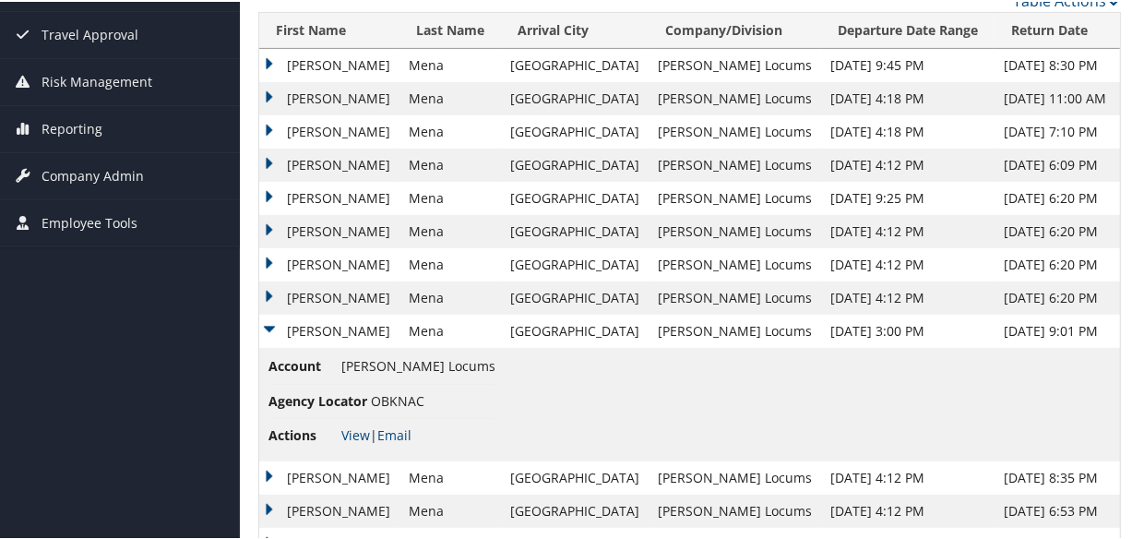
click at [268, 293] on td "[PERSON_NAME]" at bounding box center [329, 296] width 140 height 33
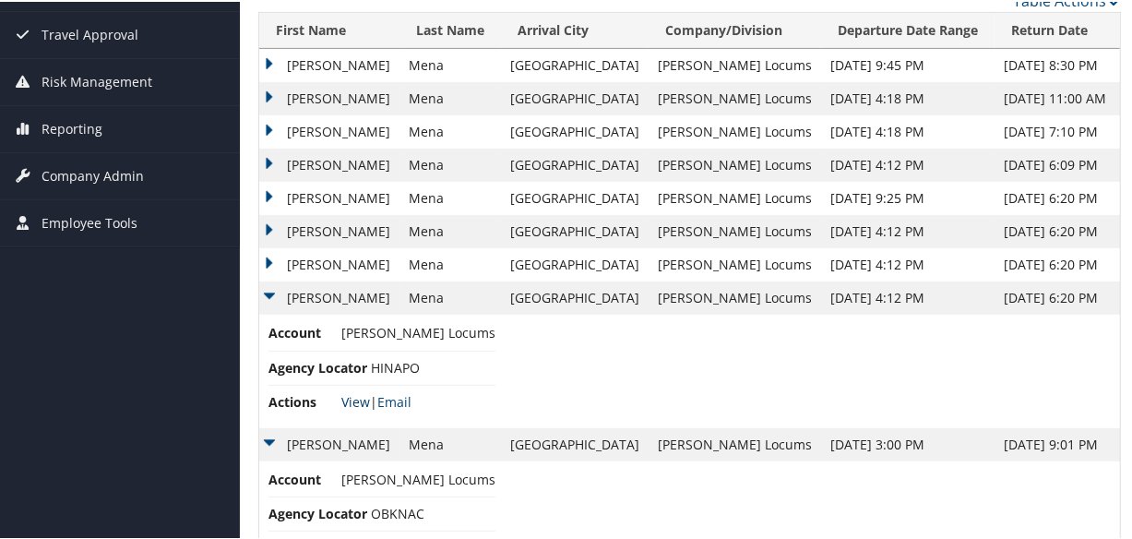
click at [354, 392] on link "View" at bounding box center [355, 400] width 29 height 18
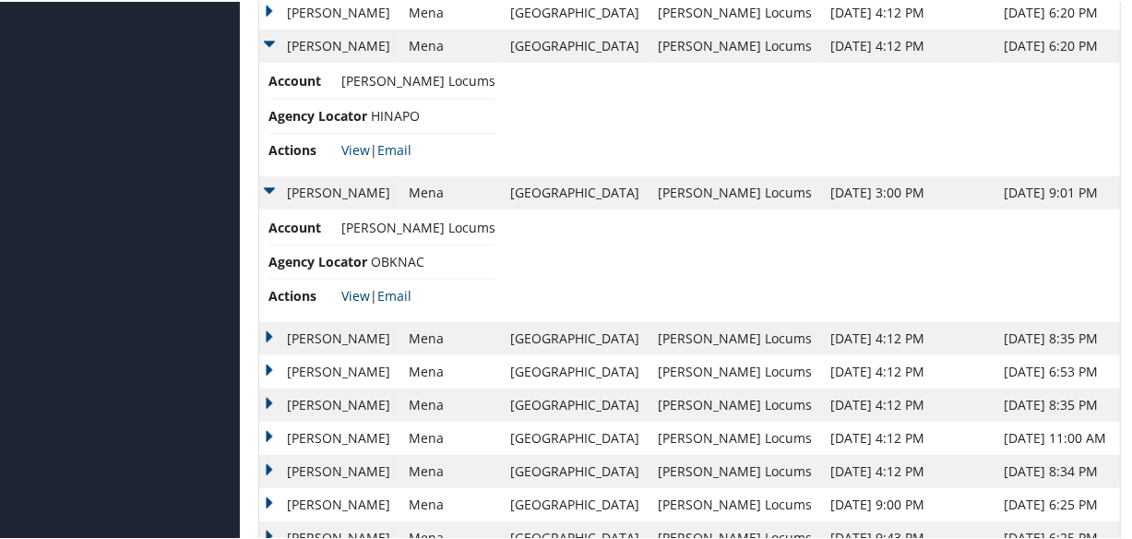
click at [347, 292] on link "View" at bounding box center [355, 294] width 29 height 18
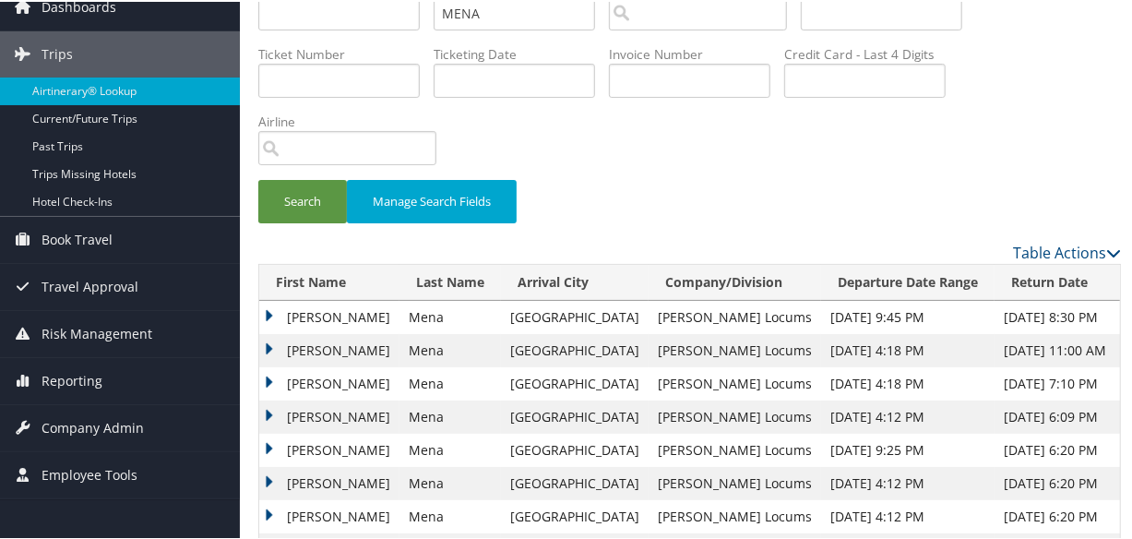
scroll to position [0, 0]
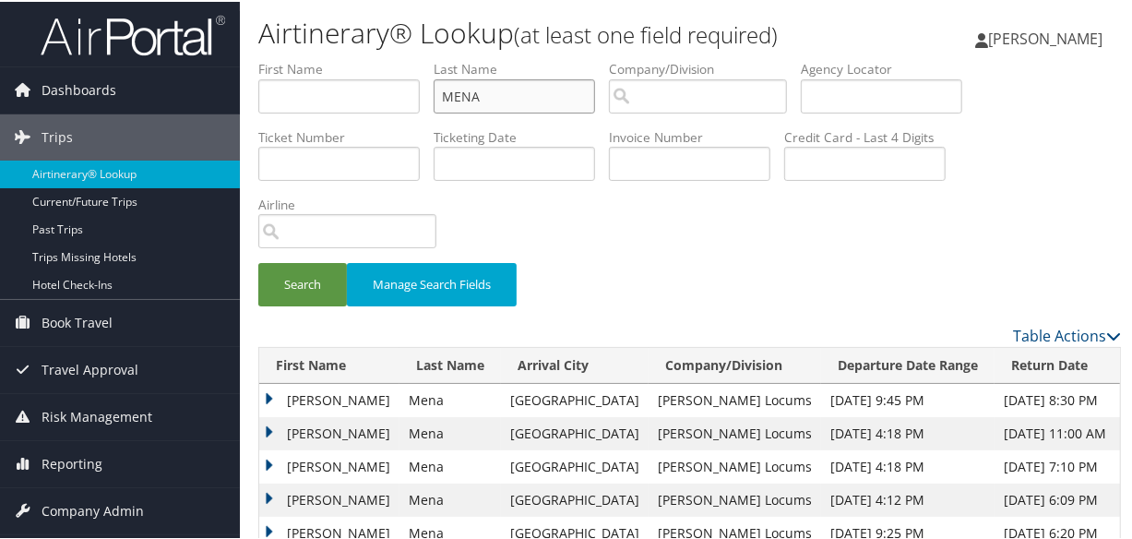
drag, startPoint x: 522, startPoint y: 97, endPoint x: 349, endPoint y: 97, distance: 173.4
click at [349, 58] on ul "First Name Last Name MENA Departure City Arrival City Company/Division Airport/…" at bounding box center [689, 58] width 863 height 0
paste input "SADEGHI"
click at [258, 261] on button "Search" at bounding box center [302, 282] width 89 height 43
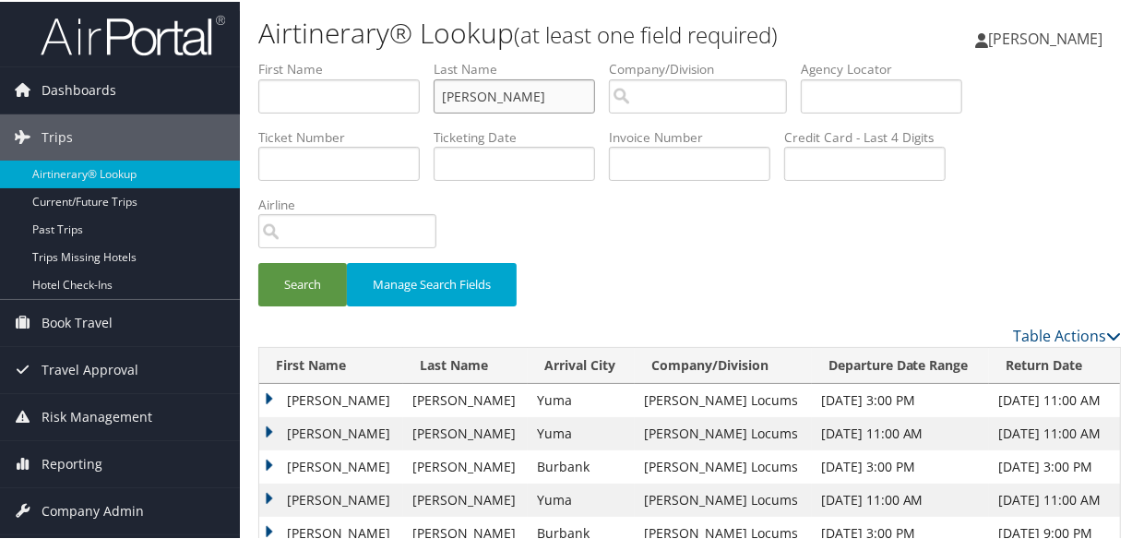
click at [445, 97] on input "SADEGHI" at bounding box center [514, 94] width 161 height 34
type input "SADEGHI"
click at [258, 261] on button "Search" at bounding box center [302, 282] width 89 height 43
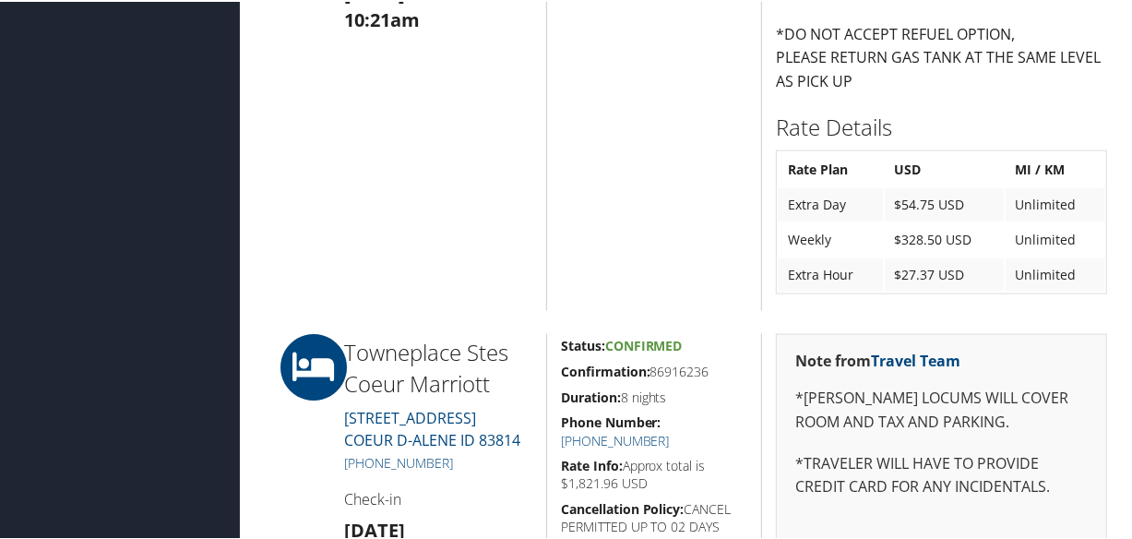
scroll to position [1845, 0]
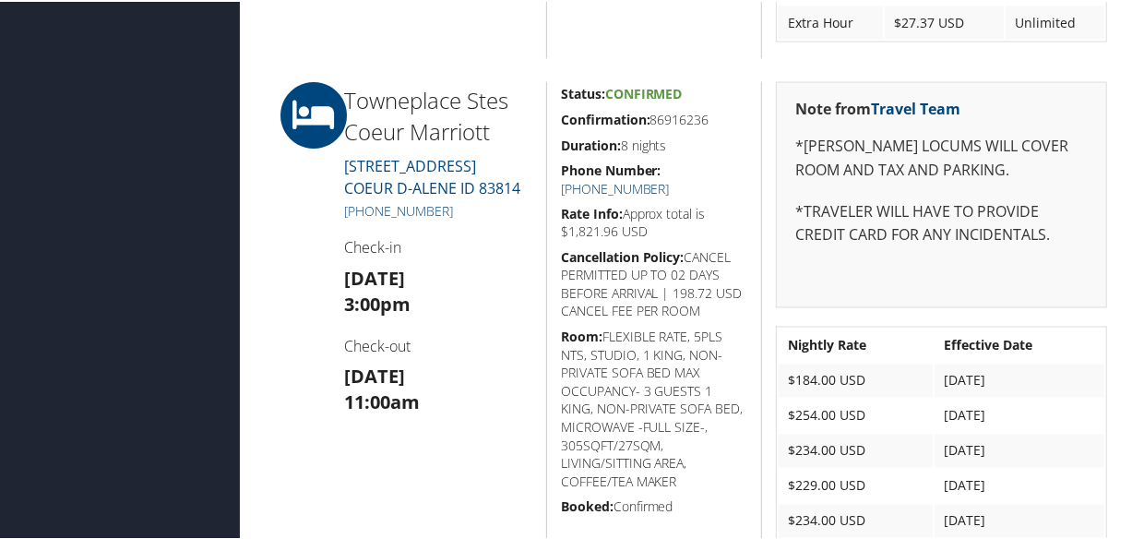
click at [670, 178] on link "[PHONE_NUMBER]" at bounding box center [615, 187] width 109 height 18
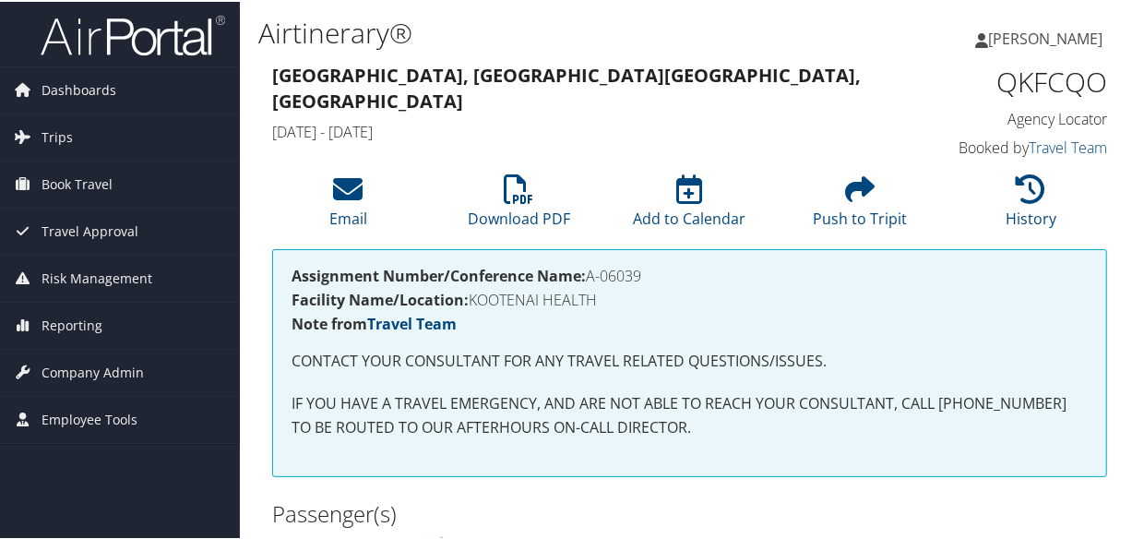
scroll to position [335, 0]
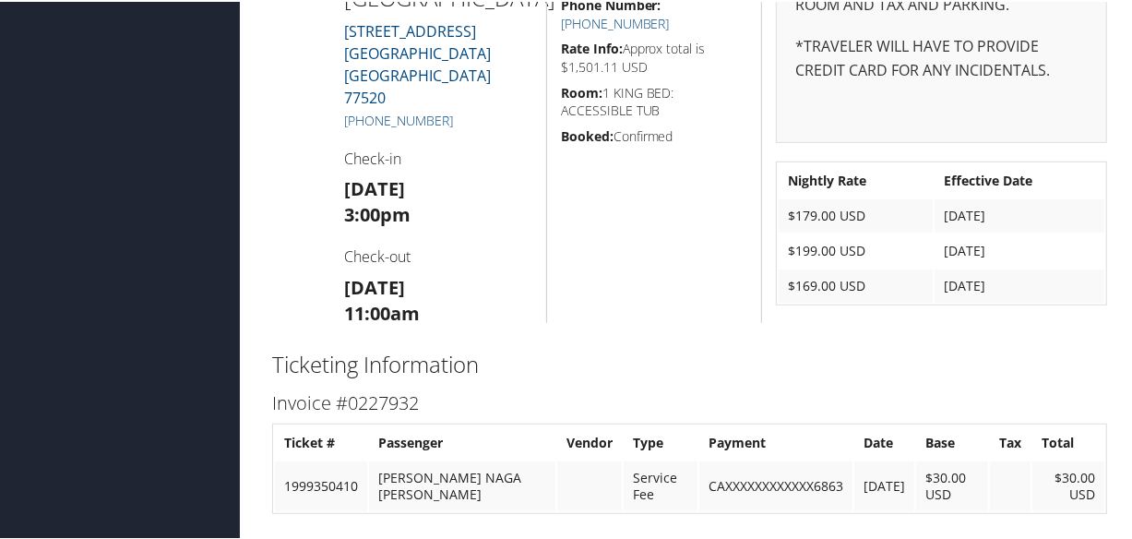
scroll to position [587, 0]
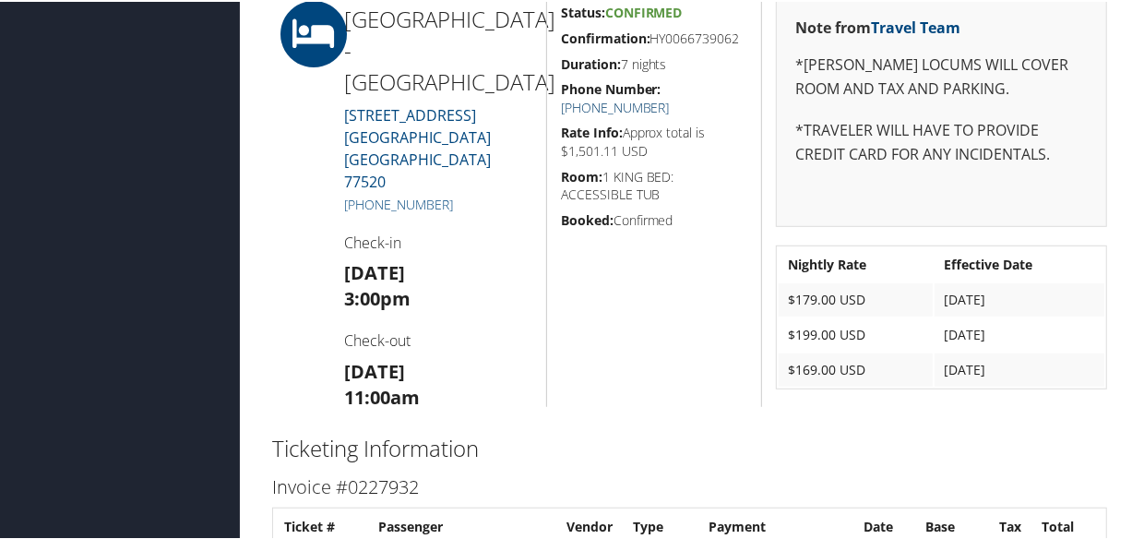
click at [670, 97] on link "[PHONE_NUMBER]" at bounding box center [615, 106] width 109 height 18
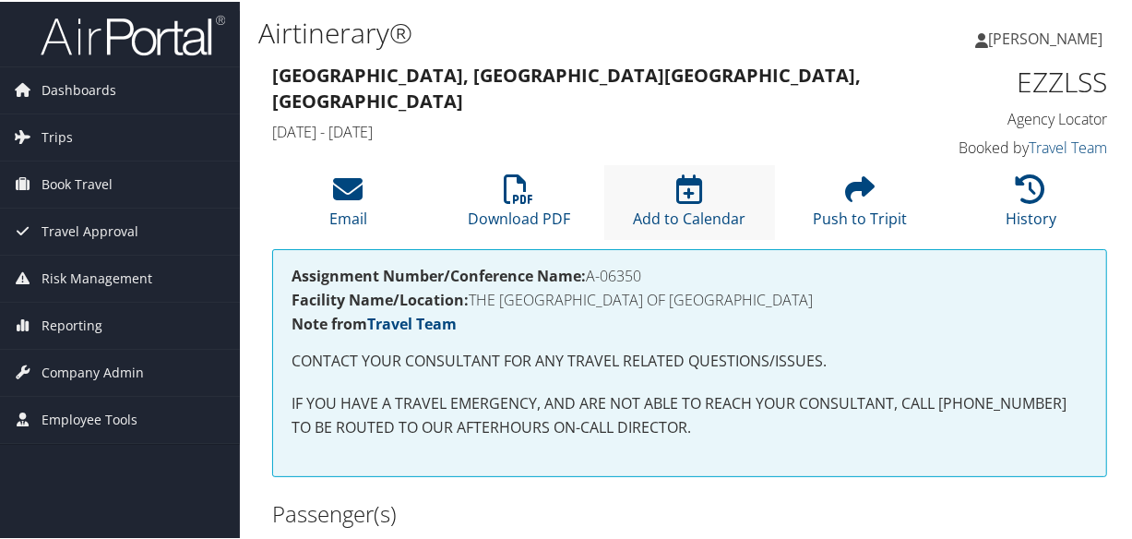
scroll to position [419, 0]
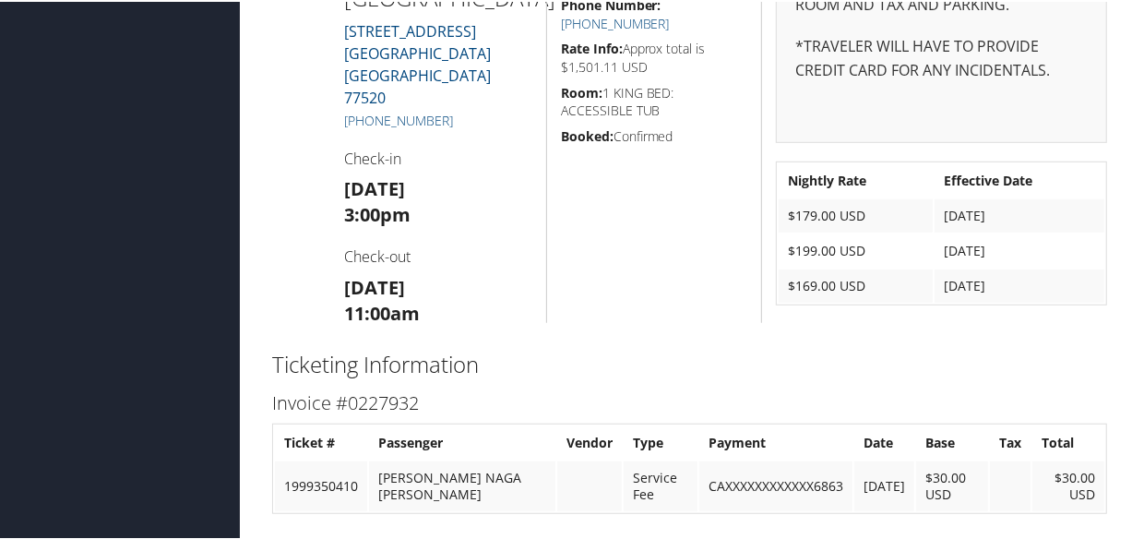
scroll to position [503, 0]
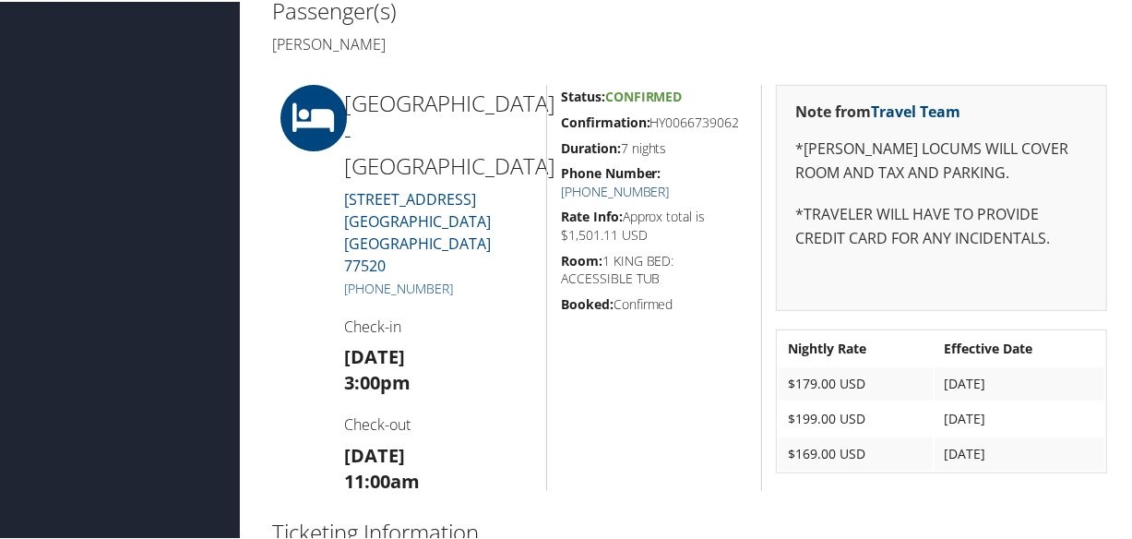
click at [670, 181] on link "[PHONE_NUMBER]" at bounding box center [615, 190] width 109 height 18
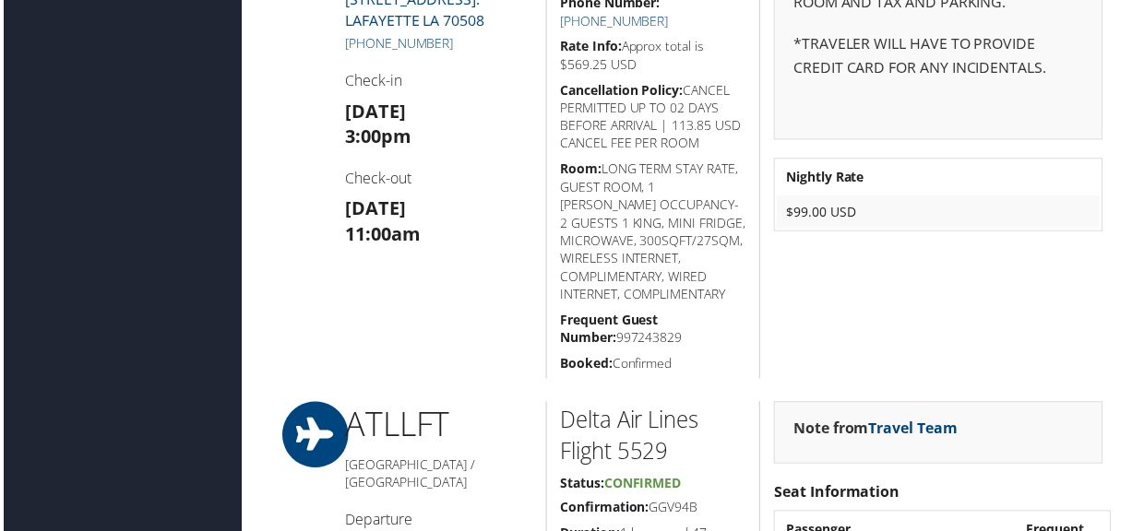
scroll to position [503, 0]
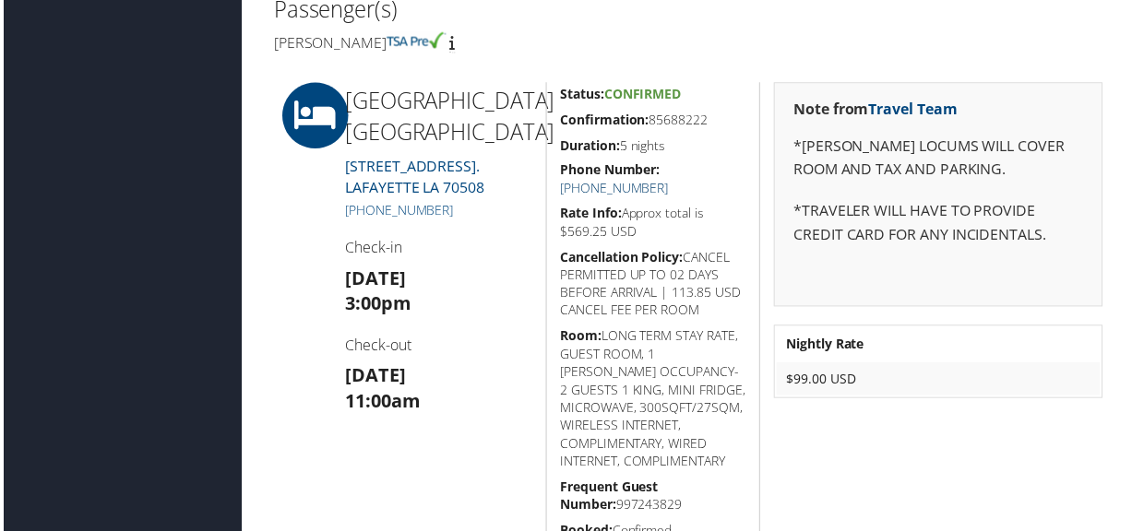
click at [670, 181] on link "[PHONE_NUMBER]" at bounding box center [615, 190] width 109 height 18
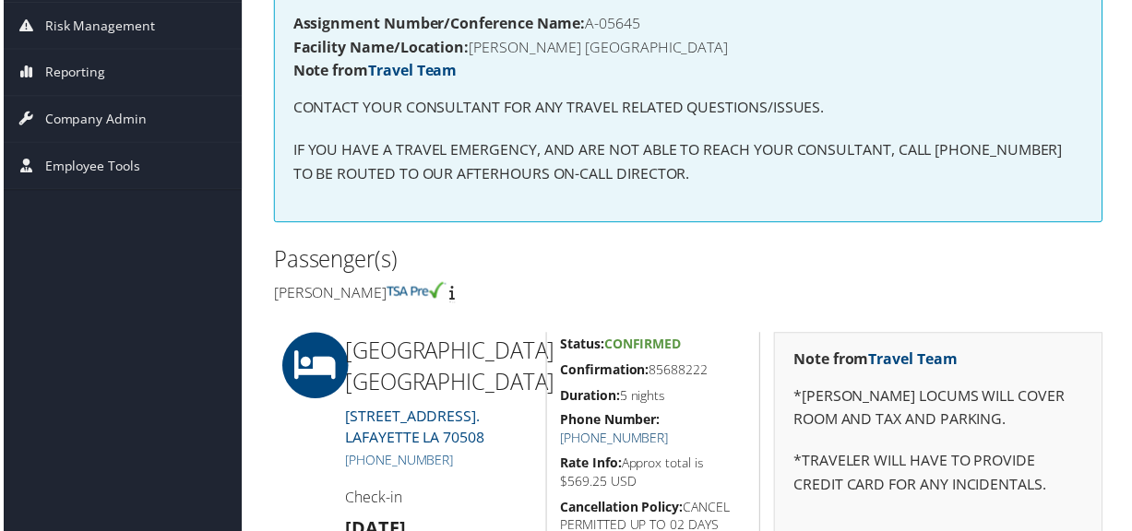
scroll to position [419, 0]
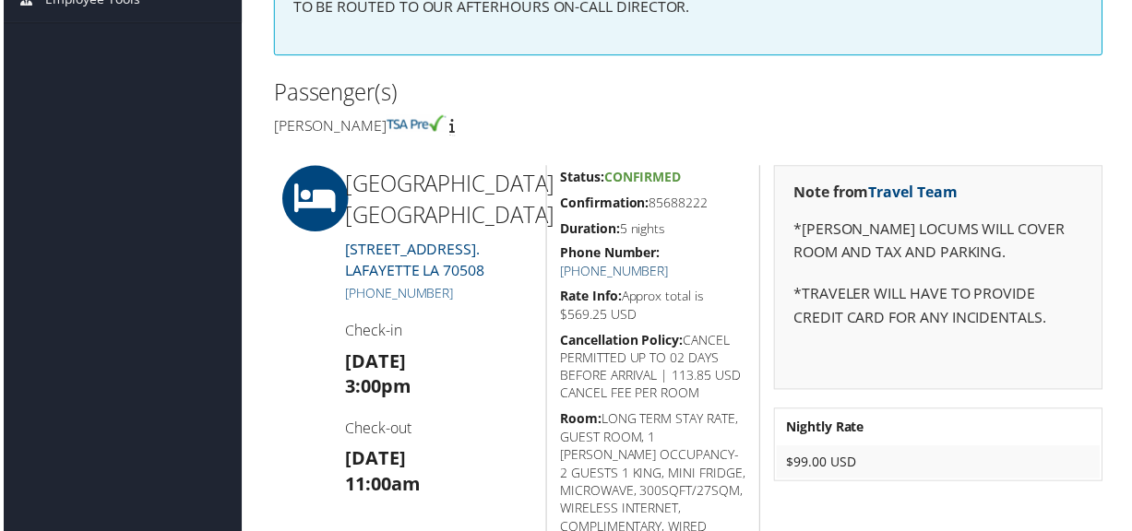
click at [670, 265] on link "[PHONE_NUMBER]" at bounding box center [615, 274] width 109 height 18
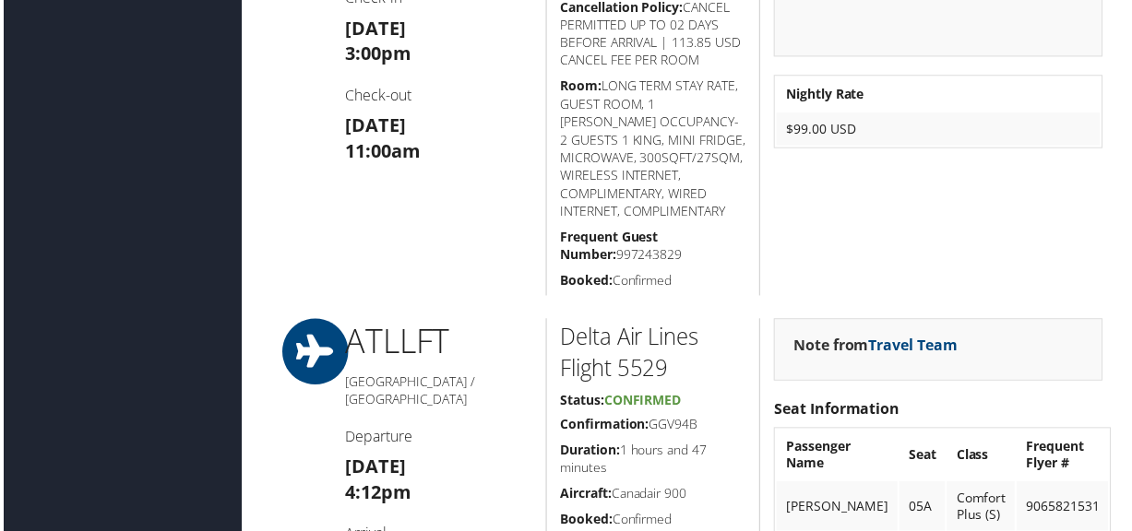
scroll to position [503, 0]
